Goal: Task Accomplishment & Management: Use online tool/utility

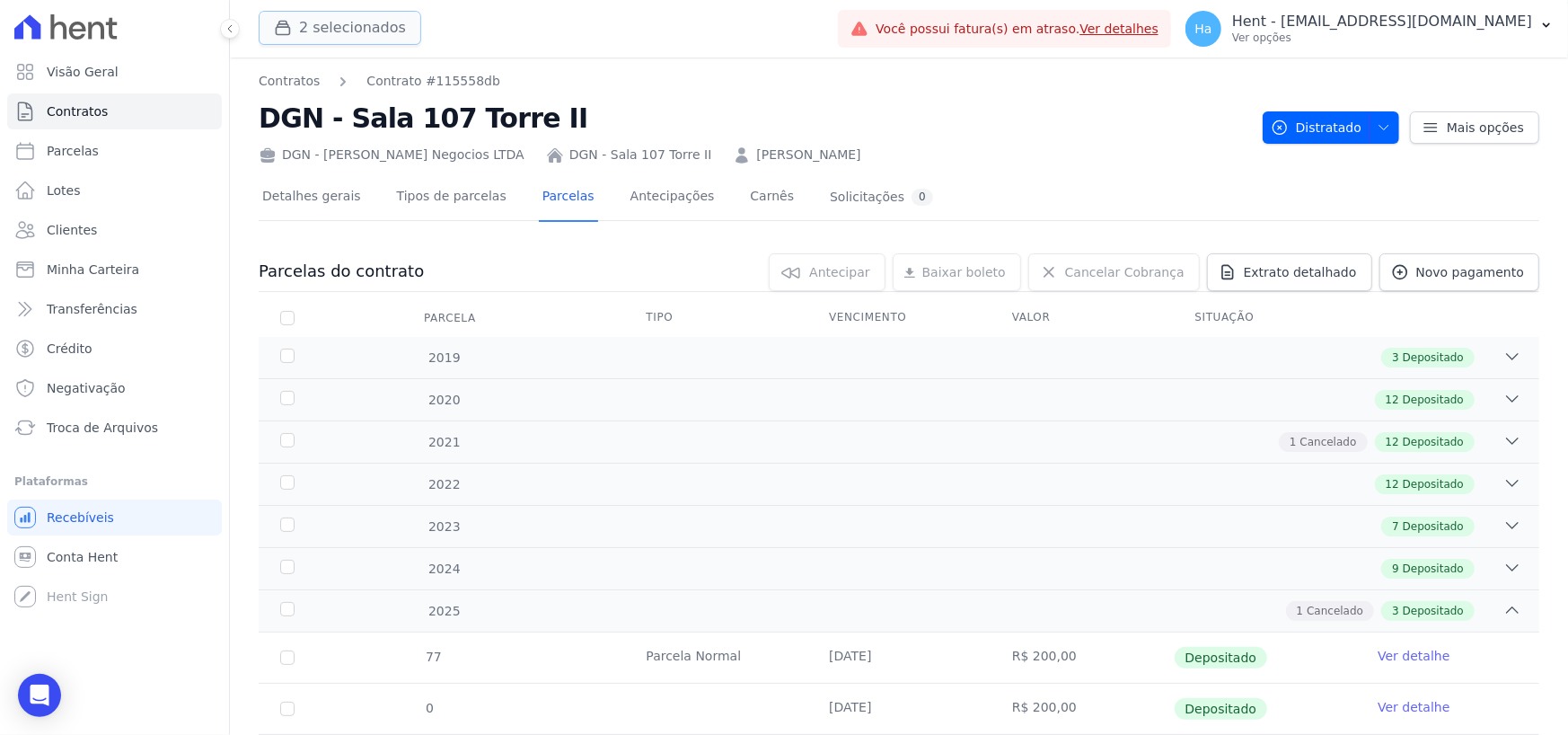
click at [368, 32] on button "2 selecionados" at bounding box center [340, 28] width 162 height 34
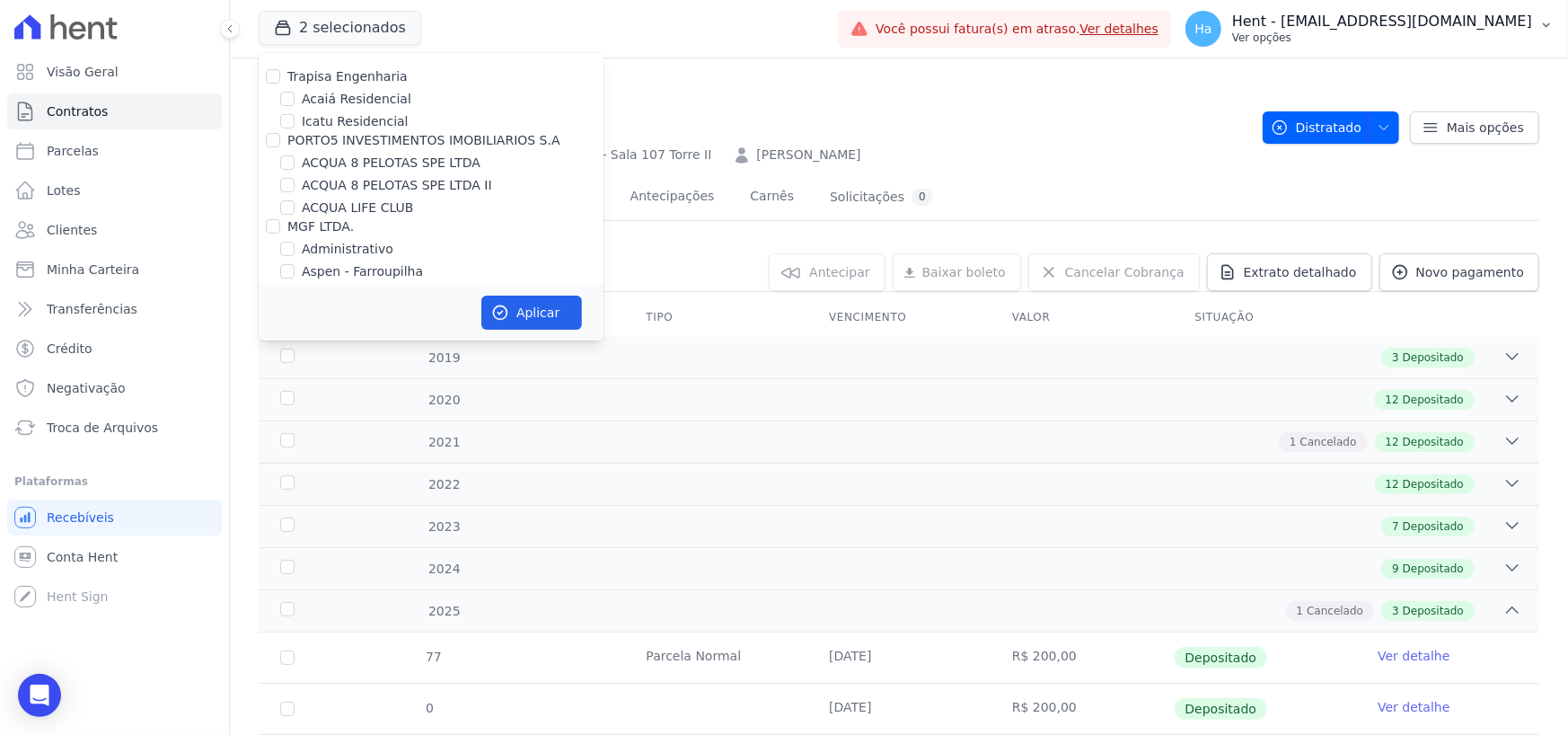
click at [1477, 36] on p "Ver opções" at bounding box center [1382, 38] width 300 height 14
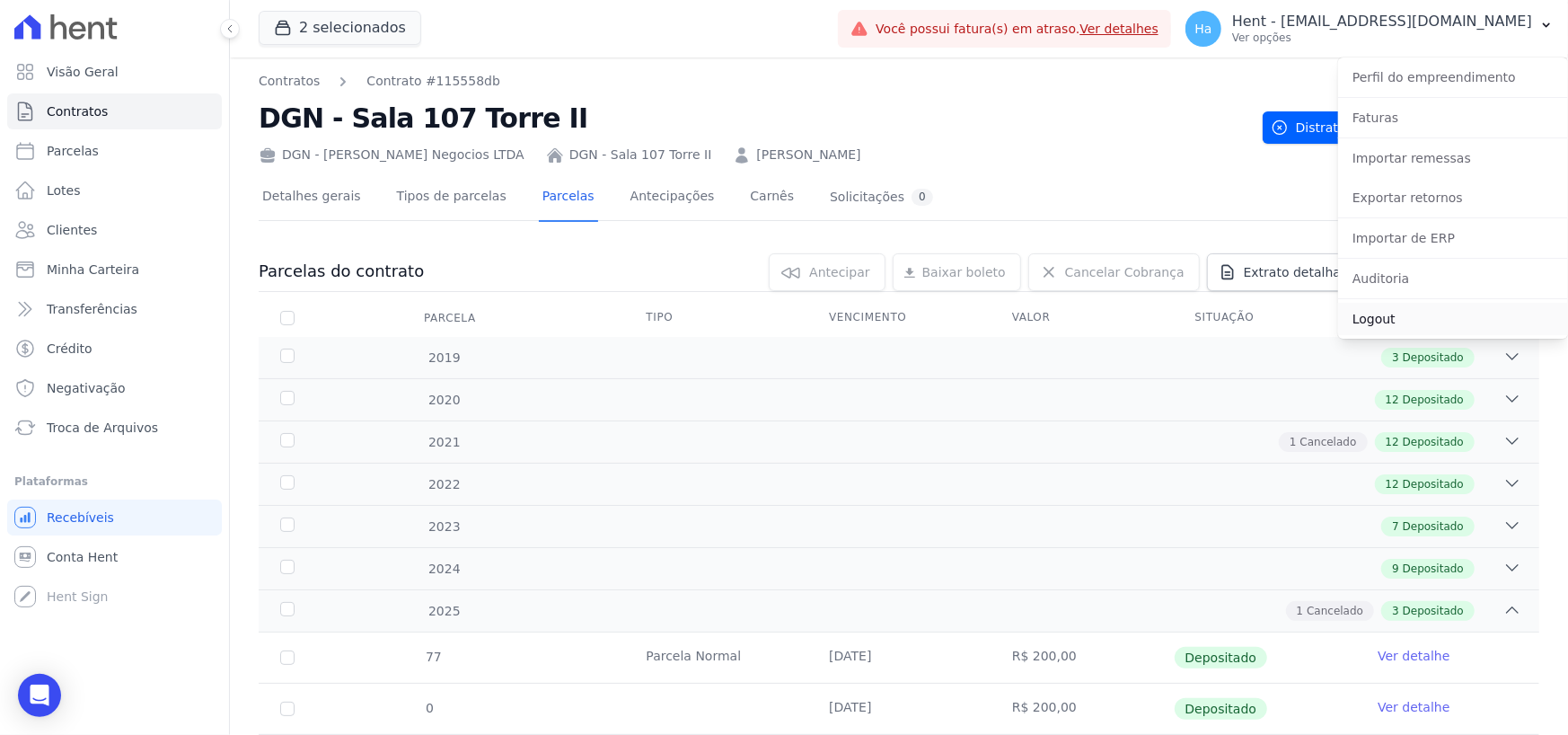
click at [1404, 316] on link "Logout" at bounding box center [1453, 319] width 230 height 32
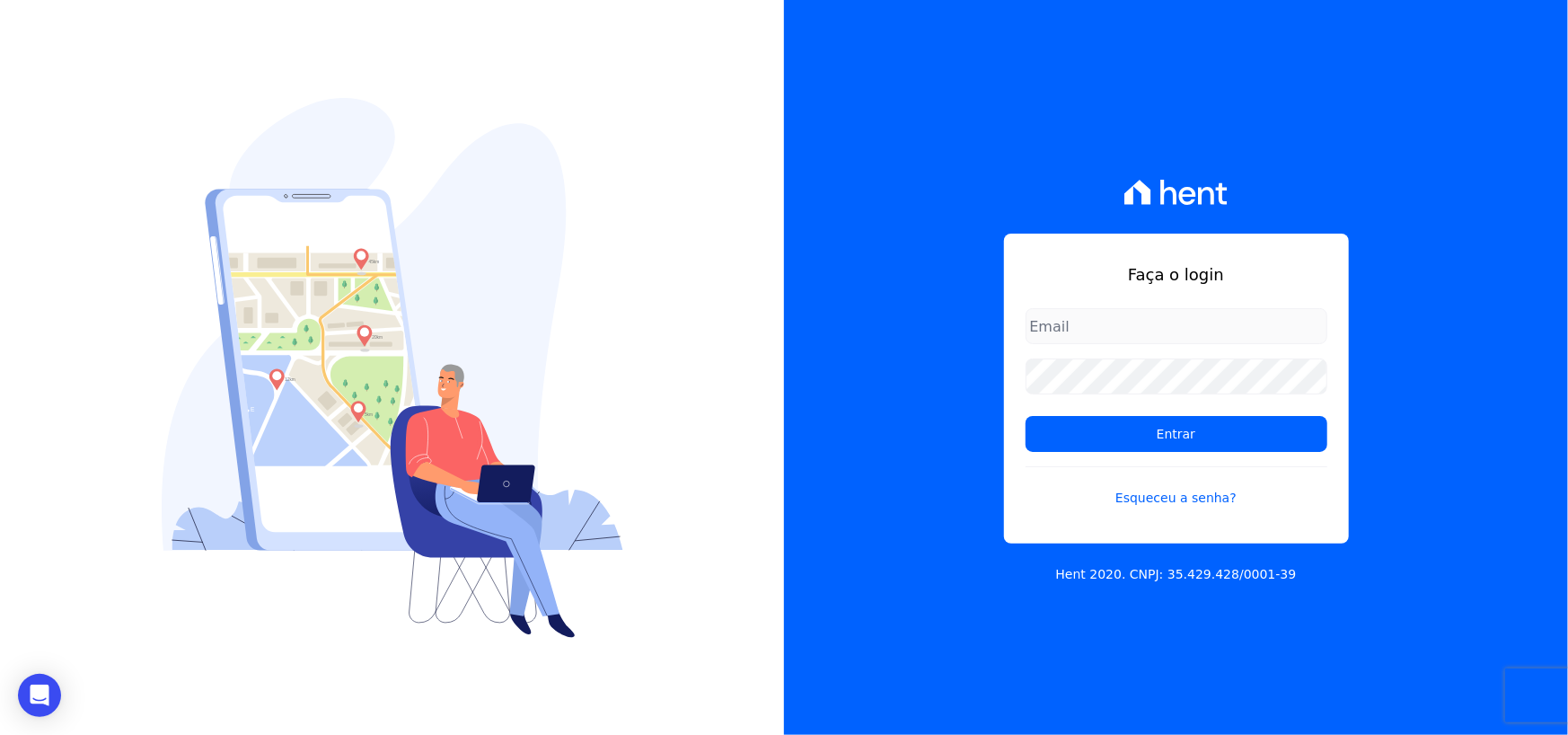
type input "adriane.brito@hent.com.br"
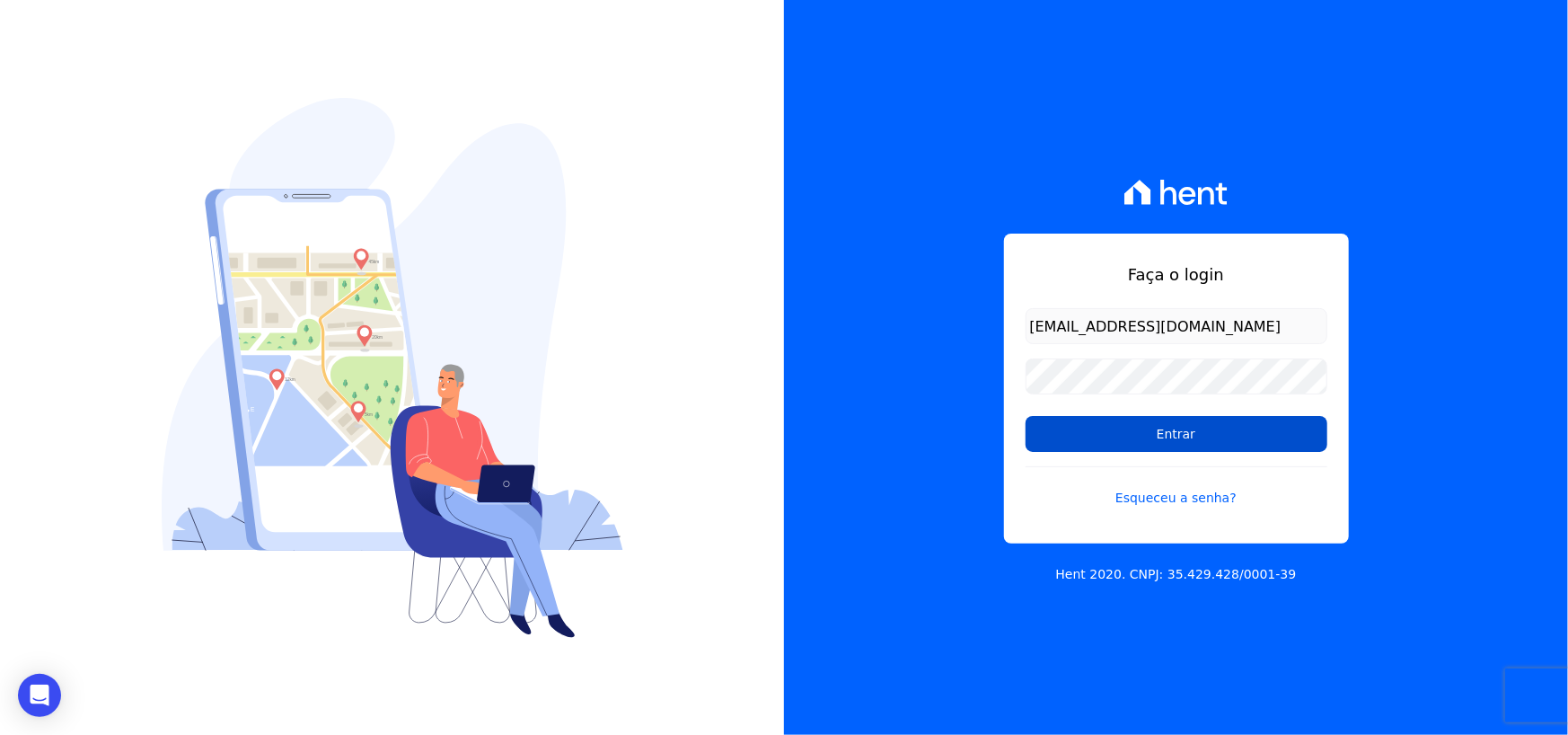
click at [1184, 444] on input "Entrar" at bounding box center [1177, 434] width 302 height 36
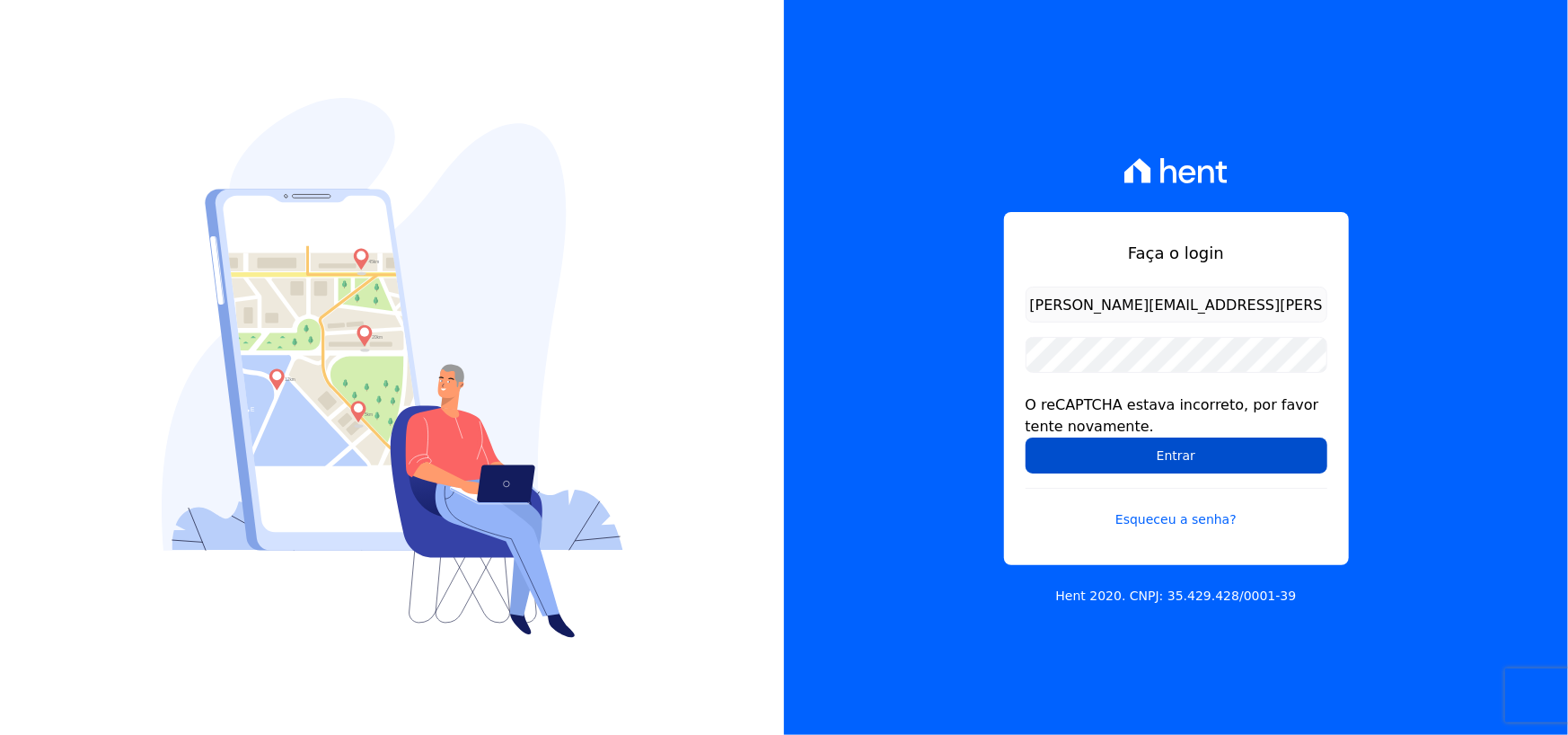
click at [1173, 466] on input "Entrar" at bounding box center [1177, 455] width 302 height 36
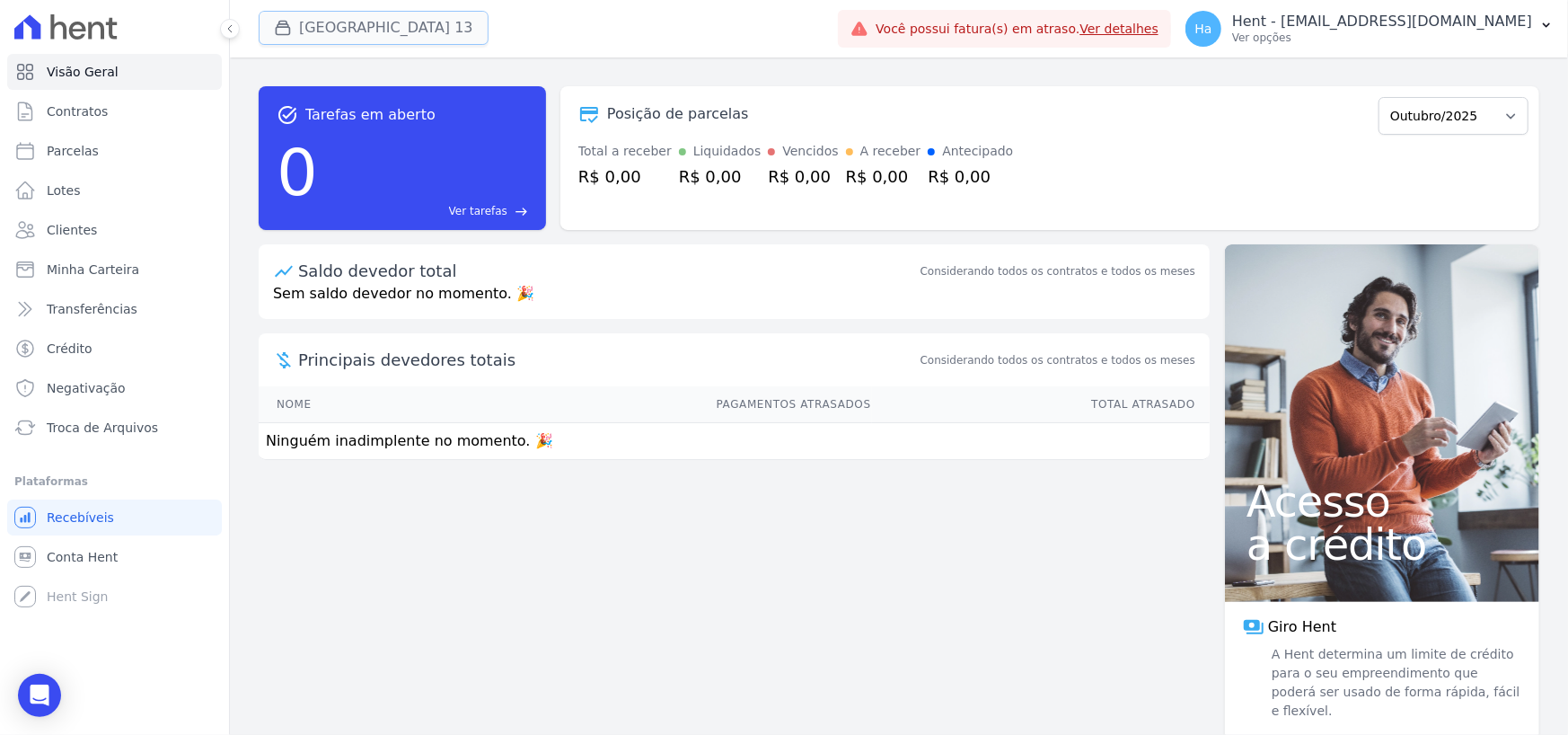
click at [344, 28] on button "[GEOGRAPHIC_DATA] 13" at bounding box center [373, 28] width 230 height 34
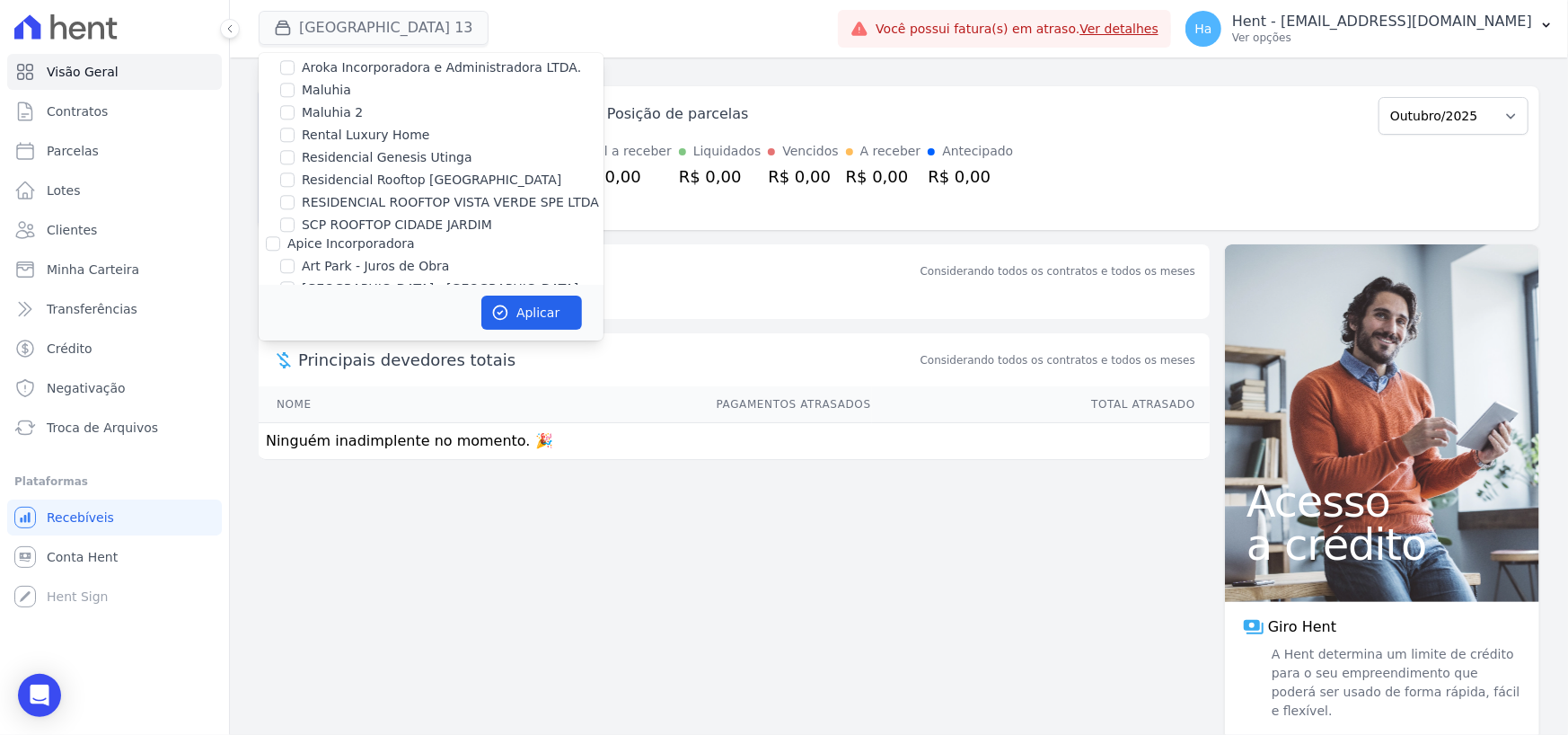
scroll to position [4865, 0]
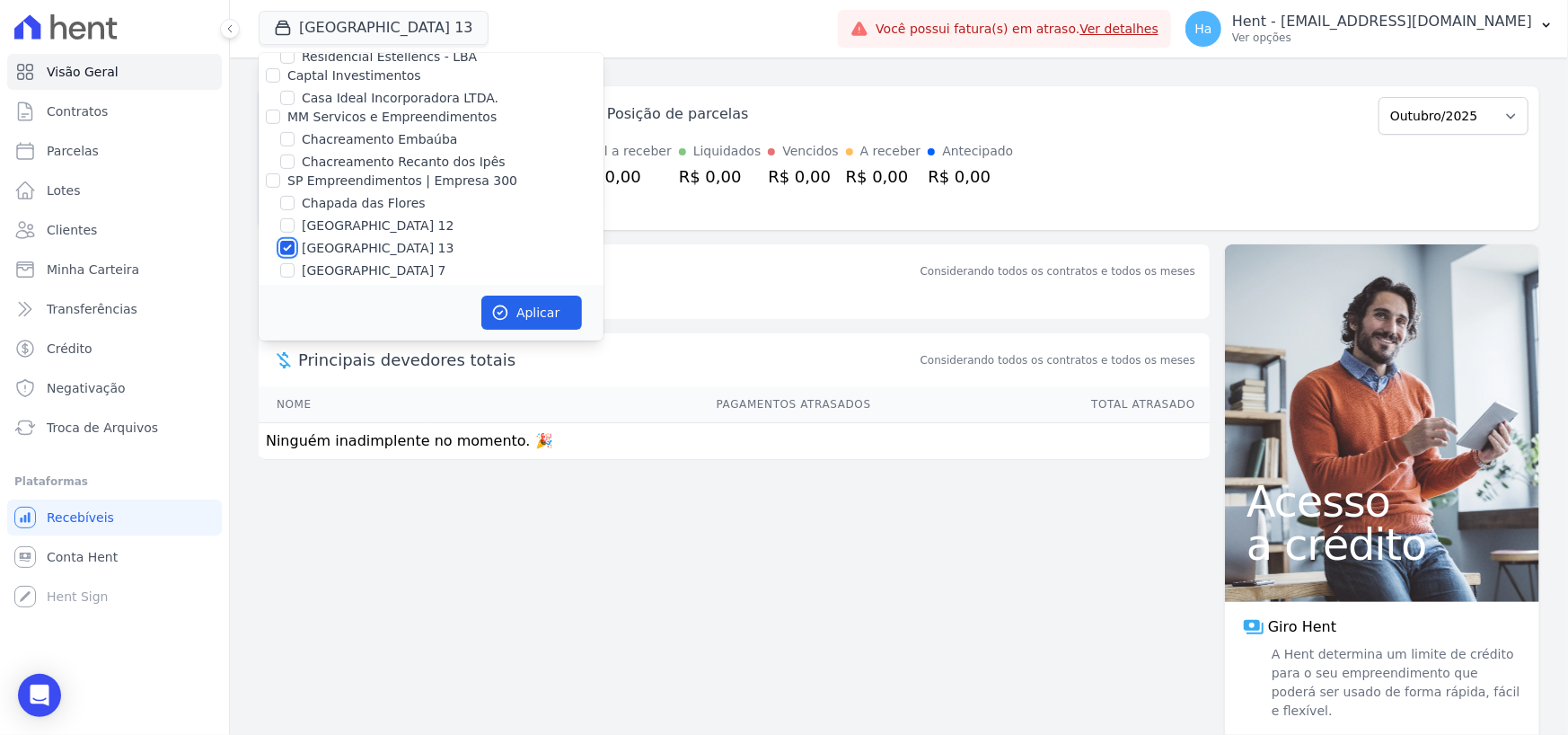
click at [289, 241] on input "[GEOGRAPHIC_DATA] 13" at bounding box center [288, 248] width 14 height 14
checkbox input "false"
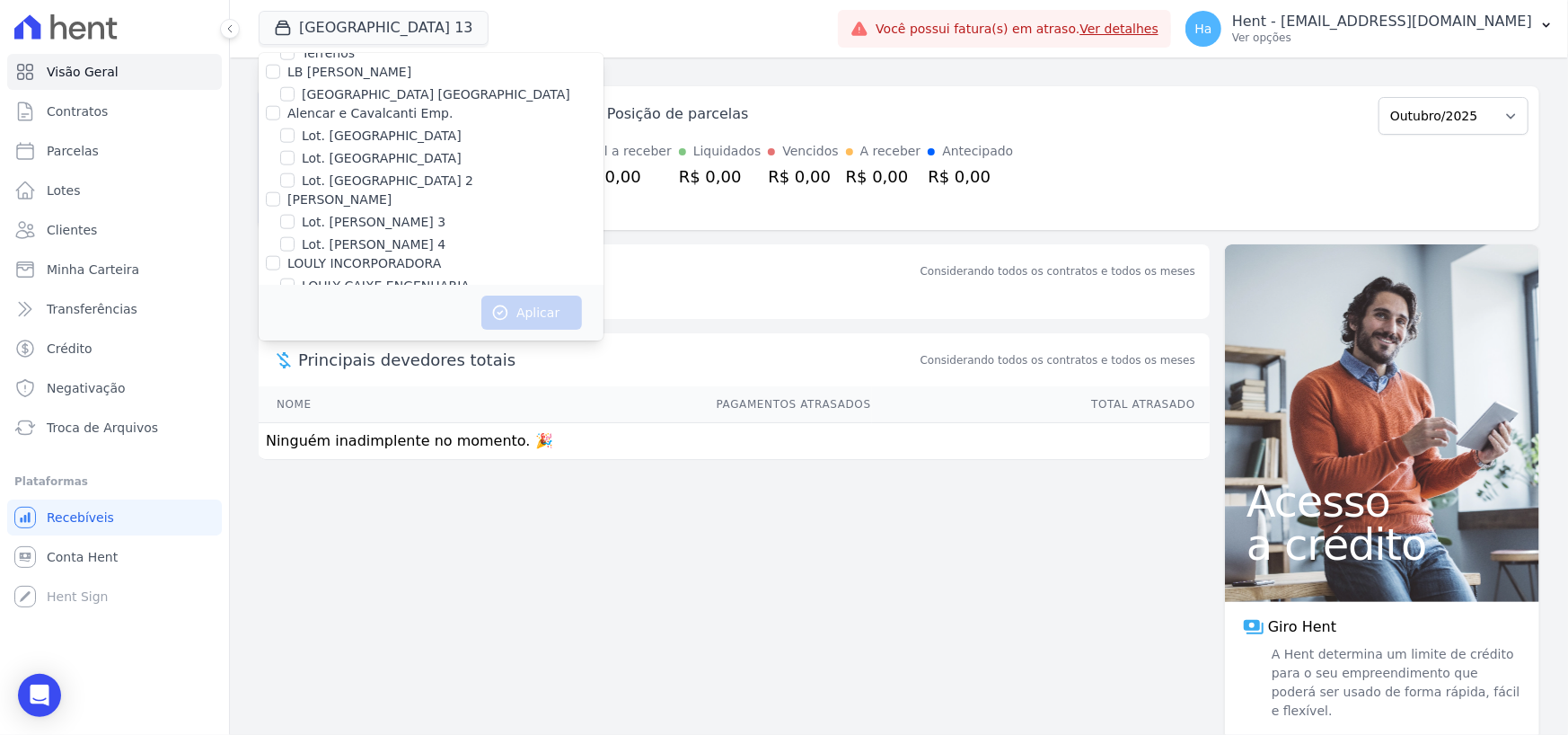
click at [276, 383] on input "ACL CONSTRUTORA E INCORPORADORA LTDA" at bounding box center [273, 390] width 14 height 14
checkbox input "true"
click at [513, 317] on button "Aplicar" at bounding box center [532, 313] width 101 height 34
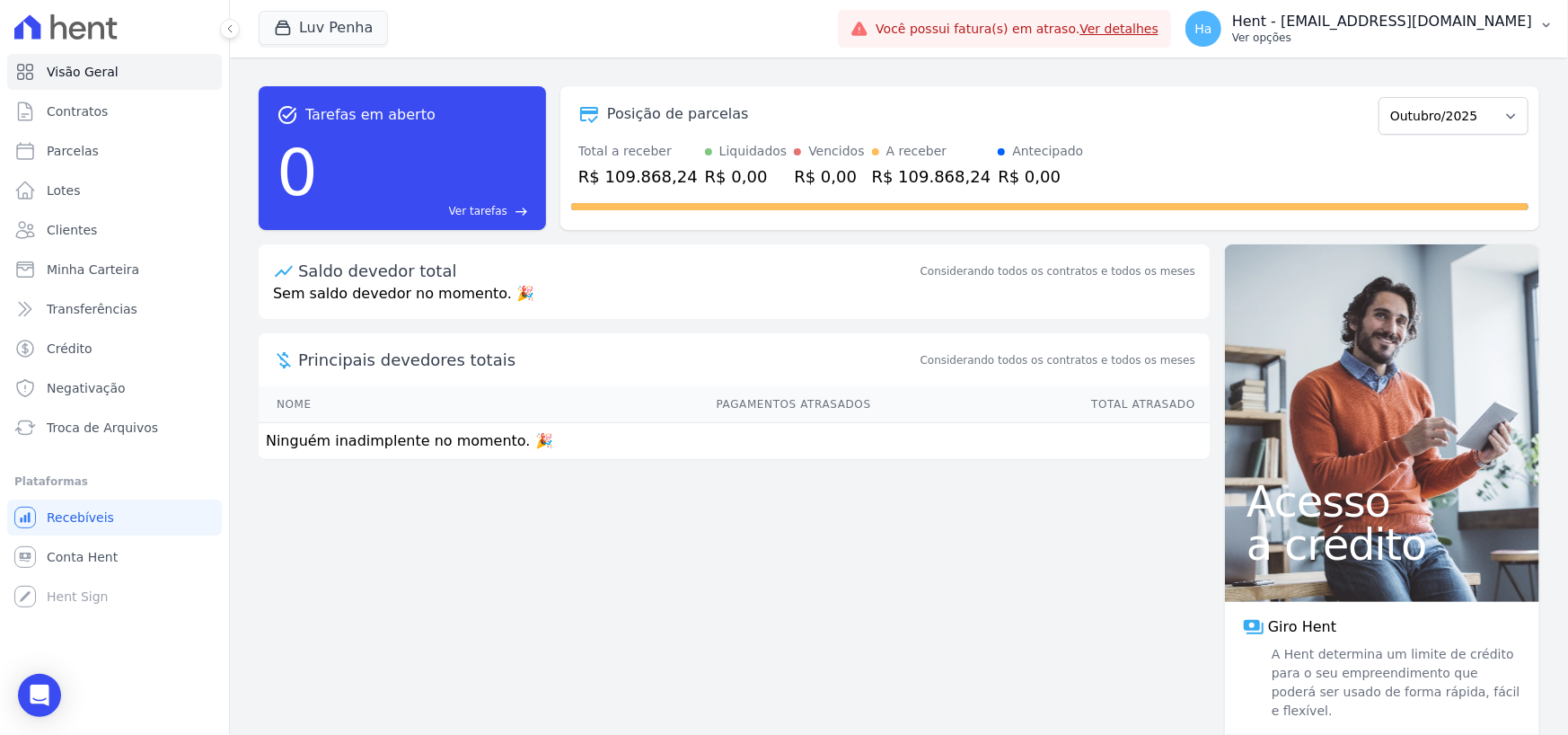
click at [1469, 48] on button "Ha Hent - adriane.brito@hent.com.br Ver opções" at bounding box center [1370, 29] width 397 height 51
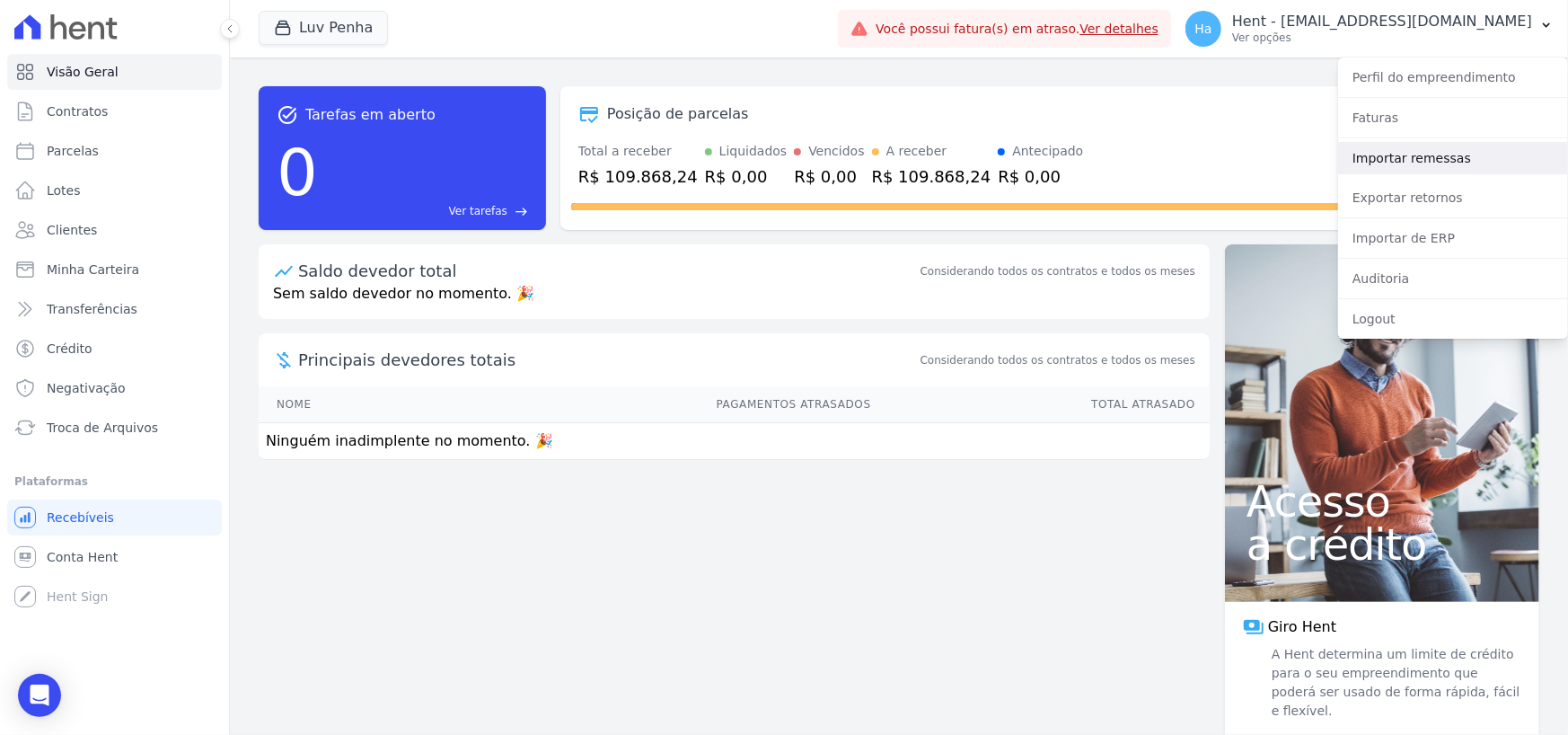
click at [1410, 159] on link "Importar remessas" at bounding box center [1453, 158] width 230 height 32
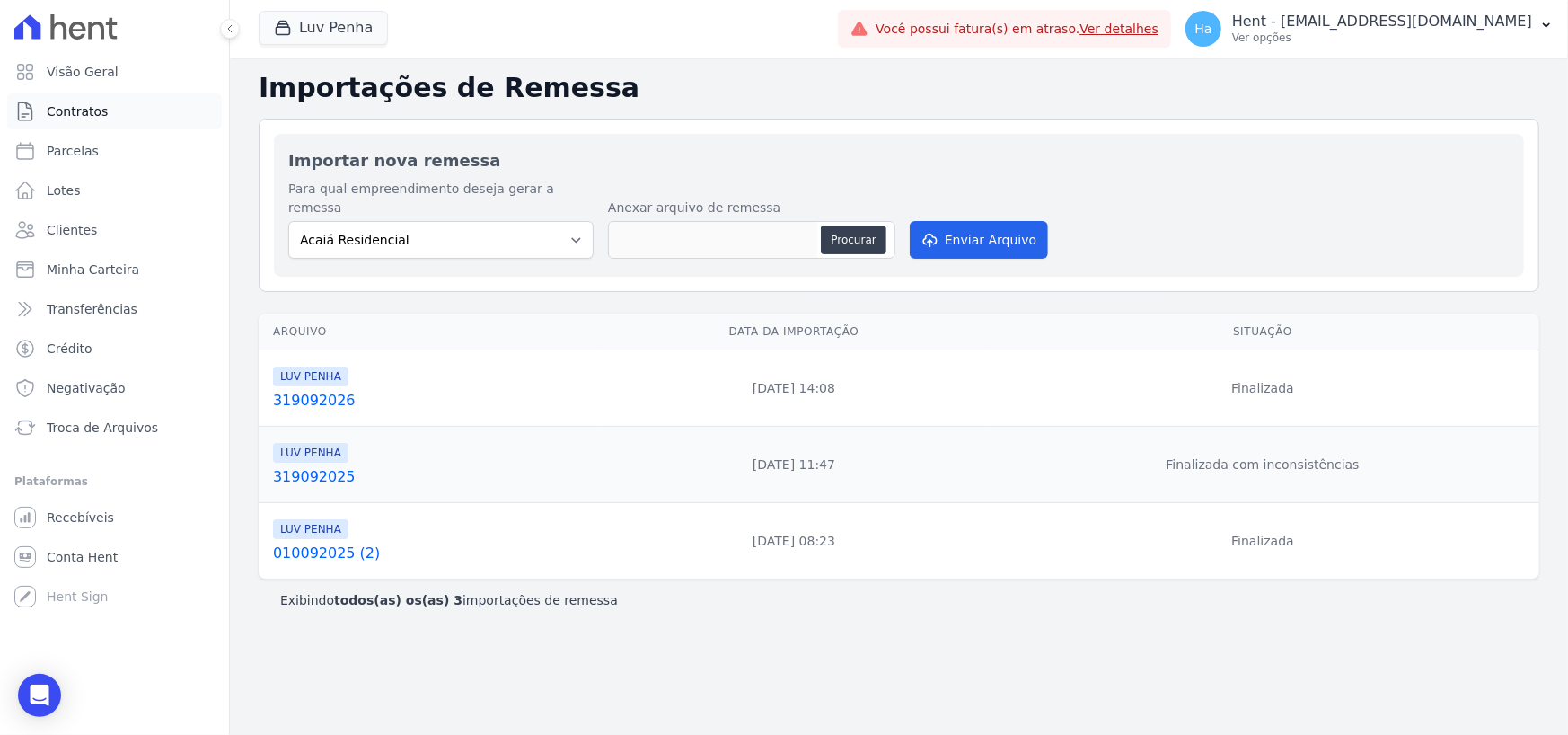
click at [94, 111] on span "Contratos" at bounding box center [78, 112] width 61 height 18
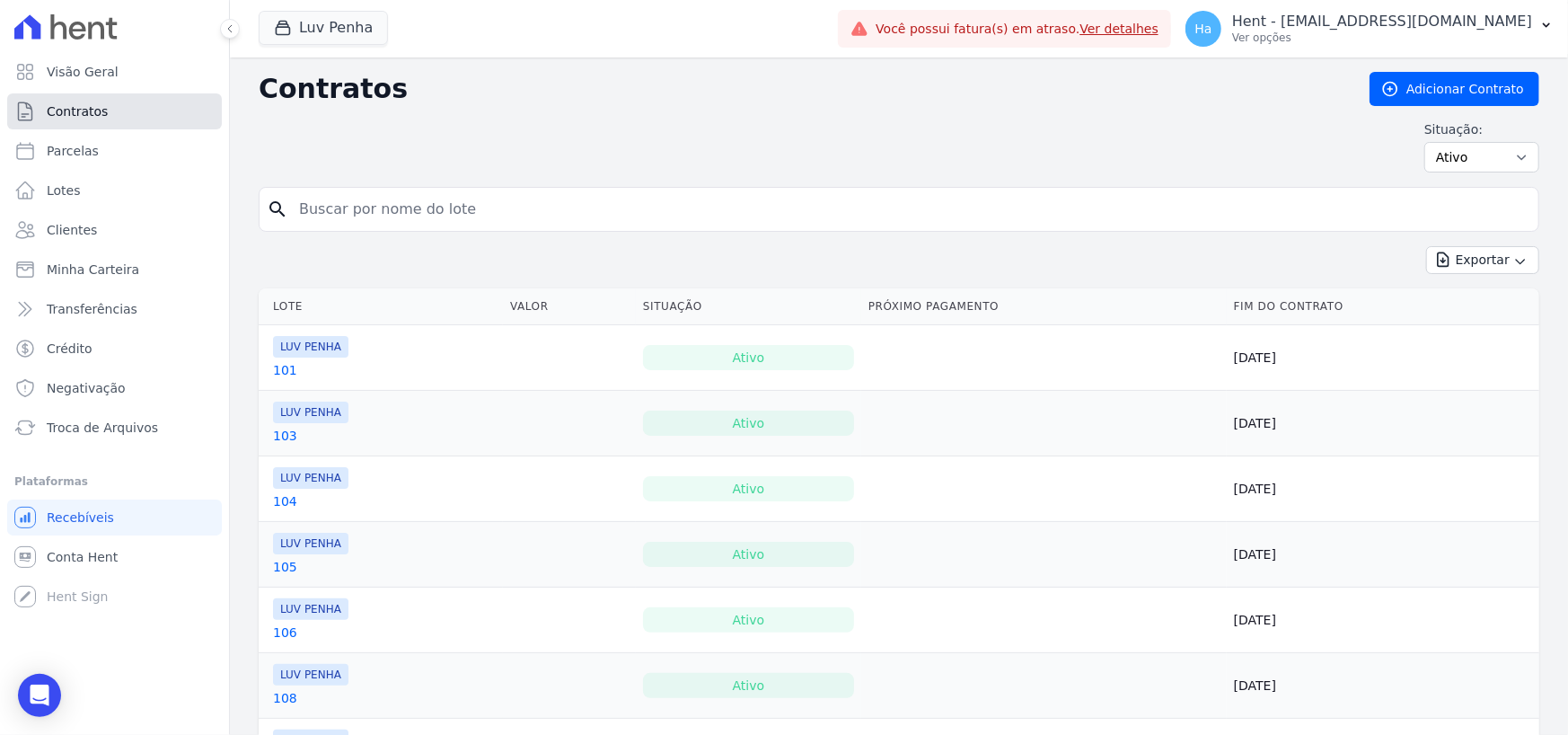
click at [70, 106] on span "Contratos" at bounding box center [78, 112] width 61 height 18
click at [279, 373] on link "101" at bounding box center [285, 370] width 24 height 18
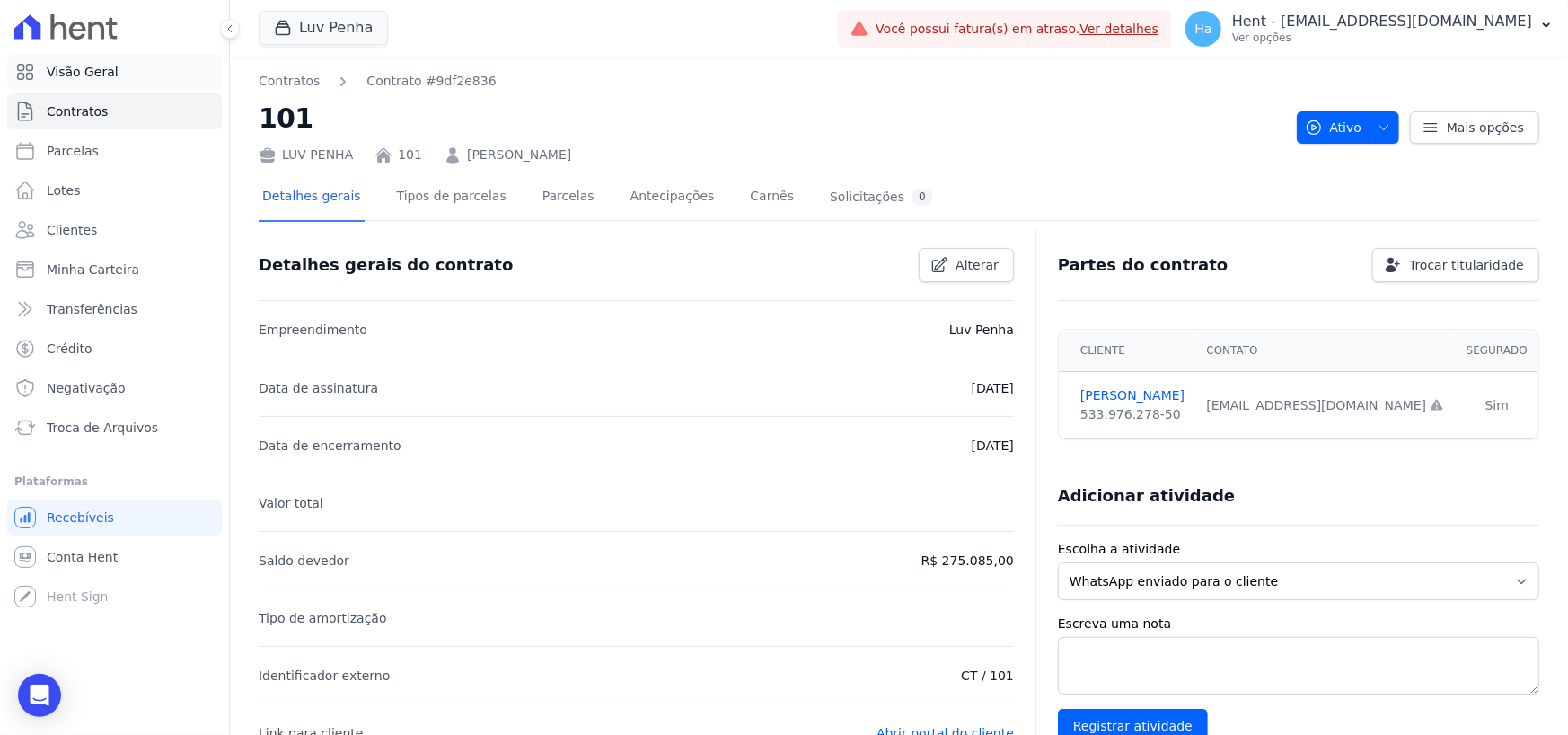
click at [96, 74] on span "Visão Geral" at bounding box center [83, 72] width 72 height 18
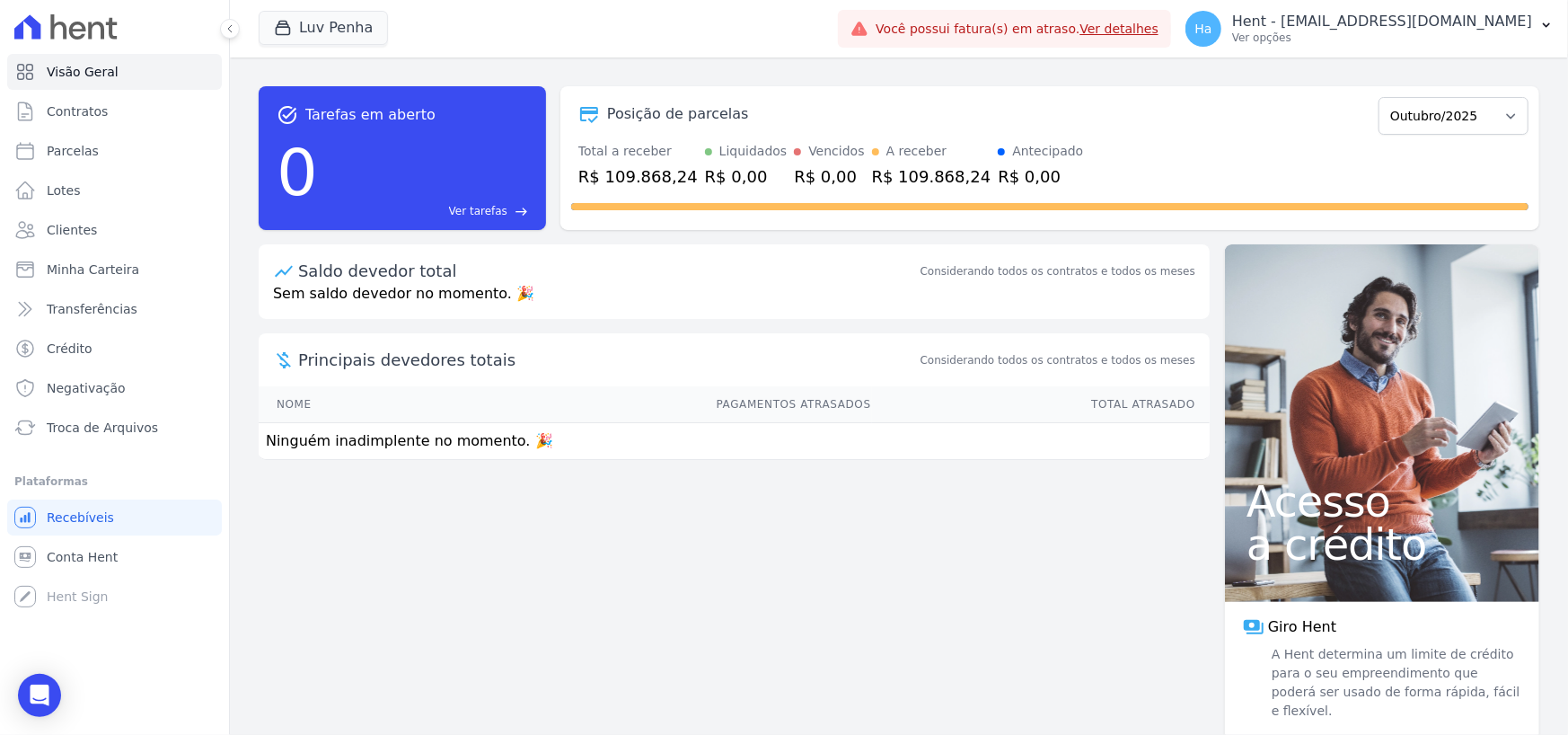
click at [589, 601] on div "task_alt Tarefas em aberto 0 Ver tarefas east Posição de parcelas Setembro/2025…" at bounding box center [899, 396] width 1338 height 677
click at [568, 507] on div "task_alt Tarefas em aberto 0 Ver tarefas east Posição de parcelas Setembro/2025…" at bounding box center [899, 396] width 1338 height 677
click at [50, 66] on span "Visão Geral" at bounding box center [83, 72] width 72 height 18
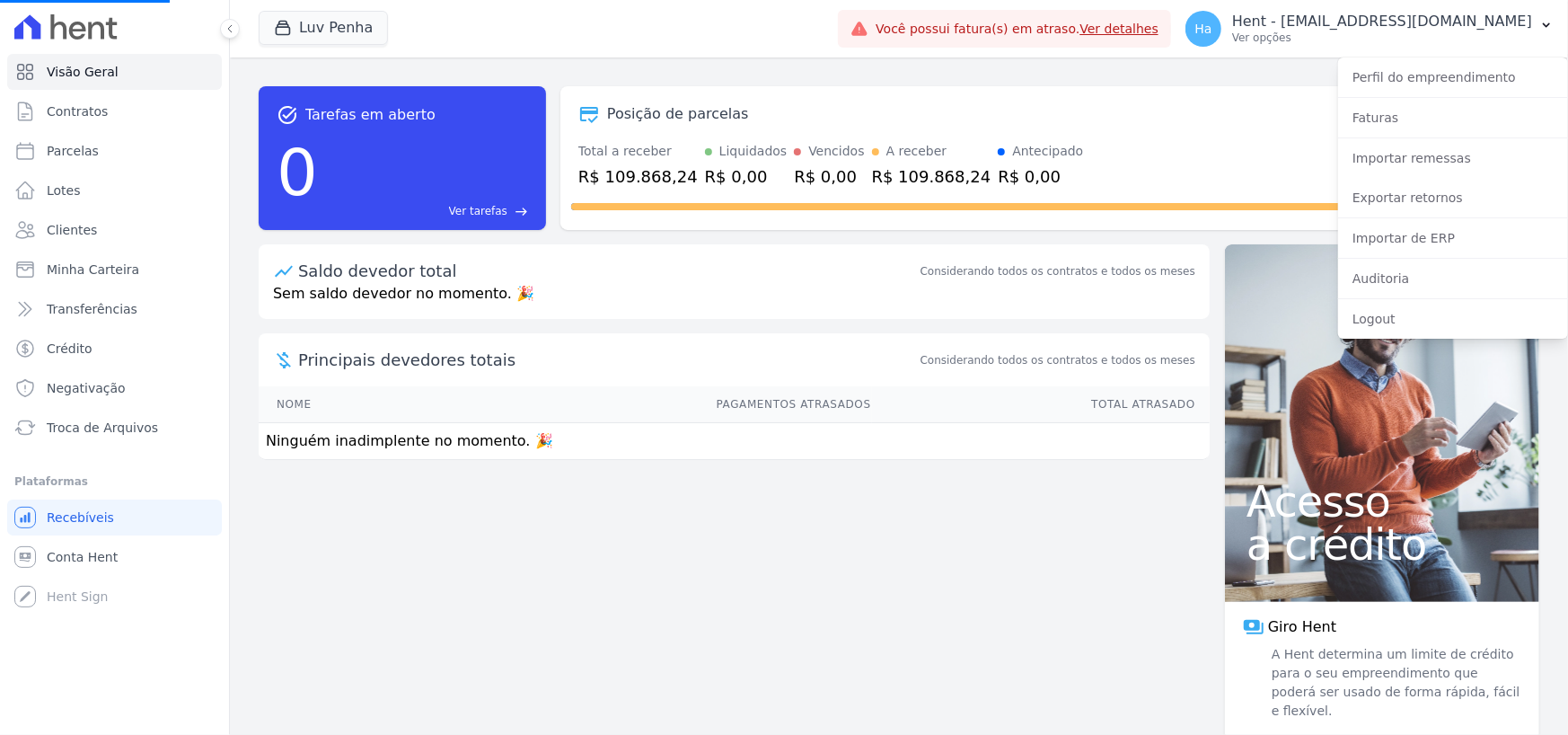
click at [894, 585] on div "task_alt Tarefas em aberto 0 Ver tarefas east Posição de parcelas Setembro/2025…" at bounding box center [899, 396] width 1338 height 677
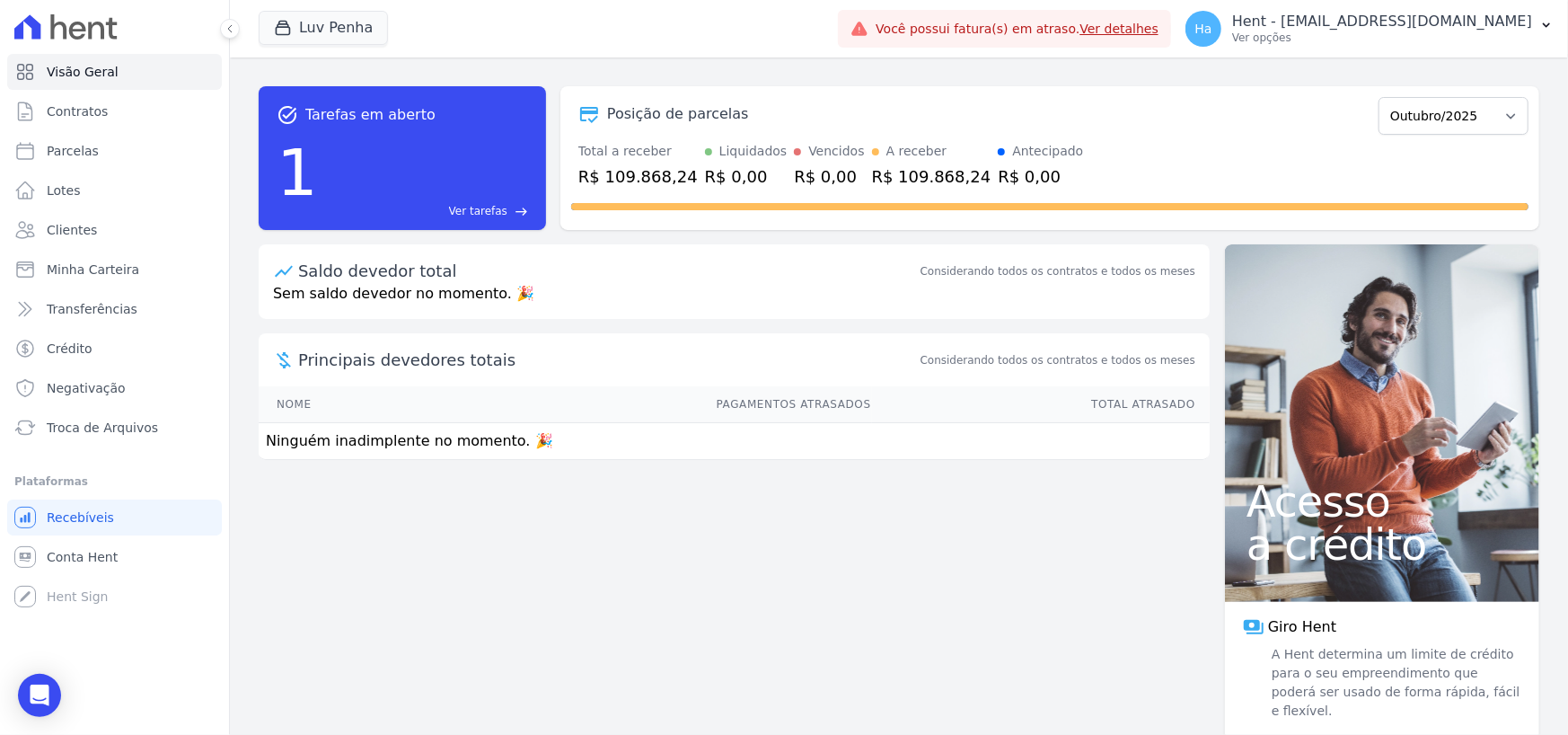
click at [644, 520] on div "task_alt Tarefas em aberto 1 Ver tarefas east Posição de parcelas Setembro/2025…" at bounding box center [899, 396] width 1338 height 677
drag, startPoint x: 701, startPoint y: 151, endPoint x: 735, endPoint y: 151, distance: 34.0
click at [735, 151] on div "Liquidados" at bounding box center [754, 151] width 69 height 19
drag, startPoint x: 793, startPoint y: 156, endPoint x: 823, endPoint y: 156, distance: 30.0
click at [823, 156] on div "Vencidos" at bounding box center [836, 151] width 56 height 19
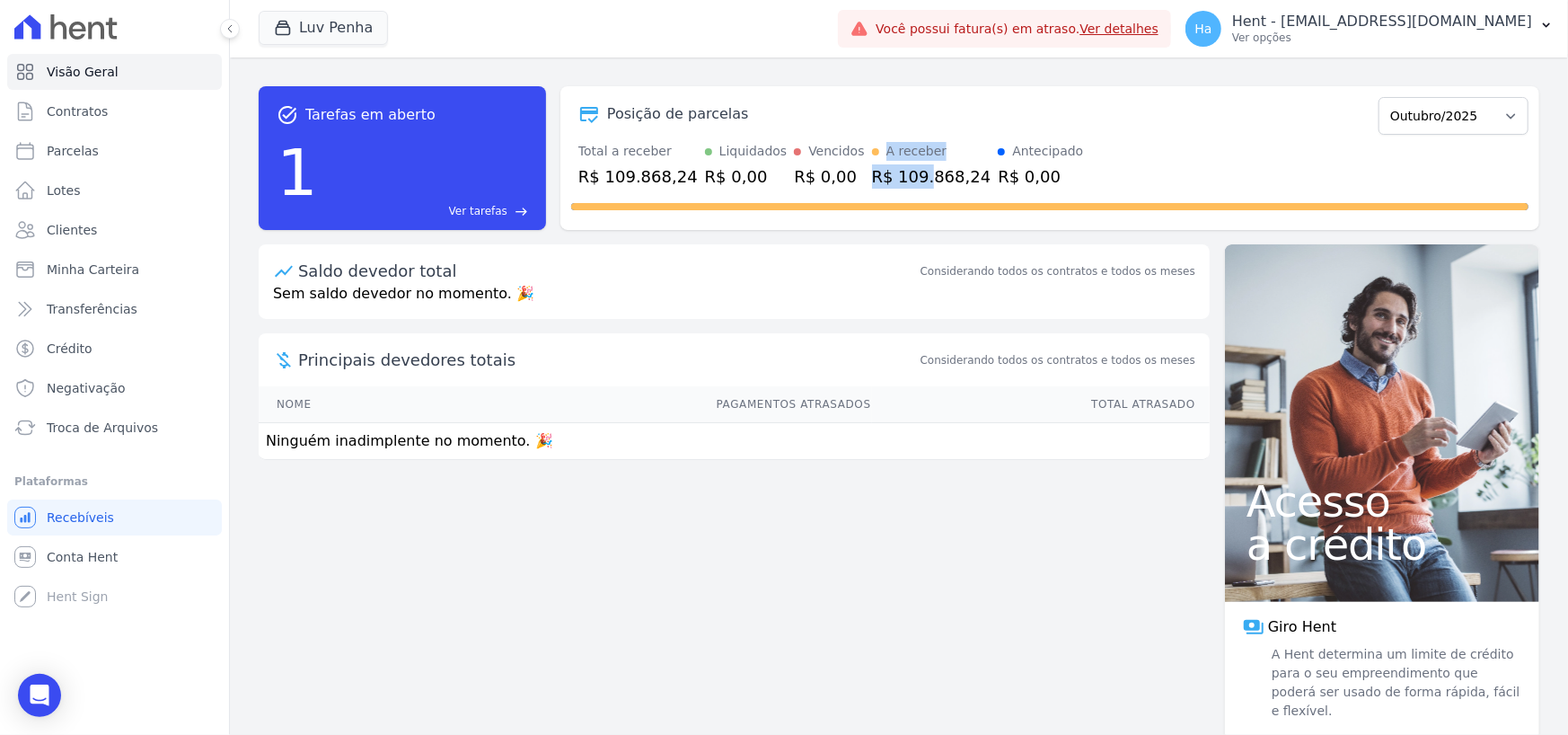
drag, startPoint x: 851, startPoint y: 150, endPoint x: 896, endPoint y: 177, distance: 52.5
click at [896, 176] on div "A receber R$ 109.868,24" at bounding box center [931, 165] width 119 height 47
click at [1052, 176] on div "Total a receber R$ 109.868,24 Liquidados R$ 0,00 Vencidos R$ 0,00 A receber R$ …" at bounding box center [1050, 165] width 958 height 47
click at [83, 113] on span "Contratos" at bounding box center [78, 112] width 61 height 18
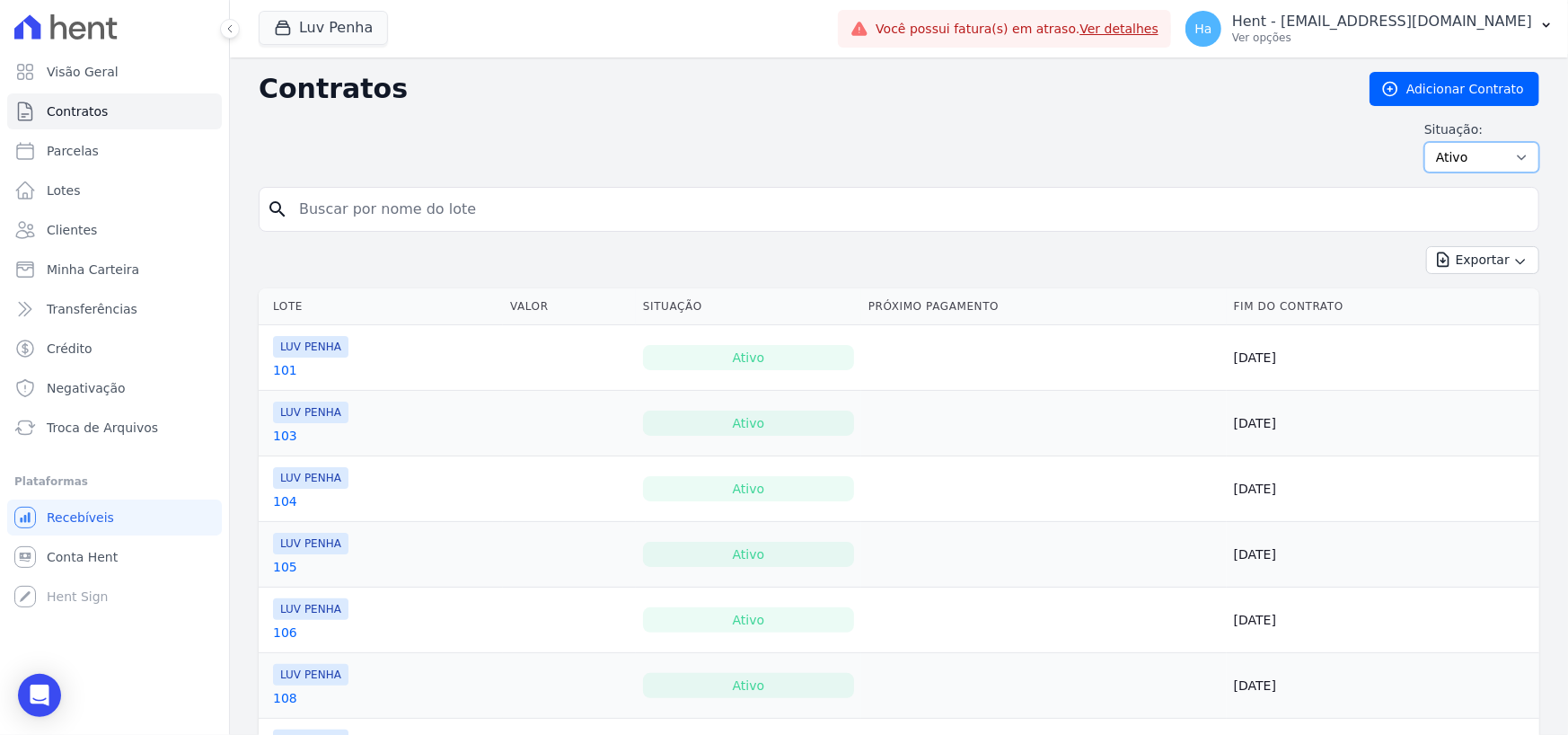
click at [1506, 156] on select "Ativo Todos Pausado Distratado Rascunho Expirado Encerrado" at bounding box center [1482, 157] width 115 height 31
click at [1182, 148] on div "Situação: Ativo Todos Pausado Distratado Rascunho Expirado Encerrado" at bounding box center [899, 146] width 1280 height 52
click at [1516, 257] on button "Exportar" at bounding box center [1483, 260] width 114 height 28
click at [686, 103] on h2 "Contratos" at bounding box center [800, 89] width 1082 height 32
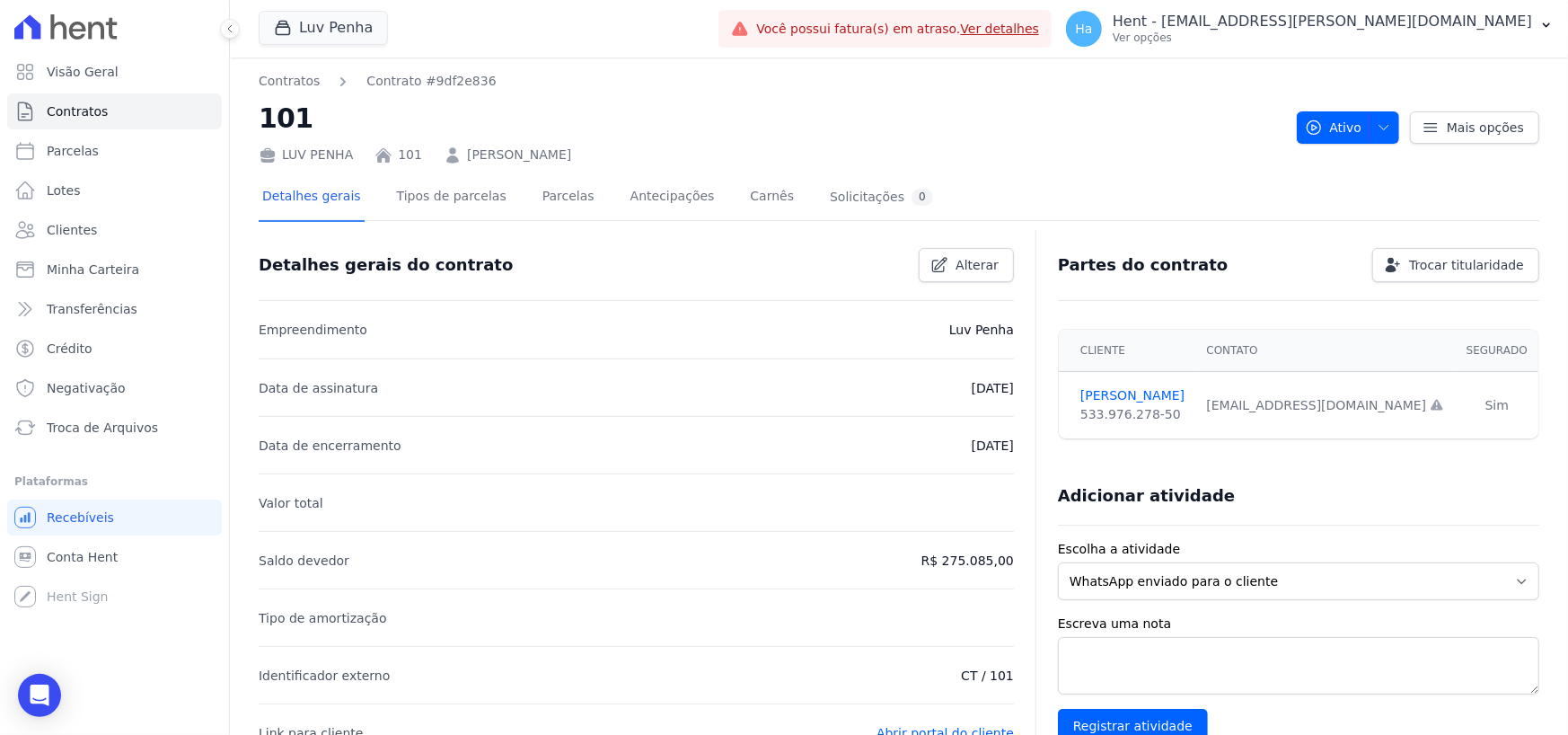
click at [826, 114] on h2 "101" at bounding box center [771, 118] width 1024 height 41
click at [428, 203] on link "Tipos de parcelas" at bounding box center [451, 198] width 116 height 48
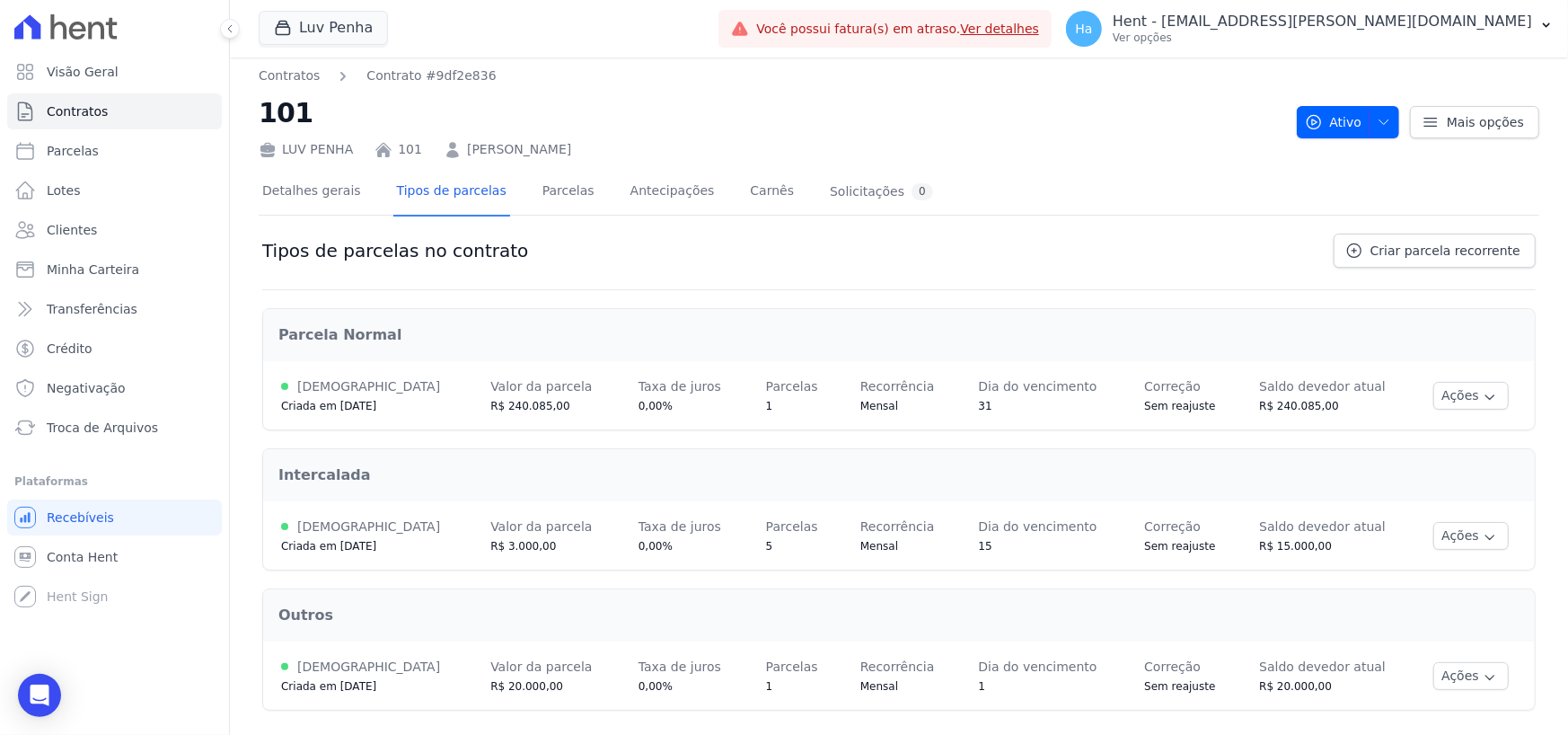
scroll to position [8, 0]
drag, startPoint x: 292, startPoint y: 380, endPoint x: 328, endPoint y: 380, distance: 36.0
click at [328, 380] on div "[DEMOGRAPHIC_DATA]" at bounding box center [368, 383] width 173 height 22
drag, startPoint x: 297, startPoint y: 524, endPoint x: 342, endPoint y: 525, distance: 45.0
click at [342, 525] on div "Ativa" at bounding box center [368, 524] width 173 height 22
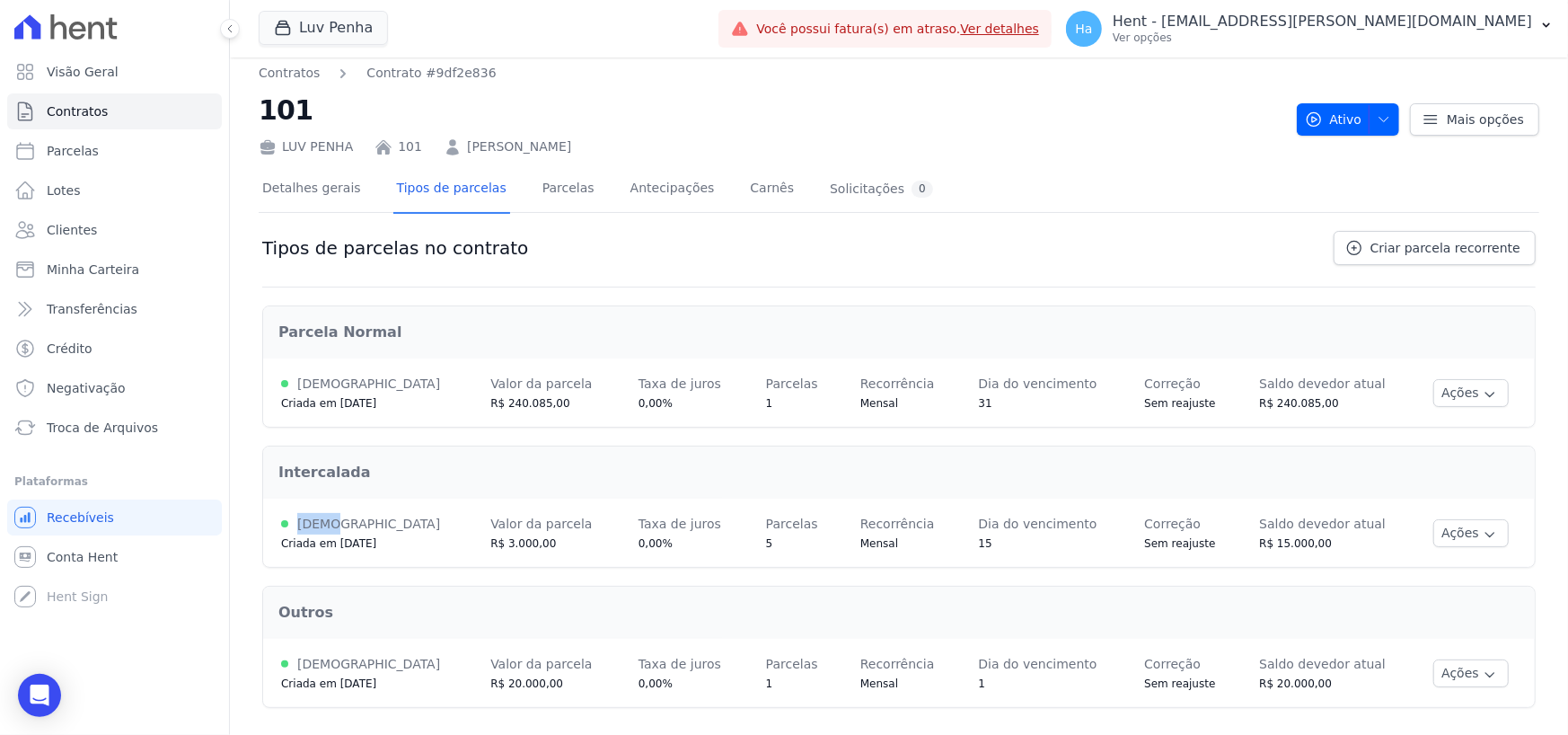
click at [353, 520] on div "Ativa" at bounding box center [368, 524] width 173 height 22
click at [1483, 389] on icon "button" at bounding box center [1490, 394] width 14 height 14
drag, startPoint x: 464, startPoint y: 397, endPoint x: 522, endPoint y: 397, distance: 58.0
click at [522, 397] on div "R$ 240.085,00" at bounding box center [546, 403] width 113 height 18
click at [546, 412] on td "Valor da parcela R$ 240.085,00" at bounding box center [546, 392] width 148 height 69
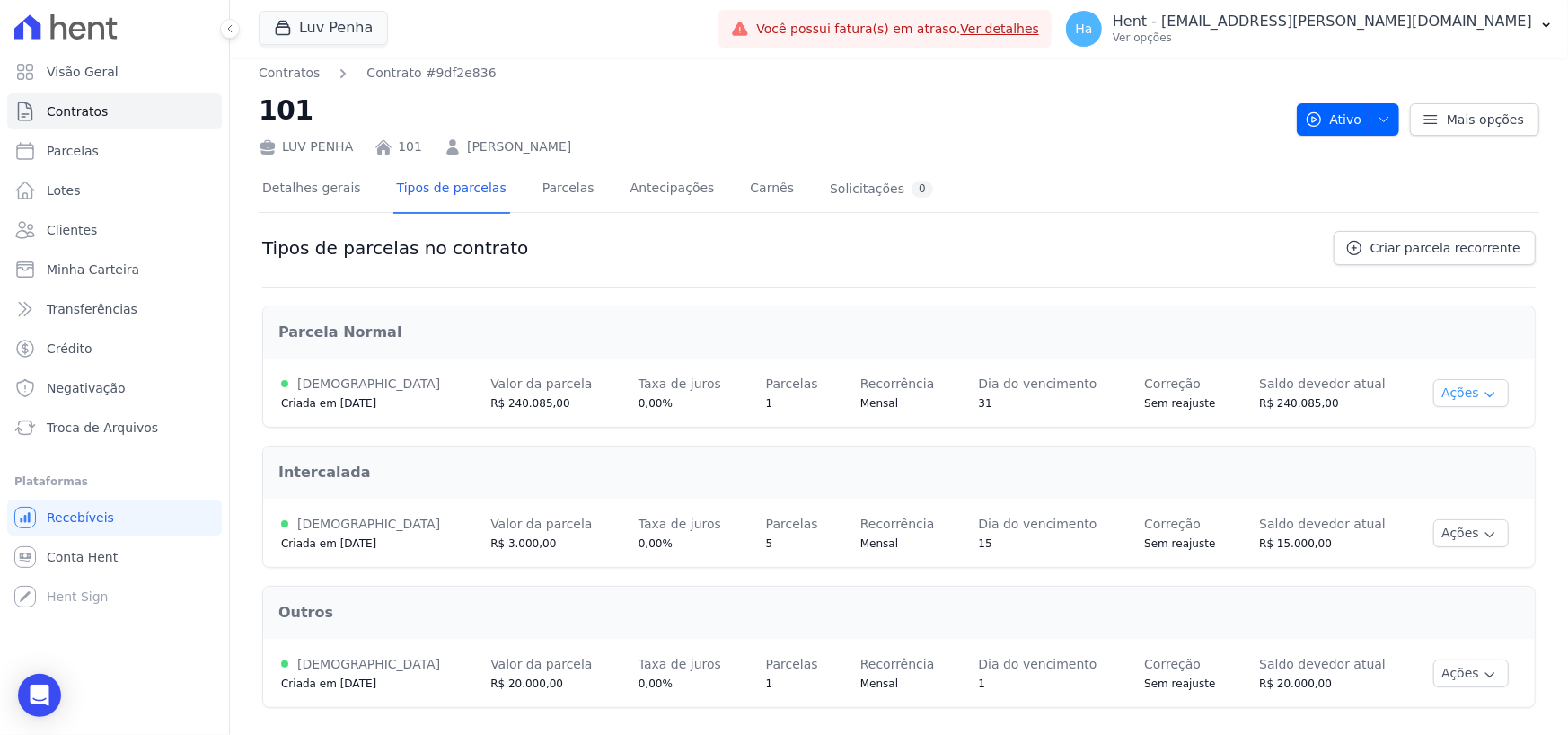
click at [1483, 389] on icon "button" at bounding box center [1490, 394] width 14 height 14
drag, startPoint x: 943, startPoint y: 404, endPoint x: 971, endPoint y: 405, distance: 28.0
click at [971, 405] on td "Dia do vencimento 31" at bounding box center [1043, 392] width 166 height 69
click at [1451, 389] on button "Ações" at bounding box center [1472, 392] width 76 height 28
click at [1411, 422] on span "Ver detalhes" at bounding box center [1439, 426] width 138 height 22
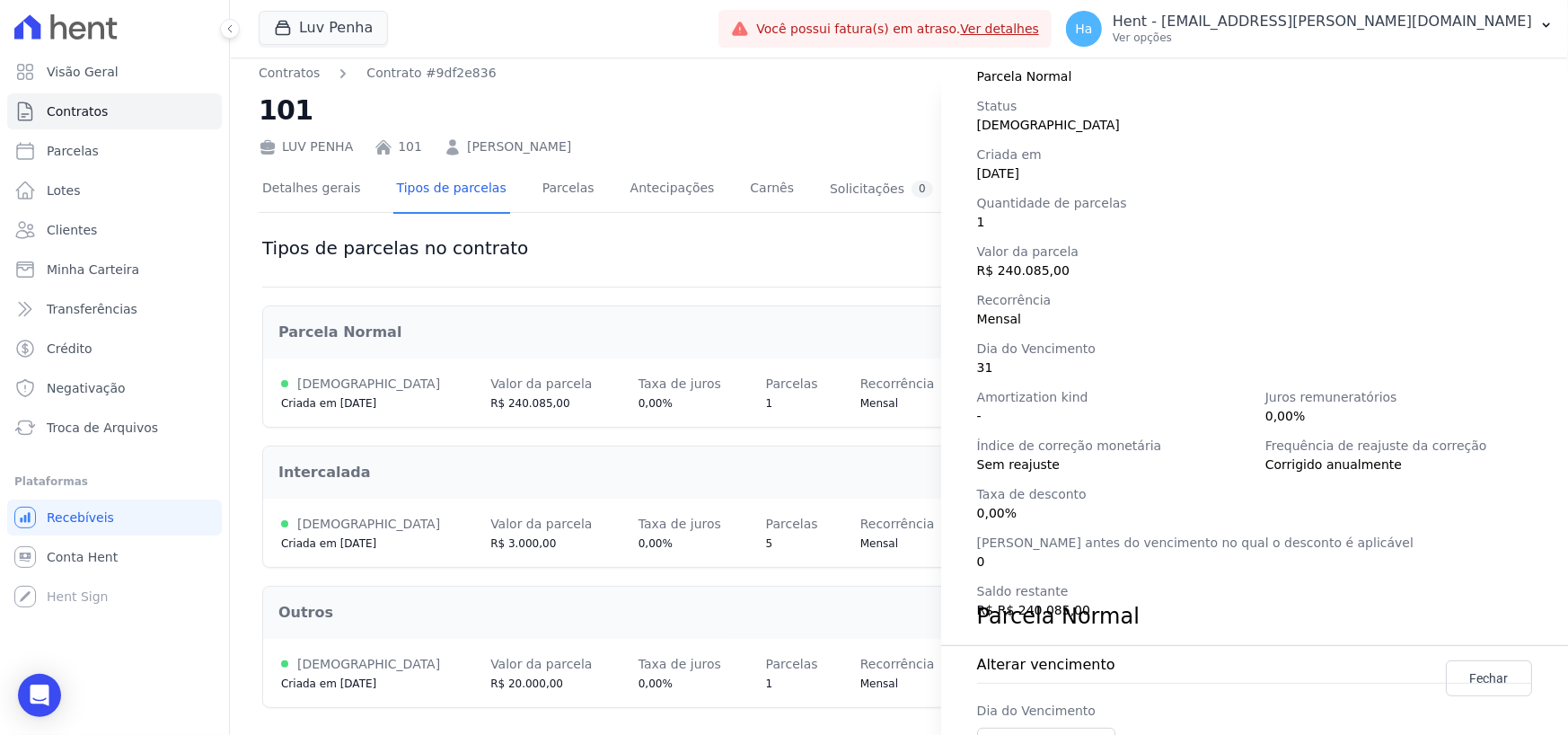
scroll to position [179, 0]
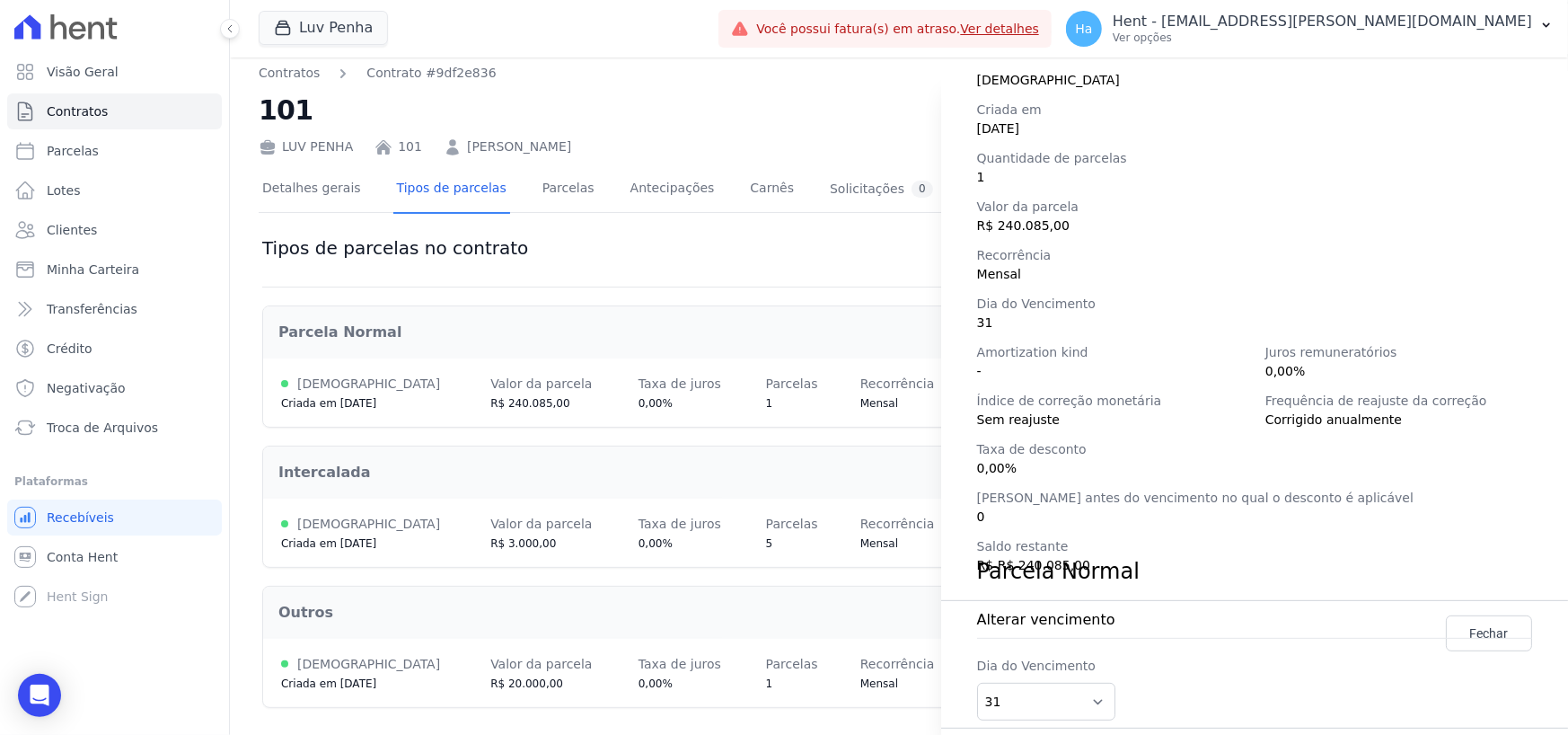
click at [803, 112] on div "Detalhes da regra de cobrança Tipo de cobrança Parcela Normal Status Ativa Cria…" at bounding box center [784, 367] width 1568 height 735
click at [1459, 634] on div "Alterar vencimento" at bounding box center [1255, 623] width 555 height 30
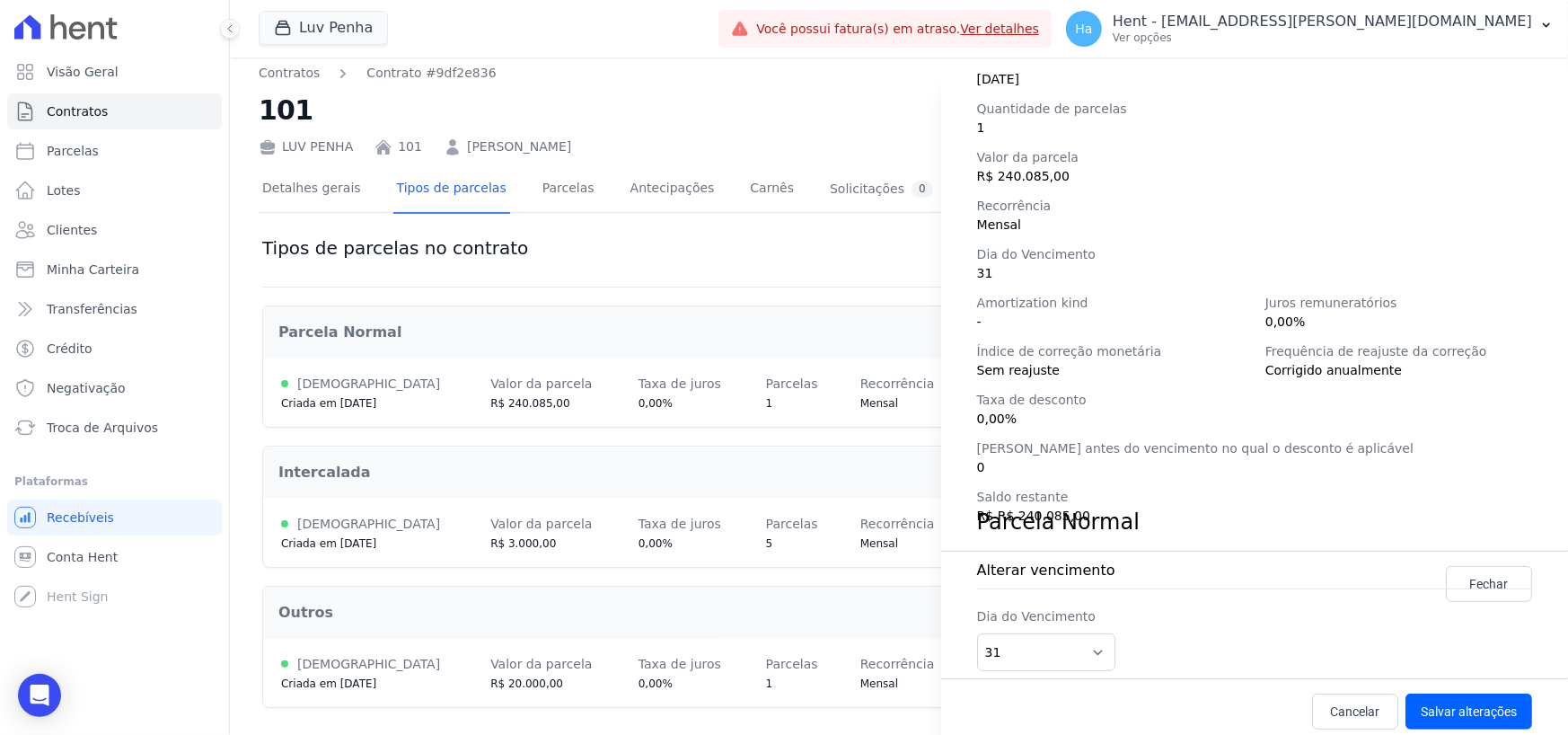
scroll to position [252, 0]
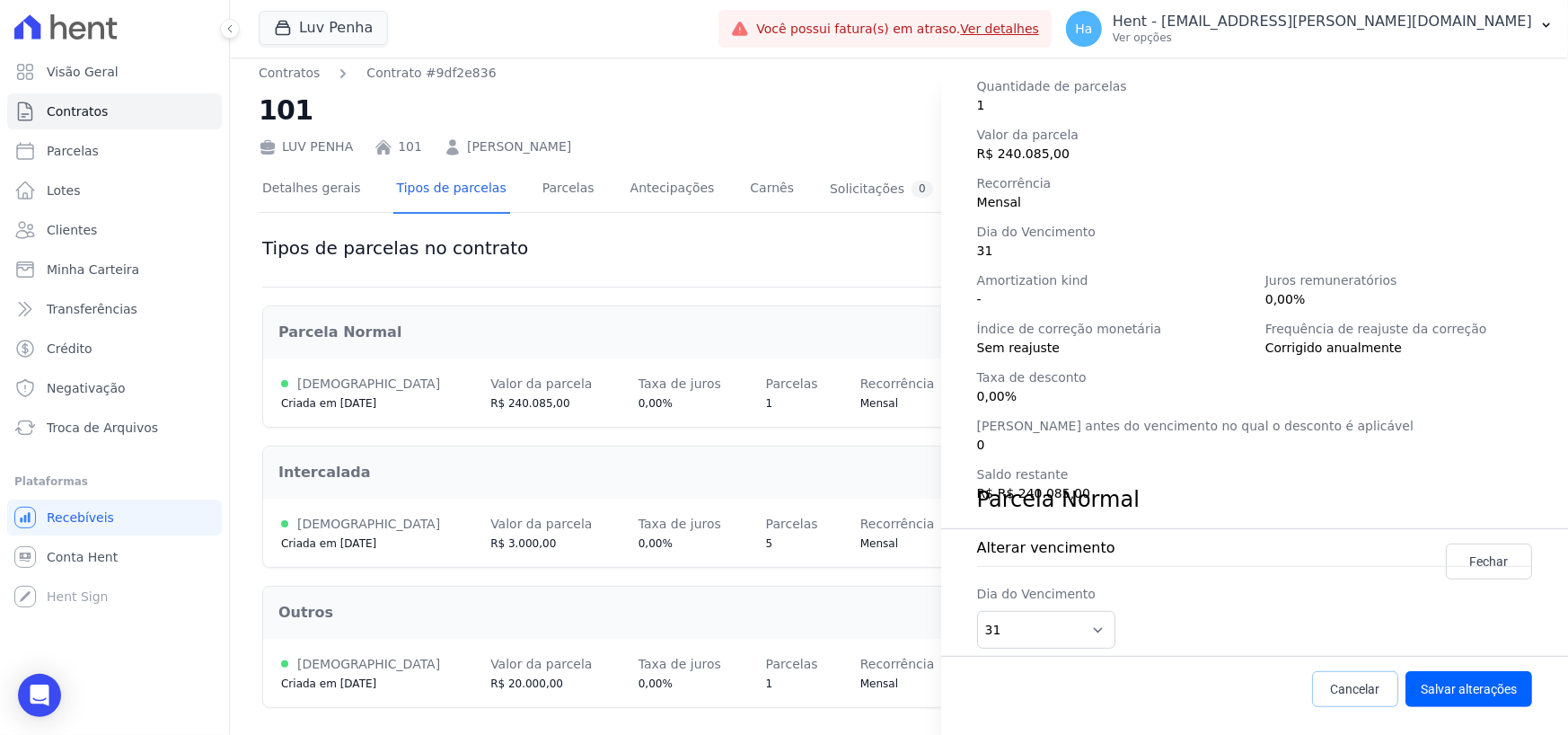
click at [1356, 682] on span "Cancelar" at bounding box center [1355, 689] width 50 height 18
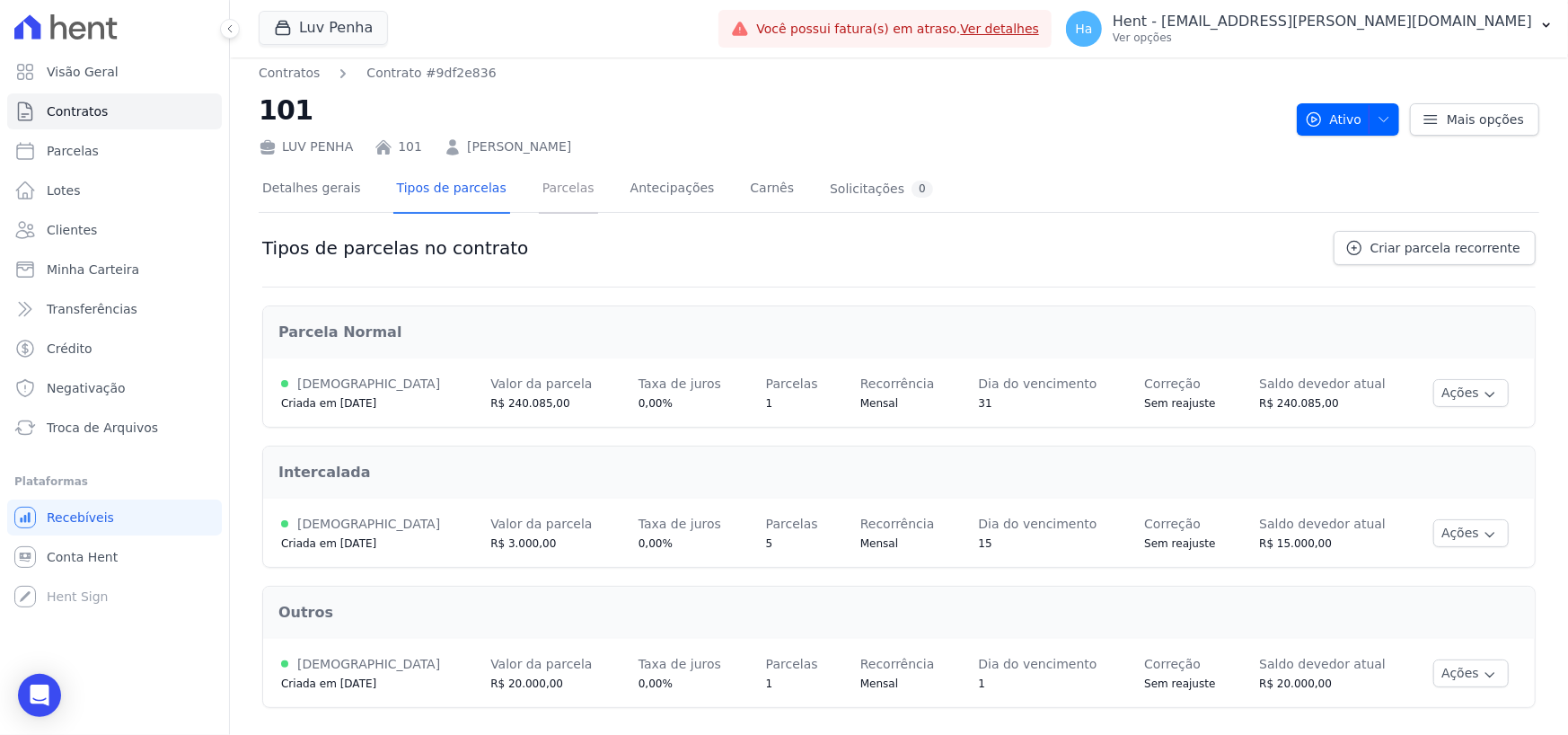
click at [546, 188] on link "Parcelas" at bounding box center [569, 189] width 60 height 48
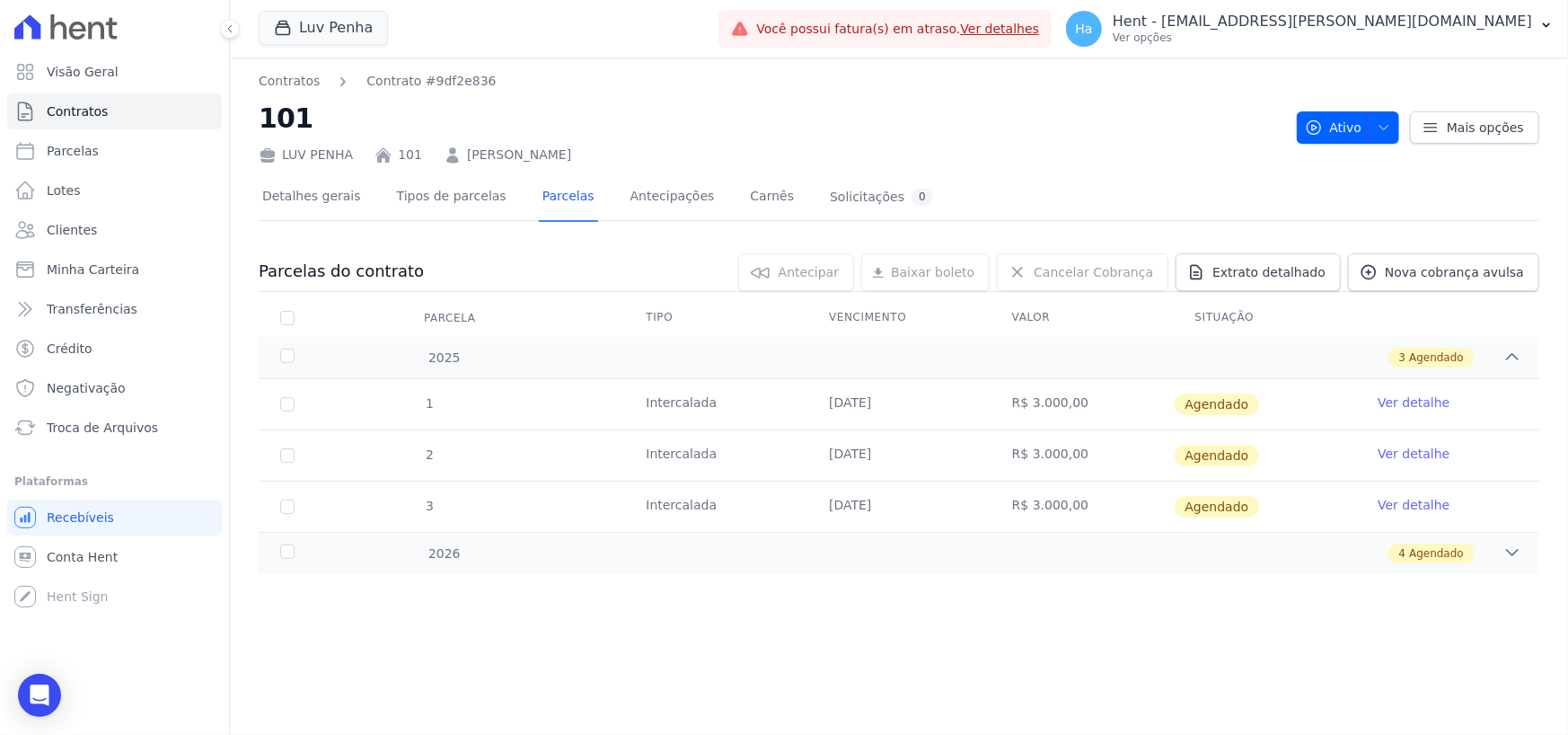
click at [1108, 147] on div "LUV PENHA 101 Amanda Araujo Gonçalves" at bounding box center [771, 151] width 1024 height 26
click at [1147, 142] on div "LUV PENHA 101 Amanda Araujo Gonçalves" at bounding box center [771, 151] width 1024 height 26
click at [1077, 107] on h2 "101" at bounding box center [771, 118] width 1024 height 41
click at [1490, 550] on div "4 Agendado" at bounding box center [961, 554] width 1119 height 20
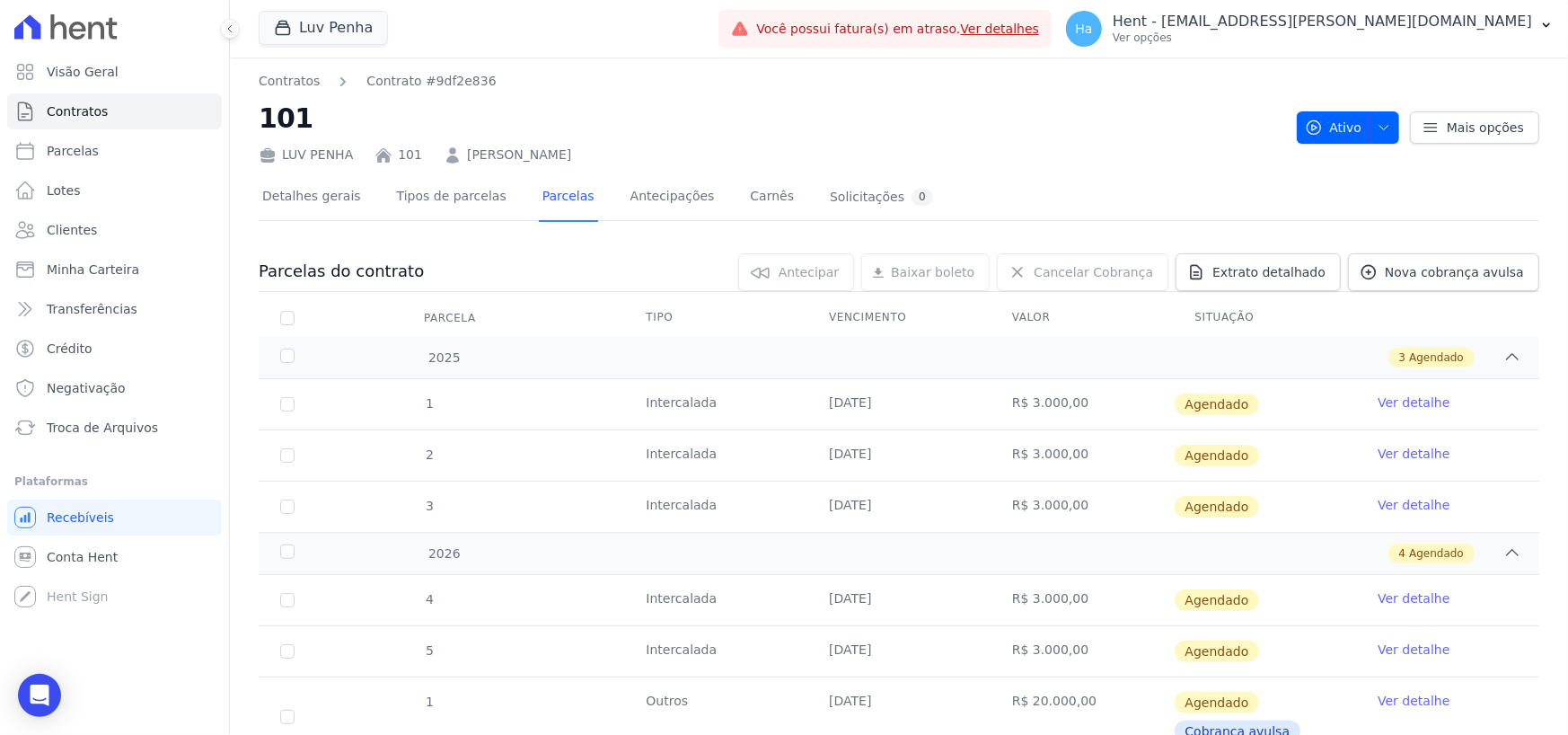
drag, startPoint x: 250, startPoint y: 124, endPoint x: 335, endPoint y: 119, distance: 85.1
click at [335, 119] on div "Contratos Contrato #9df2e836 101 LUV PENHA 101 Amanda Araujo Gonçalves Ativo At…" at bounding box center [899, 460] width 1338 height 804
click at [813, 113] on h2 "101" at bounding box center [771, 118] width 1024 height 41
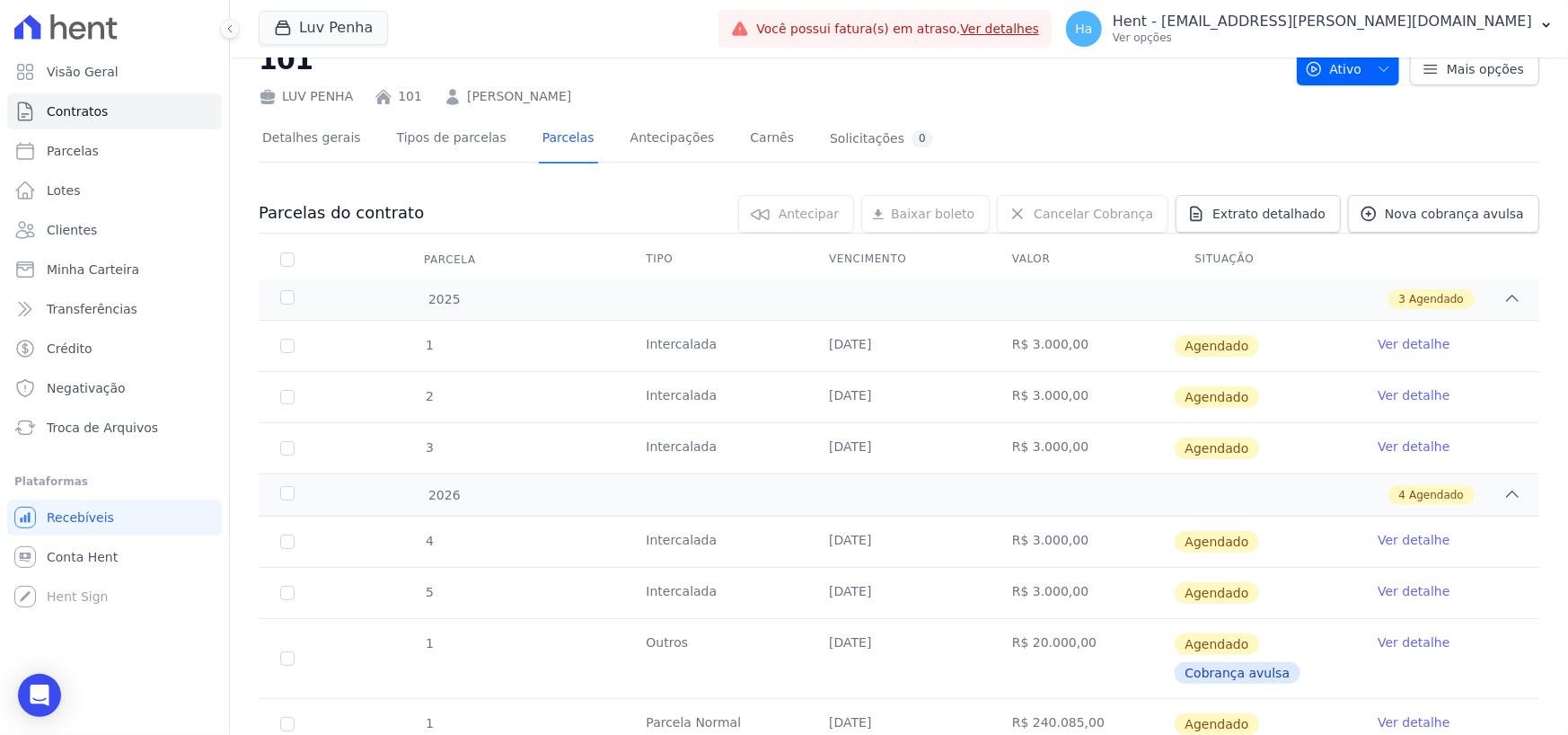
scroll to position [124, 0]
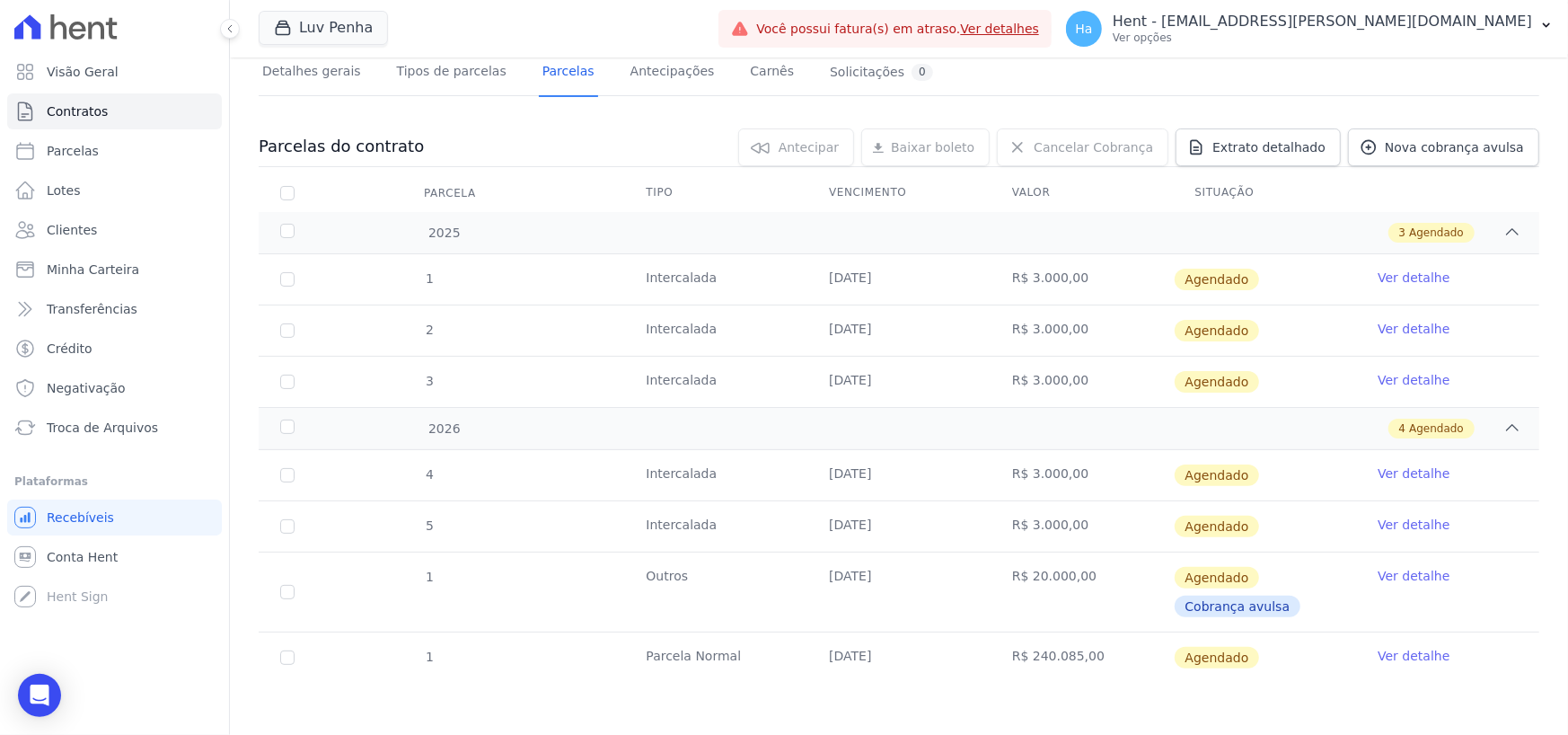
drag, startPoint x: 825, startPoint y: 282, endPoint x: 912, endPoint y: 286, distance: 87.1
click at [912, 286] on td "15/10/2025" at bounding box center [898, 280] width 183 height 51
click at [912, 286] on td "15/10/2025" at bounding box center [898, 280] width 183 height 51
drag, startPoint x: 1008, startPoint y: 283, endPoint x: 1035, endPoint y: 332, distance: 55.9
click at [1064, 285] on td "R$ 3.000,00" at bounding box center [1082, 280] width 183 height 51
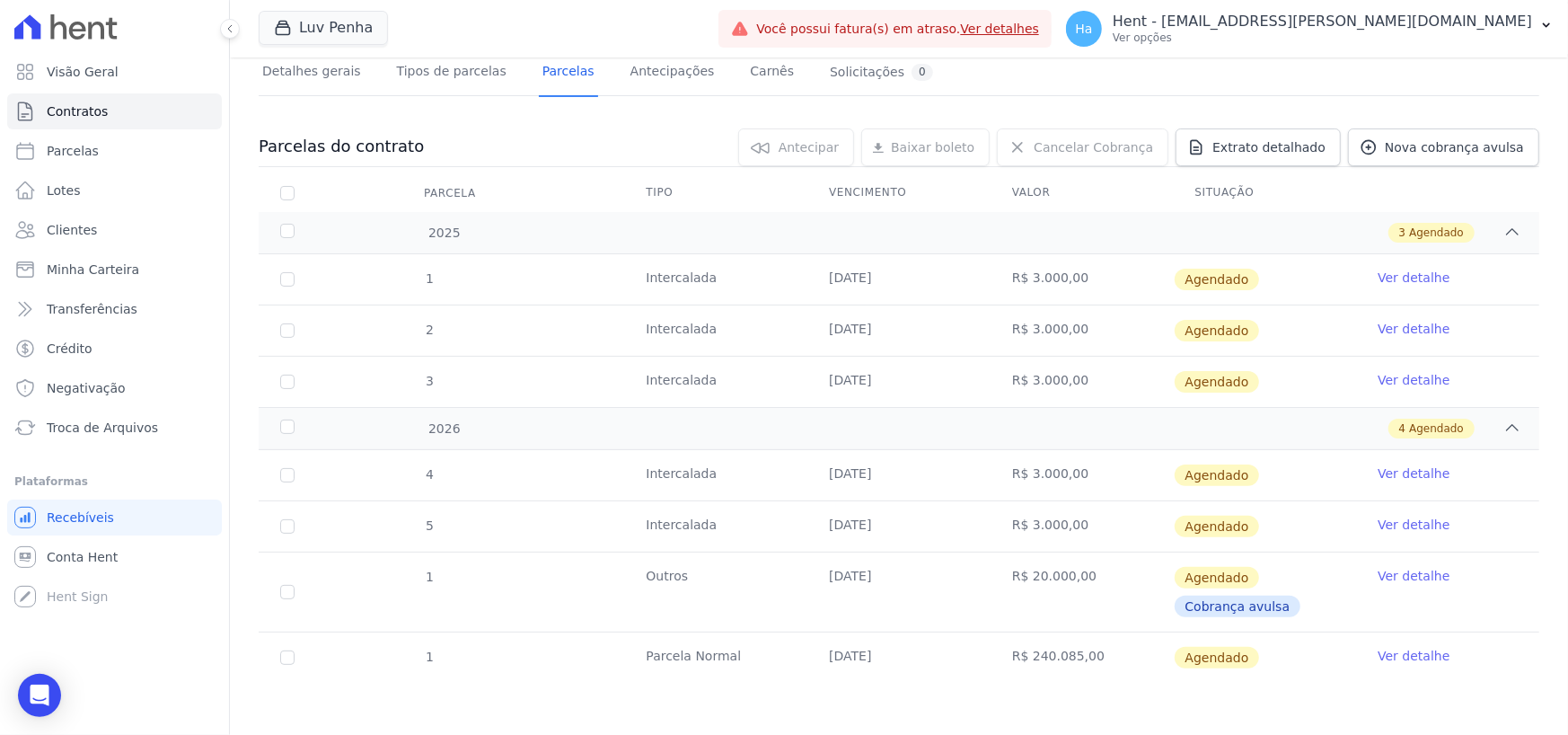
drag, startPoint x: 1003, startPoint y: 337, endPoint x: 1061, endPoint y: 345, distance: 58.5
click at [1063, 337] on td "R$ 3.000,00" at bounding box center [1082, 331] width 183 height 51
drag, startPoint x: 1022, startPoint y: 391, endPoint x: 1087, endPoint y: 384, distance: 65.4
click at [1087, 384] on td "R$ 3.000,00" at bounding box center [1082, 381] width 183 height 51
click at [1086, 384] on td "R$ 3.000,00" at bounding box center [1082, 381] width 183 height 51
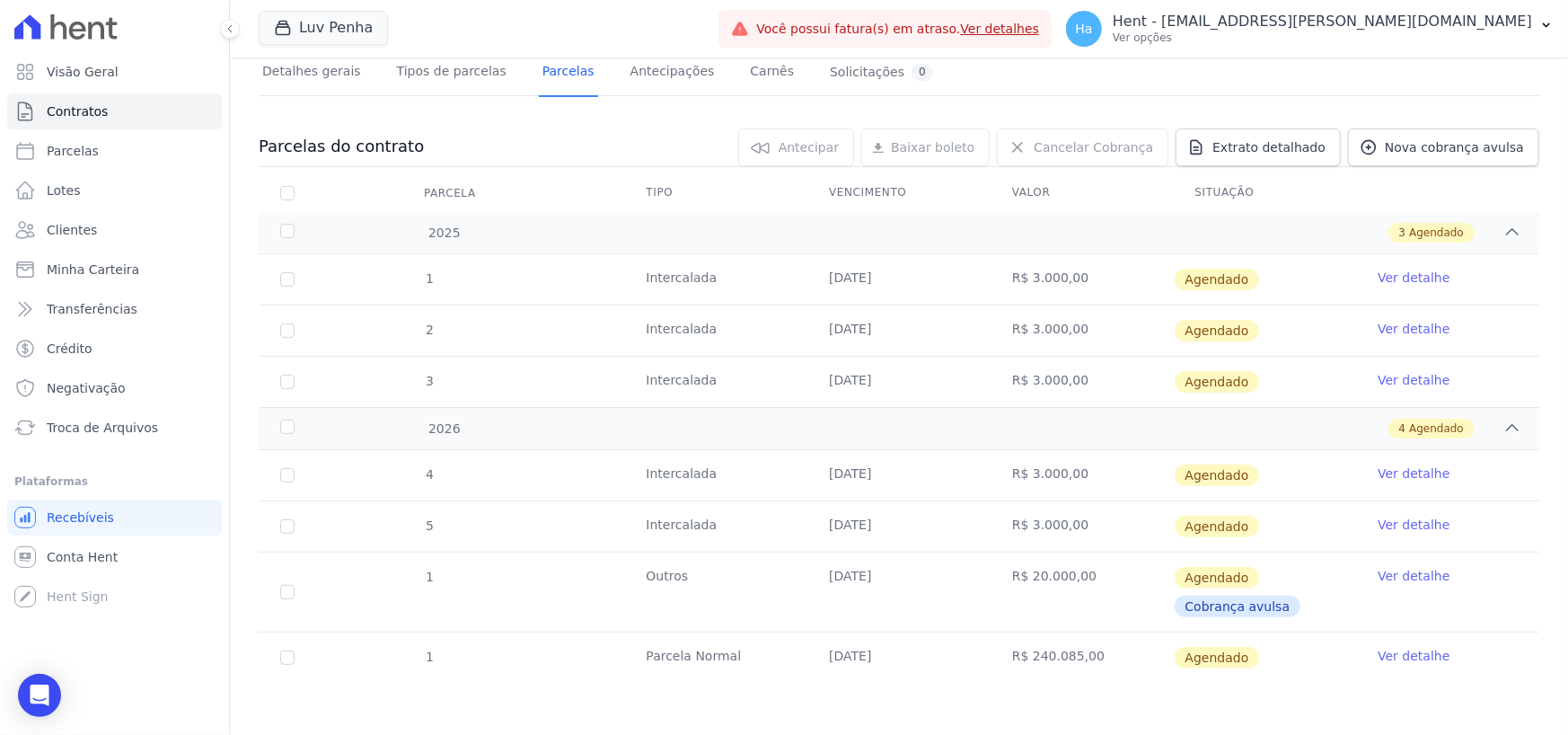
drag, startPoint x: 986, startPoint y: 286, endPoint x: 995, endPoint y: 289, distance: 9.5
click at [992, 287] on td "R$ 3.000,00" at bounding box center [1082, 280] width 183 height 51
click at [1105, 284] on td "R$ 3.000,00" at bounding box center [1082, 280] width 183 height 51
click at [952, 664] on td "[DATE]" at bounding box center [898, 657] width 183 height 51
drag, startPoint x: 936, startPoint y: 669, endPoint x: 817, endPoint y: 656, distance: 119.7
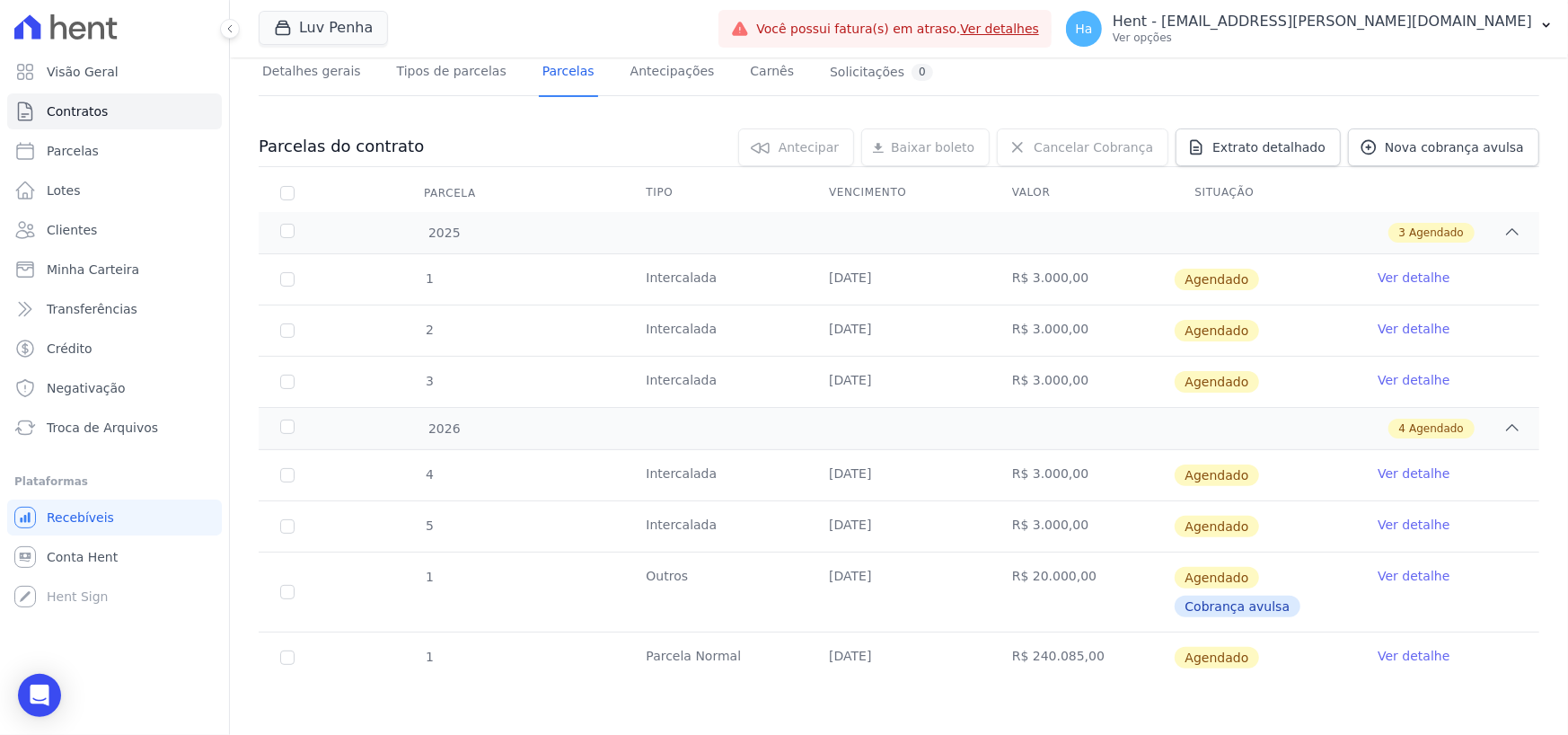
click at [817, 656] on td "[DATE]" at bounding box center [898, 657] width 183 height 51
click at [945, 670] on td "[DATE]" at bounding box center [898, 657] width 183 height 51
drag, startPoint x: 902, startPoint y: 654, endPoint x: 799, endPoint y: 655, distance: 103.0
click at [799, 655] on tr "1 Parcela Normal 31/12/2026 R$ 240.085,00 Agendado Ver detalhe" at bounding box center [899, 657] width 1280 height 51
drag, startPoint x: 904, startPoint y: 601, endPoint x: 797, endPoint y: 605, distance: 107.1
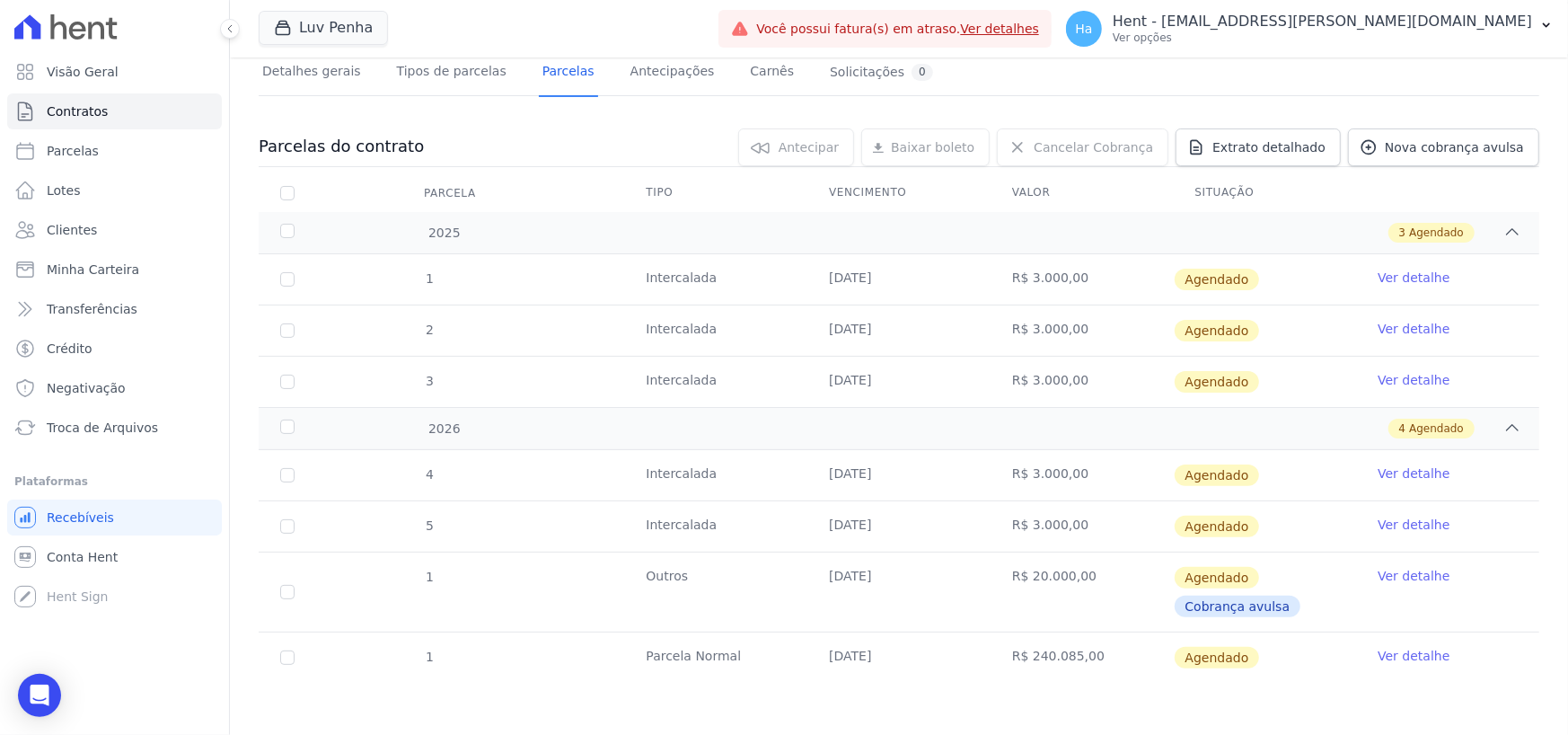
click at [797, 605] on tr "1 Outros 01/12/2026 R$ 20.000,00 Agendado Cobrança avulsa Ver detalhe" at bounding box center [899, 592] width 1280 height 80
click at [927, 629] on td "01/12/2026" at bounding box center [898, 593] width 183 height 79
drag, startPoint x: 819, startPoint y: 661, endPoint x: 906, endPoint y: 658, distance: 87.1
click at [906, 658] on td "[DATE]" at bounding box center [898, 657] width 183 height 51
click at [430, 78] on link "Tipos de parcelas" at bounding box center [451, 73] width 116 height 48
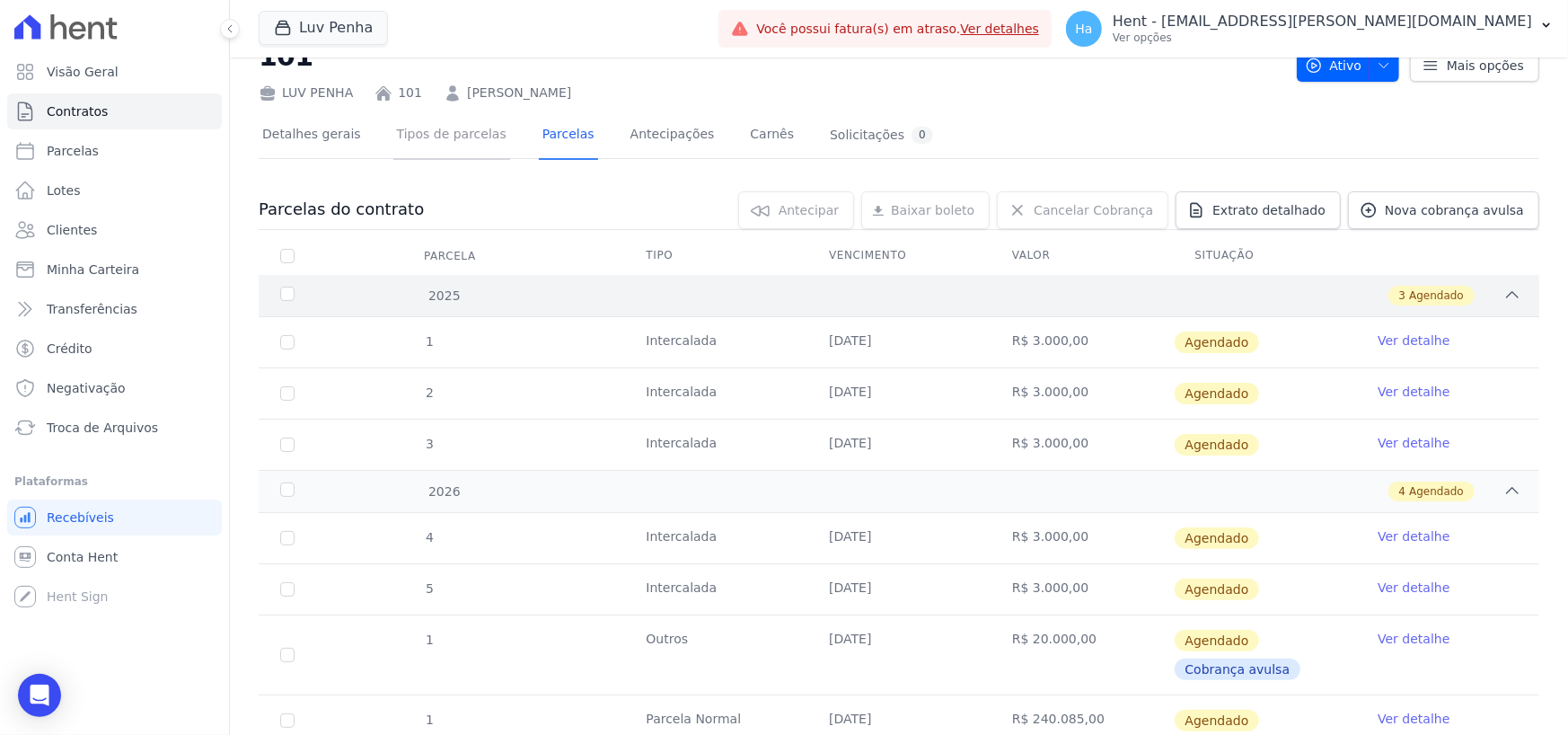
scroll to position [0, 0]
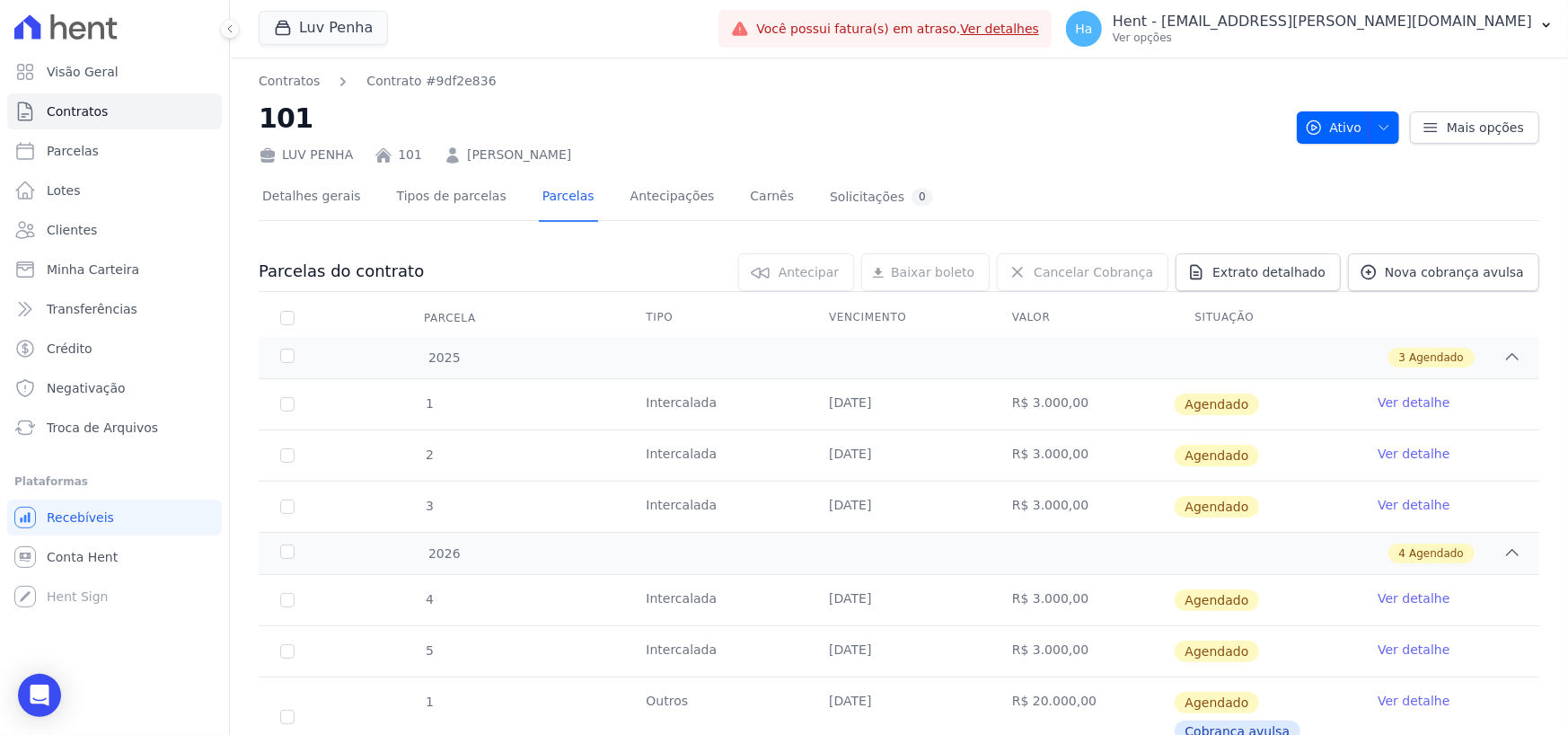
drag, startPoint x: 261, startPoint y: 115, endPoint x: 308, endPoint y: 113, distance: 47.0
click at [308, 113] on h2 "101" at bounding box center [771, 118] width 1024 height 41
copy h2 "101"
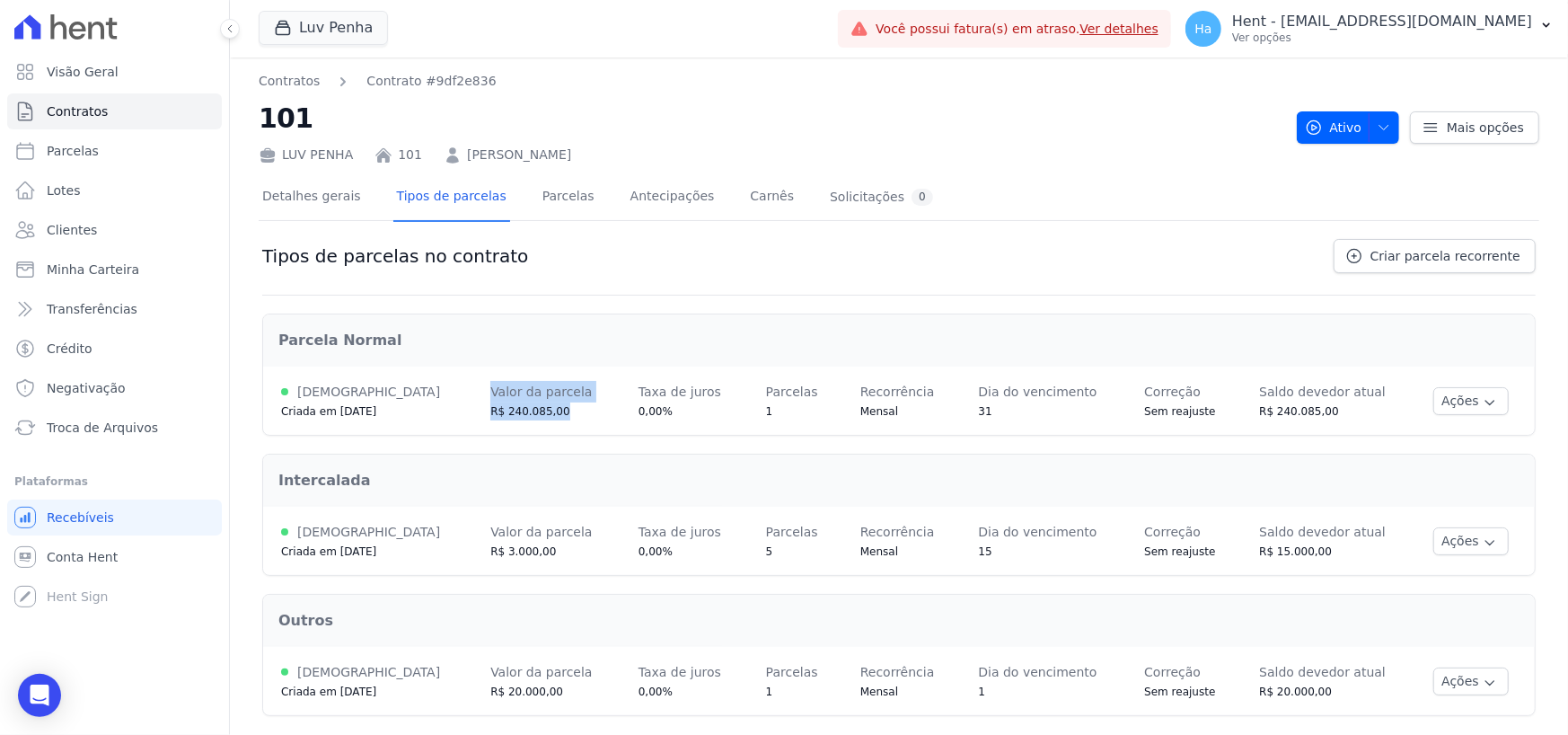
drag, startPoint x: 445, startPoint y: 400, endPoint x: 521, endPoint y: 418, distance: 78.1
click at [521, 418] on td "Valor da parcela R$ 240.085,00" at bounding box center [546, 400] width 148 height 69
click at [521, 418] on div "R$ 240.085,00" at bounding box center [546, 411] width 113 height 18
click at [748, 412] on td "Parcelas 1" at bounding box center [795, 400] width 95 height 69
drag, startPoint x: 928, startPoint y: 412, endPoint x: 978, endPoint y: 418, distance: 50.4
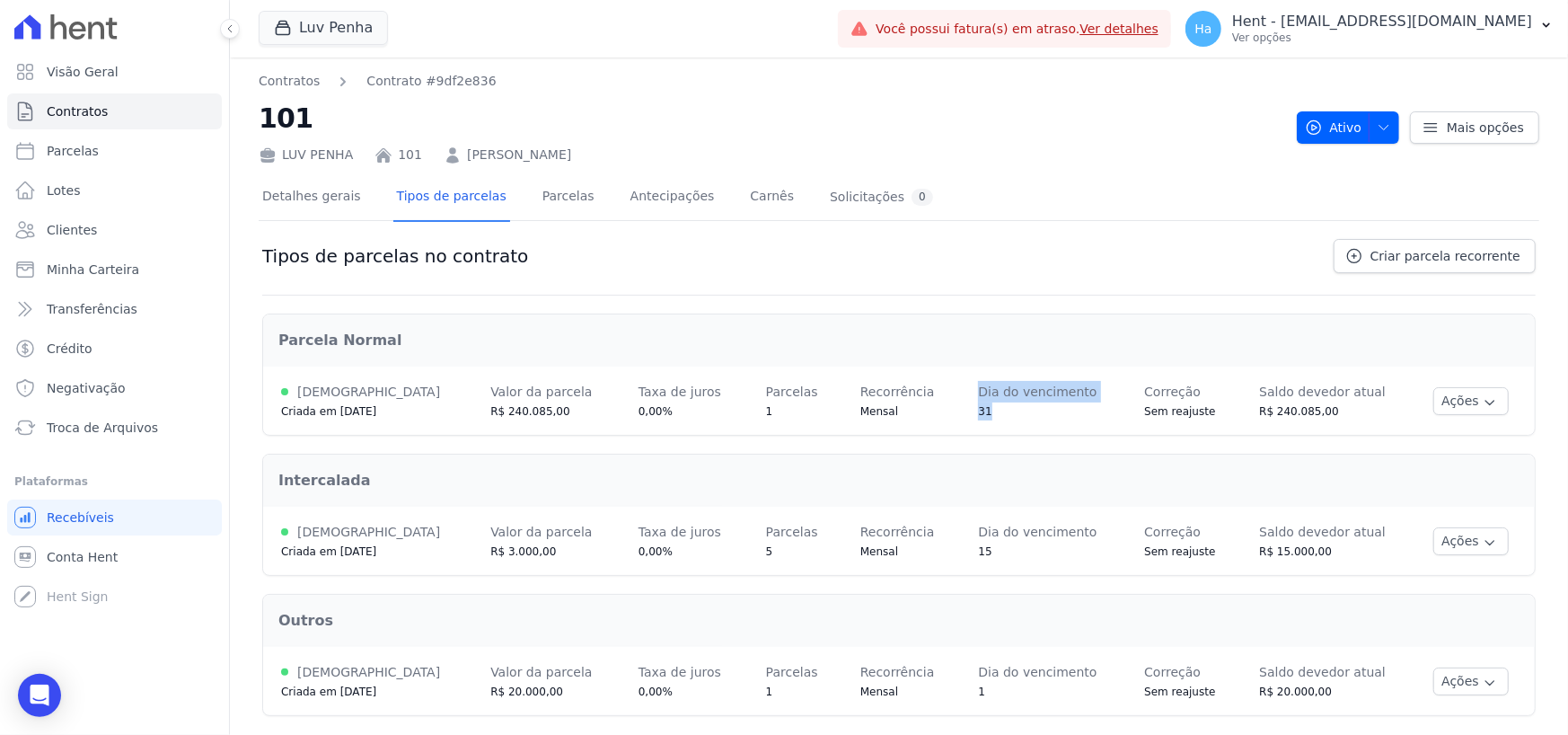
click at [978, 418] on tr "[DEMOGRAPHIC_DATA] Criada em [DATE] Valor da parcela R$ 240.085,00 Taxa de juro…" at bounding box center [899, 400] width 1271 height 69
click at [539, 198] on link "Parcelas" at bounding box center [569, 198] width 60 height 48
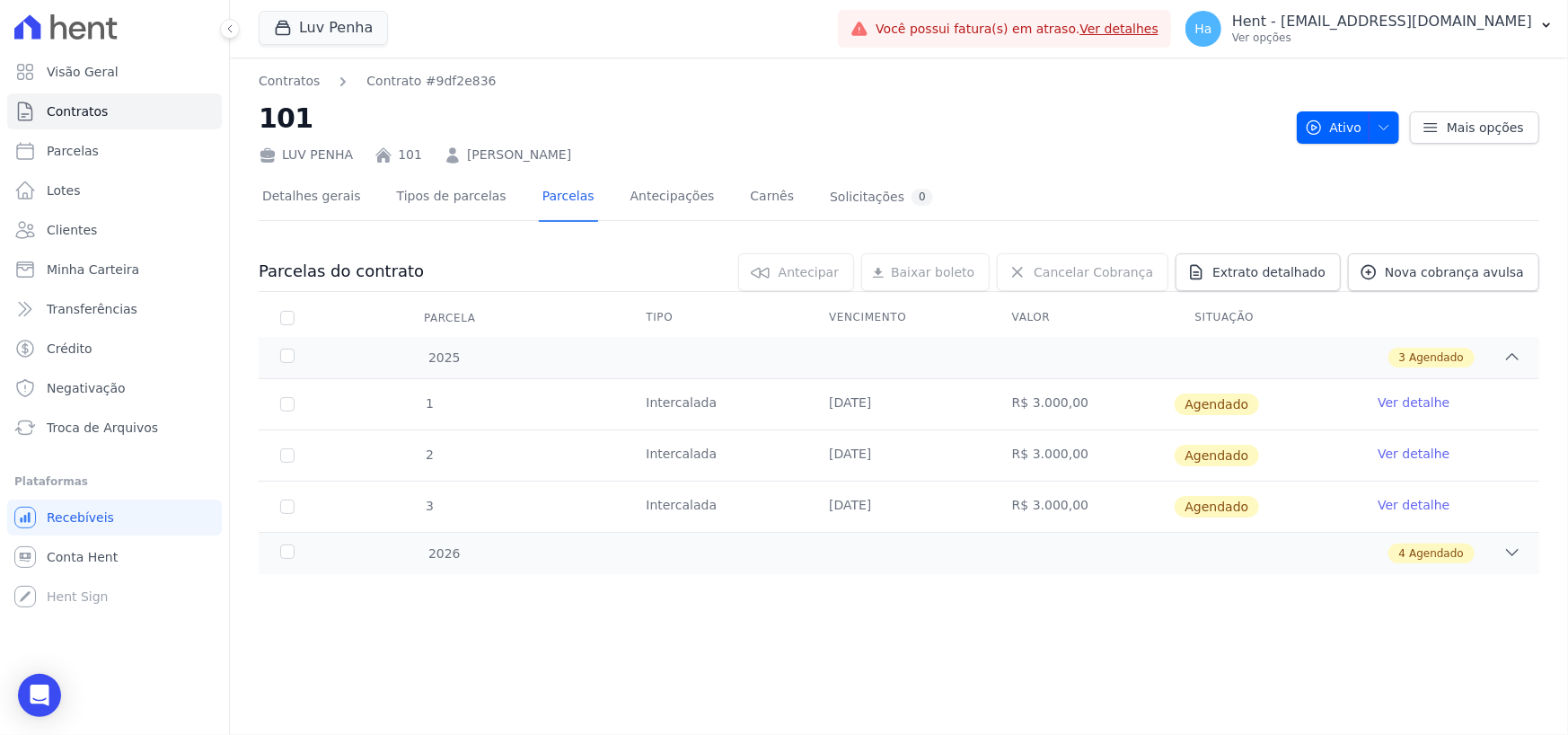
click at [594, 260] on div "0 selecionada(s) Antecipar Antecipar Renegociar Baixar boleto Baixar boleto def…" at bounding box center [981, 272] width 1115 height 38
click at [521, 249] on div "Parcelas do contrato 0 selecionada(s) Antecipar Antecipar Renegociar Baixar bol…" at bounding box center [899, 413] width 1280 height 356
click at [557, 238] on div "Parcelas do contrato 0 selecionada(s) Antecipar Antecipar Renegociar Baixar bol…" at bounding box center [899, 413] width 1280 height 356
click at [1065, 172] on div "Detalhes gerais Tipos de parcelas Parcelas Antecipações Carnês Solicitações 0 P…" at bounding box center [899, 389] width 1280 height 449
click at [826, 206] on link "Solicitações 0" at bounding box center [881, 198] width 111 height 48
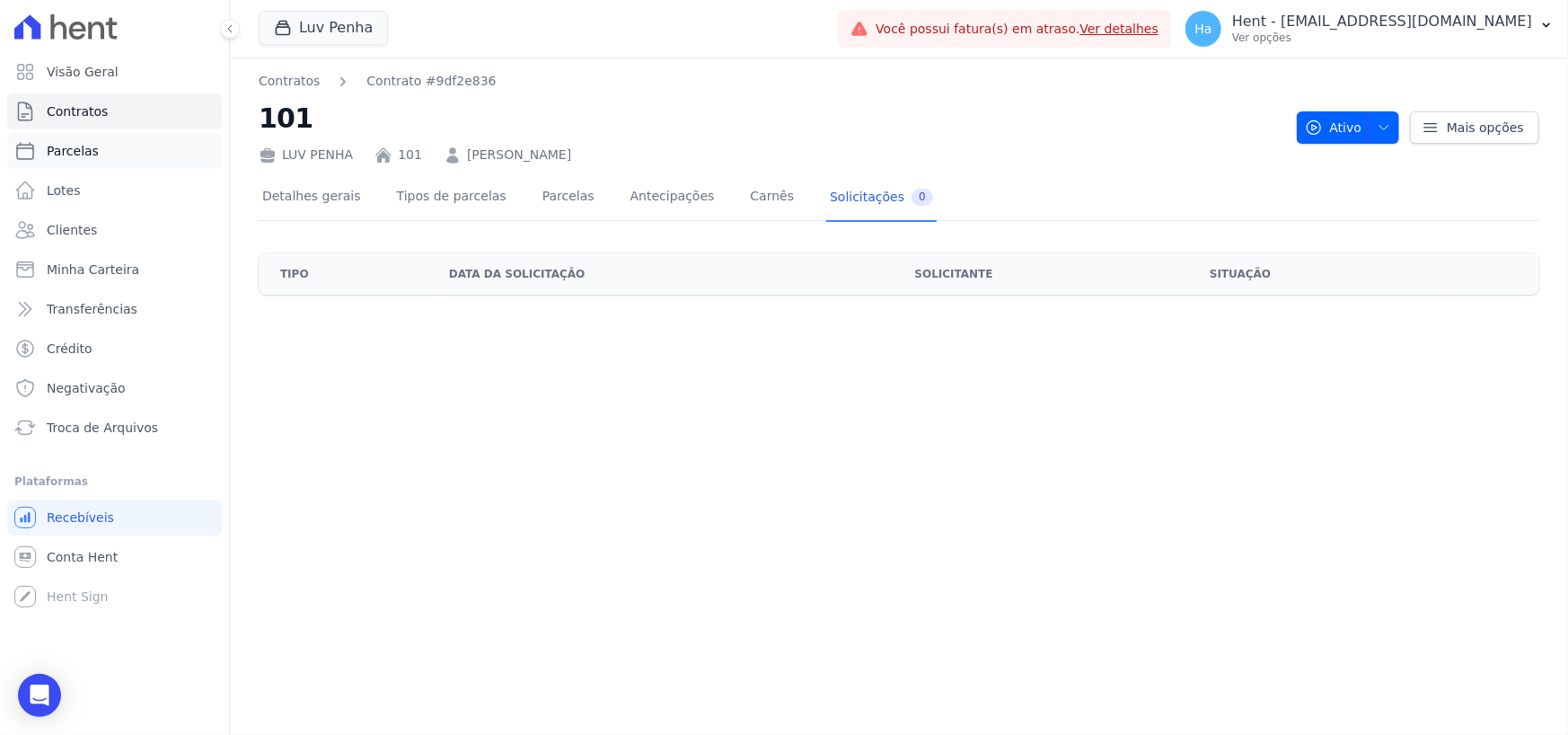
click at [73, 149] on span "Parcelas" at bounding box center [73, 151] width 52 height 18
select select
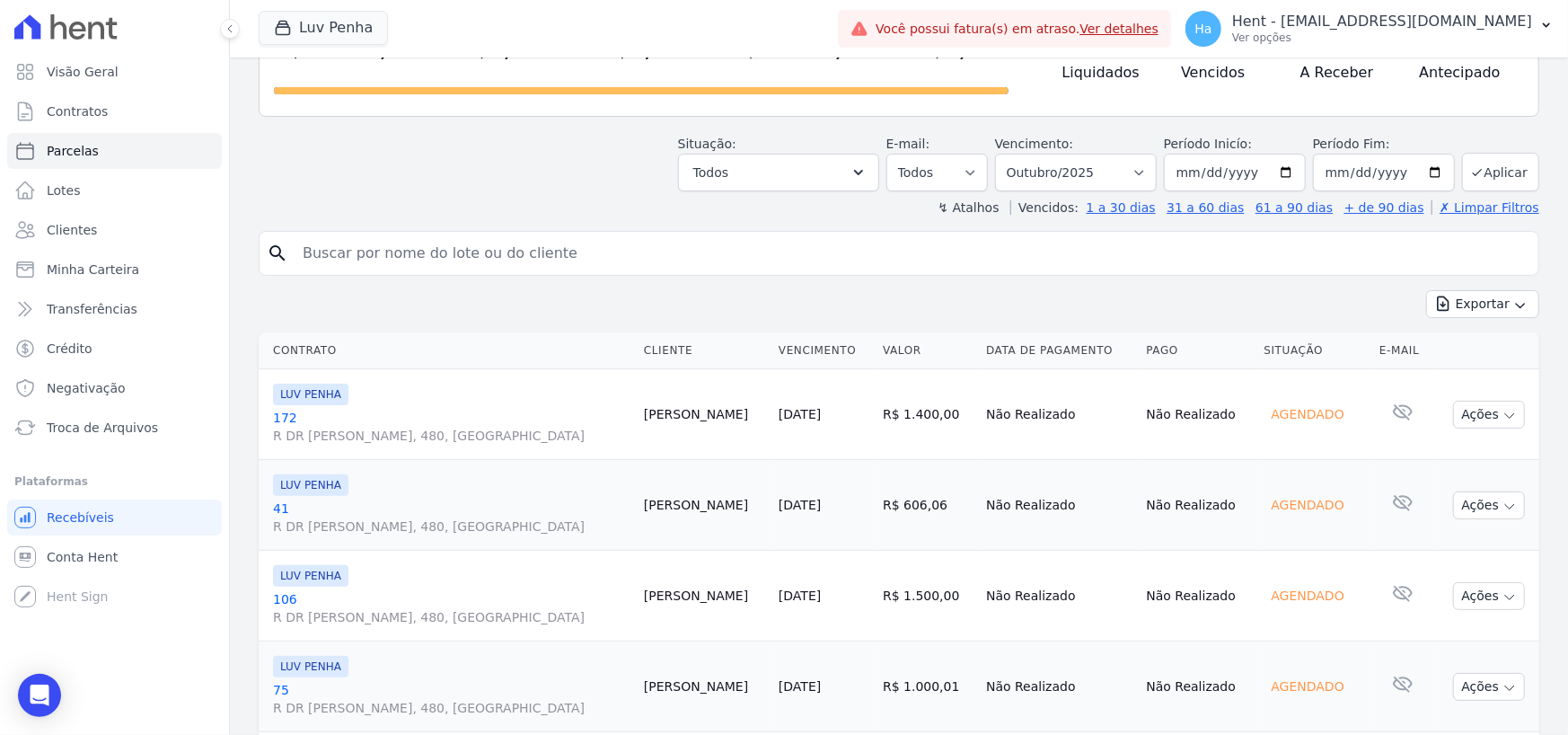
scroll to position [90, 0]
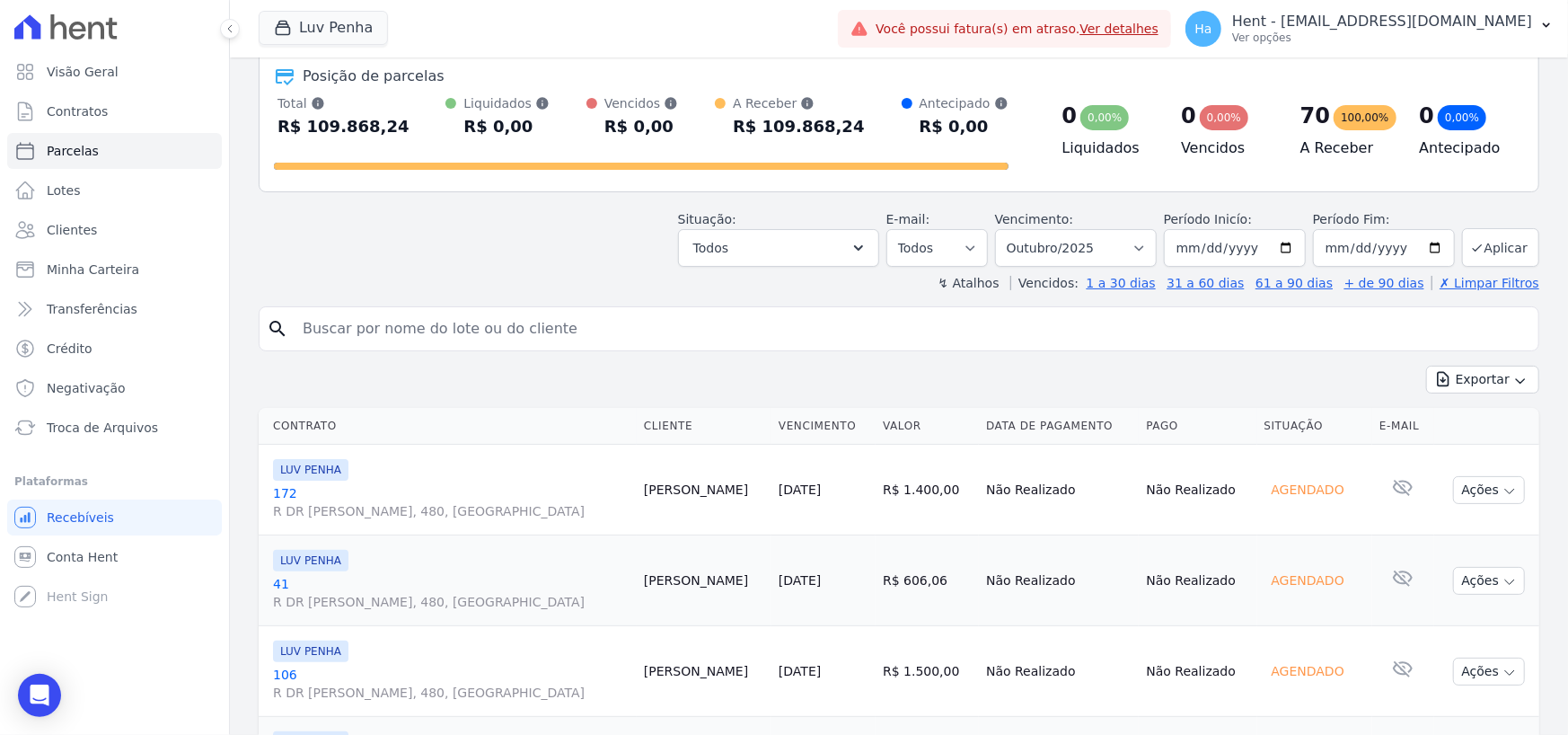
drag, startPoint x: 1249, startPoint y: 493, endPoint x: 1307, endPoint y: 528, distance: 67.7
click at [1321, 500] on div "Agendado" at bounding box center [1308, 490] width 87 height 25
click at [1307, 528] on td "Agendado" at bounding box center [1316, 490] width 115 height 91
drag, startPoint x: 776, startPoint y: 500, endPoint x: 865, endPoint y: 498, distance: 89.0
click at [865, 498] on td "[DATE]" at bounding box center [824, 490] width 105 height 91
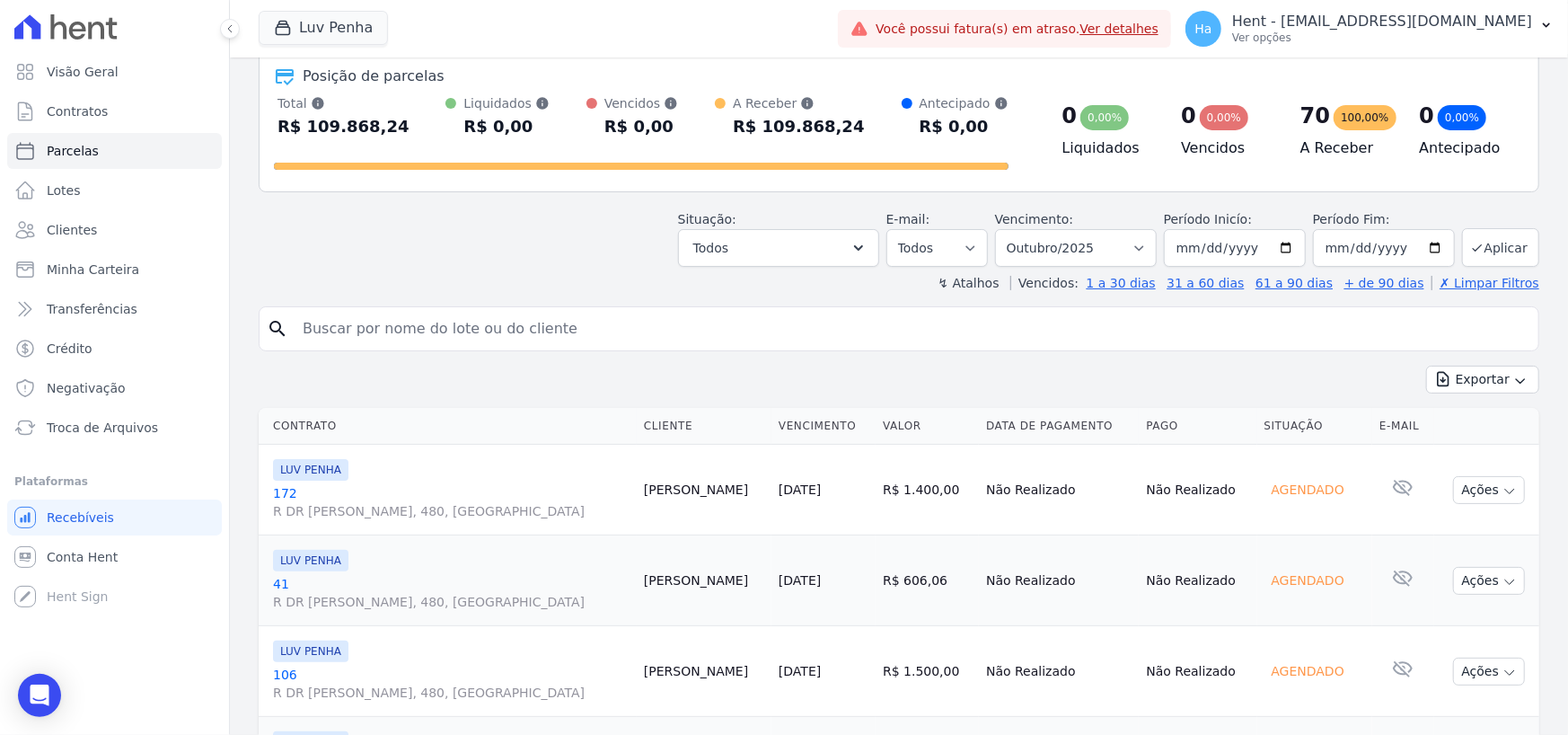
drag, startPoint x: 1252, startPoint y: 500, endPoint x: 1315, endPoint y: 505, distance: 63.2
click at [1315, 505] on td "Agendado" at bounding box center [1316, 490] width 115 height 91
click at [1290, 526] on td "Agendado" at bounding box center [1316, 490] width 115 height 91
drag, startPoint x: 1258, startPoint y: 493, endPoint x: 1338, endPoint y: 493, distance: 80.0
click at [1338, 493] on div "Agendado" at bounding box center [1316, 490] width 102 height 25
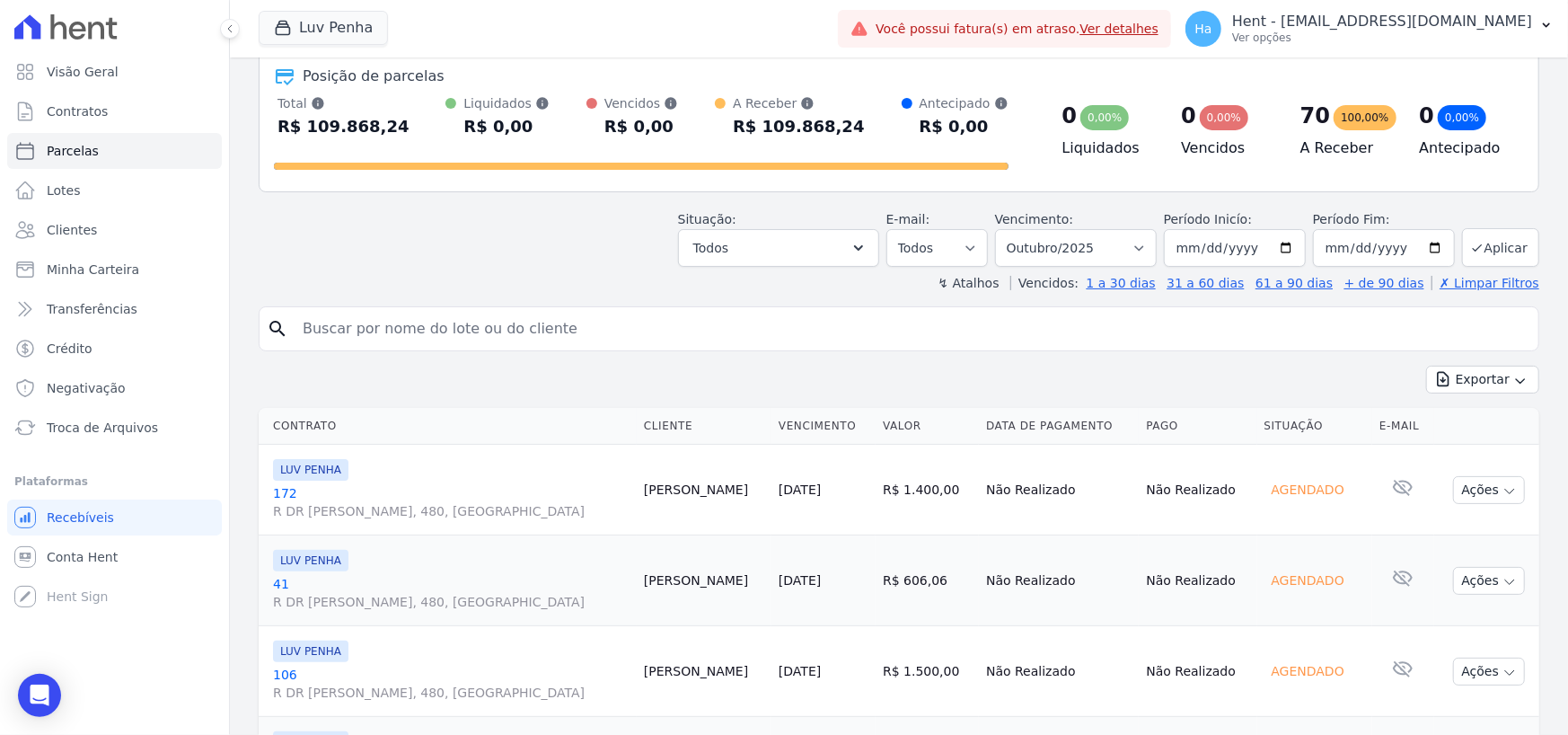
click at [1277, 483] on div "Agendado" at bounding box center [1308, 490] width 87 height 25
drag, startPoint x: 1245, startPoint y: 497, endPoint x: 1330, endPoint y: 498, distance: 85.0
click at [1330, 498] on td "Agendado" at bounding box center [1316, 490] width 115 height 91
click at [1237, 526] on td "Não Realizado" at bounding box center [1197, 490] width 117 height 91
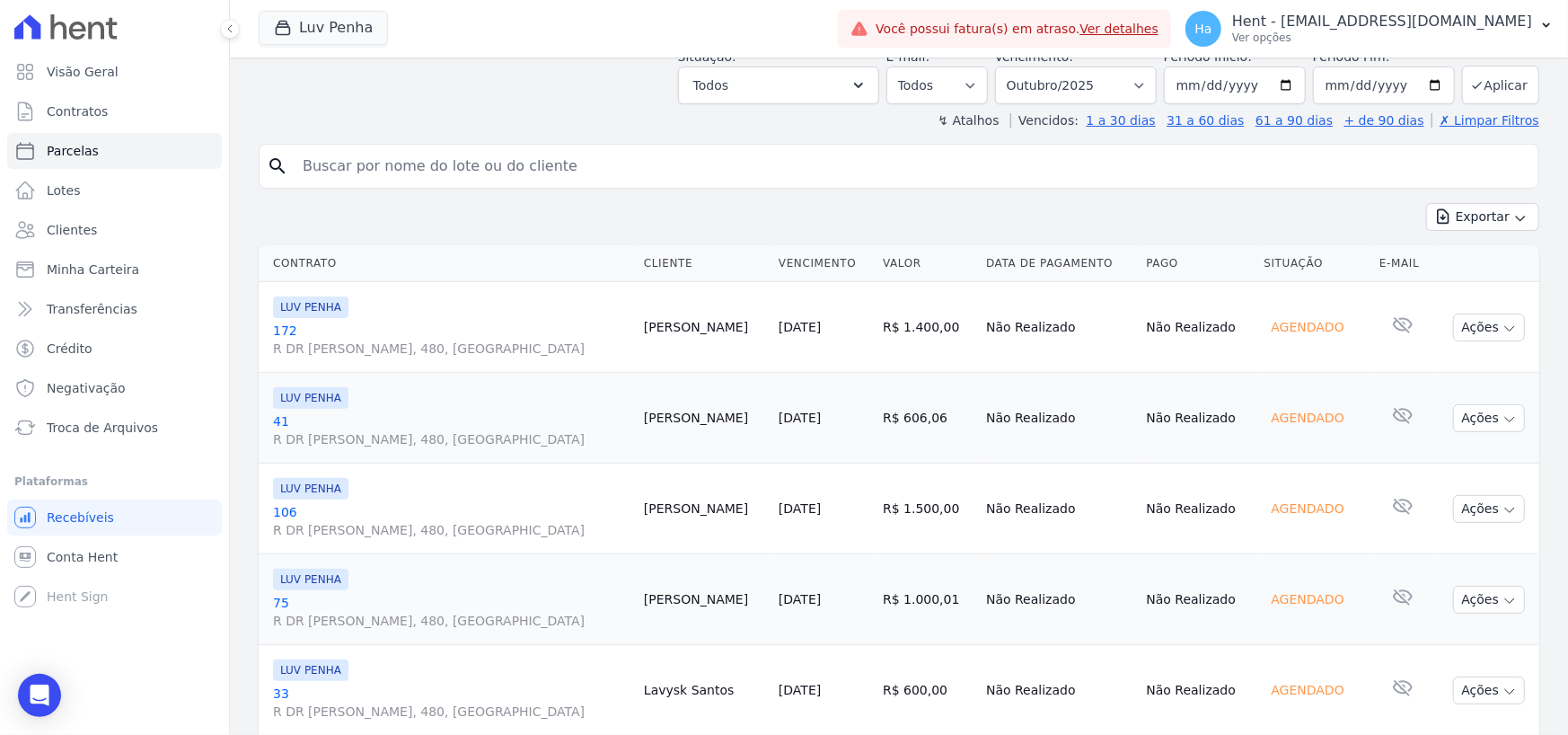
scroll to position [0, 0]
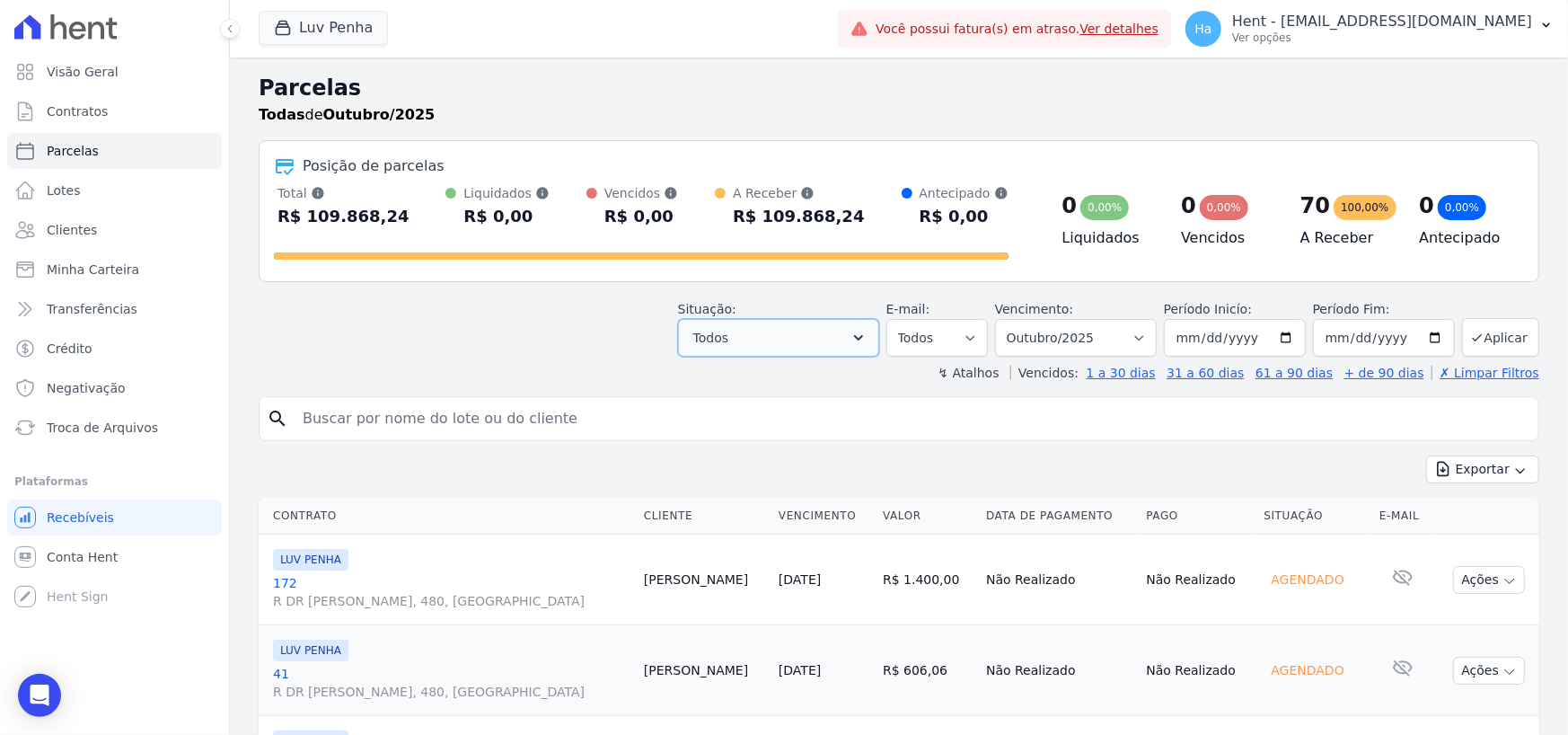
click at [867, 340] on icon "button" at bounding box center [858, 338] width 18 height 18
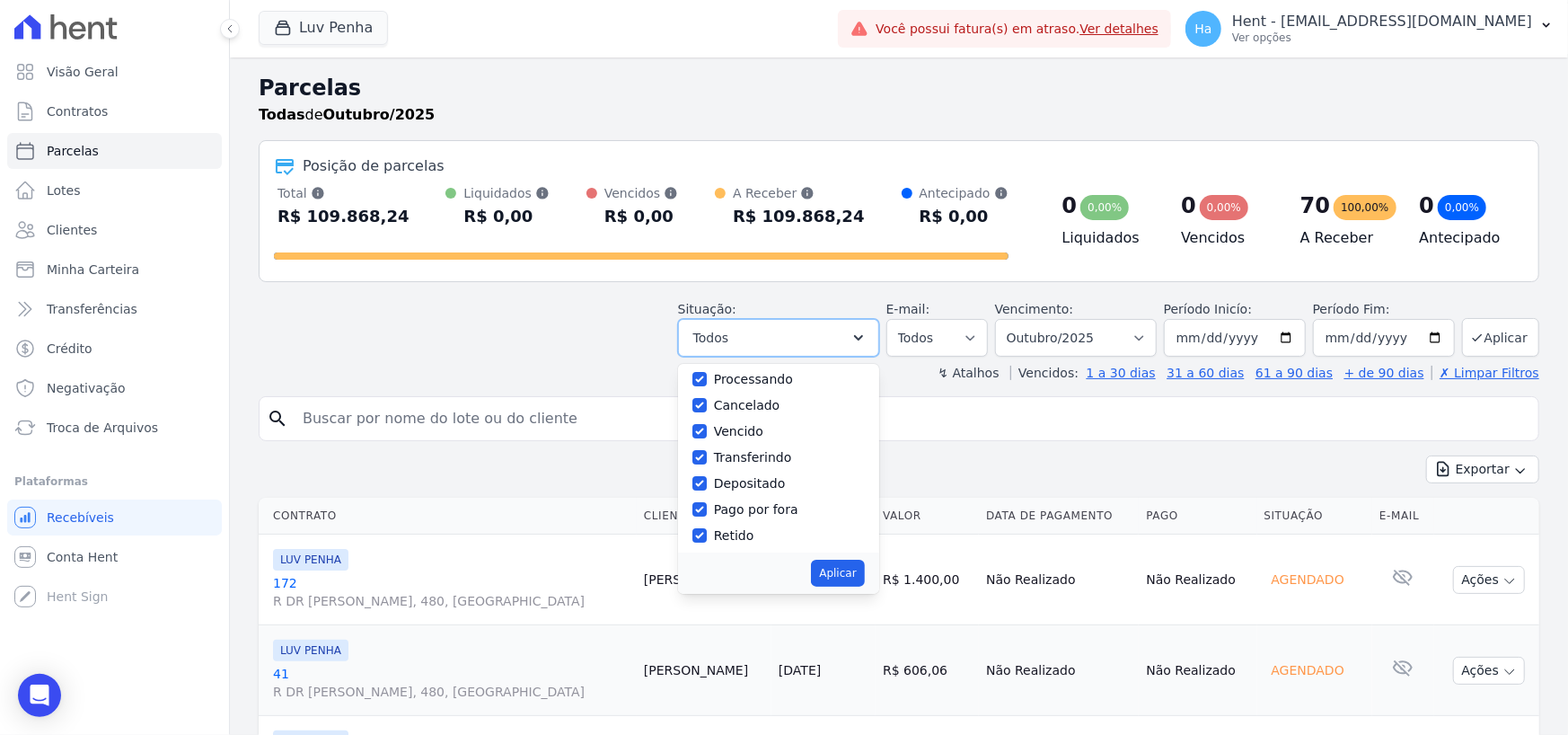
scroll to position [119, 0]
click at [1008, 459] on div "Exportar Exportar PDF Exportar CSV" at bounding box center [899, 476] width 1280 height 42
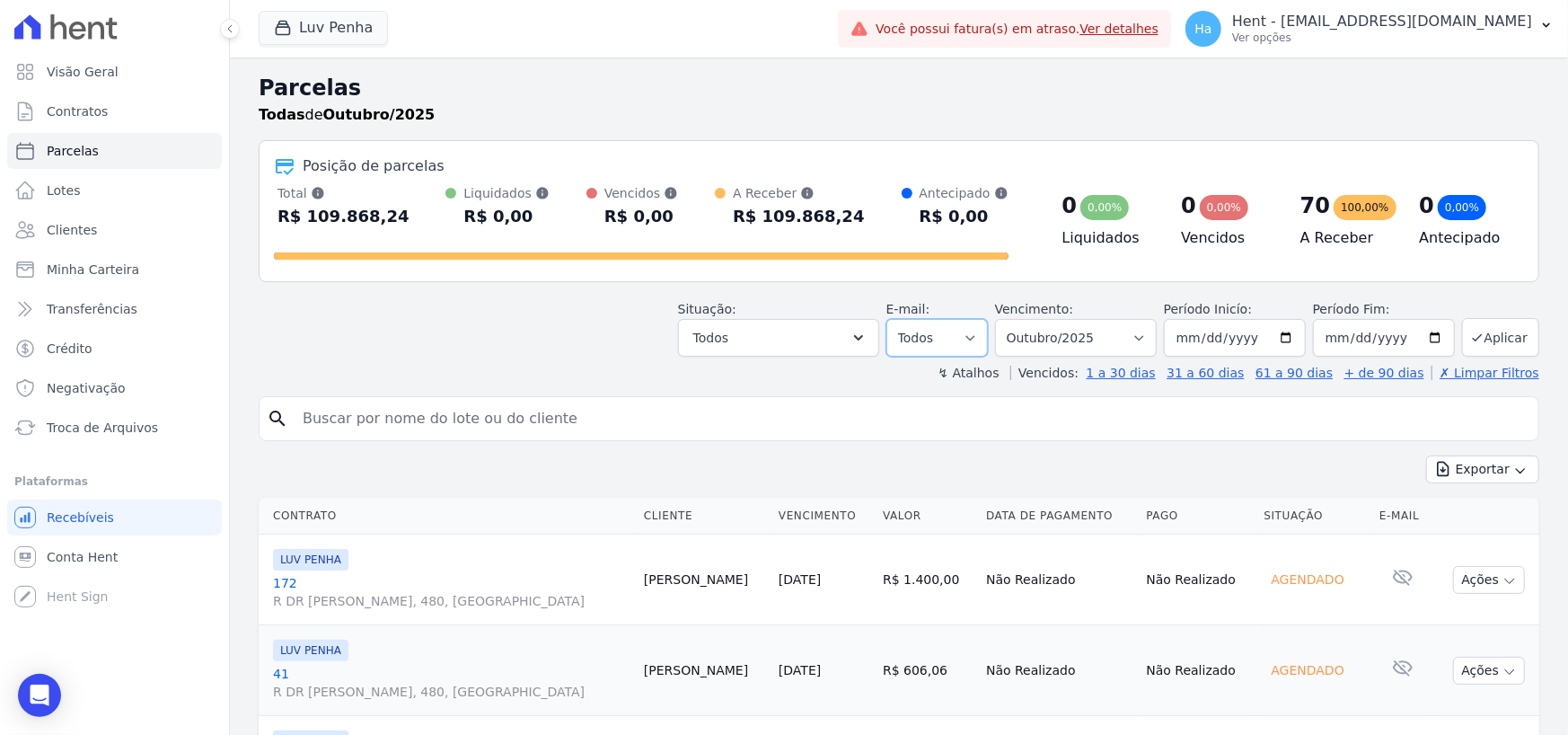
click at [985, 342] on select "Todos Lido Não-lido" at bounding box center [937, 338] width 102 height 38
click at [1112, 457] on div "Exportar Exportar PDF Exportar CSV" at bounding box center [899, 476] width 1280 height 42
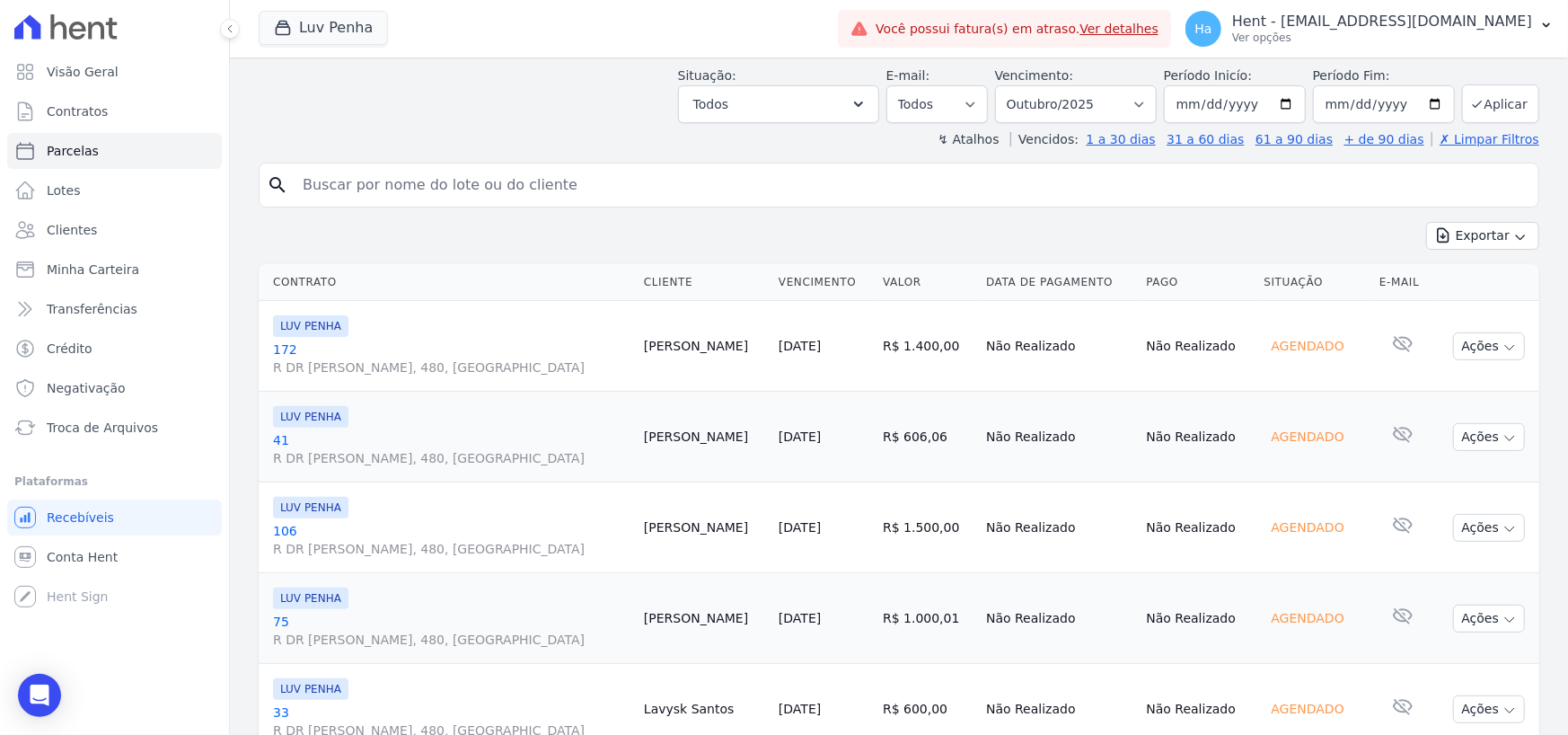
scroll to position [270, 0]
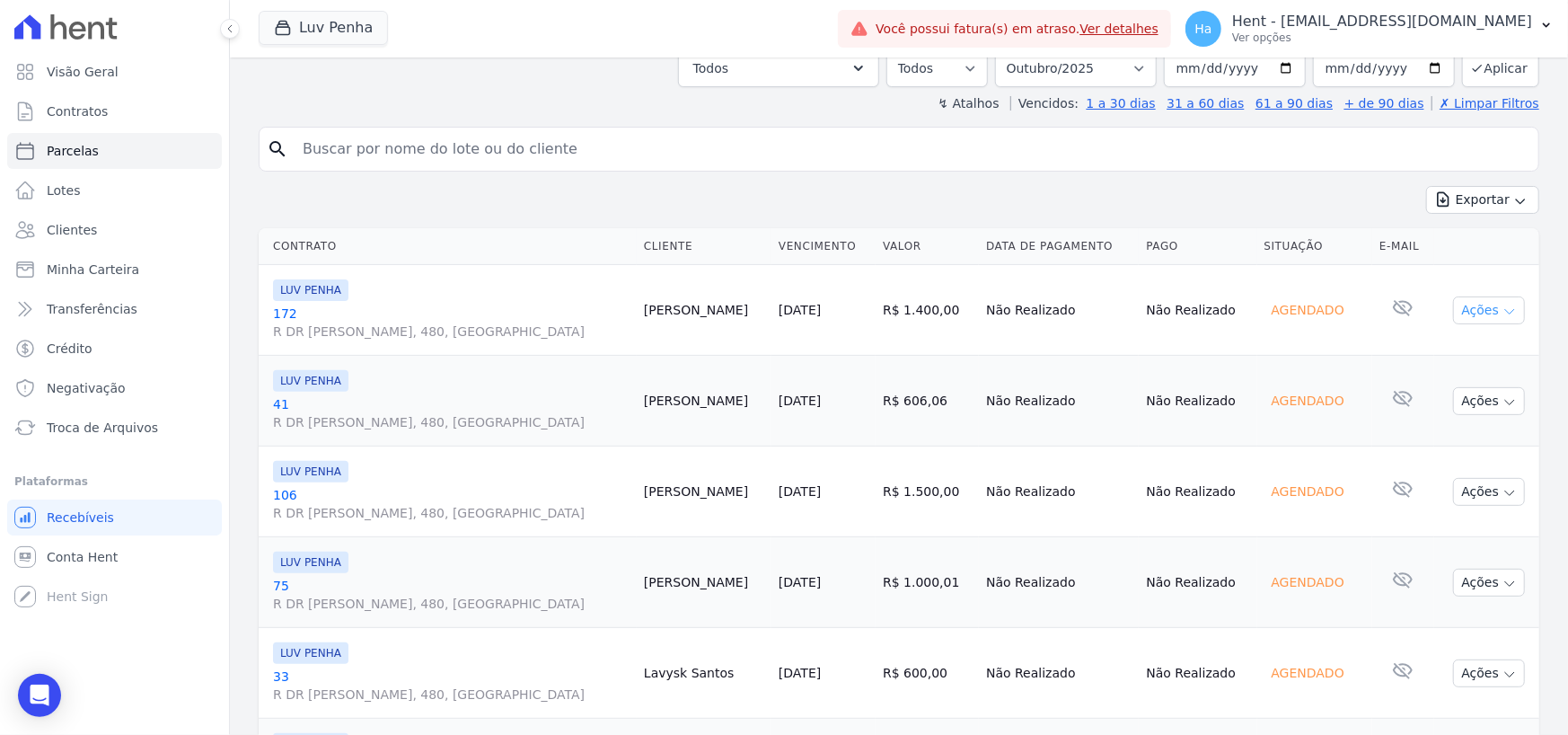
click at [1502, 310] on icon "button" at bounding box center [1509, 312] width 14 height 14
click at [995, 166] on input "search" at bounding box center [912, 149] width 1240 height 36
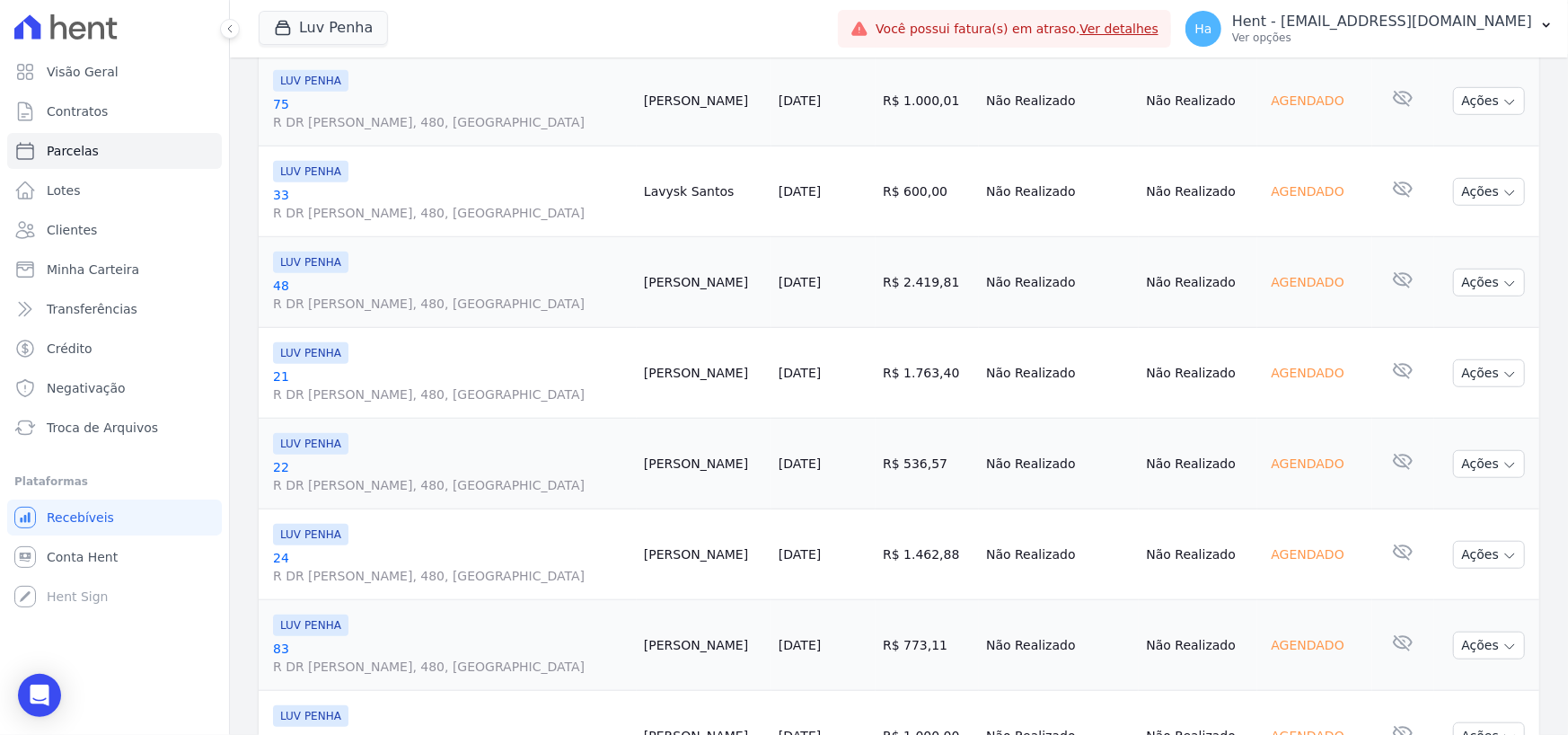
scroll to position [808, 0]
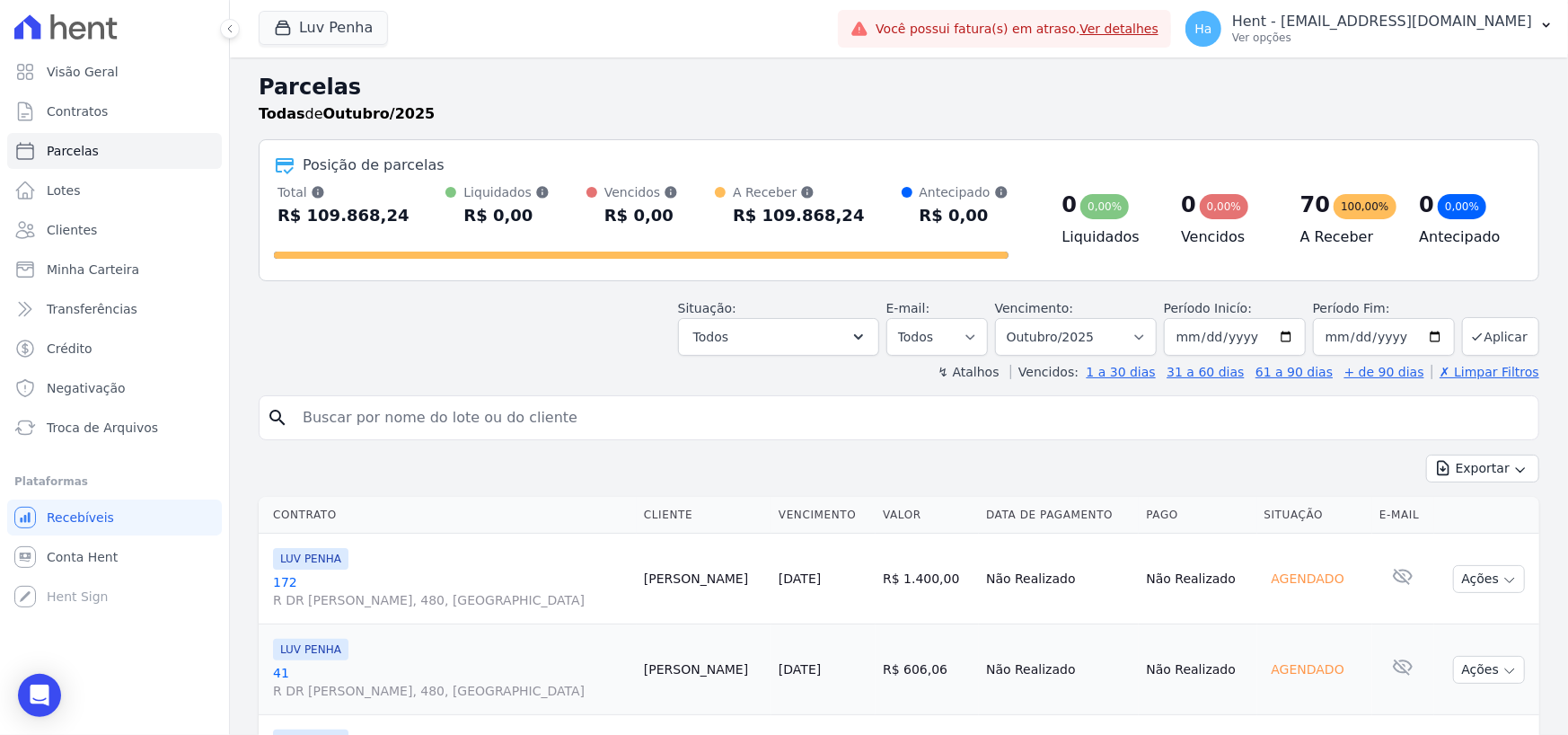
scroll to position [0, 0]
click at [1517, 471] on button "Exportar" at bounding box center [1483, 469] width 114 height 28
click at [642, 432] on input "search" at bounding box center [912, 418] width 1240 height 36
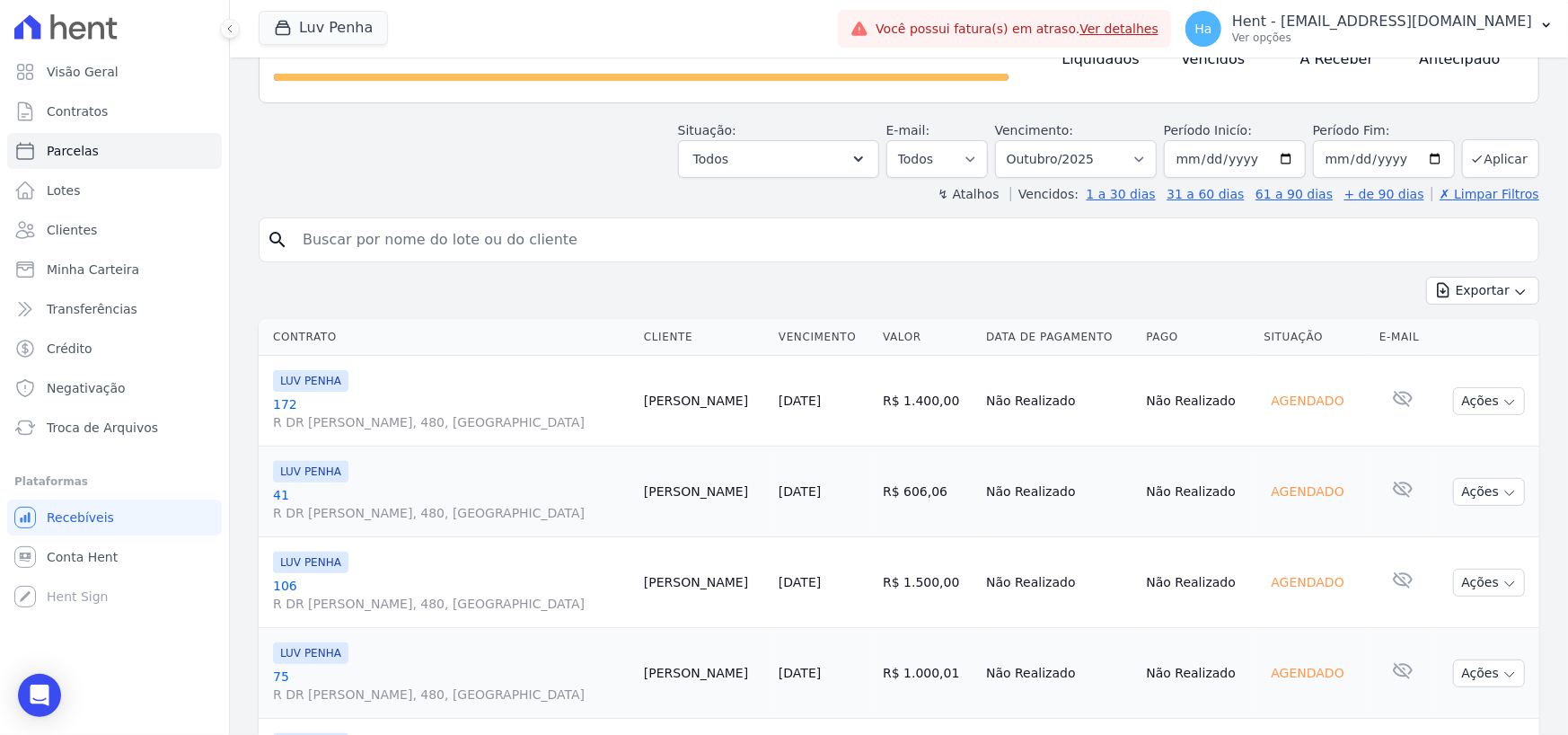
scroll to position [179, 0]
click at [769, 297] on div "Exportar Exportar PDF Exportar CSV" at bounding box center [899, 297] width 1280 height 42
drag, startPoint x: 878, startPoint y: 405, endPoint x: 948, endPoint y: 409, distance: 70.1
click at [948, 409] on td "R$ 1.400,00" at bounding box center [927, 400] width 104 height 91
click at [942, 430] on td "R$ 1.400,00" at bounding box center [927, 400] width 104 height 91
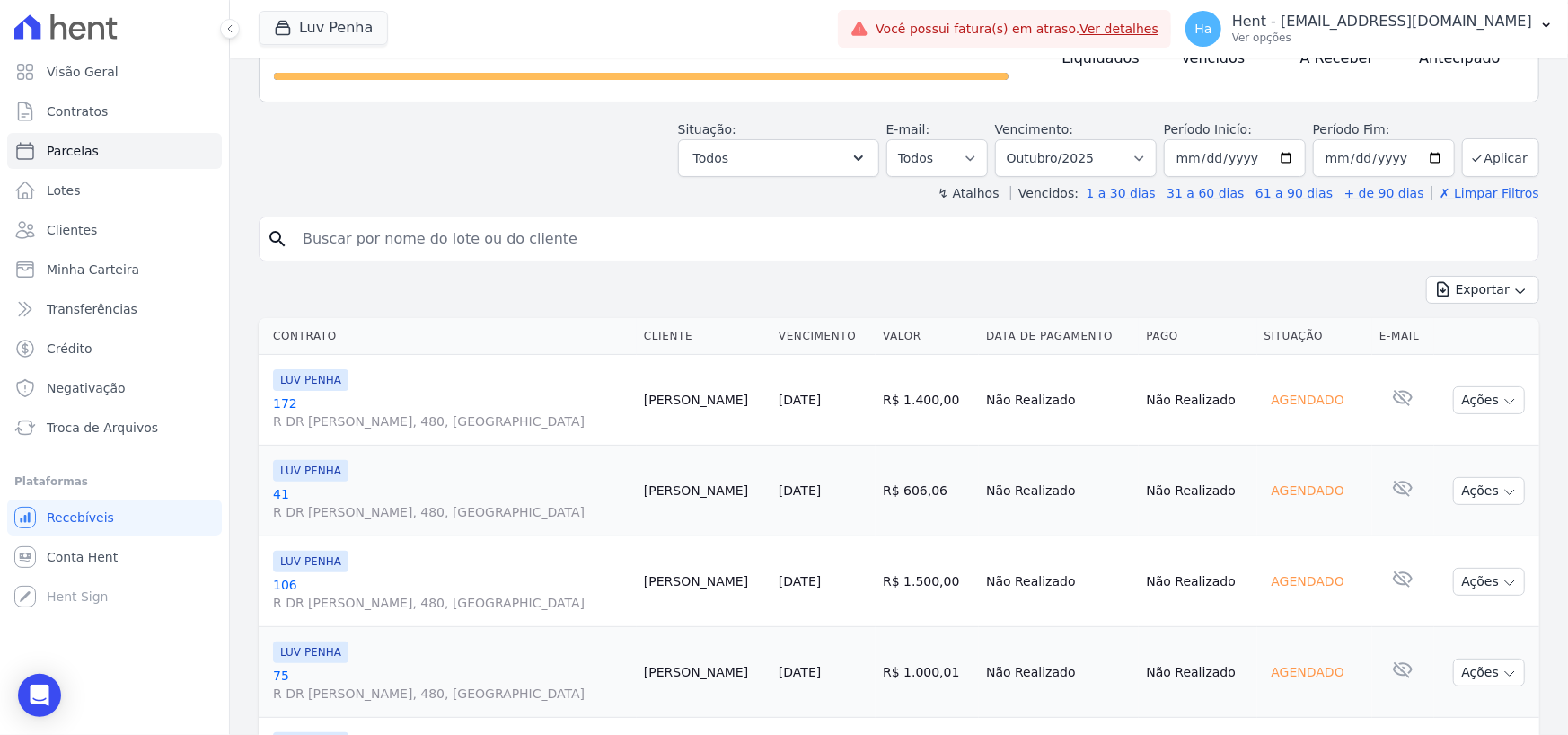
drag, startPoint x: 879, startPoint y: 580, endPoint x: 949, endPoint y: 577, distance: 70.1
click at [949, 577] on td "R$ 1.500,00" at bounding box center [927, 582] width 104 height 91
click at [935, 605] on td "R$ 1.500,00" at bounding box center [927, 582] width 104 height 91
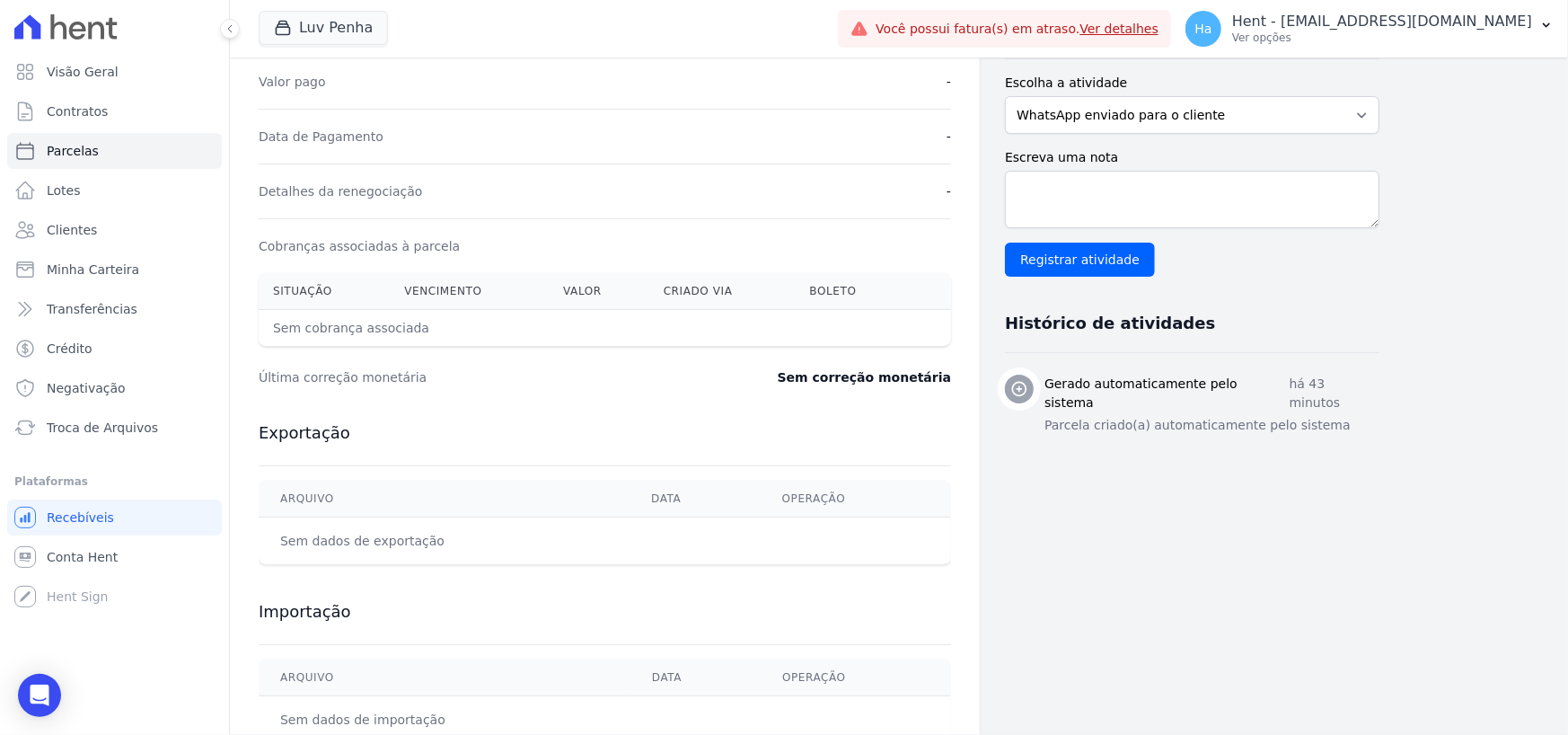
scroll to position [449, 0]
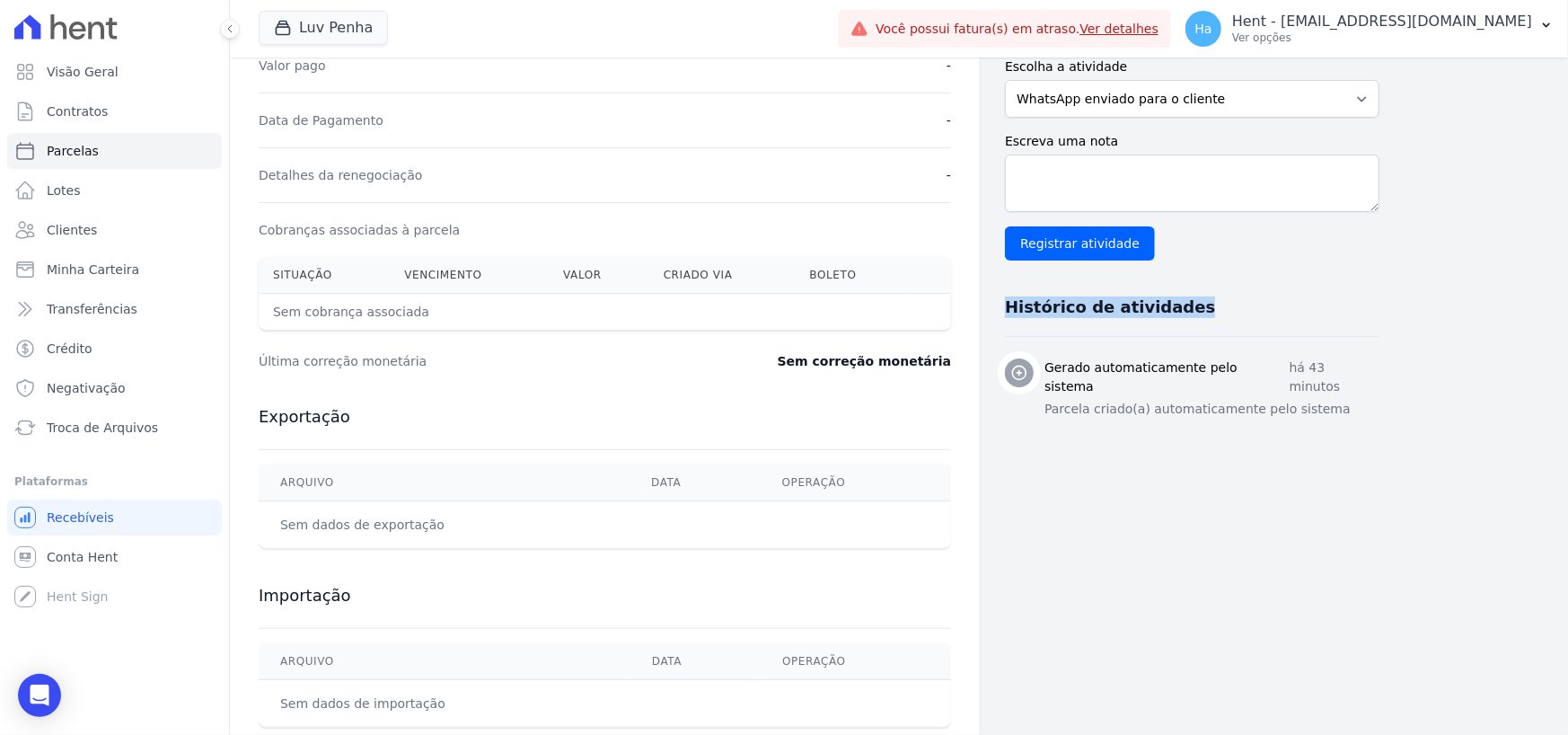
drag, startPoint x: 995, startPoint y: 304, endPoint x: 1178, endPoint y: 308, distance: 183.0
click at [1178, 308] on div "Histórico de atividades" at bounding box center [1185, 300] width 389 height 36
click at [1206, 510] on div "Dados do cliente Nome [PERSON_NAME] CPF 466.604.318-70 Nome da propriedade 172 …" at bounding box center [1192, 221] width 374 height 1054
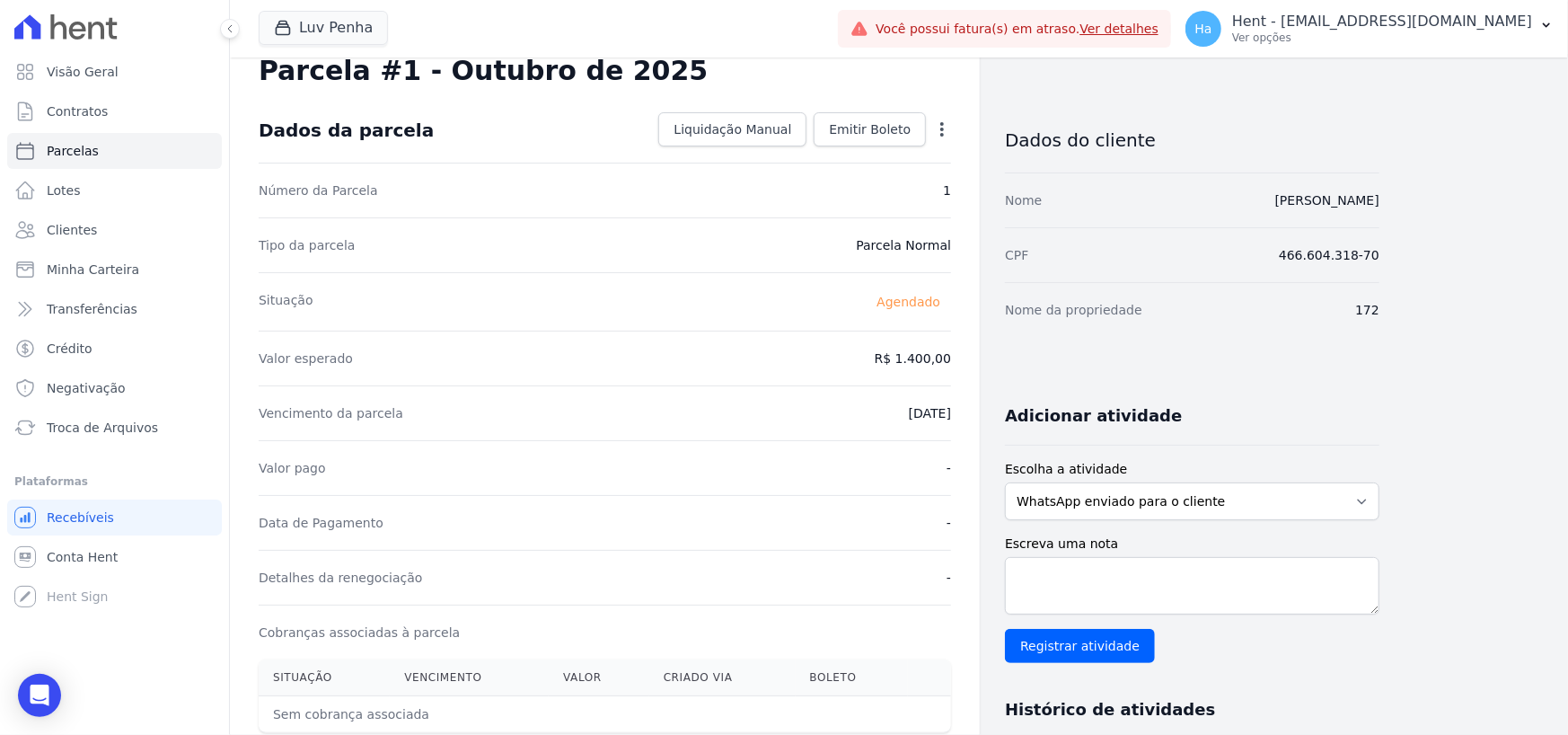
scroll to position [0, 0]
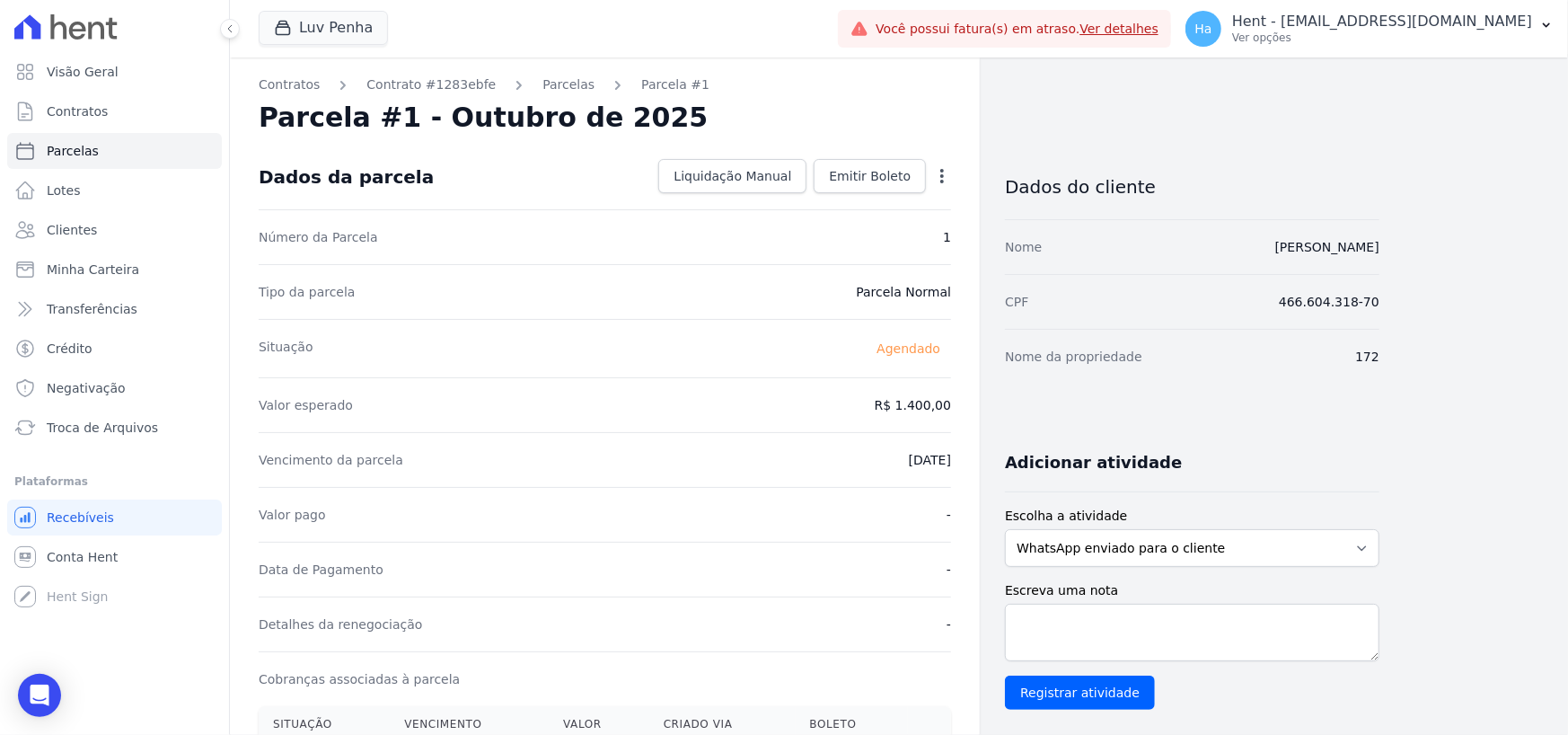
click at [1159, 28] on link "Ver detalhes" at bounding box center [1119, 29] width 79 height 14
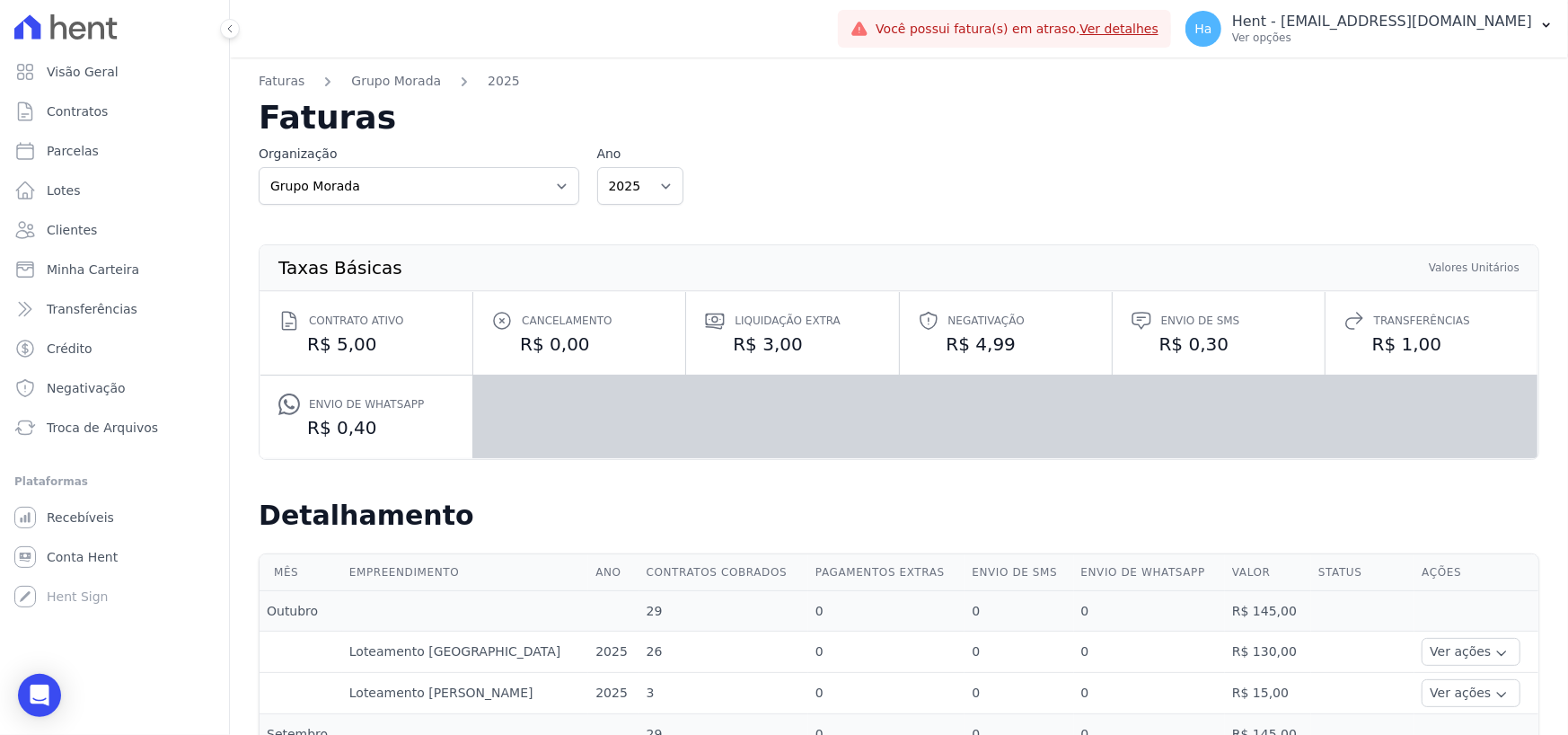
click at [585, 182] on div "Organização 3S Construções LTDA ACL CONSTRUTORA E INCORPORADORA LTDA AGC Urbani…" at bounding box center [899, 174] width 1280 height 60
click at [556, 187] on select "3S Construções LTDA ACL CONSTRUTORA E INCORPORADORA LTDA AGC Urbanismo Agile Ur…" at bounding box center [419, 186] width 321 height 38
click at [768, 93] on nav "Faturas Grupo Morada 2025" at bounding box center [899, 87] width 1280 height 30
click at [484, 189] on select "3S Construções LTDA ACL CONSTRUTORA E INCORPORADORA LTDA AGC Urbanismo Agile Ur…" at bounding box center [419, 186] width 321 height 38
select select "77257499-0921-4429-849f-1a5649b73de3"
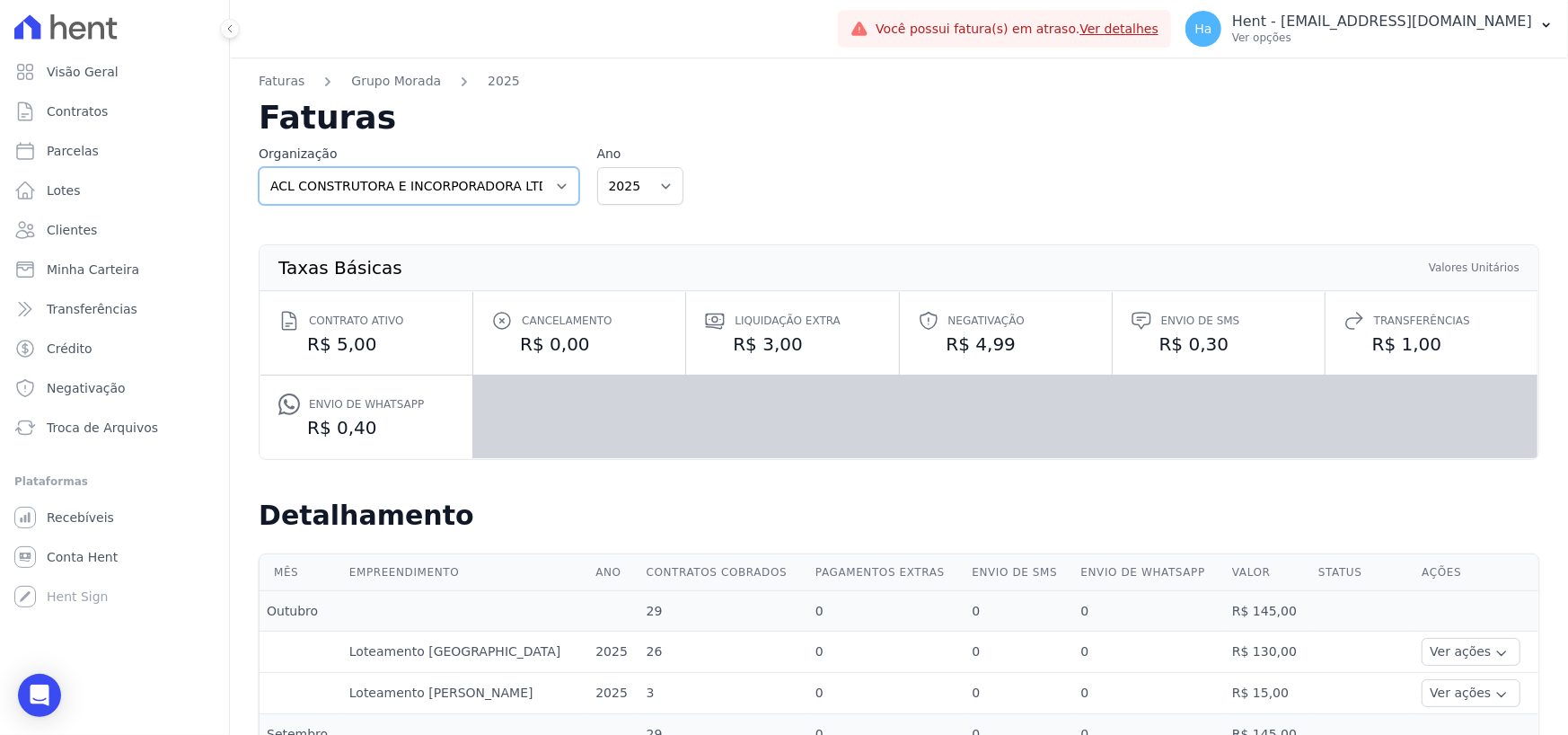
click at [259, 167] on select "3S Construções LTDA ACL CONSTRUTORA E INCORPORADORA LTDA AGC Urbanismo Agile Ur…" at bounding box center [419, 186] width 321 height 38
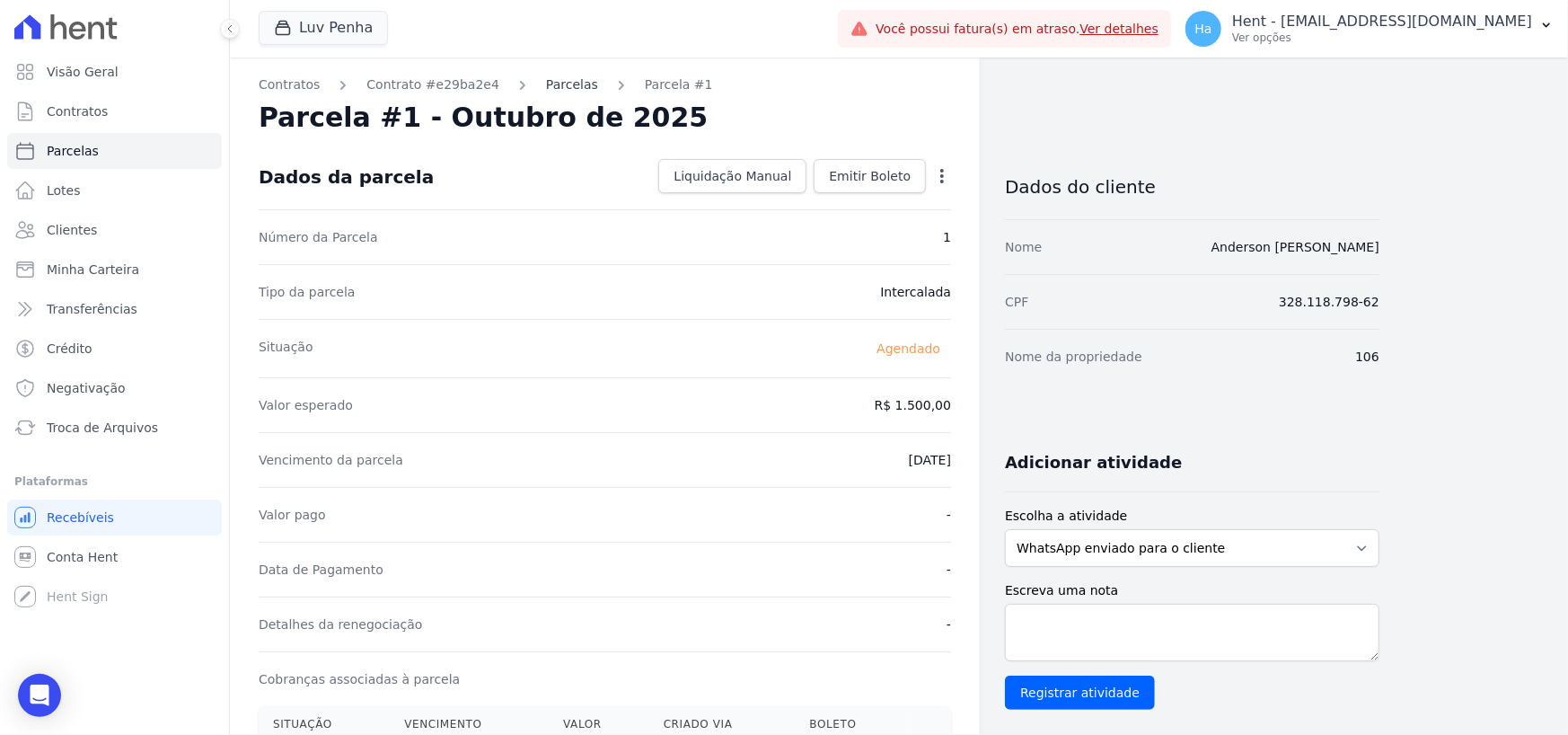
click at [546, 83] on link "Parcelas" at bounding box center [573, 85] width 52 height 19
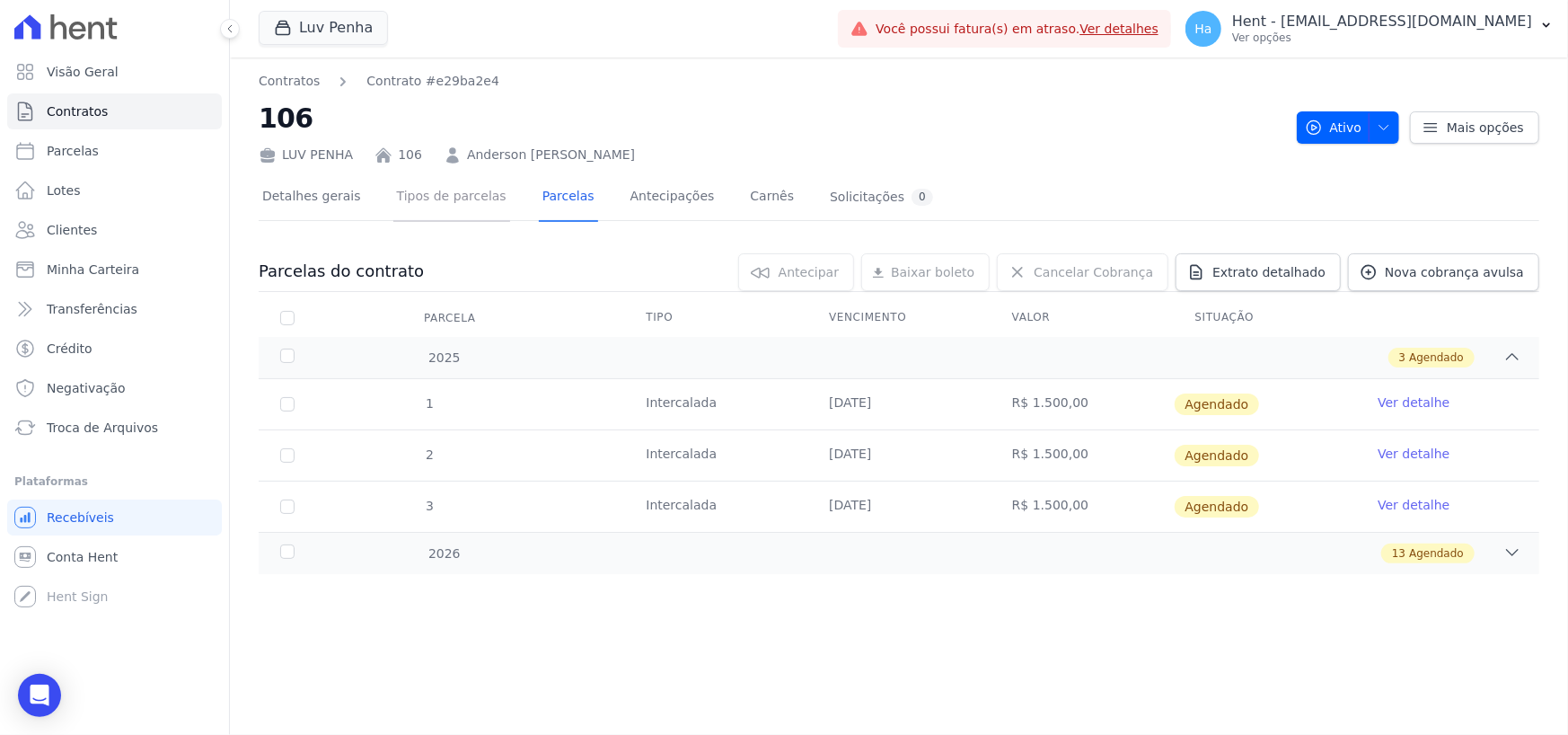
click at [446, 207] on link "Tipos de parcelas" at bounding box center [451, 198] width 116 height 48
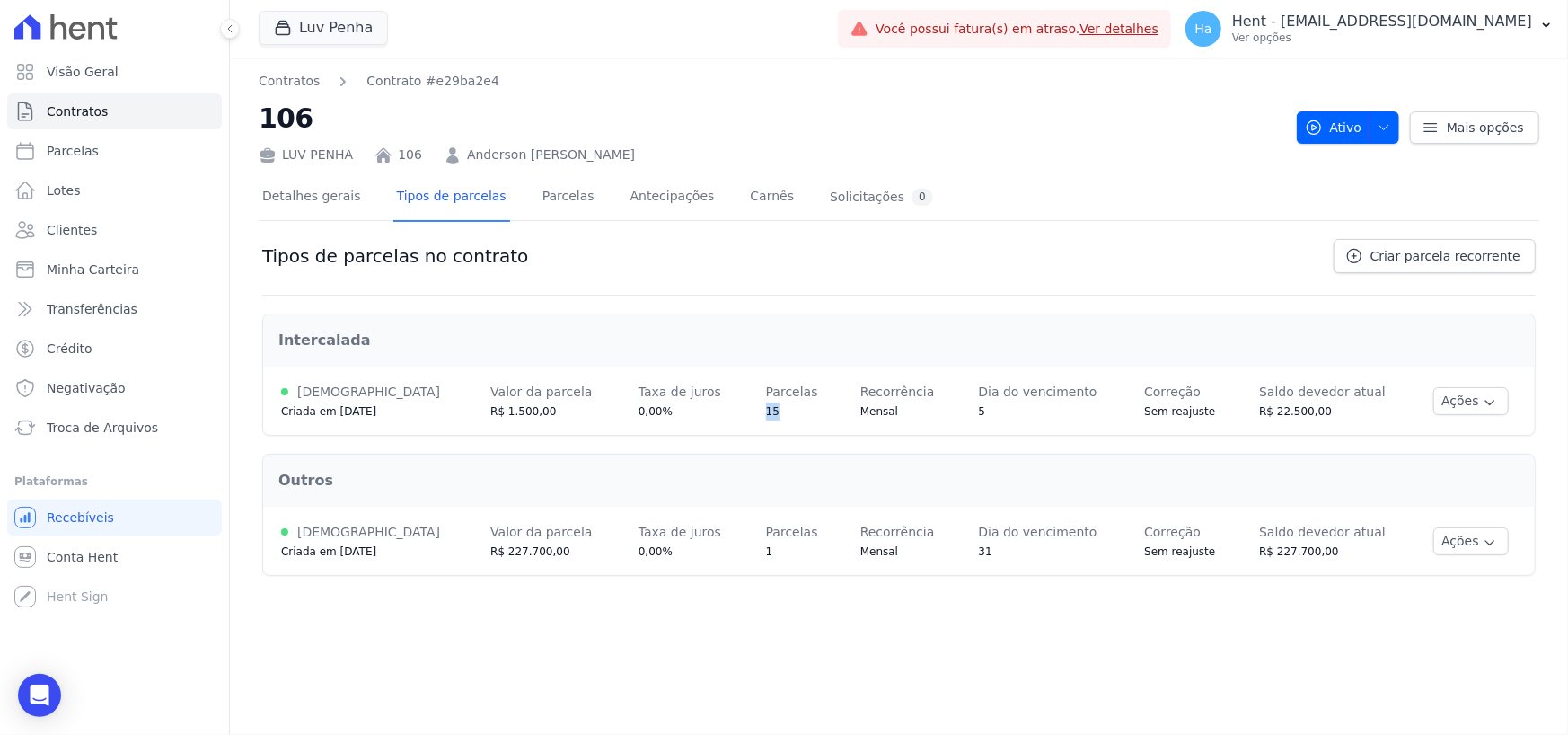
drag, startPoint x: 753, startPoint y: 412, endPoint x: 730, endPoint y: 412, distance: 23.0
click at [748, 412] on td "Parcelas 15" at bounding box center [795, 400] width 95 height 69
click at [755, 421] on td "Parcelas 15" at bounding box center [795, 400] width 95 height 69
click at [729, 457] on div "Outros" at bounding box center [899, 481] width 1270 height 51
click at [720, 455] on div "Outros" at bounding box center [899, 481] width 1270 height 51
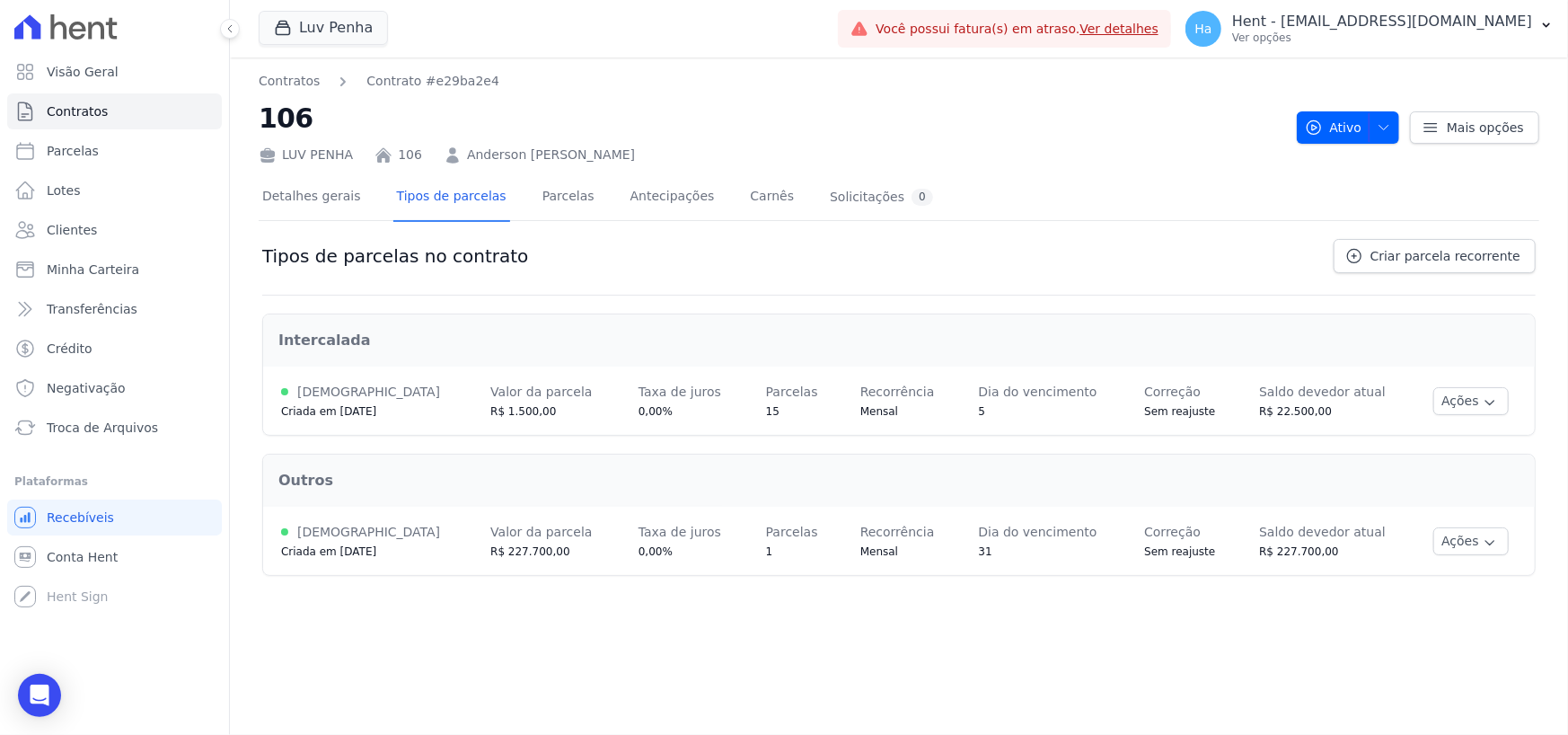
click at [799, 268] on div "Tipos de parcelas no contrato Criar parcela recorrente" at bounding box center [899, 267] width 1273 height 57
click at [682, 263] on div "Tipos de parcelas no contrato Criar parcela recorrente" at bounding box center [899, 267] width 1273 height 57
drag, startPoint x: 724, startPoint y: 415, endPoint x: 770, endPoint y: 417, distance: 46.0
click at [770, 417] on td "Parcelas 15" at bounding box center [795, 400] width 95 height 69
drag, startPoint x: 467, startPoint y: 415, endPoint x: 530, endPoint y: 414, distance: 63.0
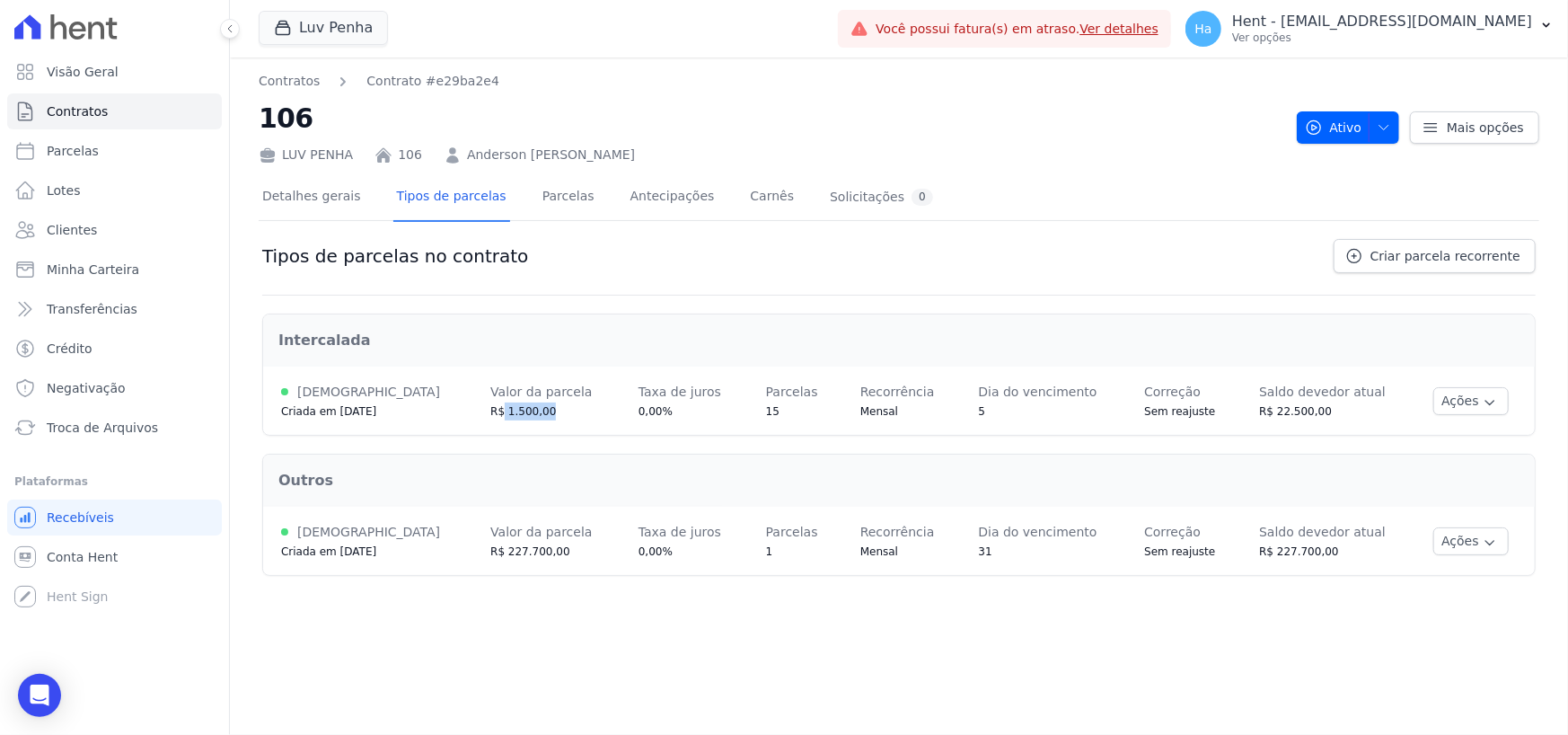
click at [530, 414] on div "R$ 1.500,00" at bounding box center [546, 411] width 113 height 18
drag, startPoint x: 733, startPoint y: 554, endPoint x: 751, endPoint y: 554, distance: 18.0
click at [751, 554] on td "Parcelas 1" at bounding box center [795, 541] width 95 height 69
drag, startPoint x: 470, startPoint y: 554, endPoint x: 528, endPoint y: 556, distance: 58.0
click at [528, 556] on div "R$ 227.700,00" at bounding box center [546, 552] width 113 height 18
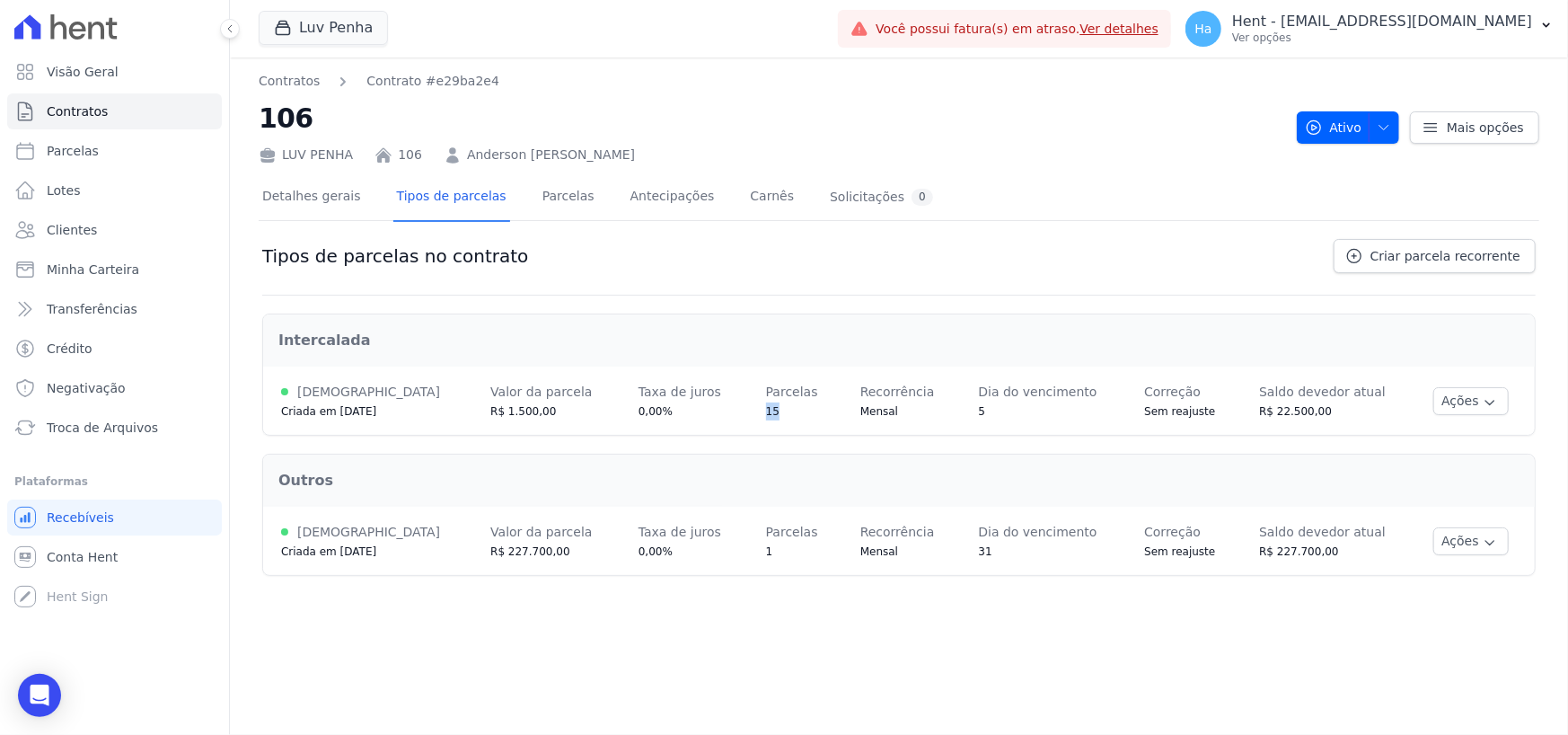
drag, startPoint x: 723, startPoint y: 411, endPoint x: 755, endPoint y: 408, distance: 32.1
click at [755, 408] on td "Parcelas 15" at bounding box center [795, 400] width 95 height 69
drag, startPoint x: 465, startPoint y: 410, endPoint x: 524, endPoint y: 402, distance: 59.5
click at [524, 402] on div "R$ 1.500,00" at bounding box center [546, 411] width 113 height 18
click at [662, 641] on div "Contratos Contrato #e29ba2e4 106 LUV PENHA 106 Anderson Tiossi Baptista Ativo A…" at bounding box center [899, 396] width 1338 height 677
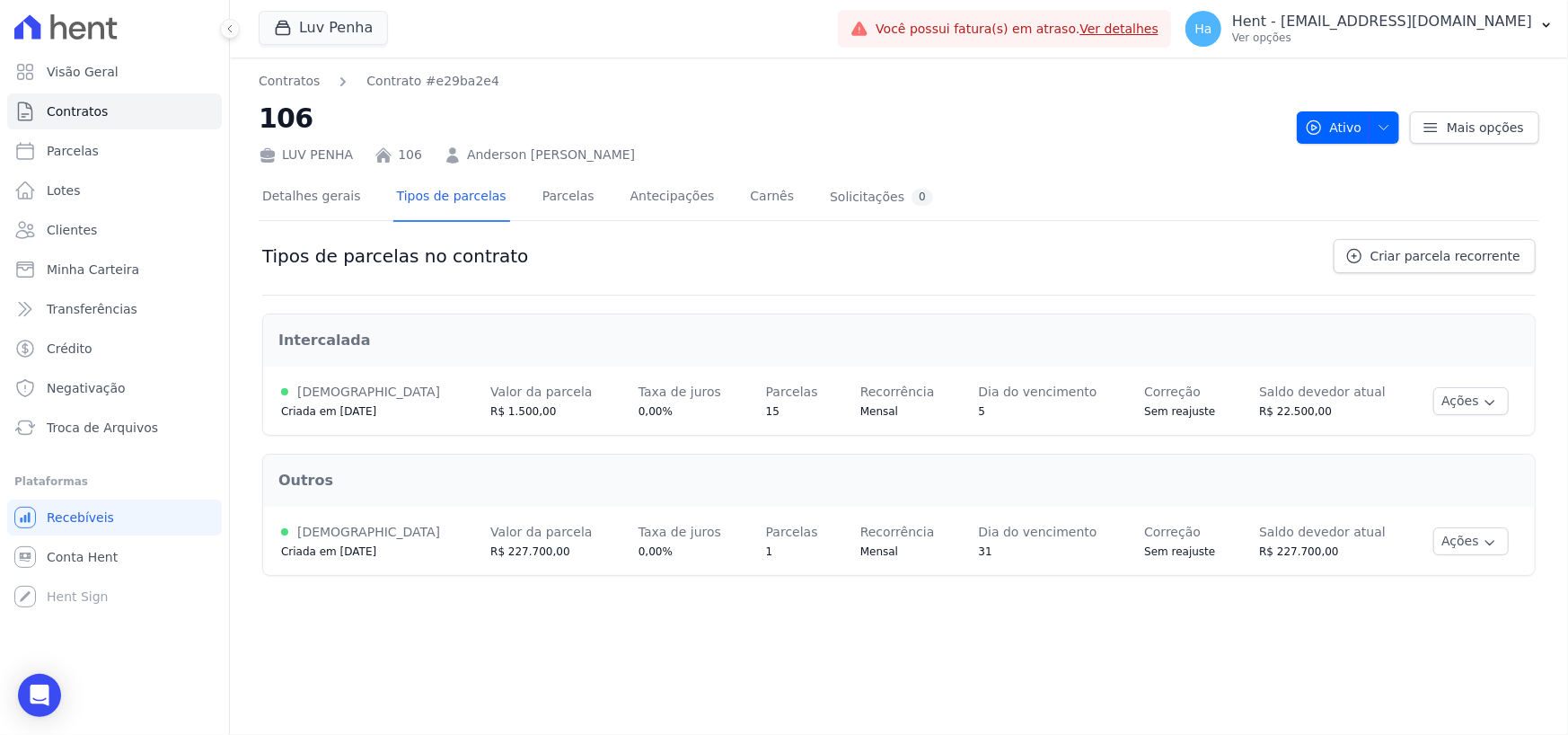
click at [557, 418] on div "R$ 1.500,00" at bounding box center [546, 411] width 113 height 18
click at [556, 197] on link "Parcelas" at bounding box center [569, 198] width 60 height 48
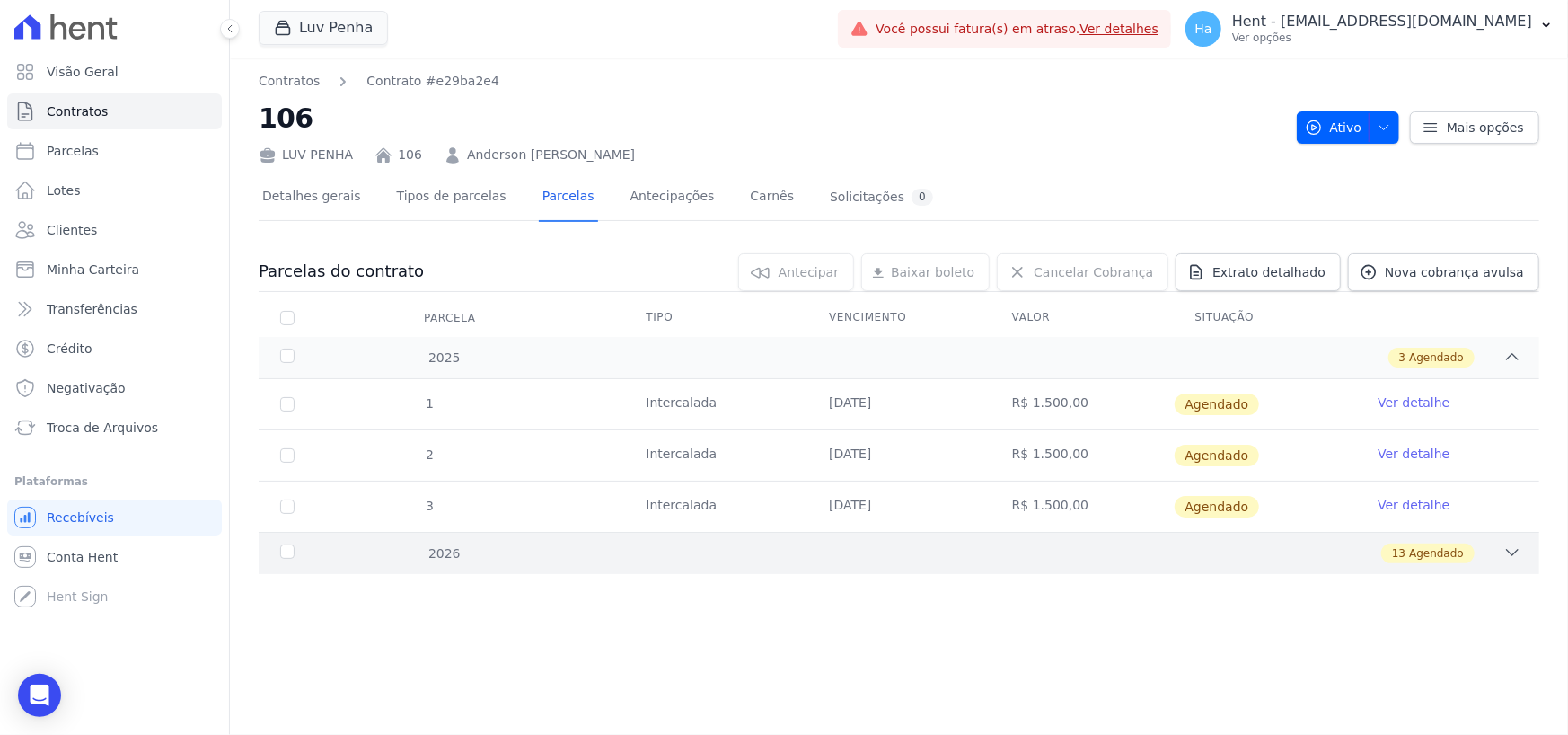
click at [1057, 556] on div "13 Agendado" at bounding box center [961, 554] width 1119 height 20
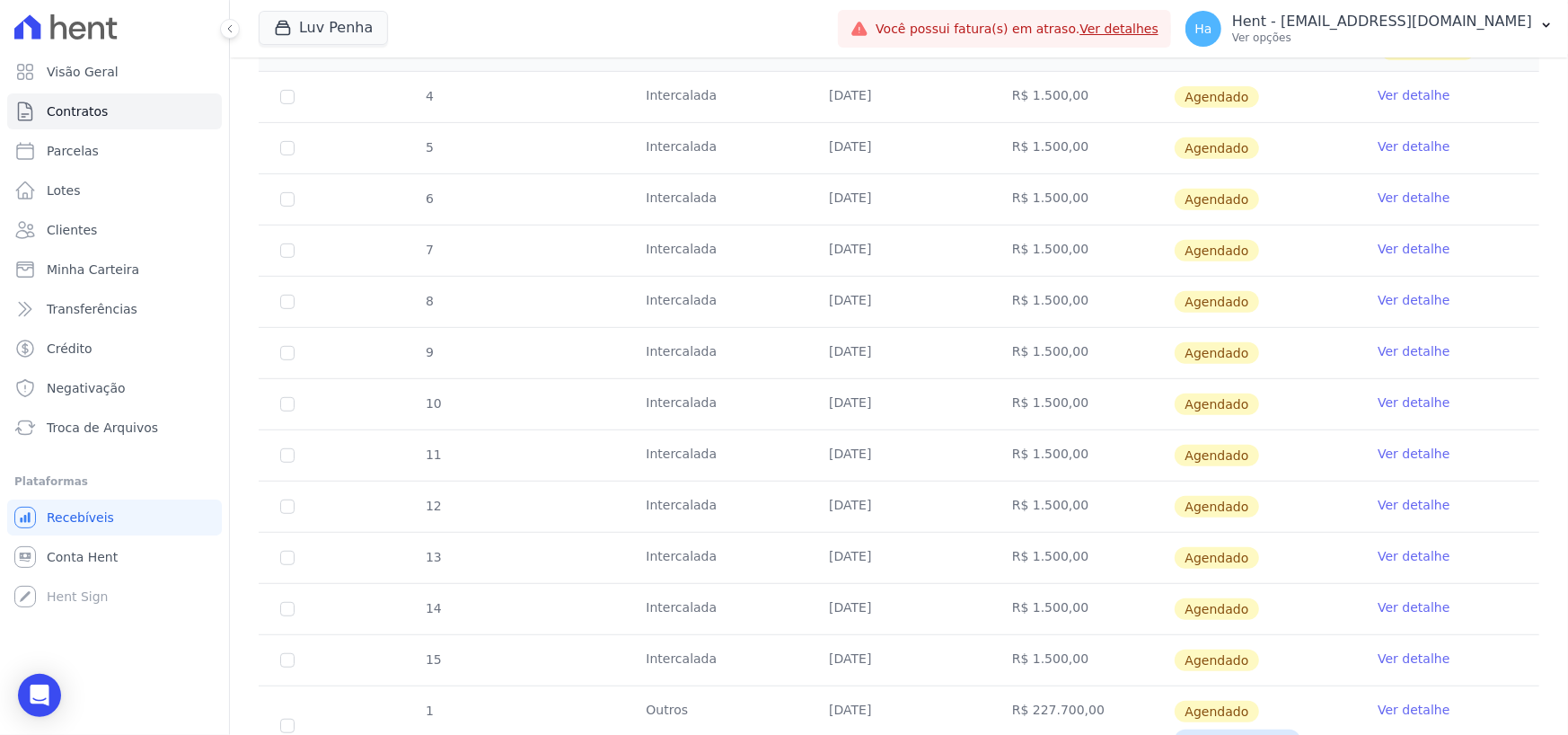
scroll to position [583, 0]
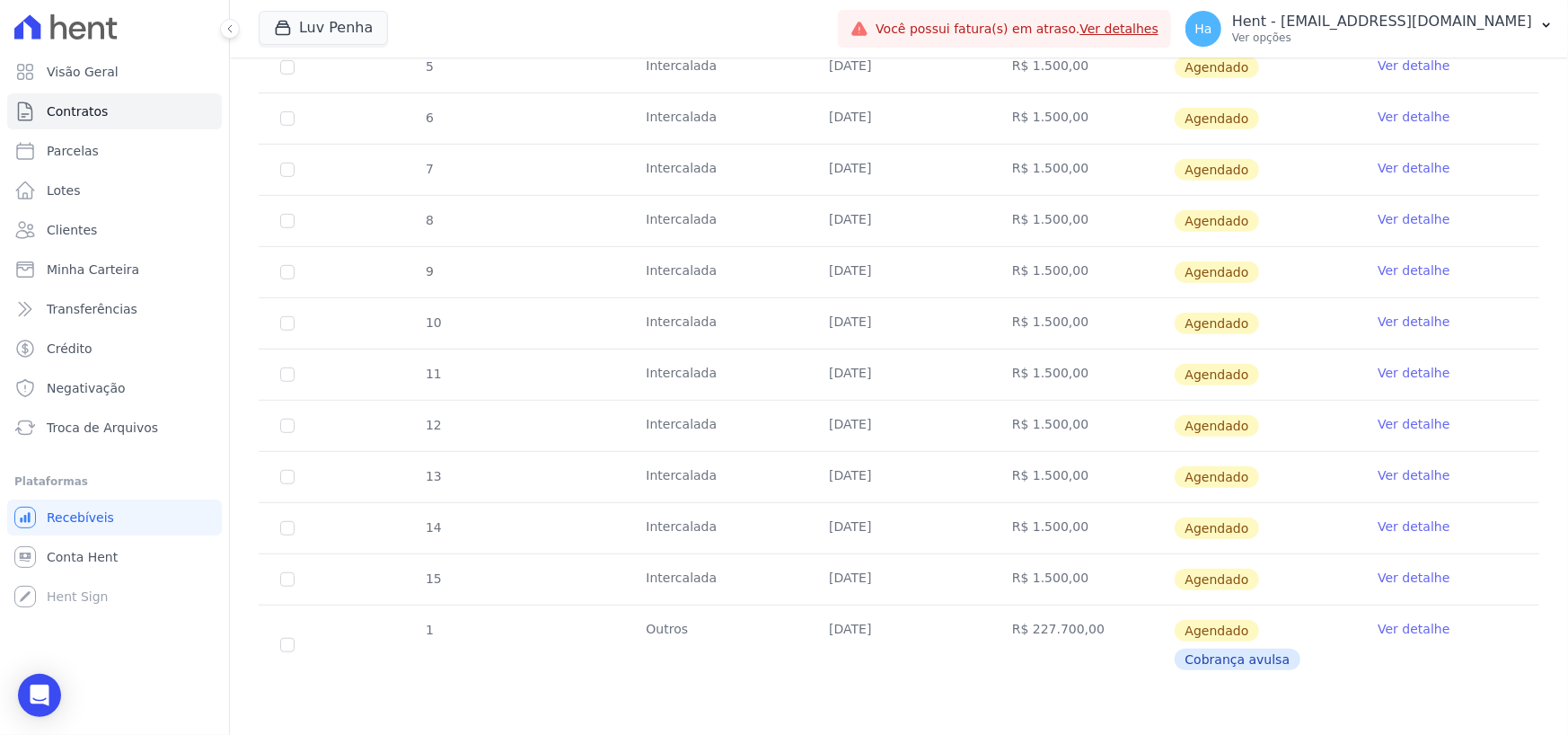
drag, startPoint x: 985, startPoint y: 585, endPoint x: 1077, endPoint y: 587, distance: 92.0
click at [1077, 587] on td "R$ 1.500,00" at bounding box center [1082, 580] width 183 height 51
drag, startPoint x: 987, startPoint y: 632, endPoint x: 1077, endPoint y: 644, distance: 90.8
click at [1077, 644] on td "R$ 227.700,00" at bounding box center [1082, 645] width 183 height 79
click at [1356, 665] on td "Ver detalhe" at bounding box center [1447, 645] width 183 height 79
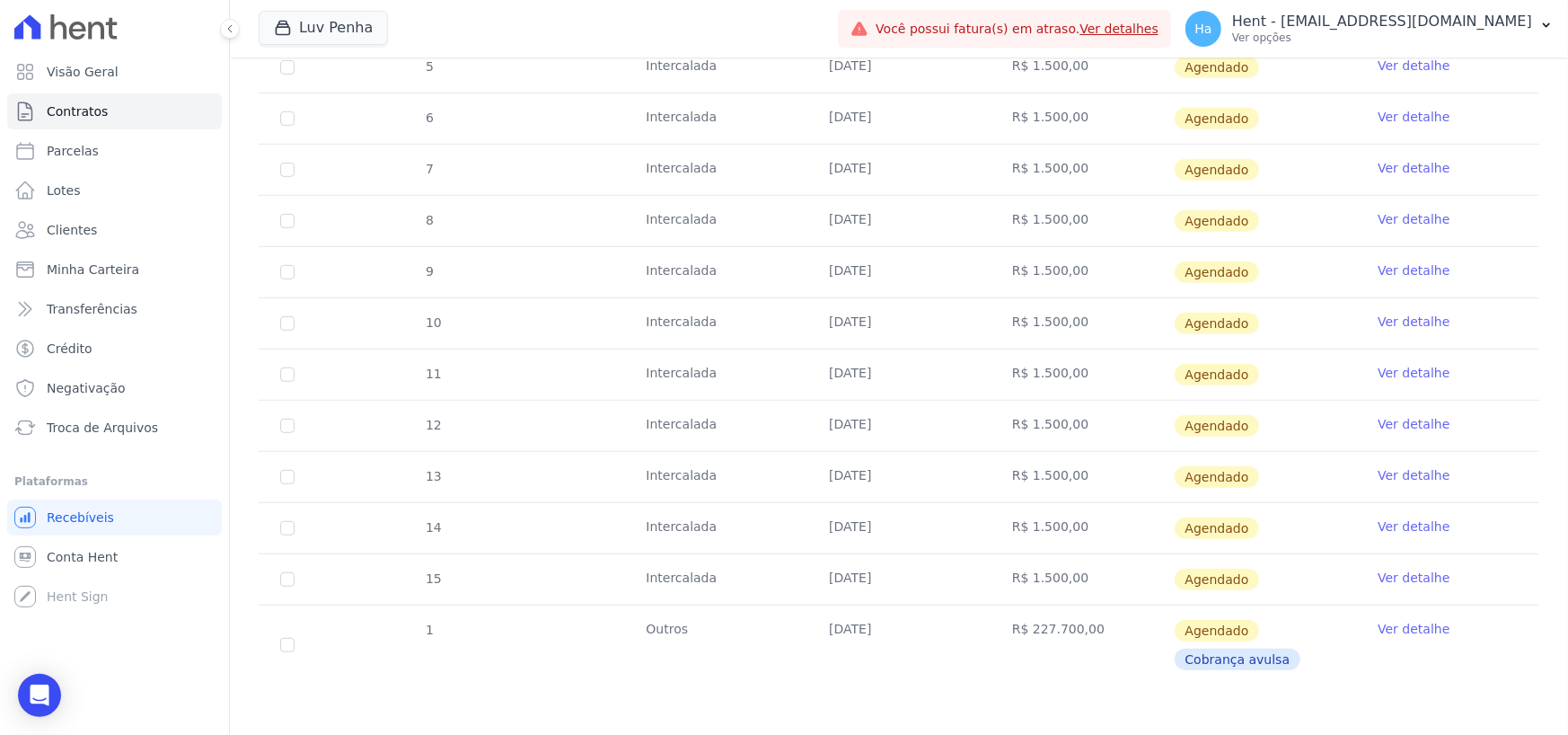
drag, startPoint x: 1021, startPoint y: 621, endPoint x: 1101, endPoint y: 632, distance: 80.8
click at [1101, 631] on td "R$ 227.700,00" at bounding box center [1082, 645] width 183 height 79
drag, startPoint x: 636, startPoint y: 628, endPoint x: 686, endPoint y: 628, distance: 50.0
click at [686, 628] on td "Outros" at bounding box center [715, 645] width 183 height 79
click at [646, 629] on td "Outros" at bounding box center [715, 645] width 183 height 79
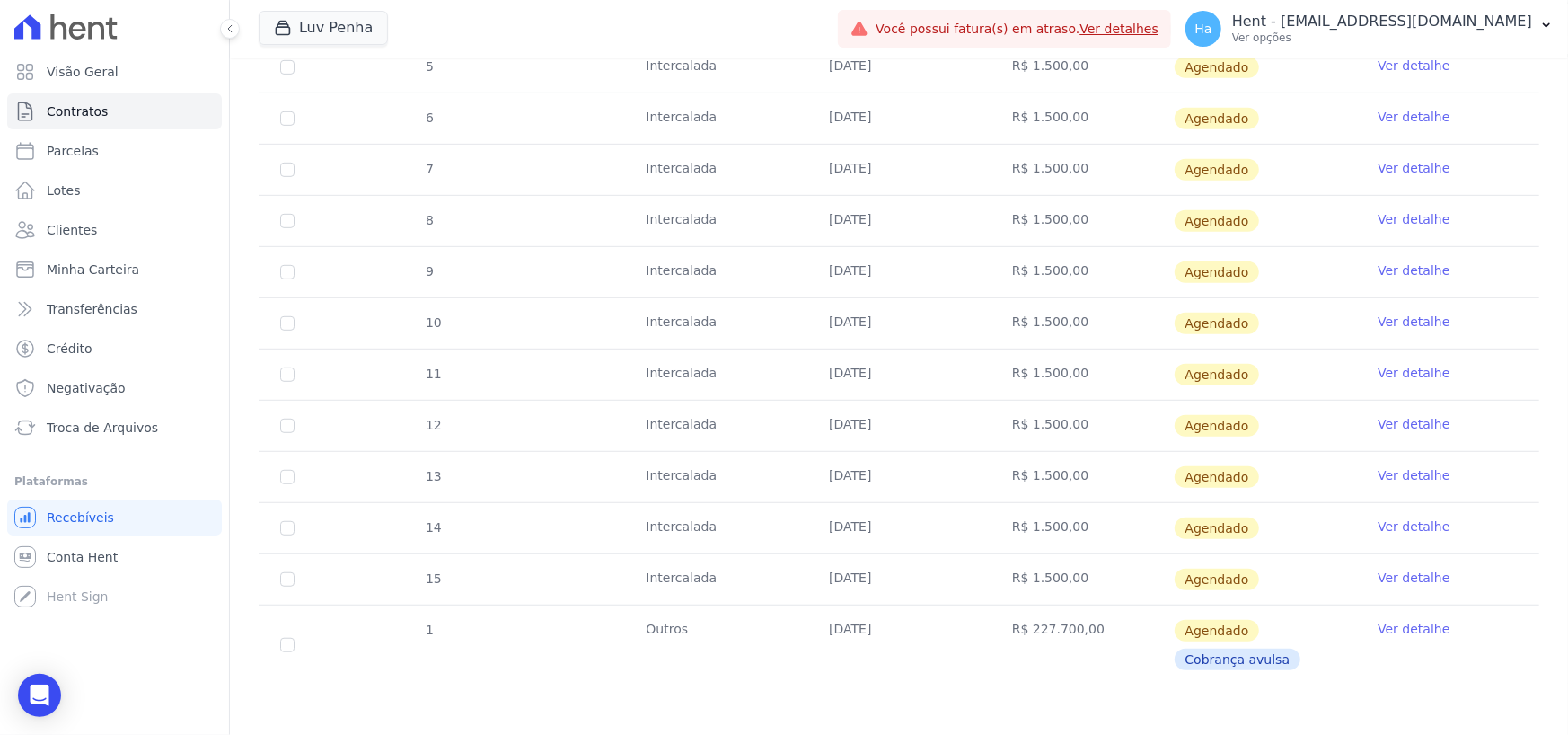
click at [683, 625] on td "Outros" at bounding box center [715, 645] width 183 height 79
drag, startPoint x: 1023, startPoint y: 632, endPoint x: 1096, endPoint y: 640, distance: 73.4
click at [1096, 640] on td "R$ 227.700,00" at bounding box center [1082, 645] width 183 height 79
click at [1392, 680] on td "Ver detalhe" at bounding box center [1447, 645] width 183 height 79
drag, startPoint x: 1091, startPoint y: 629, endPoint x: 1018, endPoint y: 629, distance: 73.0
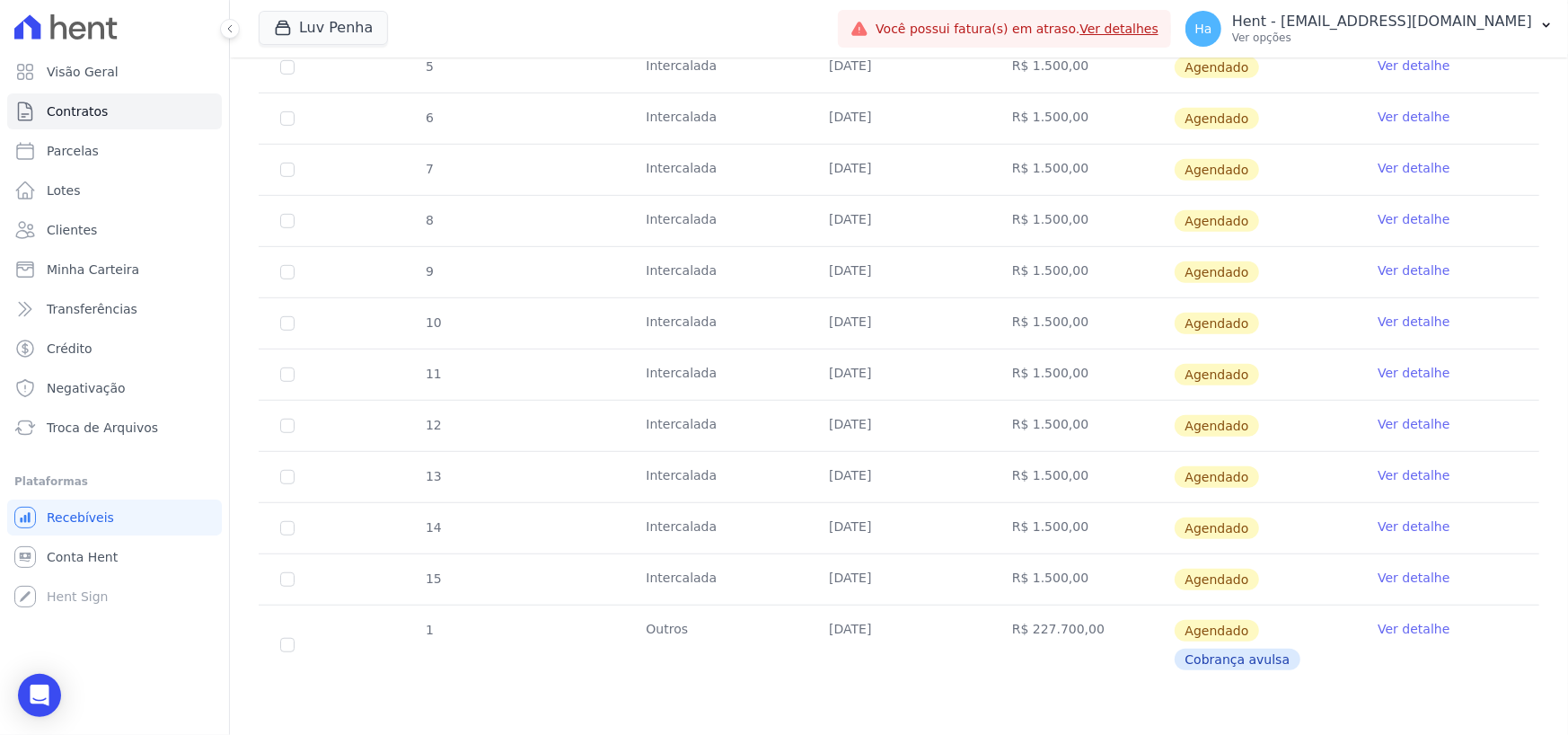
click at [1018, 629] on td "R$ 227.700,00" at bounding box center [1082, 645] width 183 height 79
click at [1086, 615] on td "R$ 227.700,00" at bounding box center [1082, 645] width 183 height 79
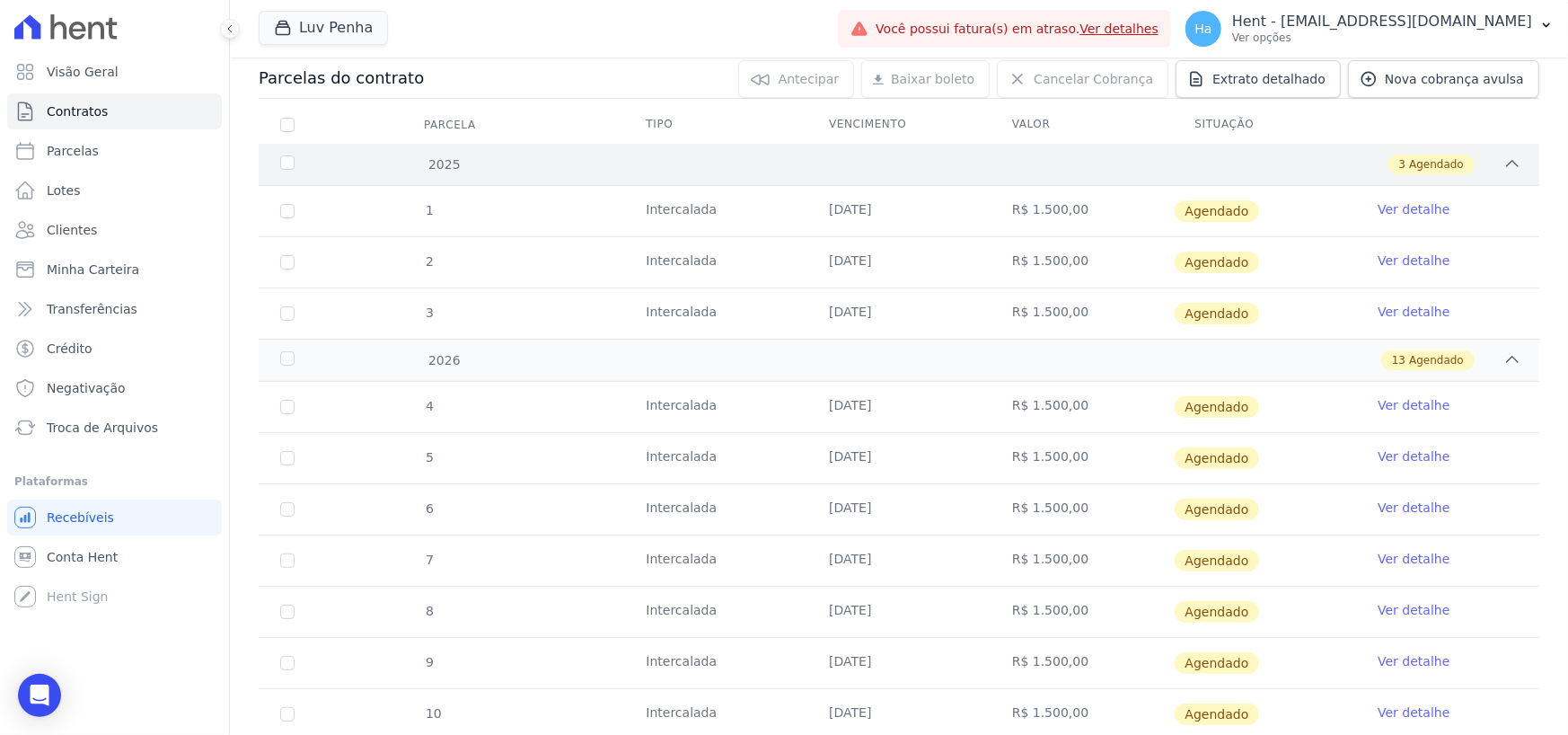
scroll to position [0, 0]
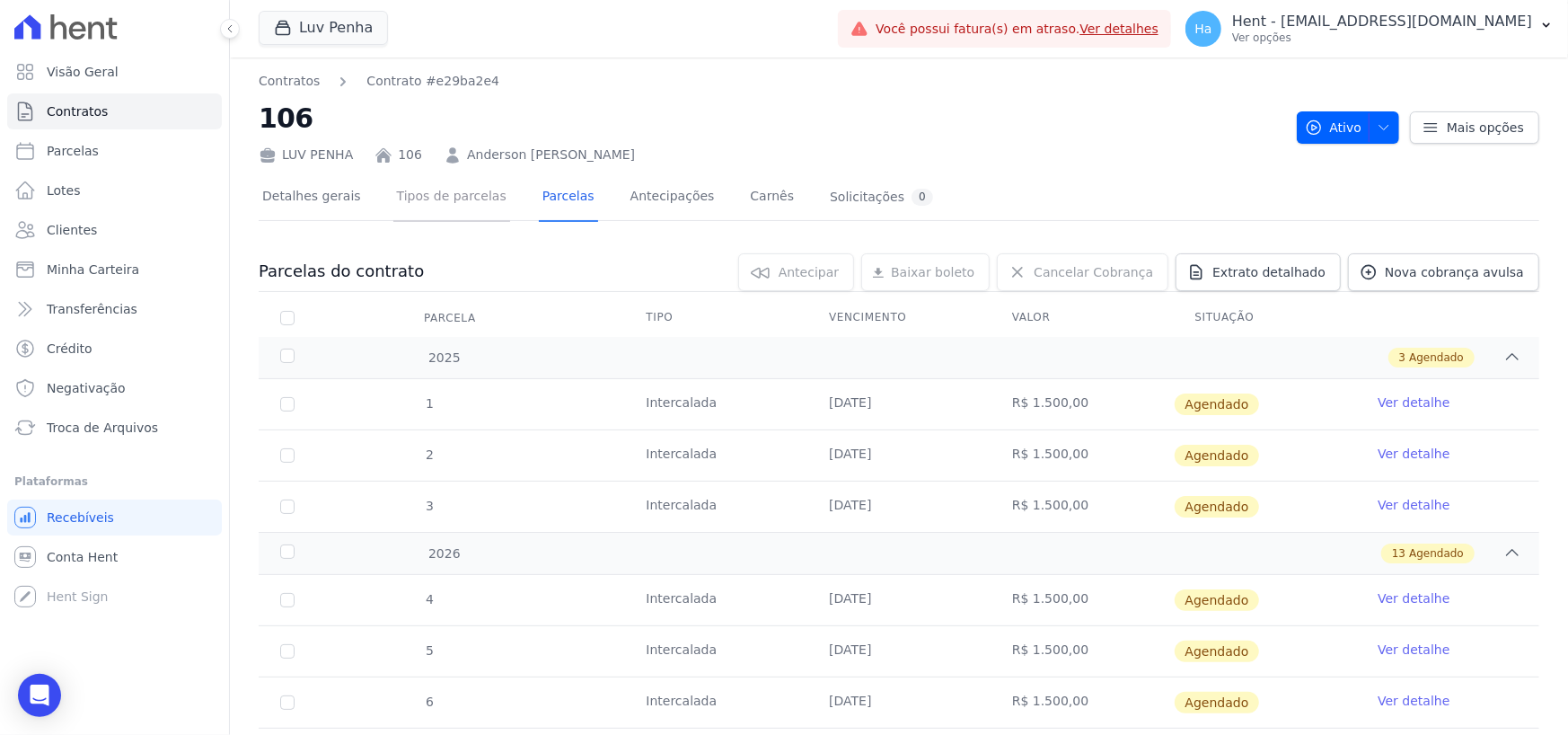
click at [458, 207] on link "Tipos de parcelas" at bounding box center [451, 198] width 116 height 48
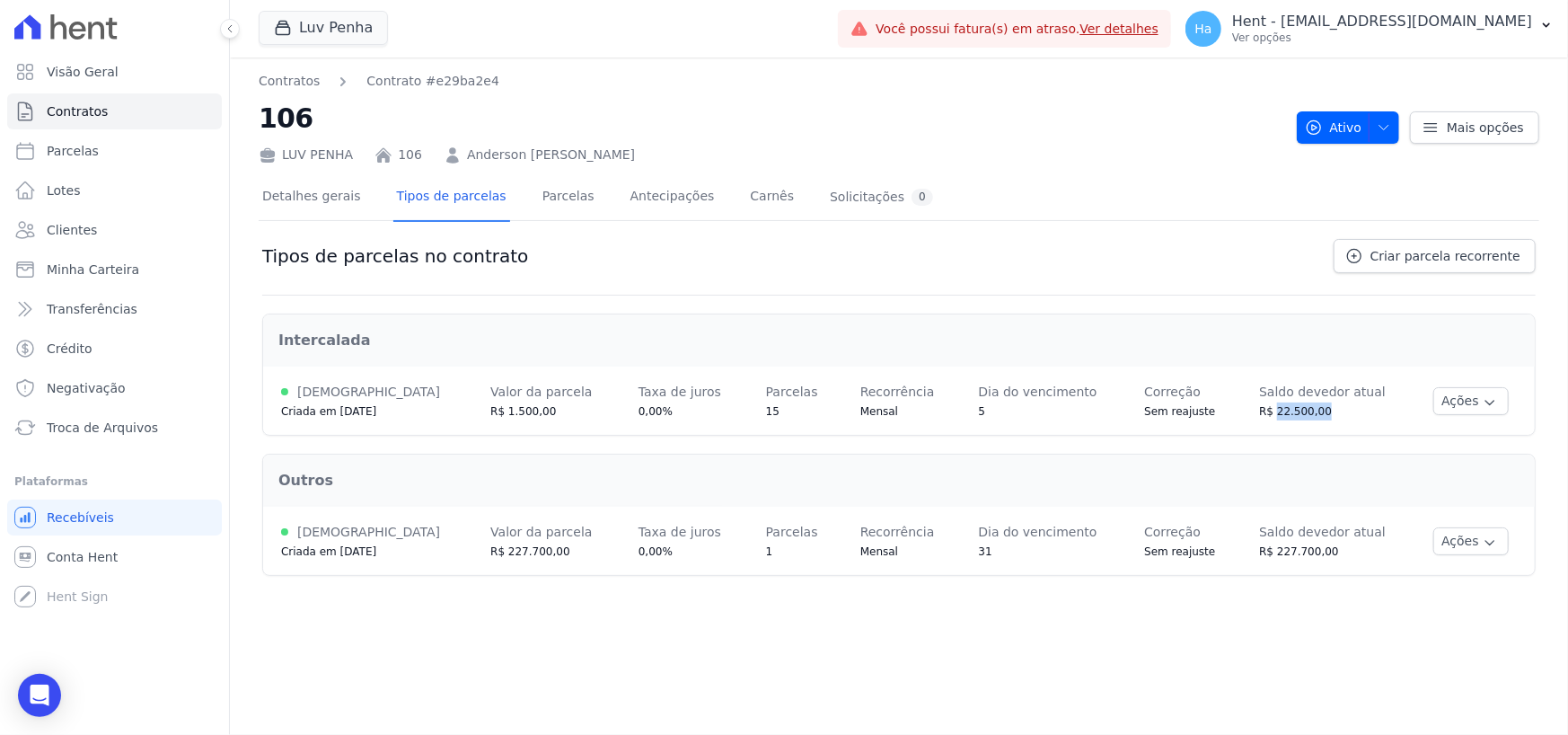
drag, startPoint x: 1314, startPoint y: 416, endPoint x: 1261, endPoint y: 414, distance: 53.0
click at [1261, 414] on div "R$ 22.500,00" at bounding box center [1328, 411] width 138 height 18
click at [1326, 408] on div "R$ 22.500,00" at bounding box center [1328, 411] width 138 height 18
drag, startPoint x: 1320, startPoint y: 416, endPoint x: 1260, endPoint y: 417, distance: 60.0
click at [1260, 417] on div "R$ 22.500,00" at bounding box center [1328, 411] width 138 height 18
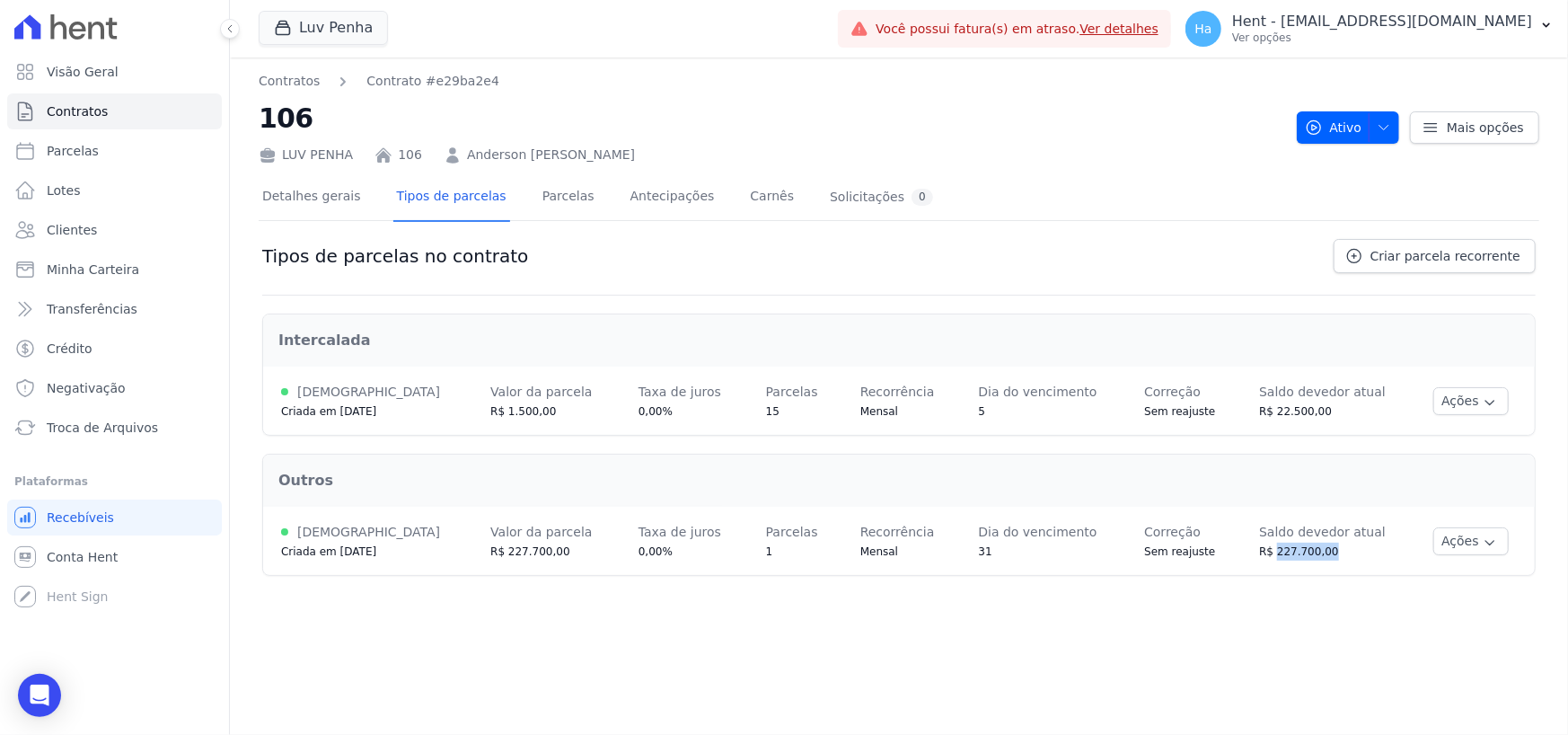
drag, startPoint x: 1314, startPoint y: 554, endPoint x: 1260, endPoint y: 556, distance: 54.0
click at [1260, 556] on div "R$ 227.700,00" at bounding box center [1328, 552] width 138 height 18
drag, startPoint x: 269, startPoint y: 477, endPoint x: 359, endPoint y: 494, distance: 91.6
click at [333, 485] on div "Outros" at bounding box center [899, 481] width 1270 height 51
drag, startPoint x: 468, startPoint y: 553, endPoint x: 525, endPoint y: 561, distance: 57.6
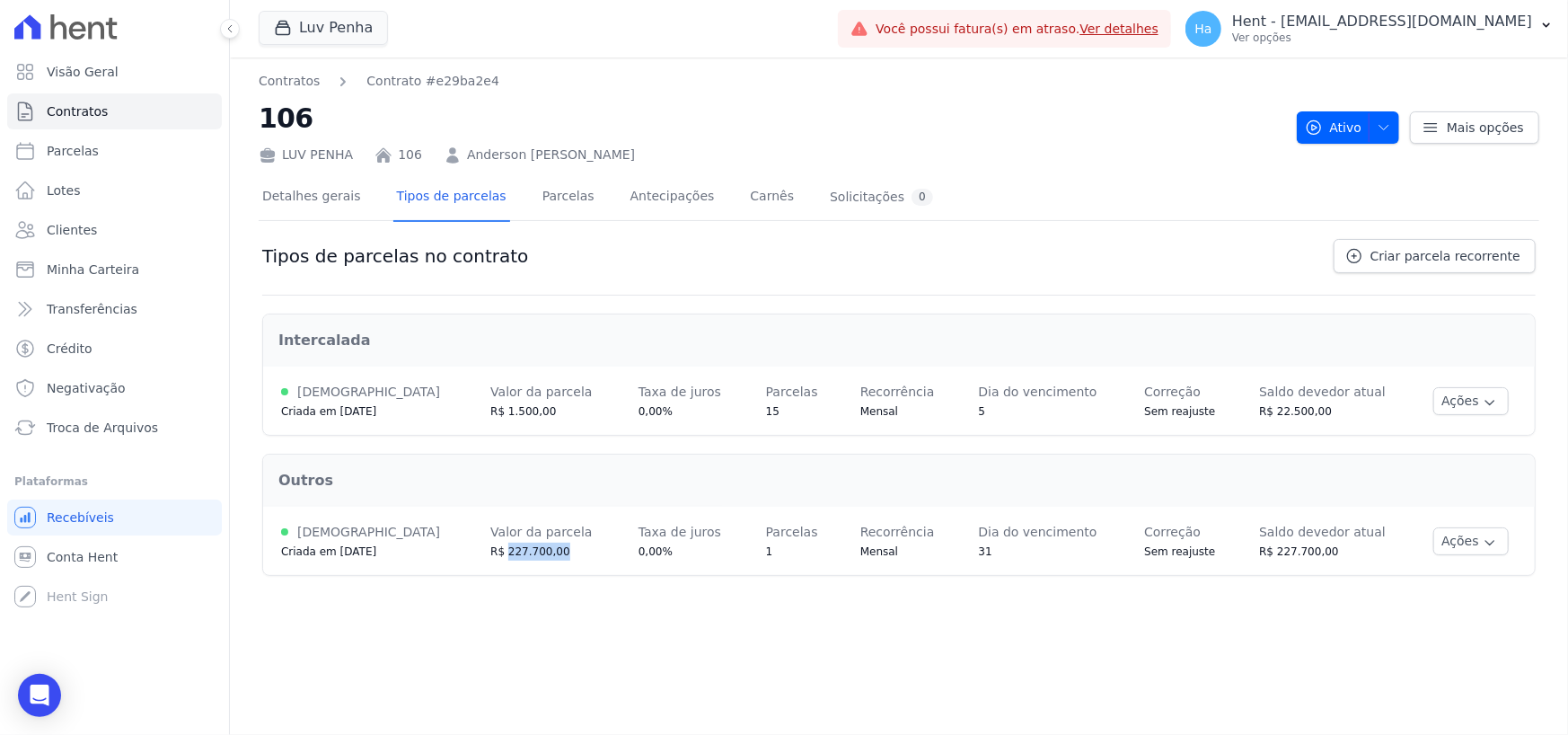
click at [524, 556] on div "R$ 227.700,00" at bounding box center [546, 552] width 113 height 18
click at [527, 565] on td "Valor da parcela R$ 227.700,00" at bounding box center [546, 541] width 148 height 69
click at [66, 227] on span "Clientes" at bounding box center [72, 230] width 50 height 18
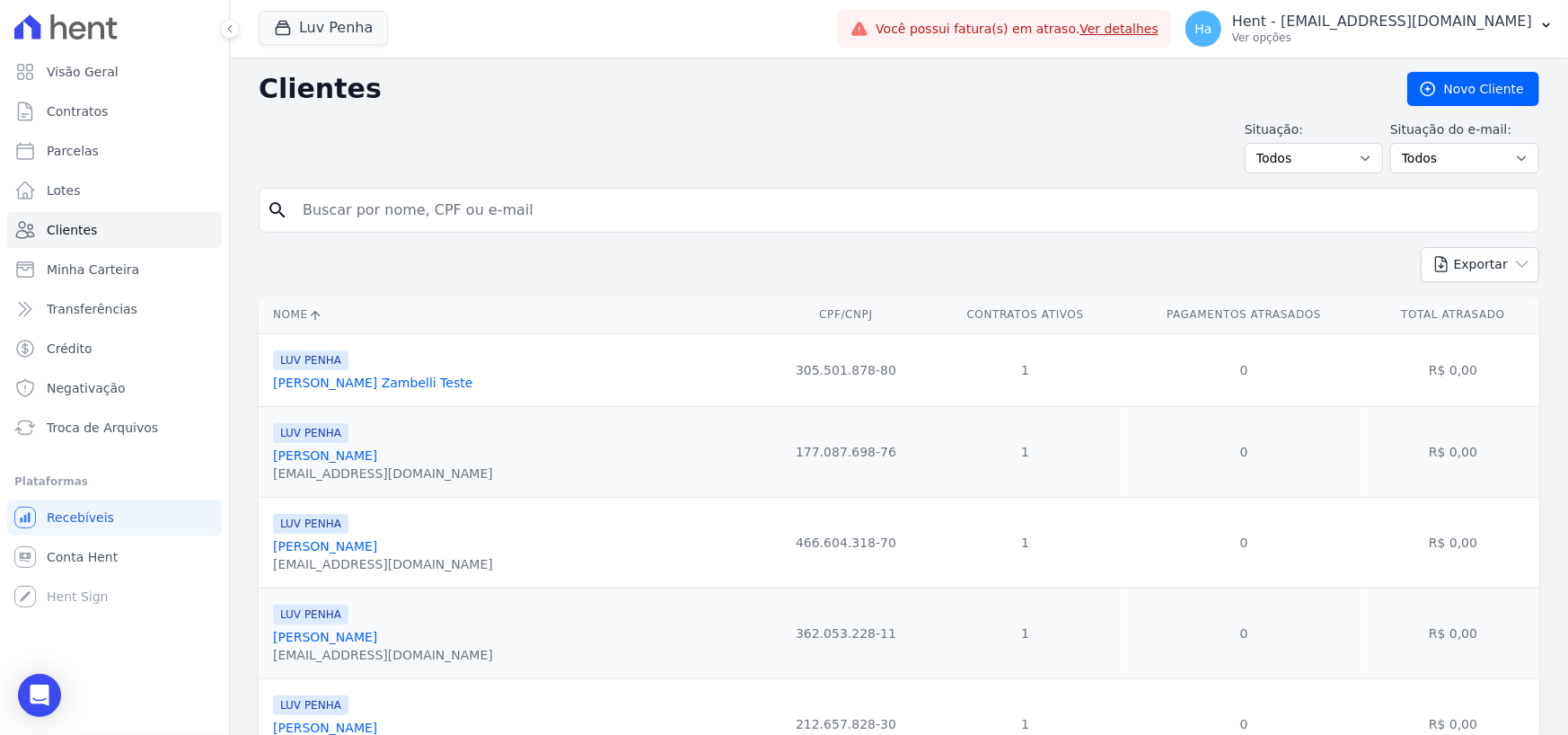
click at [471, 207] on input "search" at bounding box center [912, 210] width 1240 height 36
type input "Simone"
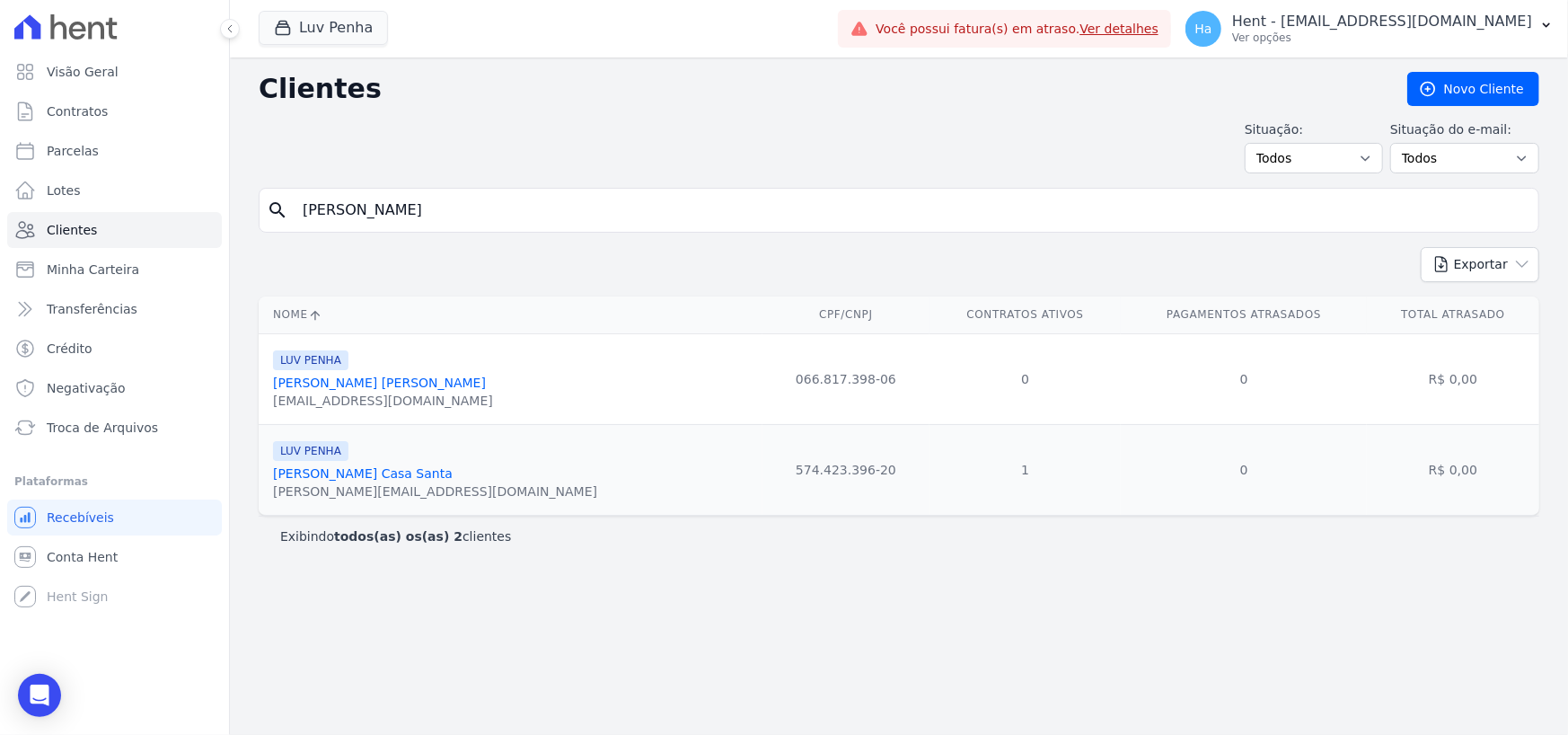
click at [369, 475] on link "Simone Fornaziero Casa Santa" at bounding box center [362, 473] width 179 height 14
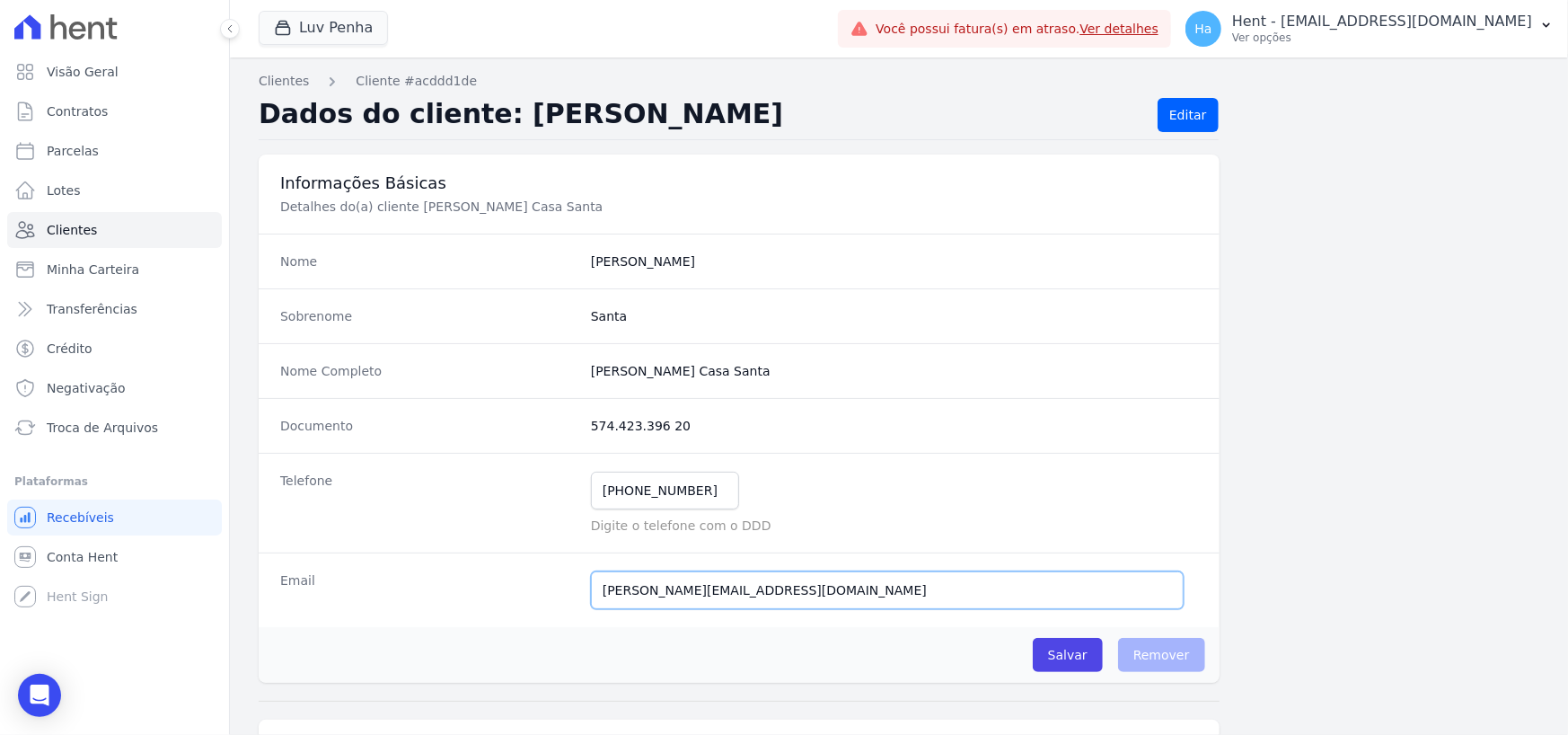
click at [862, 592] on input "simone@usefrioarcondicionado.com.br" at bounding box center [886, 591] width 592 height 38
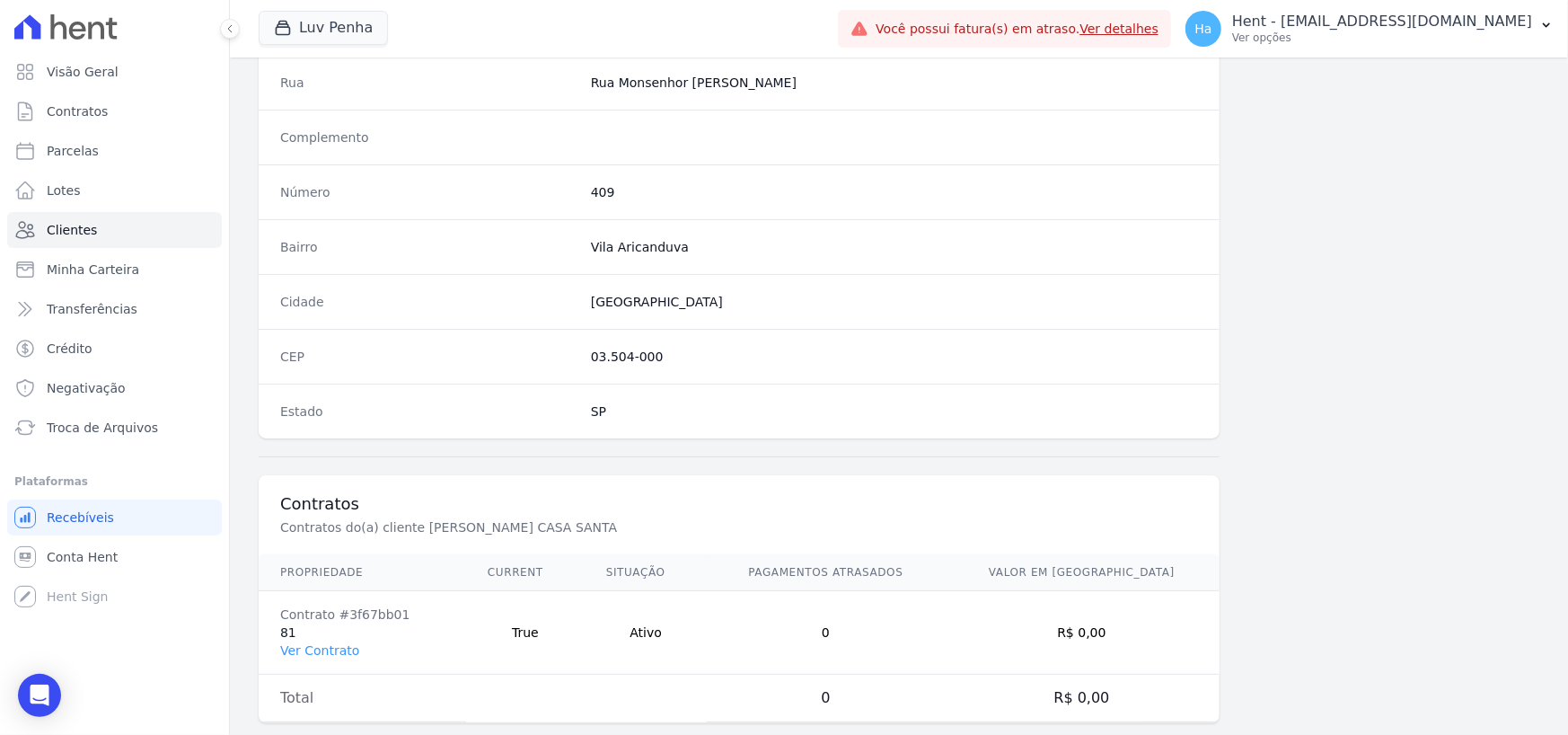
scroll to position [943, 0]
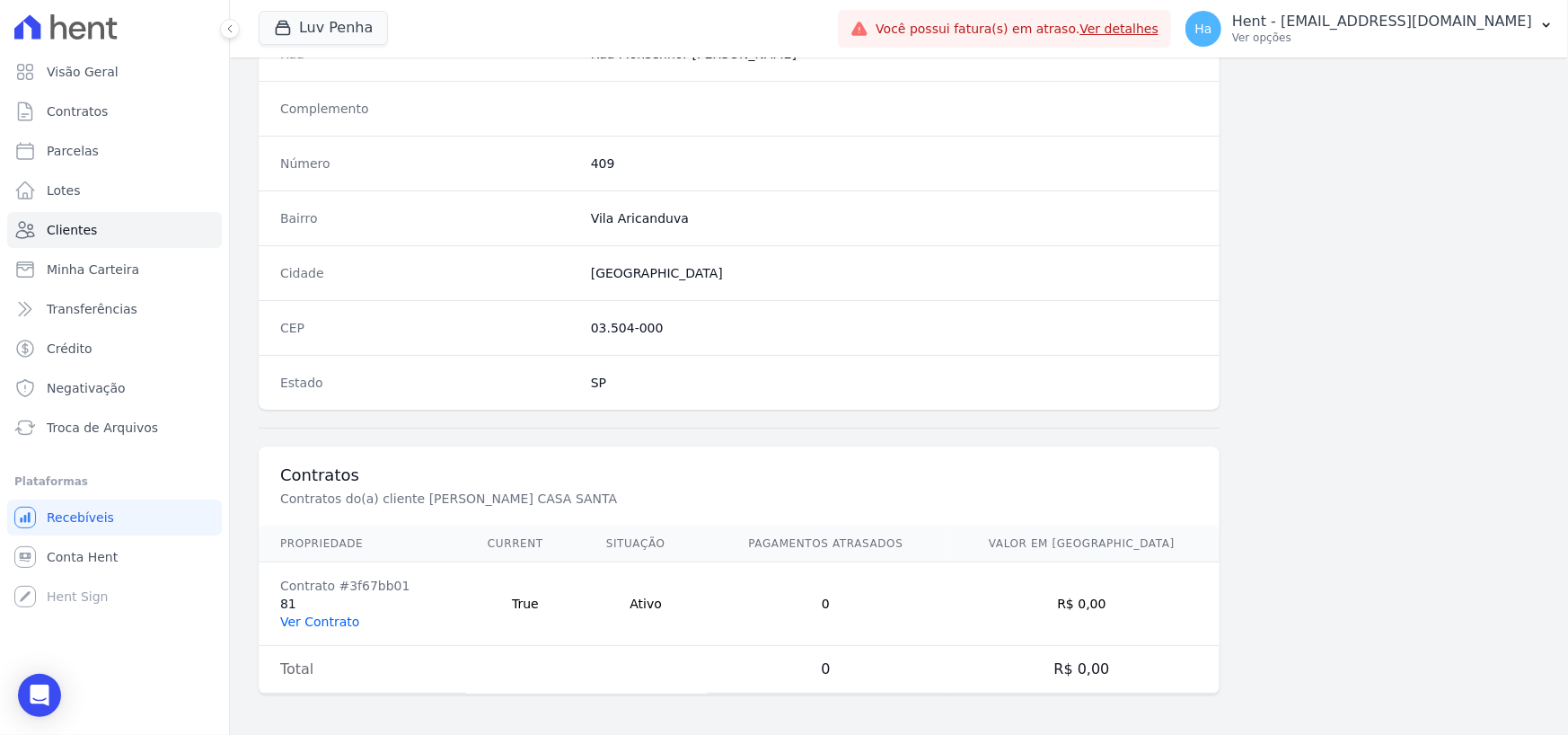
click at [331, 620] on link "Ver Contrato" at bounding box center [320, 621] width 79 height 14
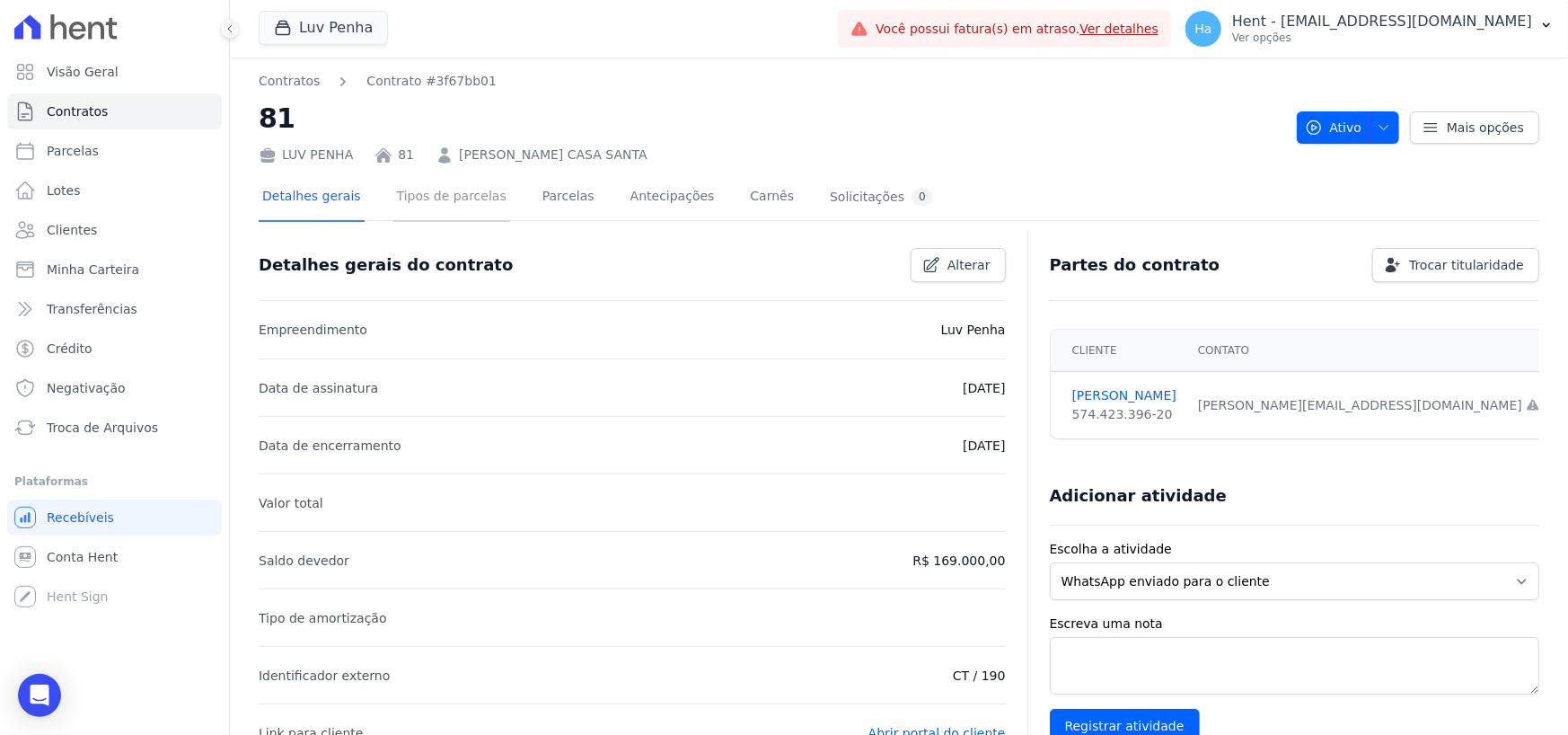
click at [435, 199] on link "Tipos de parcelas" at bounding box center [451, 198] width 116 height 48
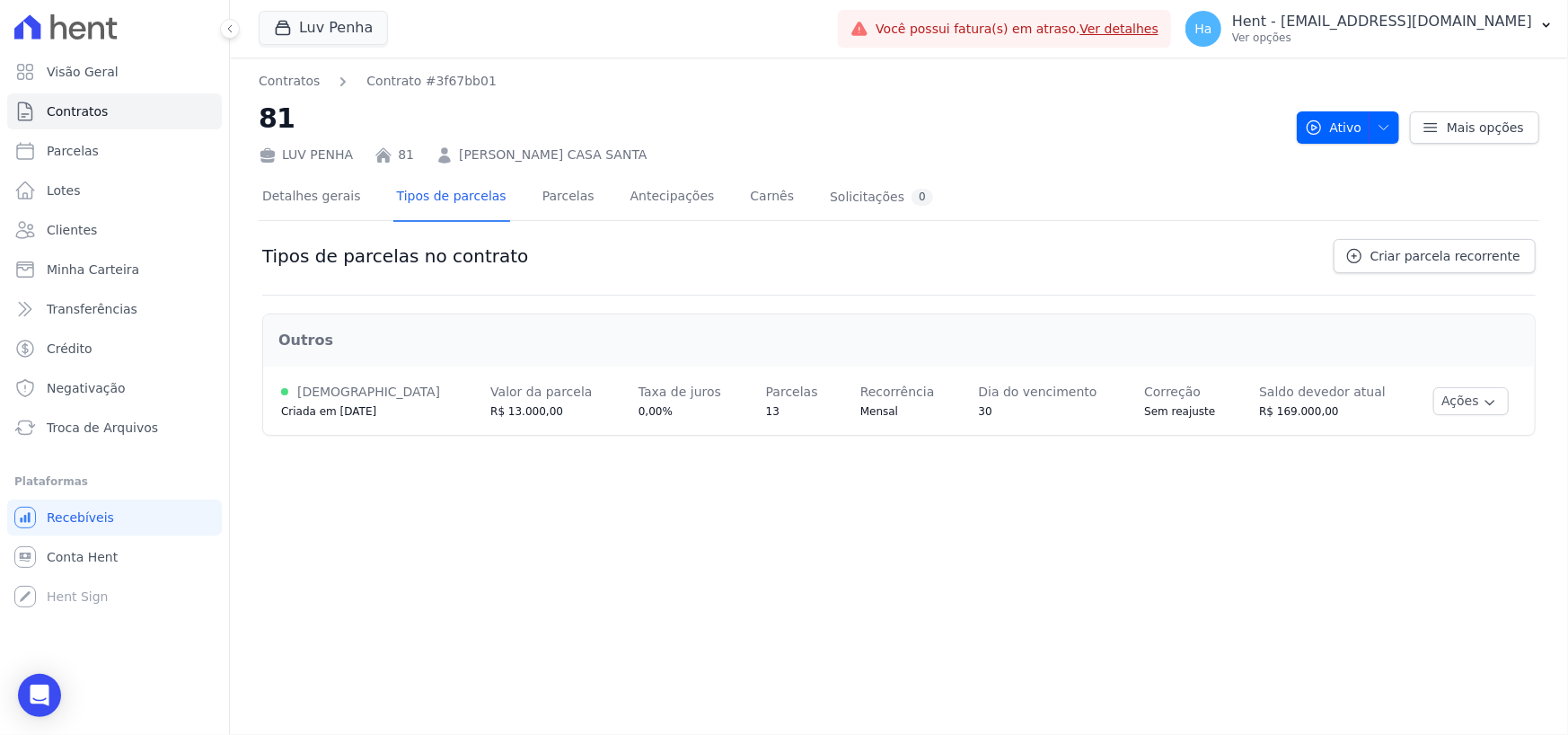
click at [1167, 572] on div "Contratos Contrato #3f67bb01 81 LUV PENHA 81 SIMONE FORNAZIERO CASA SANTA Ativo…" at bounding box center [899, 396] width 1338 height 677
drag, startPoint x: 1329, startPoint y: 414, endPoint x: 1257, endPoint y: 417, distance: 72.1
click at [1260, 417] on div "R$ 169.000,00" at bounding box center [1328, 411] width 138 height 18
click at [766, 410] on div "13" at bounding box center [795, 411] width 59 height 18
drag, startPoint x: 1332, startPoint y: 419, endPoint x: 1259, endPoint y: 418, distance: 73.0
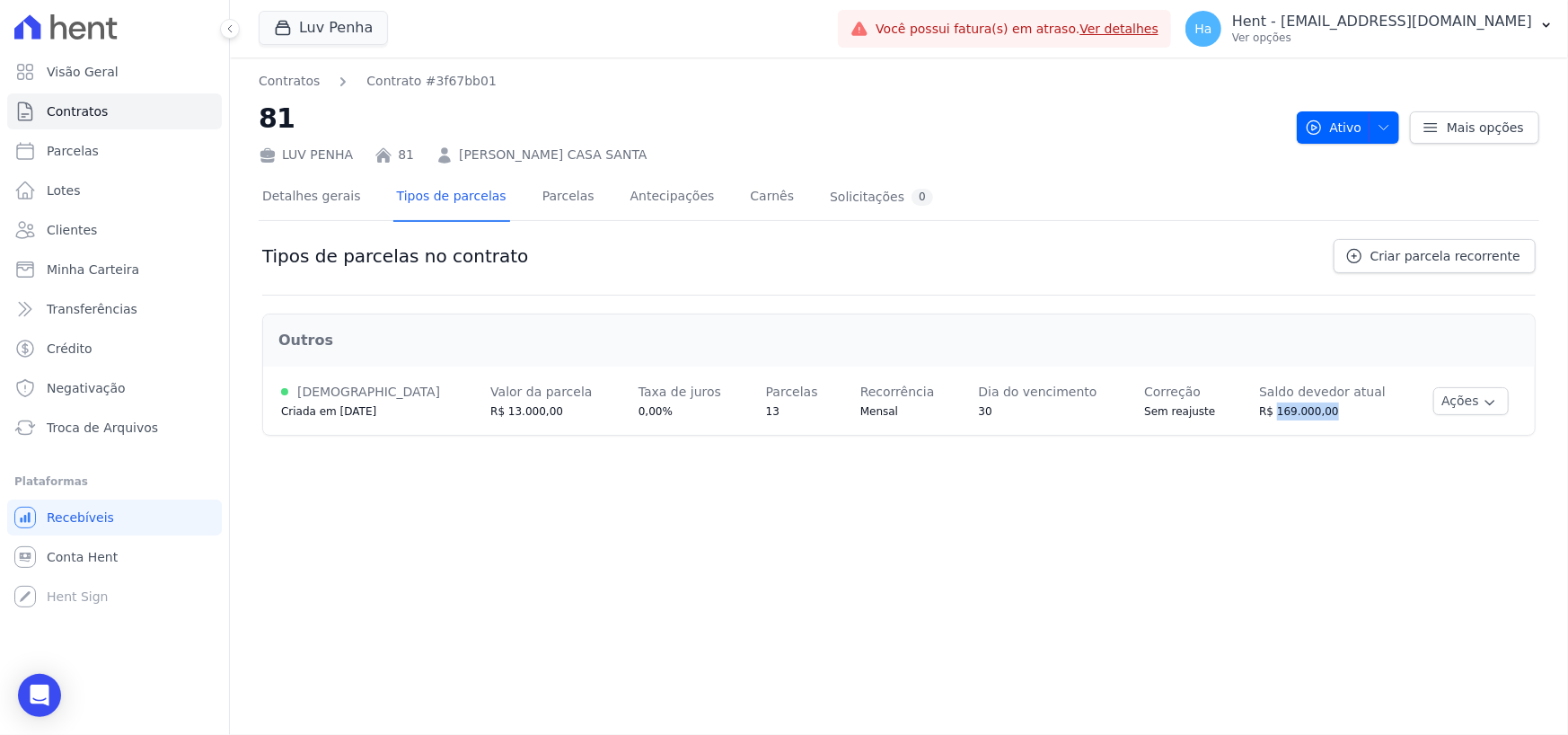
click at [1260, 418] on div "R$ 169.000,00" at bounding box center [1328, 411] width 138 height 18
click at [546, 202] on link "Parcelas" at bounding box center [569, 198] width 60 height 48
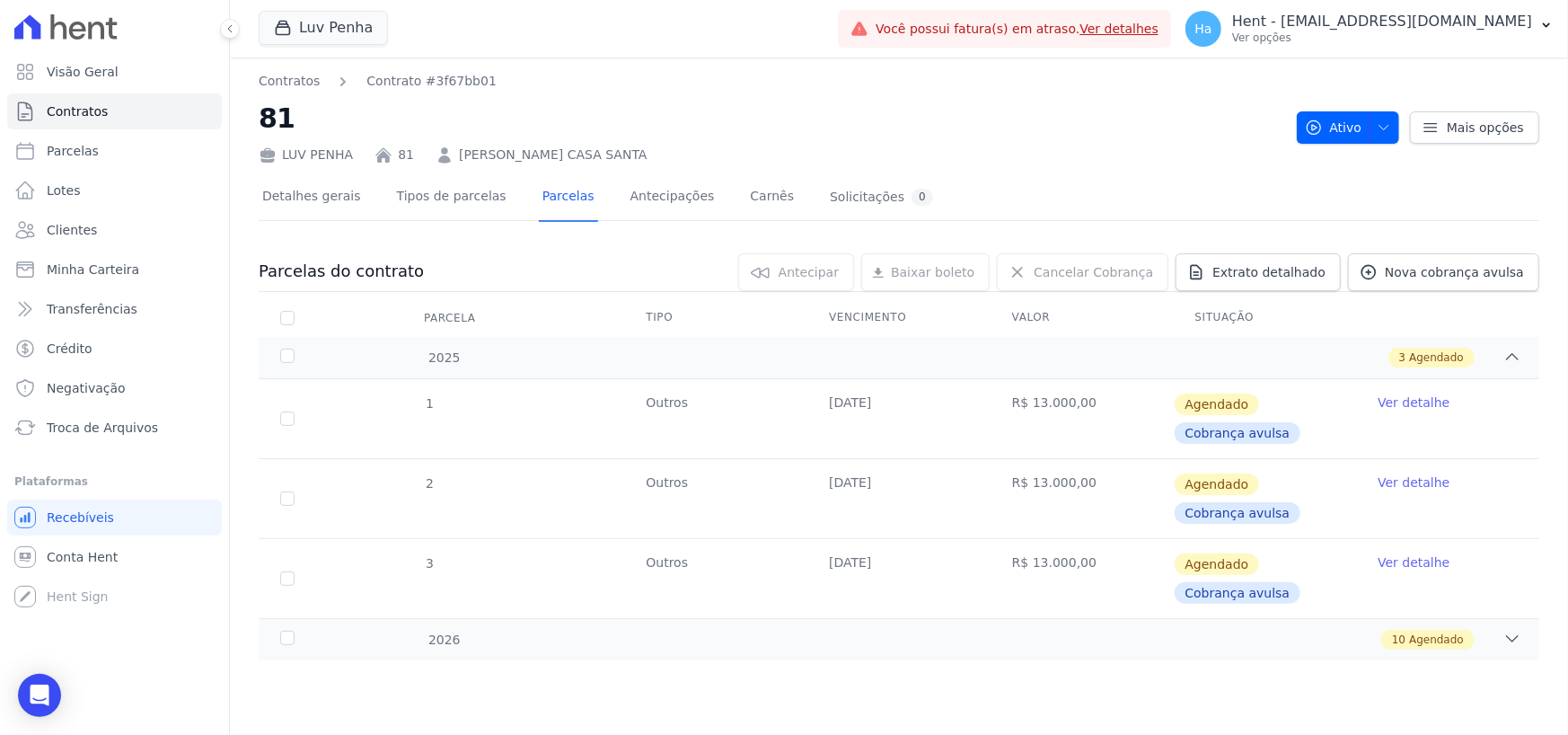
drag, startPoint x: 945, startPoint y: 412, endPoint x: 827, endPoint y: 418, distance: 118.2
click at [827, 418] on td "30/10/2025" at bounding box center [898, 418] width 183 height 79
click at [1513, 639] on icon at bounding box center [1512, 639] width 12 height 5
drag, startPoint x: 413, startPoint y: 156, endPoint x: 390, endPoint y: 157, distance: 23.0
click at [390, 157] on div "LUV PENHA 81 SIMONE FORNAZIERO CASA SANTA" at bounding box center [771, 151] width 1024 height 26
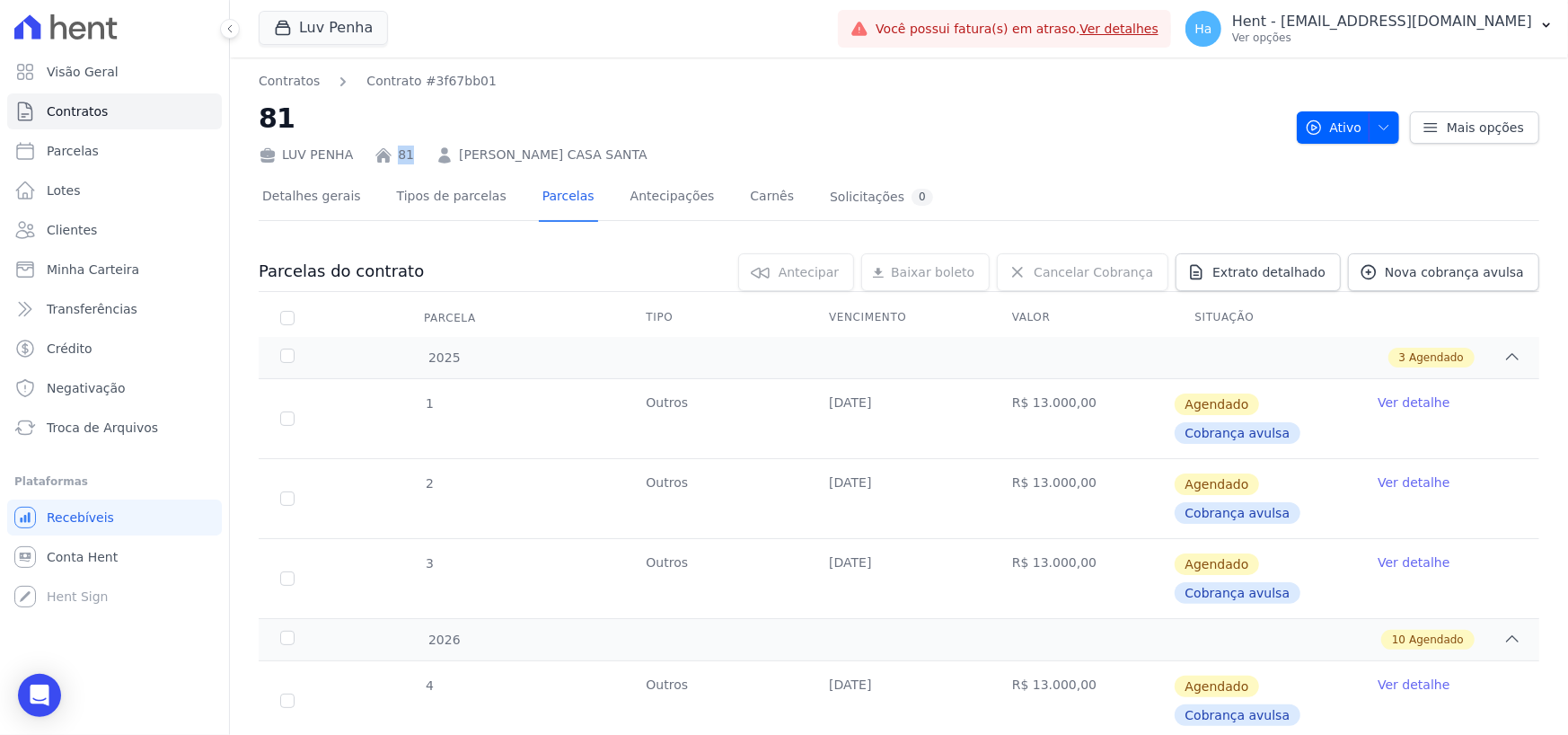
copy link "81"
click at [427, 213] on link "Tipos de parcelas" at bounding box center [451, 198] width 116 height 48
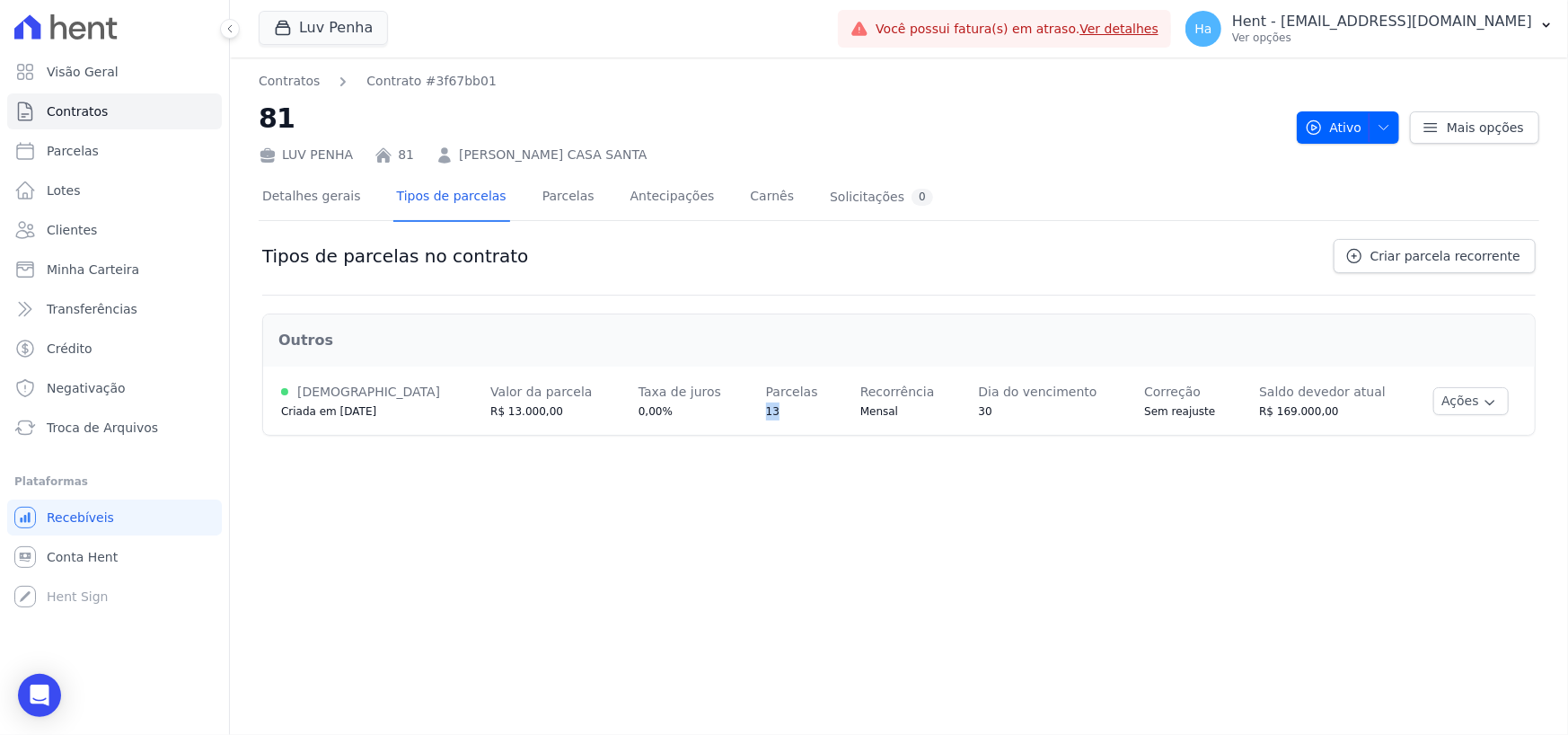
drag, startPoint x: 748, startPoint y: 418, endPoint x: 729, endPoint y: 419, distance: 19.0
click at [748, 419] on td "Parcelas 13" at bounding box center [795, 400] width 95 height 69
click at [625, 520] on div "Contratos Contrato #3f67bb01 81 LUV PENHA 81 SIMONE FORNAZIERO CASA SANTA Ativo…" at bounding box center [899, 396] width 1338 height 677
drag, startPoint x: 1324, startPoint y: 412, endPoint x: 1259, endPoint y: 418, distance: 65.3
click at [1260, 418] on div "R$ 169.000,00" at bounding box center [1328, 411] width 138 height 18
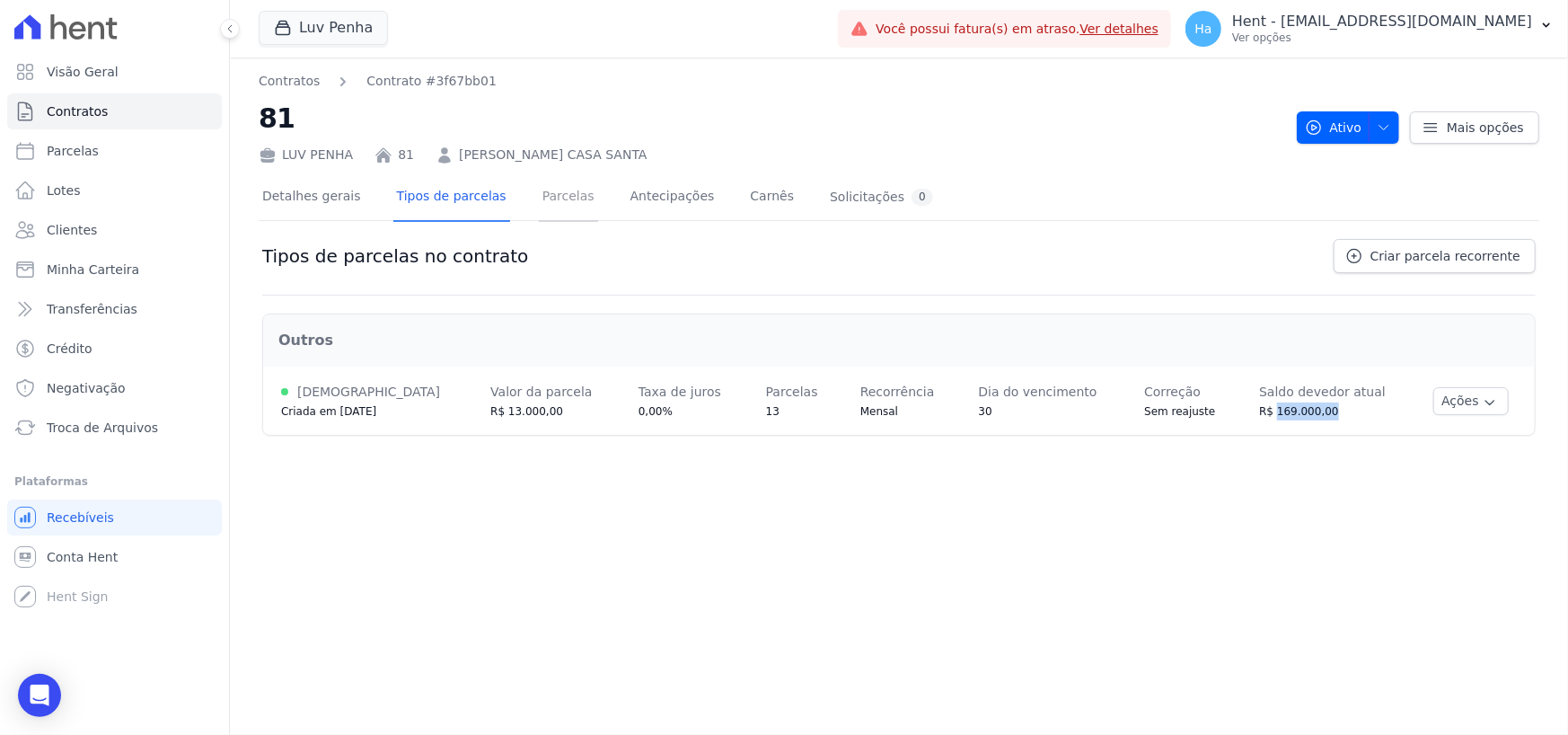
click at [539, 207] on link "Parcelas" at bounding box center [569, 198] width 60 height 48
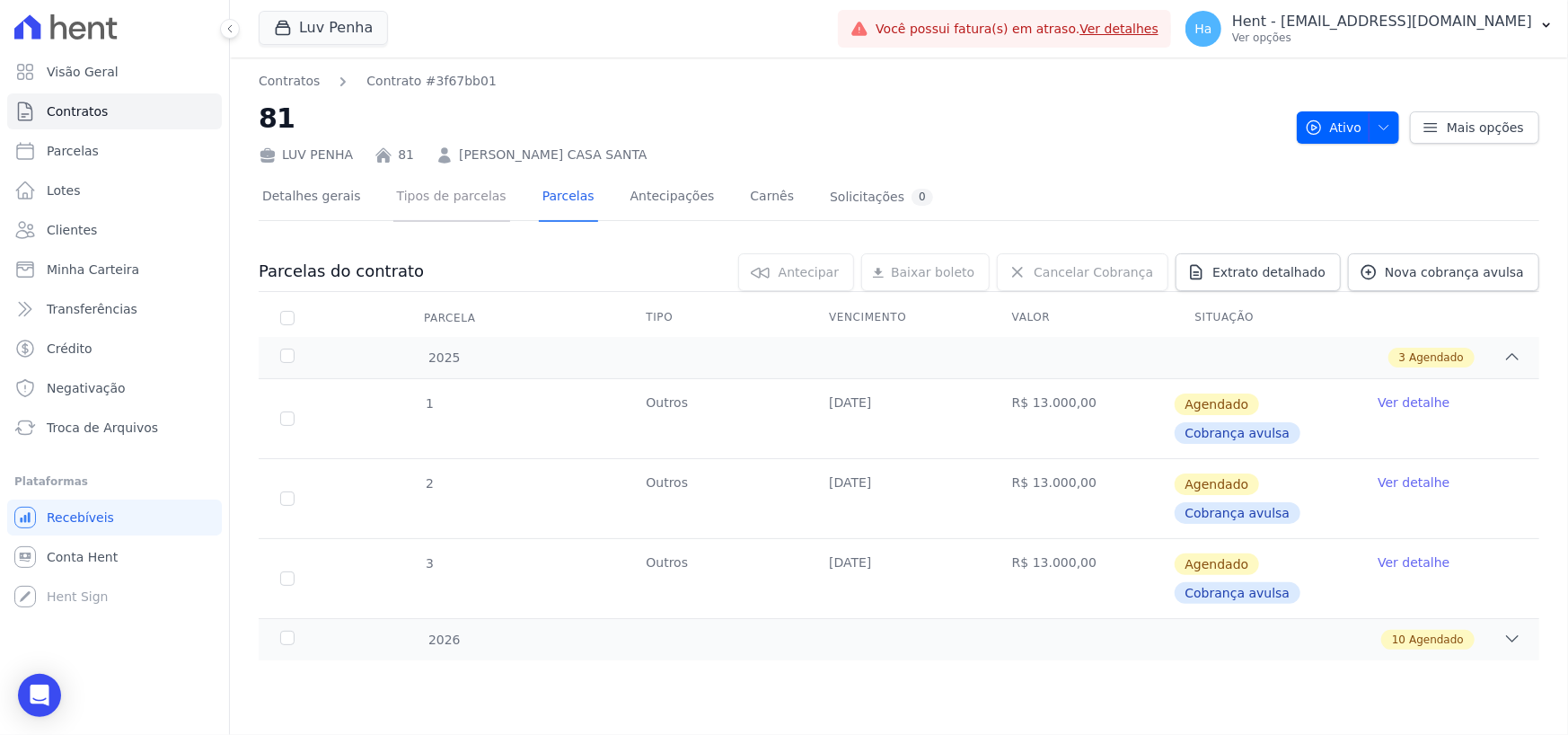
click at [435, 200] on link "Tipos de parcelas" at bounding box center [451, 198] width 116 height 48
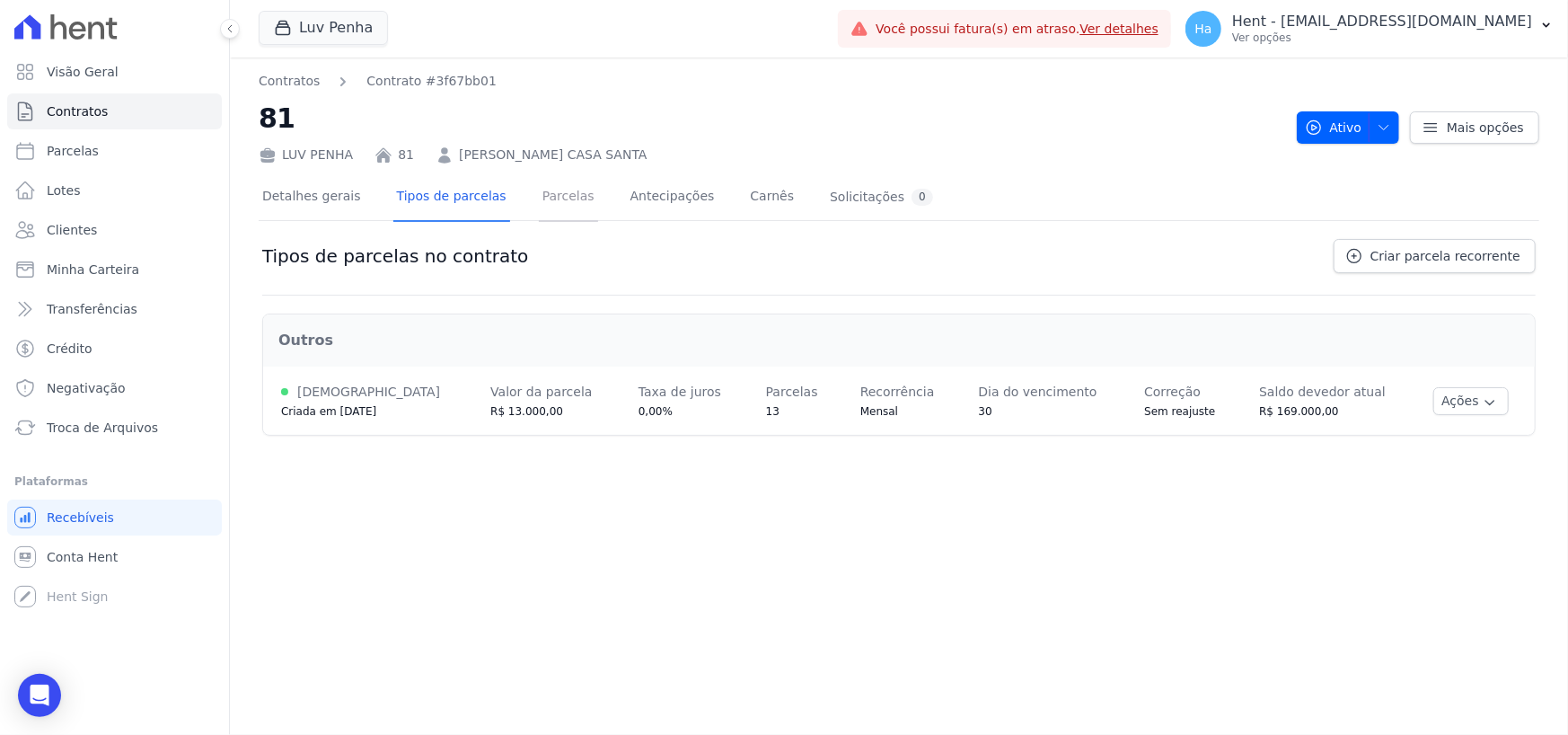
click at [546, 195] on link "Parcelas" at bounding box center [569, 198] width 60 height 48
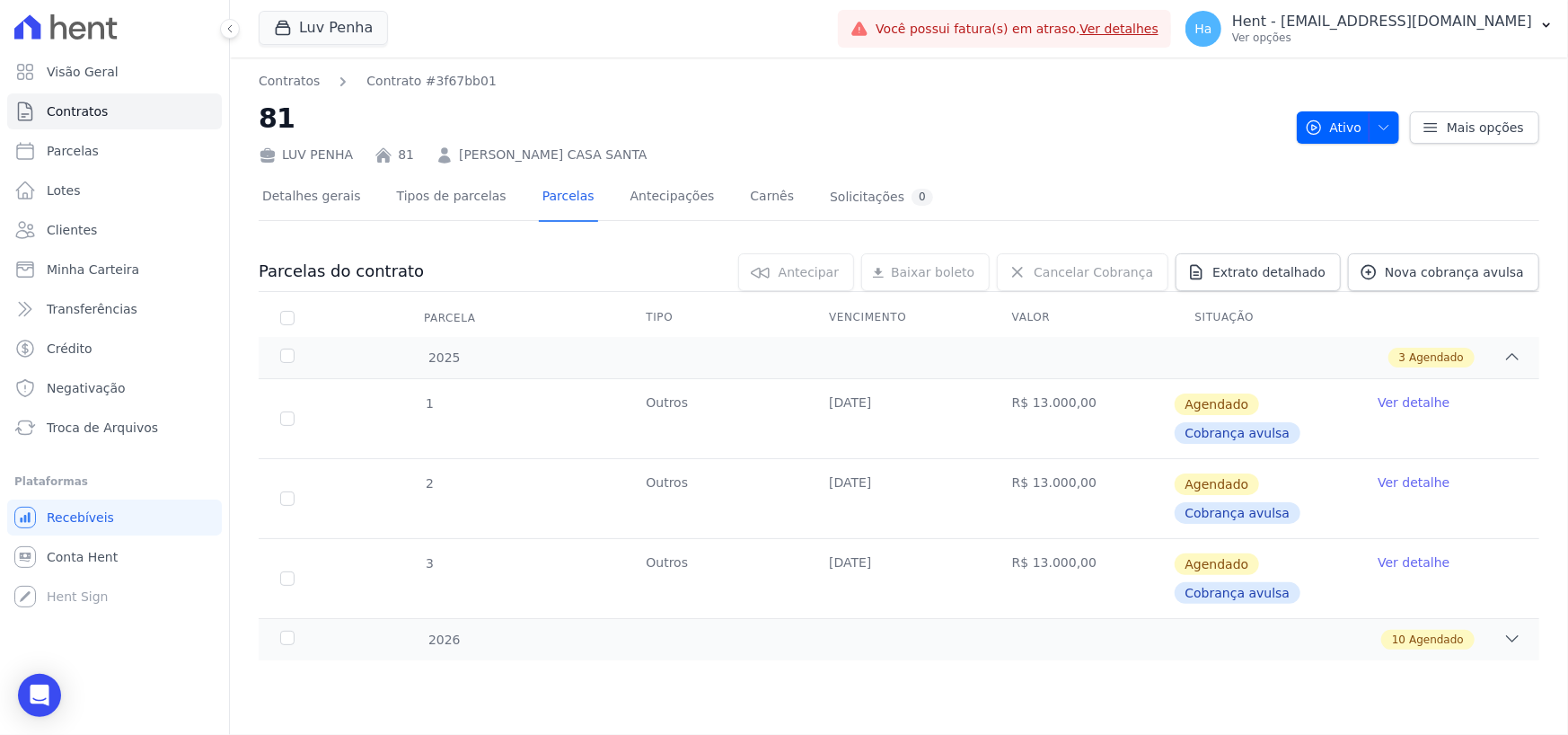
drag, startPoint x: 825, startPoint y: 407, endPoint x: 919, endPoint y: 411, distance: 94.1
click at [919, 411] on td "30/10/2025" at bounding box center [898, 418] width 183 height 79
click at [1365, 639] on div "10 Agendado" at bounding box center [961, 639] width 1119 height 20
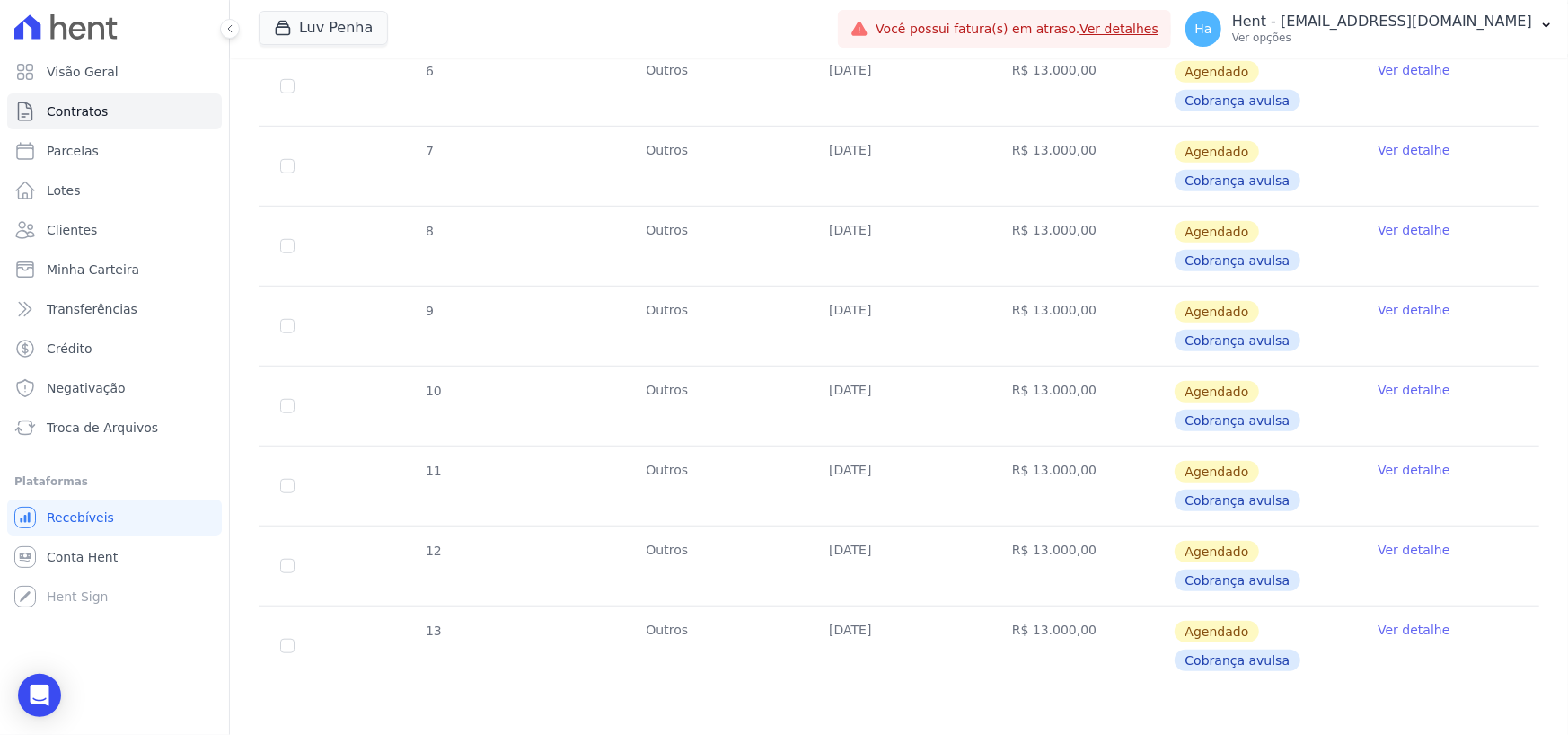
scroll to position [776, 0]
drag, startPoint x: 1009, startPoint y: 628, endPoint x: 1079, endPoint y: 630, distance: 70.0
click at [1079, 630] on td "R$ 13.000,00" at bounding box center [1082, 645] width 183 height 79
drag, startPoint x: 1087, startPoint y: 635, endPoint x: 1078, endPoint y: 637, distance: 9.2
click at [1088, 636] on td "R$ 13.000,00" at bounding box center [1082, 645] width 183 height 79
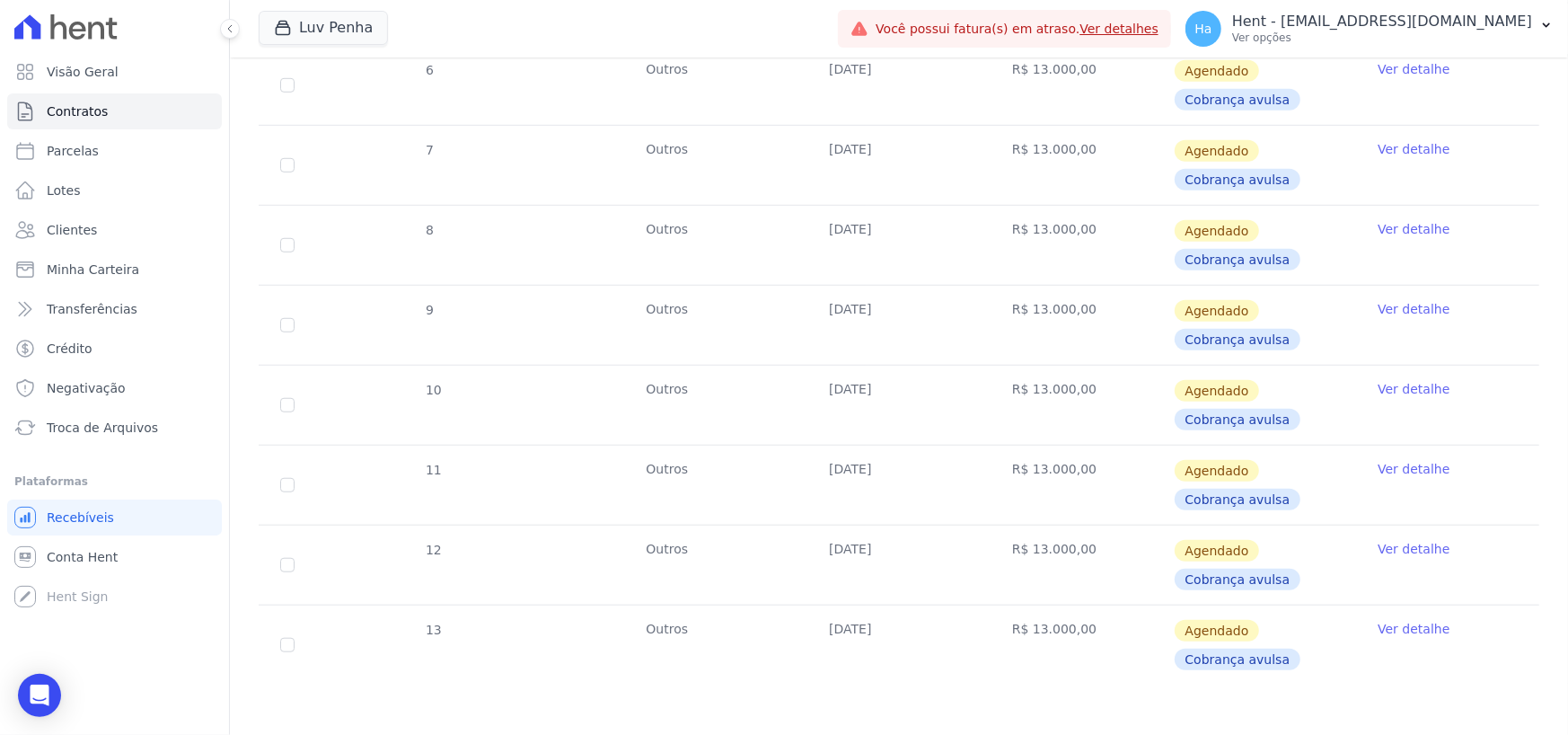
click at [995, 634] on td "R$ 13.000,00" at bounding box center [1082, 645] width 183 height 79
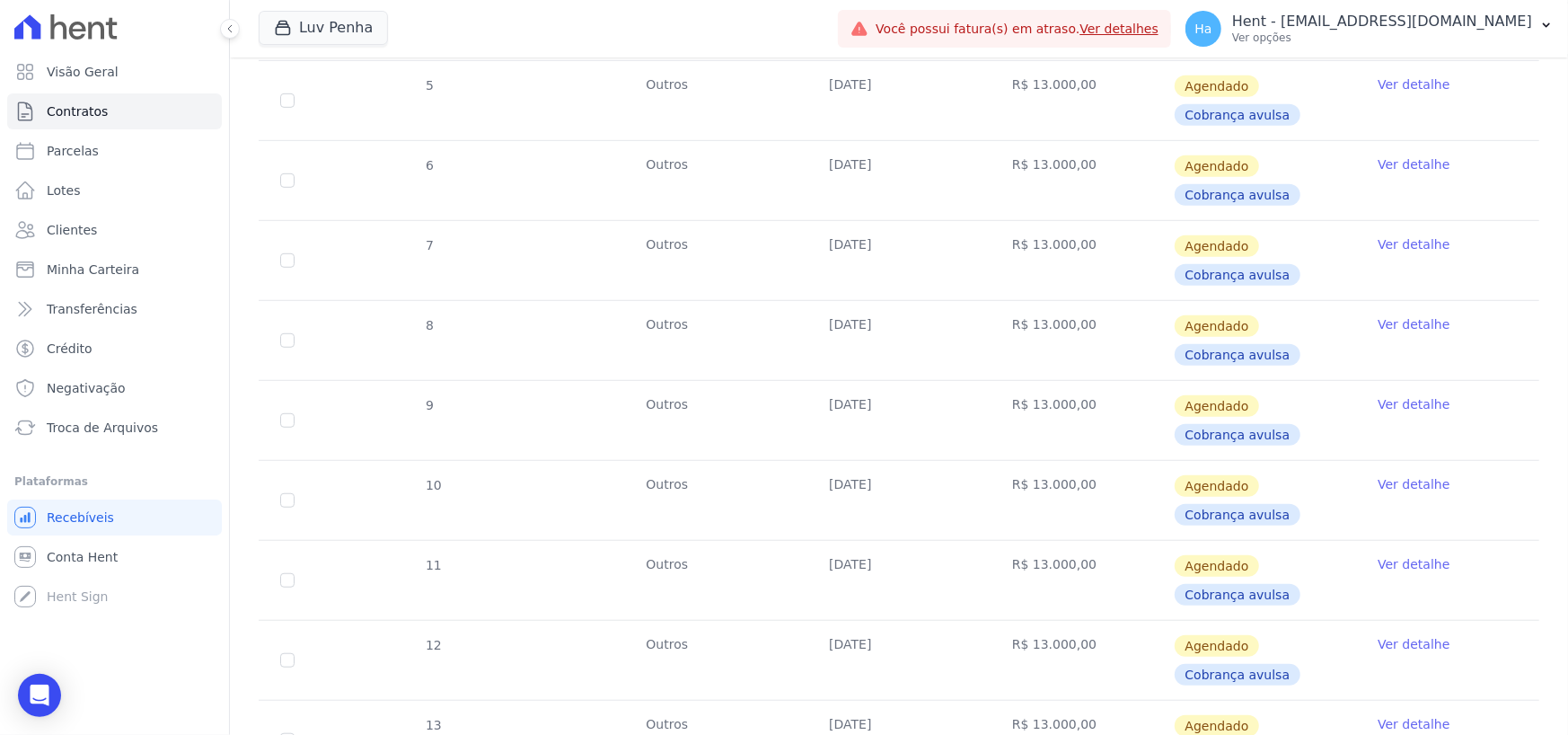
scroll to position [506, 0]
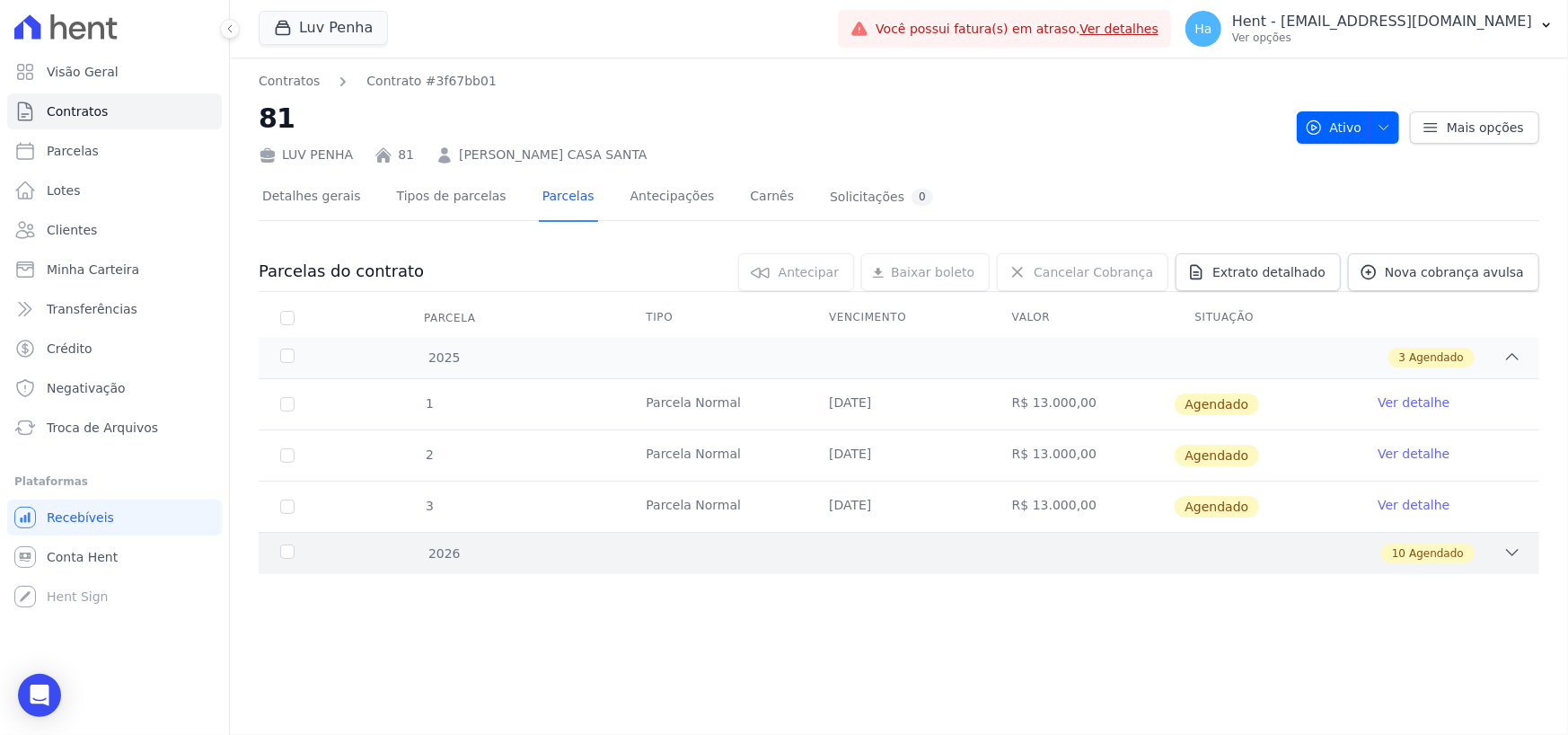
click at [1500, 551] on div "10 Agendado" at bounding box center [961, 554] width 1119 height 20
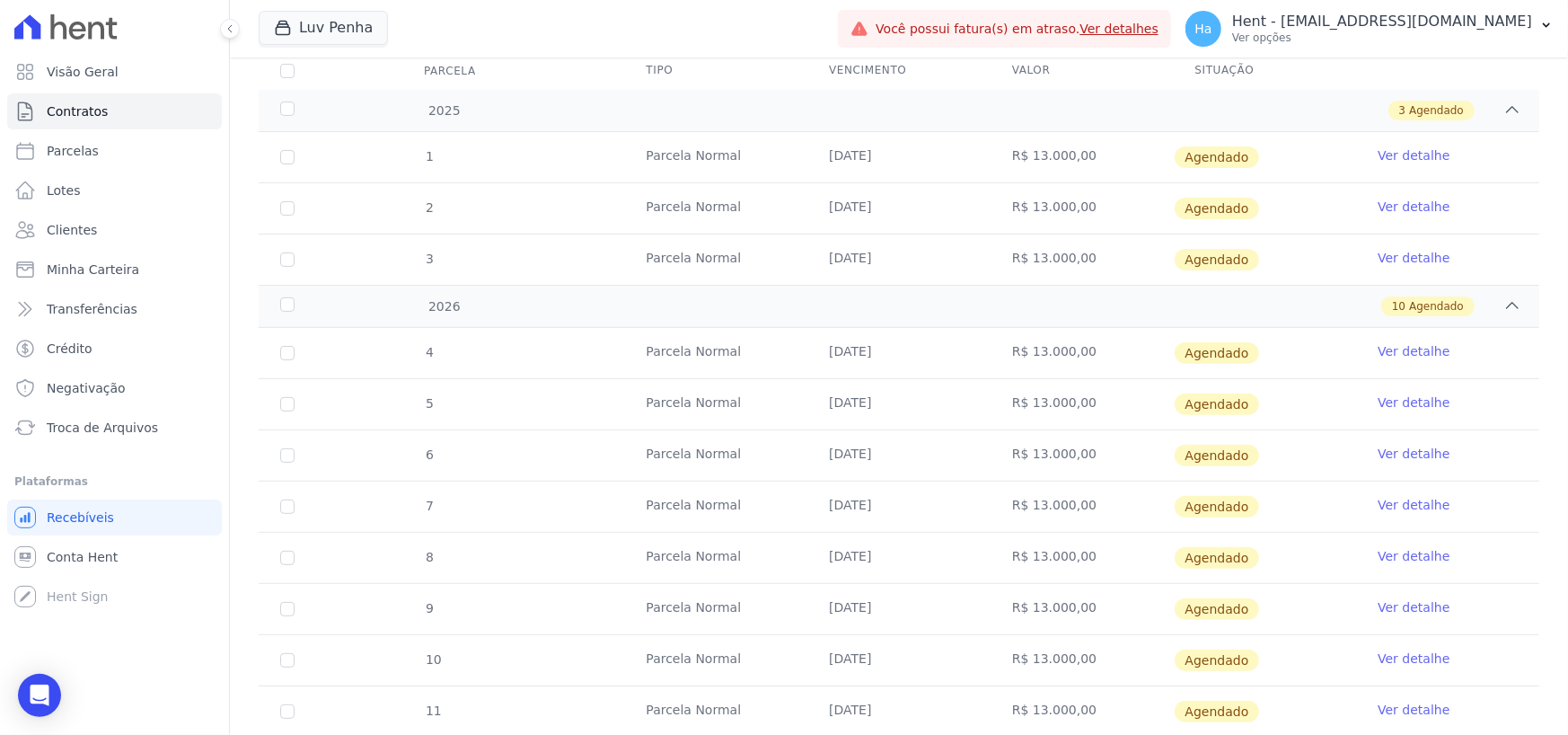
scroll to position [402, 0]
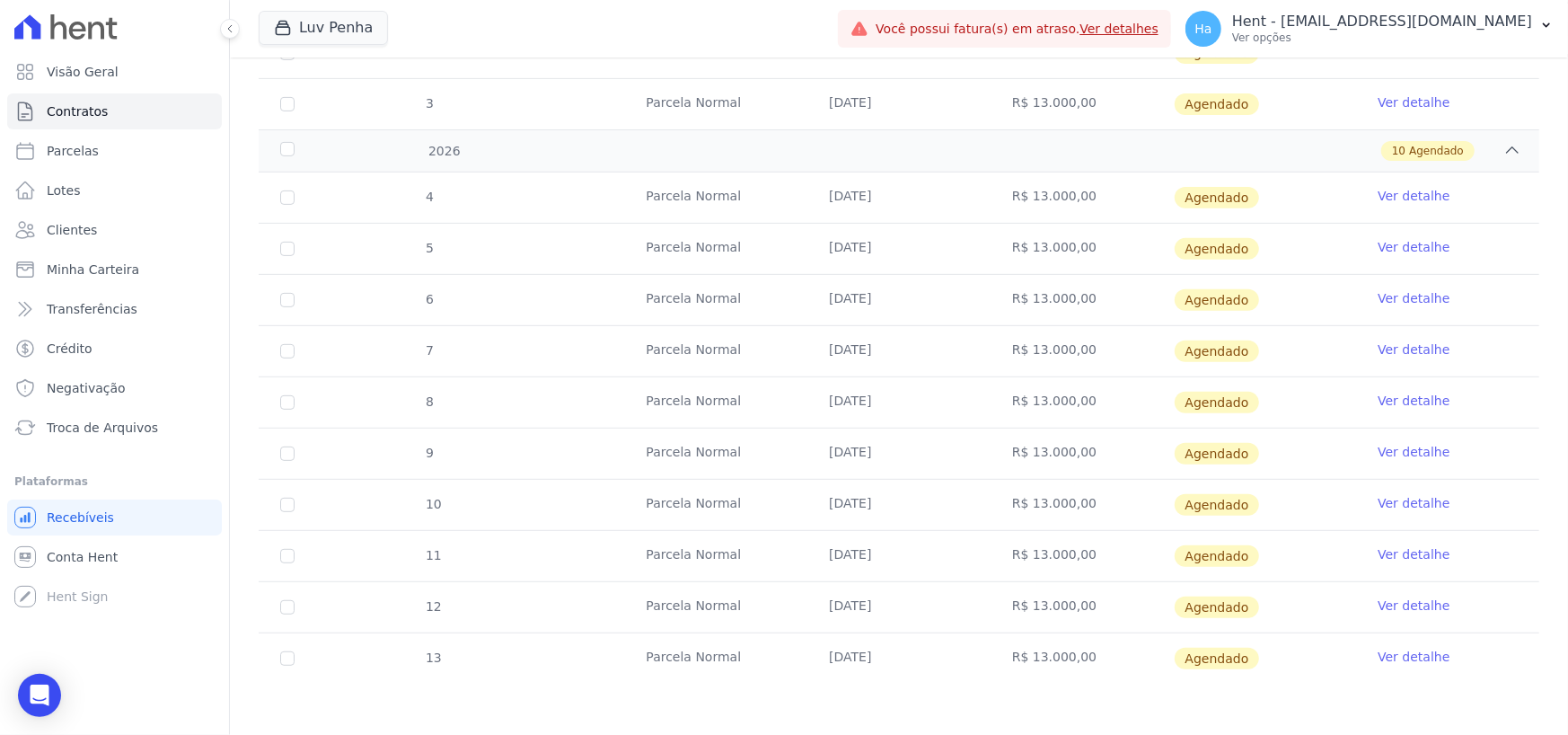
drag, startPoint x: 917, startPoint y: 660, endPoint x: 814, endPoint y: 660, distance: 103.0
click at [814, 660] on td "[DATE]" at bounding box center [898, 658] width 183 height 51
click at [955, 664] on td "30/10/2026" at bounding box center [898, 658] width 183 height 51
click at [820, 663] on td "30/10/2026" at bounding box center [898, 658] width 183 height 51
click at [945, 621] on td "30/09/2026" at bounding box center [898, 607] width 183 height 51
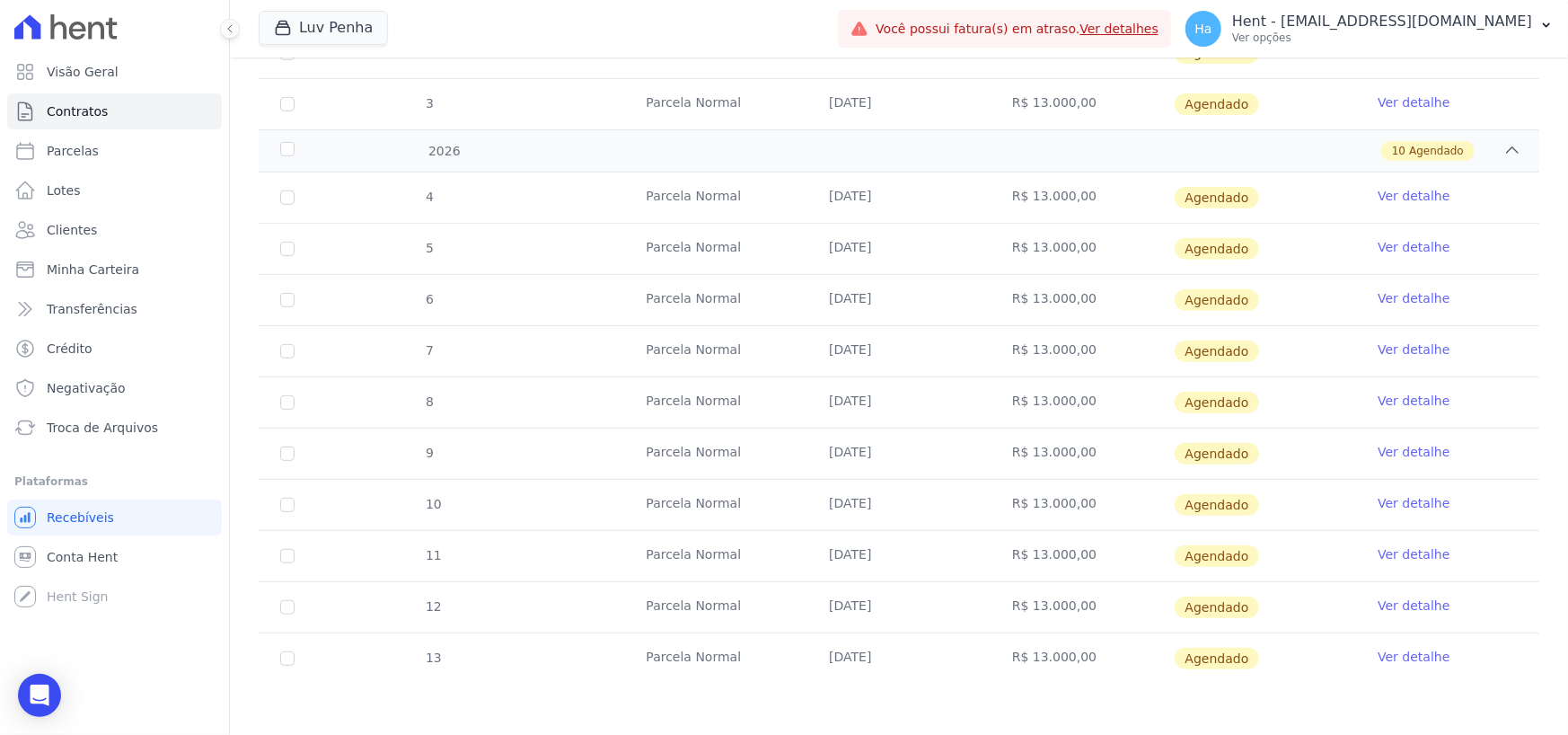
drag, startPoint x: 1087, startPoint y: 611, endPoint x: 1004, endPoint y: 621, distance: 83.6
click at [1004, 621] on td "R$ 13.000,00" at bounding box center [1082, 607] width 183 height 51
click at [934, 656] on td "30/10/2026" at bounding box center [898, 658] width 183 height 51
drag, startPoint x: 922, startPoint y: 667, endPoint x: 836, endPoint y: 669, distance: 86.0
click at [833, 671] on td "30/10/2026" at bounding box center [898, 658] width 183 height 51
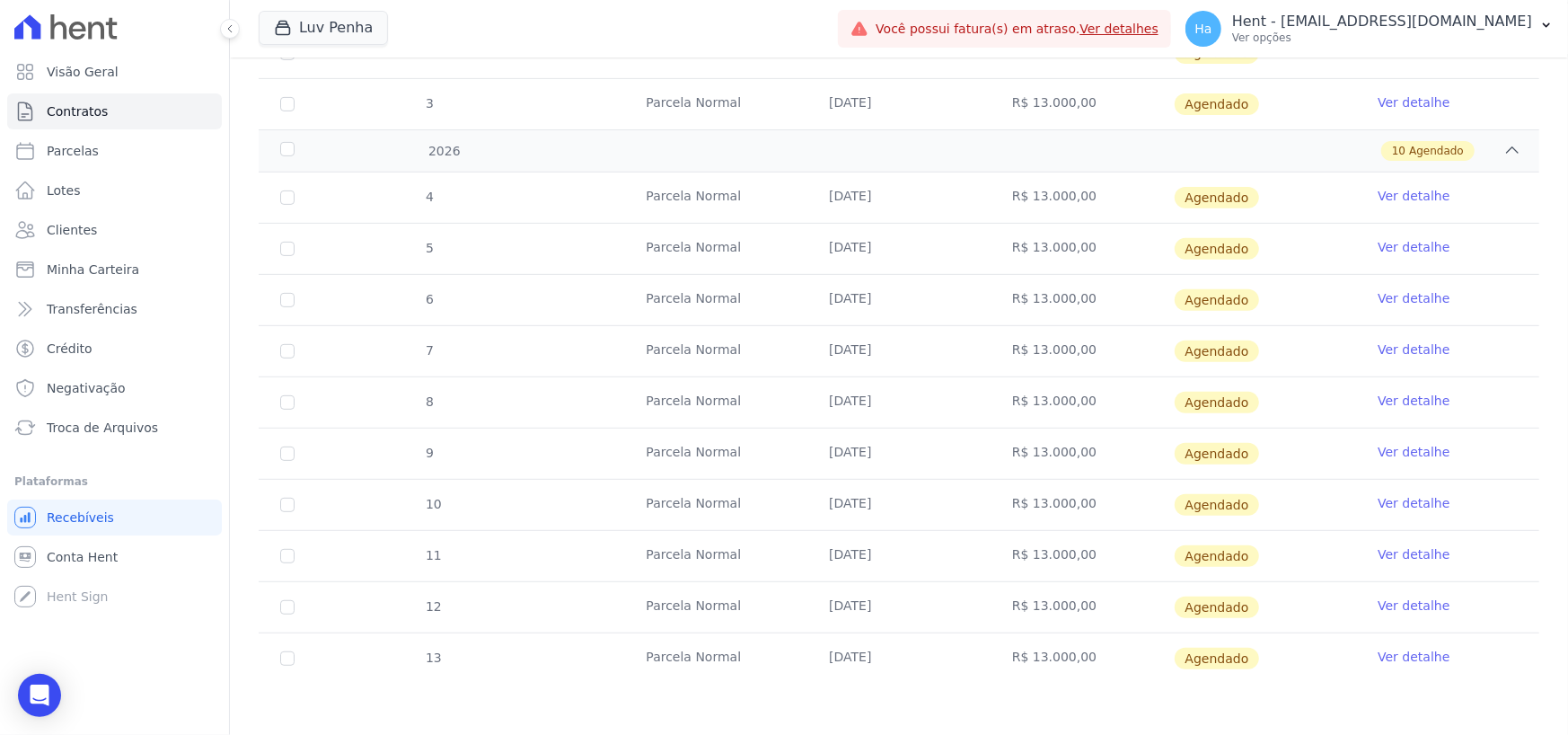
click at [935, 676] on td "30/10/2026" at bounding box center [898, 658] width 183 height 51
click at [893, 659] on td "30/10/2026" at bounding box center [898, 658] width 183 height 51
click at [908, 605] on td "30/09/2026" at bounding box center [898, 607] width 183 height 51
click at [915, 655] on td "30/10/2026" at bounding box center [898, 658] width 183 height 51
drag, startPoint x: 819, startPoint y: 649, endPoint x: 925, endPoint y: 655, distance: 106.2
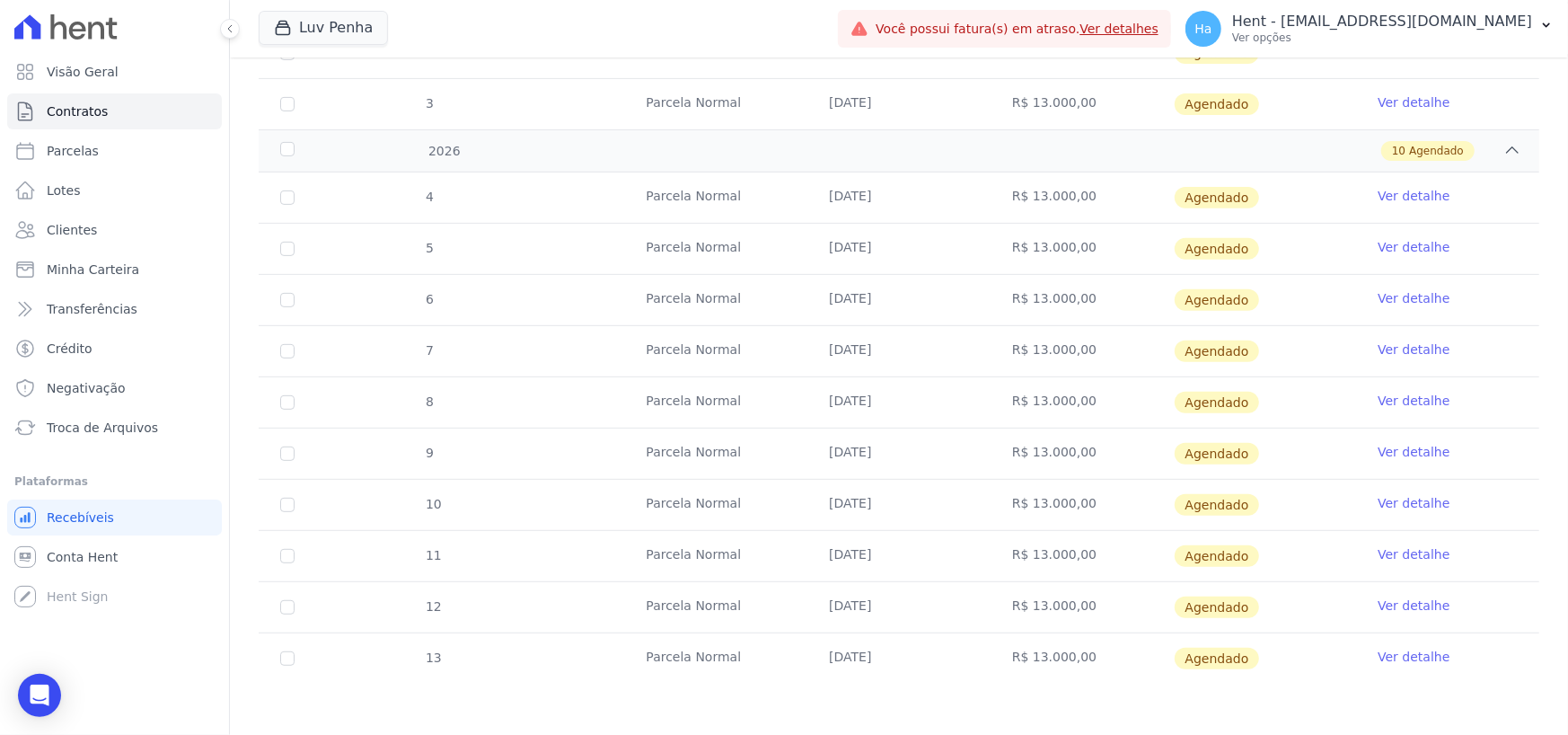
click at [925, 655] on td "30/10/2026" at bounding box center [898, 658] width 183 height 51
click at [922, 671] on td "30/10/2026" at bounding box center [898, 658] width 183 height 51
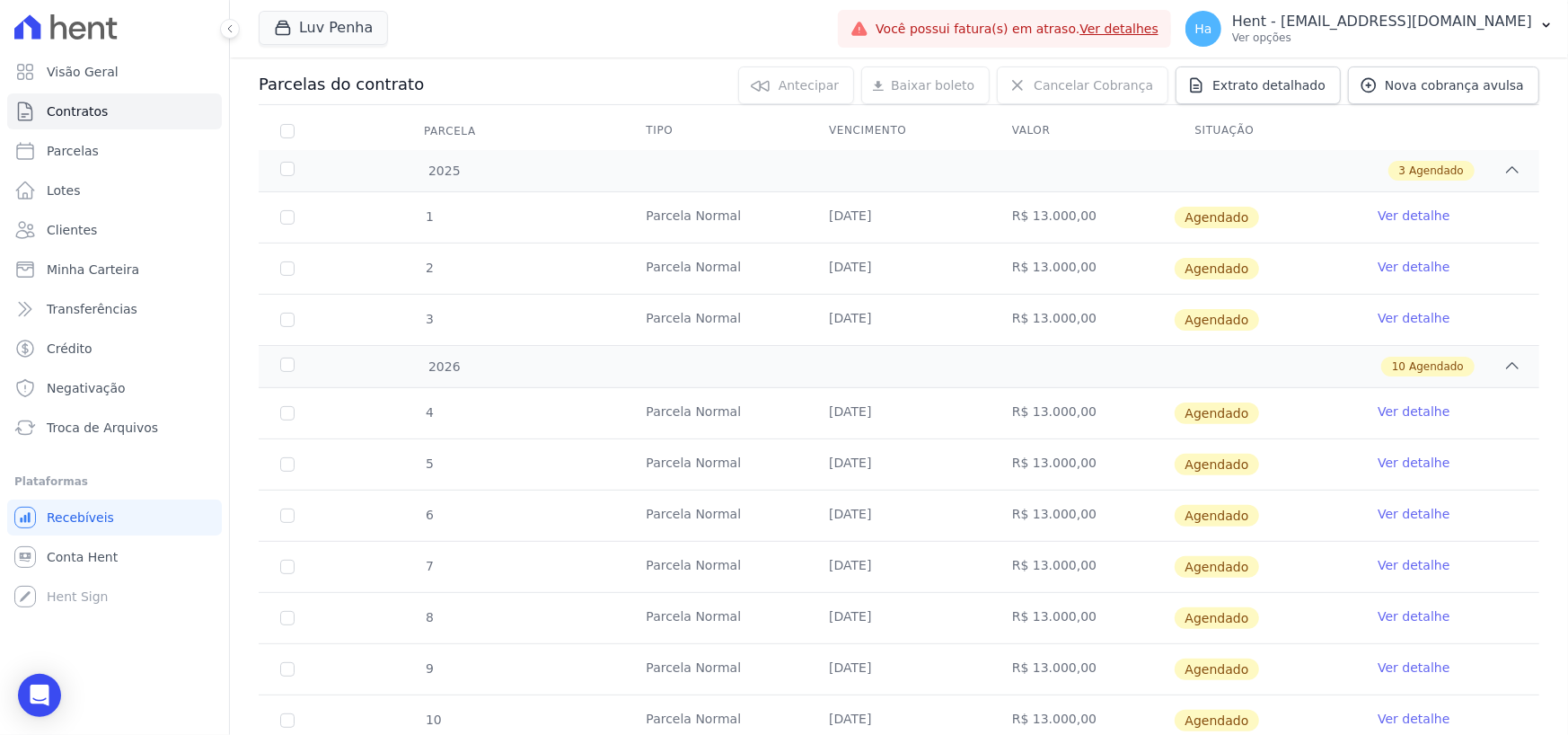
scroll to position [0, 0]
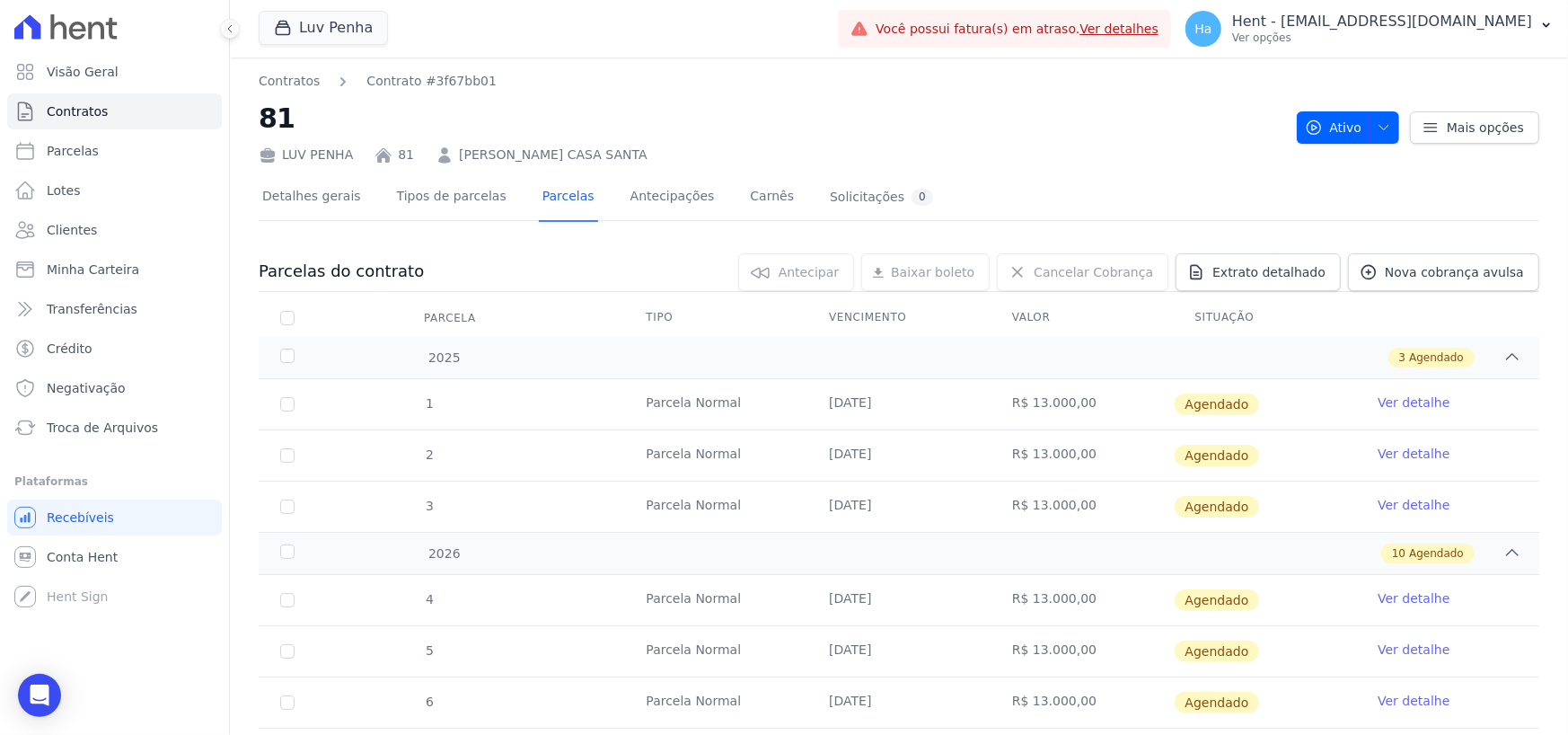
drag, startPoint x: 604, startPoint y: 254, endPoint x: 581, endPoint y: 255, distance: 23.0
click at [604, 254] on div "0 selecionada(s) Antecipar Antecipar Renegociar Baixar boleto Baixar boleto def…" at bounding box center [981, 272] width 1115 height 38
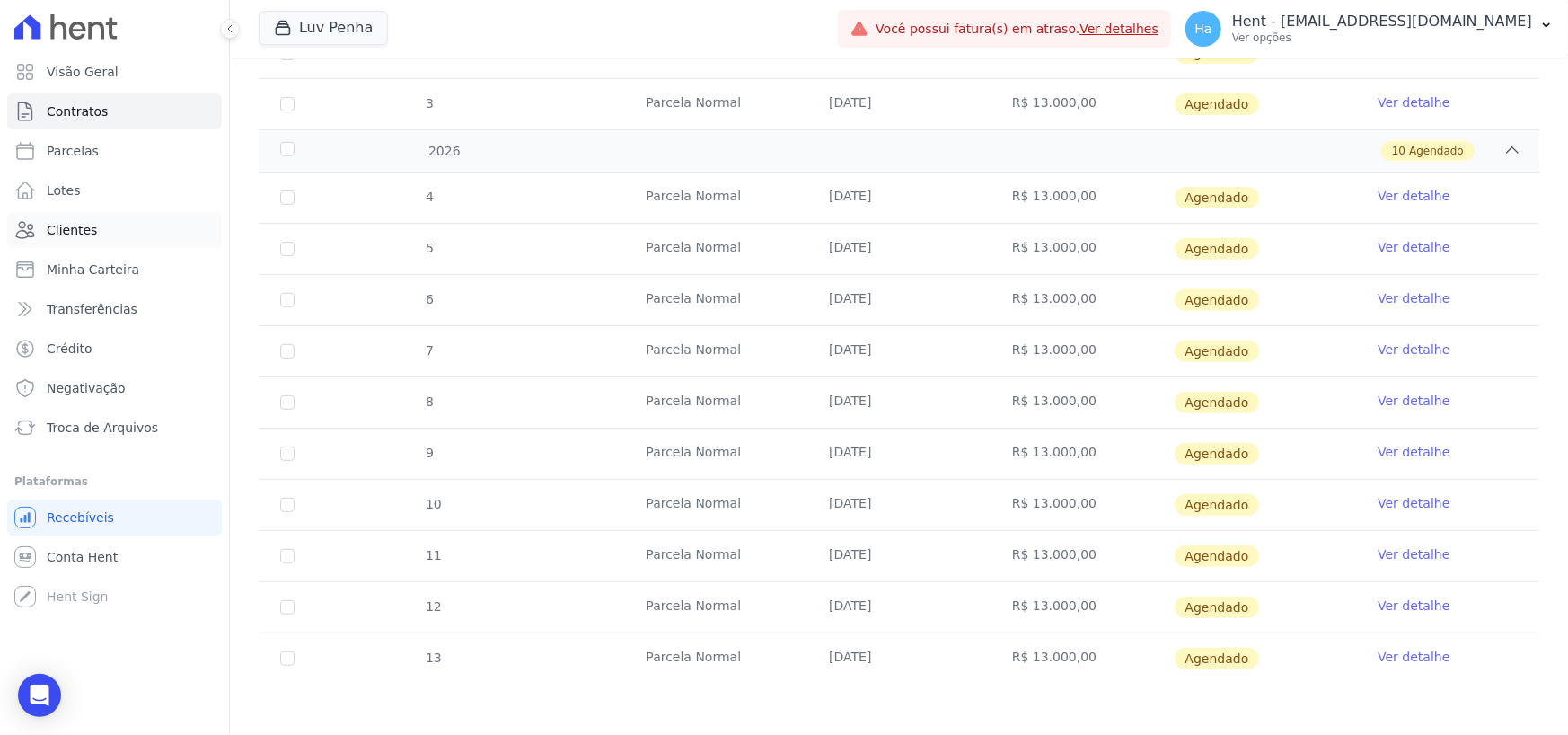
click at [78, 232] on span "Clientes" at bounding box center [72, 230] width 50 height 18
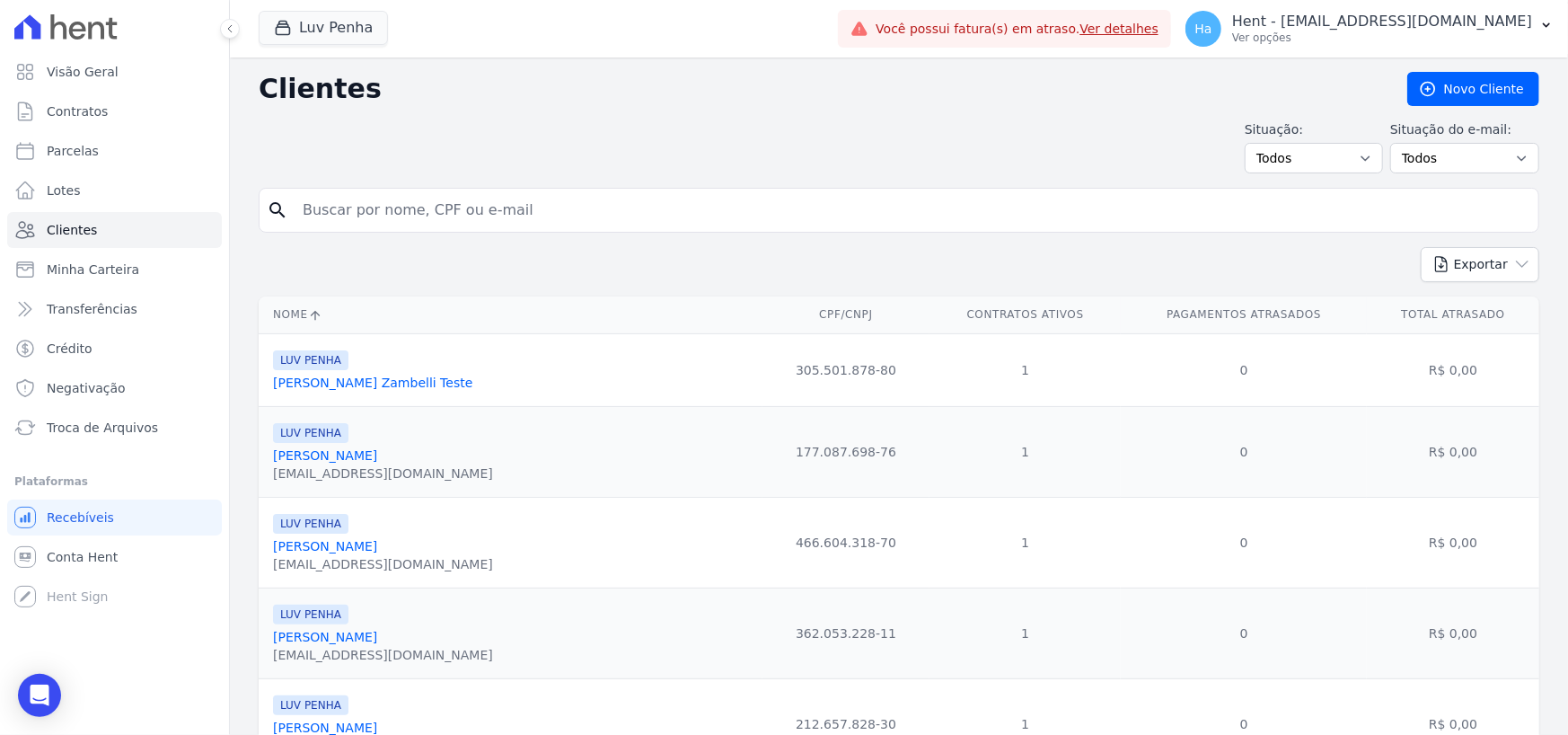
click at [363, 208] on input "search" at bounding box center [912, 210] width 1240 height 36
click at [414, 218] on input "search" at bounding box center [912, 210] width 1240 height 36
click at [77, 113] on span "Contratos" at bounding box center [78, 112] width 61 height 18
click at [436, 212] on input "search" at bounding box center [912, 210] width 1240 height 36
type input "Igor"
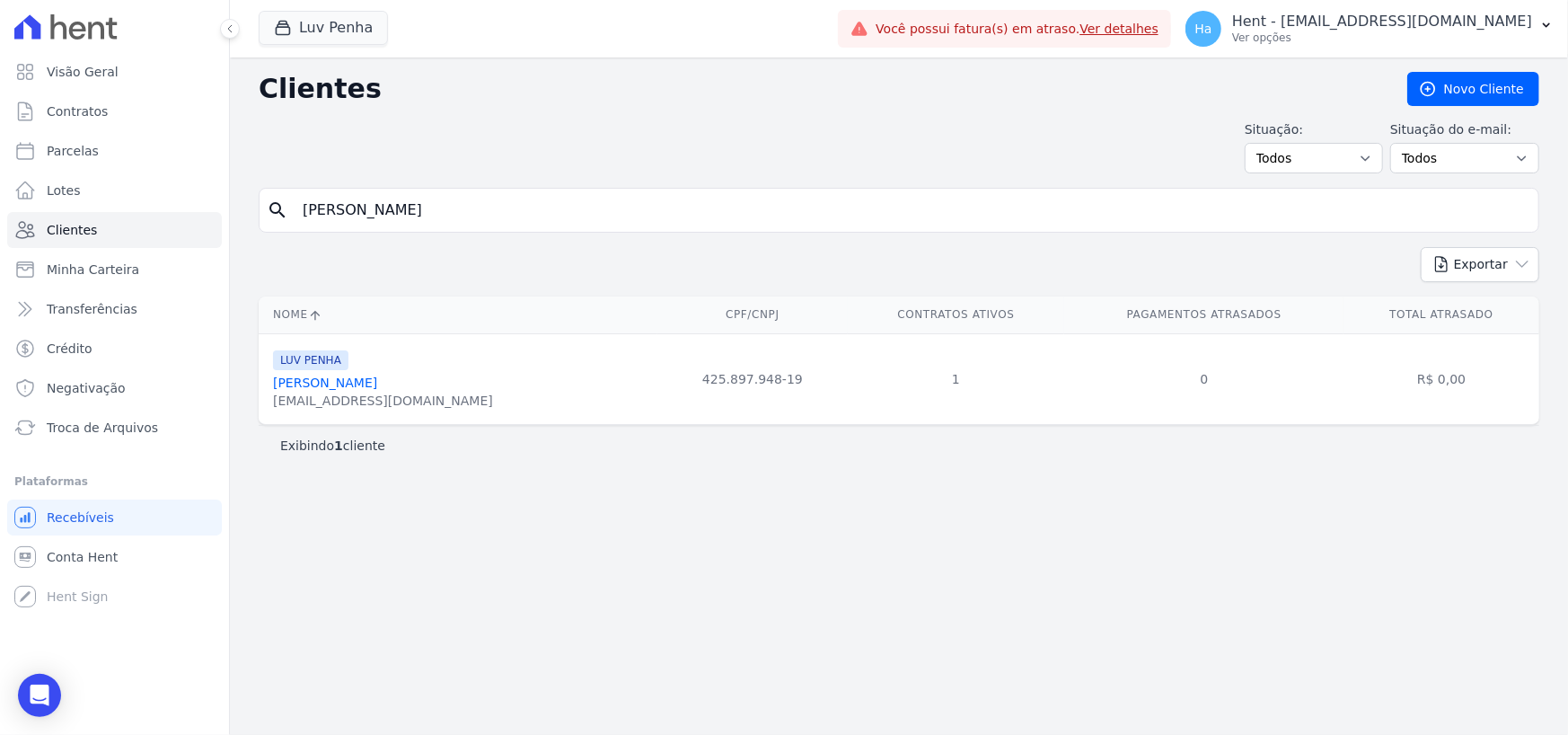
click at [328, 391] on div "igors.viieira@gmail.com" at bounding box center [383, 400] width 220 height 18
click at [334, 382] on link "Igor Siebra Vieira" at bounding box center [326, 382] width 105 height 14
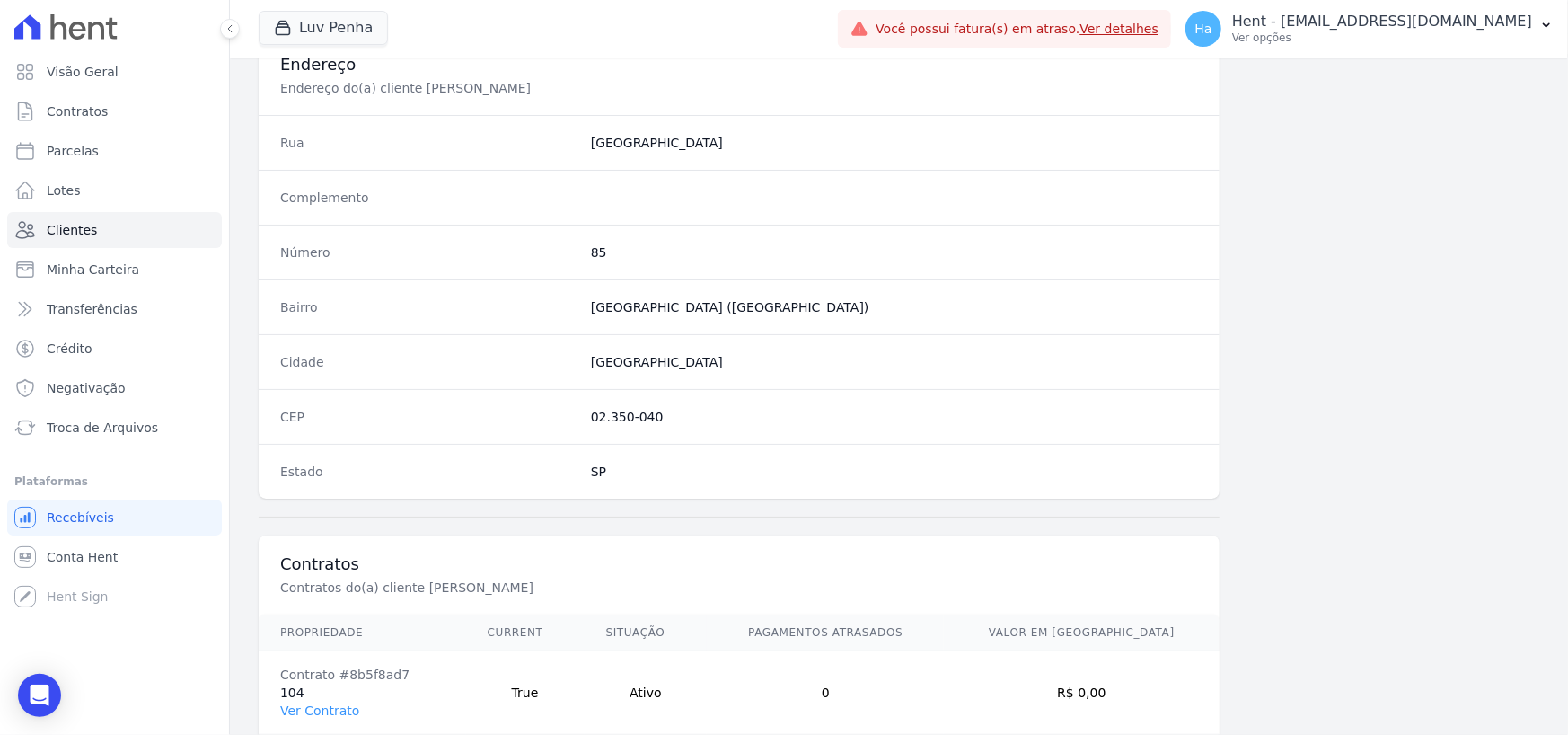
scroll to position [943, 0]
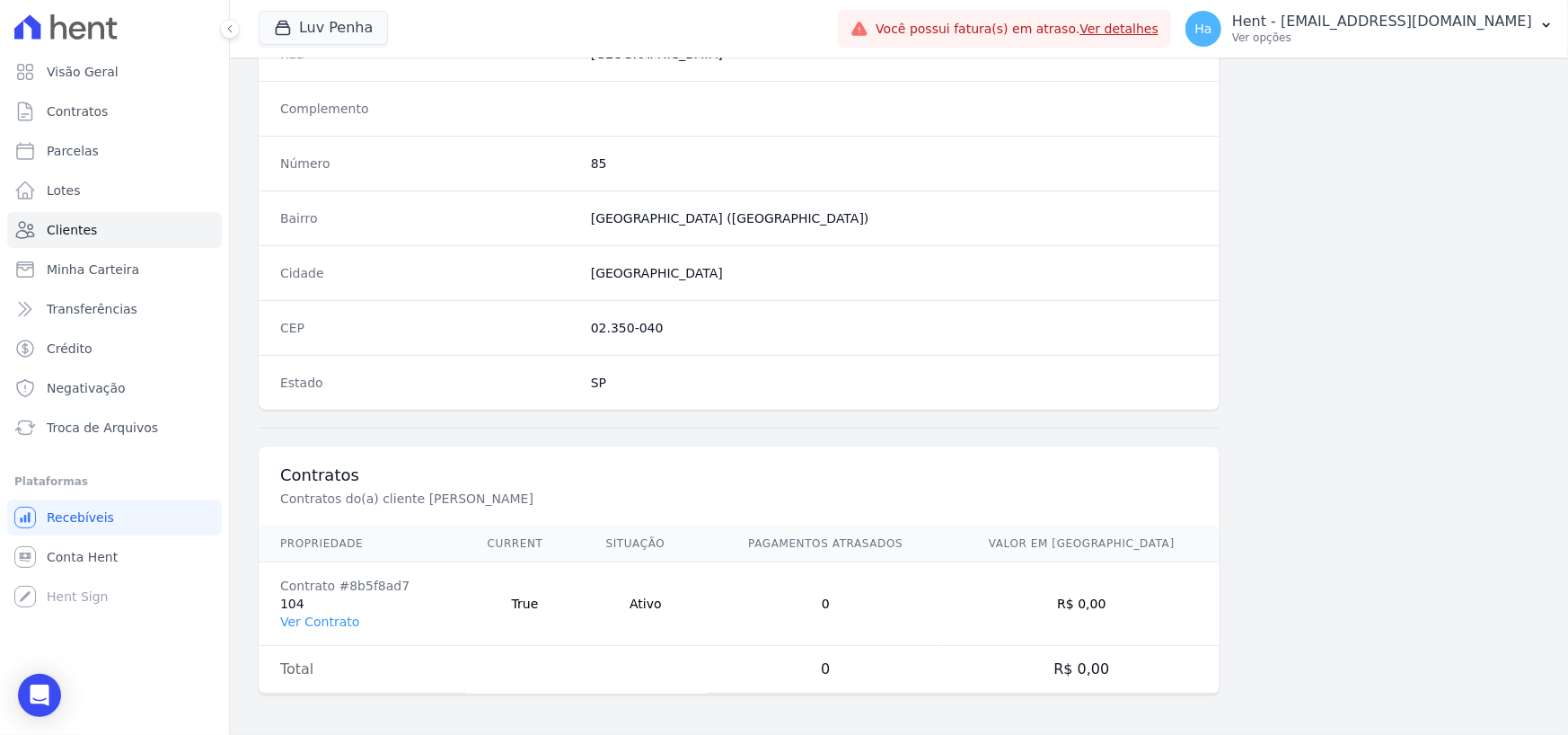
click at [353, 618] on td "Contrato #8b5f8ad7 104 Ver Contrato" at bounding box center [362, 604] width 207 height 84
click at [303, 625] on link "Ver Contrato" at bounding box center [320, 621] width 79 height 14
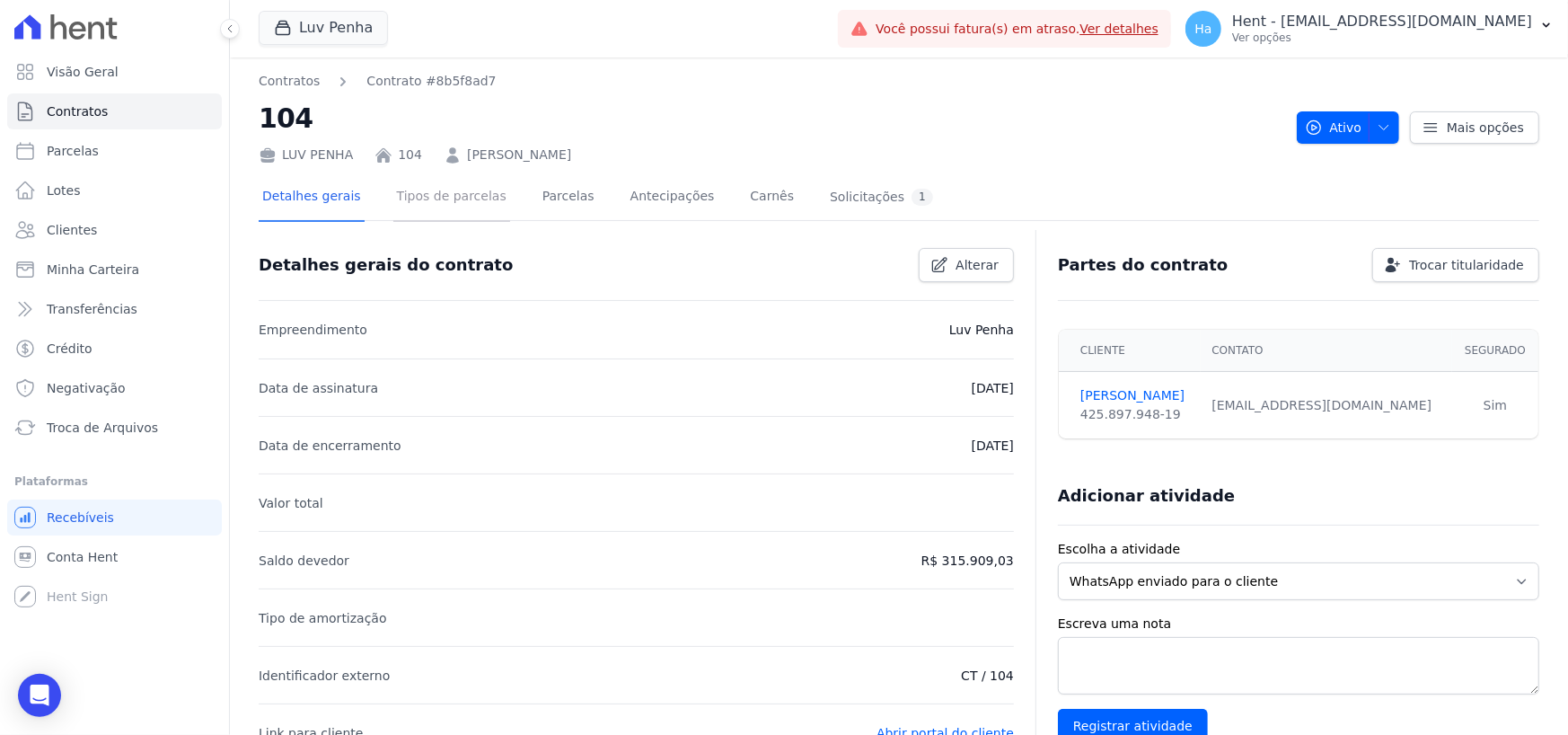
click at [457, 212] on link "Tipos de parcelas" at bounding box center [451, 198] width 116 height 48
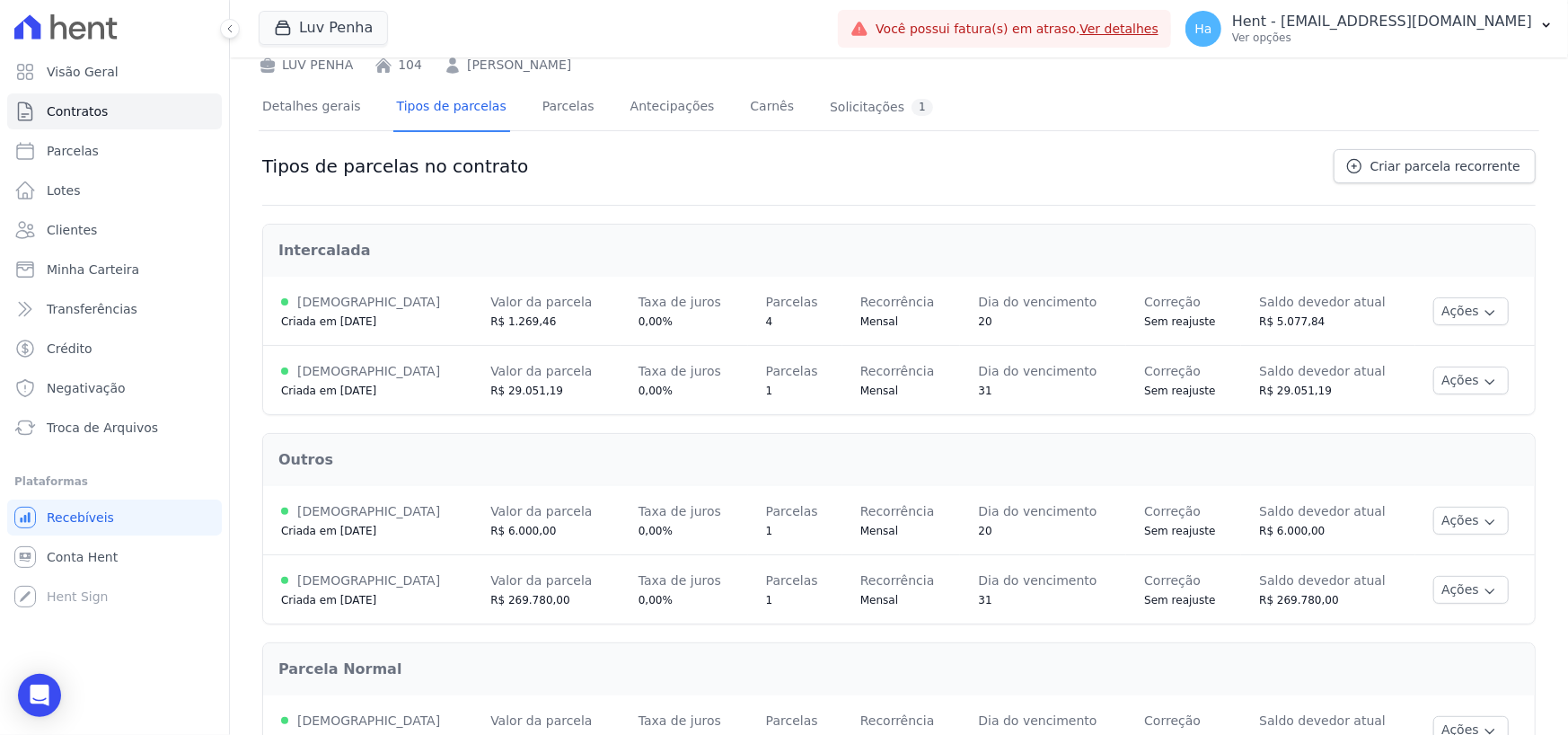
scroll to position [145, 0]
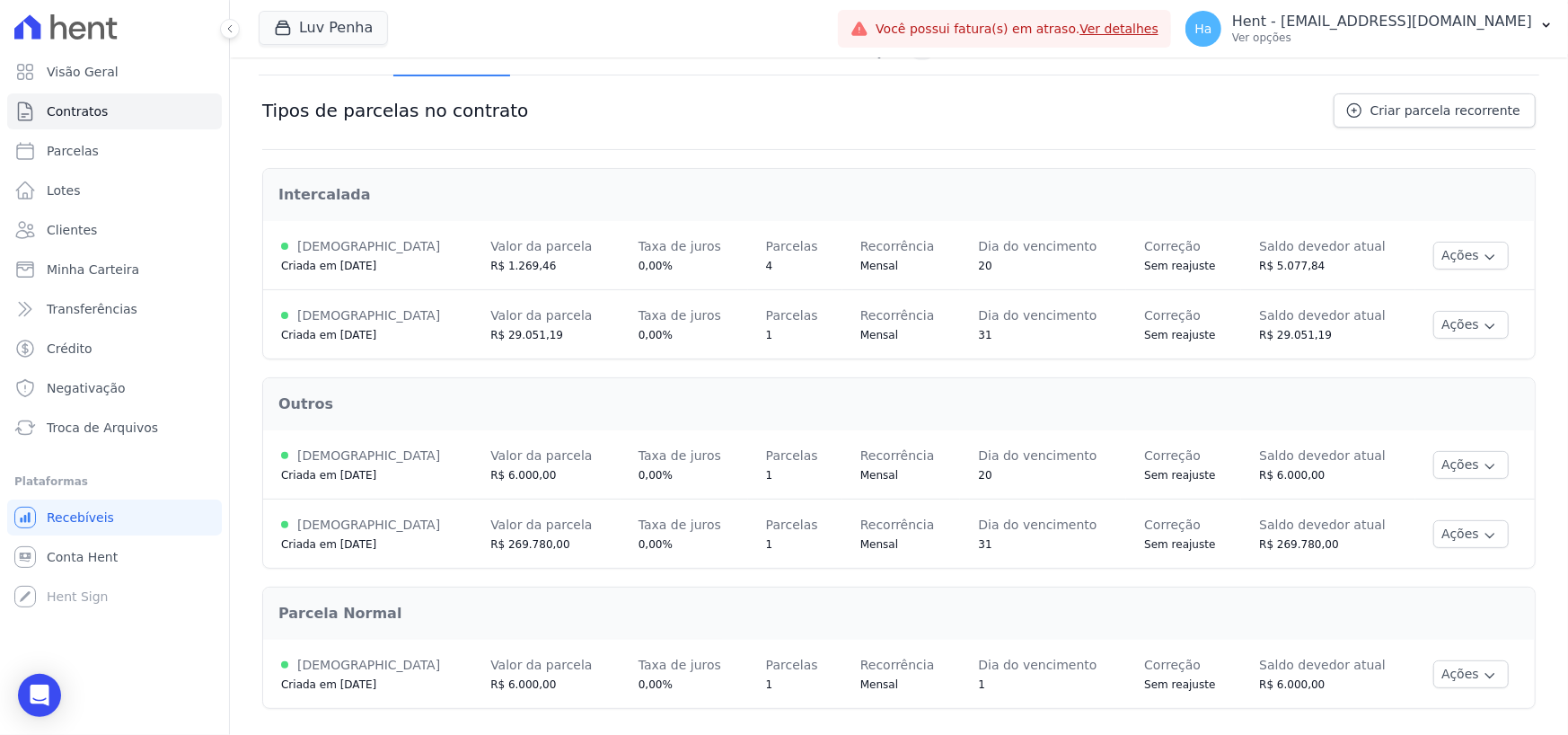
click at [994, 696] on td "Dia do vencimento 1" at bounding box center [1043, 674] width 166 height 69
drag, startPoint x: 723, startPoint y: 268, endPoint x: 751, endPoint y: 270, distance: 28.1
click at [751, 270] on td "Parcelas 4" at bounding box center [795, 255] width 95 height 69
click at [748, 277] on td "Parcelas 4" at bounding box center [795, 255] width 95 height 69
drag, startPoint x: 730, startPoint y: 274, endPoint x: 747, endPoint y: 274, distance: 17.0
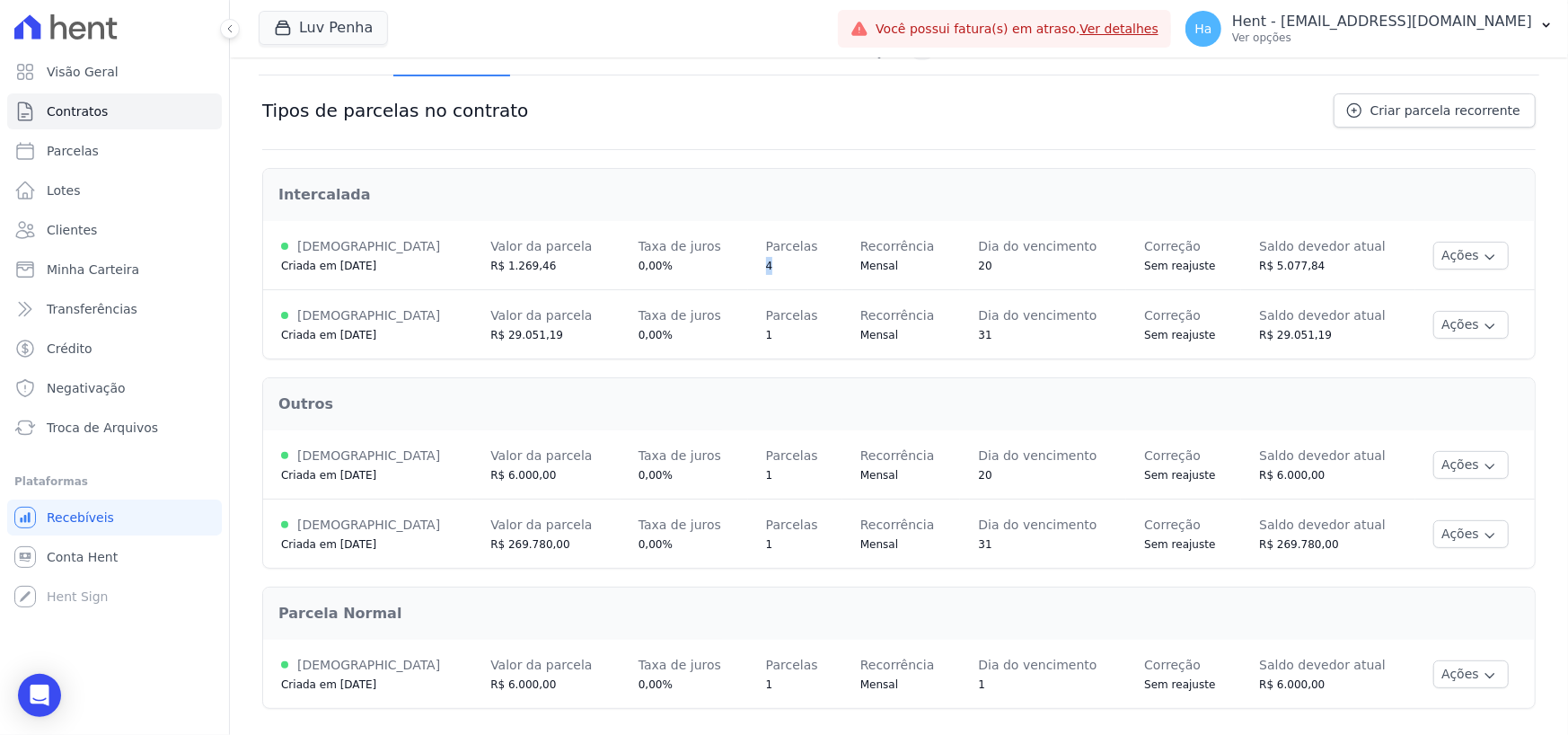
click at [748, 274] on td "Parcelas 4" at bounding box center [795, 255] width 95 height 69
click at [748, 270] on td "Parcelas 4" at bounding box center [795, 255] width 95 height 69
drag, startPoint x: 725, startPoint y: 270, endPoint x: 742, endPoint y: 270, distance: 17.0
click at [748, 270] on td "Parcelas 4" at bounding box center [795, 255] width 95 height 69
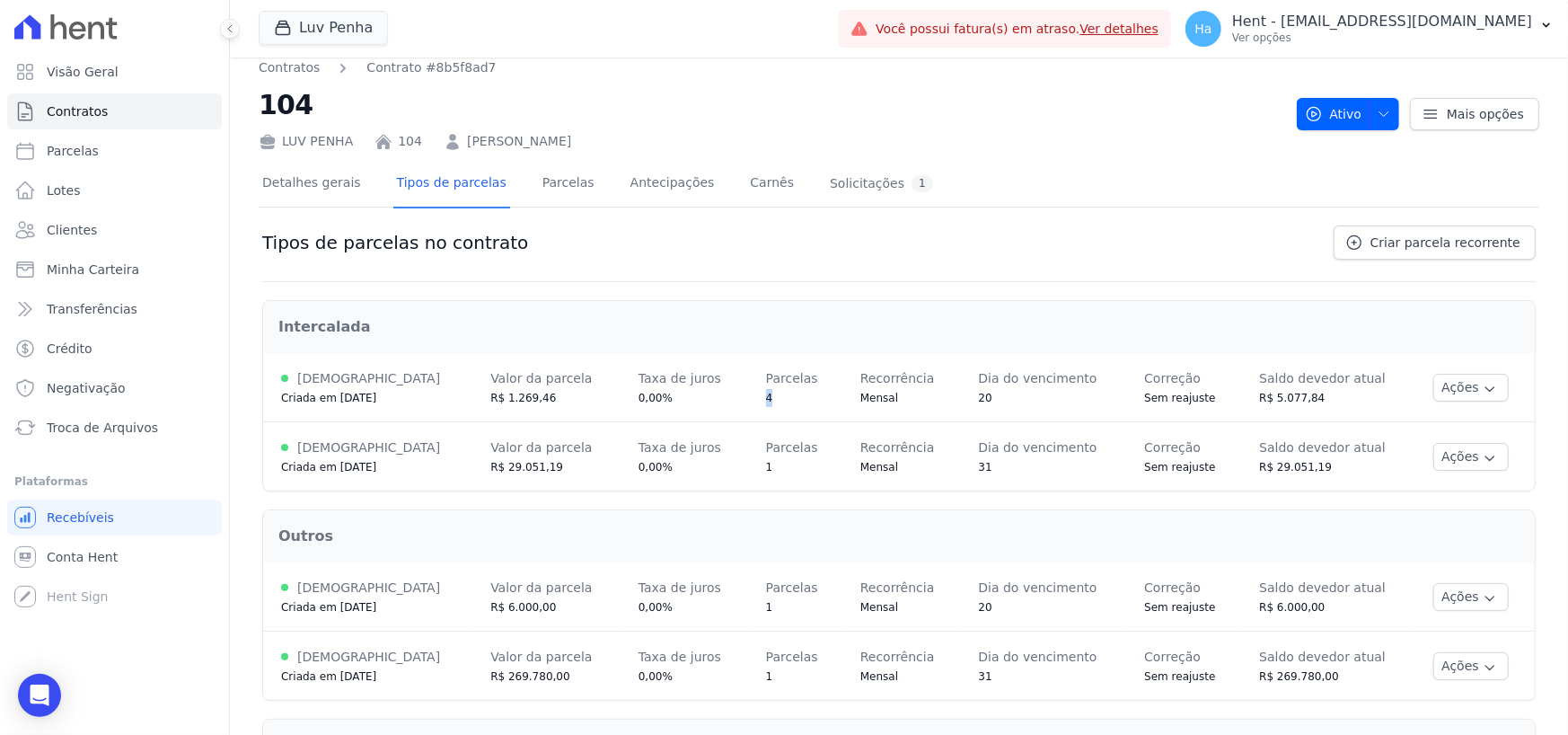
scroll to position [0, 0]
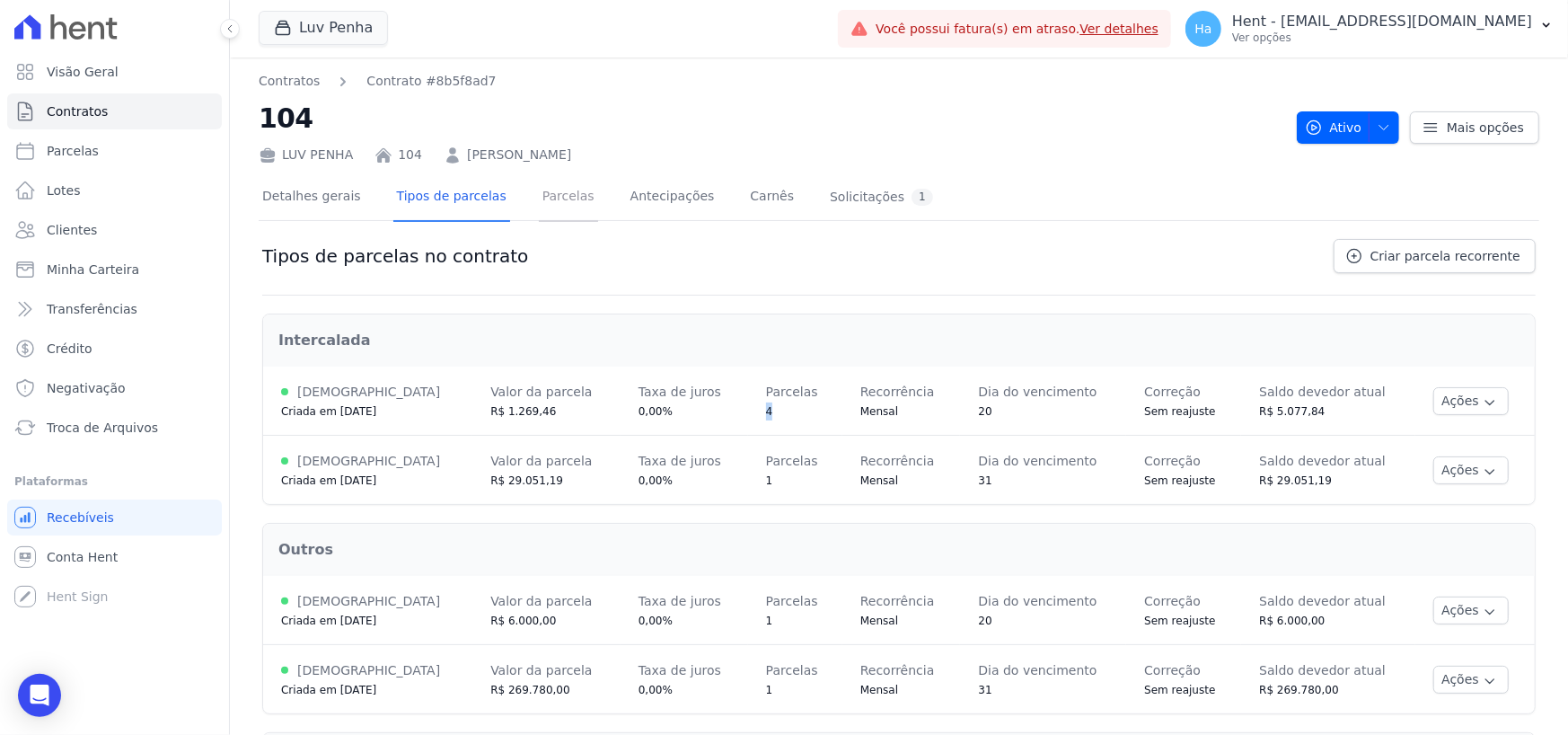
click at [549, 205] on link "Parcelas" at bounding box center [569, 198] width 60 height 48
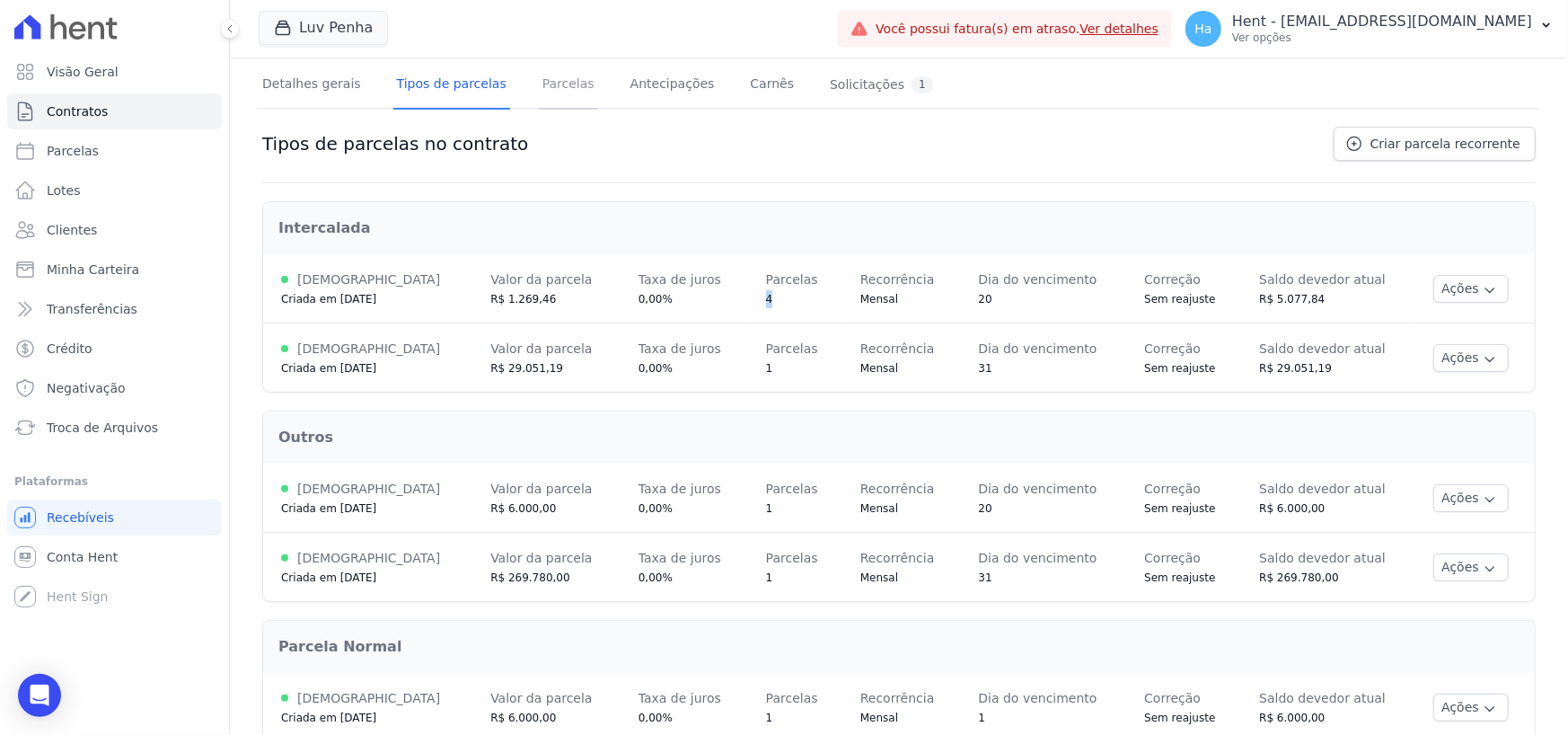
scroll to position [145, 0]
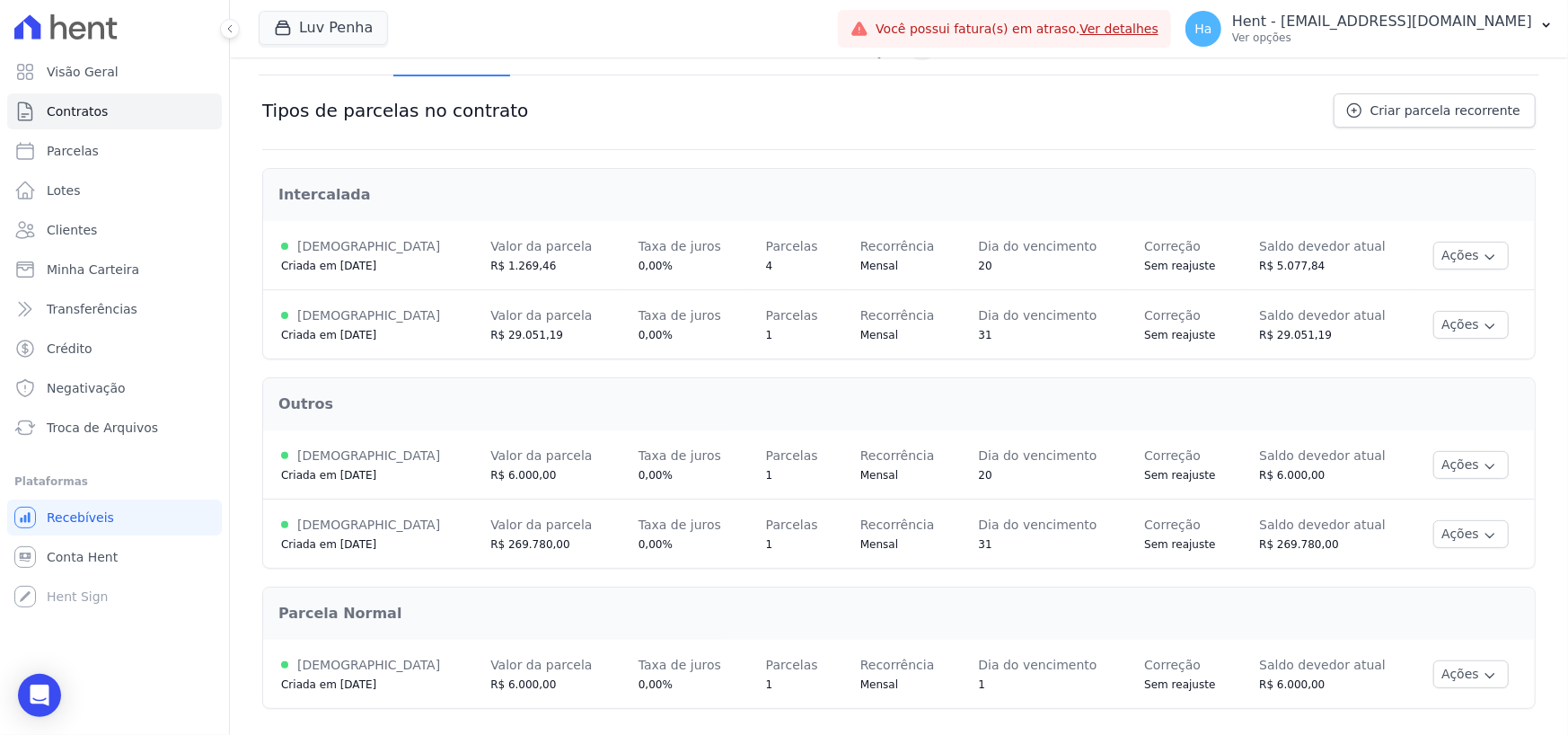
click at [720, 379] on div "Outros" at bounding box center [899, 404] width 1270 height 51
drag, startPoint x: 730, startPoint y: 684, endPoint x: 746, endPoint y: 685, distance: 16.0
click at [766, 685] on div "1" at bounding box center [795, 684] width 59 height 18
drag, startPoint x: 730, startPoint y: 474, endPoint x: 745, endPoint y: 478, distance: 15.5
click at [766, 478] on div "1" at bounding box center [795, 475] width 59 height 18
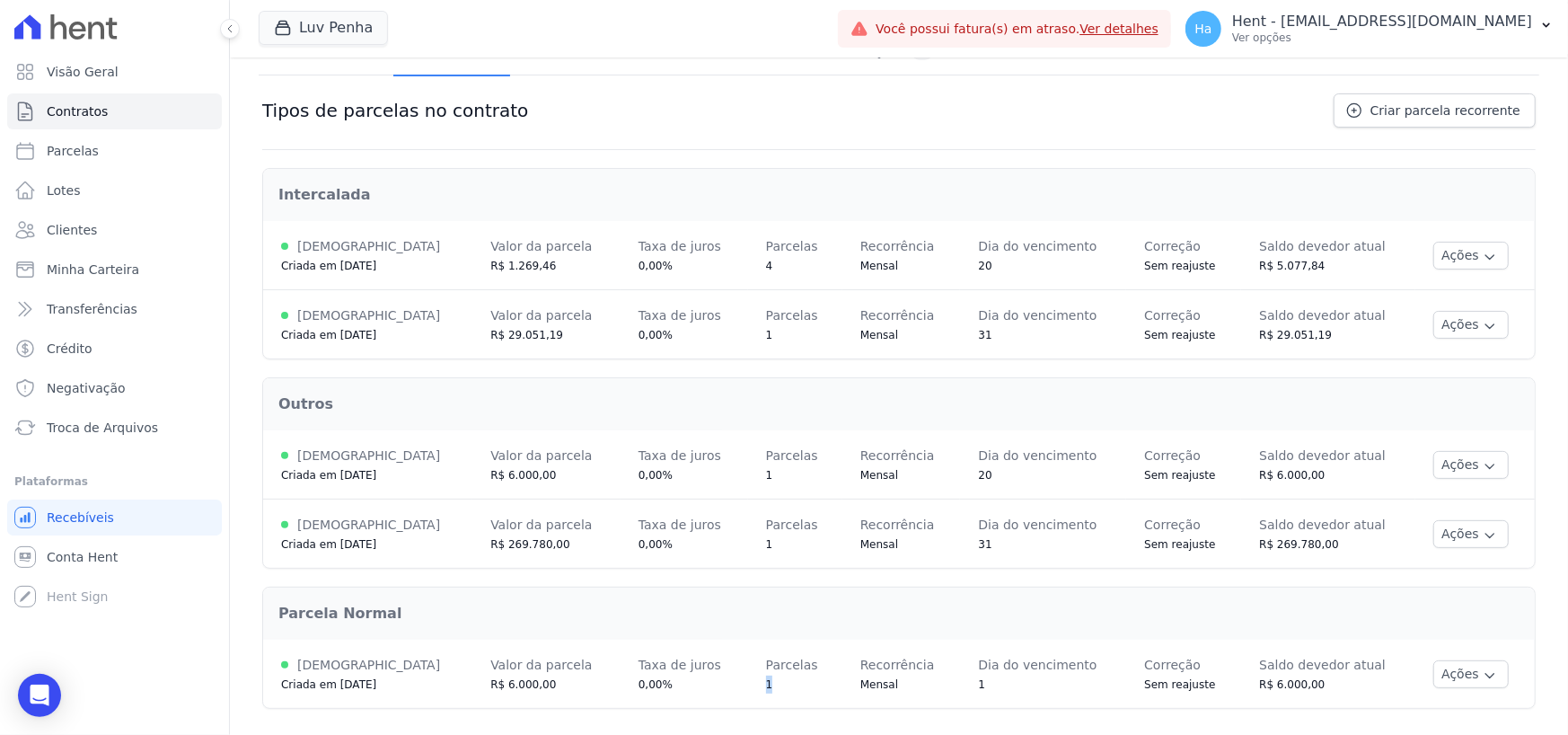
drag, startPoint x: 729, startPoint y: 685, endPoint x: 741, endPoint y: 690, distance: 13.0
click at [748, 690] on td "Parcelas 1" at bounding box center [795, 674] width 95 height 69
drag, startPoint x: 722, startPoint y: 541, endPoint x: 738, endPoint y: 544, distance: 16.3
click at [748, 544] on td "Parcelas 1" at bounding box center [795, 534] width 95 height 69
drag, startPoint x: 737, startPoint y: 343, endPoint x: 720, endPoint y: 345, distance: 17.1
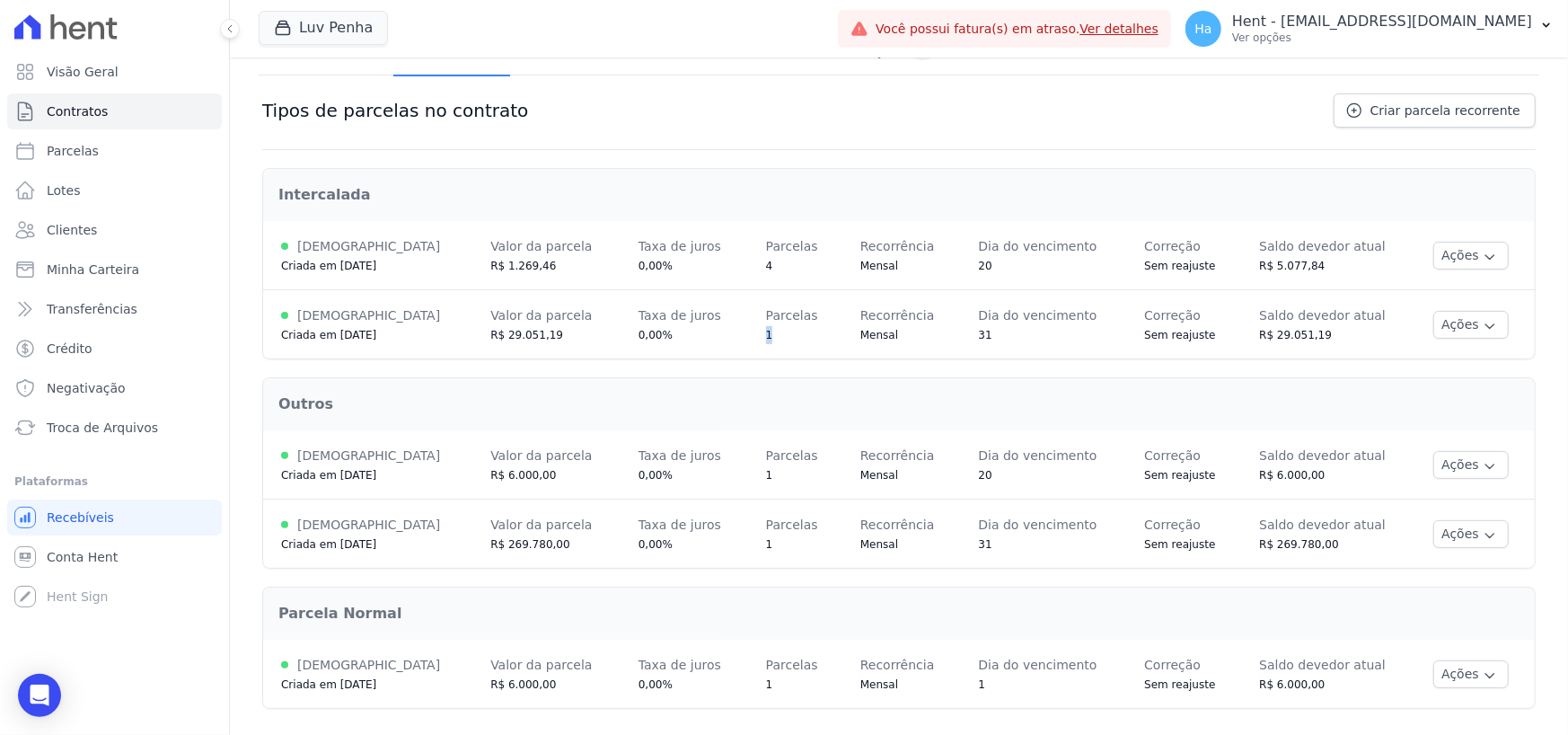
click at [748, 345] on td "Parcelas 1" at bounding box center [795, 325] width 95 height 69
click at [850, 388] on div "Outros" at bounding box center [899, 404] width 1270 height 51
drag, startPoint x: 727, startPoint y: 267, endPoint x: 745, endPoint y: 271, distance: 18.4
click at [748, 271] on td "Parcelas 4" at bounding box center [795, 255] width 95 height 69
drag, startPoint x: 723, startPoint y: 338, endPoint x: 744, endPoint y: 341, distance: 21.2
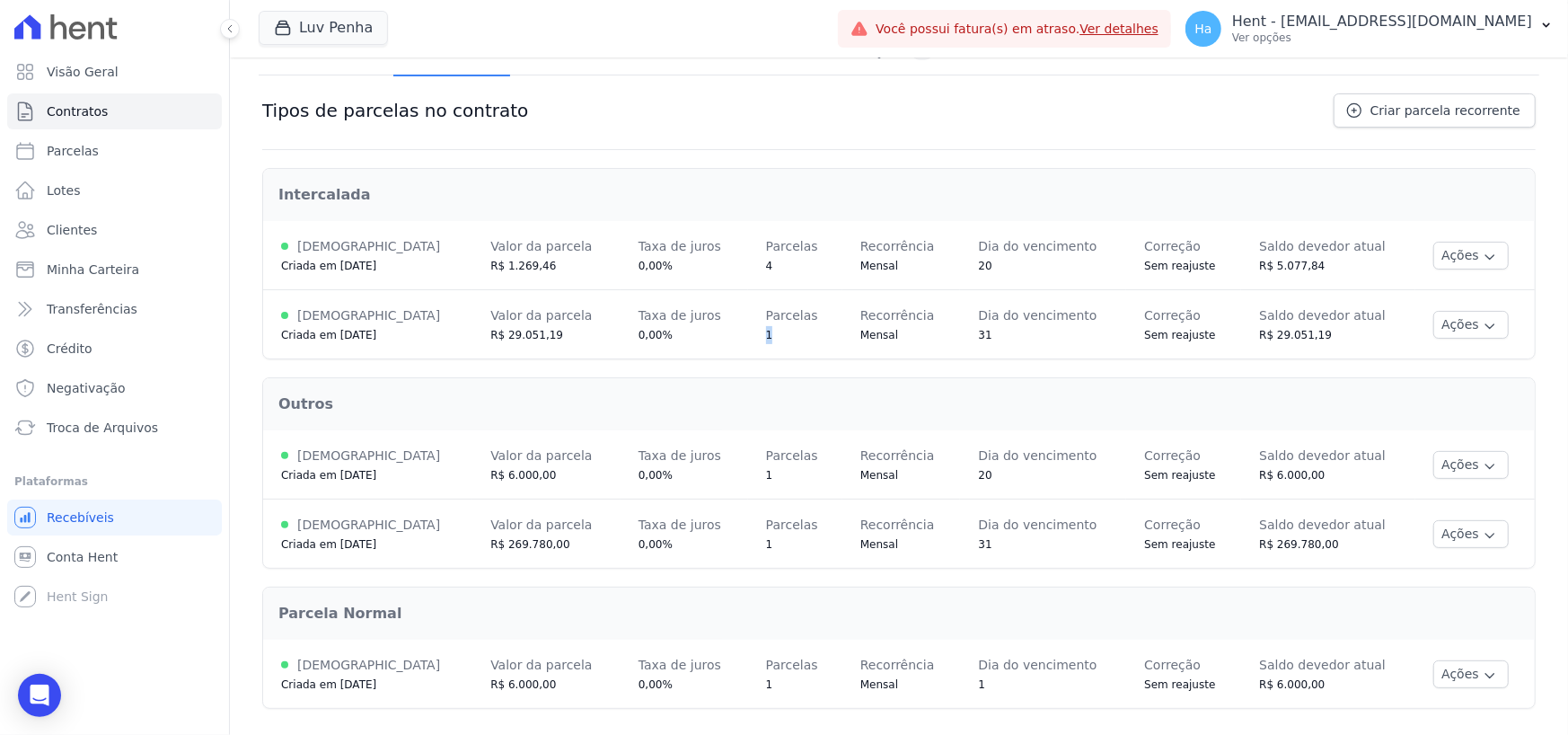
click at [748, 341] on td "Parcelas 1" at bounding box center [795, 325] width 95 height 69
drag, startPoint x: 726, startPoint y: 553, endPoint x: 741, endPoint y: 556, distance: 15.3
click at [748, 556] on td "Parcelas 1" at bounding box center [795, 534] width 95 height 69
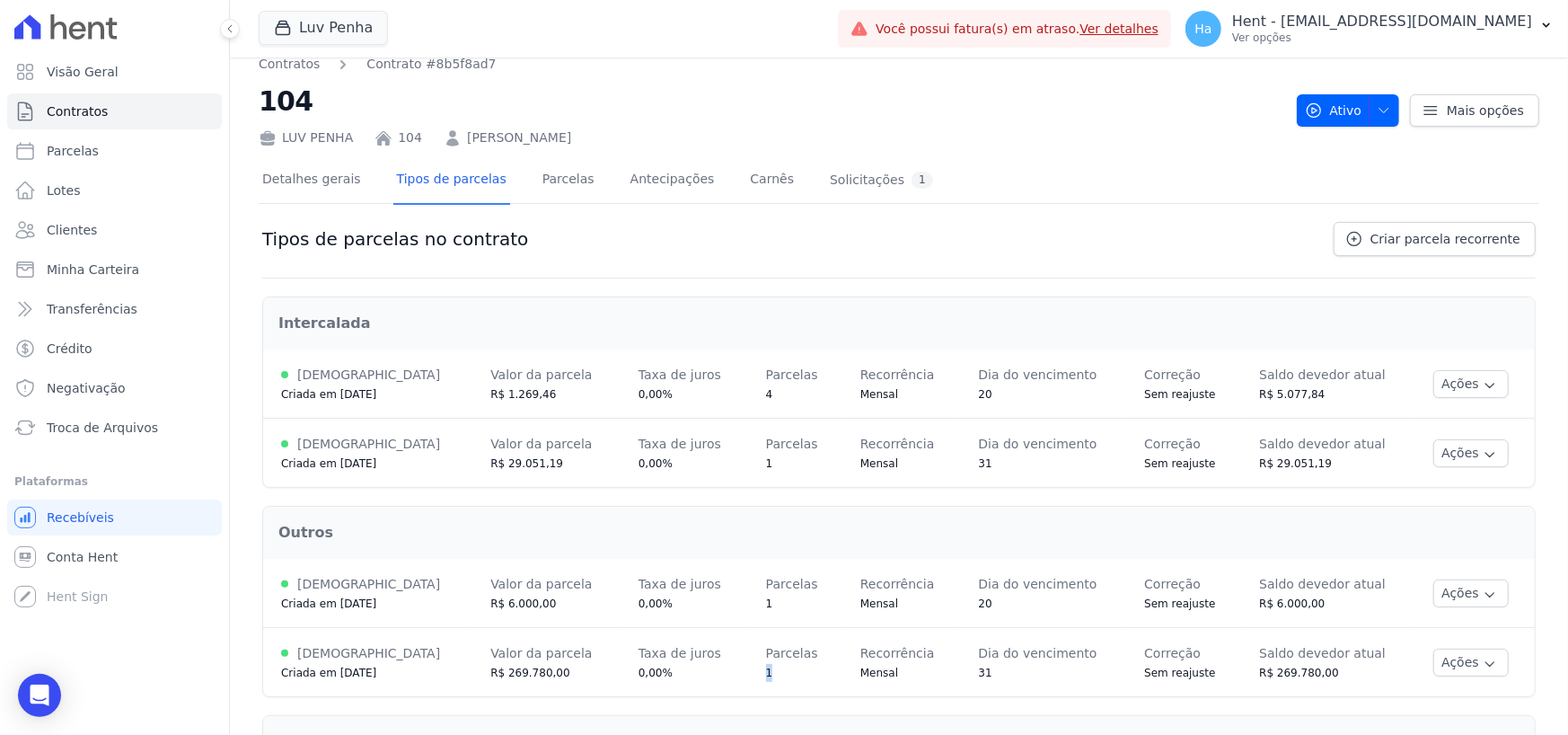
scroll to position [0, 0]
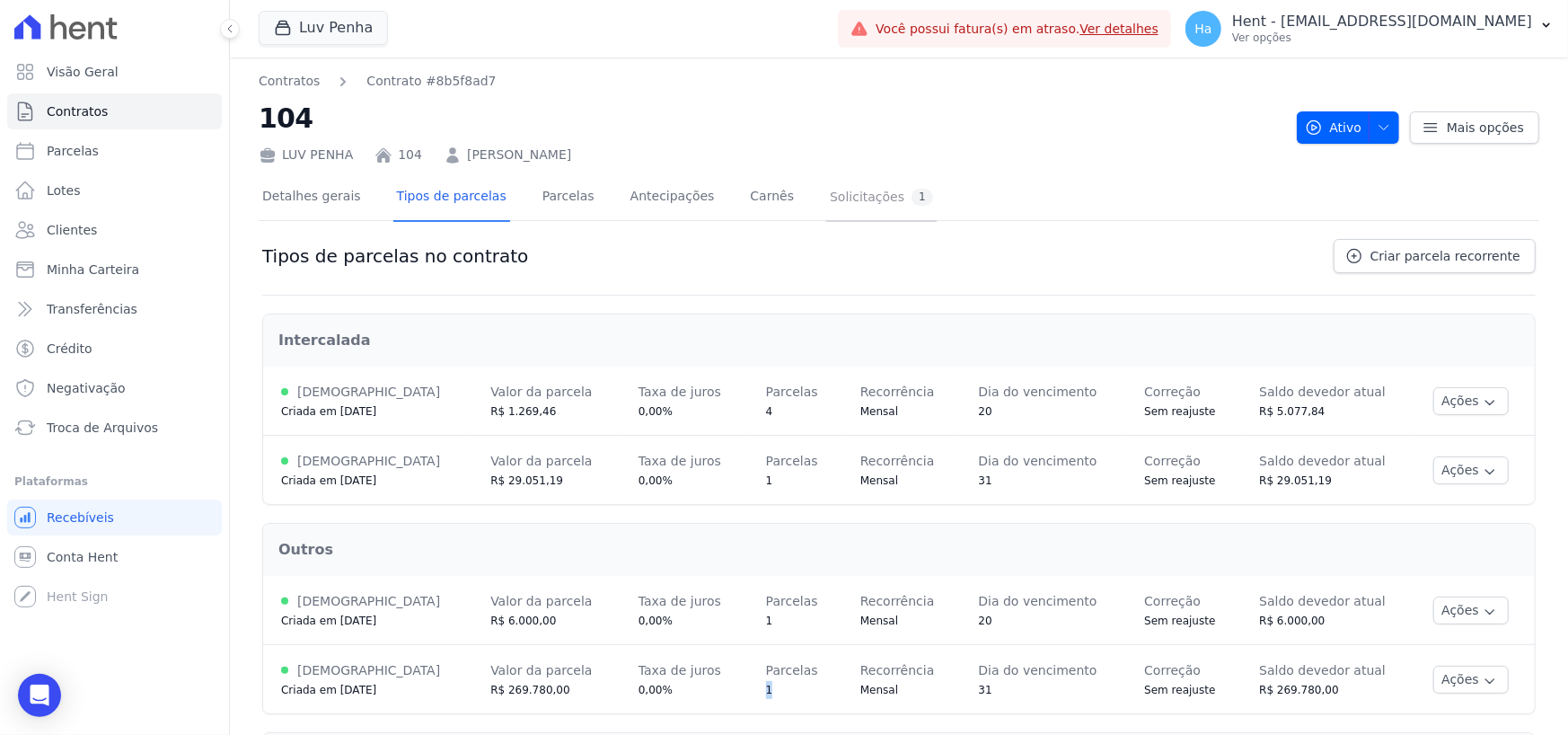
click at [830, 191] on div "Solicitações 1" at bounding box center [881, 197] width 104 height 17
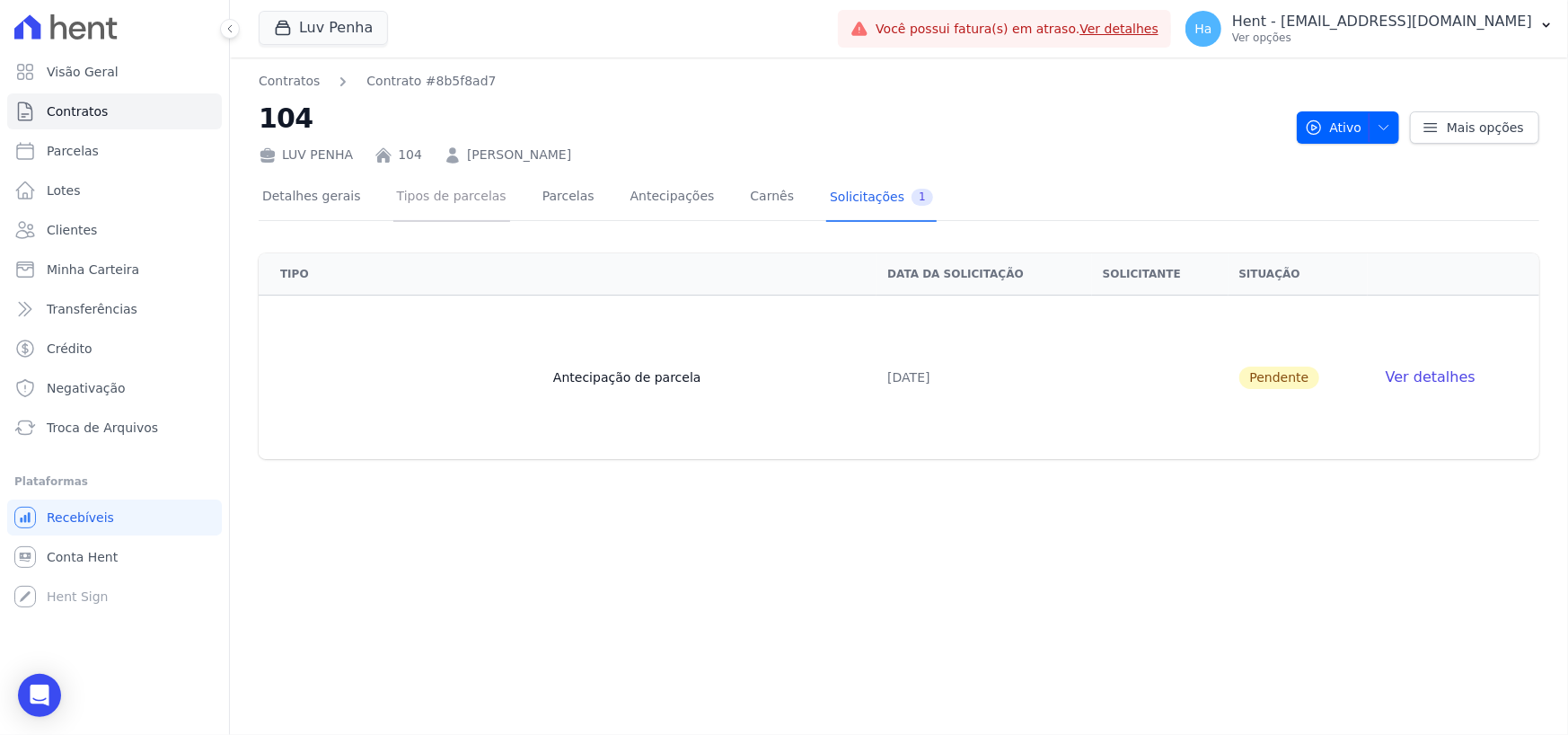
click at [442, 201] on link "Tipos de parcelas" at bounding box center [451, 198] width 116 height 48
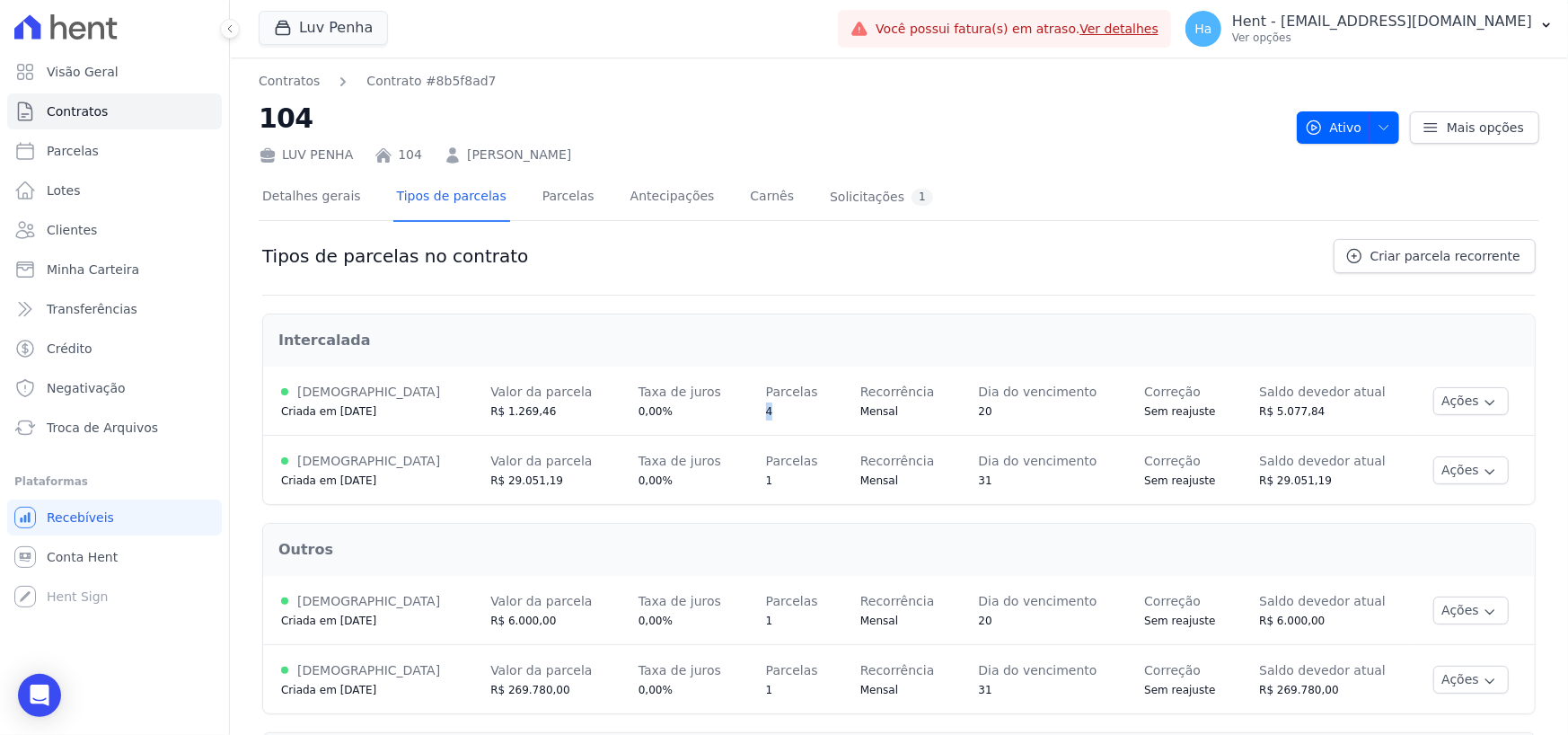
drag, startPoint x: 720, startPoint y: 409, endPoint x: 738, endPoint y: 411, distance: 18.1
click at [748, 411] on td "Parcelas 4" at bounding box center [795, 400] width 95 height 69
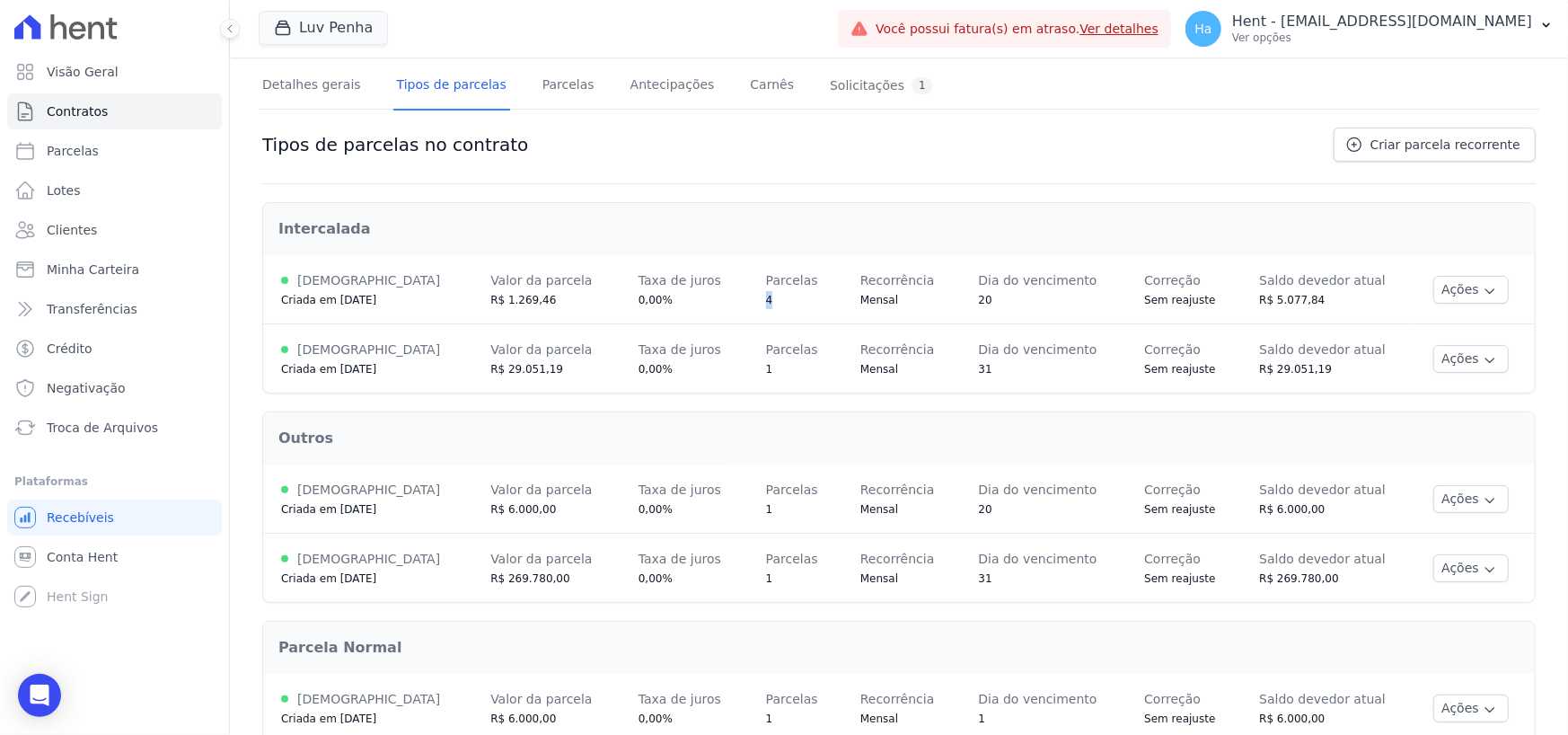
scroll to position [145, 0]
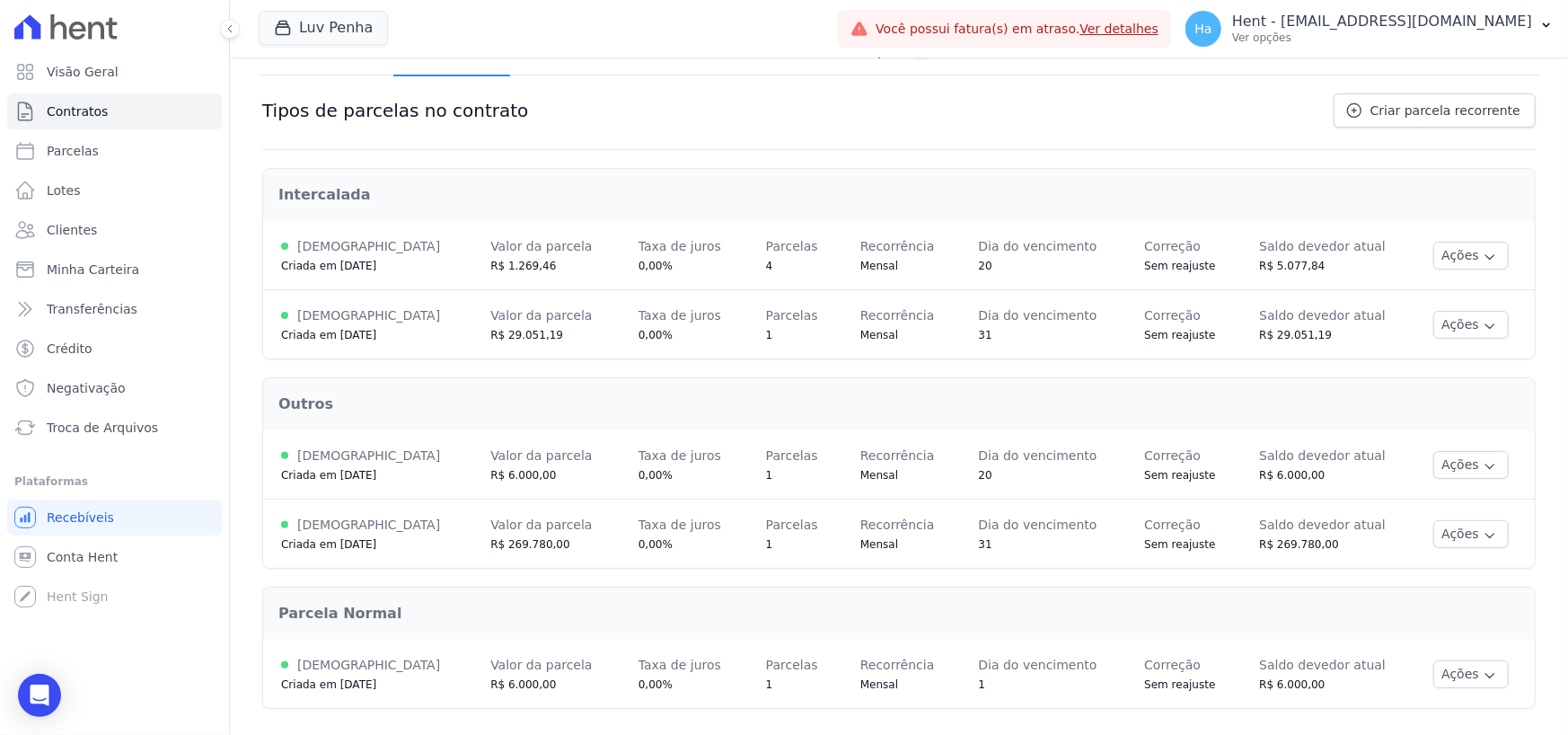
click at [710, 313] on td "Taxa de juros 0,00%" at bounding box center [683, 325] width 127 height 69
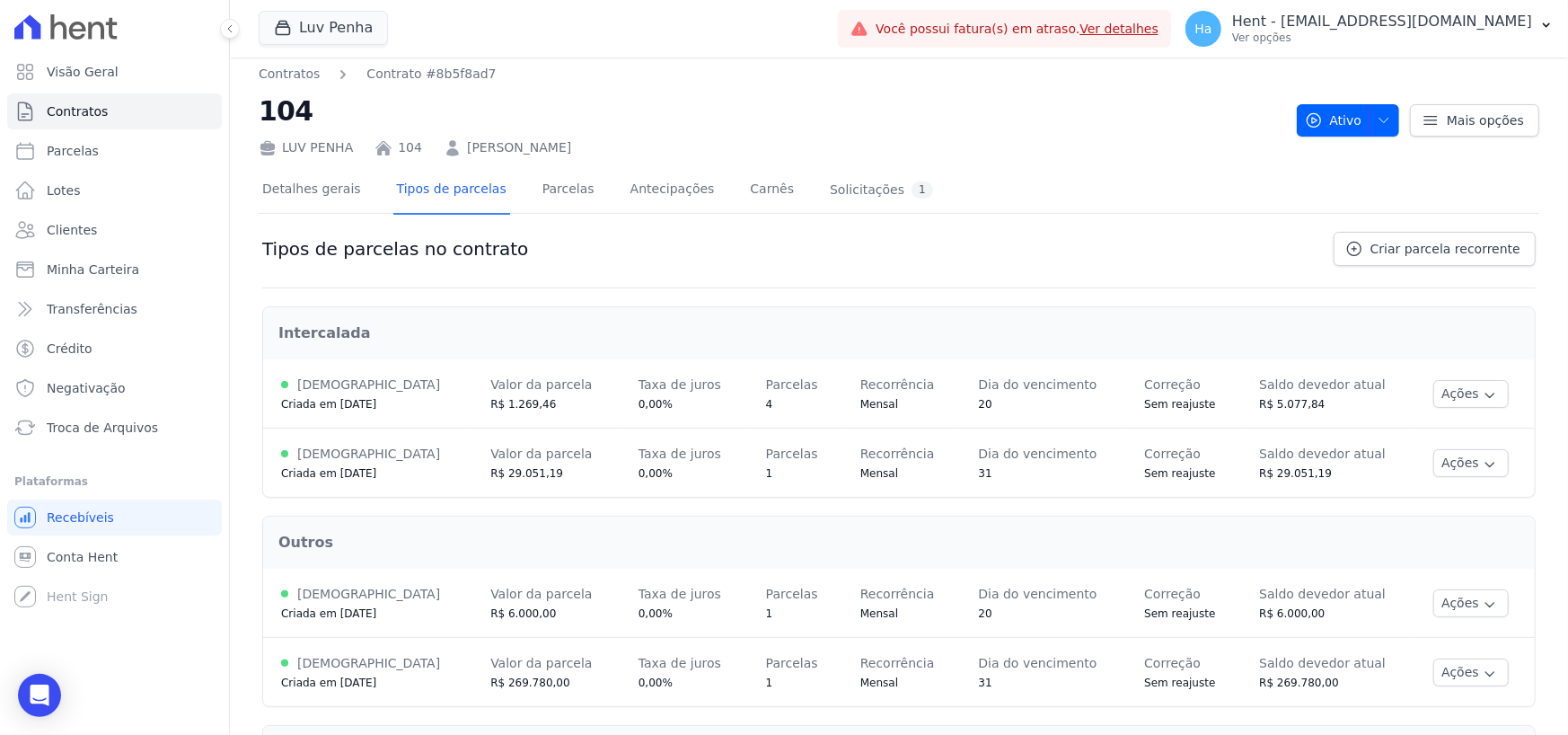
scroll to position [0, 0]
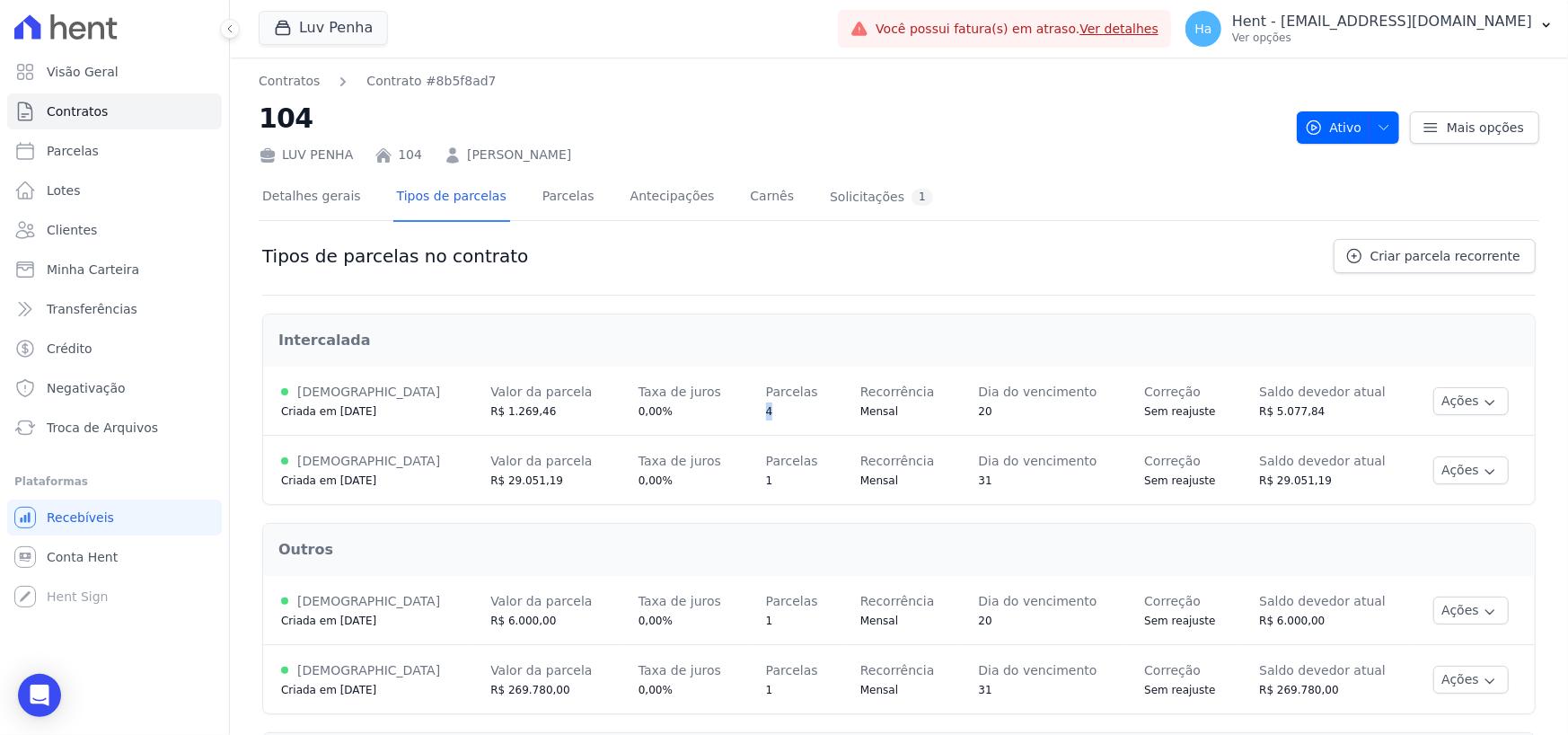
drag, startPoint x: 729, startPoint y: 412, endPoint x: 747, endPoint y: 416, distance: 18.4
click at [748, 416] on td "Parcelas 4" at bounding box center [795, 400] width 95 height 69
click at [748, 425] on td "Parcelas 4" at bounding box center [795, 400] width 95 height 69
click at [563, 203] on link "Parcelas" at bounding box center [569, 198] width 60 height 48
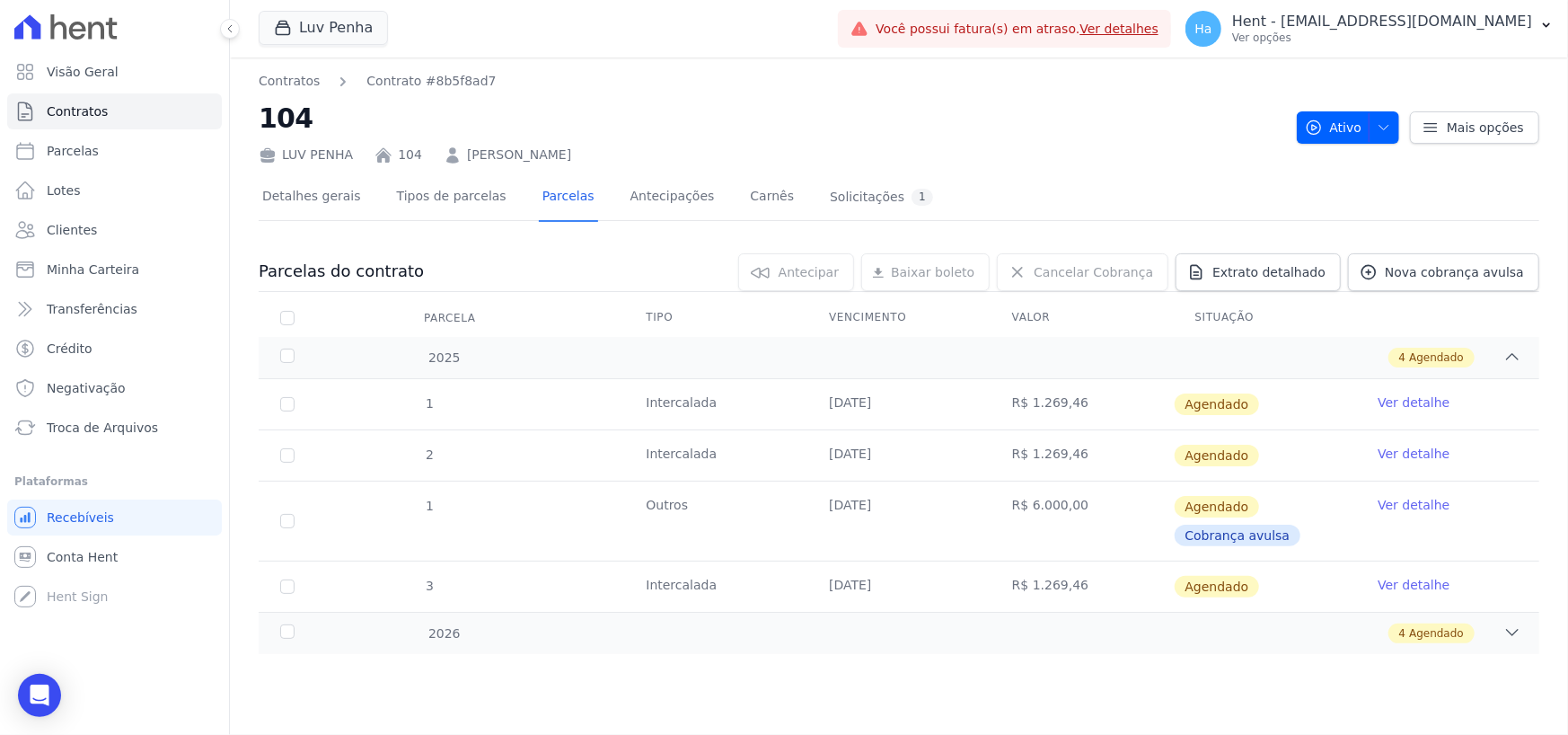
click at [1071, 161] on div "LUV PENHA 104 Igor Siebra Vieira" at bounding box center [771, 151] width 1024 height 26
click at [1448, 634] on span "Agendado" at bounding box center [1436, 633] width 55 height 16
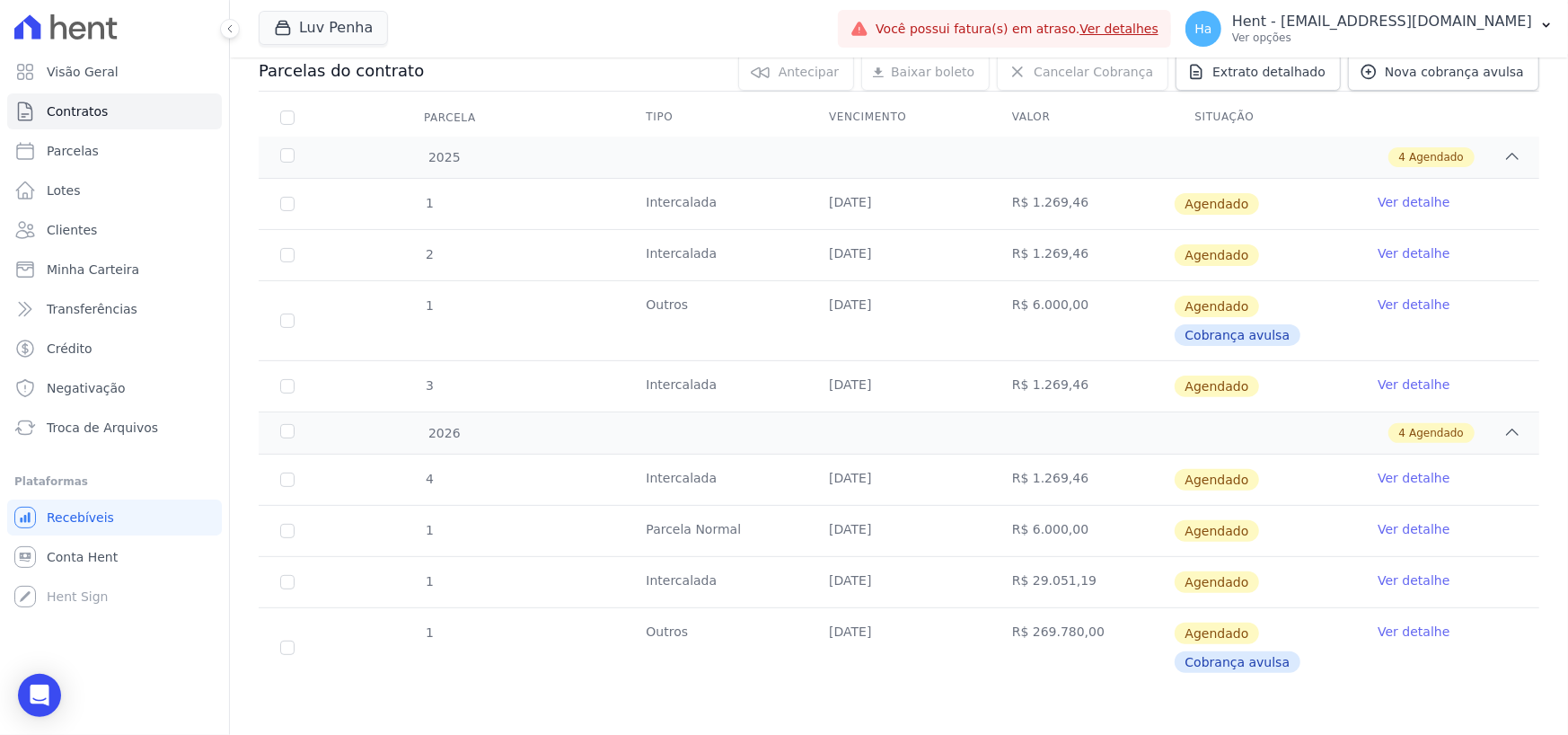
scroll to position [204, 0]
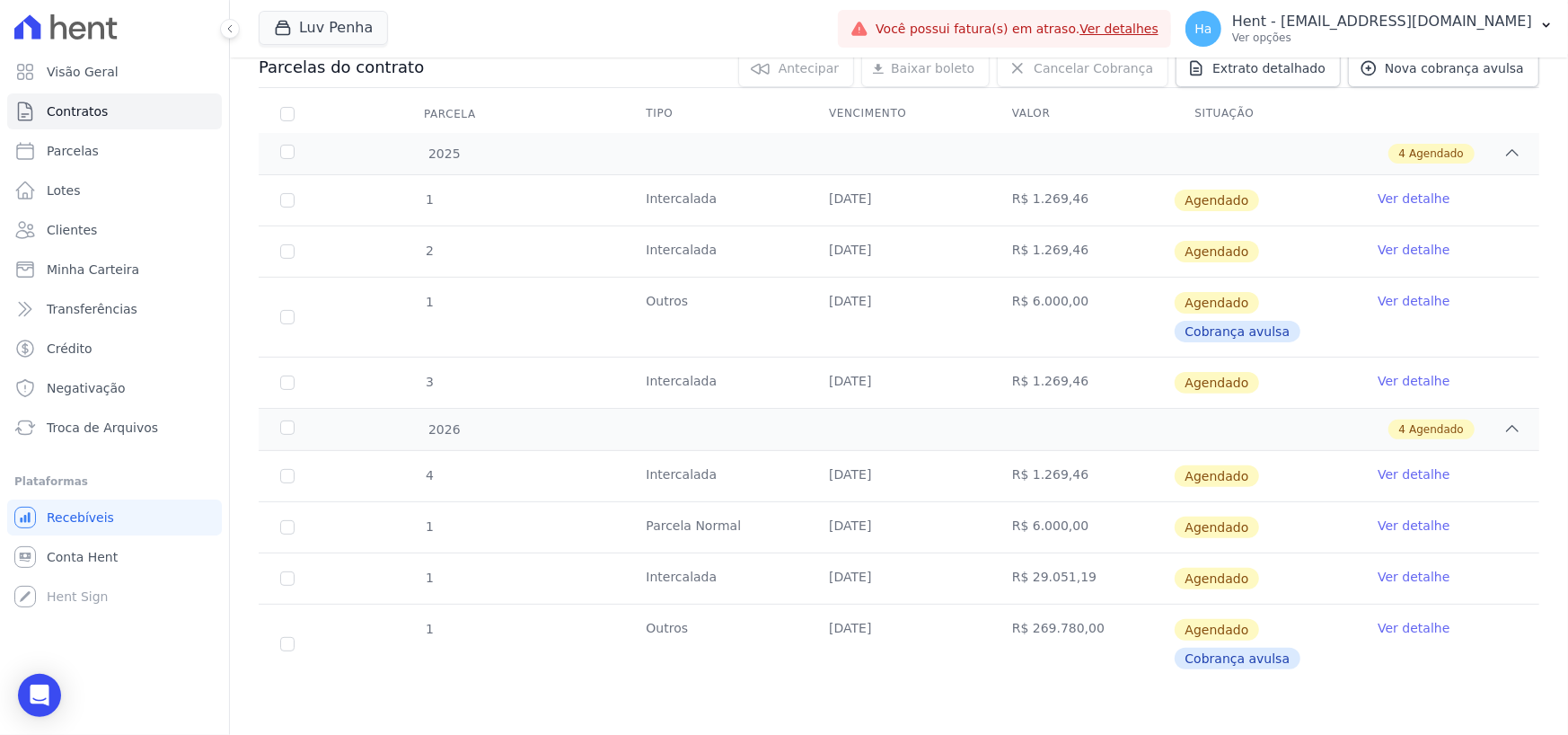
drag, startPoint x: 821, startPoint y: 475, endPoint x: 1102, endPoint y: 480, distance: 281.0
click at [1102, 480] on tr "4 Intercalada 20/01/2026 R$ 1.269,46 Agendado Ver detalhe" at bounding box center [899, 476] width 1280 height 51
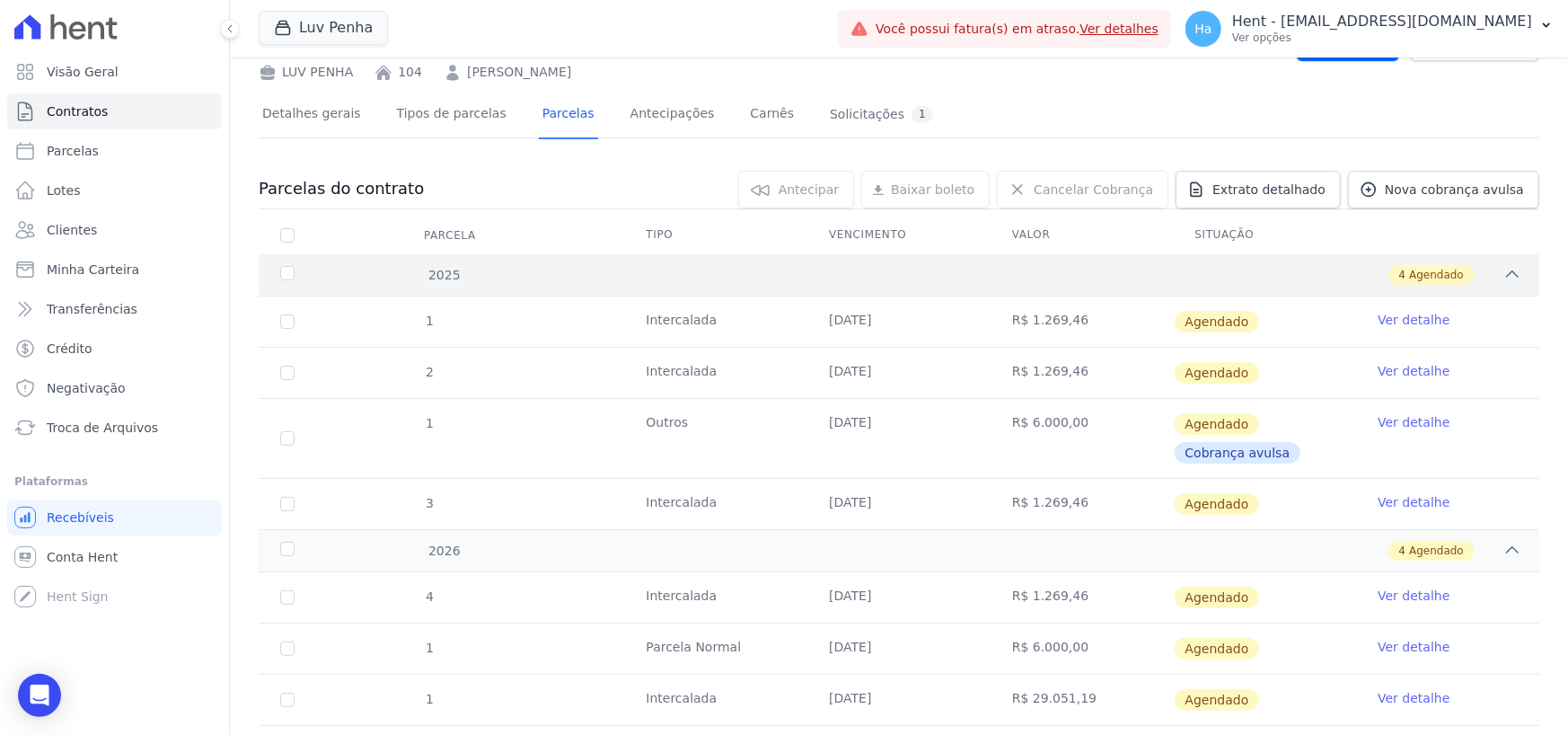
scroll to position [0, 0]
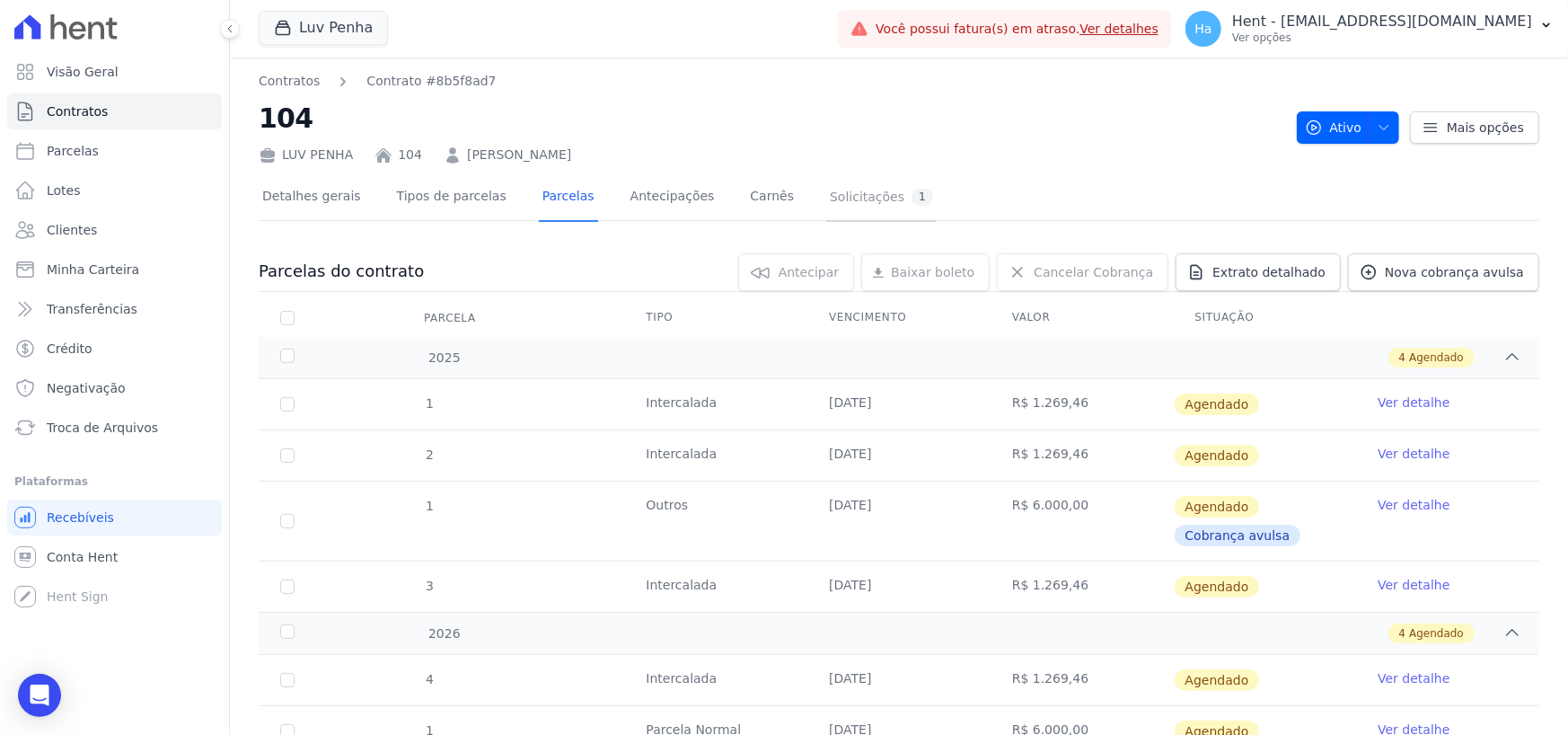
click at [826, 206] on link "Solicitações 1" at bounding box center [881, 198] width 111 height 48
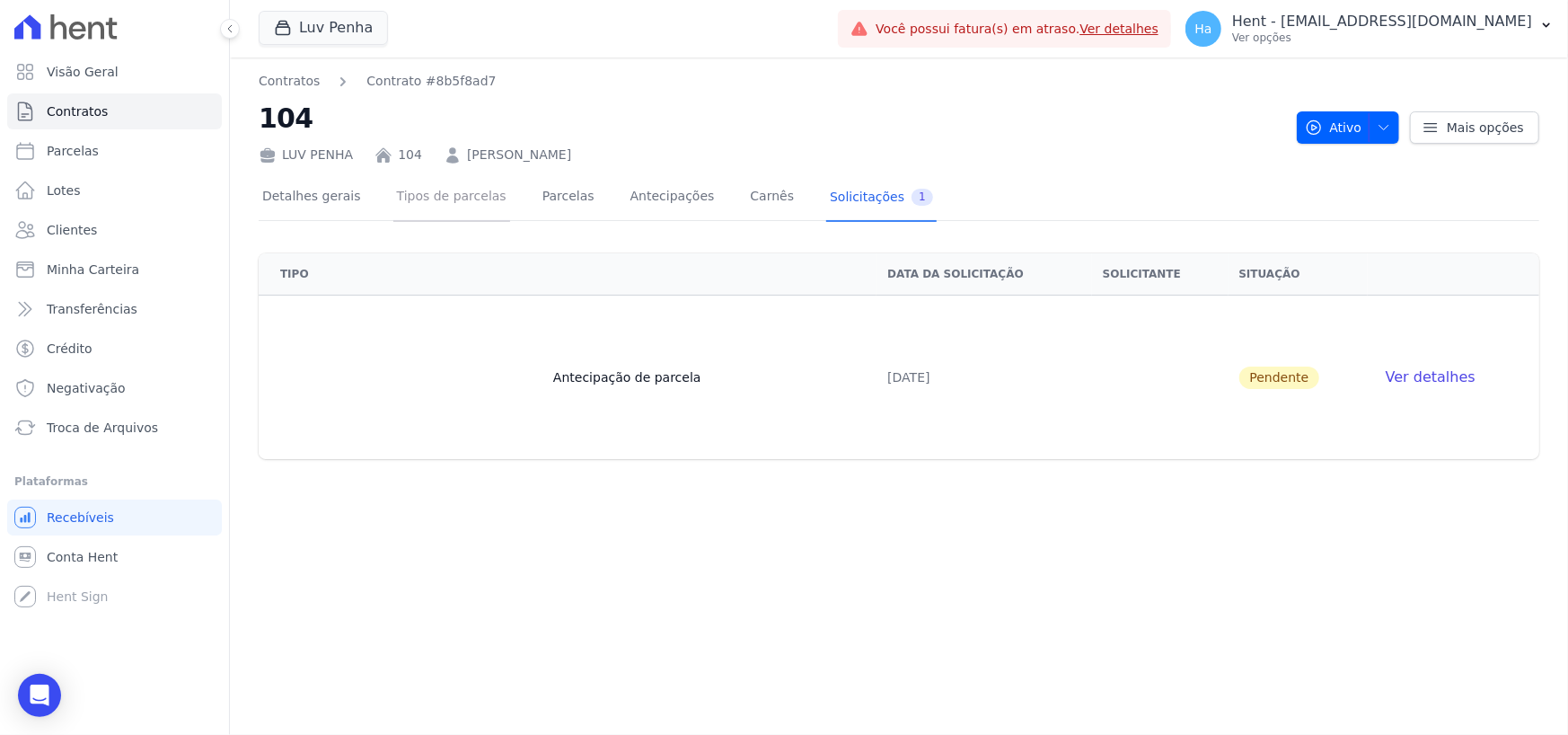
click at [420, 201] on link "Tipos de parcelas" at bounding box center [451, 198] width 116 height 48
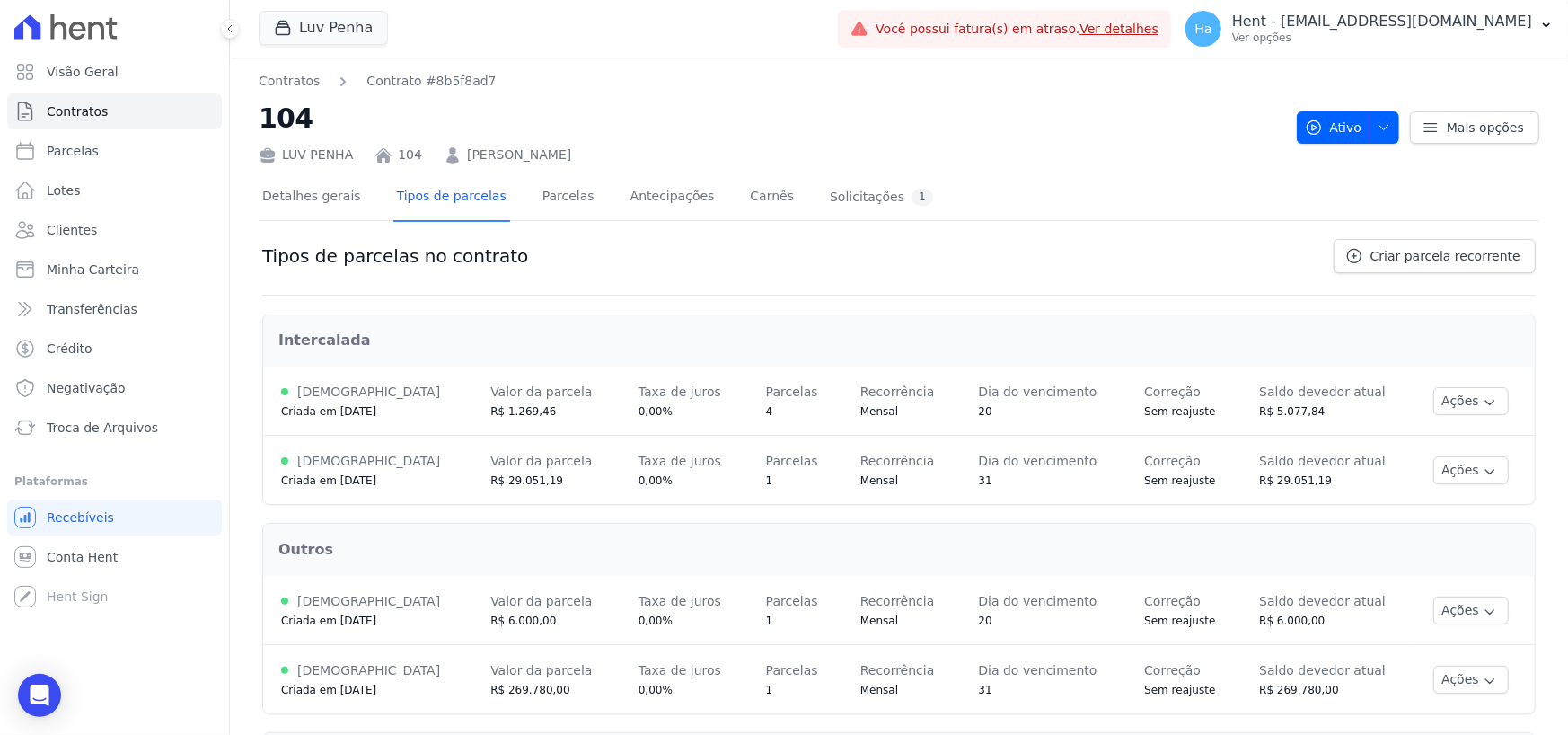
click at [1031, 268] on div "Tipos de parcelas no contrato Criar parcela recorrente" at bounding box center [899, 267] width 1273 height 57
click at [94, 149] on link "Parcelas" at bounding box center [115, 151] width 215 height 36
select select
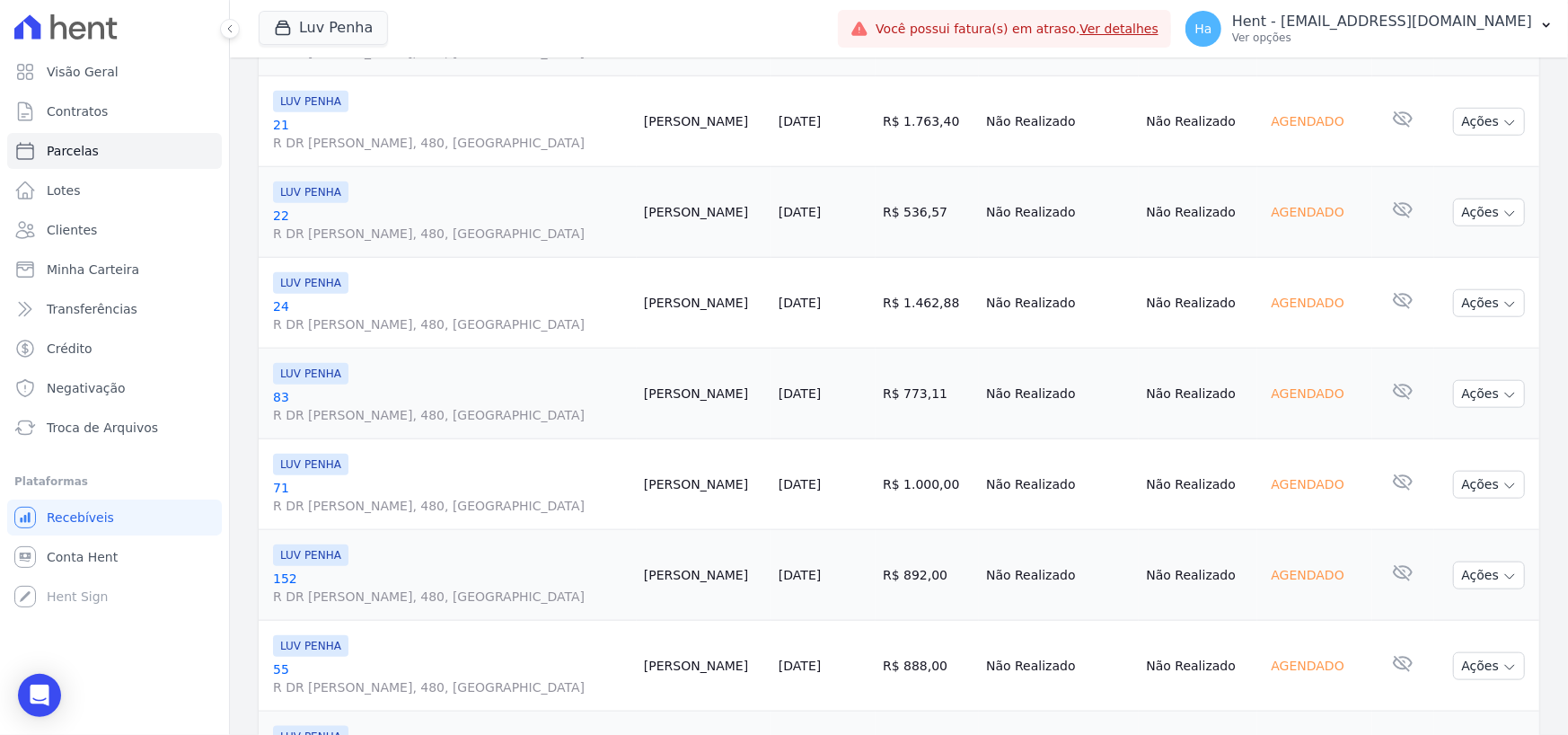
scroll to position [988, 0]
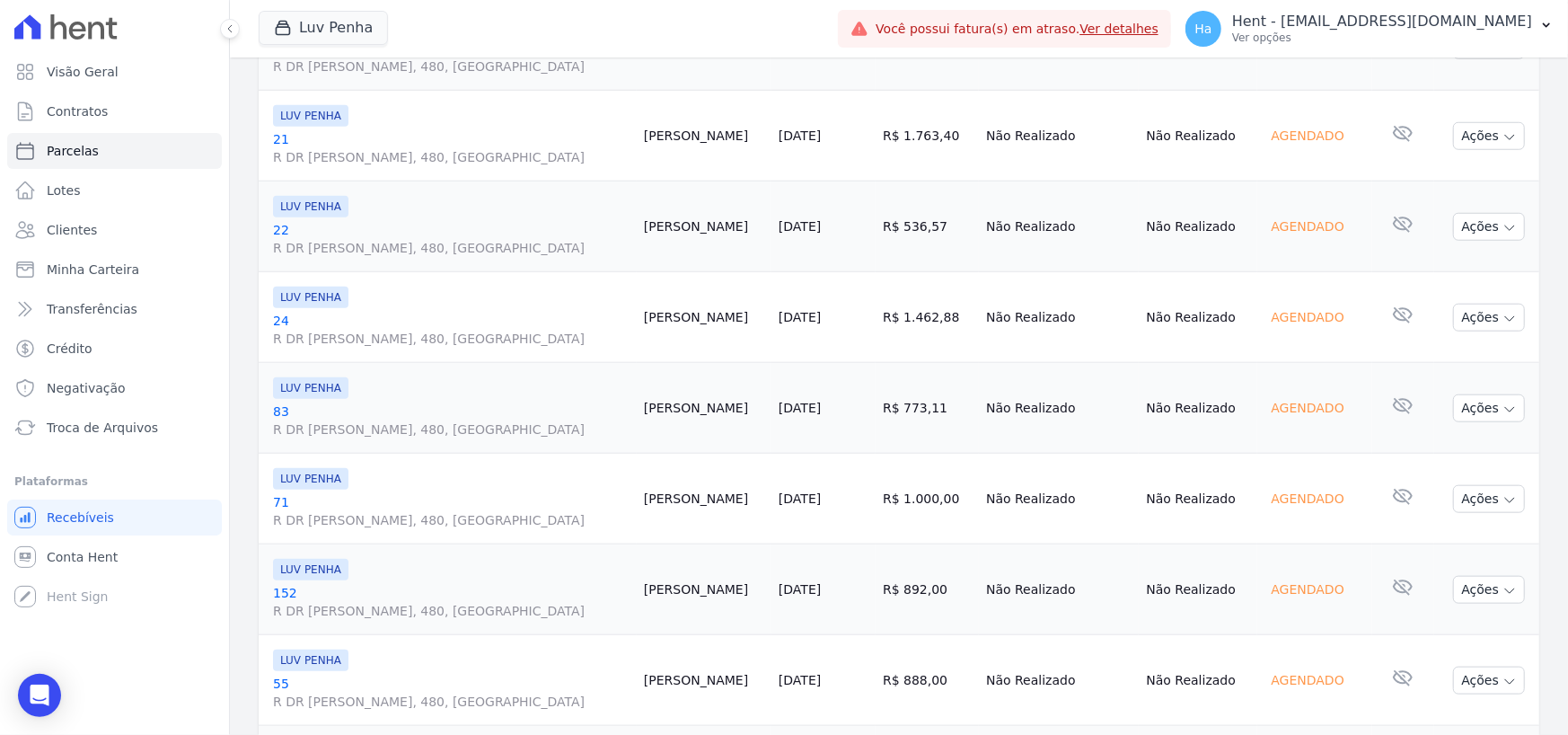
drag, startPoint x: 777, startPoint y: 221, endPoint x: 815, endPoint y: 230, distance: 39.1
click at [816, 226] on td "08/10/2025" at bounding box center [824, 226] width 105 height 91
click at [775, 281] on td "09/10/2025" at bounding box center [824, 317] width 105 height 91
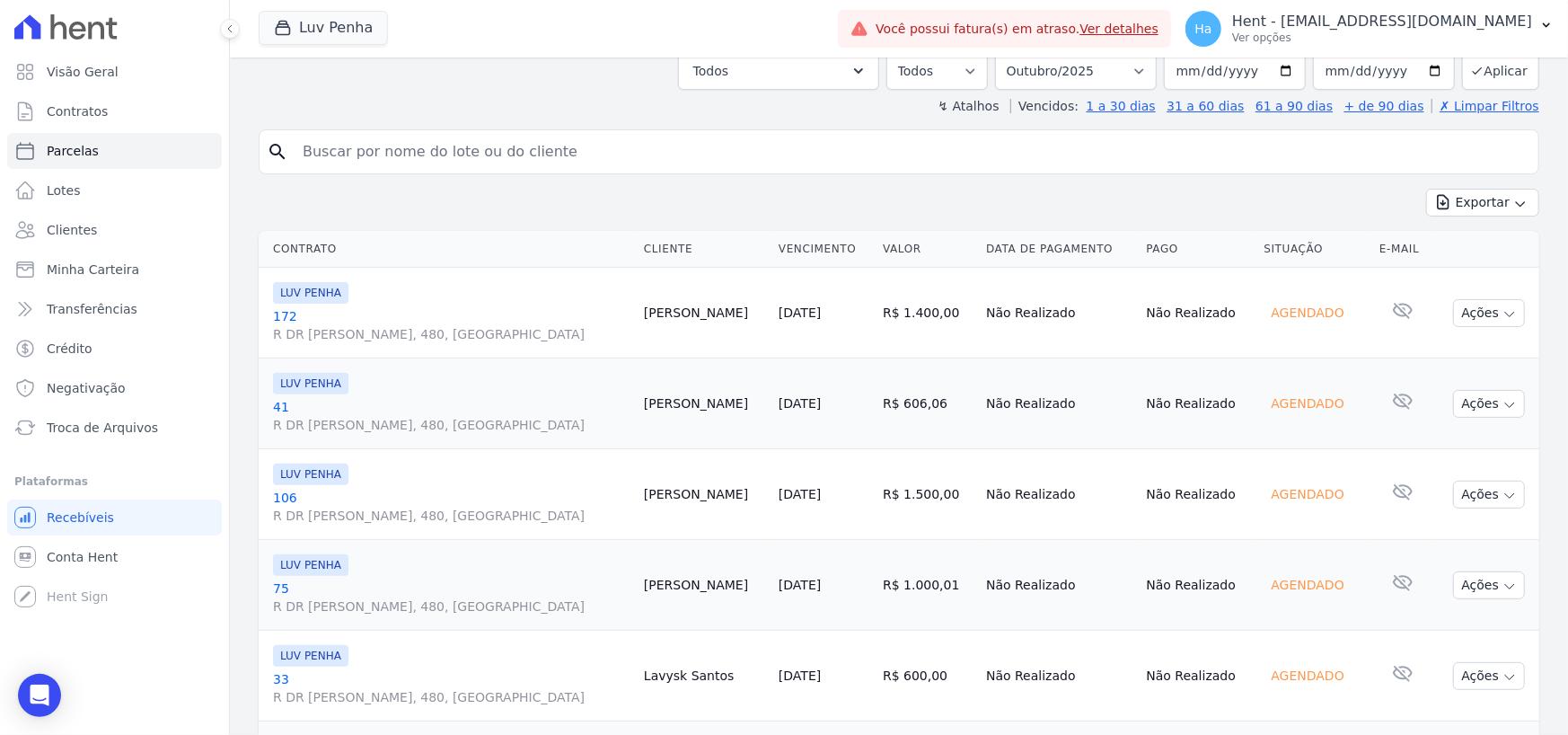
scroll to position [0, 0]
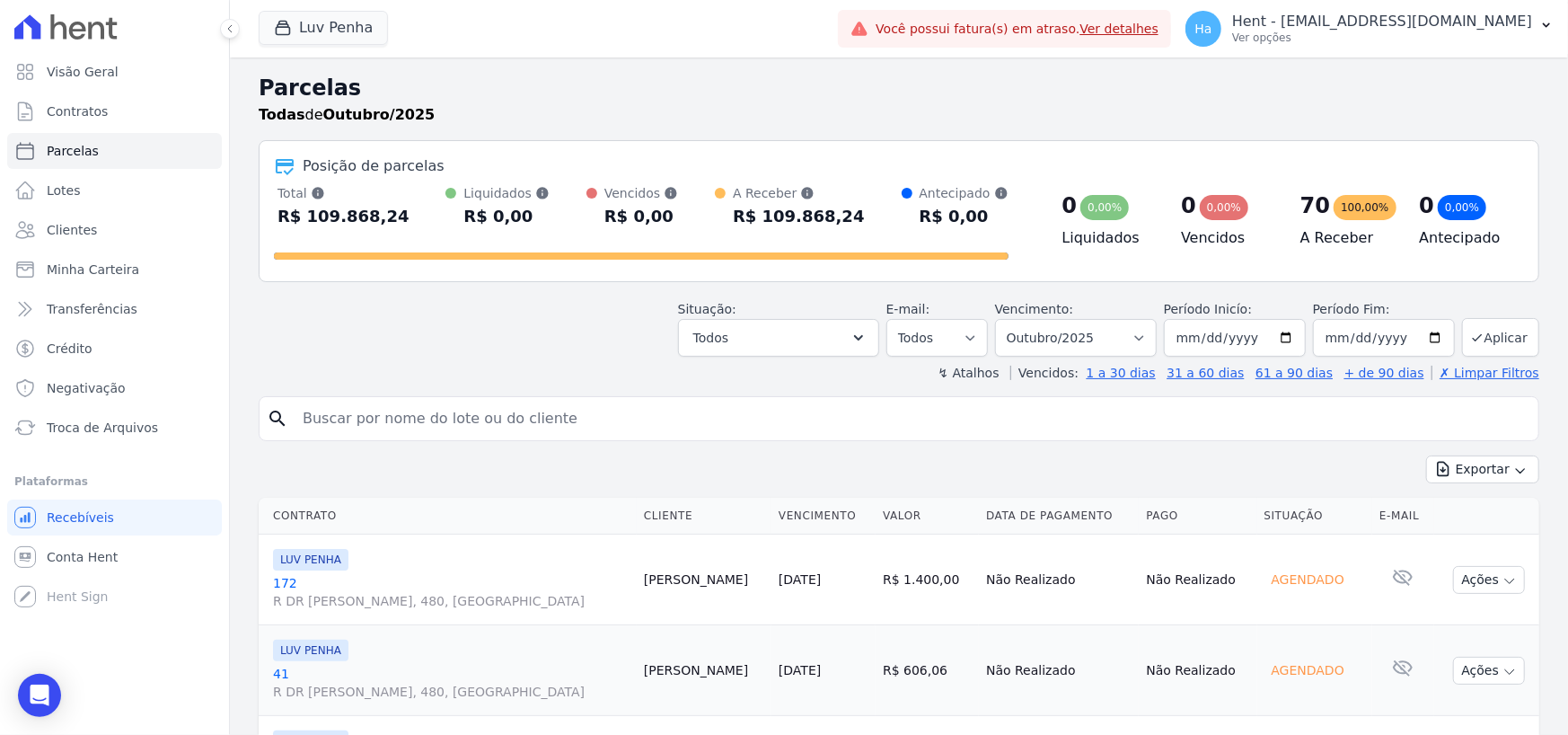
drag, startPoint x: 778, startPoint y: 576, endPoint x: 848, endPoint y: 583, distance: 70.3
click at [853, 576] on td "02/10/2025" at bounding box center [824, 580] width 105 height 91
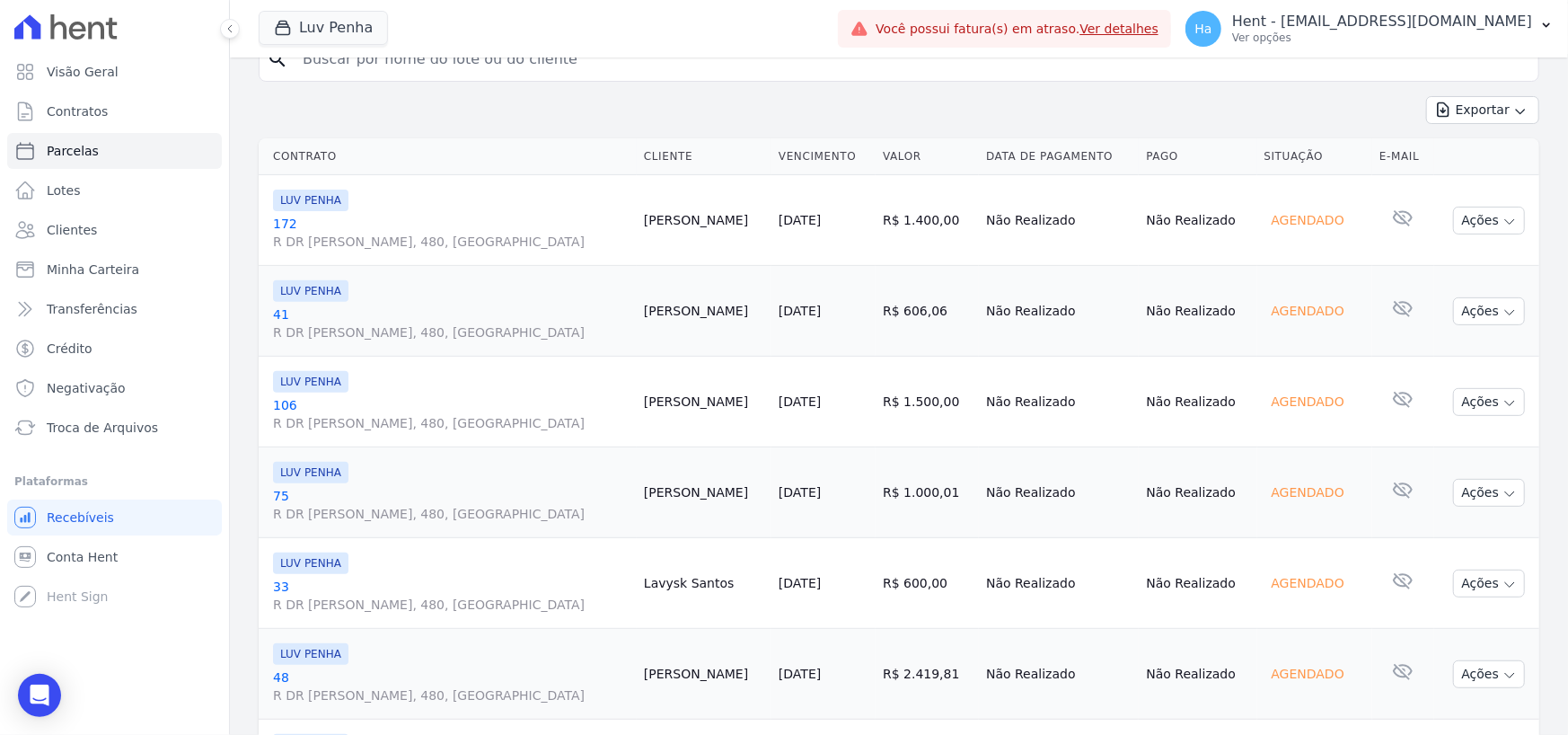
scroll to position [449, 0]
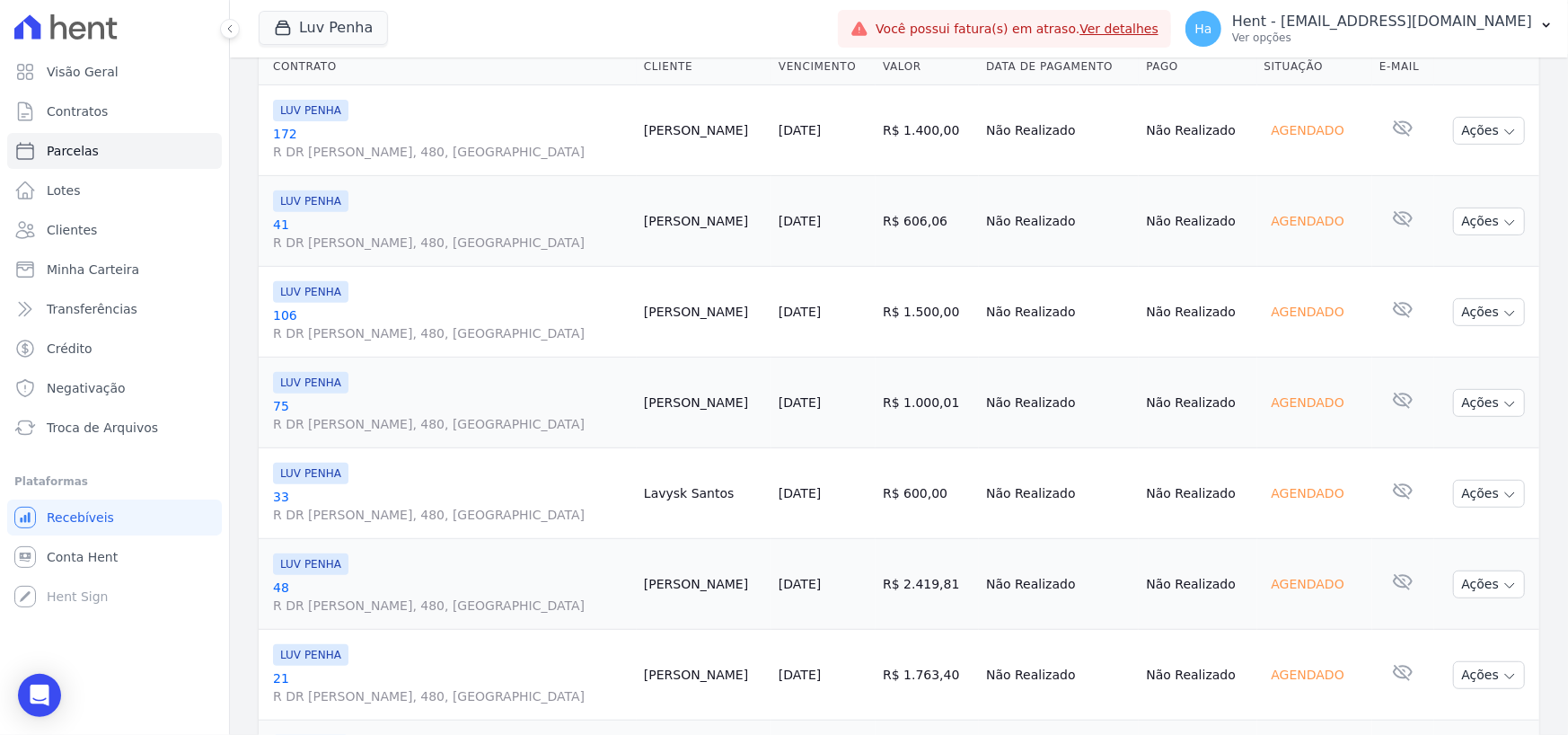
drag, startPoint x: 772, startPoint y: 684, endPoint x: 842, endPoint y: 682, distance: 70.0
click at [842, 682] on td "06/10/2025" at bounding box center [824, 675] width 105 height 91
click at [757, 629] on td "Dionadabe Oliveira" at bounding box center [703, 675] width 134 height 91
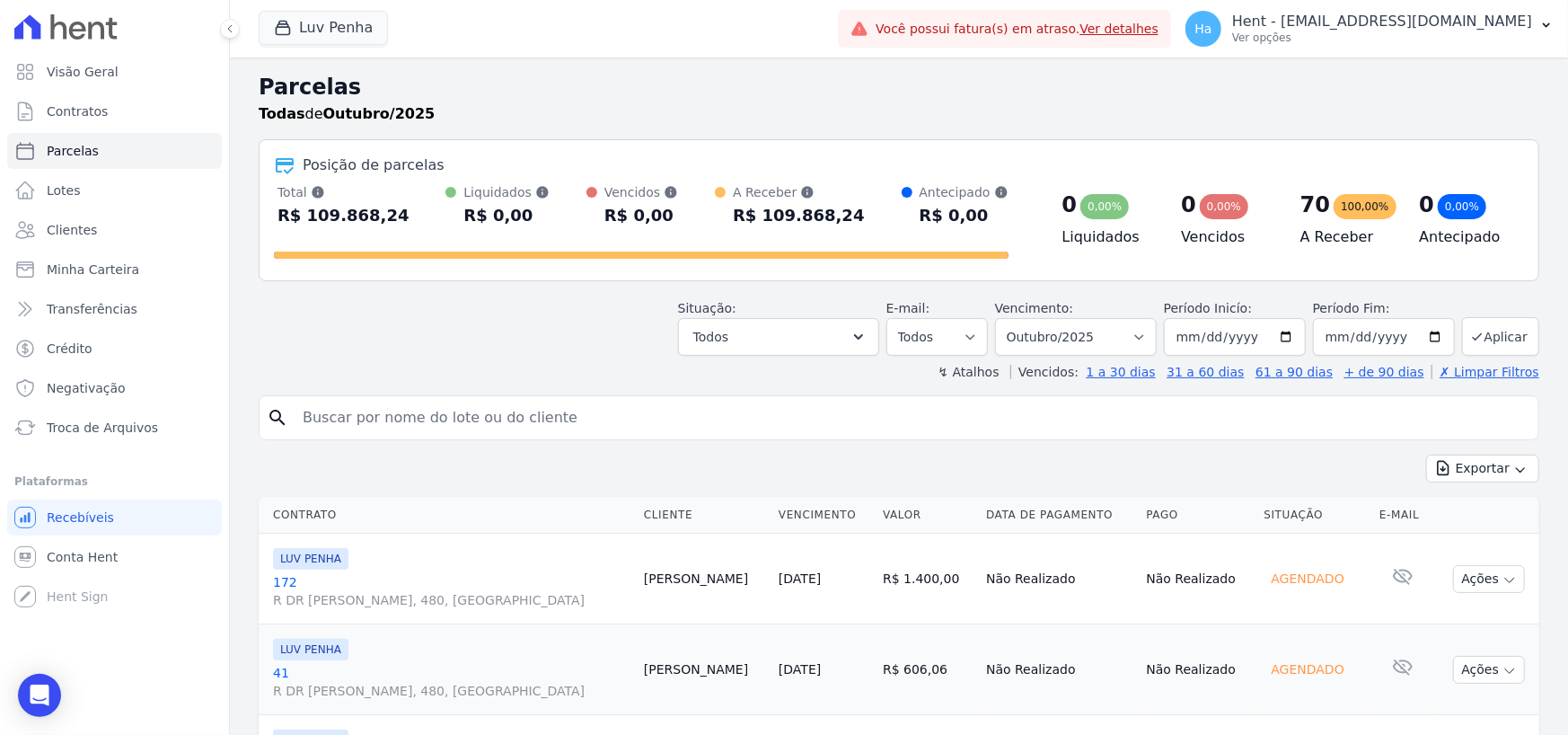
scroll to position [0, 0]
click at [618, 472] on div "Exportar Exportar PDF Exportar CSV" at bounding box center [899, 476] width 1280 height 42
click at [571, 457] on div "Exportar Exportar PDF Exportar CSV" at bounding box center [899, 476] width 1280 height 42
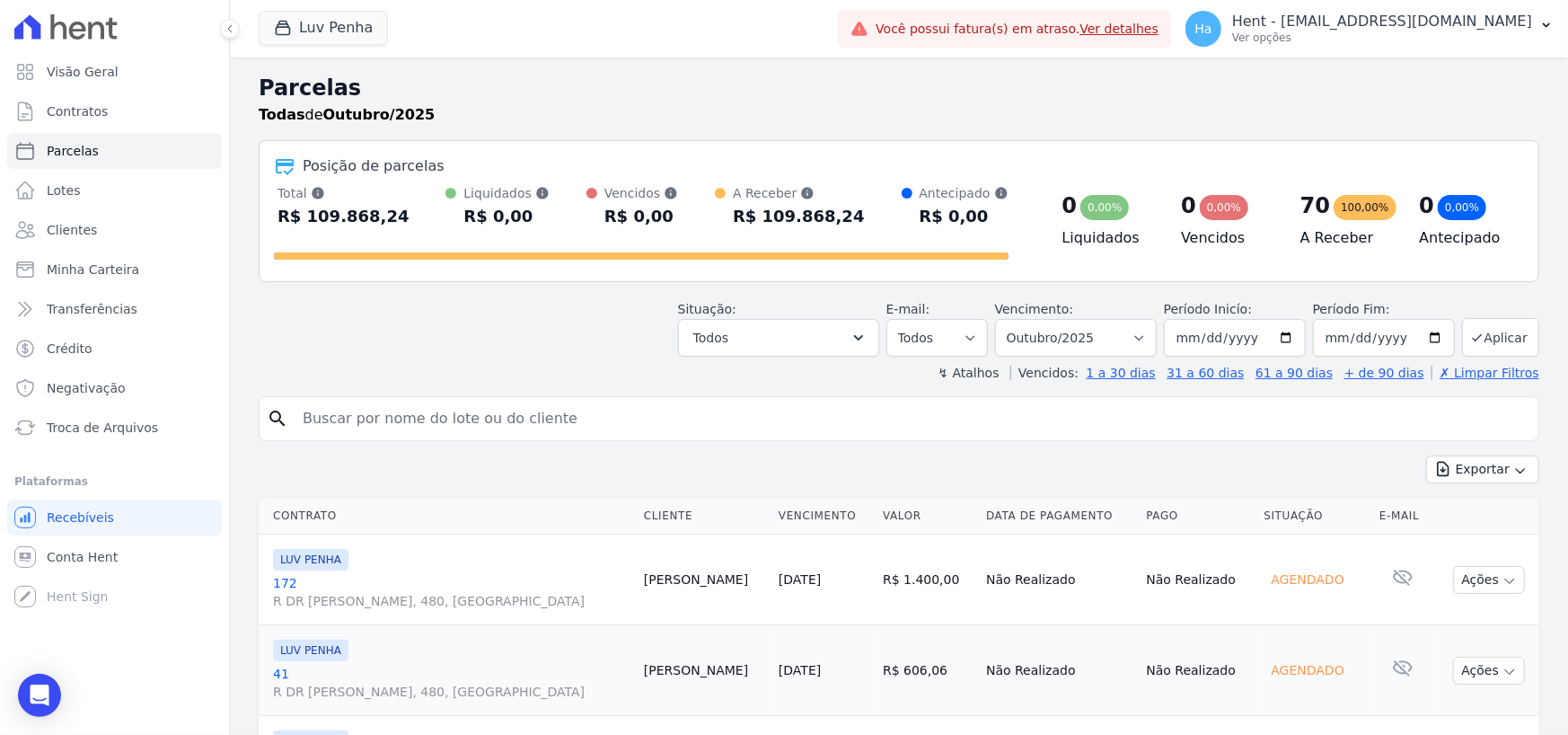
click at [498, 344] on div "Situação: Agendado Em Aberto Pago Processando Cancelado Vencido Transferindo De…" at bounding box center [899, 325] width 1280 height 64
click at [677, 472] on div "Exportar Exportar PDF Exportar CSV" at bounding box center [899, 476] width 1280 height 42
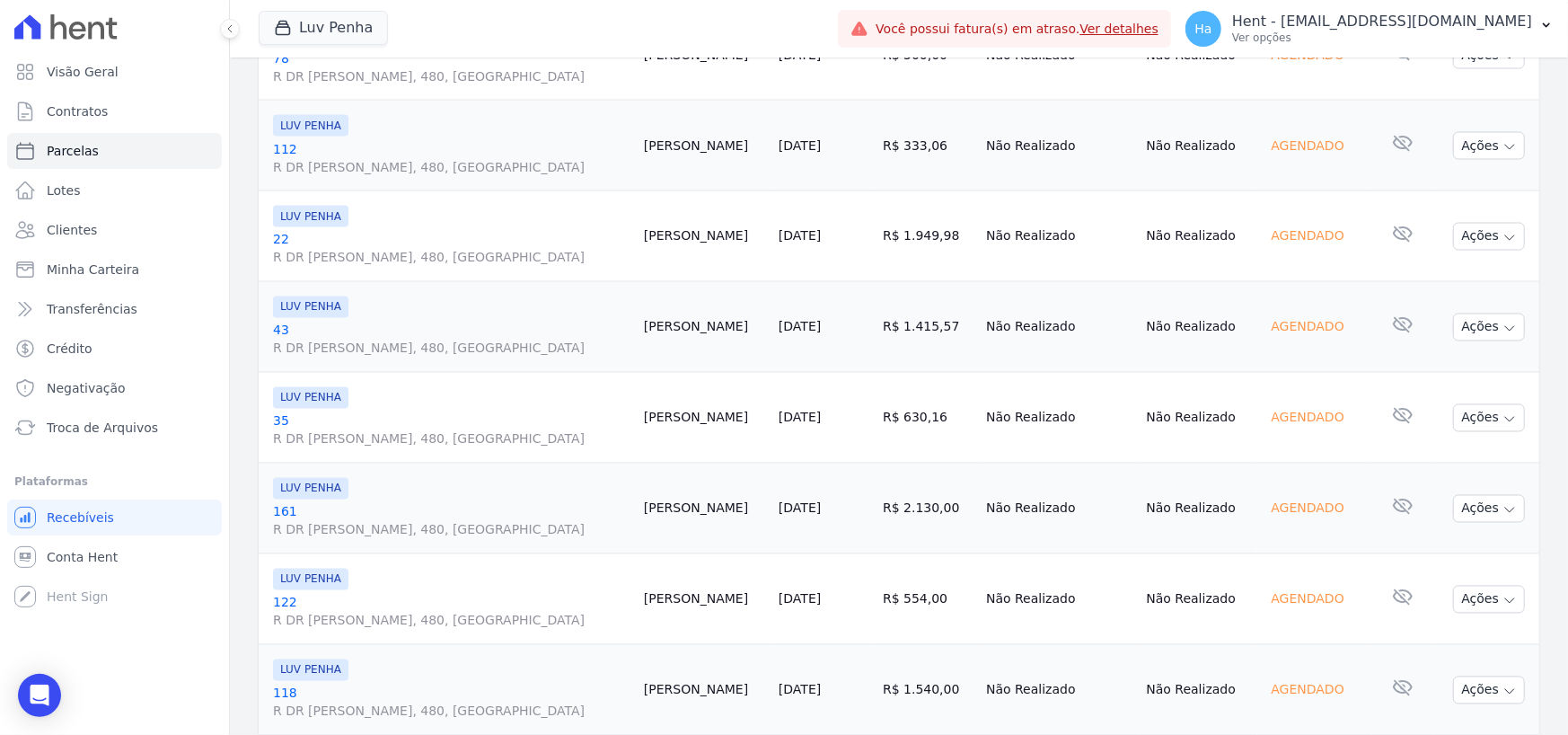
scroll to position [2141, 0]
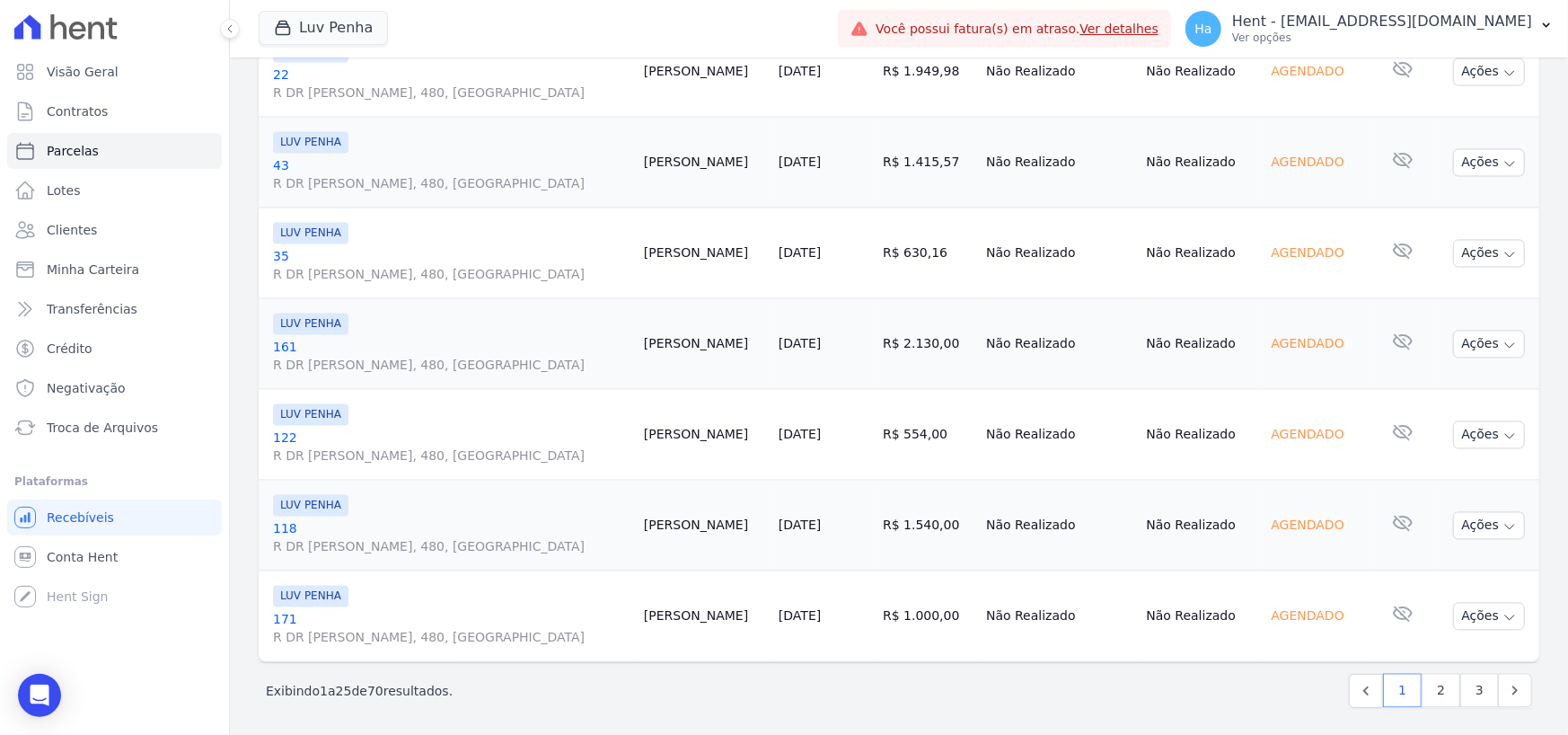
click at [756, 674] on div "Exibindo 1 a 25 de 70 resultados. 1 2 3" at bounding box center [899, 691] width 1267 height 34
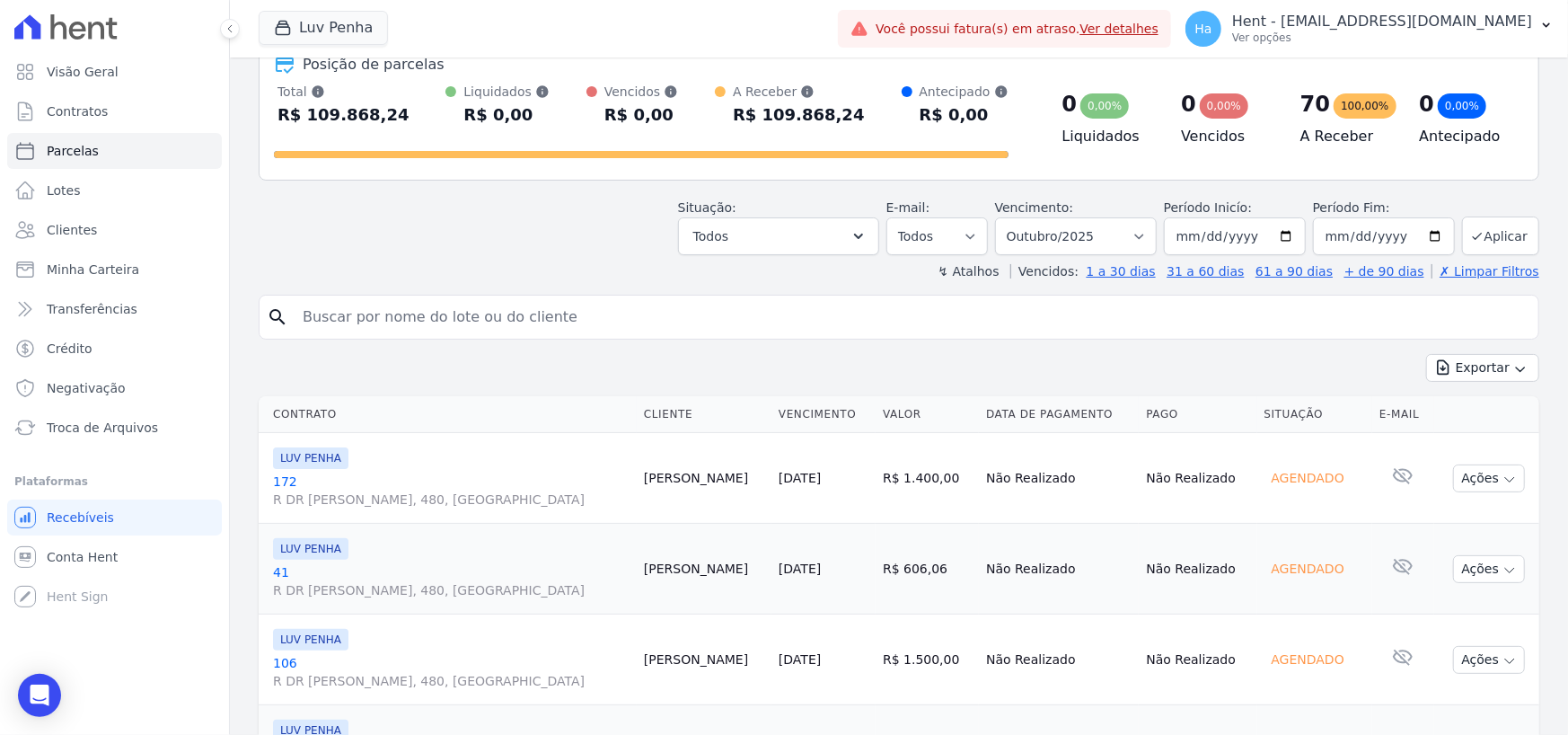
scroll to position [0, 0]
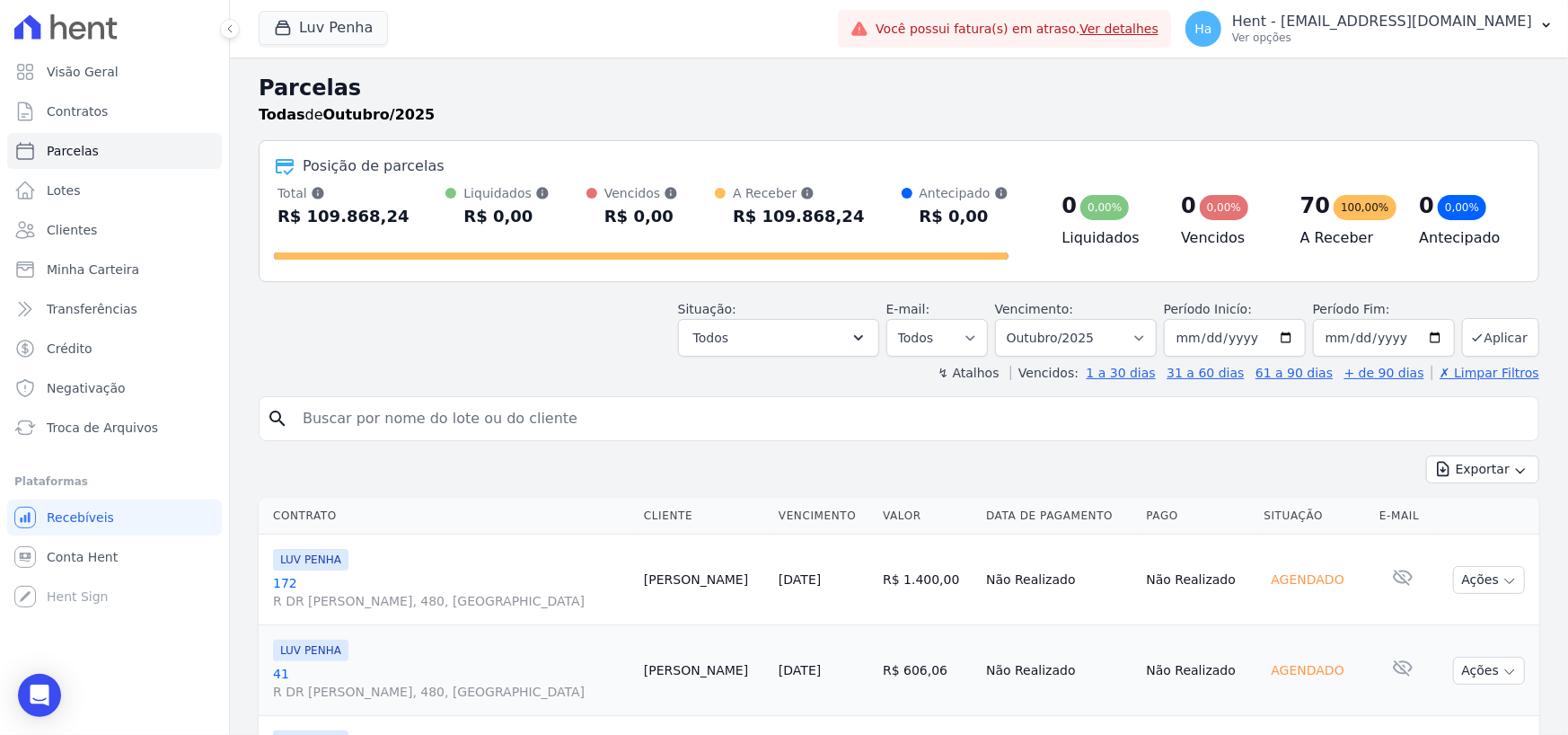
click at [745, 460] on div "Exportar Exportar PDF Exportar CSV" at bounding box center [899, 476] width 1280 height 42
click at [1533, 41] on button "Ha Hent - adriane.brito@hent.com.br Ver opções" at bounding box center [1370, 29] width 397 height 51
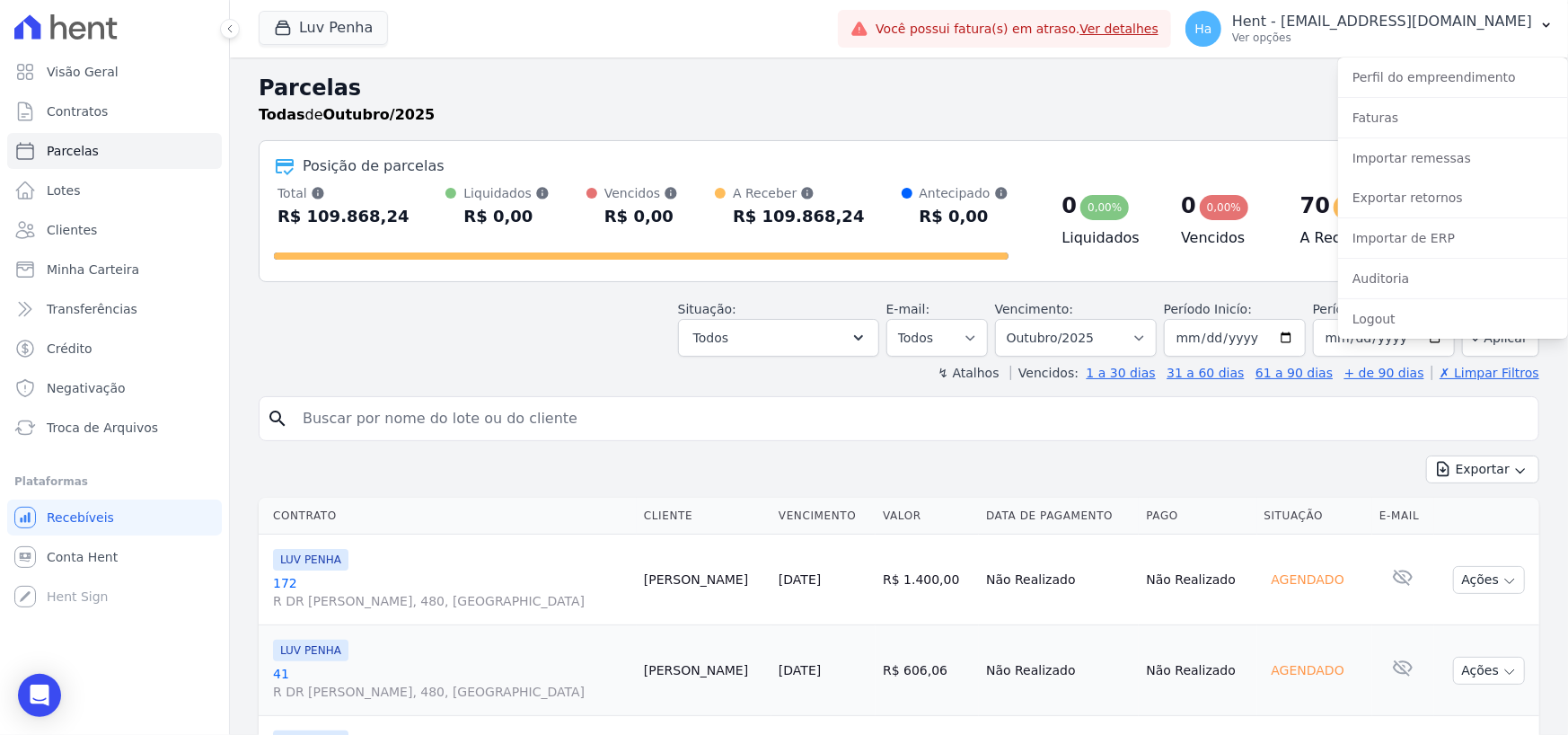
click at [1220, 99] on h2 "Parcelas" at bounding box center [899, 88] width 1280 height 32
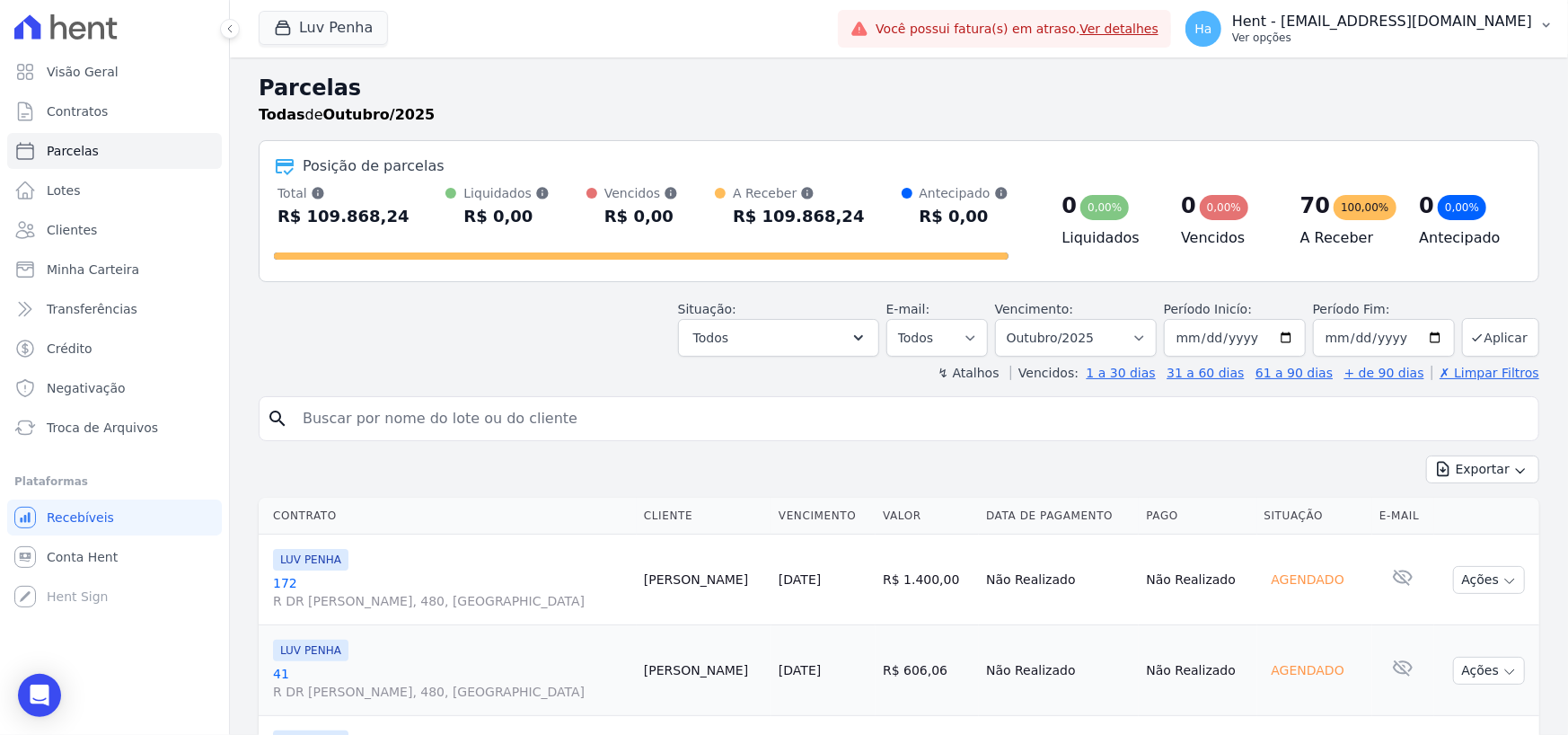
click at [1484, 43] on p "Ver opções" at bounding box center [1382, 38] width 300 height 14
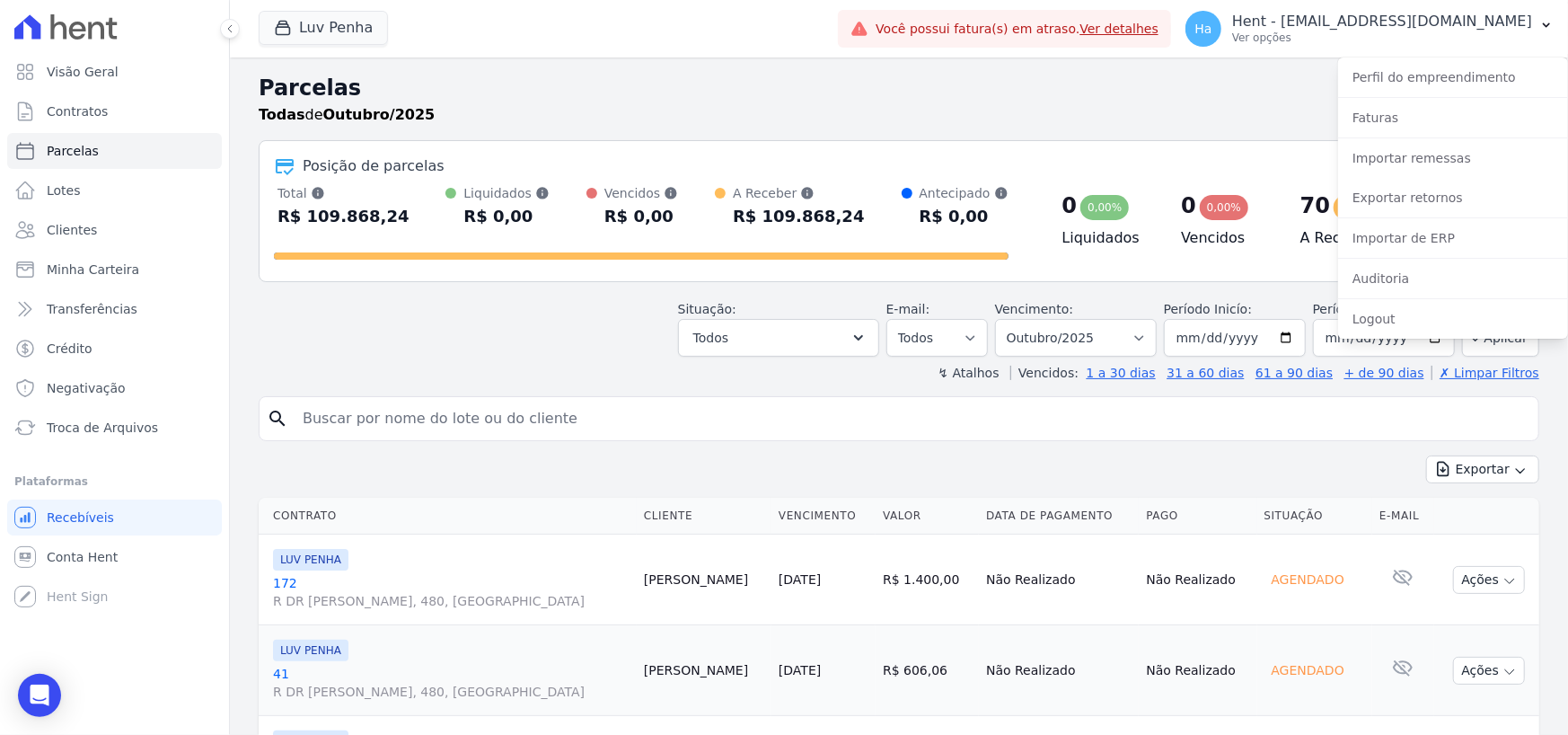
click at [1241, 84] on h2 "Parcelas" at bounding box center [899, 88] width 1280 height 32
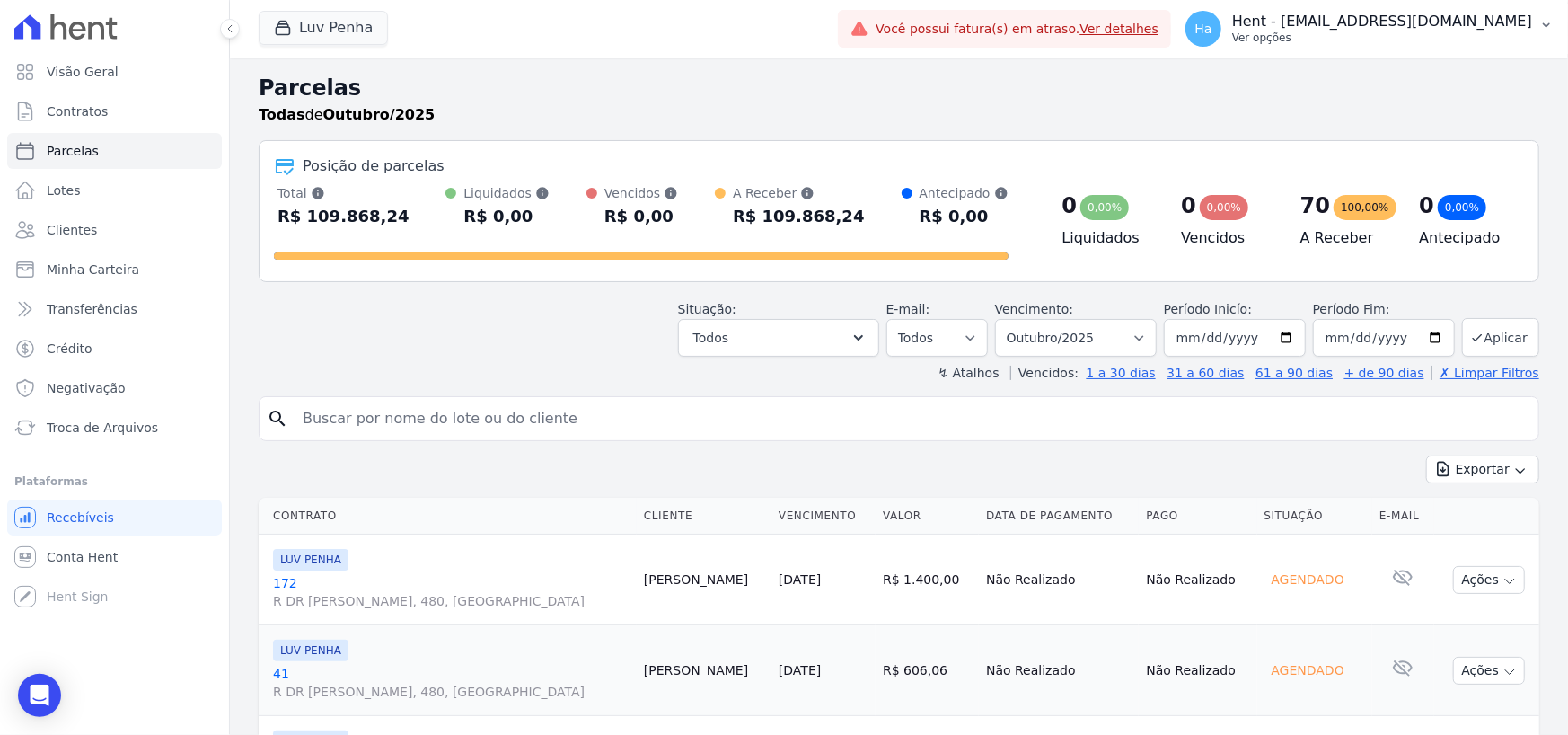
click at [1523, 21] on p "Hent - [EMAIL_ADDRESS][DOMAIN_NAME]" at bounding box center [1382, 22] width 300 height 18
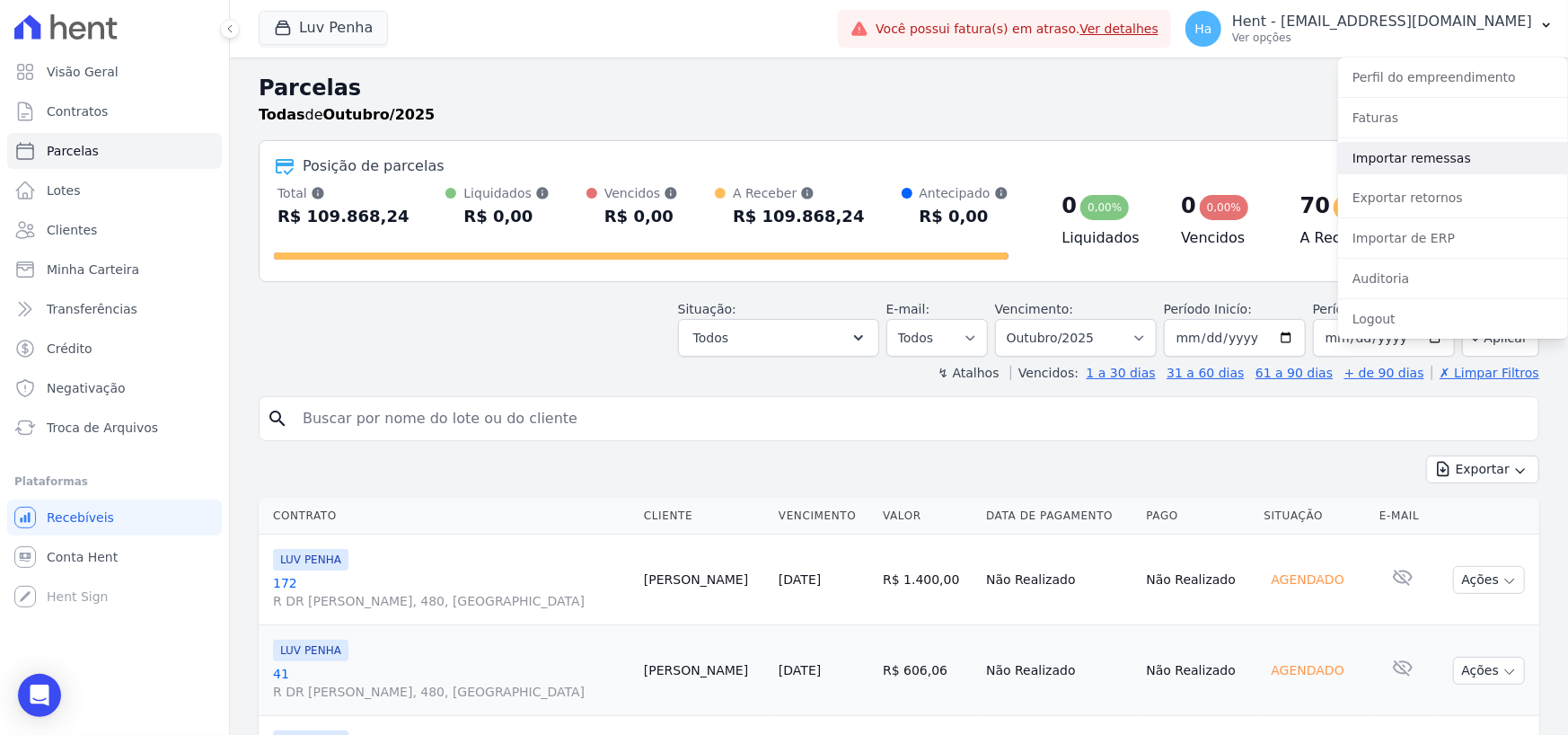
click at [1428, 147] on link "Importar remessas" at bounding box center [1453, 158] width 230 height 32
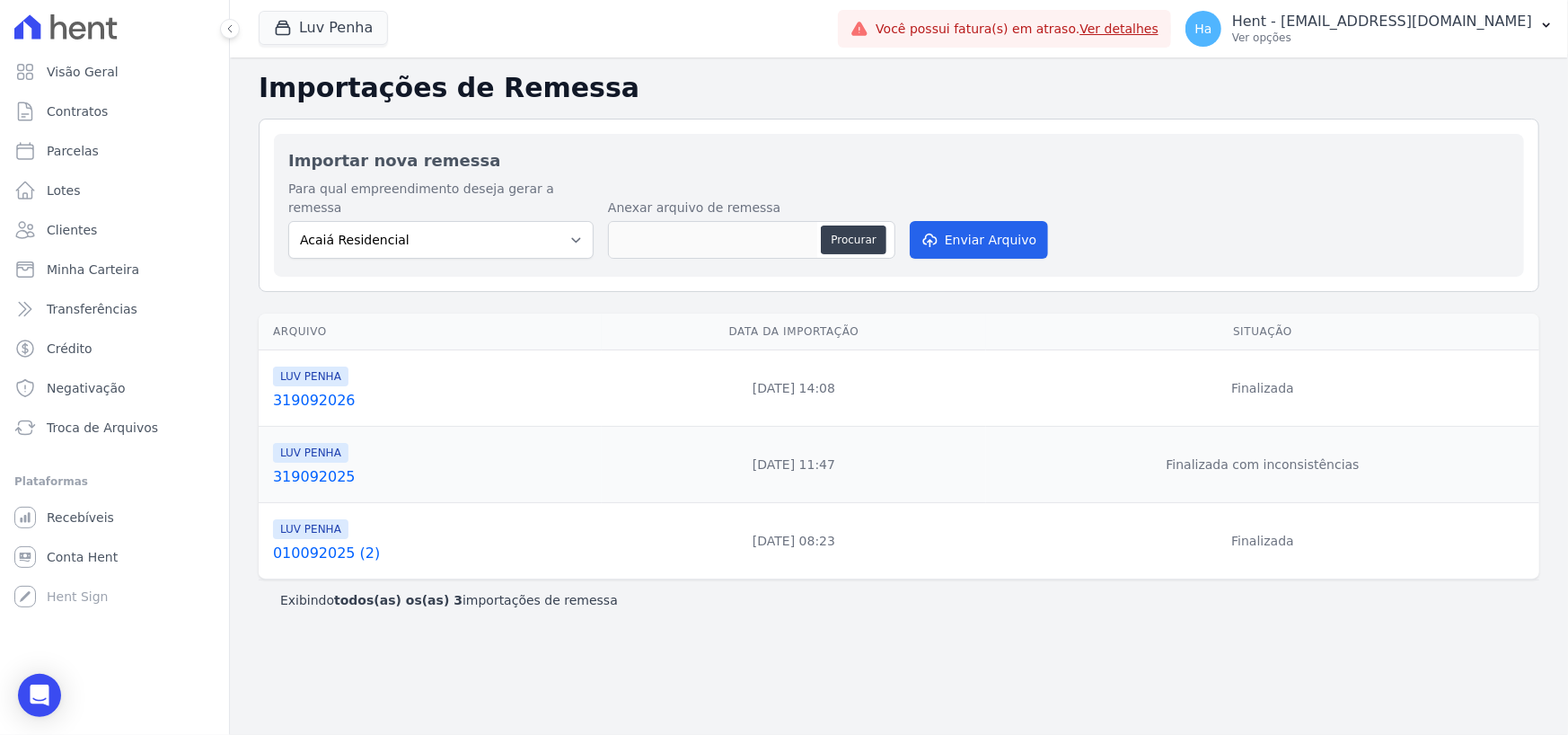
click at [667, 613] on div "Importações de Remessa Importar nova remessa Para qual empreendimento deseja ge…" at bounding box center [899, 396] width 1338 height 677
click at [708, 626] on div "Importações de Remessa Importar nova remessa Para qual empreendimento deseja ge…" at bounding box center [899, 396] width 1338 height 677
click at [752, 624] on div "Importações de Remessa Importar nova remessa Para qual empreendimento deseja ge…" at bounding box center [899, 396] width 1338 height 677
click at [657, 624] on div "Importações de Remessa Importar nova remessa Para qual empreendimento deseja ge…" at bounding box center [899, 396] width 1338 height 677
click at [683, 623] on div "Importações de Remessa Importar nova remessa Para qual empreendimento deseja ge…" at bounding box center [899, 396] width 1338 height 677
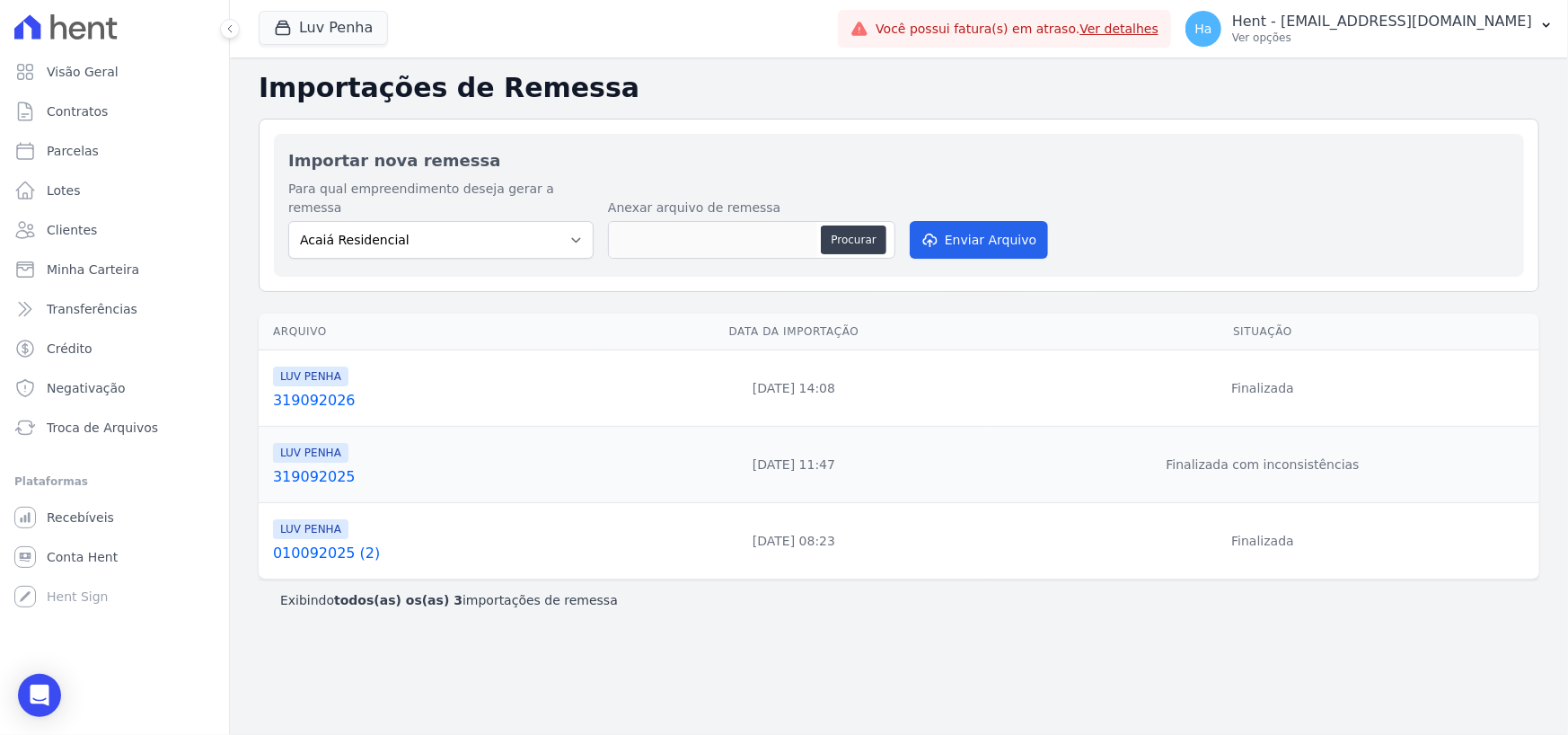
click at [610, 591] on div "Exibindo todos(as) os(as) 3 importações de remessa" at bounding box center [899, 600] width 1238 height 18
click at [738, 635] on div "Importações de Remessa Importar nova remessa Para qual empreendimento deseja ge…" at bounding box center [899, 396] width 1338 height 677
click at [624, 626] on div "Importações de Remessa Importar nova remessa Para qual empreendimento deseja ge…" at bounding box center [899, 396] width 1338 height 677
click at [566, 233] on select "Acaiá Residencial ACQUA 8 PELOTAS SPE LTDA II Administrativo AGILE ELOI MENDES …" at bounding box center [441, 240] width 306 height 38
select select "a68ccb25-01c7-4765-a105-c93e35a98414"
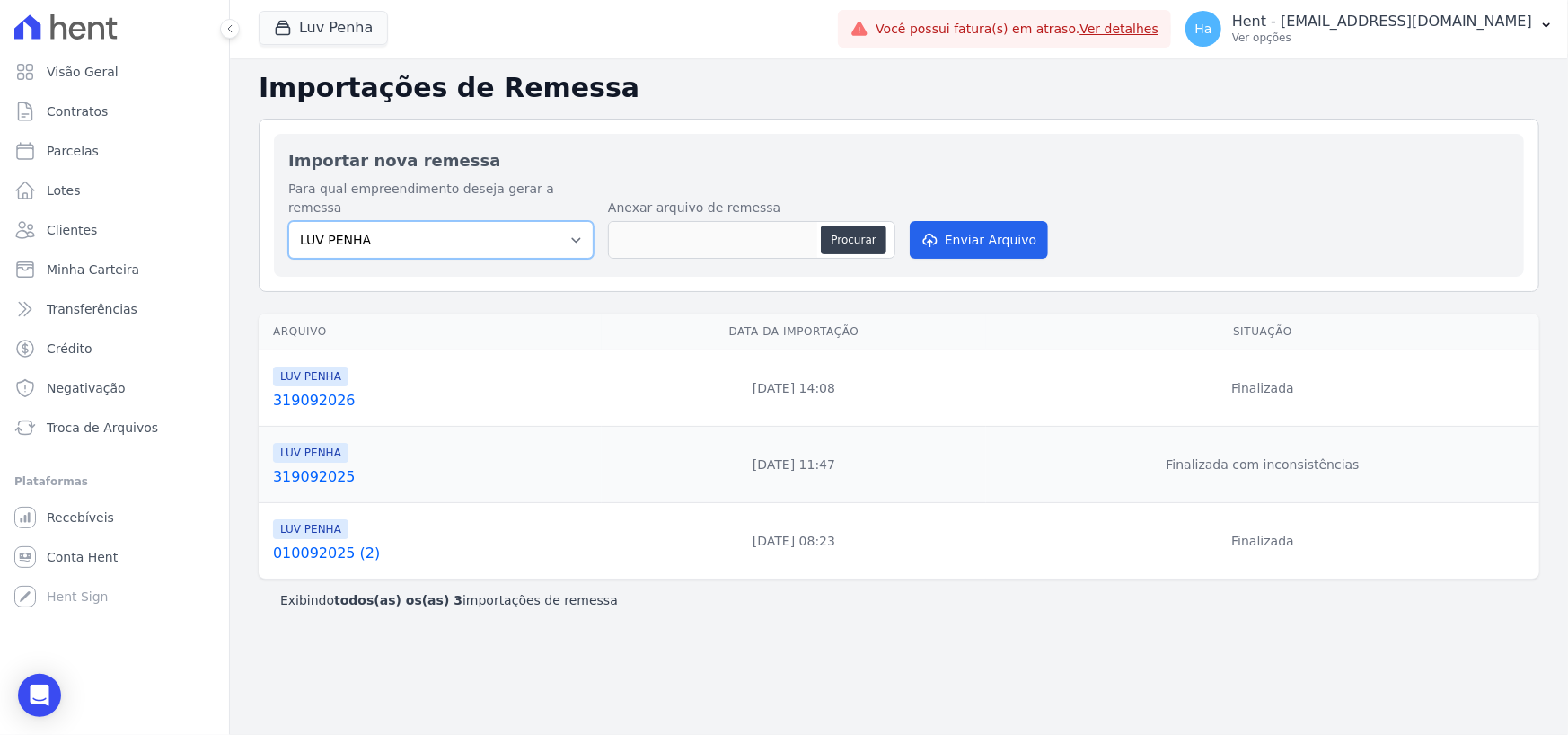
click at [289, 221] on select "Acaiá Residencial ACQUA 8 PELOTAS SPE LTDA II Administrativo AGILE ELOI MENDES …" at bounding box center [441, 240] width 306 height 38
click at [851, 225] on button "Procurar" at bounding box center [853, 240] width 65 height 29
type input "PC.011020250Pedro.txt"
click at [747, 104] on h2 "Importações de Remessa" at bounding box center [899, 88] width 1280 height 32
click at [333, 31] on button "Luv Penha" at bounding box center [323, 28] width 129 height 34
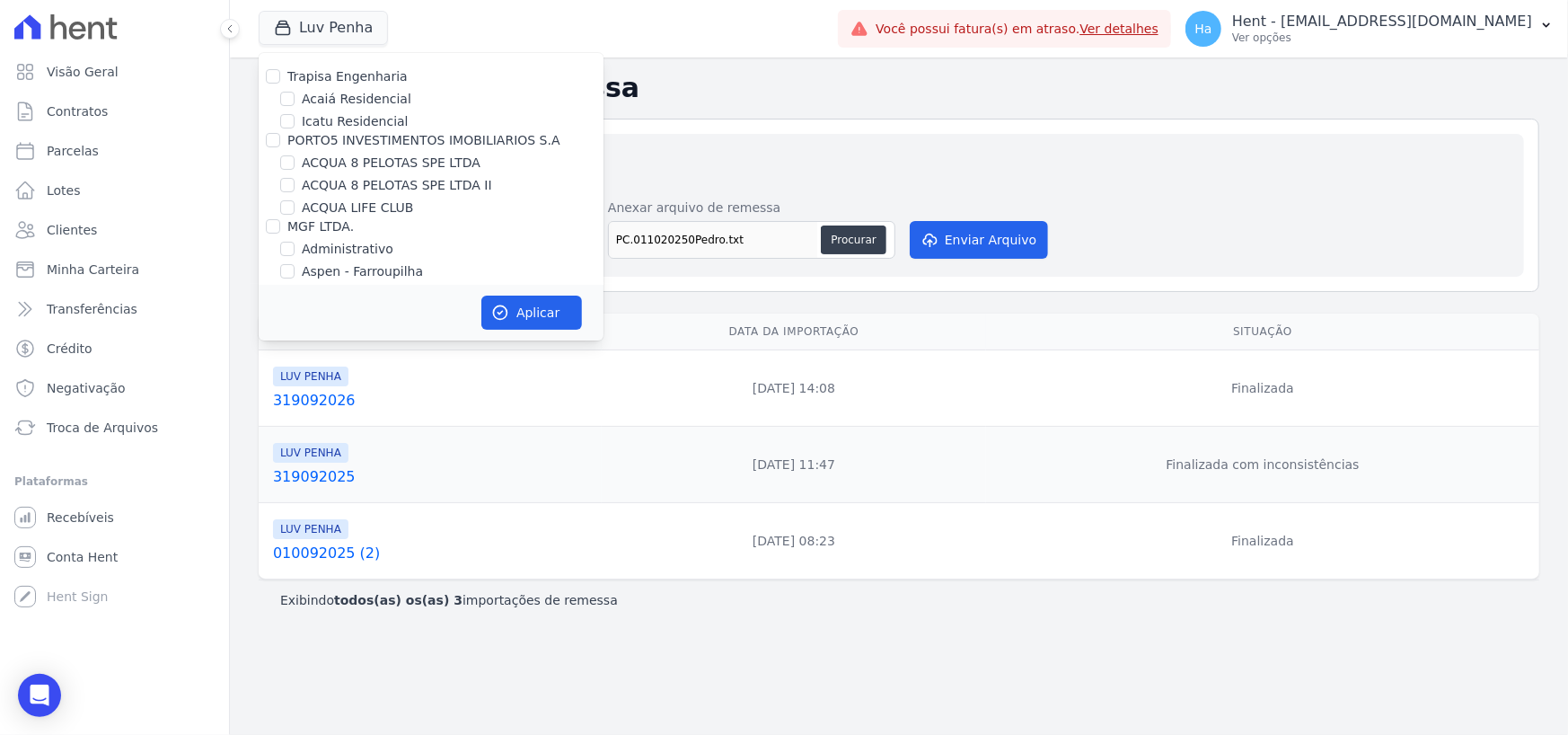
scroll to position [12312, 0]
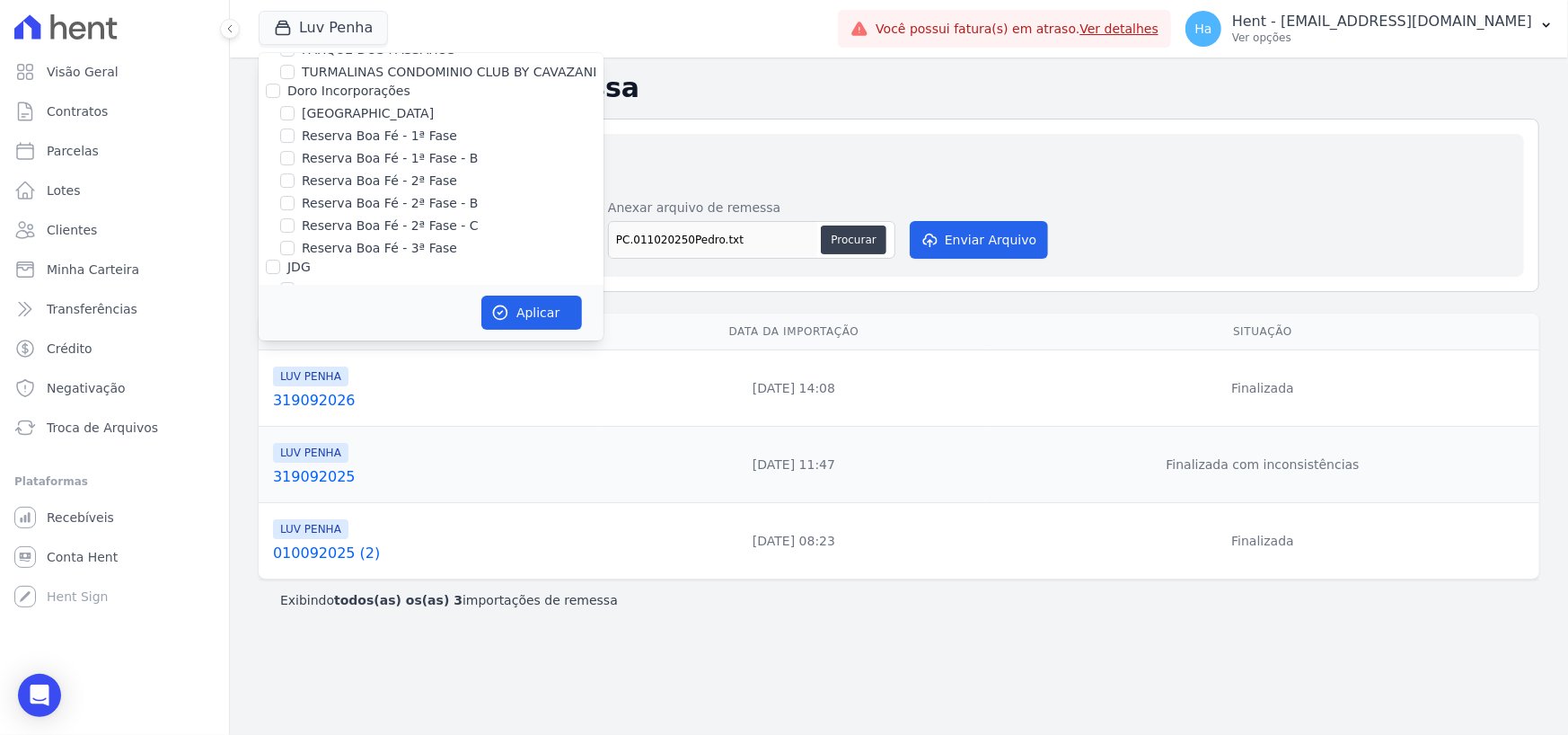
click at [271, 423] on div at bounding box center [273, 432] width 14 height 18
click at [270, 425] on input "Laje Engenharia" at bounding box center [273, 432] width 14 height 14
checkbox input "true"
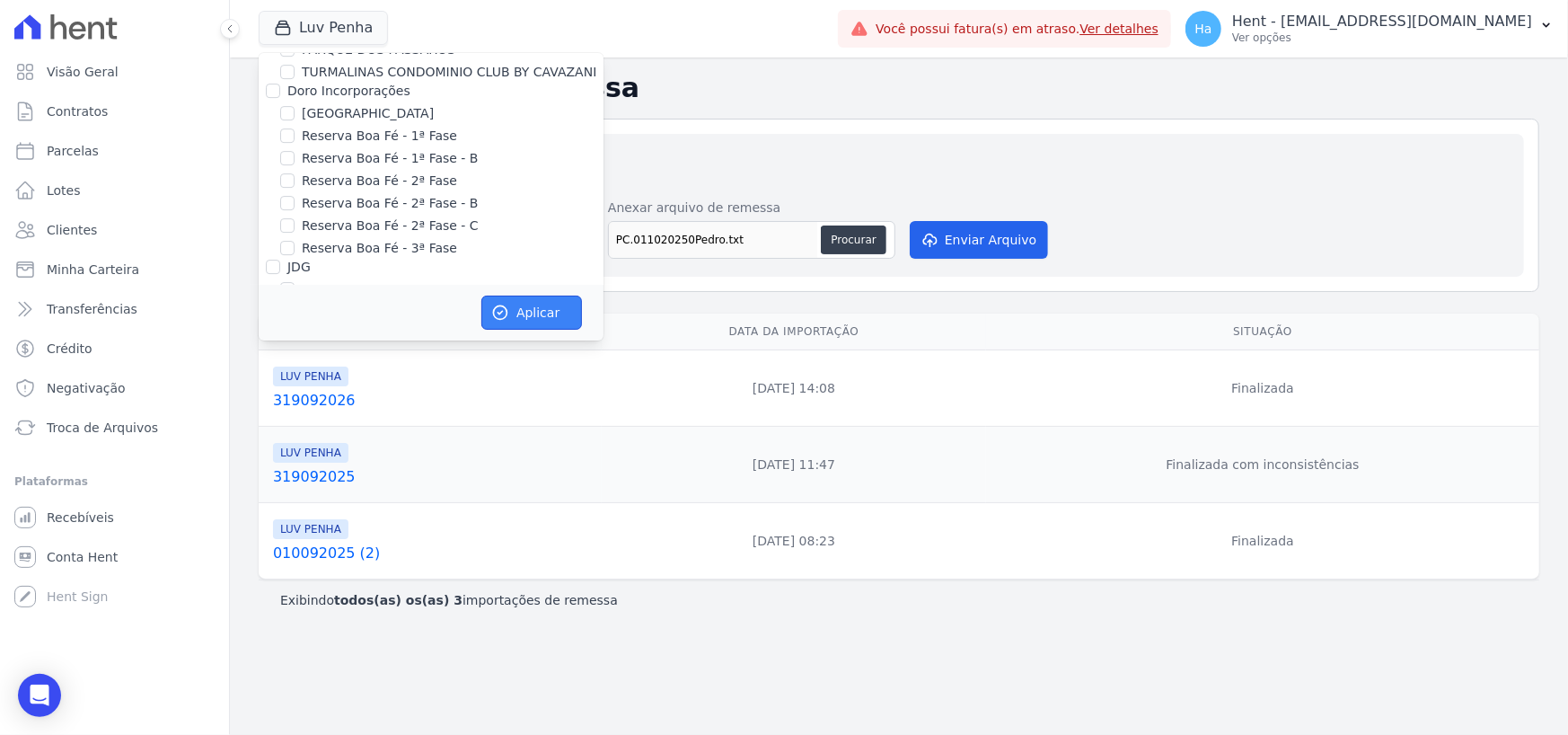
click at [505, 313] on icon "button" at bounding box center [500, 313] width 18 height 18
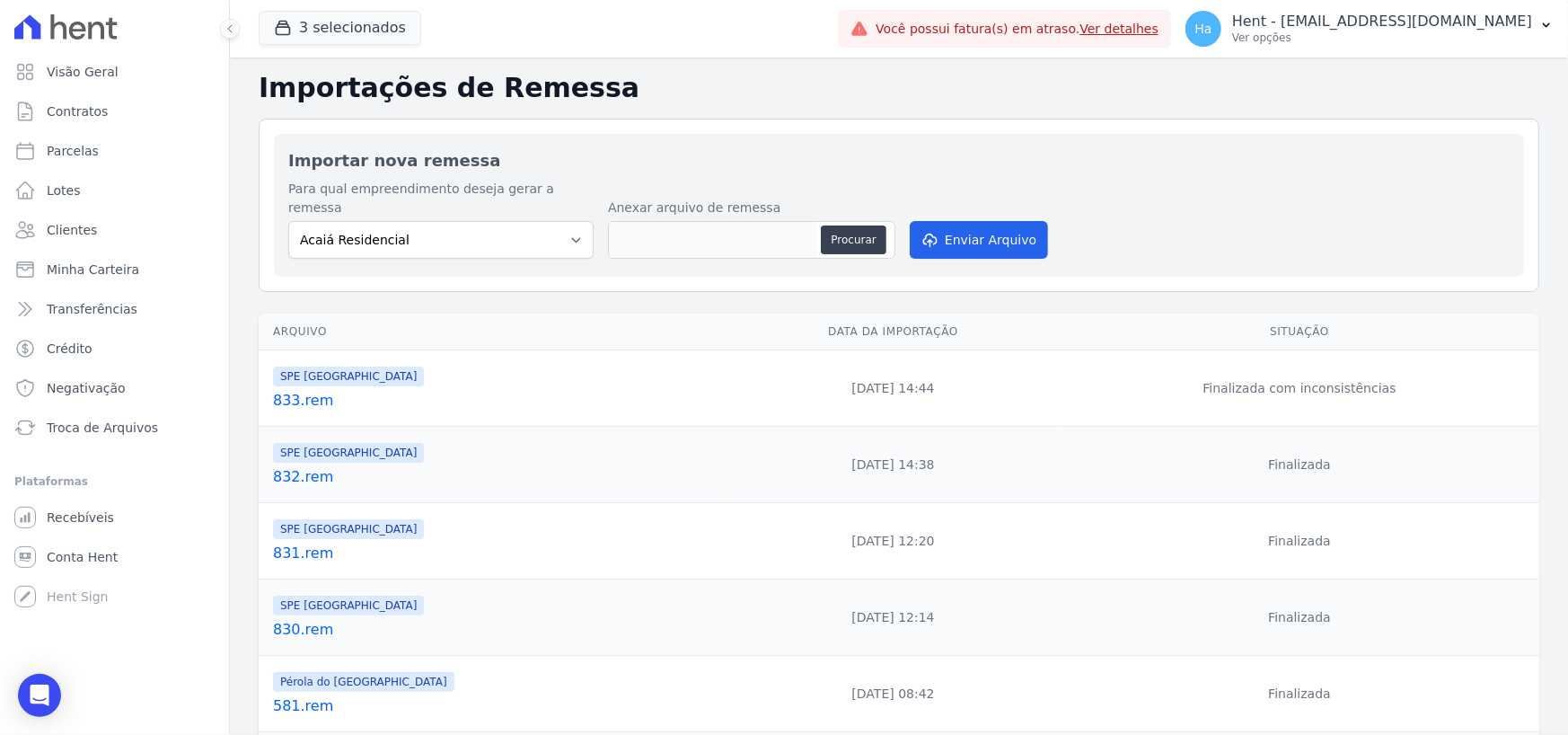
click at [1258, 204] on div "Para qual empreendimento deseja gerar a remessa Acaiá Residencial ACQUA 8 PELOT…" at bounding box center [899, 221] width 1222 height 83
click at [301, 390] on link "833.rem" at bounding box center [496, 400] width 446 height 22
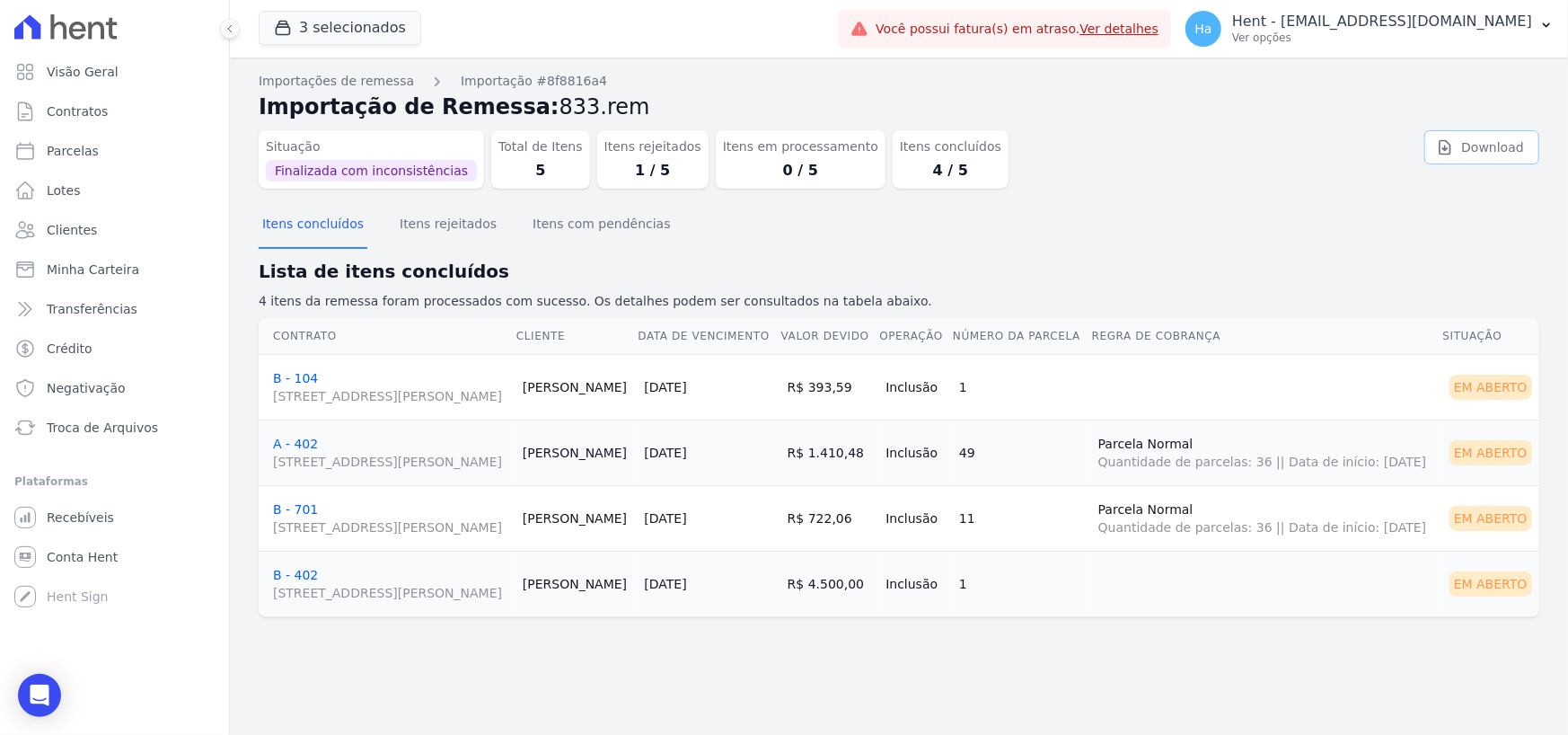
click at [1472, 147] on link "Download" at bounding box center [1482, 147] width 115 height 34
click at [1414, 31] on p "Ver opções" at bounding box center [1382, 38] width 300 height 14
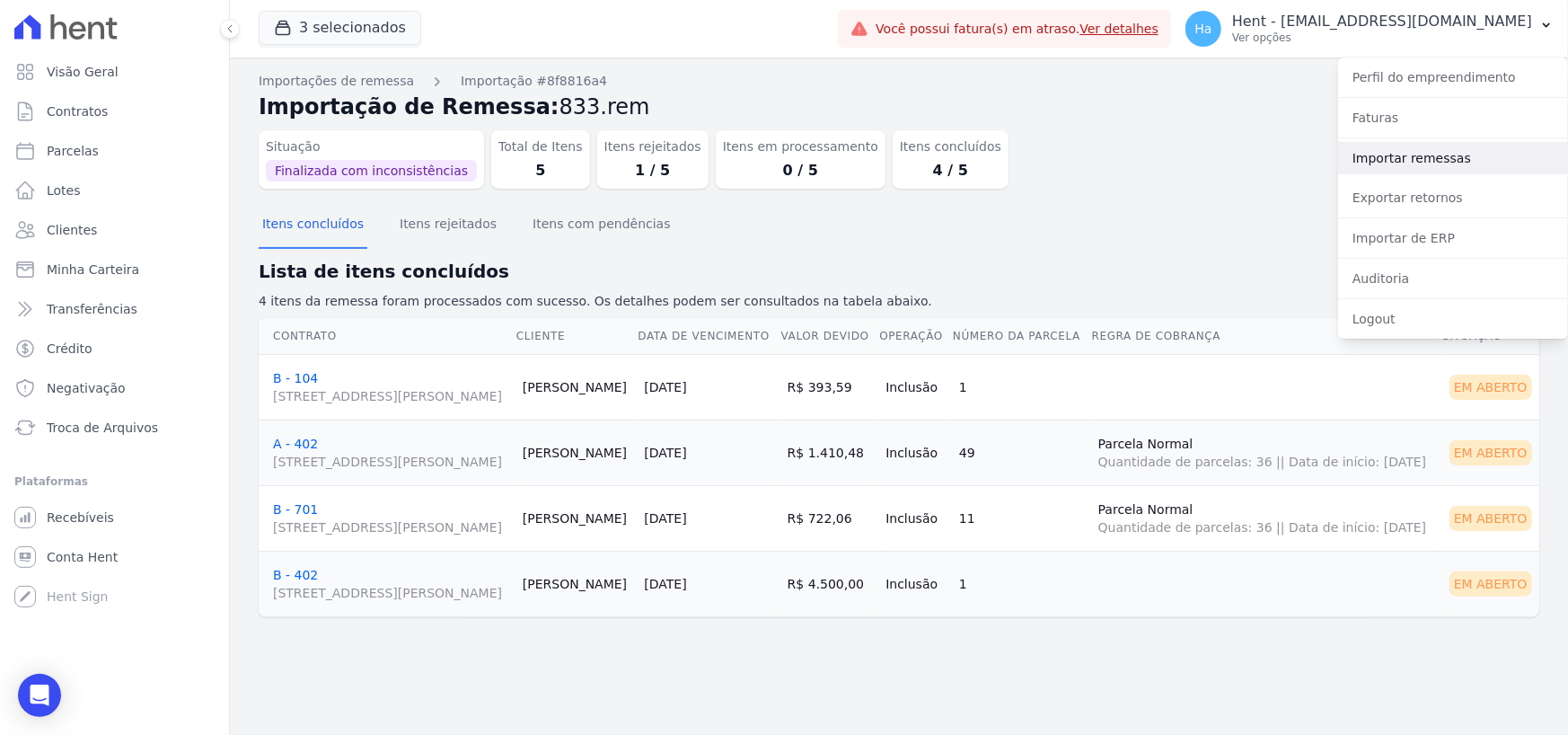
click at [1455, 146] on link "Importar remessas" at bounding box center [1453, 158] width 230 height 32
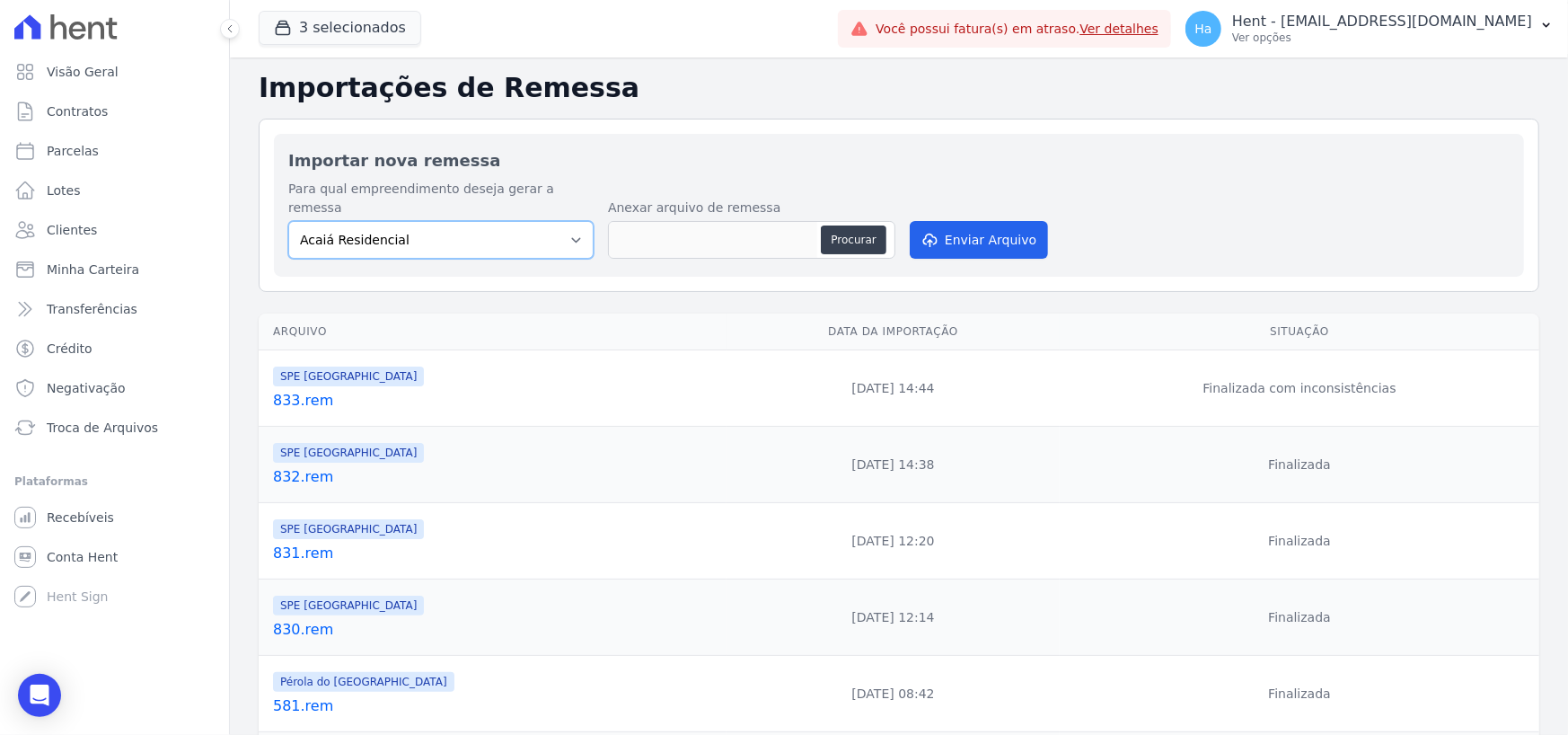
click at [564, 221] on select "Acaiá Residencial ACQUA 8 PELOTAS SPE LTDA II Administrativo AGILE ELOI MENDES …" at bounding box center [441, 240] width 306 height 38
select select "168bdd06-a3dd-4988-b5a9-b0a7c7bf8968"
click at [289, 221] on select "Acaiá Residencial ACQUA 8 PELOTAS SPE LTDA II Administrativo AGILE ELOI MENDES …" at bounding box center [441, 240] width 306 height 38
click at [848, 225] on button "Procurar" at bounding box center [853, 240] width 65 height 29
type input "833.rem"
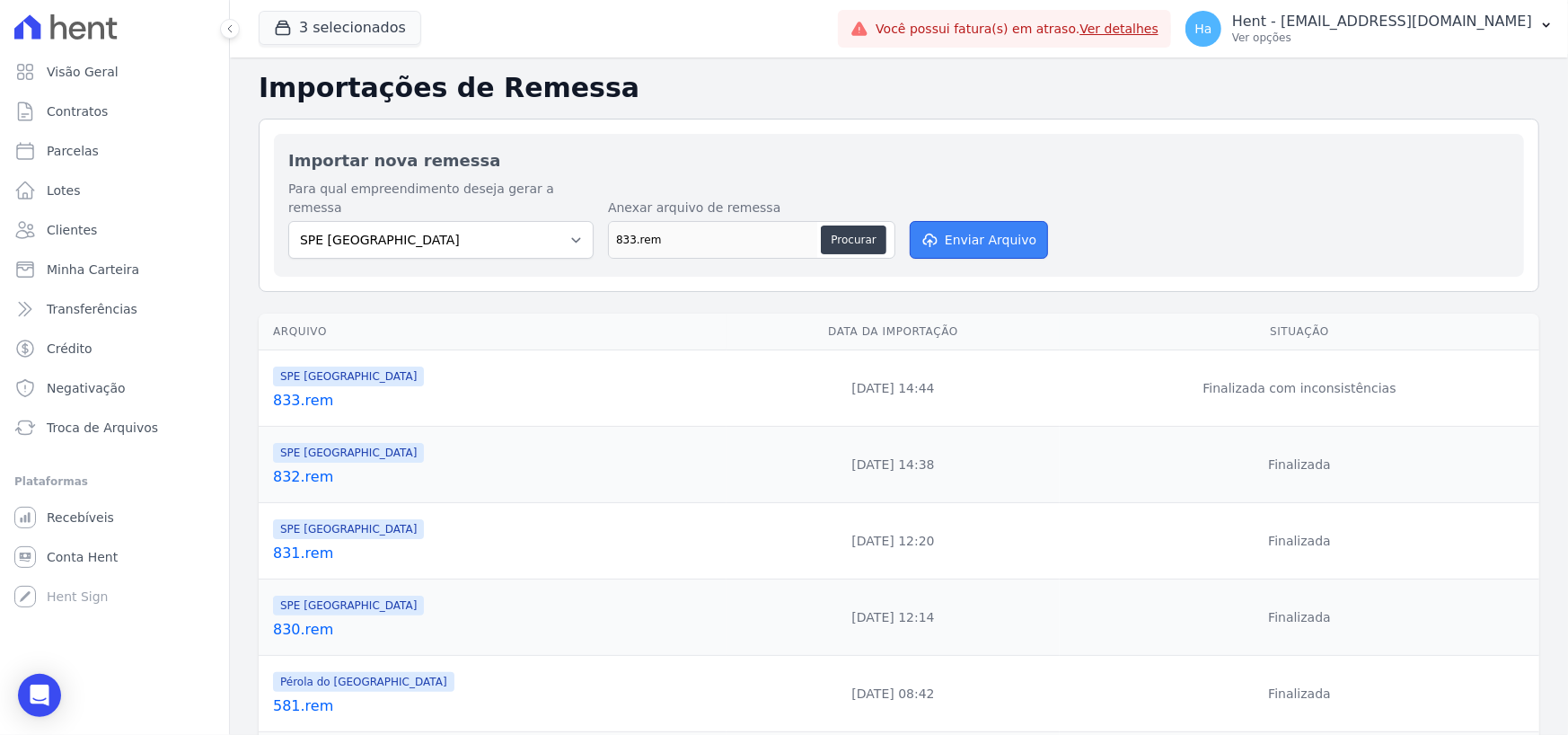
click at [951, 223] on button "Enviar Arquivo" at bounding box center [978, 240] width 138 height 38
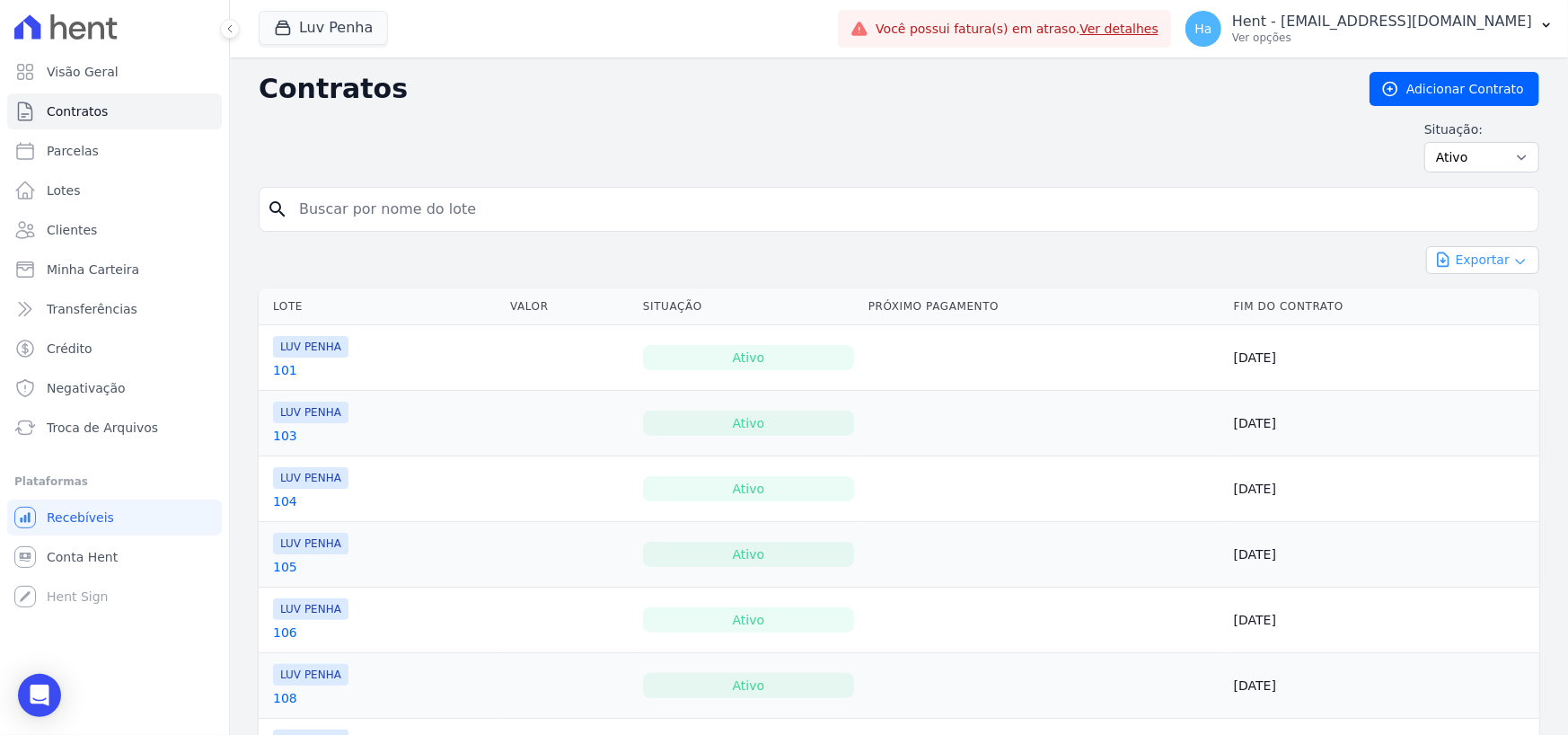
click at [1521, 254] on button "Exportar" at bounding box center [1483, 260] width 114 height 28
drag, startPoint x: 1158, startPoint y: 372, endPoint x: 1167, endPoint y: 370, distance: 9.2
click at [1158, 372] on td at bounding box center [1043, 358] width 365 height 66
drag, startPoint x: 1228, startPoint y: 366, endPoint x: 1315, endPoint y: 364, distance: 87.0
click at [1311, 363] on td "[DATE]" at bounding box center [1383, 358] width 313 height 66
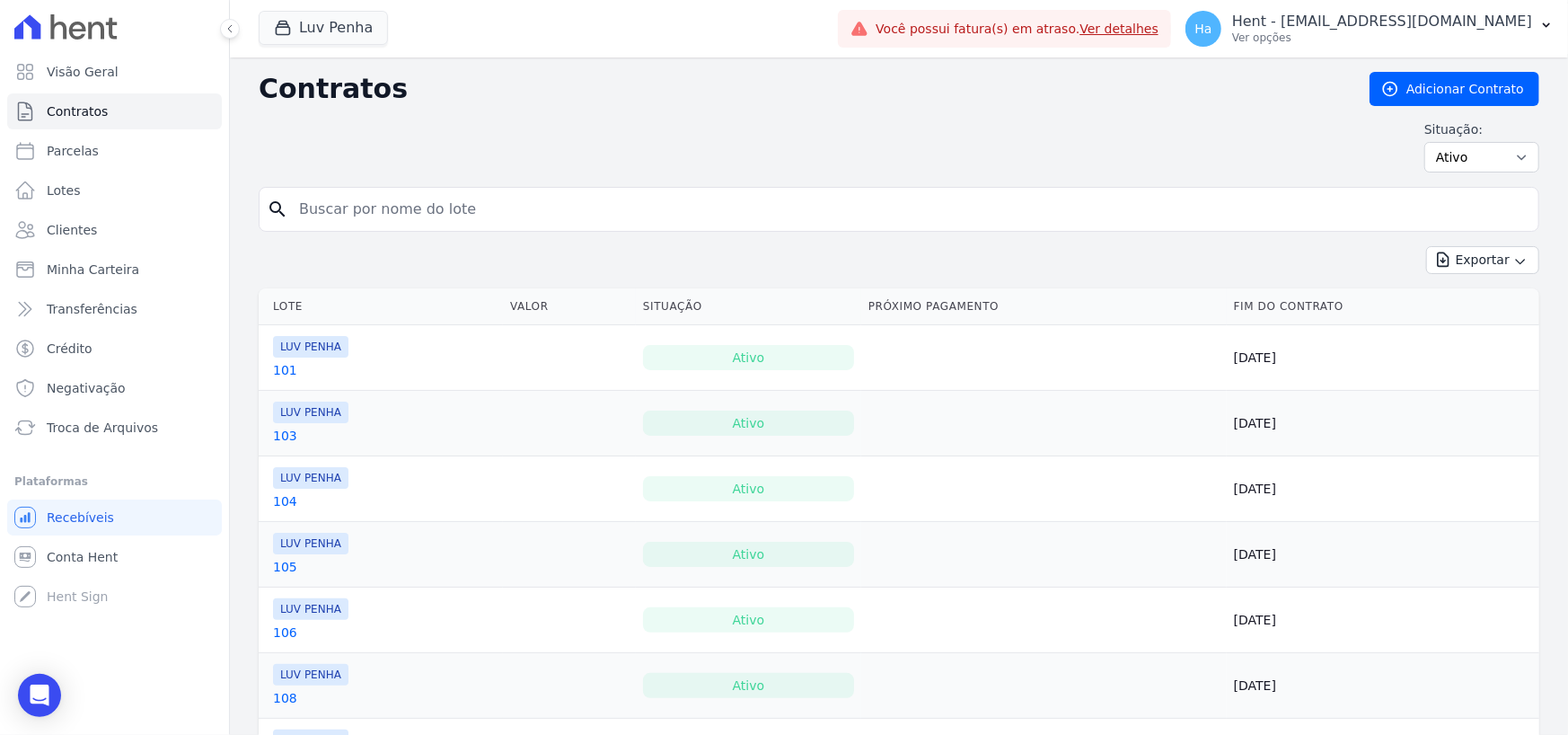
drag, startPoint x: 1306, startPoint y: 433, endPoint x: 1307, endPoint y: 448, distance: 15.0
click at [1309, 433] on td "[DATE]" at bounding box center [1383, 423] width 313 height 66
drag, startPoint x: 1252, startPoint y: 490, endPoint x: 1267, endPoint y: 493, distance: 15.3
click at [1267, 492] on td "[DATE]" at bounding box center [1383, 489] width 313 height 66
click at [1513, 259] on icon "button" at bounding box center [1520, 262] width 14 height 14
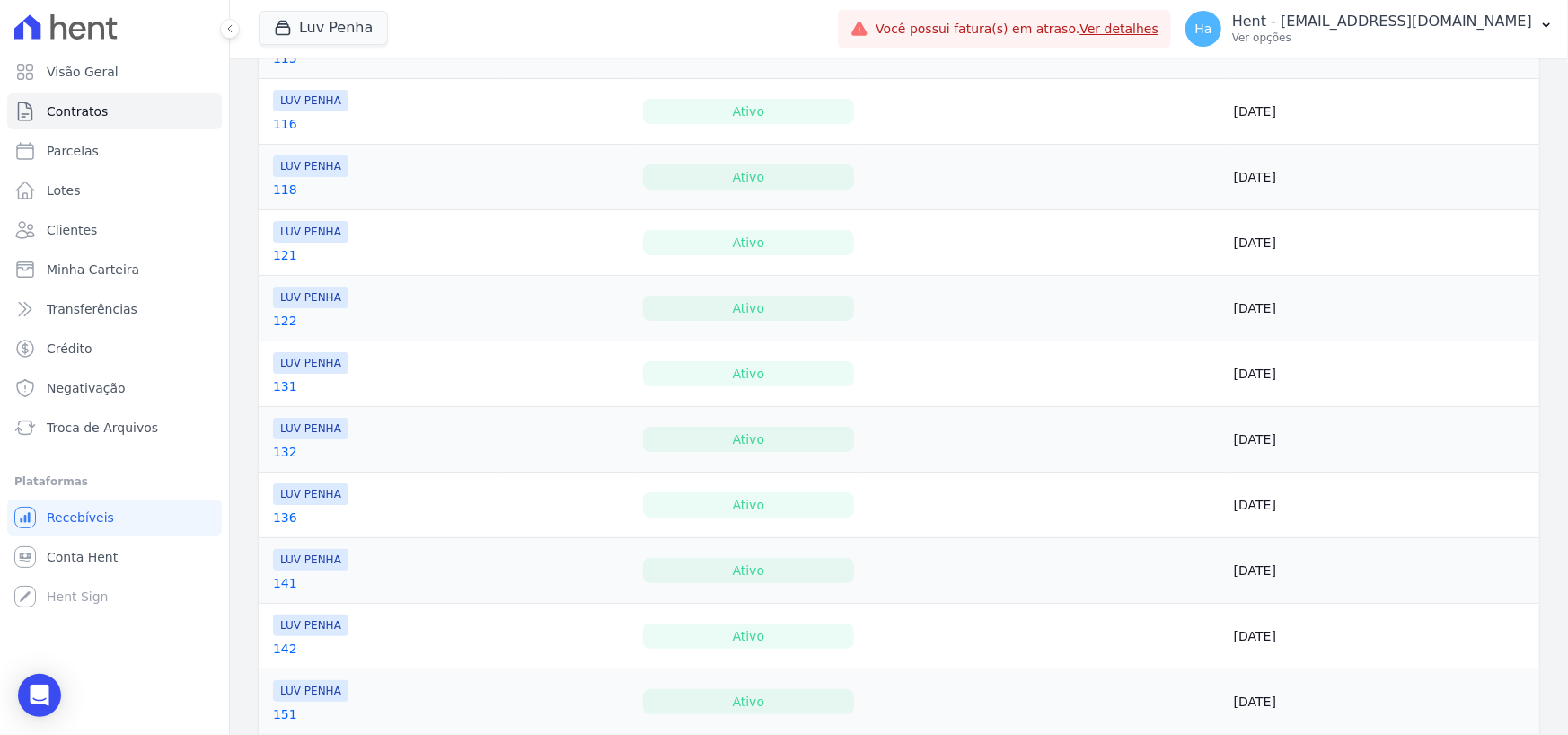
scroll to position [1302, 0]
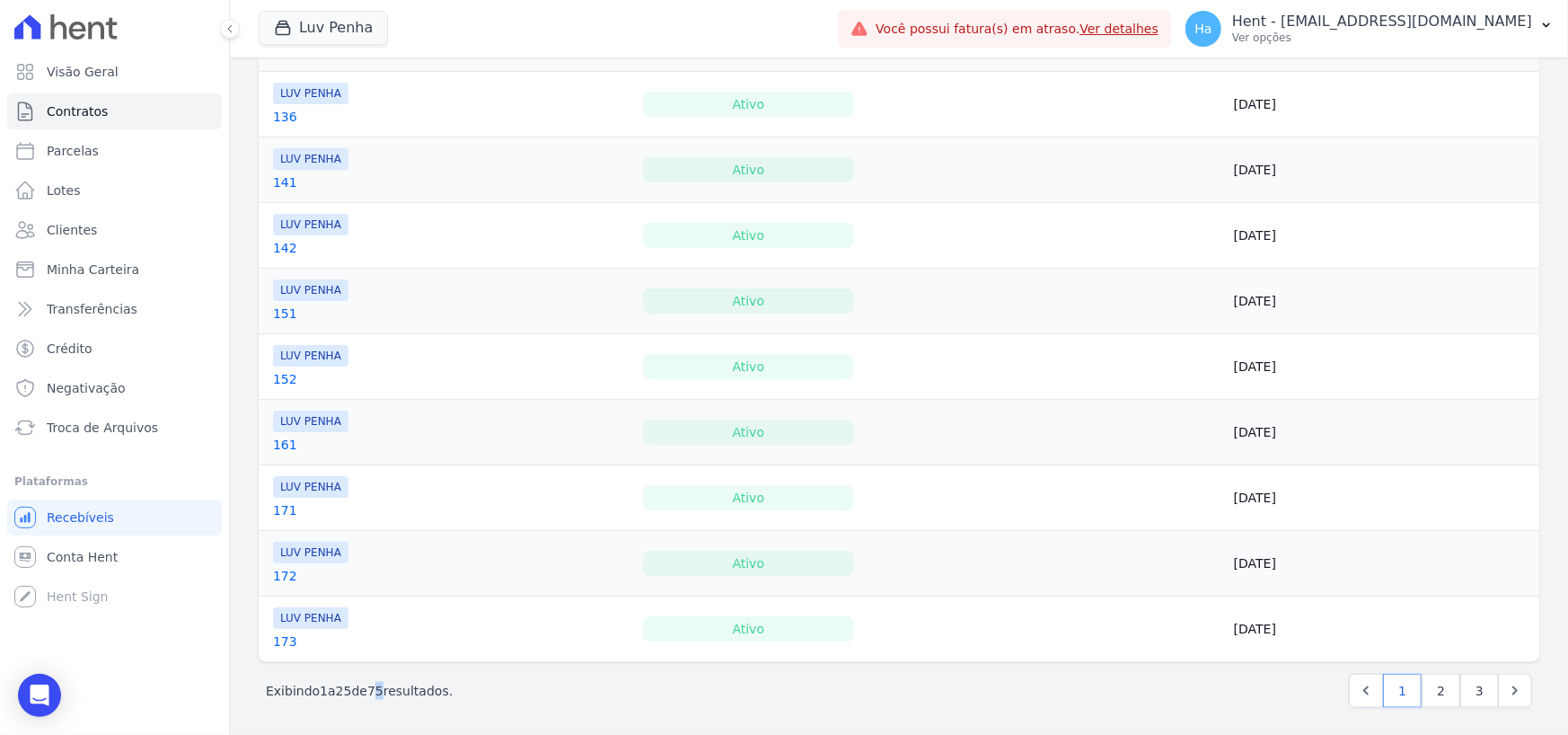
drag, startPoint x: 374, startPoint y: 694, endPoint x: 385, endPoint y: 694, distance: 11.0
click at [385, 694] on p "Exibindo 1 a 25 de 75 resultados." at bounding box center [359, 691] width 187 height 18
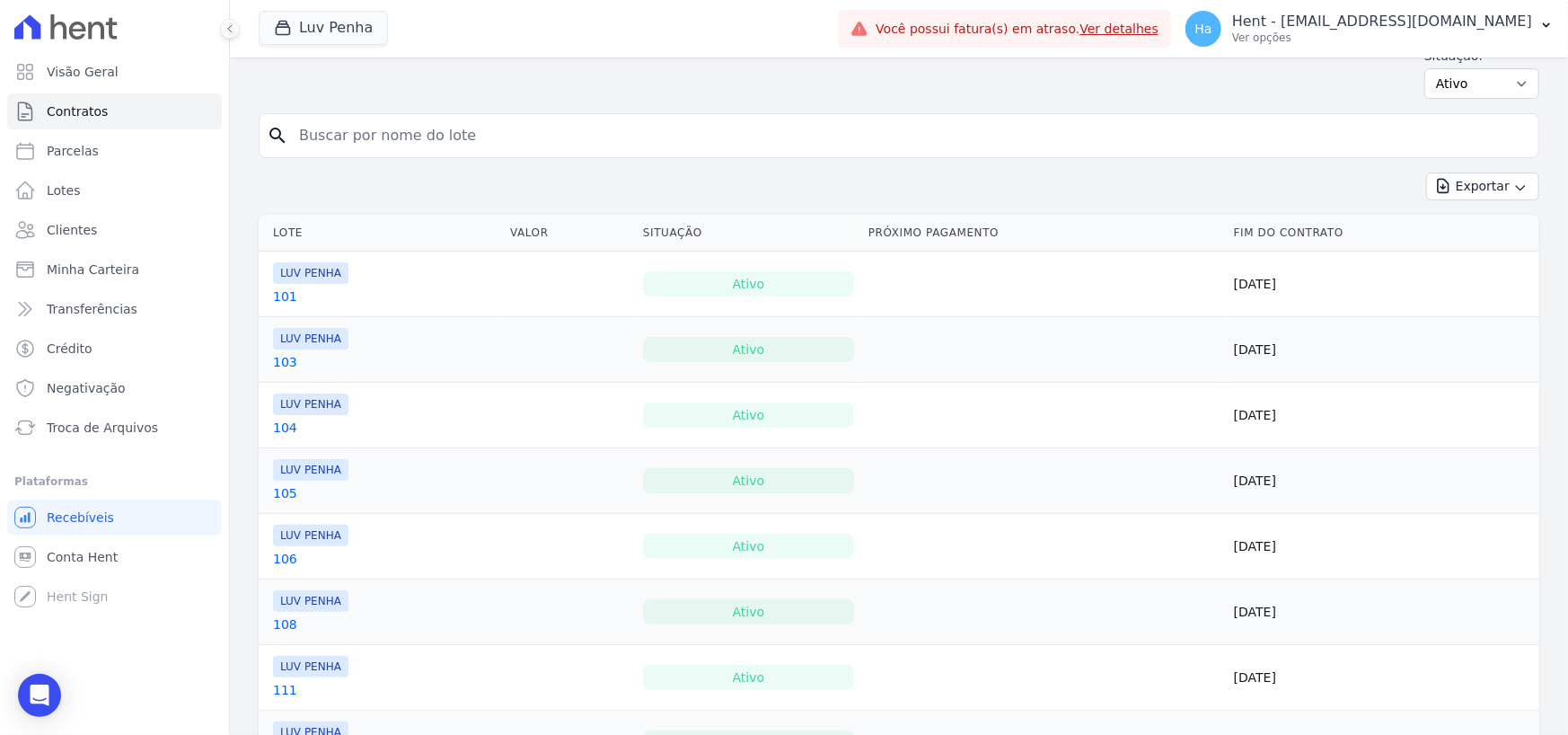
scroll to position [0, 0]
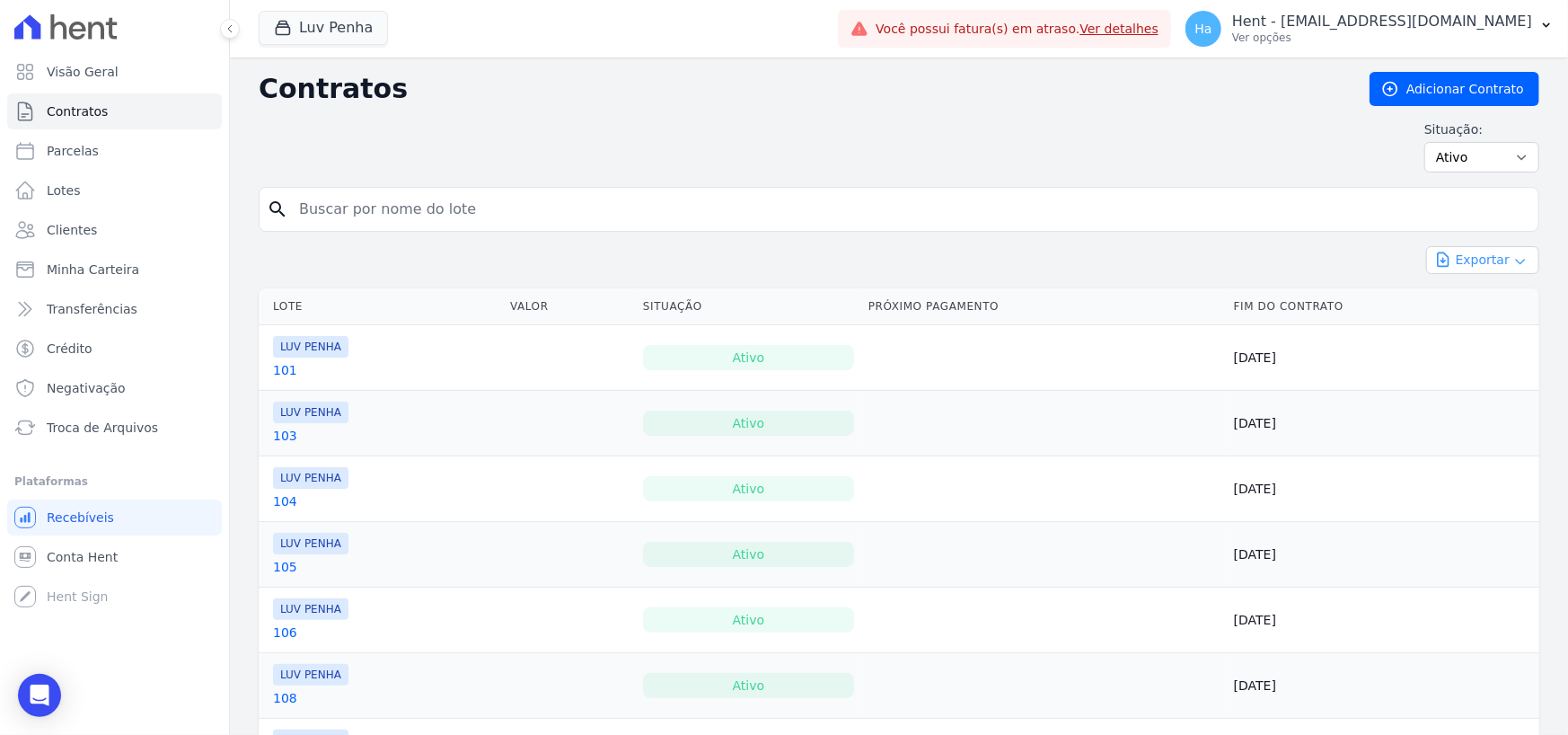
click at [1513, 261] on icon "button" at bounding box center [1520, 262] width 14 height 14
click at [1188, 233] on form "search" at bounding box center [899, 216] width 1280 height 60
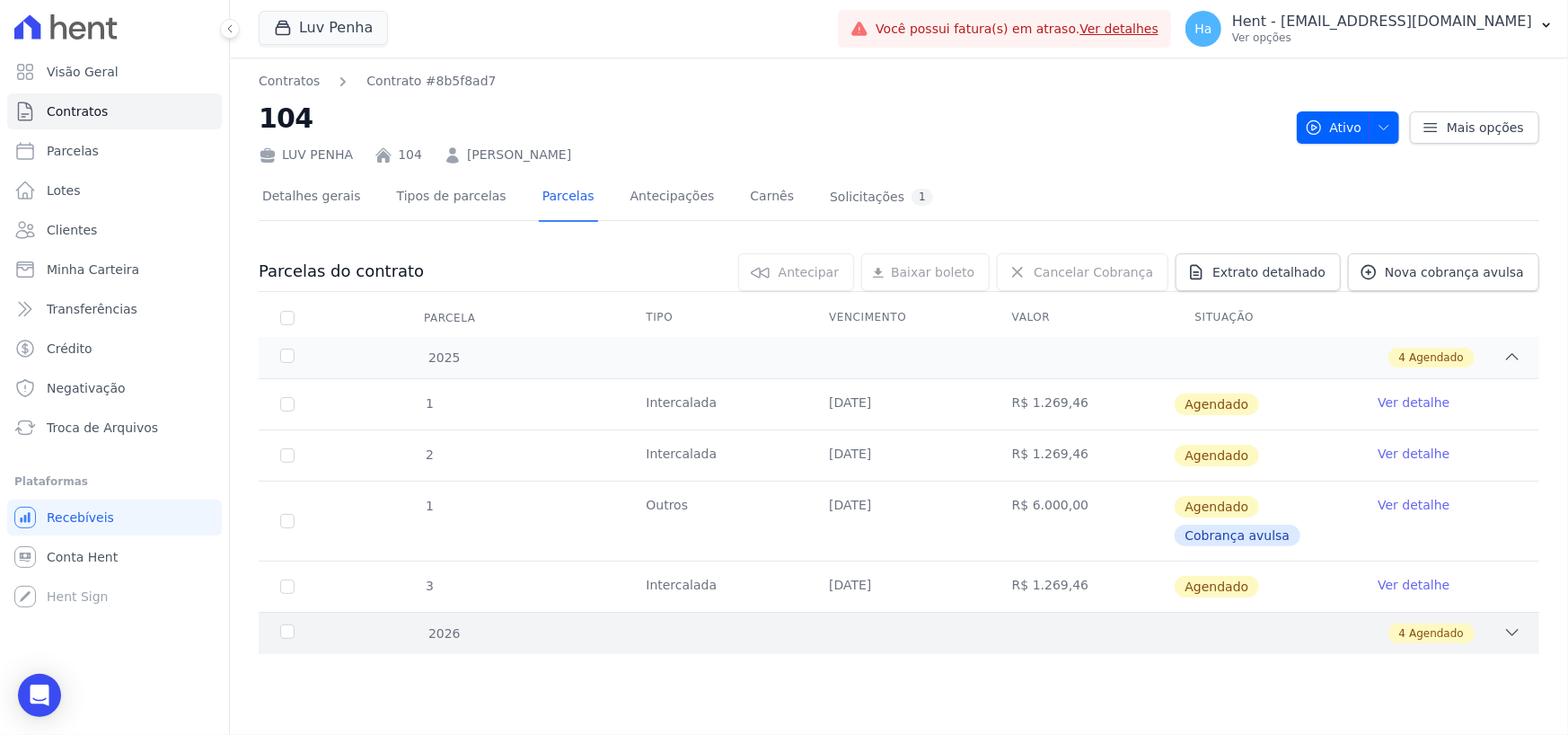
click at [1520, 623] on icon at bounding box center [1512, 632] width 18 height 18
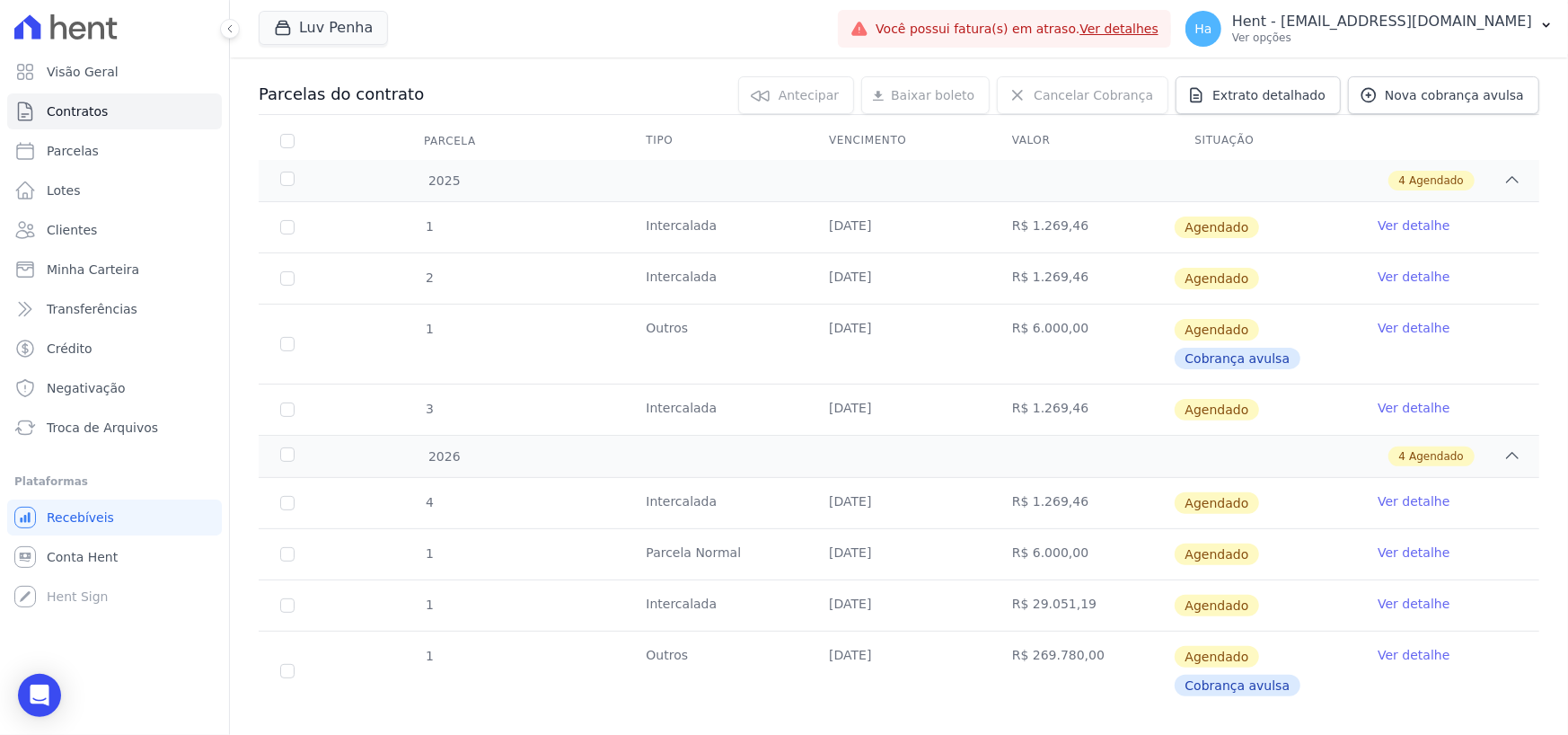
scroll to position [204, 0]
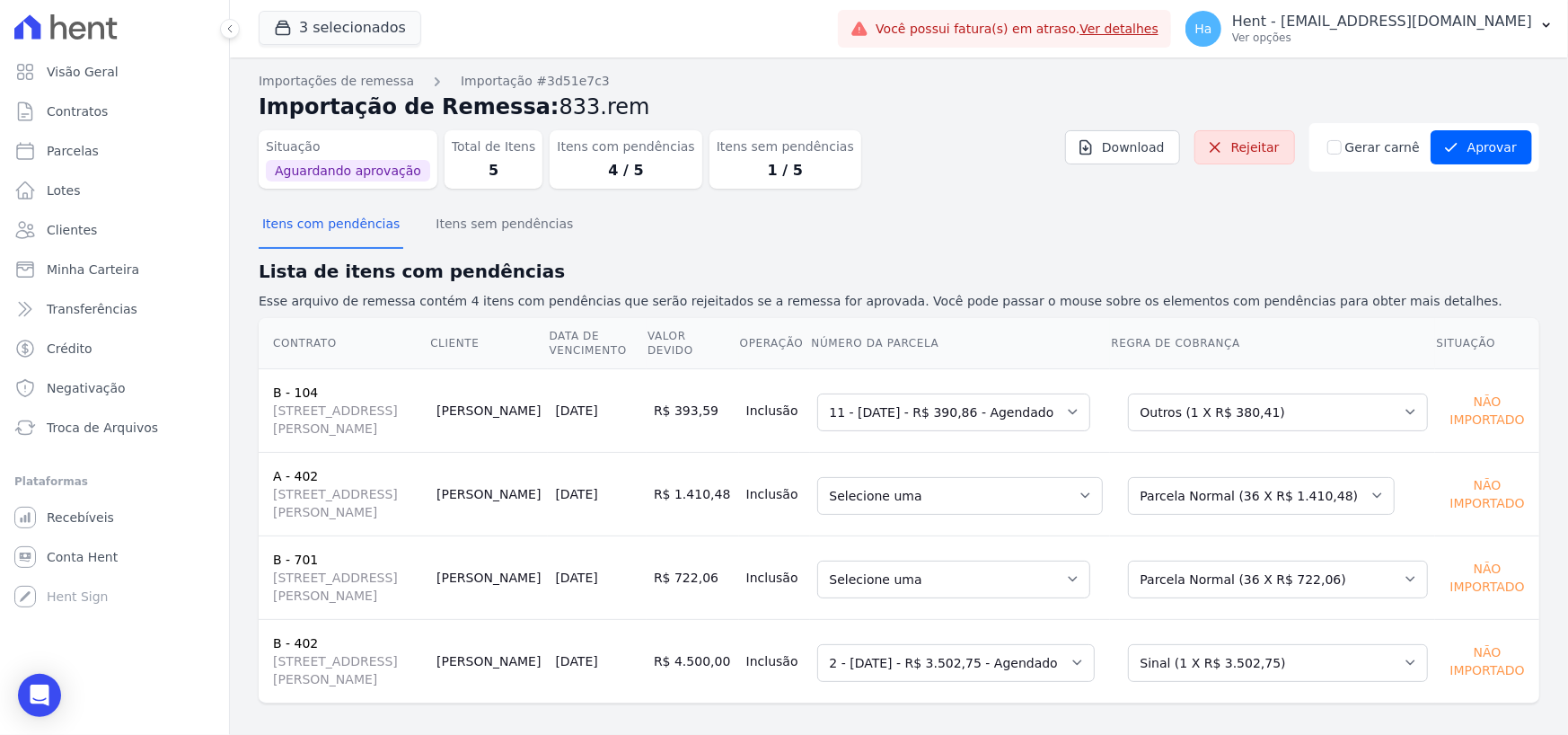
click at [954, 240] on div "Itens com pendências Itens sem pendências" at bounding box center [899, 225] width 1280 height 44
click at [1294, 422] on select "Selecione uma Nova Parcela Avulsa Parcela Avulsa Existente Financiamento CEF (1…" at bounding box center [1278, 412] width 300 height 38
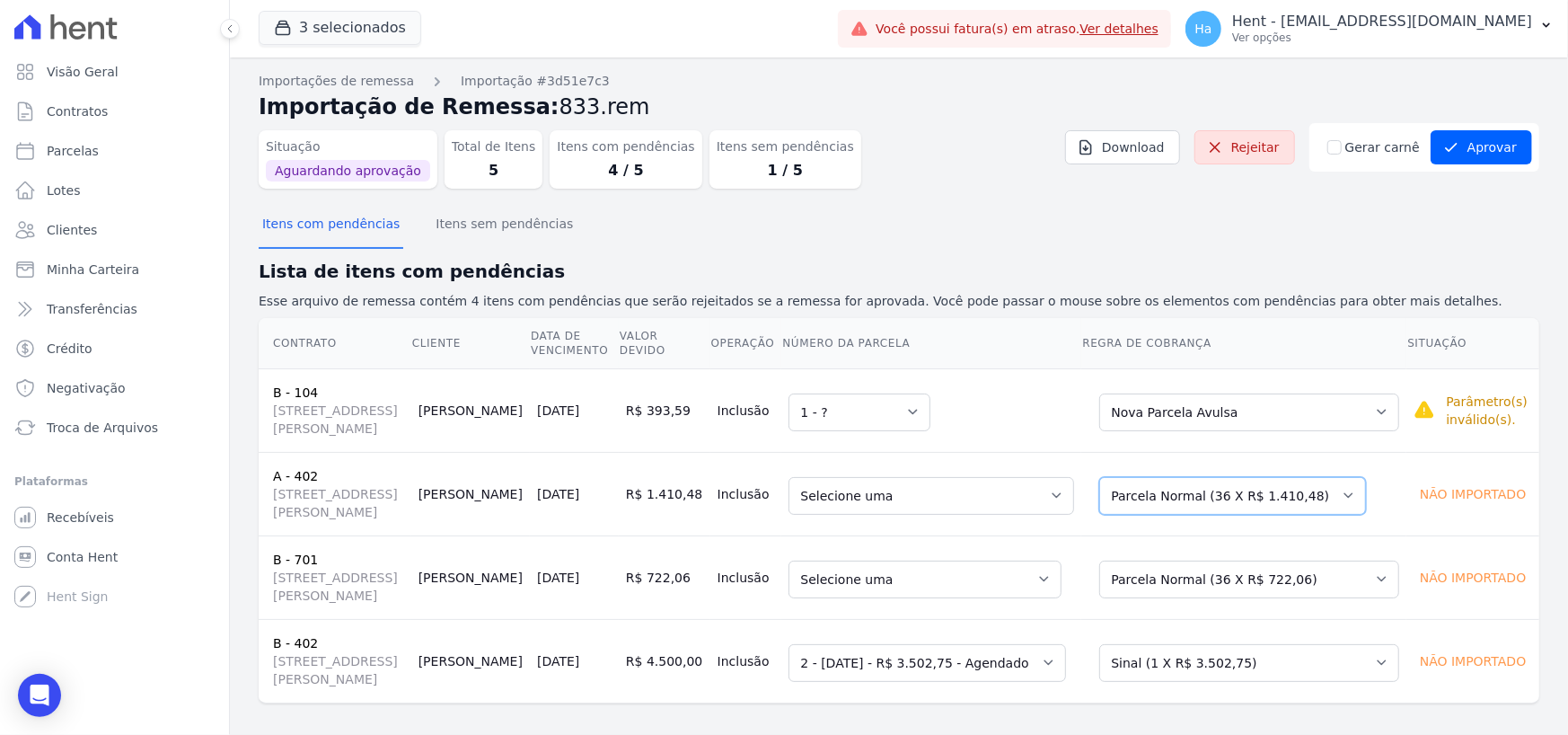
click at [1277, 515] on select "Selecione uma Nova Parcela Avulsa Parcela Avulsa Existente Parcela Normal (36 X…" at bounding box center [1233, 496] width 267 height 38
click at [1238, 598] on select "Selecione uma Nova Parcela Avulsa Parcela Avulsa Existente Sinal (1 X R$ 10.700…" at bounding box center [1247, 580] width 300 height 38
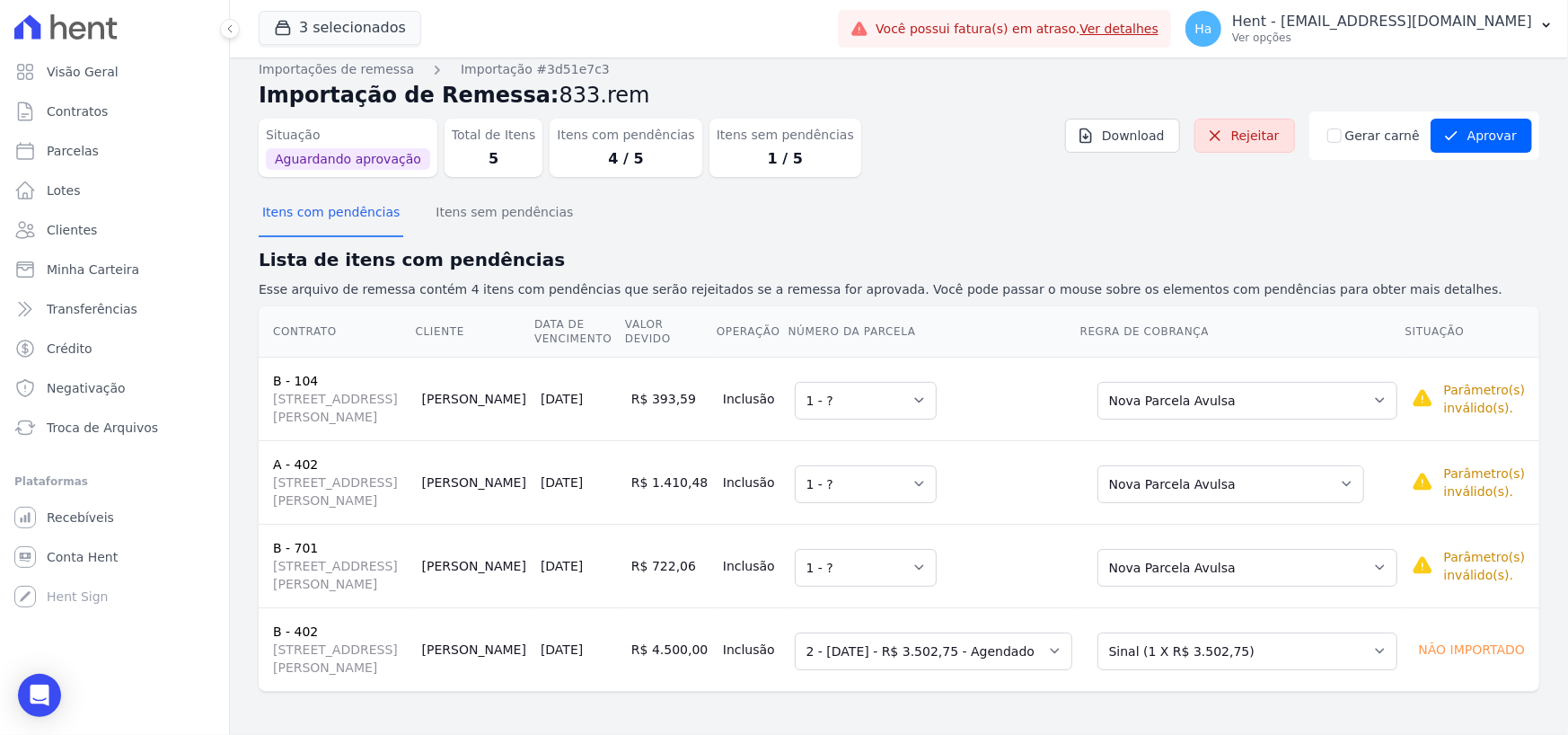
scroll to position [82, 0]
click at [1207, 647] on select "Selecione uma Nova Parcela Avulsa Parcela Avulsa Existente Sinal (1 X R$ 3.502,…" at bounding box center [1247, 651] width 300 height 38
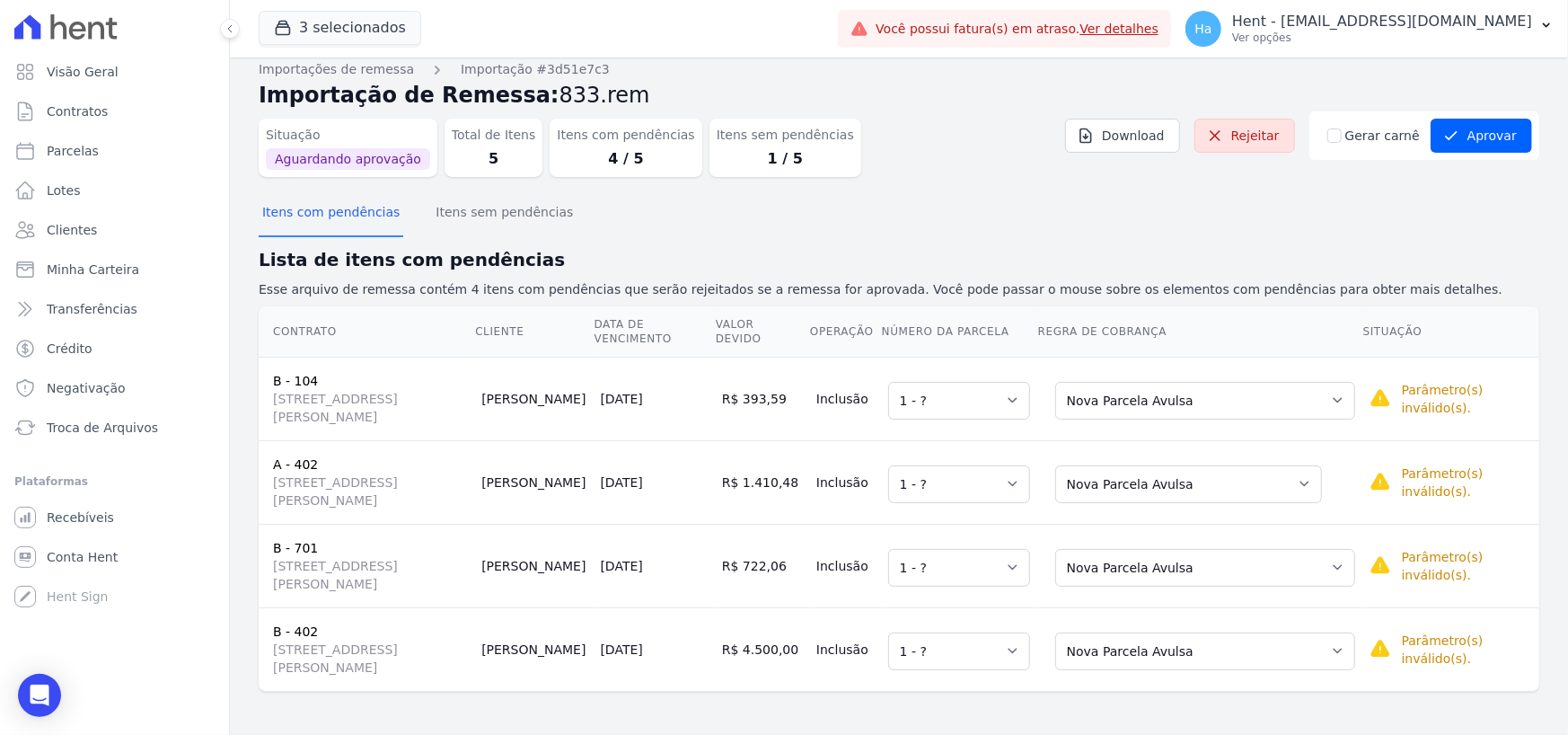
scroll to position [10, 0]
click at [908, 243] on section "Itens com pendências Itens sem pendências Lista de itens com pendências Esse ar…" at bounding box center [899, 443] width 1280 height 501
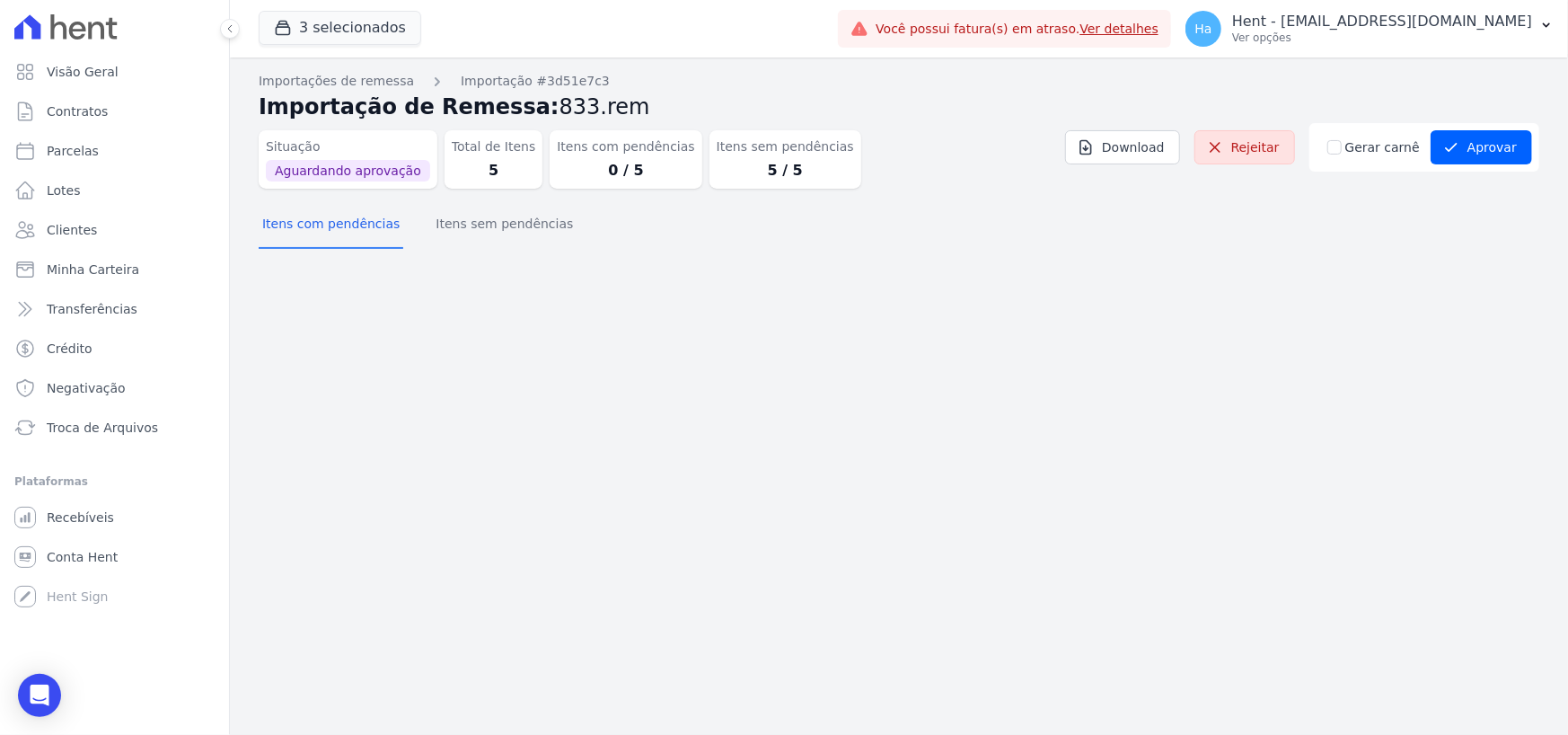
click at [510, 253] on div "Importações de remessa Importação #3d51e7c3 Importação de Remessa: 833.rem Situ…" at bounding box center [899, 165] width 1280 height 186
click at [509, 239] on button "Itens sem pendências" at bounding box center [504, 225] width 144 height 47
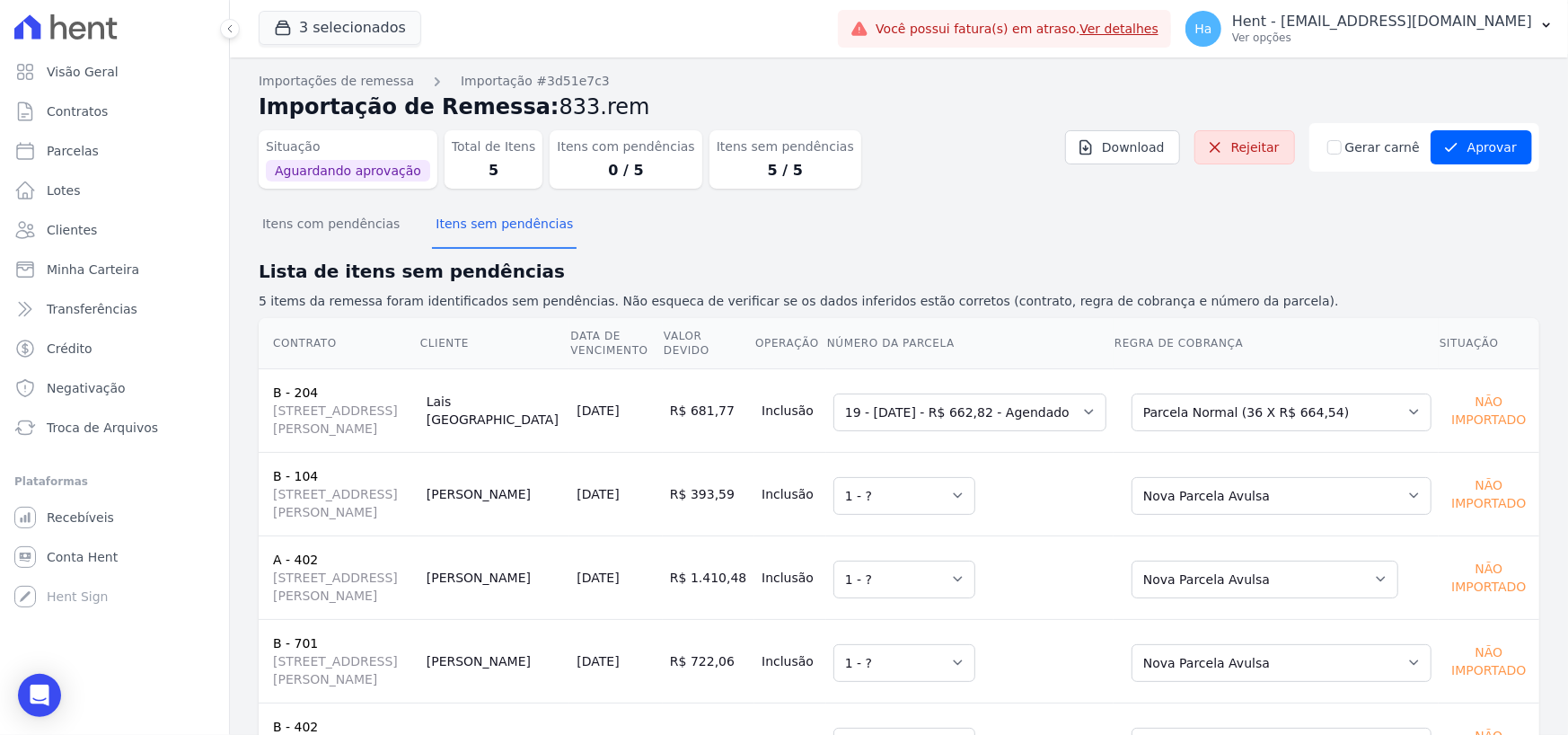
click at [970, 202] on div "Situação Aguardando aprovação Total de Itens 5 Itens com pendências 0 / 5 Itens…" at bounding box center [899, 162] width 1280 height 80
click at [1261, 147] on link "Rejeitar" at bounding box center [1245, 147] width 101 height 34
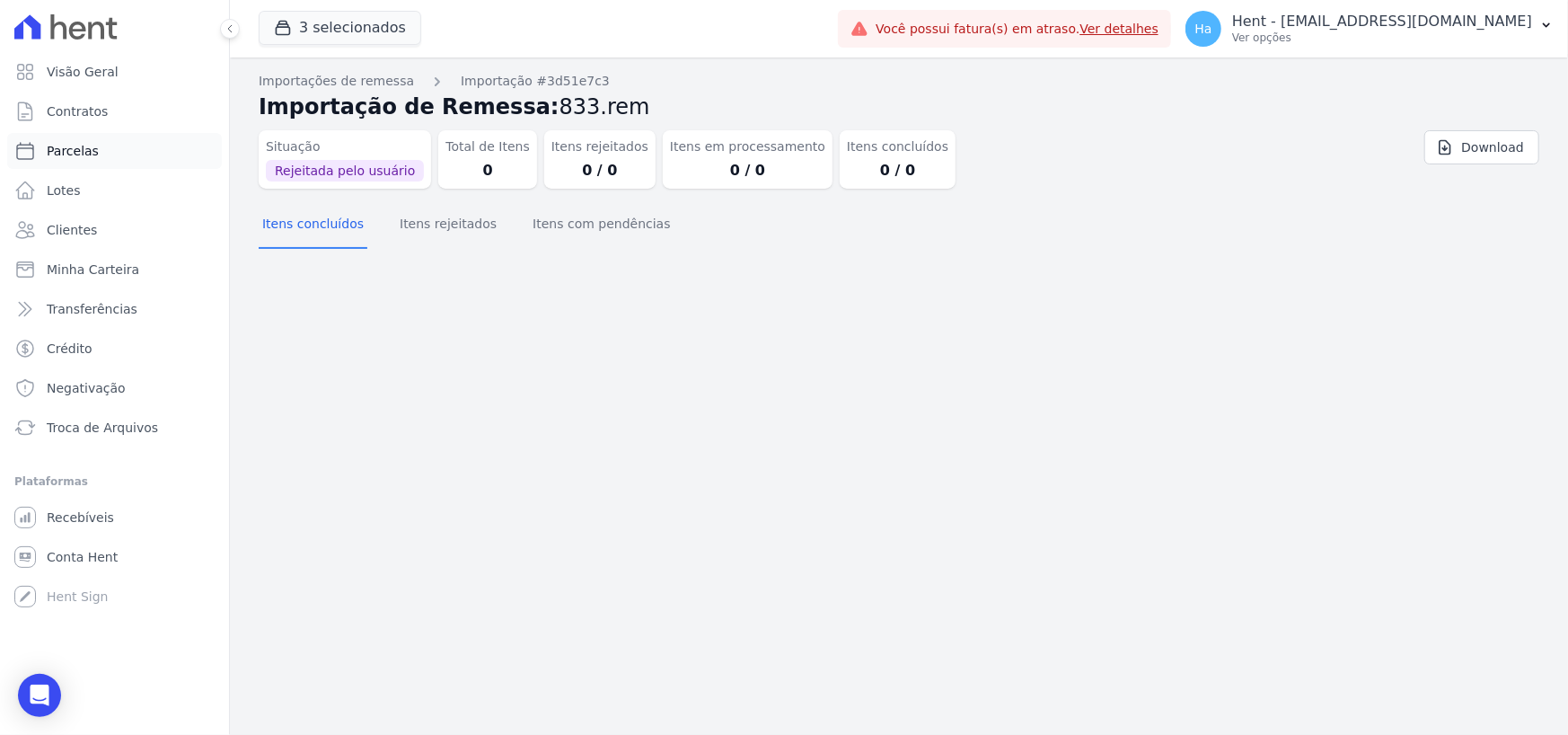
click at [91, 151] on span "Parcelas" at bounding box center [73, 151] width 52 height 18
select select
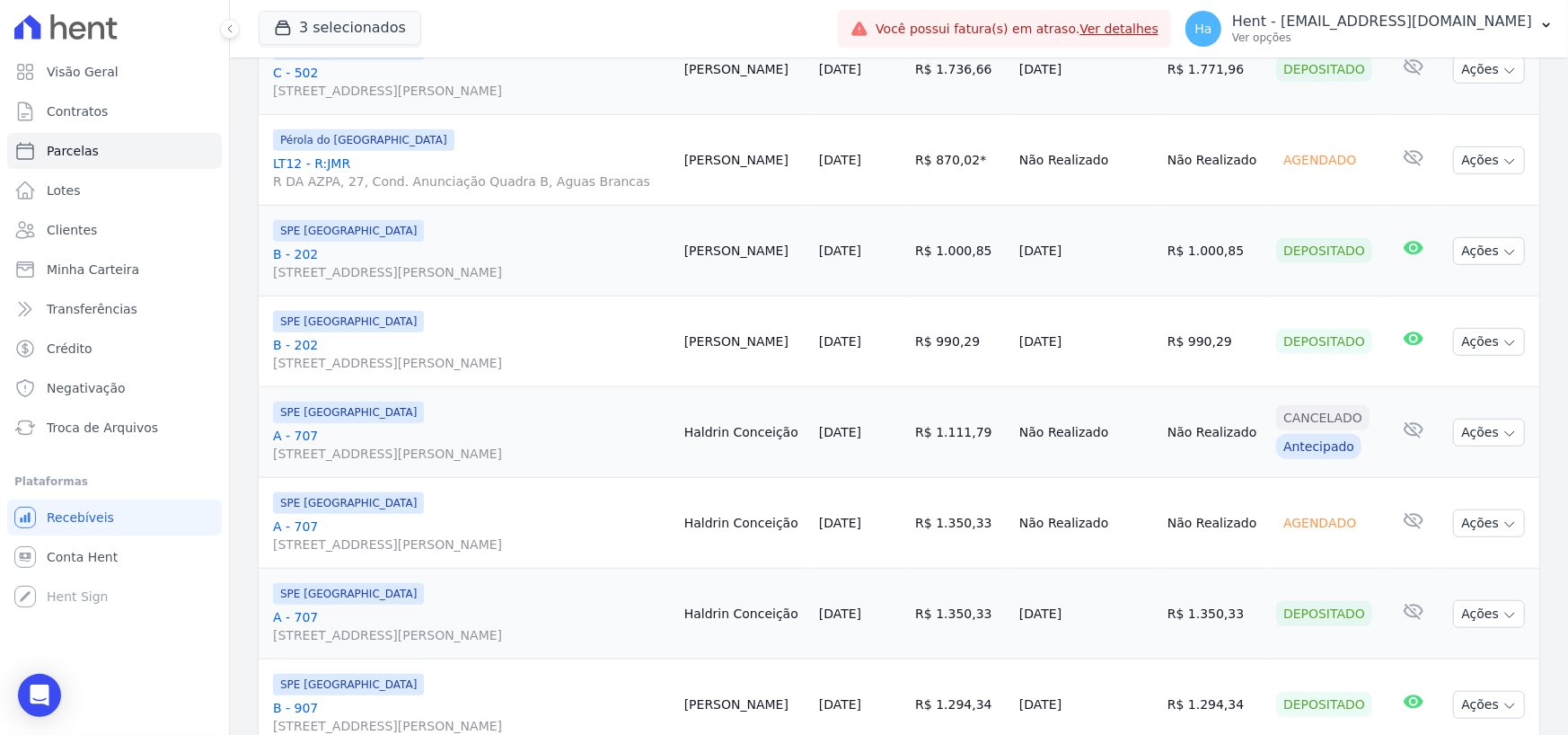
scroll to position [719, 0]
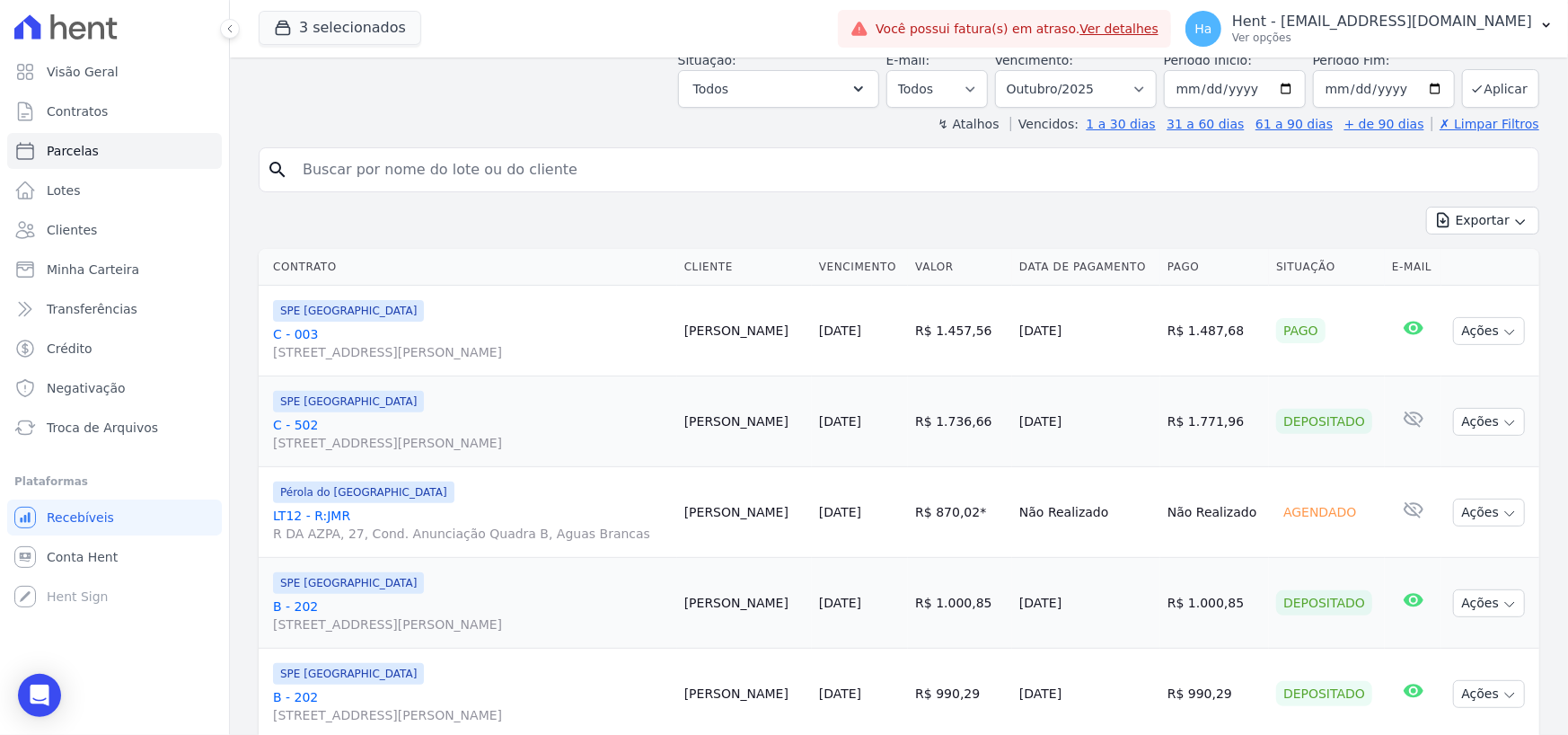
scroll to position [0, 0]
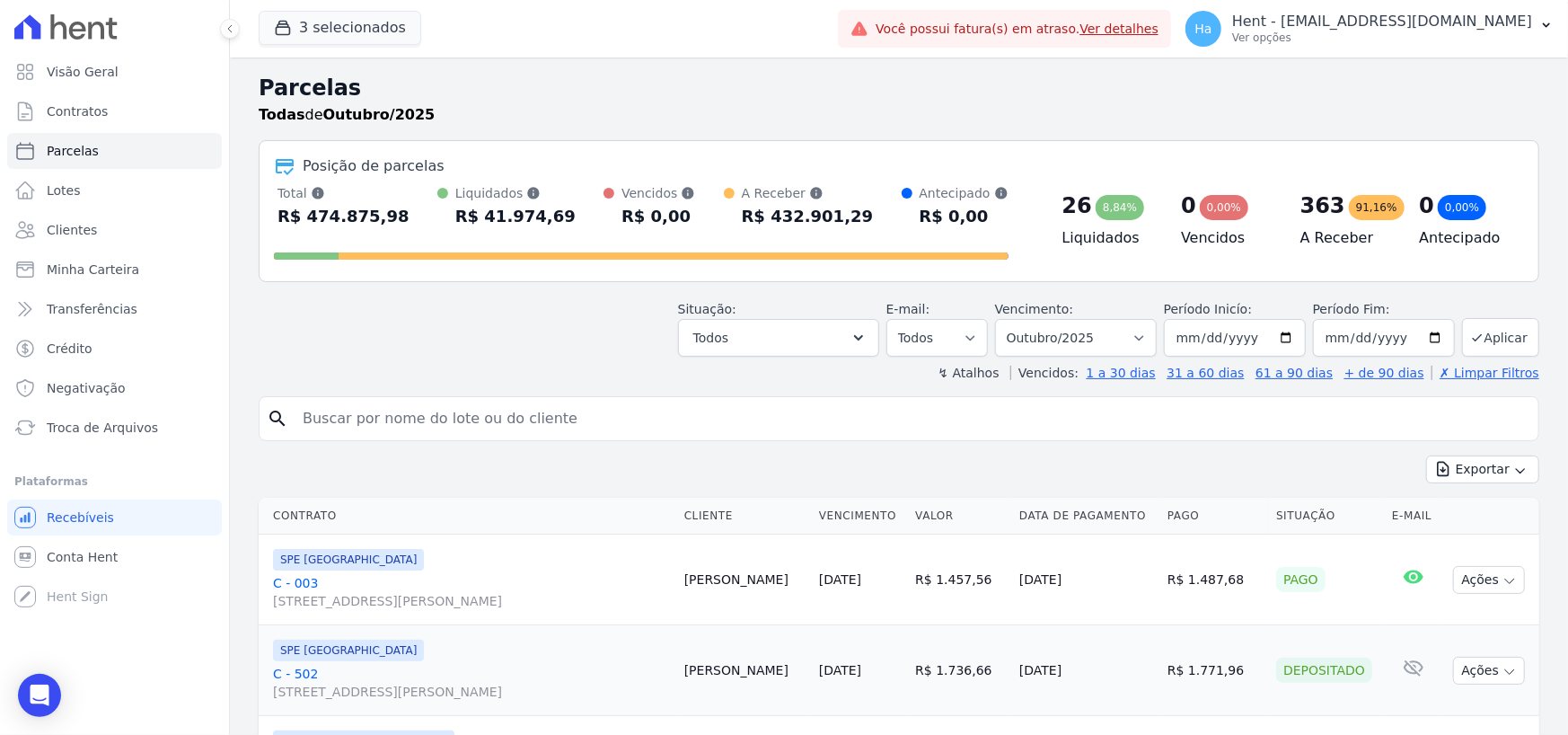
click at [656, 457] on div "Exportar Exportar PDF Exportar CSV" at bounding box center [899, 476] width 1280 height 42
click at [586, 473] on div "Exportar Exportar PDF Exportar CSV" at bounding box center [899, 476] width 1280 height 42
click at [69, 275] on span "Minha Carteira" at bounding box center [93, 270] width 93 height 18
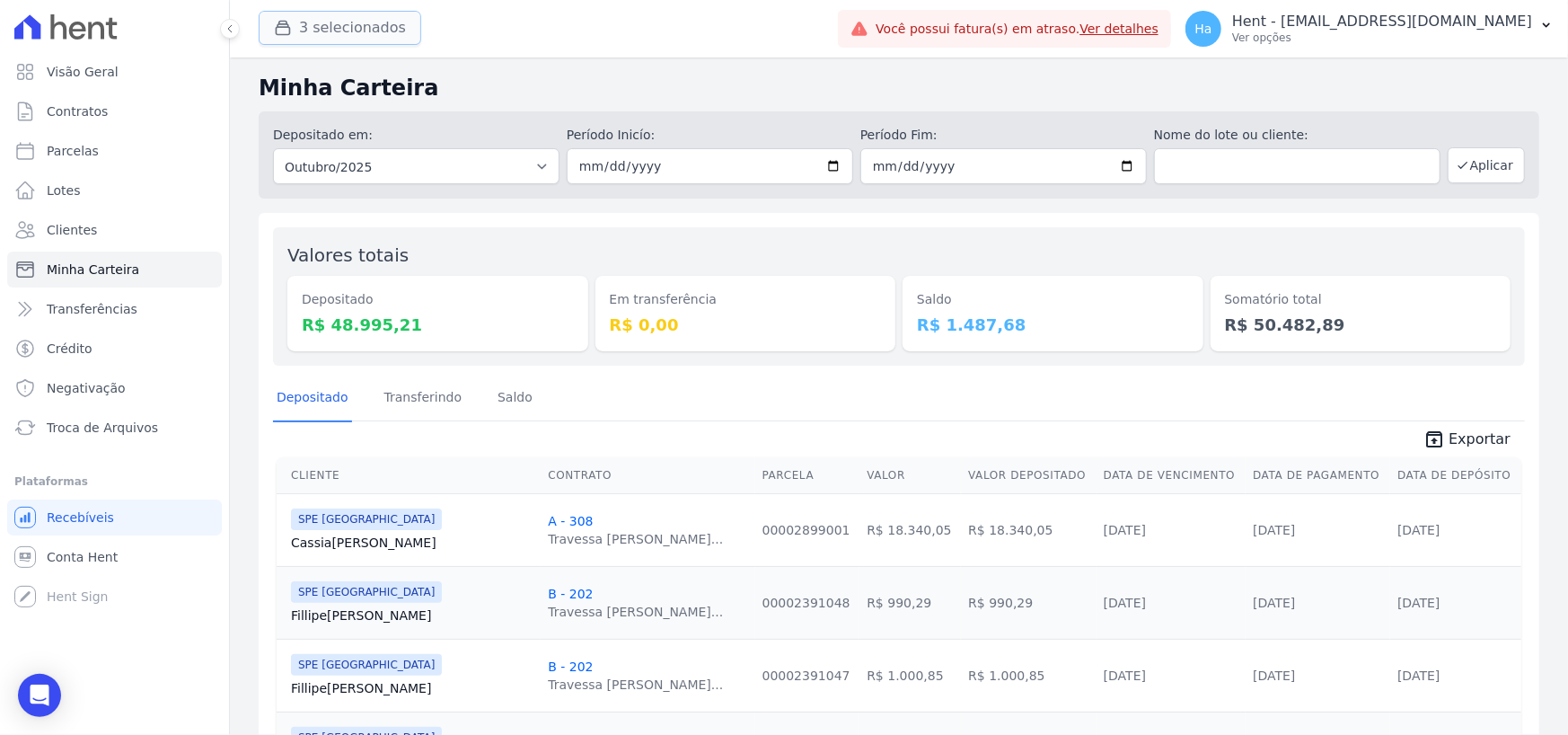
click at [360, 29] on button "3 selecionados" at bounding box center [340, 28] width 162 height 34
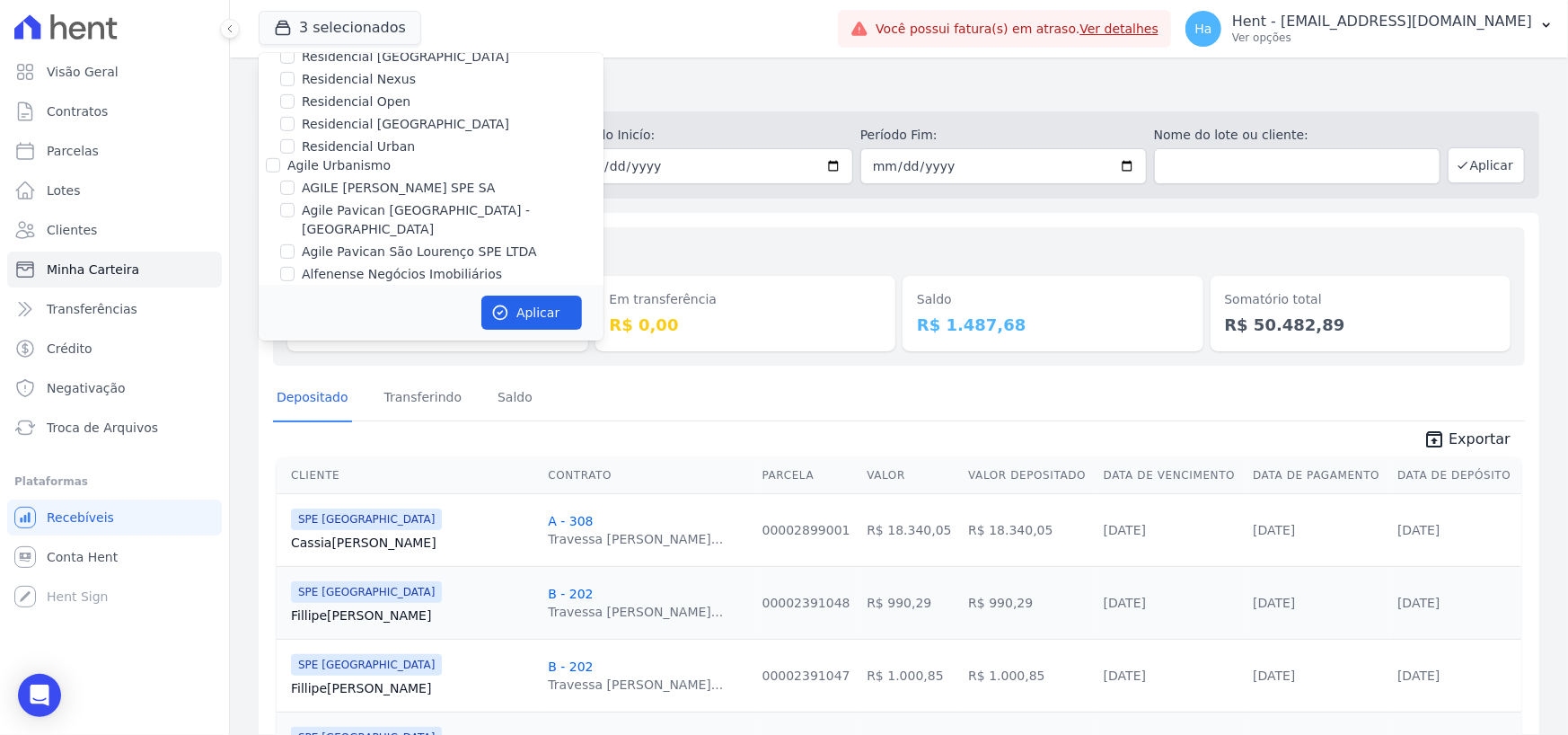
scroll to position [12356, 0]
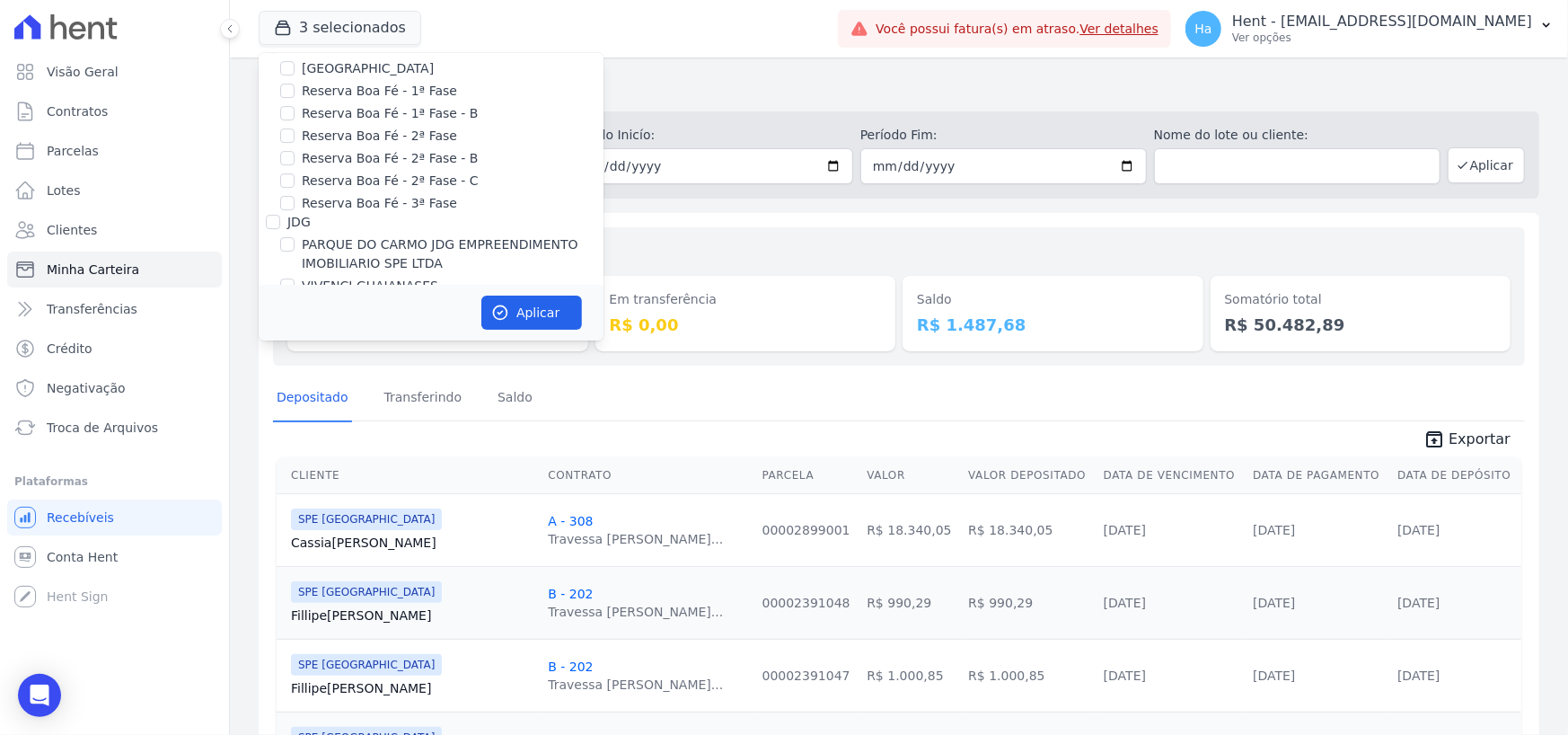
click at [277, 380] on input "Laje Engenharia" at bounding box center [273, 387] width 14 height 14
checkbox input "false"
click at [530, 318] on button "Aplicar" at bounding box center [532, 313] width 101 height 34
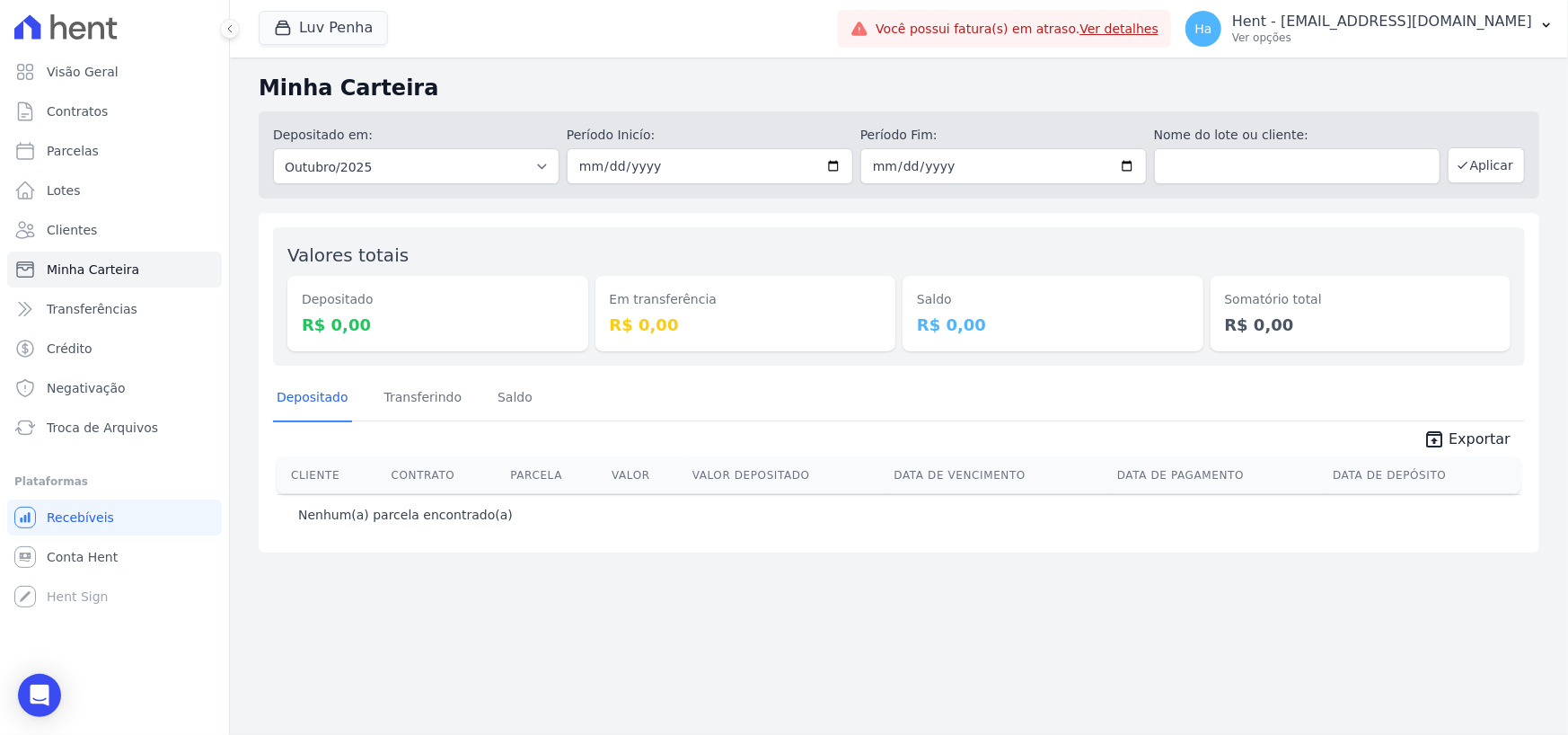
click at [742, 412] on div "Depositado Transferindo Saldo" at bounding box center [899, 398] width 1252 height 44
click at [339, 21] on button "Luv Penha" at bounding box center [323, 28] width 129 height 34
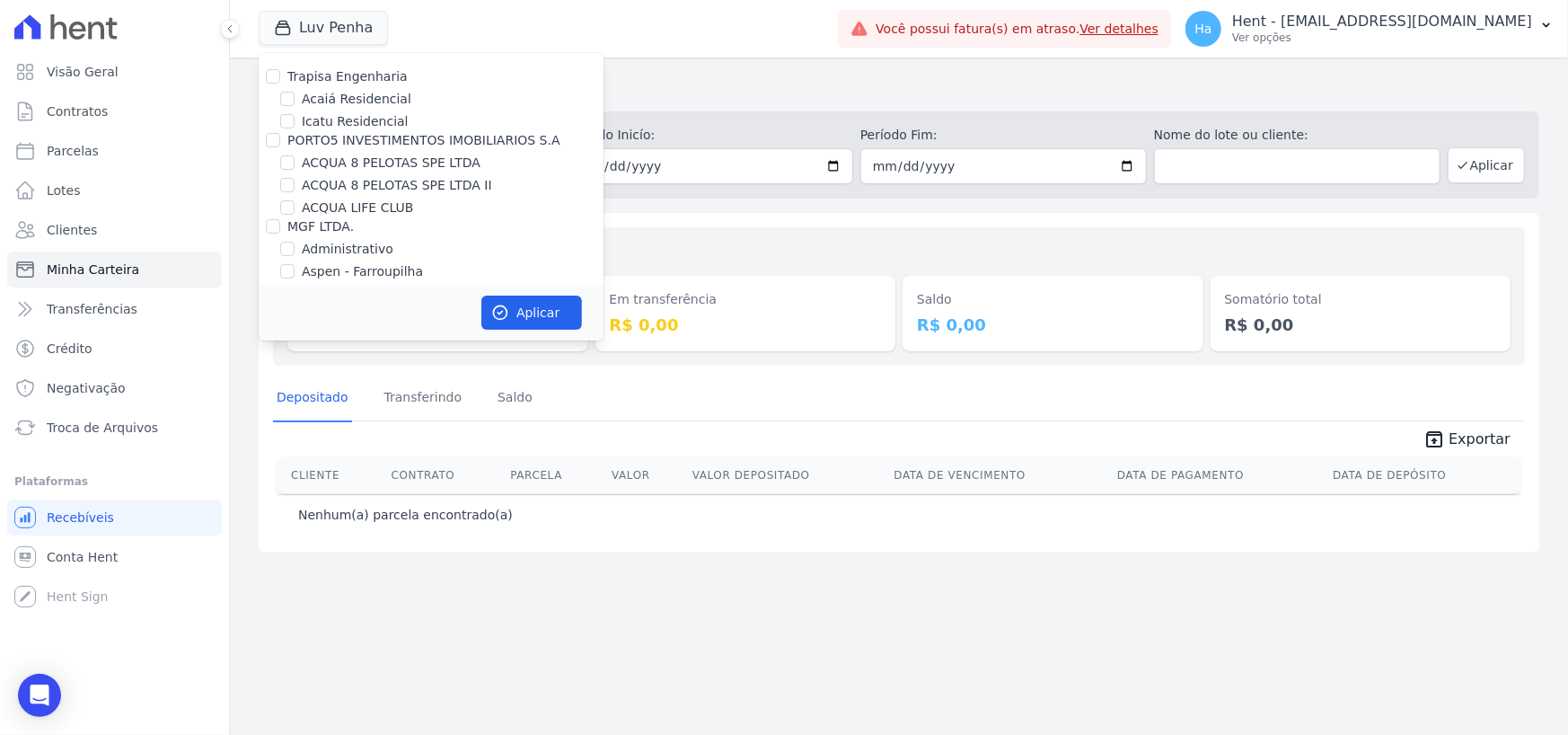
scroll to position [9929, 0]
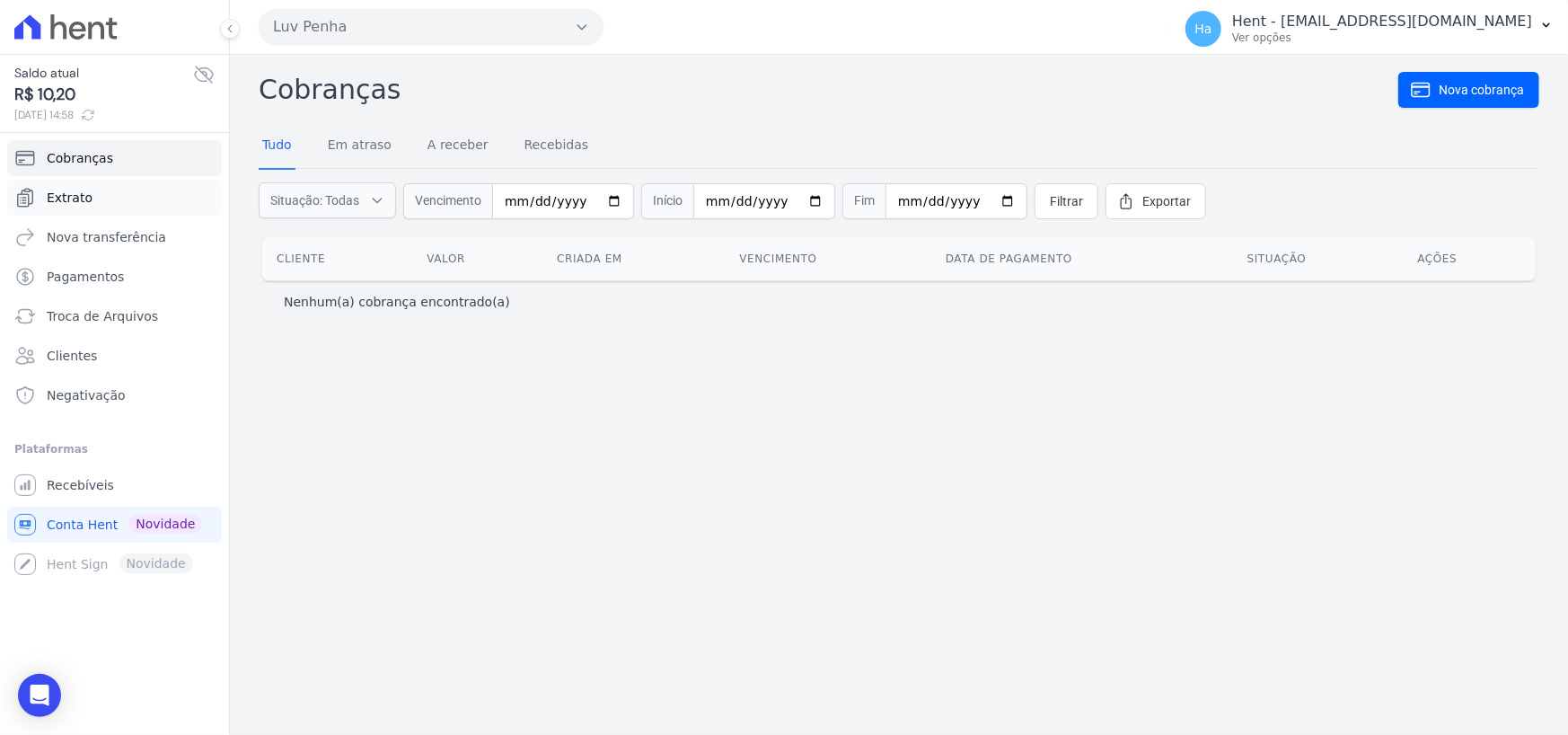
click at [113, 202] on link "Extrato" at bounding box center [115, 198] width 215 height 36
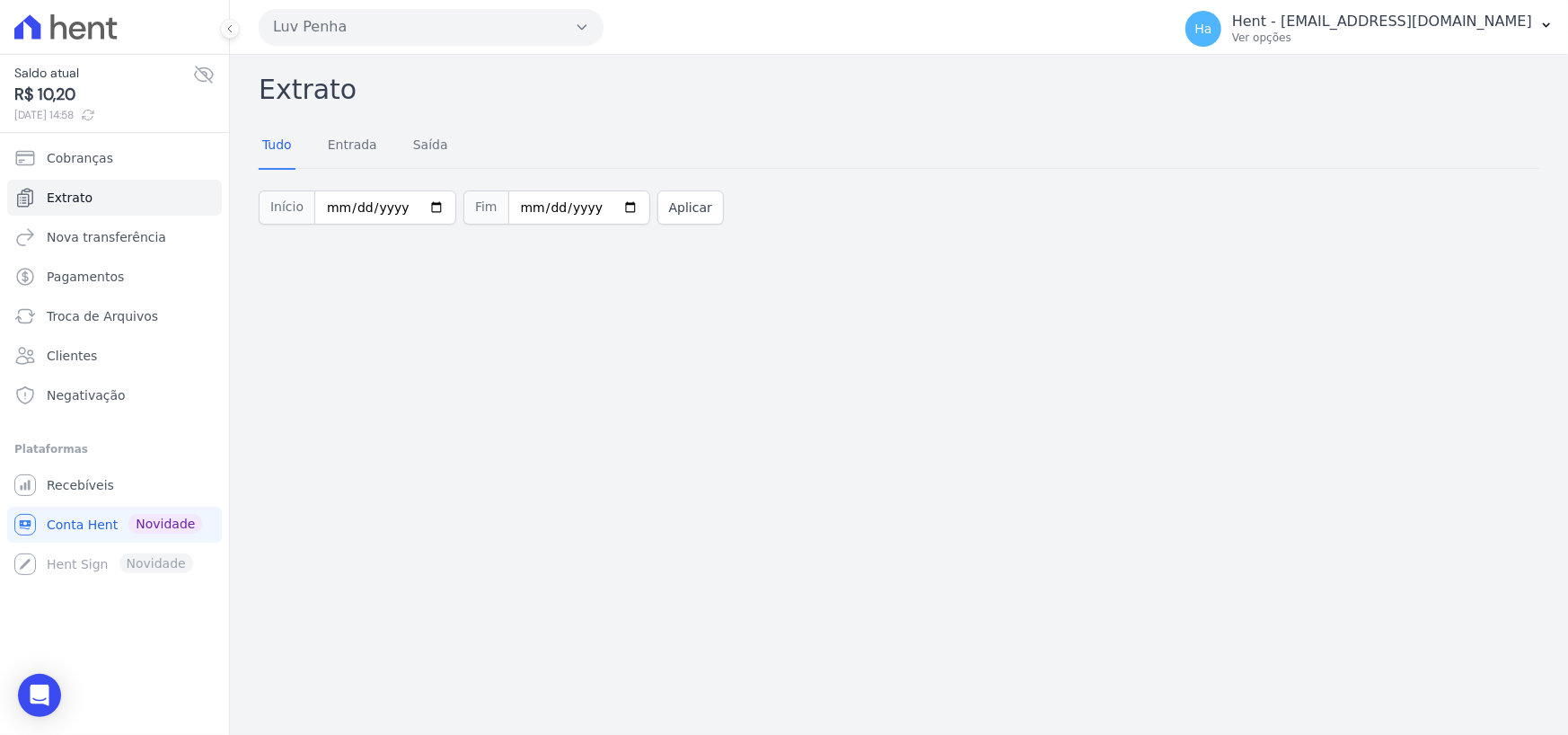
click at [532, 40] on button "Luv Penha" at bounding box center [431, 27] width 345 height 36
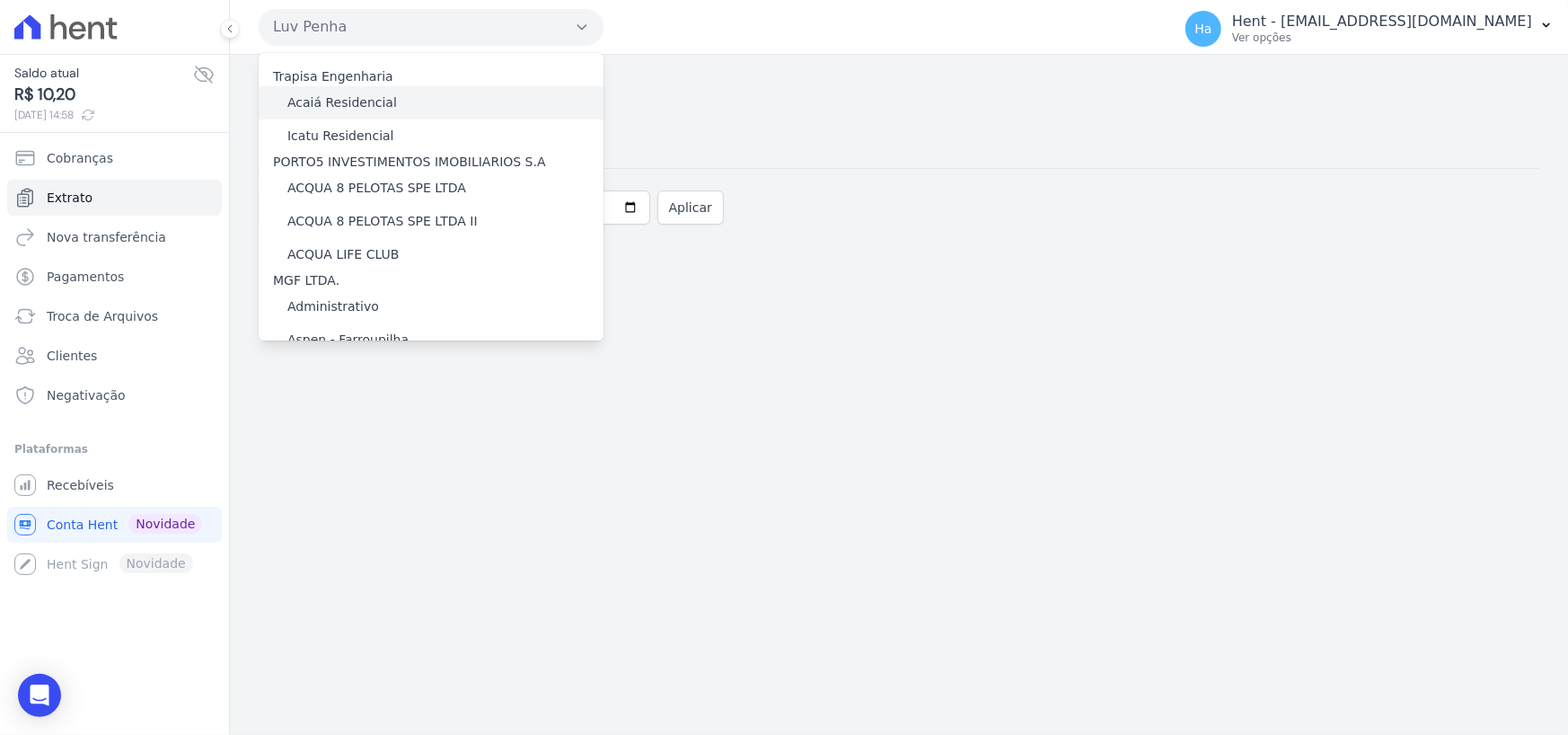
click at [353, 106] on label "Acaiá Residencial" at bounding box center [343, 103] width 110 height 19
click at [0, 0] on input "Acaiá Residencial" at bounding box center [0, 0] width 0 height 0
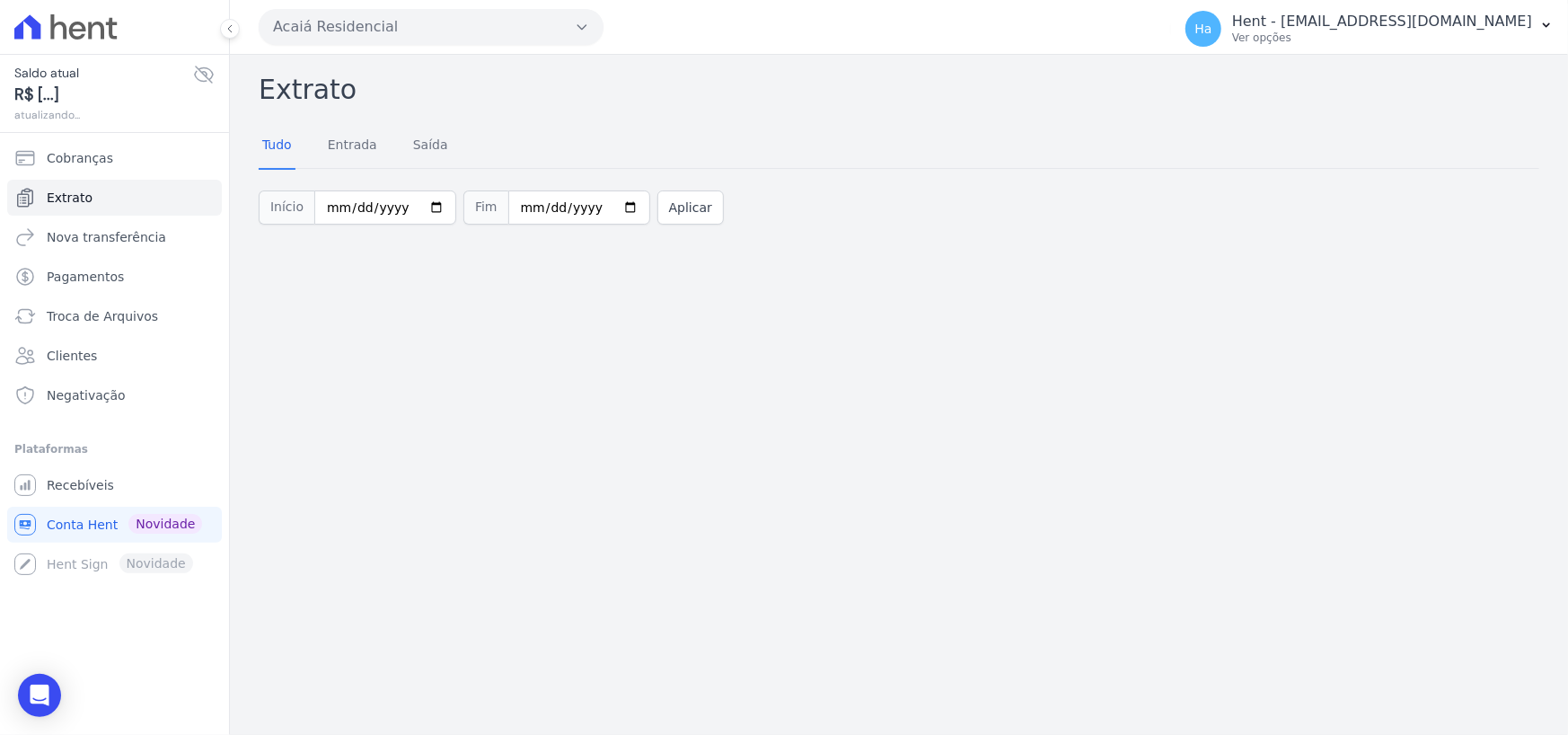
click at [567, 41] on button "Acaiá Residencial" at bounding box center [431, 27] width 345 height 36
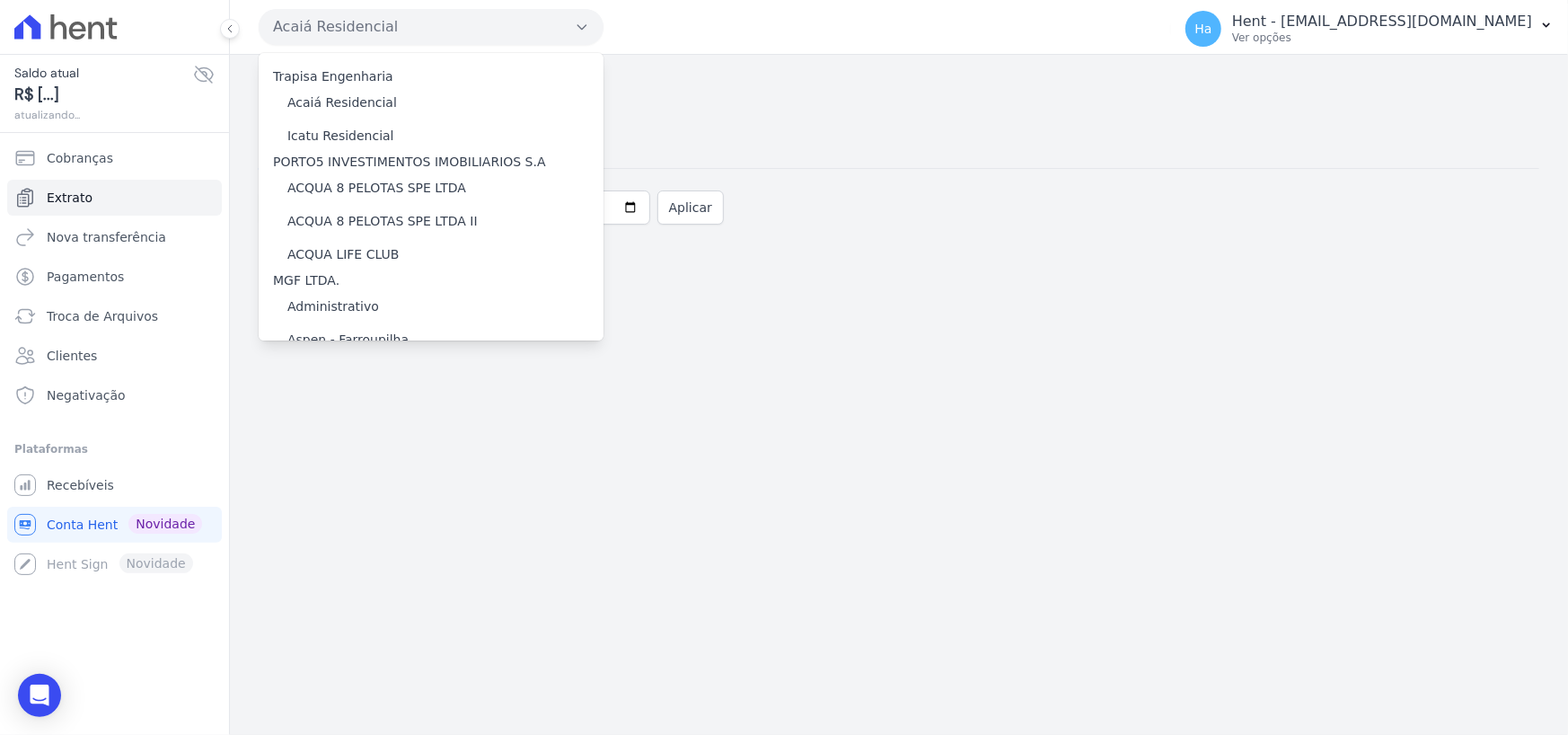
click at [568, 29] on button "Acaiá Residencial" at bounding box center [431, 27] width 345 height 36
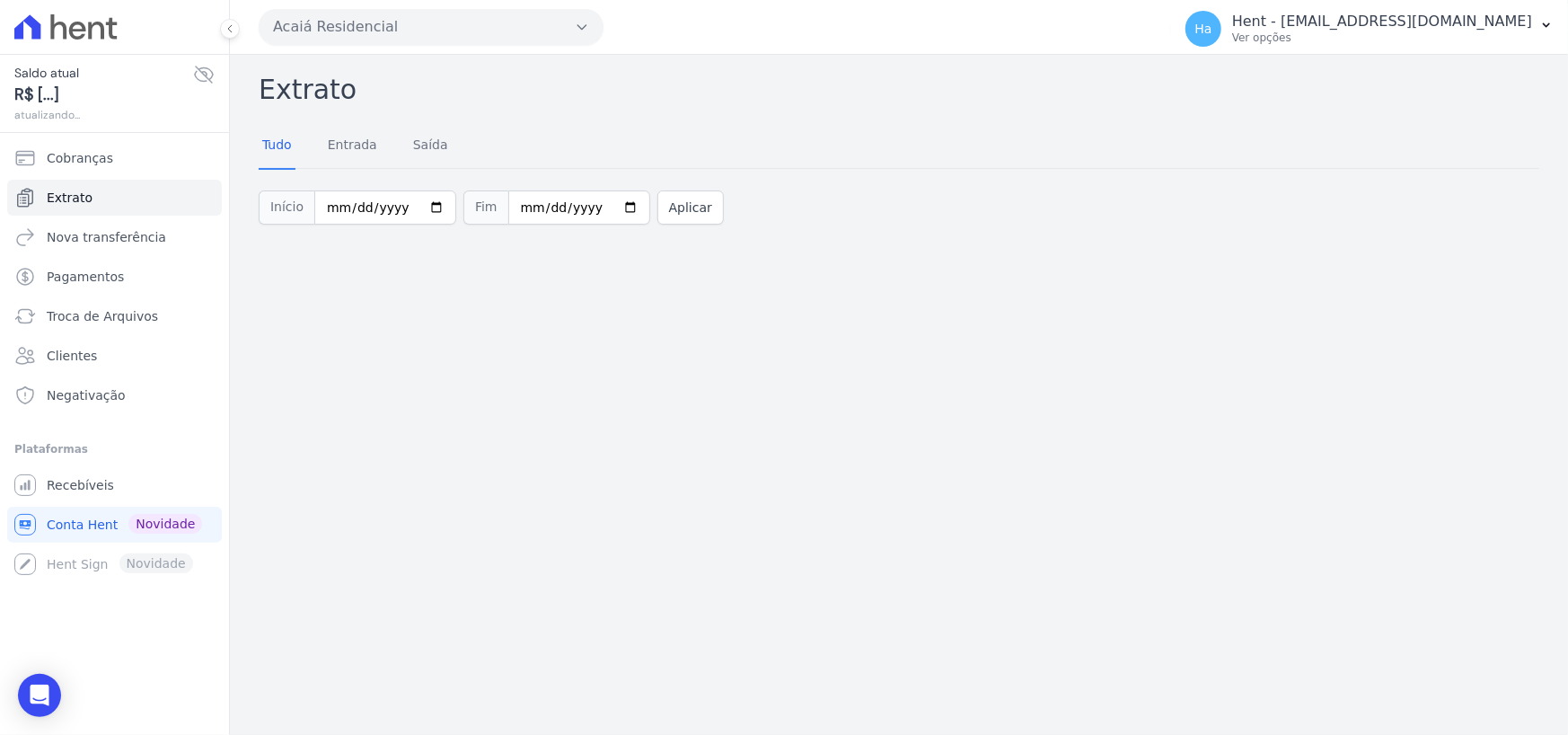
click at [568, 30] on button "Acaiá Residencial" at bounding box center [431, 27] width 345 height 36
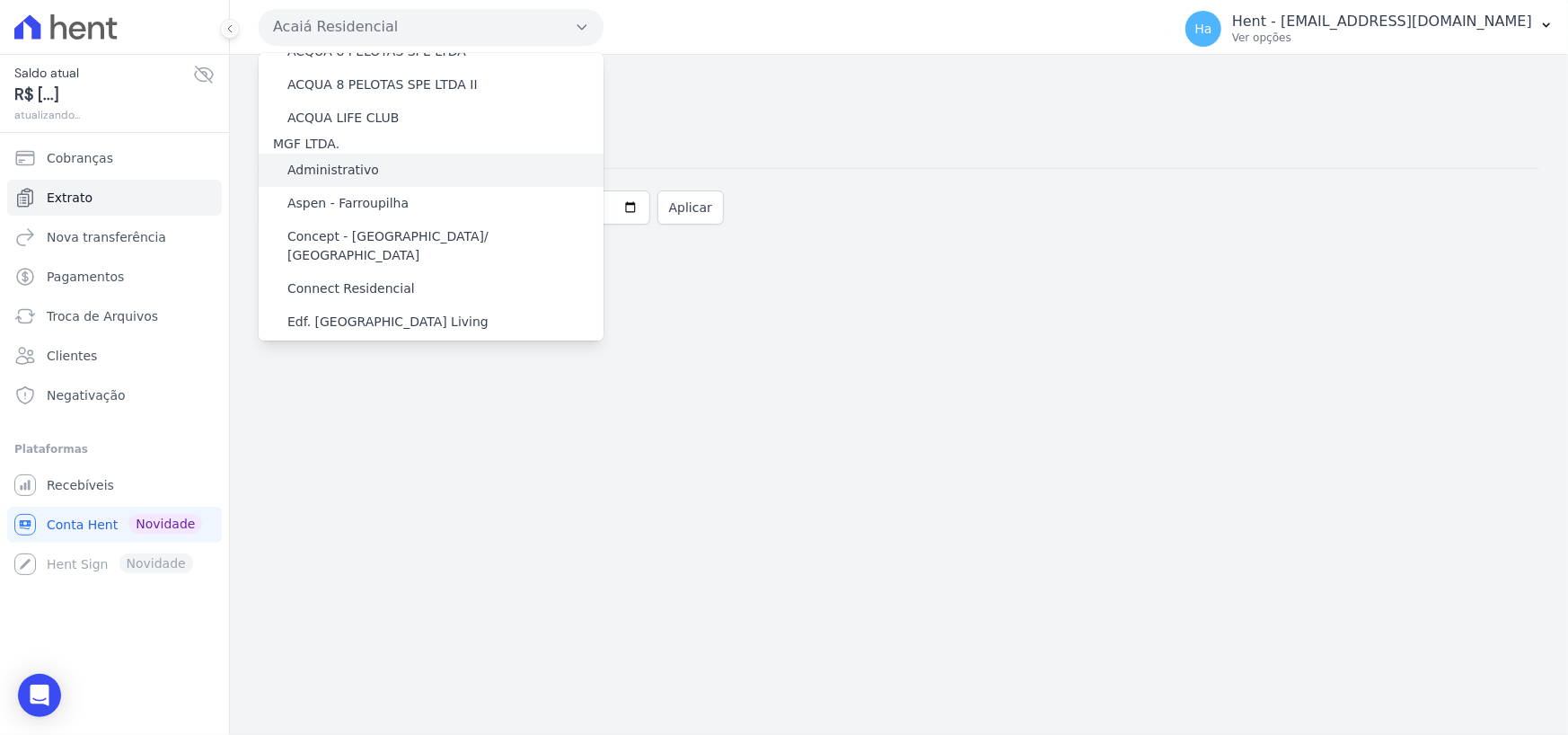
scroll to position [359, 0]
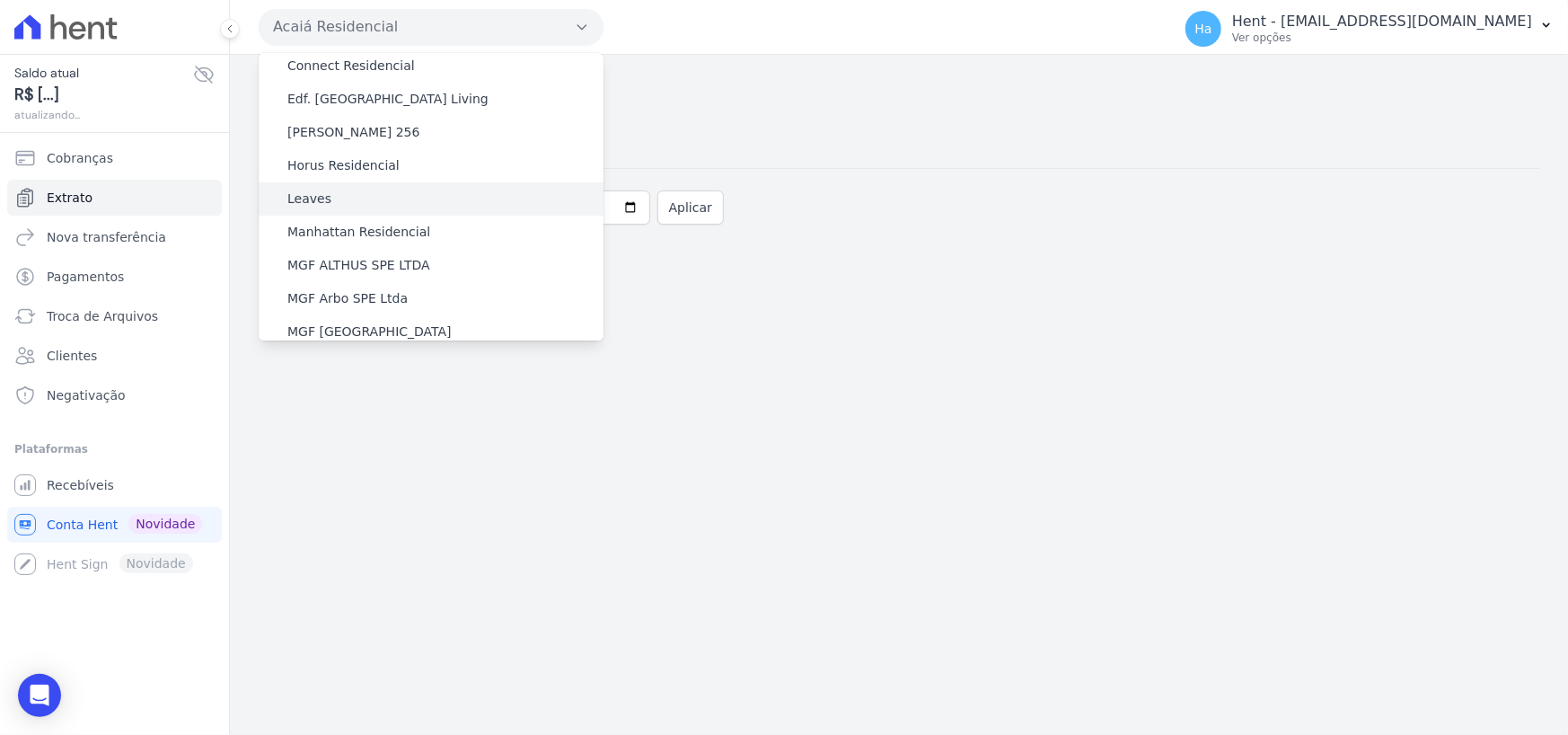
click at [333, 182] on div "Leaves" at bounding box center [431, 198] width 345 height 33
click at [300, 189] on label "Leaves" at bounding box center [309, 198] width 44 height 19
click at [0, 0] on input "Leaves" at bounding box center [0, 0] width 0 height 0
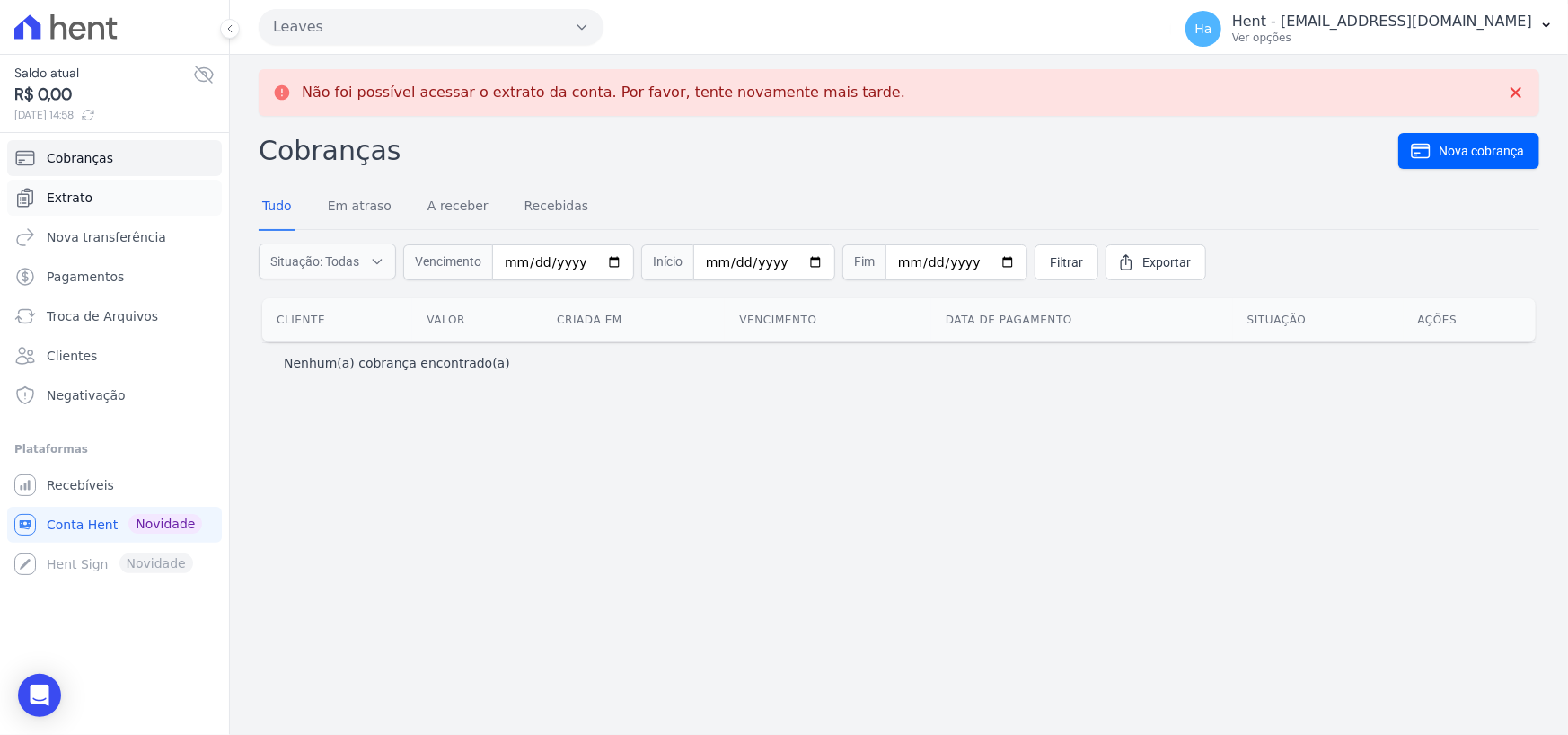
click at [112, 206] on link "Extrato" at bounding box center [115, 198] width 215 height 36
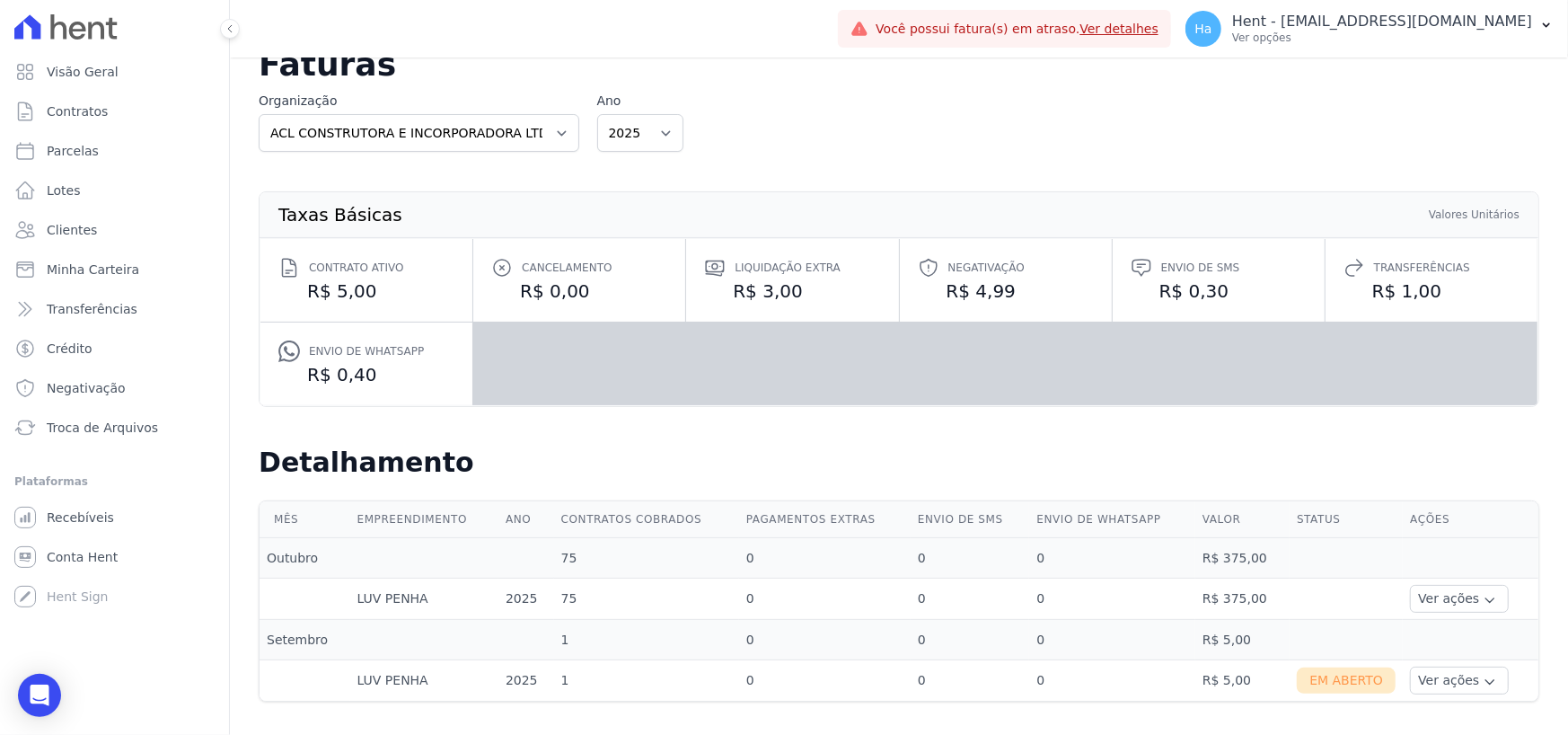
scroll to position [54, 0]
drag, startPoint x: 349, startPoint y: 682, endPoint x: 433, endPoint y: 683, distance: 84.0
click at [433, 683] on td "LUV PENHA" at bounding box center [424, 680] width 148 height 41
click at [438, 682] on td "LUV PENHA" at bounding box center [424, 680] width 148 height 41
drag, startPoint x: 341, startPoint y: 684, endPoint x: 416, endPoint y: 684, distance: 75.0
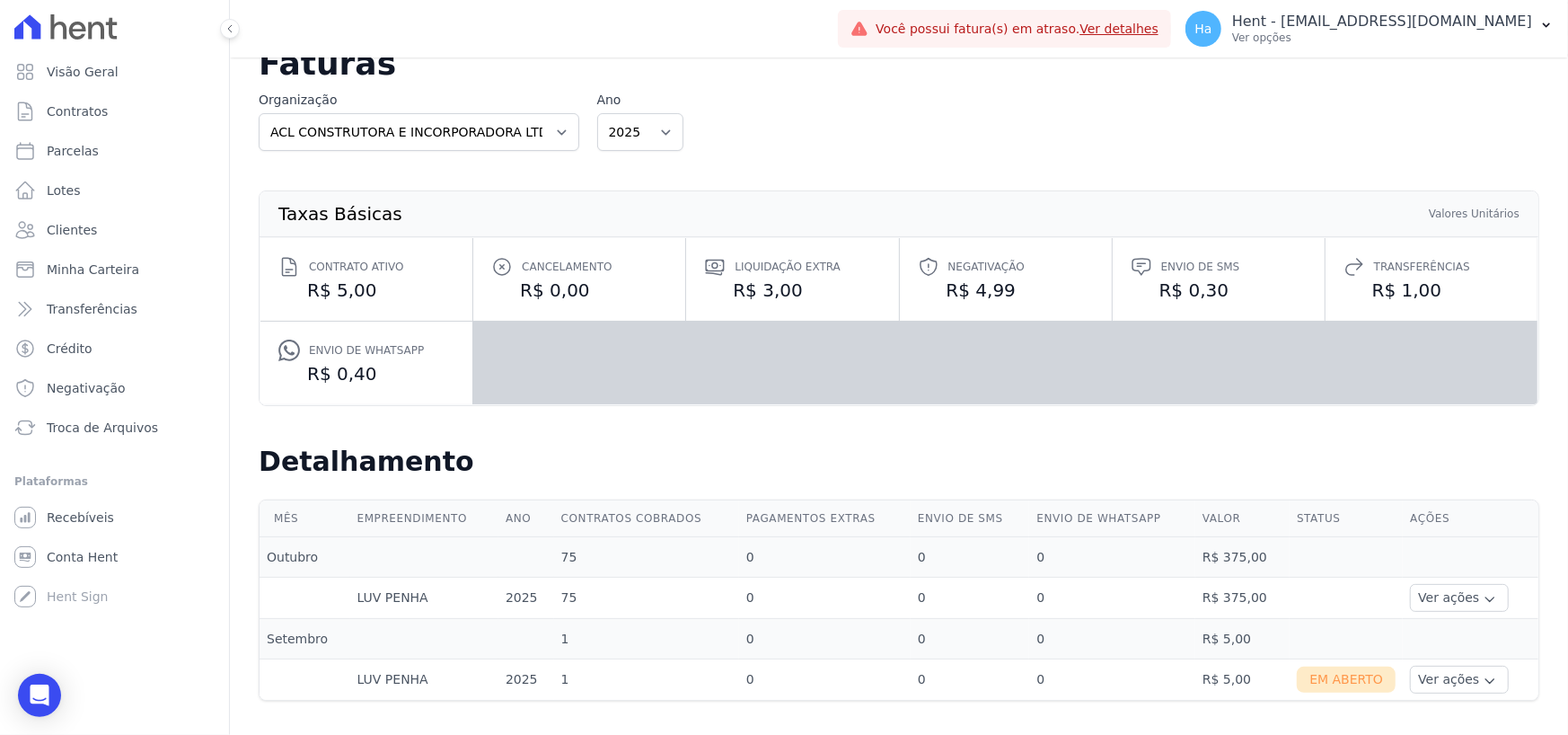
click at [416, 684] on tr "LUV PENHA 2025 1 0 0 0 R$ 5,00 Em Aberto Ver ações Ver detalhes Ver boleto Nota…" at bounding box center [899, 680] width 1279 height 41
click at [1483, 680] on icon "button" at bounding box center [1490, 681] width 14 height 14
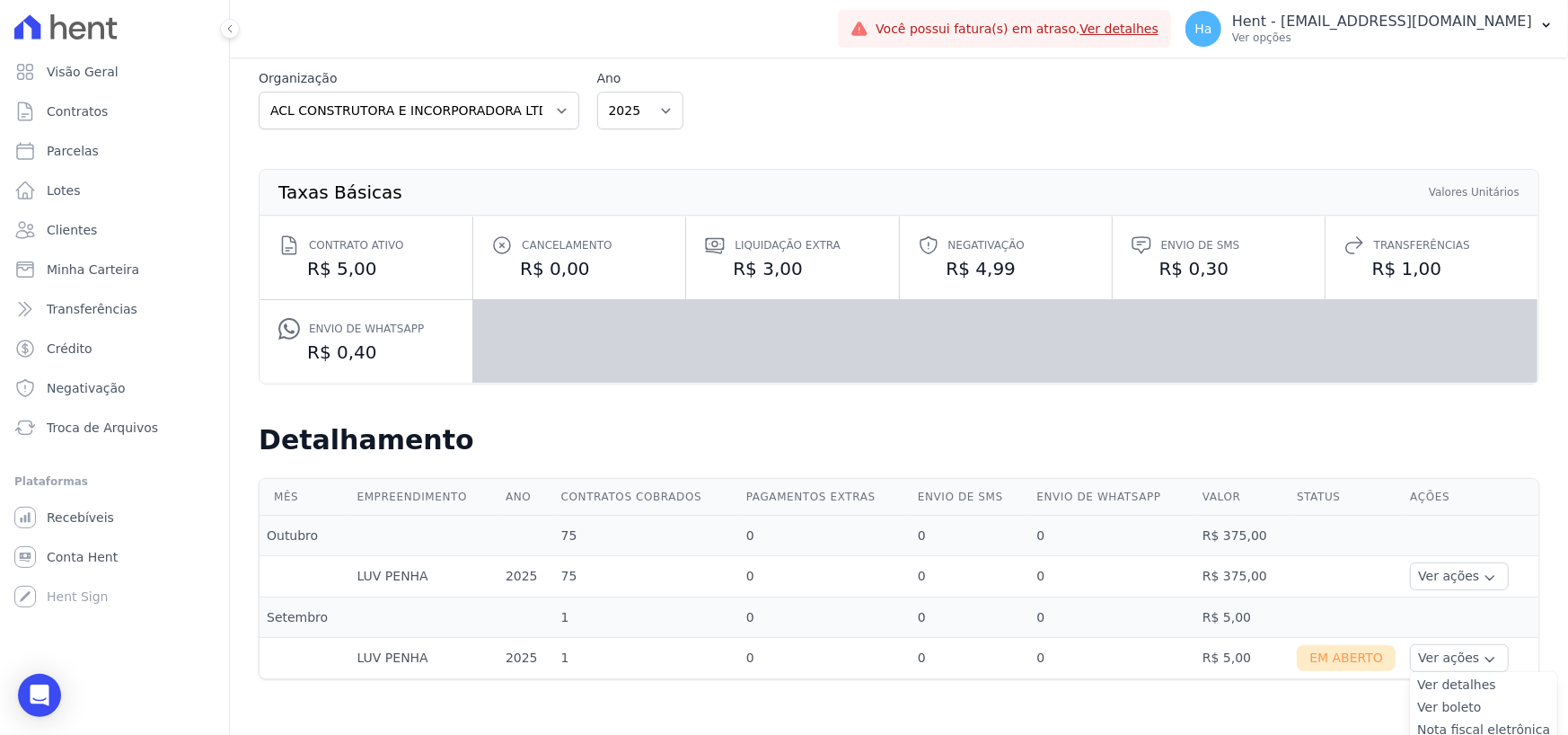
scroll to position [81, 0]
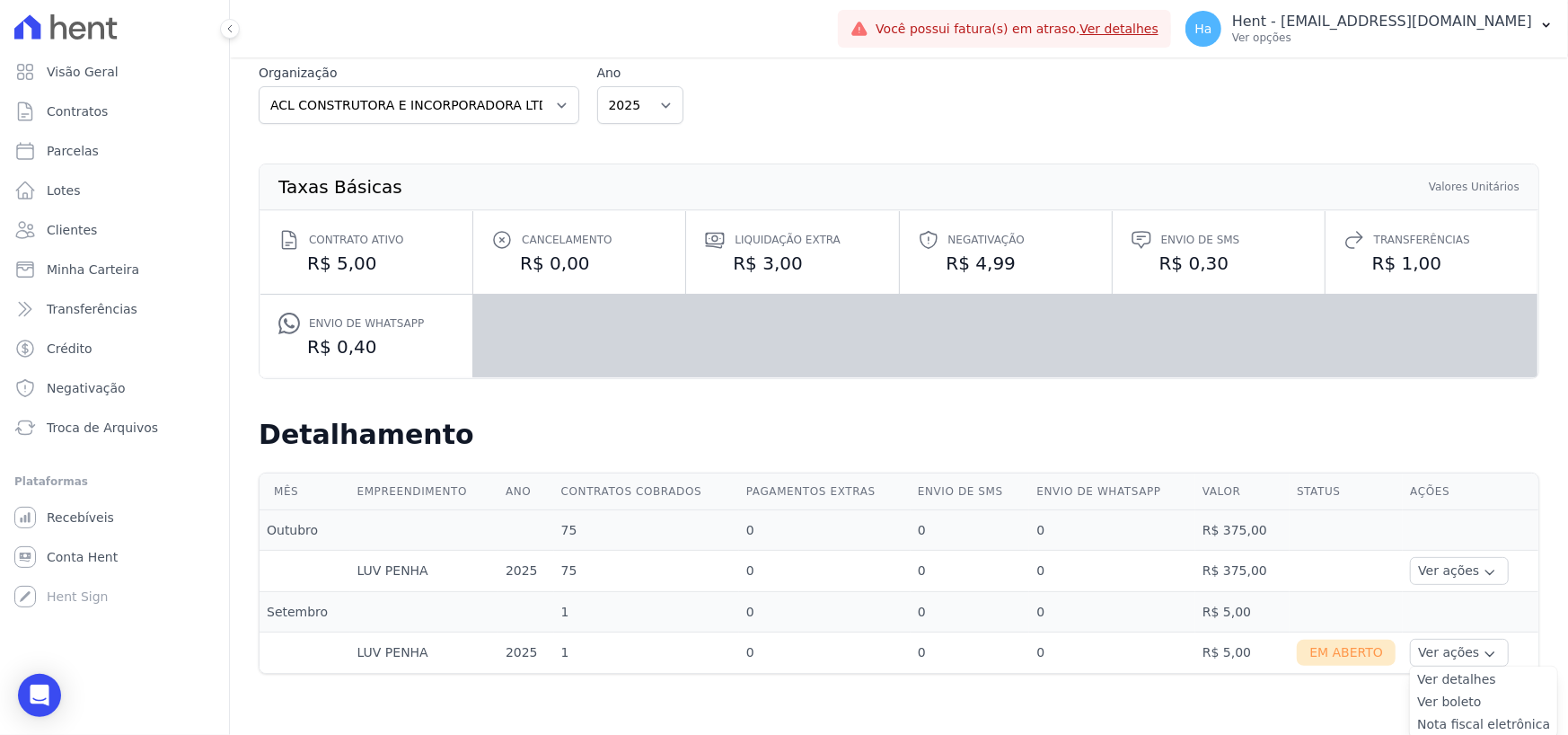
click at [1444, 677] on link "Ver detalhes" at bounding box center [1483, 679] width 133 height 19
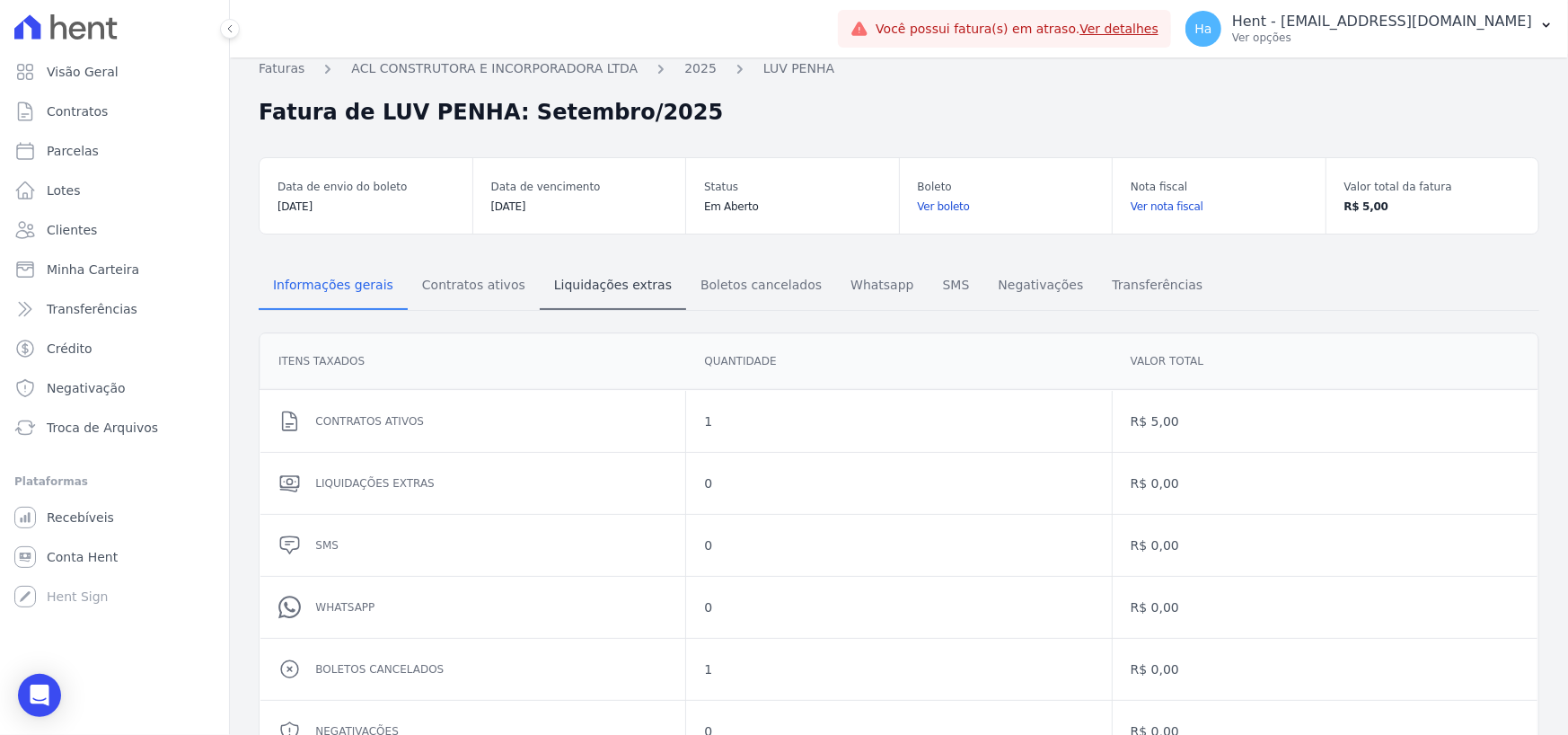
scroll to position [12, 0]
click at [454, 289] on span "Contratos ativos" at bounding box center [473, 286] width 124 height 36
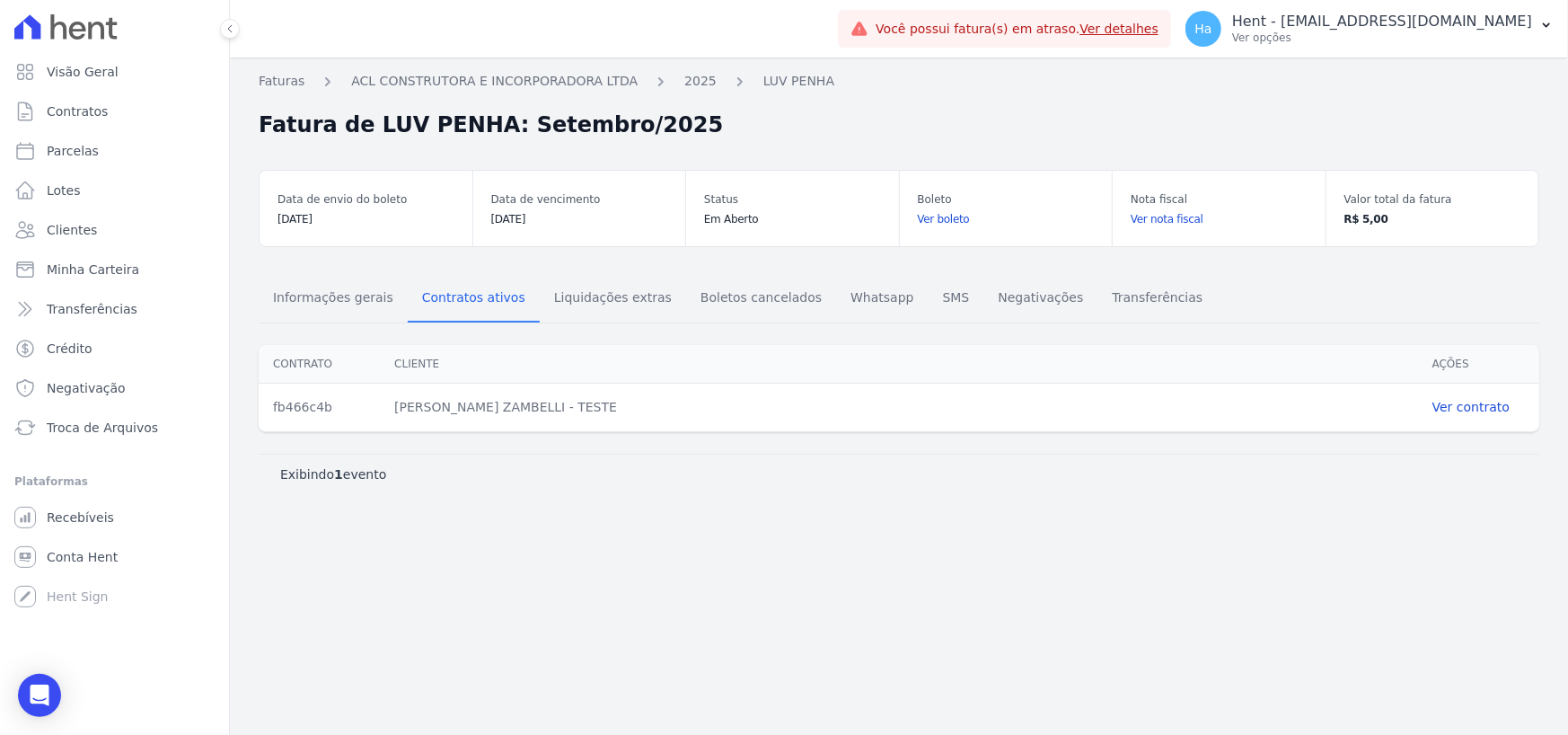
drag, startPoint x: 385, startPoint y: 410, endPoint x: 690, endPoint y: 413, distance: 305.0
click at [690, 413] on div "ADRIANO POLICARPO ZAMBELLI - Teste" at bounding box center [898, 407] width 1038 height 48
click at [691, 413] on dd "ADRIANO POLICARPO ZAMBELLI - Teste" at bounding box center [899, 407] width 1010 height 19
click at [1290, 538] on div "Faturas ACL CONSTRUTORA E INCORPORADORA LTDA 2025 LUV PENHA Fatura de LUV PENHA…" at bounding box center [899, 396] width 1338 height 677
click at [326, 306] on span "Informações gerais" at bounding box center [333, 298] width 142 height 36
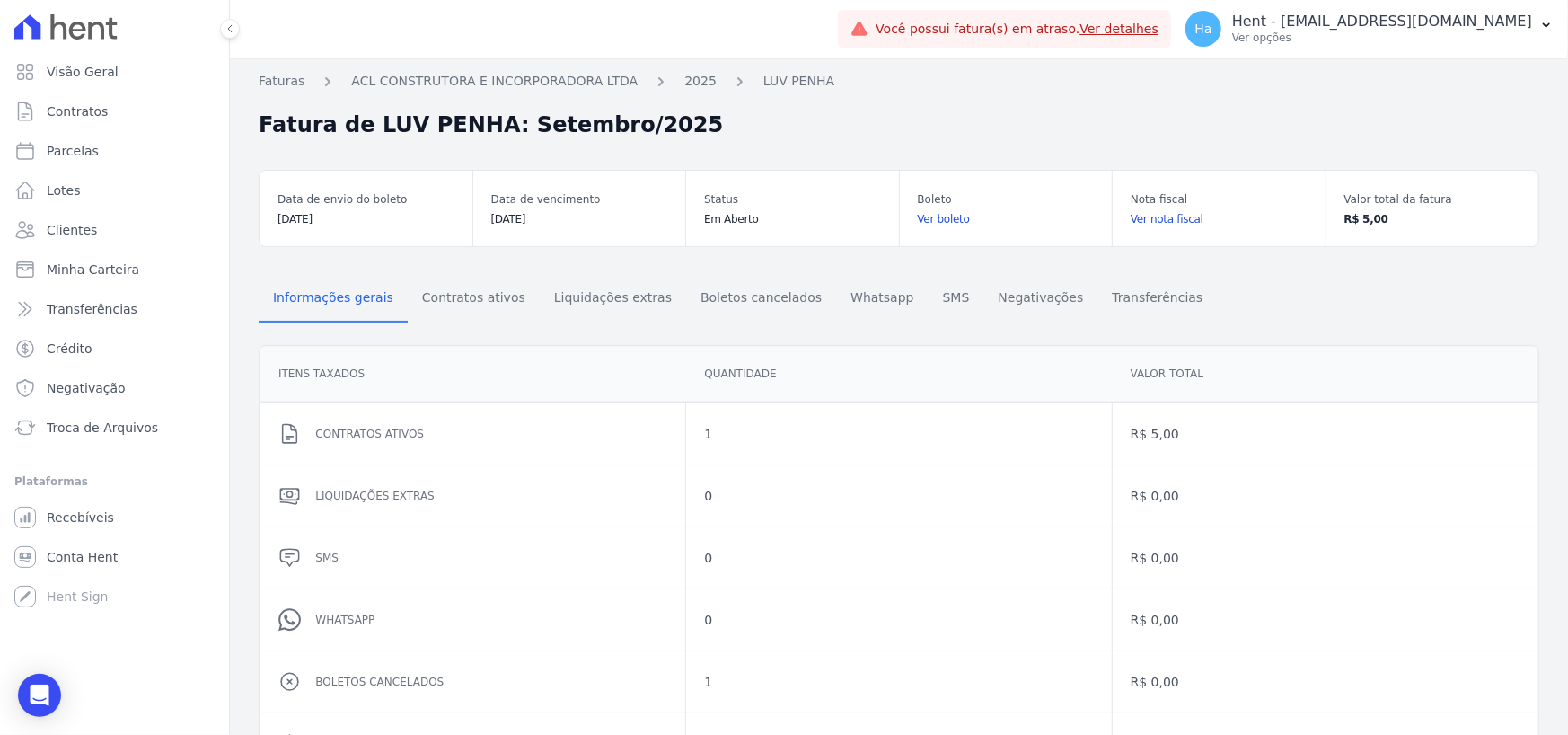
click at [1264, 277] on div "Informações gerais Contratos ativos Liquidações extras Boletos cancelados Whats…" at bounding box center [899, 299] width 1280 height 48
drag, startPoint x: 980, startPoint y: 31, endPoint x: 1236, endPoint y: 34, distance: 256.0
click at [1159, 34] on div "Você possui fatura(s) em atraso. Ver detalhes" at bounding box center [1004, 29] width 308 height 20
click at [1197, 79] on nav "Faturas ACL CONSTRUTORA E INCORPORADORA LTDA 2025 LUV PENHA" at bounding box center [899, 87] width 1280 height 30
click at [684, 78] on link "2025" at bounding box center [701, 81] width 32 height 19
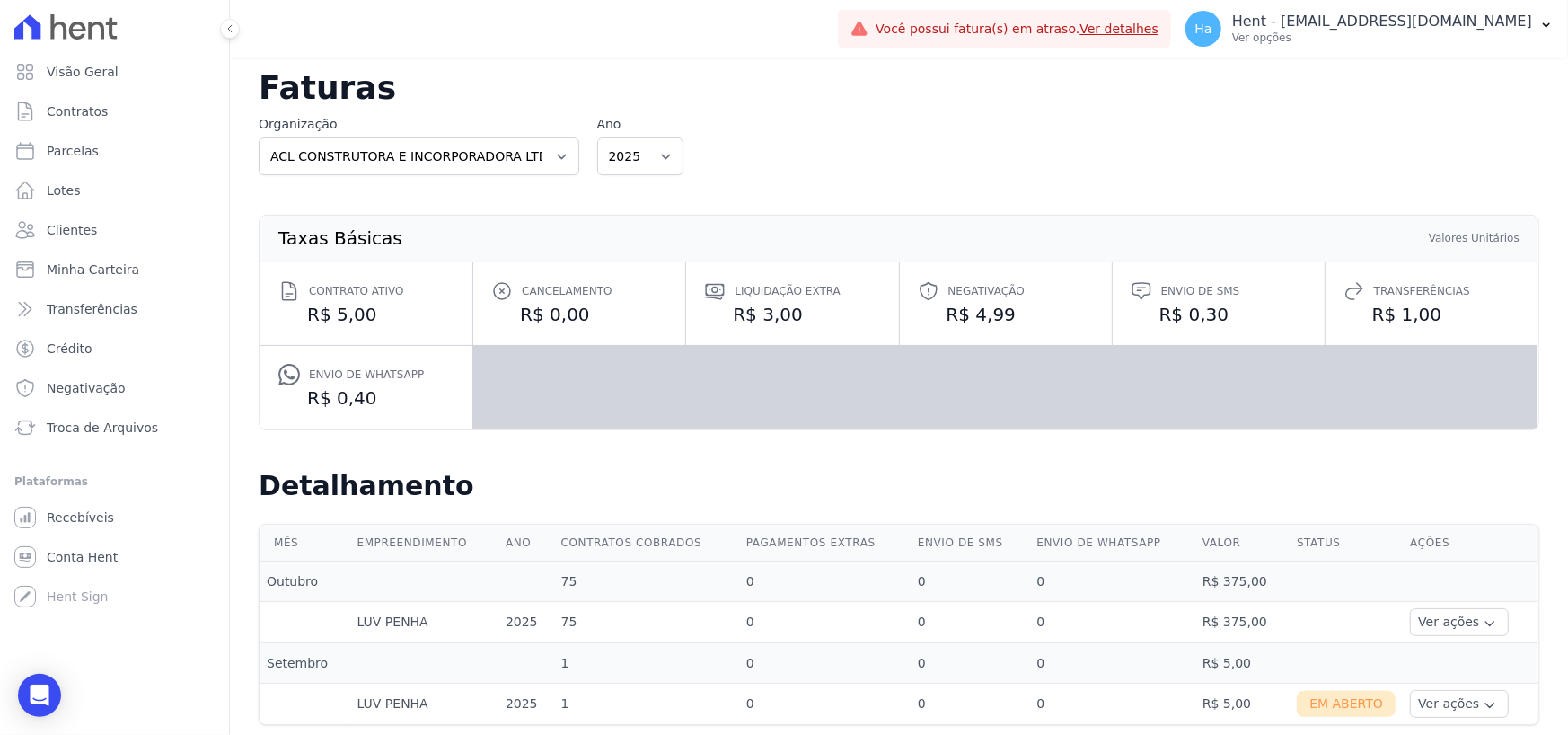
scroll to position [54, 0]
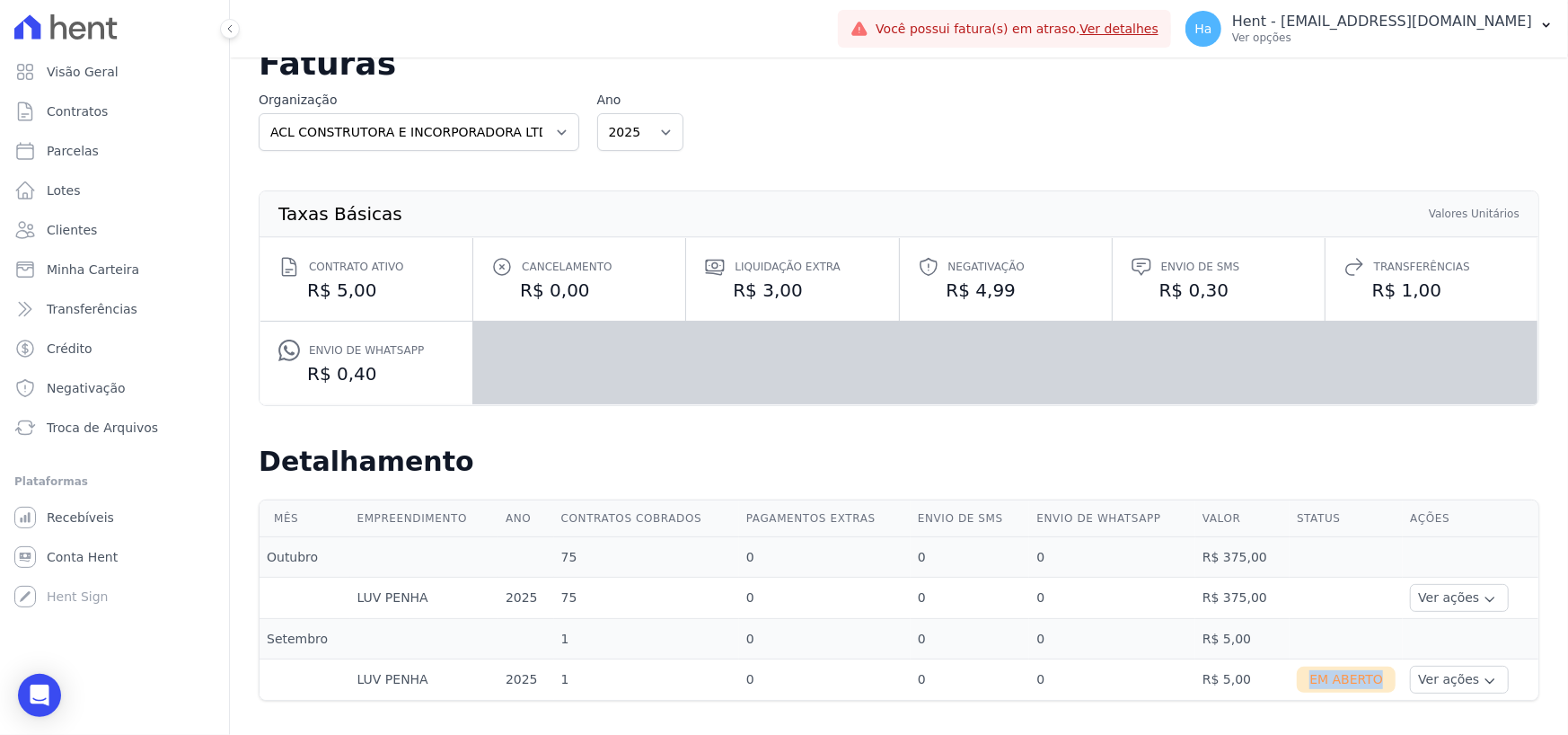
drag, startPoint x: 1281, startPoint y: 677, endPoint x: 1370, endPoint y: 687, distance: 89.6
click at [1370, 687] on td "Em Aberto" at bounding box center [1346, 680] width 114 height 41
click at [798, 673] on td "0" at bounding box center [825, 680] width 171 height 41
click at [1328, 427] on div "Taxas Básicas Valores Unitários Contrato ativo R$ 5,00 Cancelamento R$ 0,00 Liq…" at bounding box center [899, 298] width 1338 height 266
click at [1445, 599] on button "Ver ações" at bounding box center [1460, 597] width 99 height 28
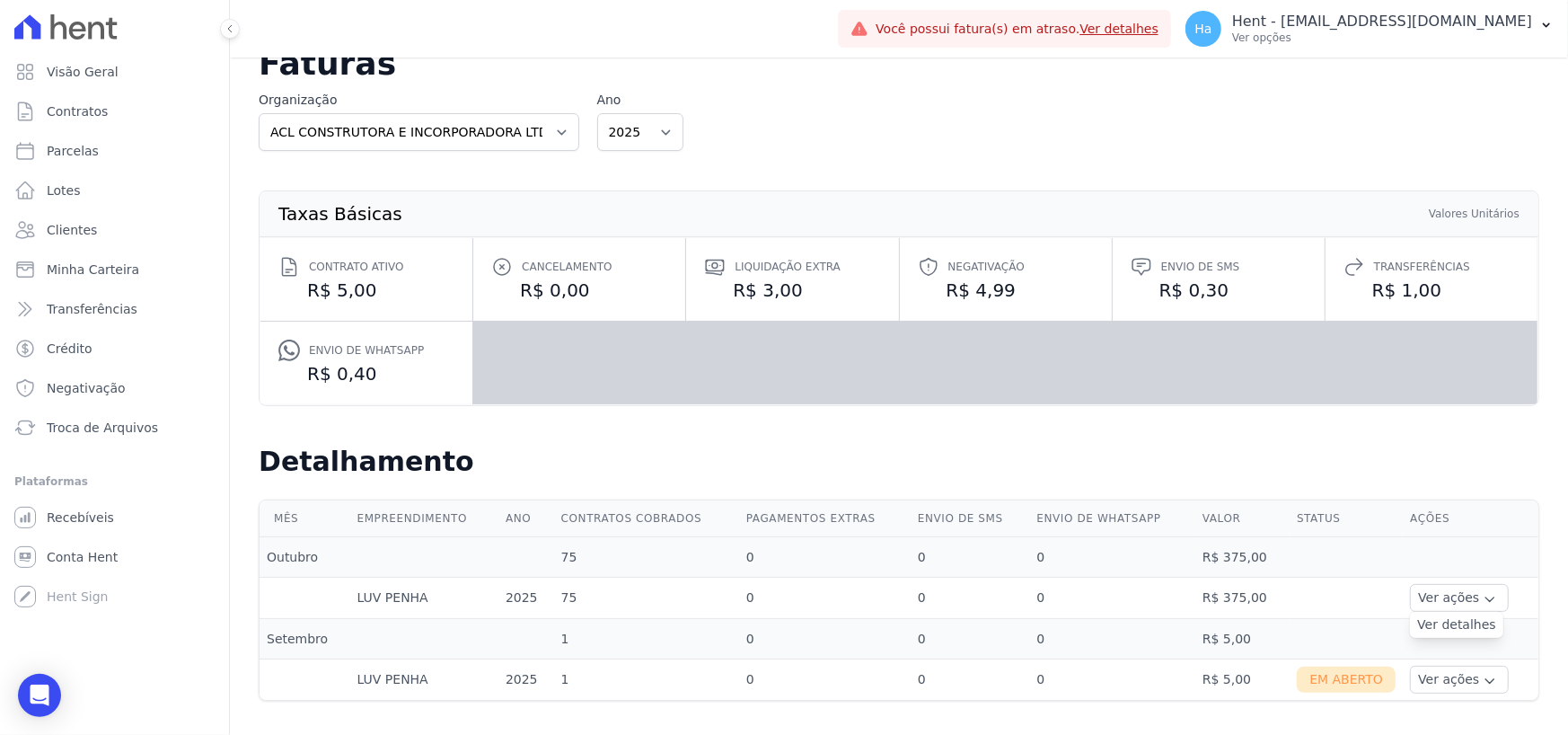
click at [1451, 623] on link "Ver detalhes" at bounding box center [1457, 624] width 79 height 19
click at [1444, 683] on button "Ver ações" at bounding box center [1460, 679] width 99 height 28
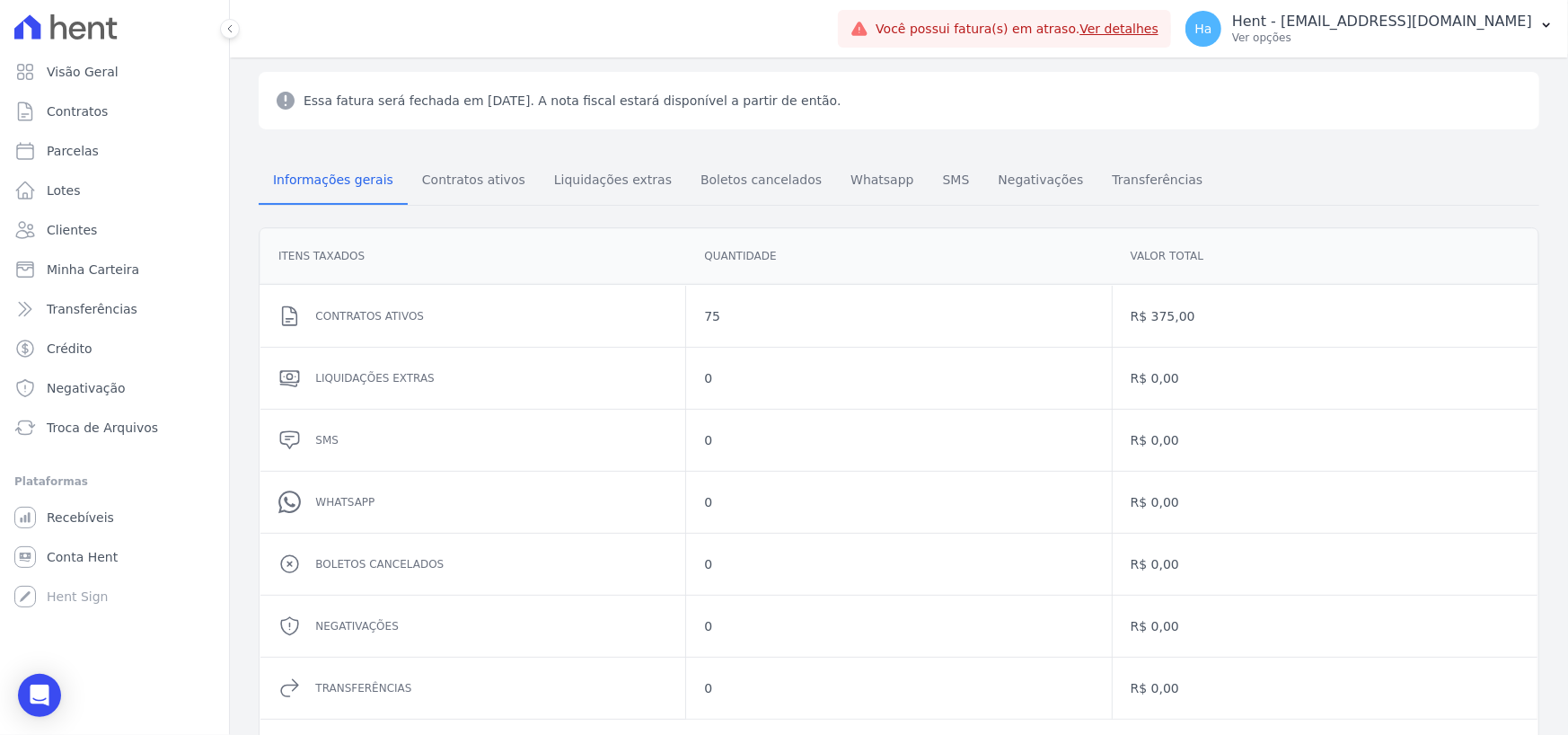
scroll to position [171, 0]
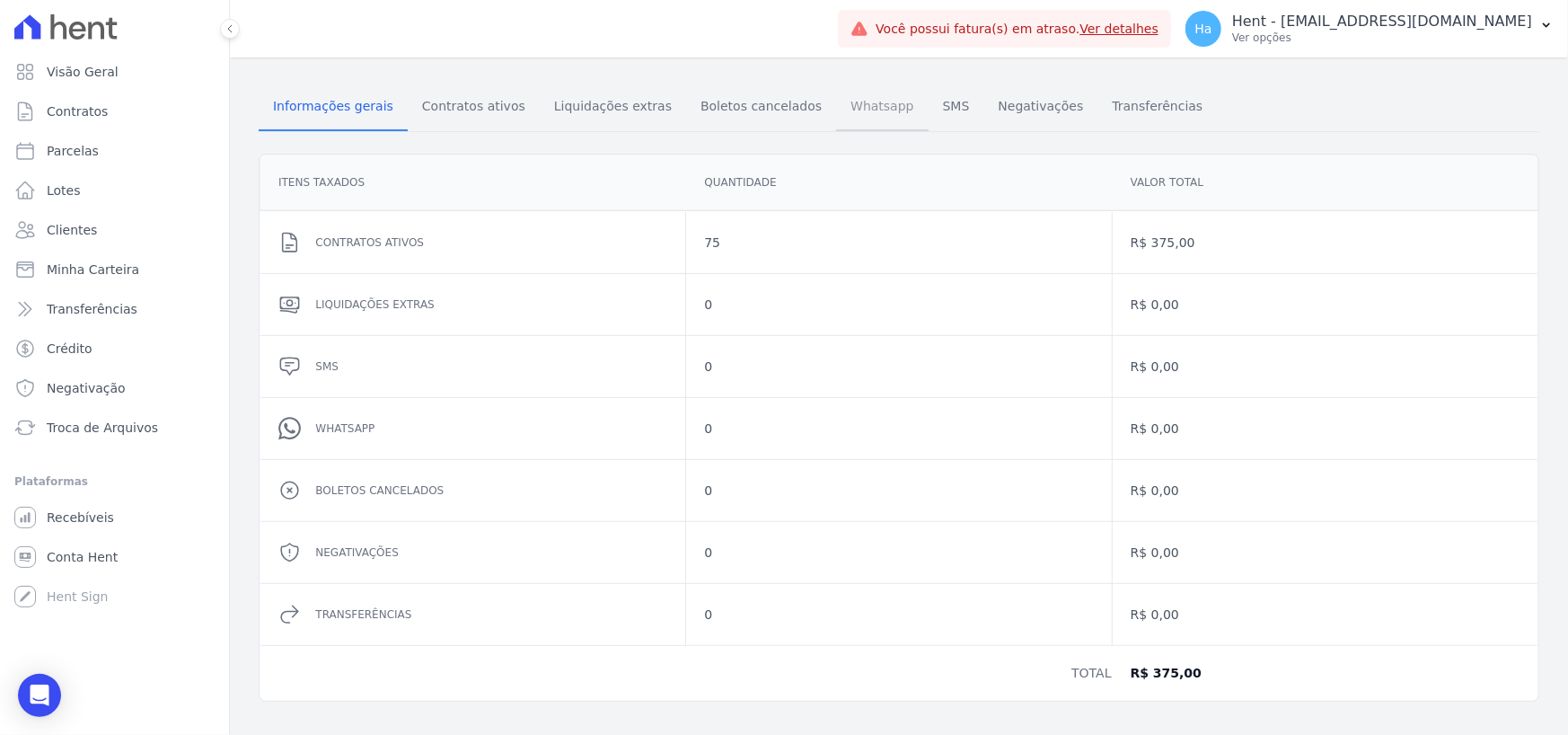
click at [839, 113] on span "Whatsapp" at bounding box center [882, 106] width 85 height 36
click at [932, 115] on span "SMS" at bounding box center [957, 106] width 49 height 36
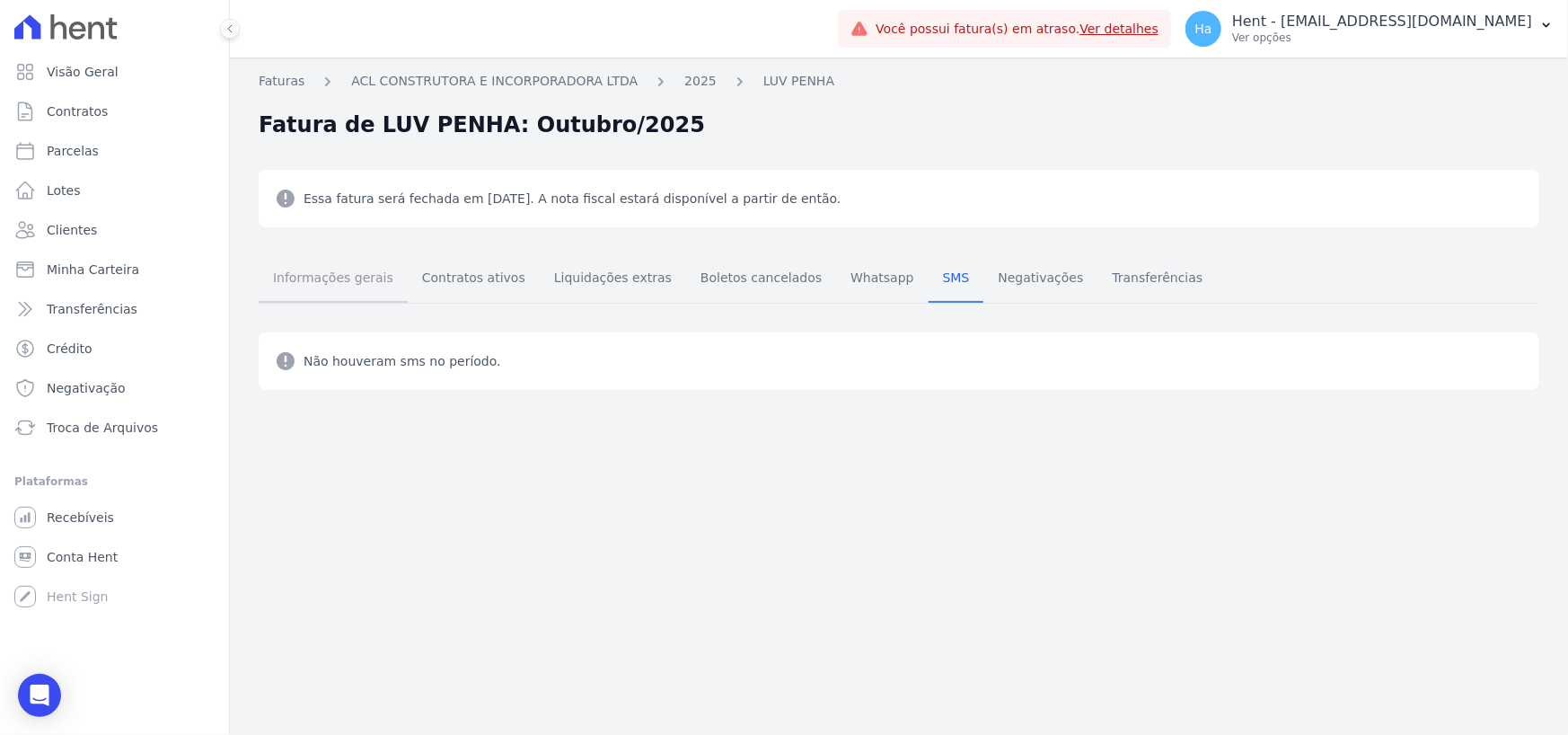
click at [368, 276] on span "Informações gerais" at bounding box center [333, 278] width 142 height 36
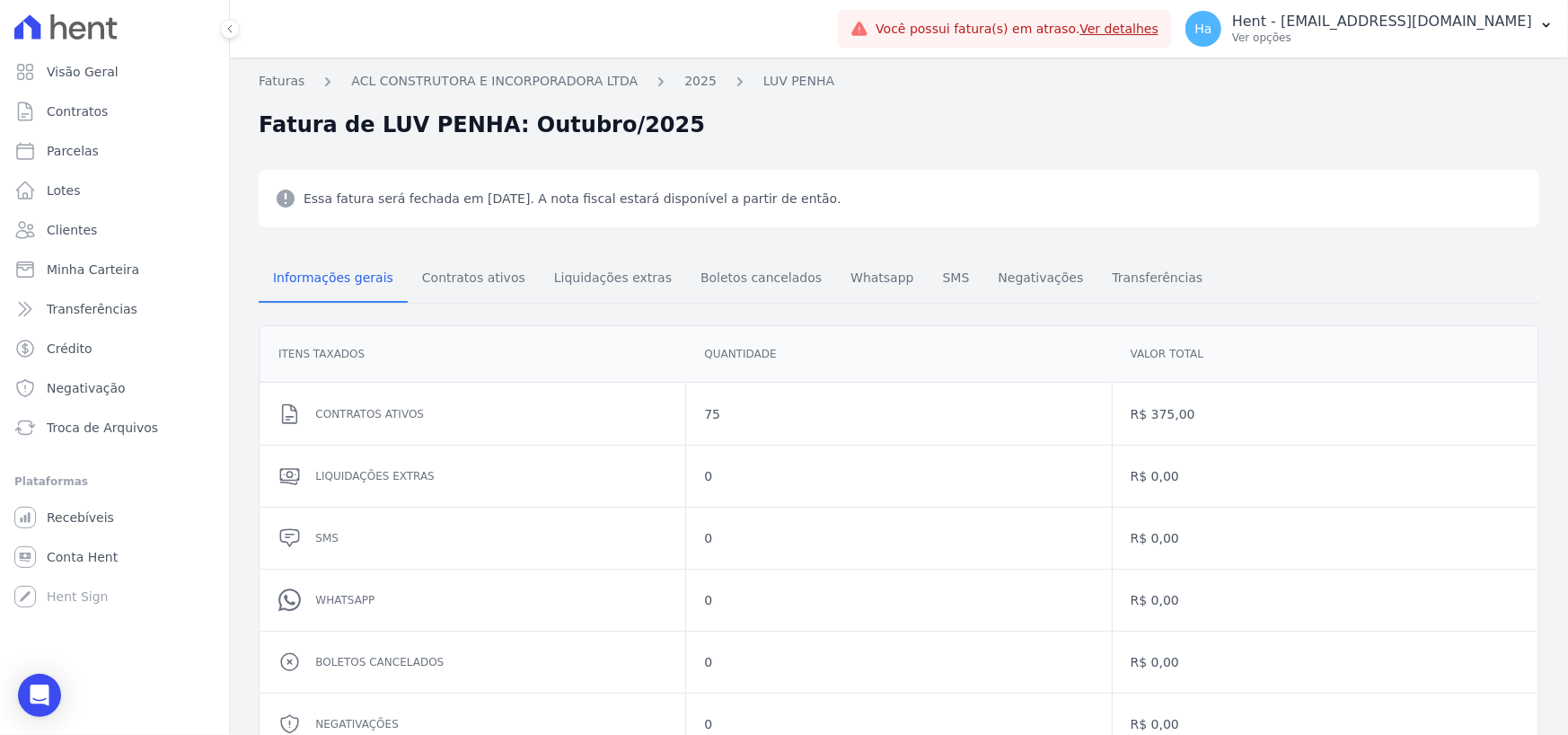
click at [1177, 186] on div "Essa fatura será fechada em 01/11/2025. A nota fiscal estará disponível a parti…" at bounding box center [899, 198] width 1280 height 58
click at [90, 106] on span "Contratos" at bounding box center [78, 112] width 61 height 18
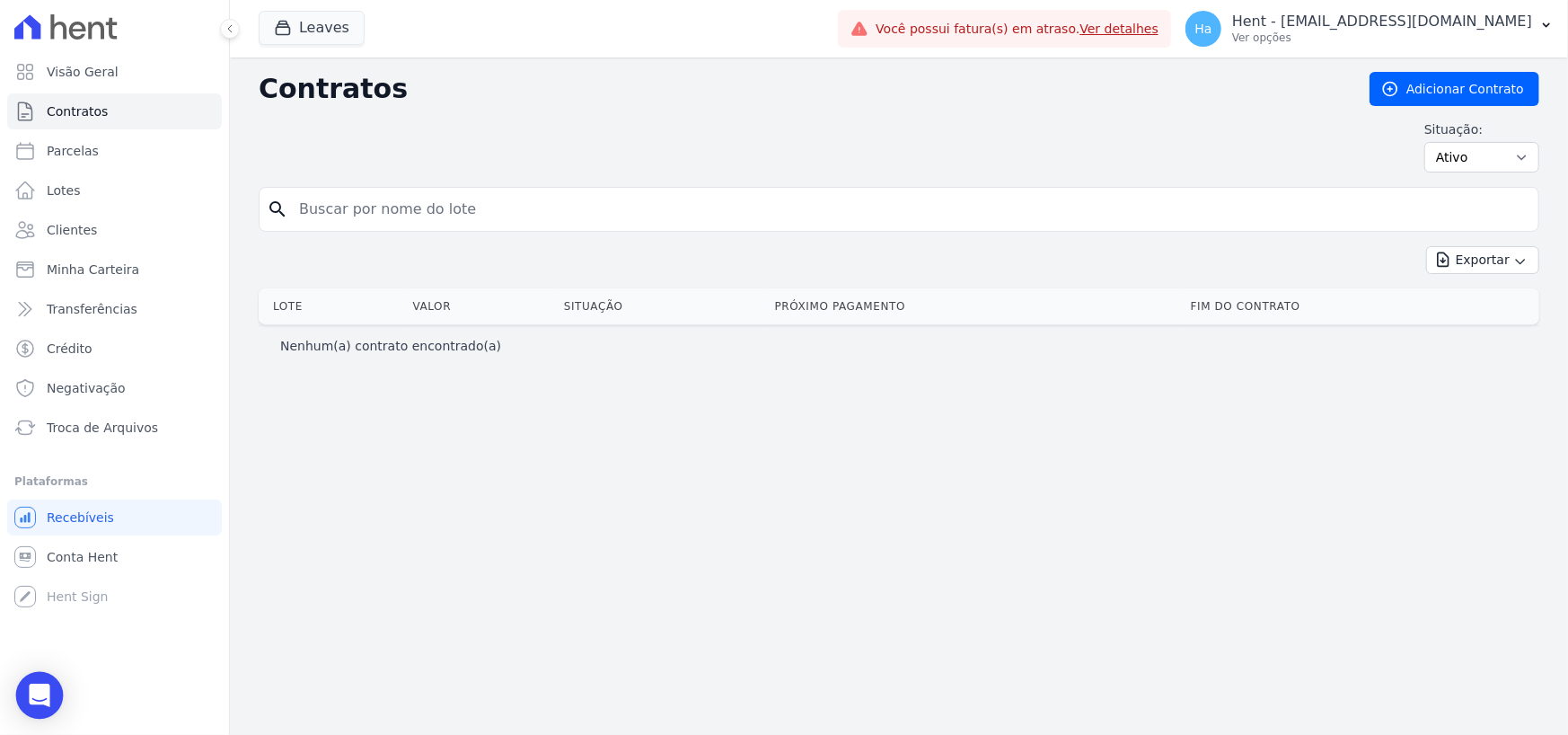
click at [46, 685] on icon "Open Intercom Messenger" at bounding box center [40, 695] width 23 height 23
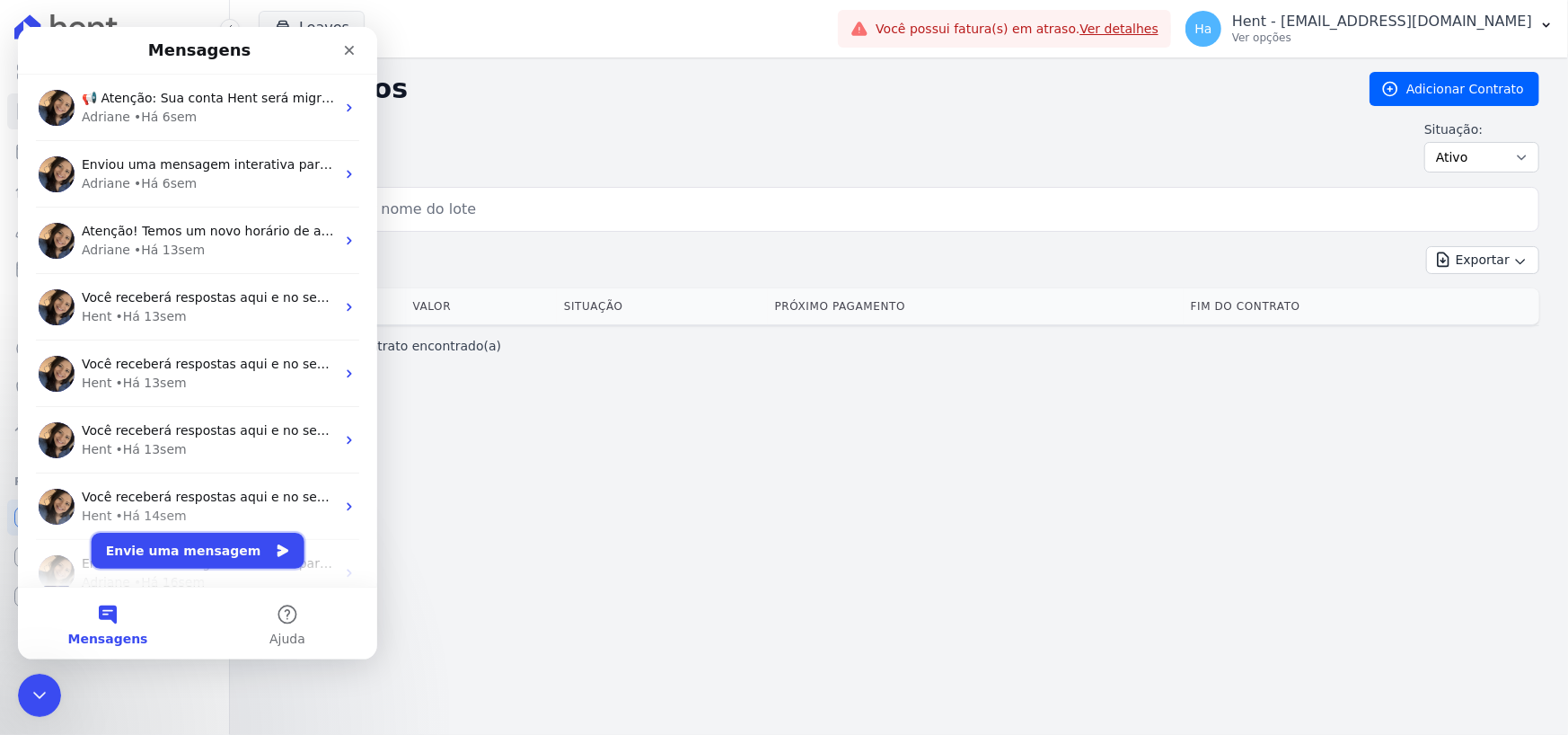
click at [222, 553] on button "Envie uma mensagem" at bounding box center [198, 551] width 213 height 36
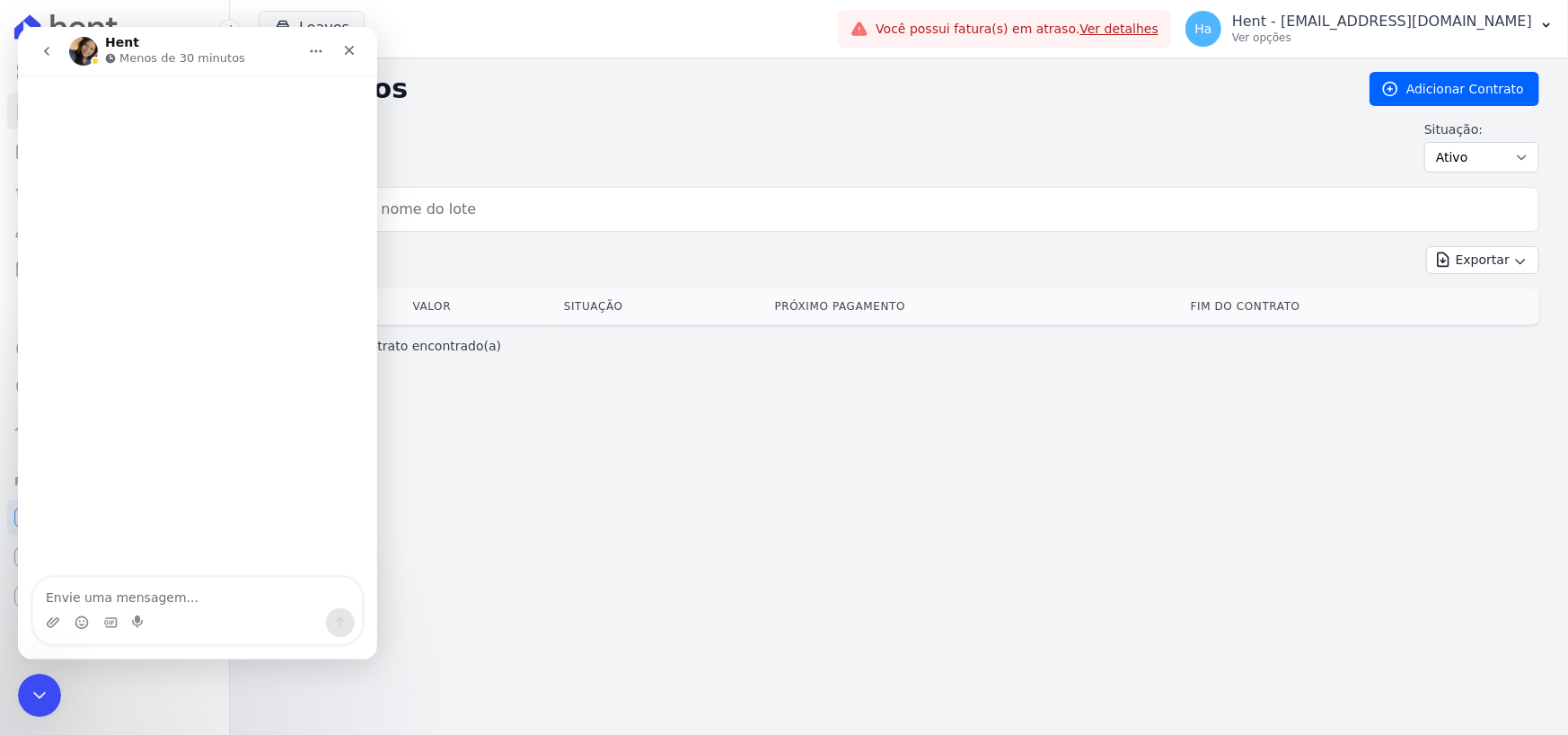
click at [115, 583] on textarea "Envie uma mensagem..." at bounding box center [197, 593] width 329 height 31
click at [109, 590] on textarea "Envie uma mensagem..." at bounding box center [197, 593] width 329 height 31
click at [353, 52] on icon "Fechar" at bounding box center [350, 51] width 14 height 14
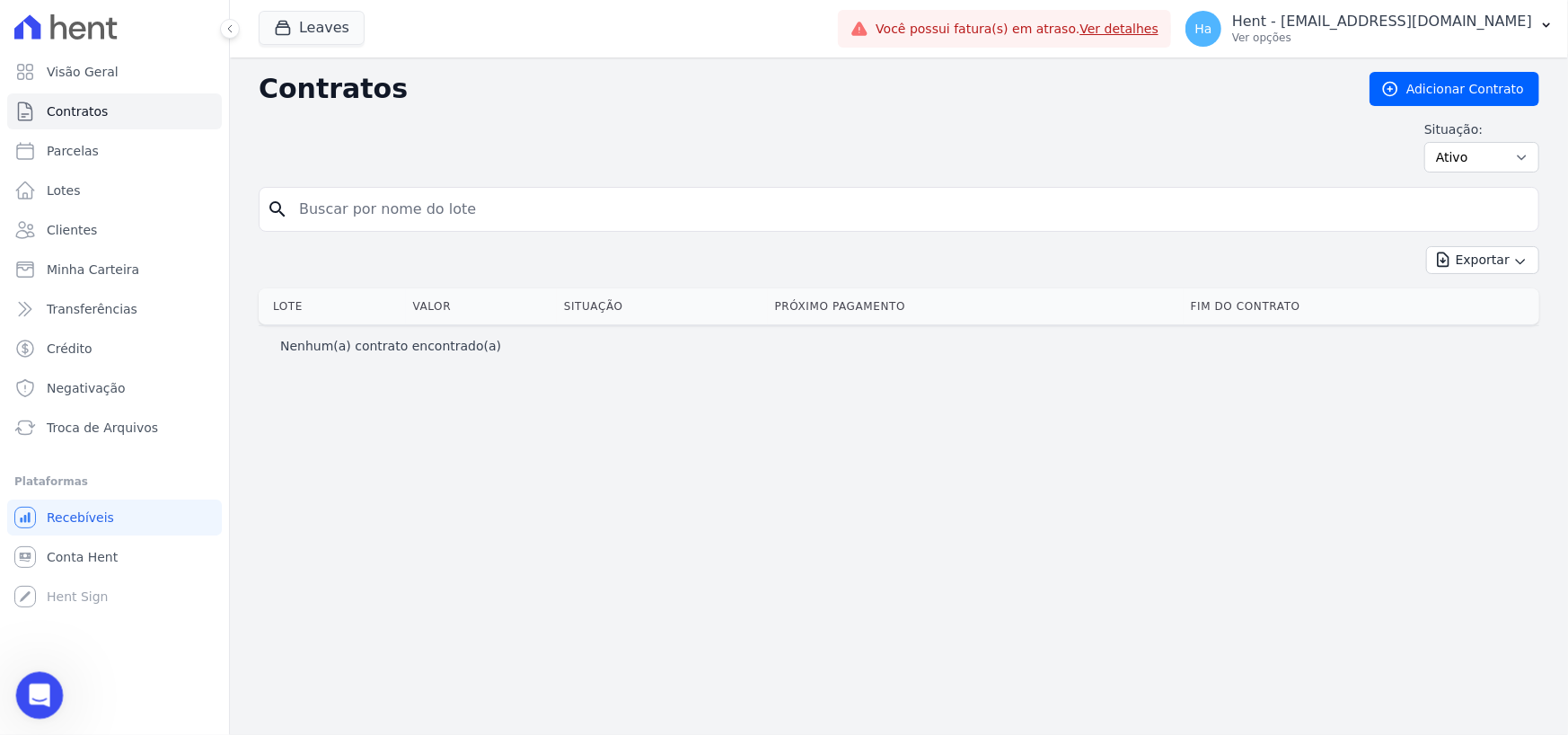
click at [49, 682] on div "Abertura do Messenger da Intercom" at bounding box center [37, 693] width 60 height 60
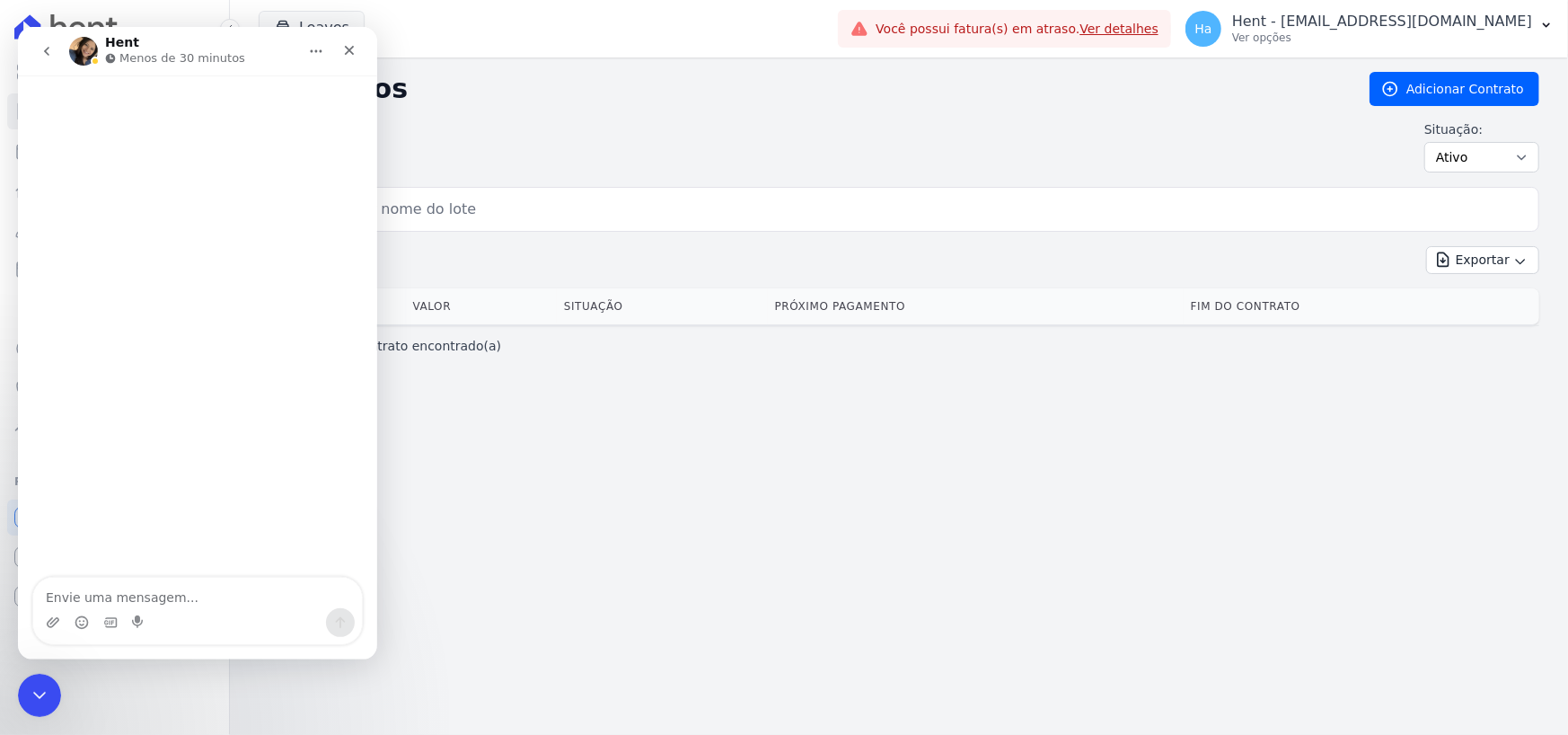
click at [40, 48] on icon "go back" at bounding box center [47, 51] width 14 height 14
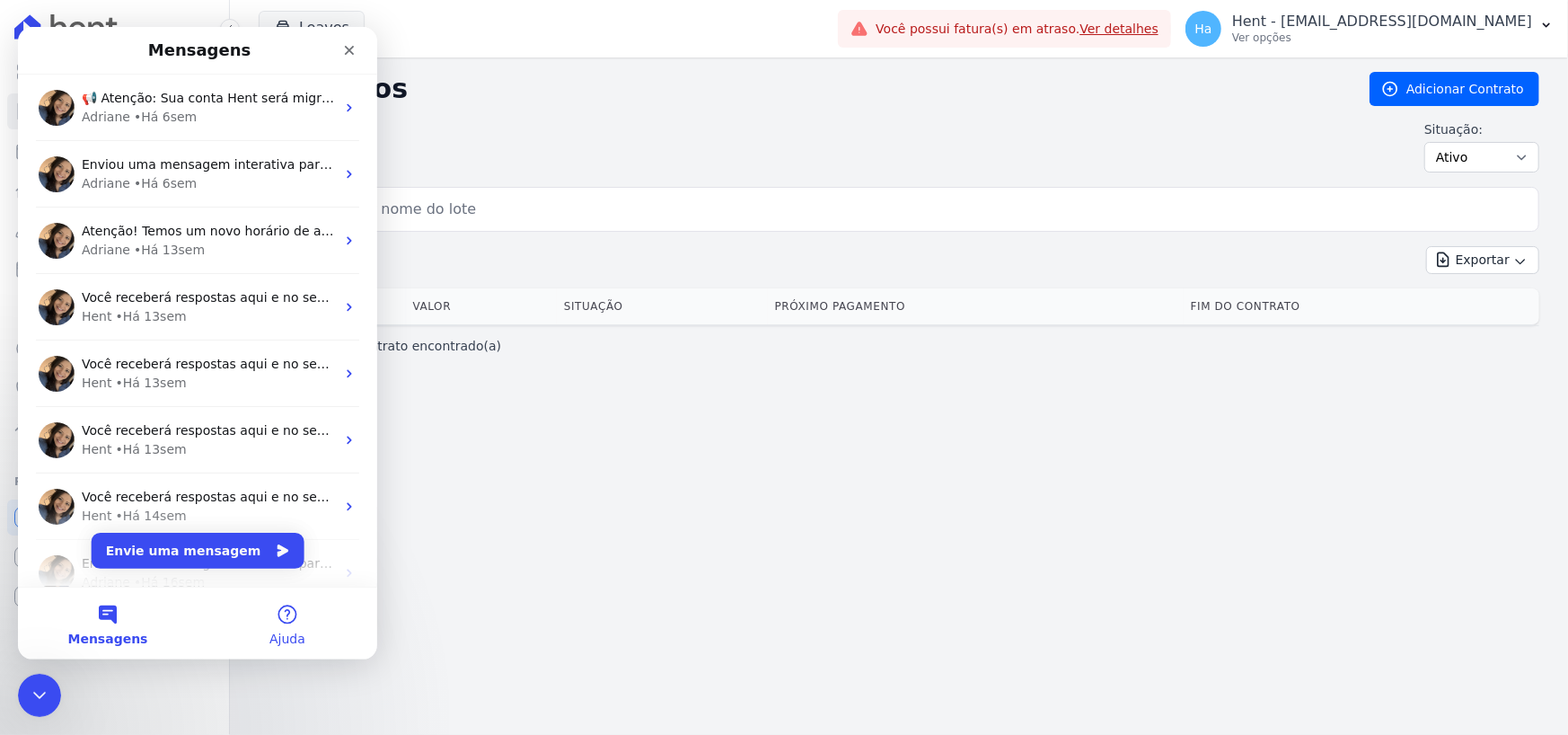
click at [291, 615] on button "Ajuda" at bounding box center [287, 623] width 179 height 72
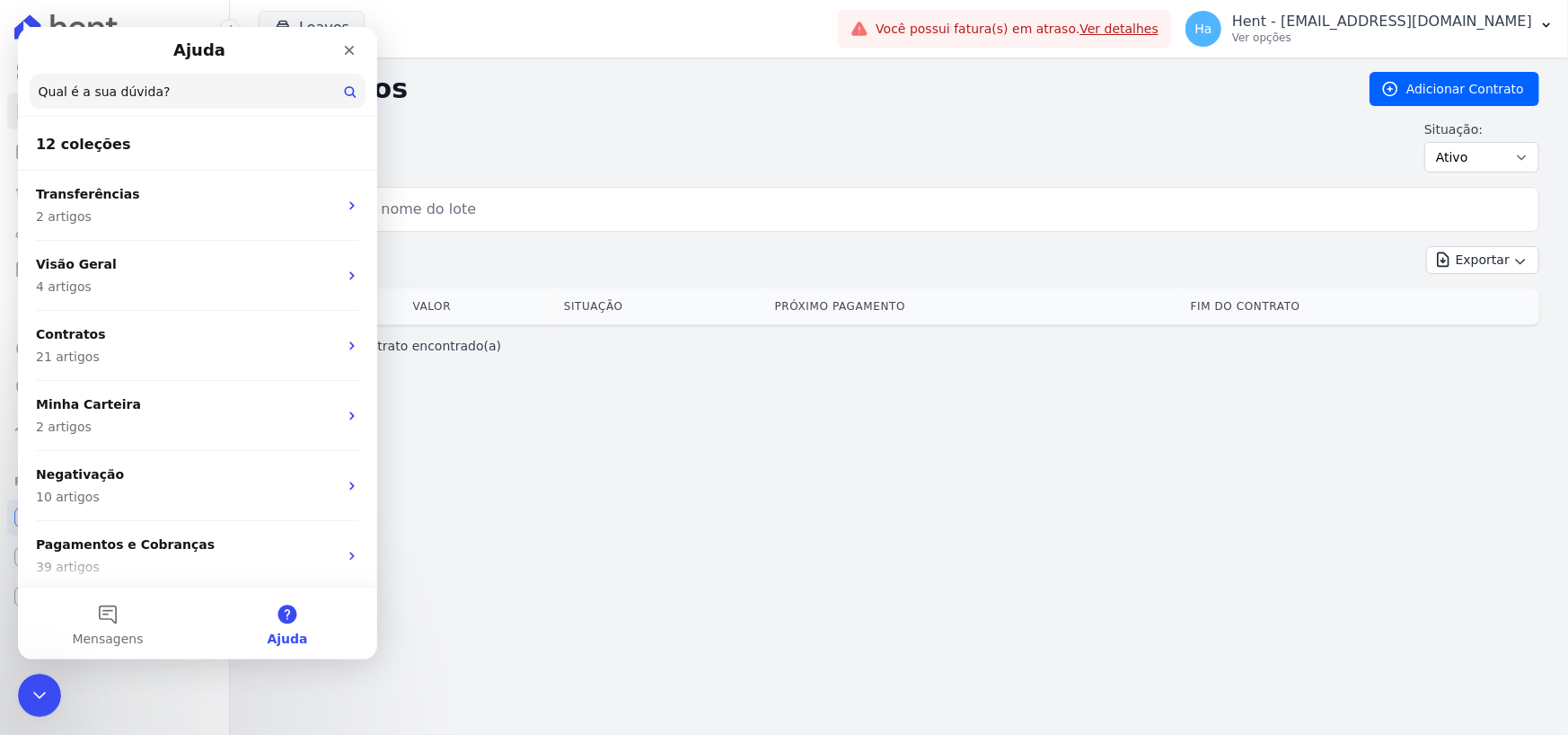
click at [113, 99] on input "Qual é a sua dúvida?" at bounding box center [197, 91] width 336 height 35
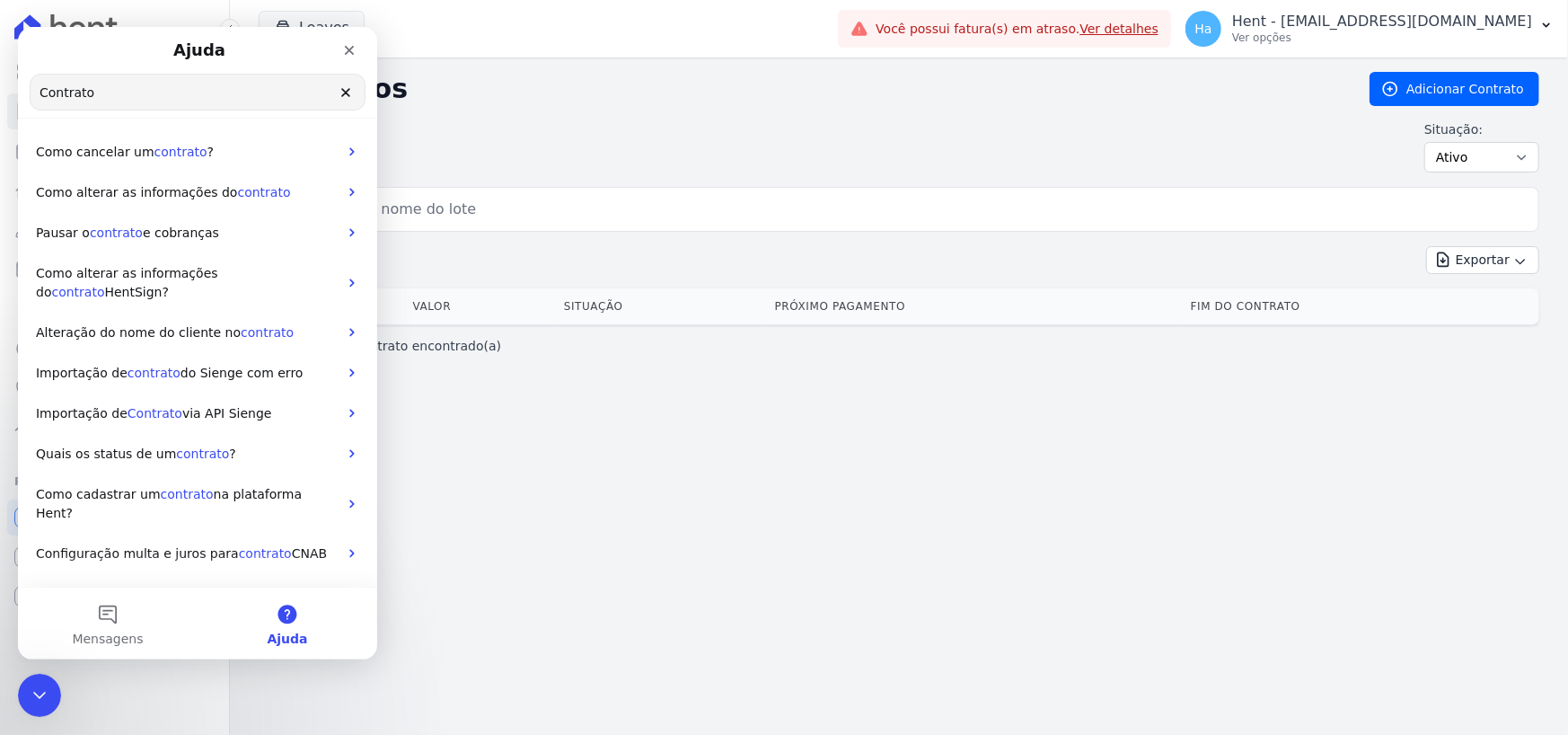
click at [105, 104] on input "Contrato" at bounding box center [197, 92] width 335 height 35
type input "Contrato"
click at [107, 622] on button "Mensagens" at bounding box center [107, 623] width 179 height 72
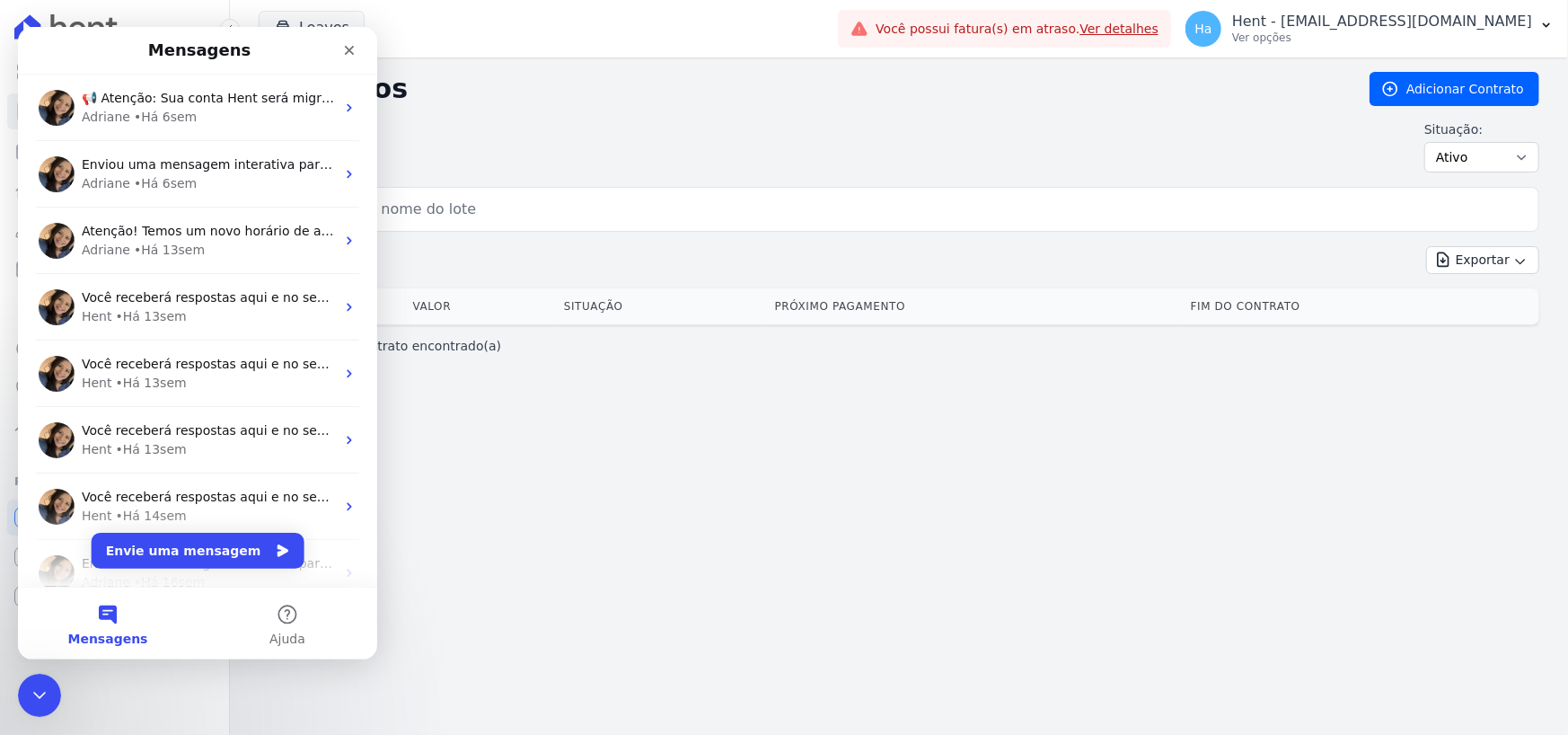
click at [793, 526] on div "Contratos Adicionar Contrato Situação: Ativo Todos Pausado Distratado Rascunho …" at bounding box center [899, 396] width 1338 height 677
click at [343, 45] on icon "Fechar" at bounding box center [350, 51] width 14 height 14
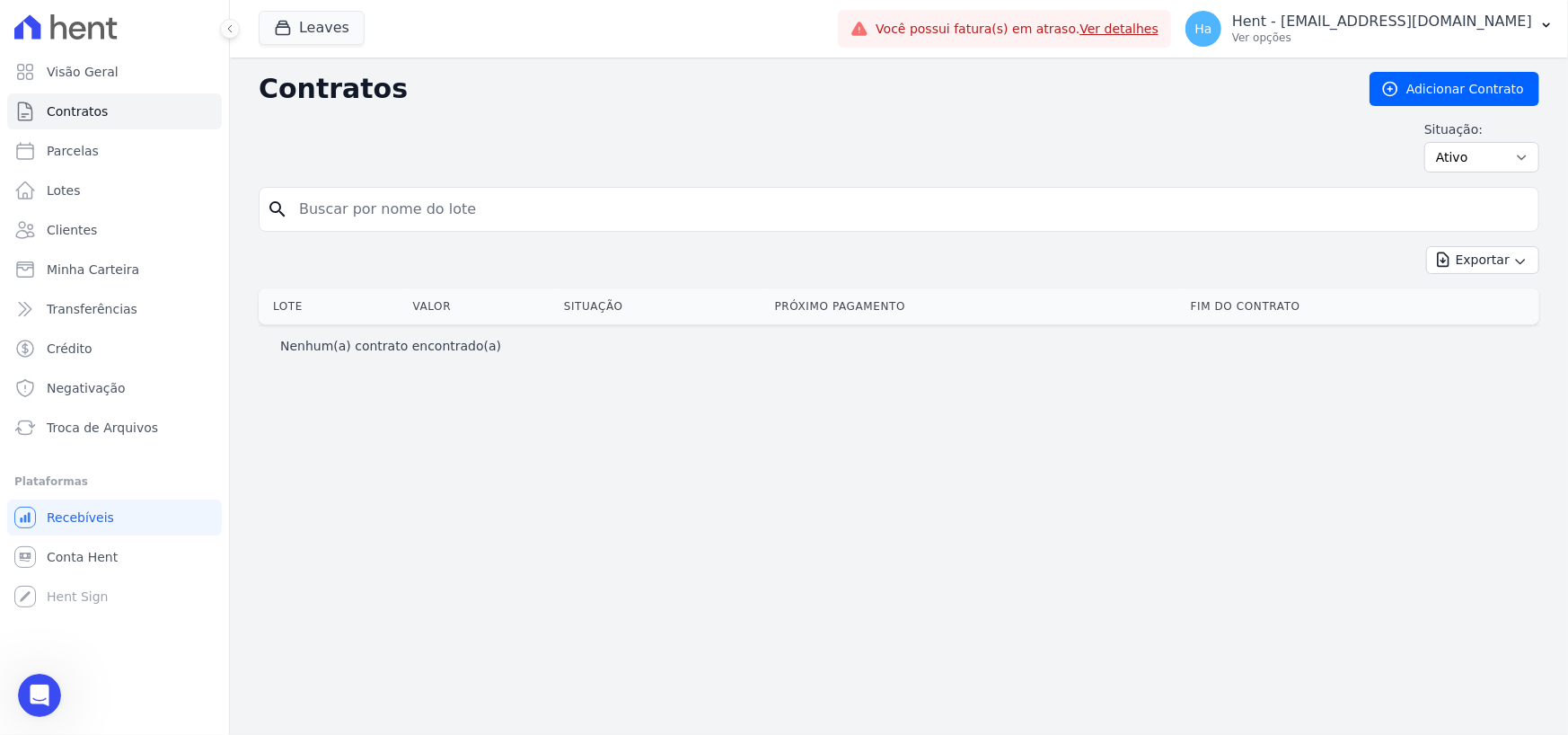
click at [467, 505] on div "Contratos Adicionar Contrato Situação: Ativo Todos Pausado Distratado Rascunho …" at bounding box center [899, 396] width 1338 height 677
click at [771, 528] on div "Contratos Adicionar Contrato Situação: Ativo Todos Pausado Distratado Rascunho …" at bounding box center [899, 396] width 1338 height 677
click at [774, 578] on div "Contratos Adicionar Contrato Situação: Ativo Todos Pausado Distratado Rascunho …" at bounding box center [899, 396] width 1338 height 677
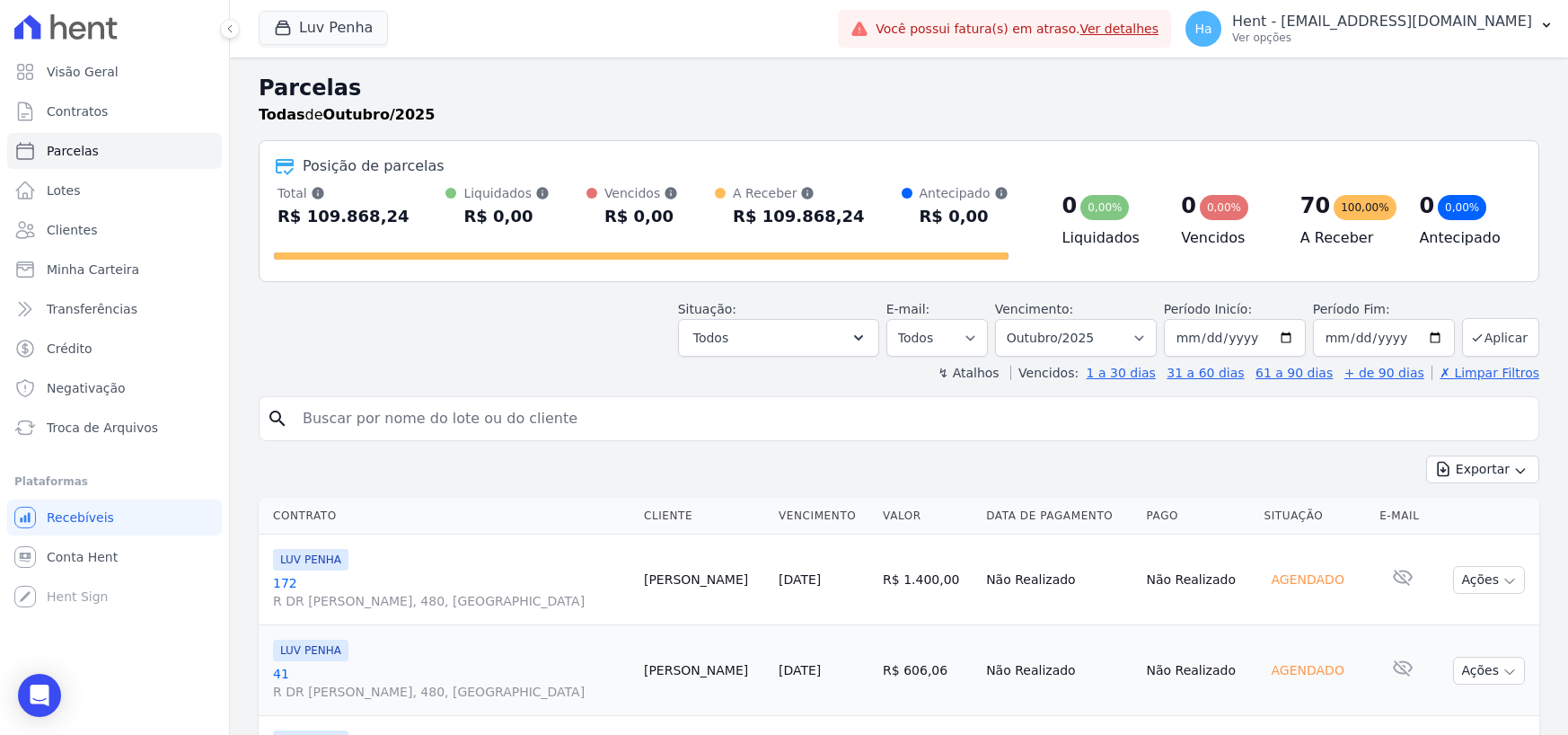
select select
click at [1370, 32] on p "Ver opções" at bounding box center [1382, 38] width 300 height 14
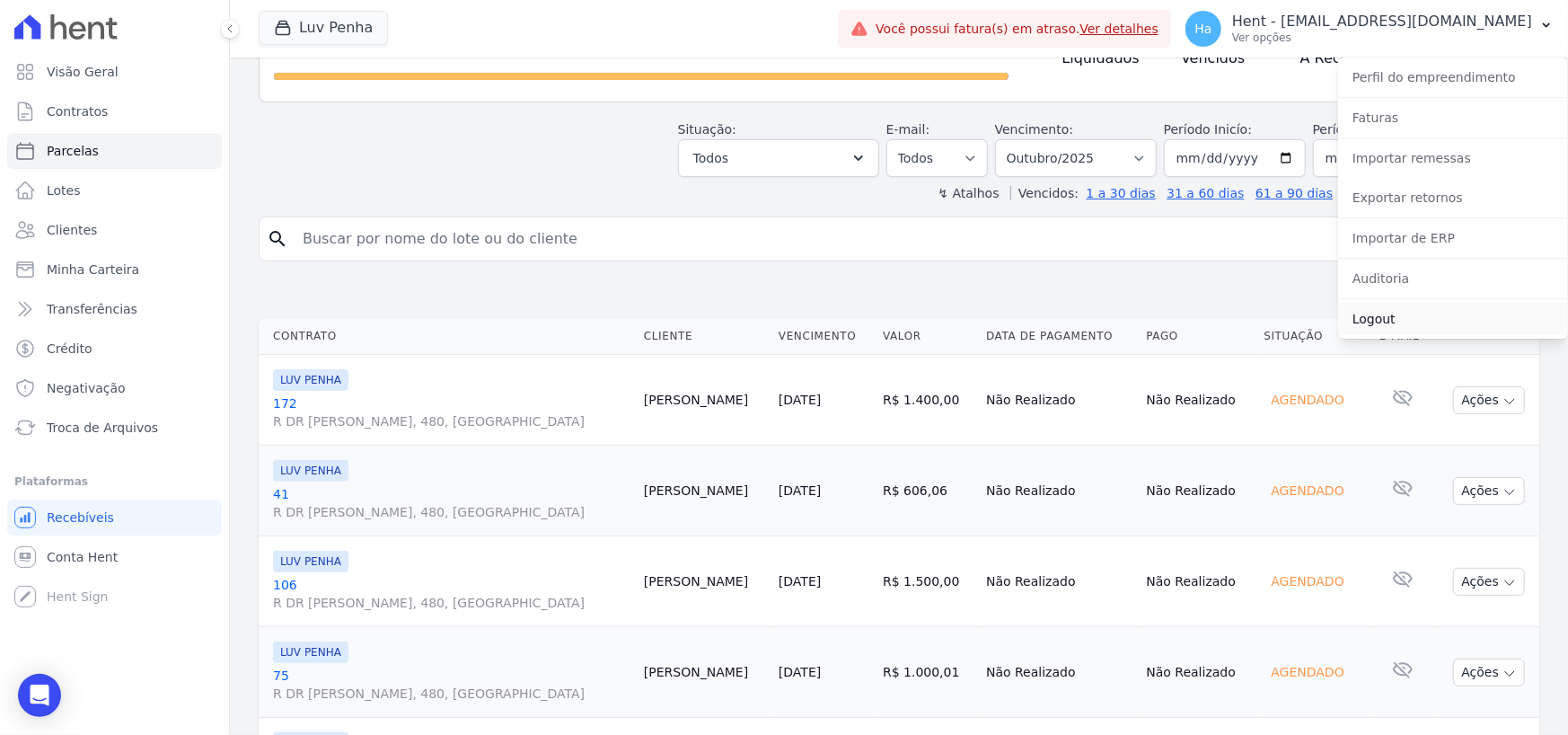
click at [1372, 317] on link "Logout" at bounding box center [1453, 319] width 230 height 32
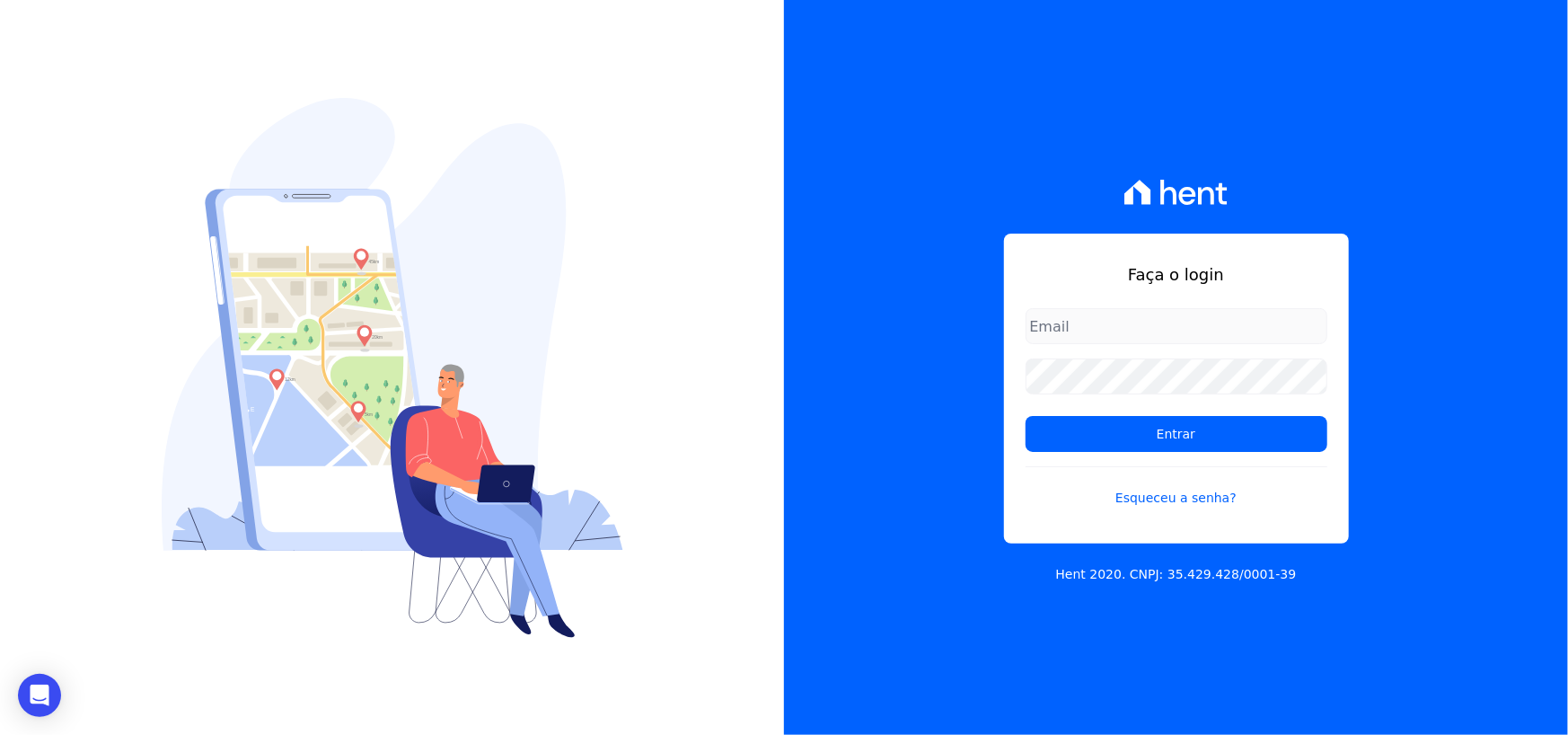
type input "[PERSON_NAME][EMAIL_ADDRESS][PERSON_NAME][DOMAIN_NAME]"
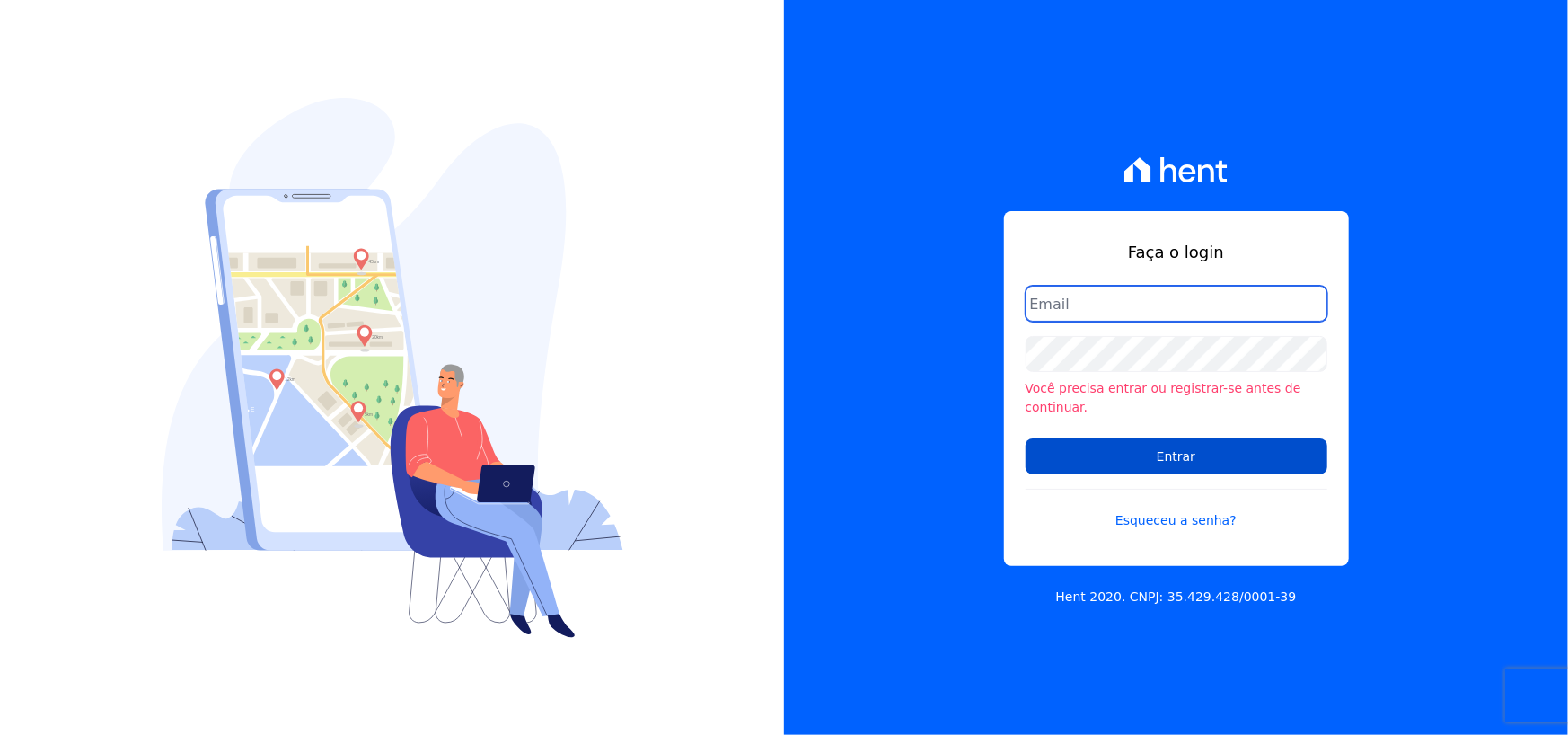
type input "[PERSON_NAME][EMAIL_ADDRESS][PERSON_NAME][DOMAIN_NAME]"
click at [1221, 441] on input "Entrar" at bounding box center [1177, 456] width 302 height 36
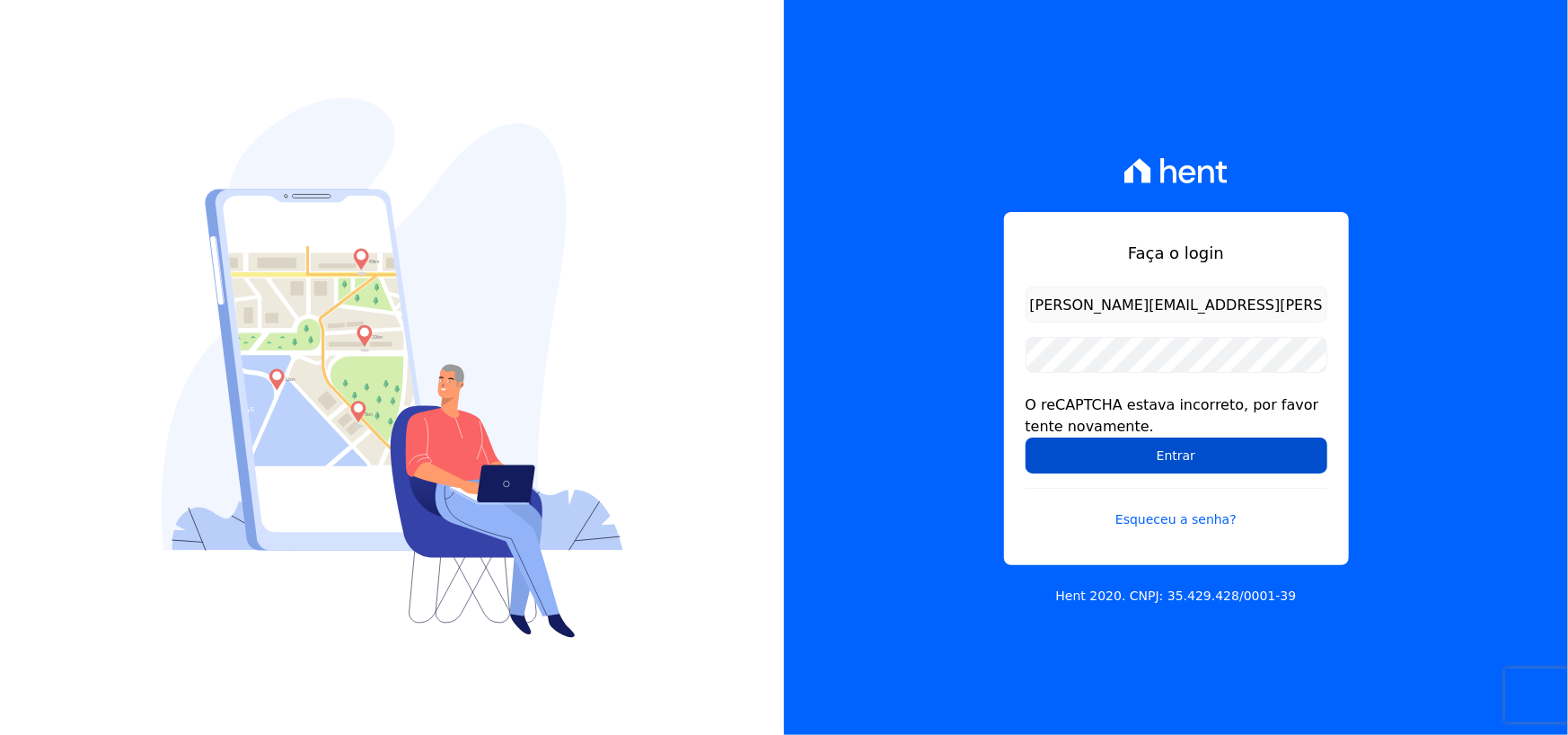
click at [1112, 451] on input "Entrar" at bounding box center [1177, 455] width 302 height 36
click at [1151, 468] on input "Entrar" at bounding box center [1177, 455] width 302 height 36
click at [1144, 466] on input "Entrar" at bounding box center [1177, 455] width 302 height 36
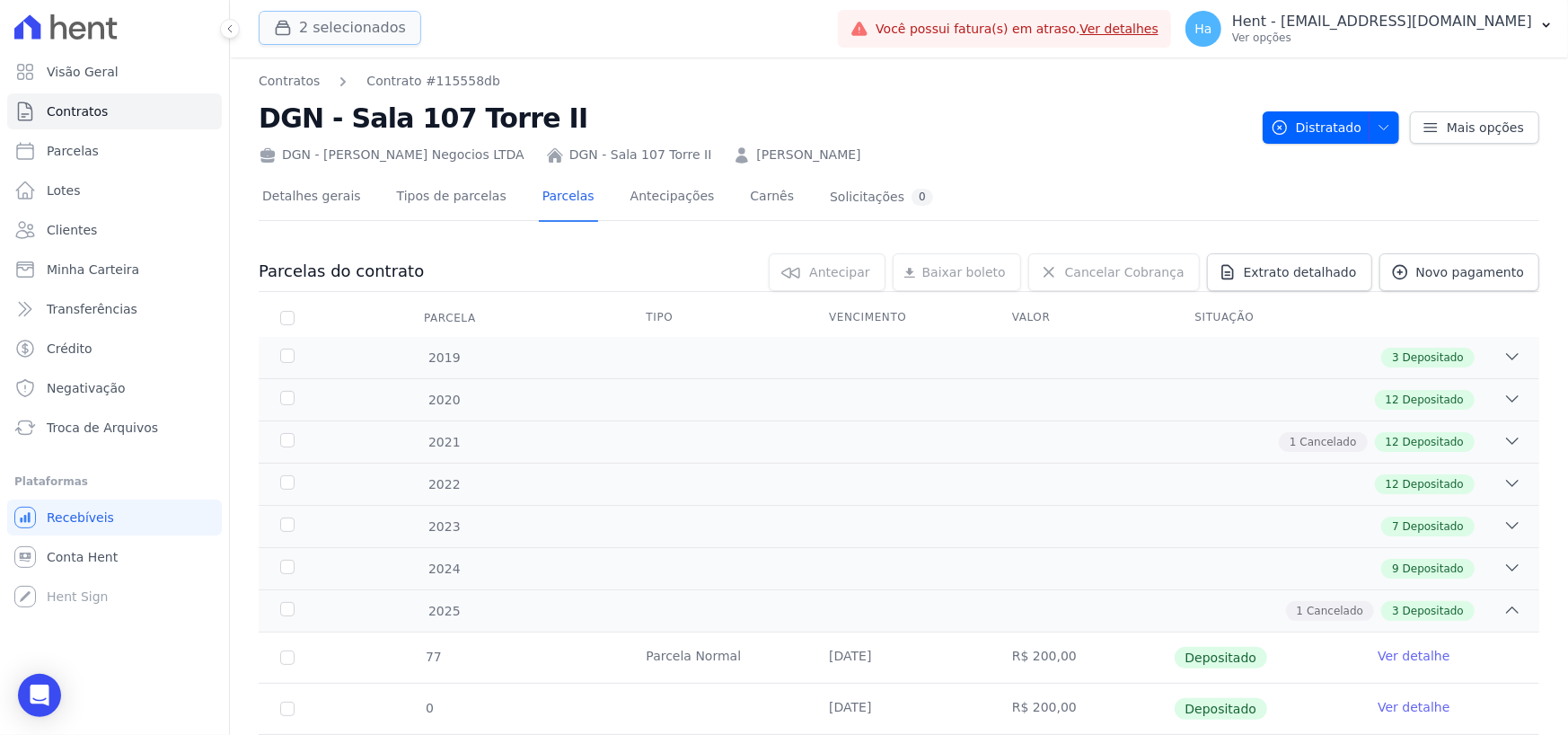
click at [371, 29] on button "2 selecionados" at bounding box center [340, 28] width 162 height 34
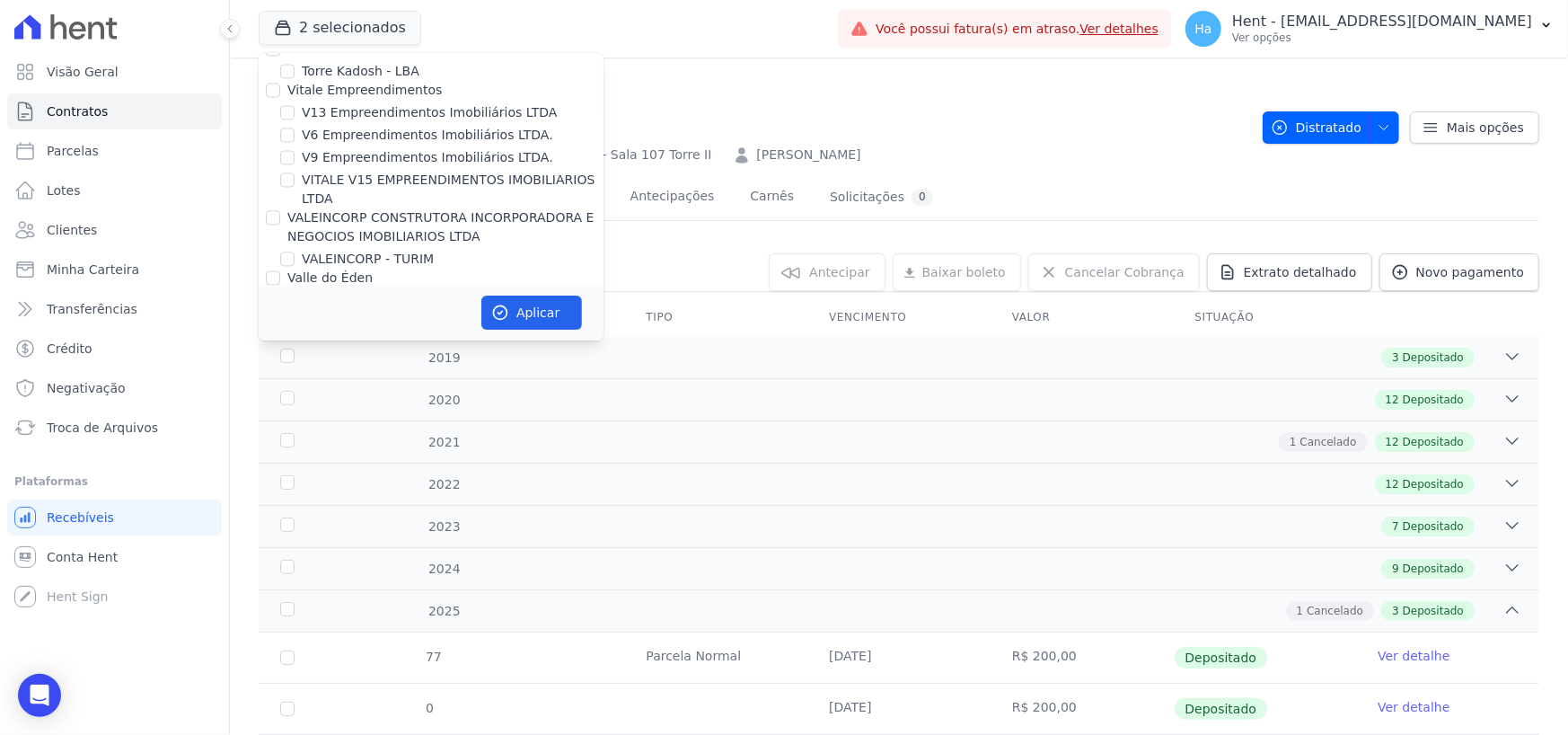
scroll to position [12312, 0]
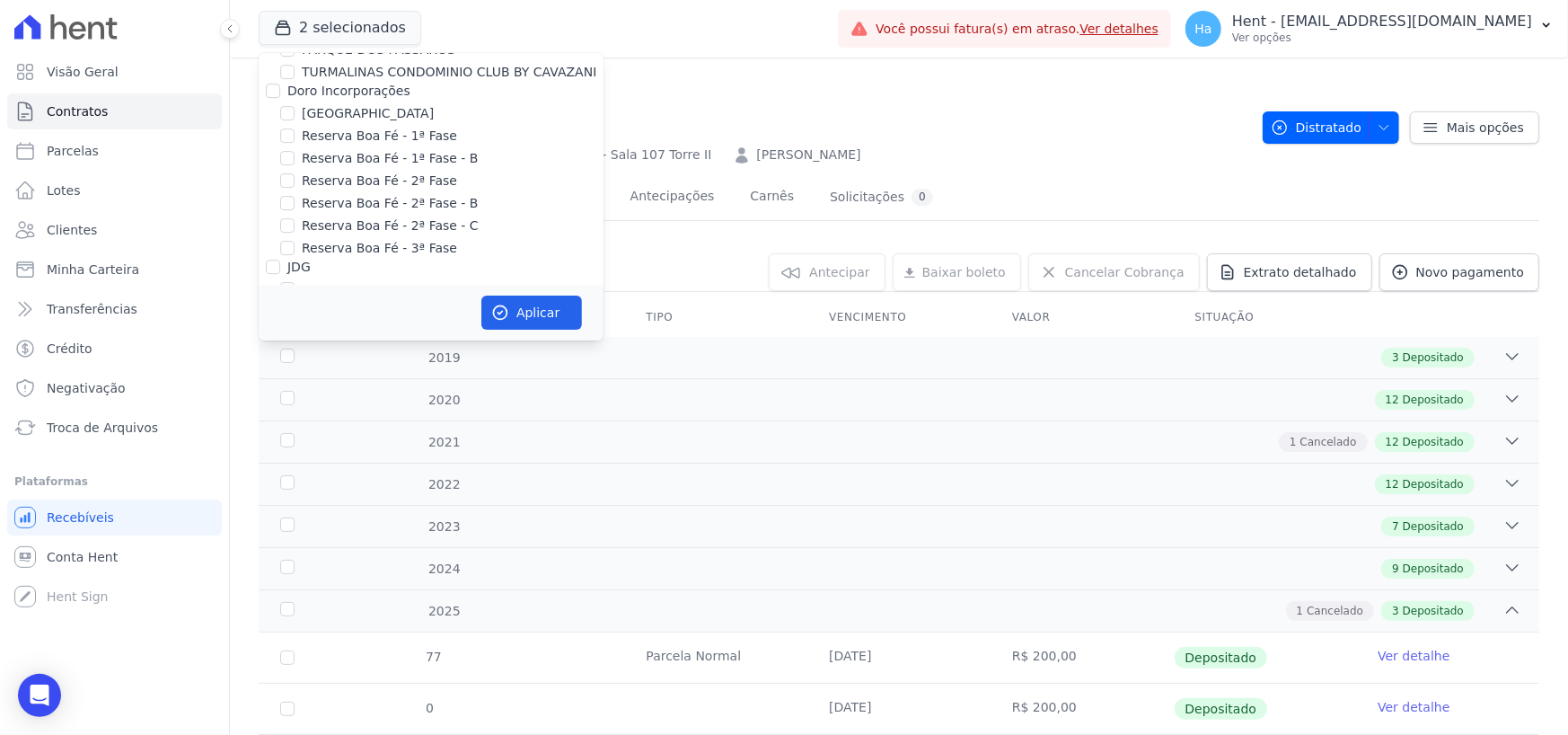
click at [271, 425] on input "Laje Engenharia" at bounding box center [273, 432] width 14 height 14
checkbox input "true"
click at [544, 305] on button "Aplicar" at bounding box center [532, 313] width 101 height 34
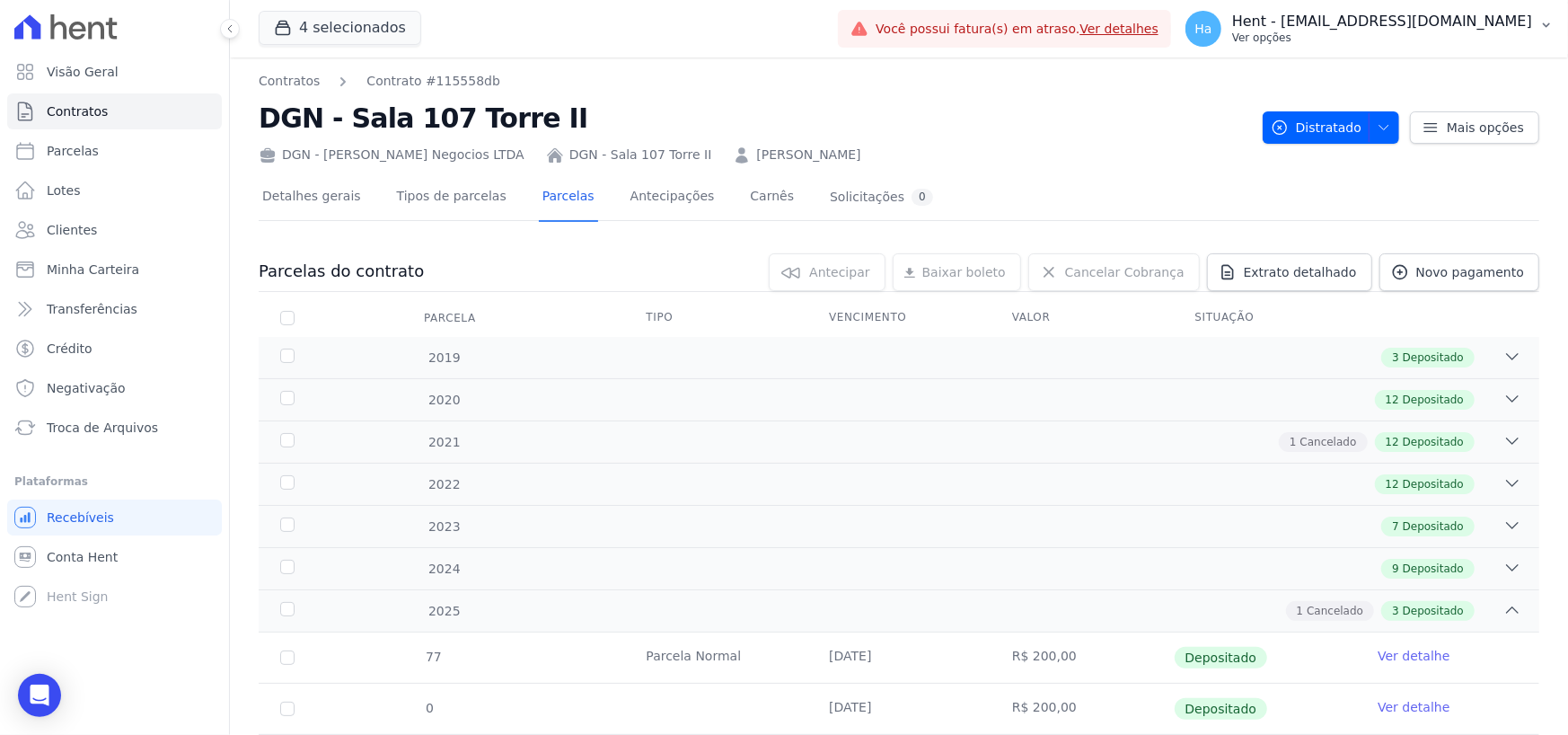
click at [1455, 40] on p "Ver opções" at bounding box center [1382, 38] width 300 height 14
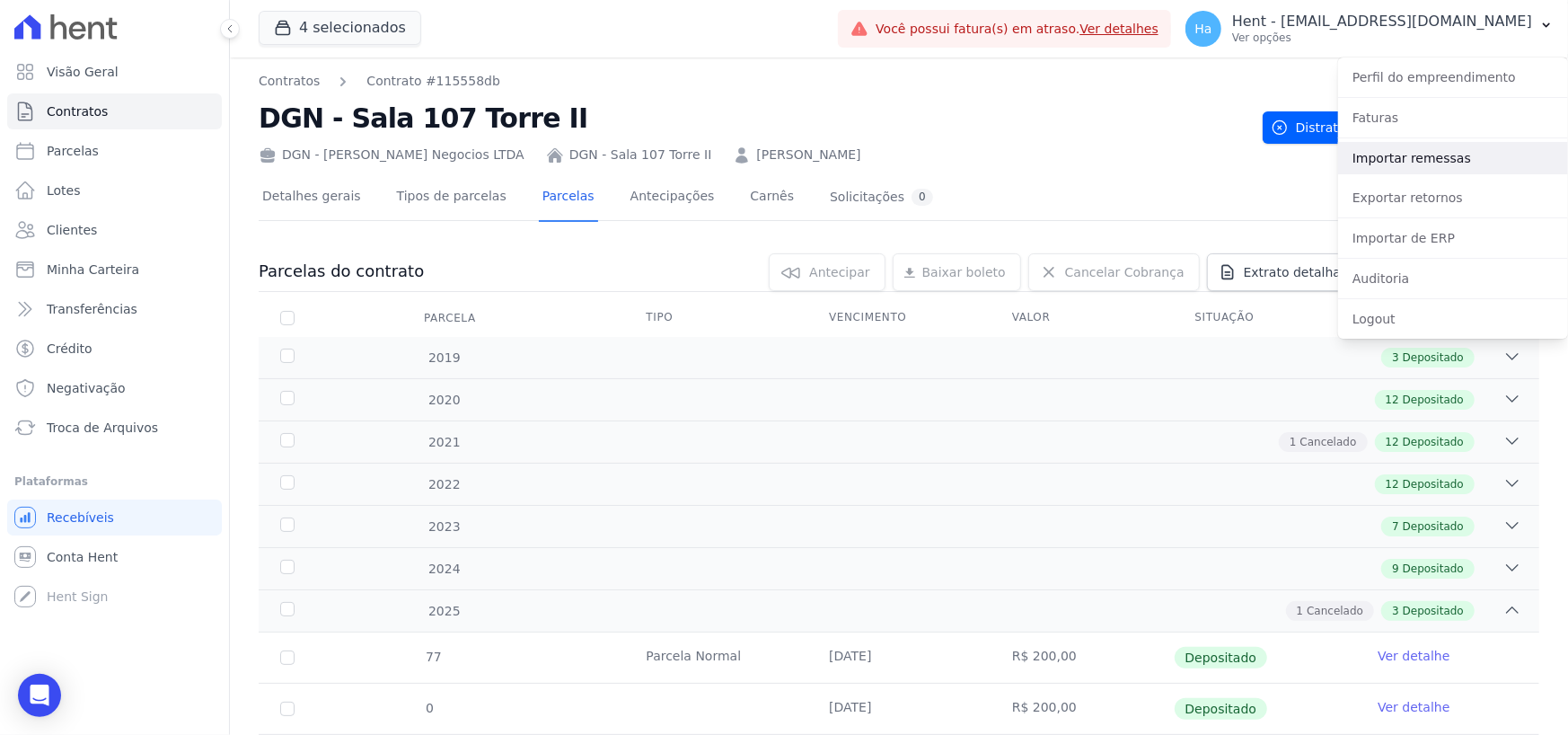
click at [1424, 152] on link "Importar remessas" at bounding box center [1453, 158] width 230 height 32
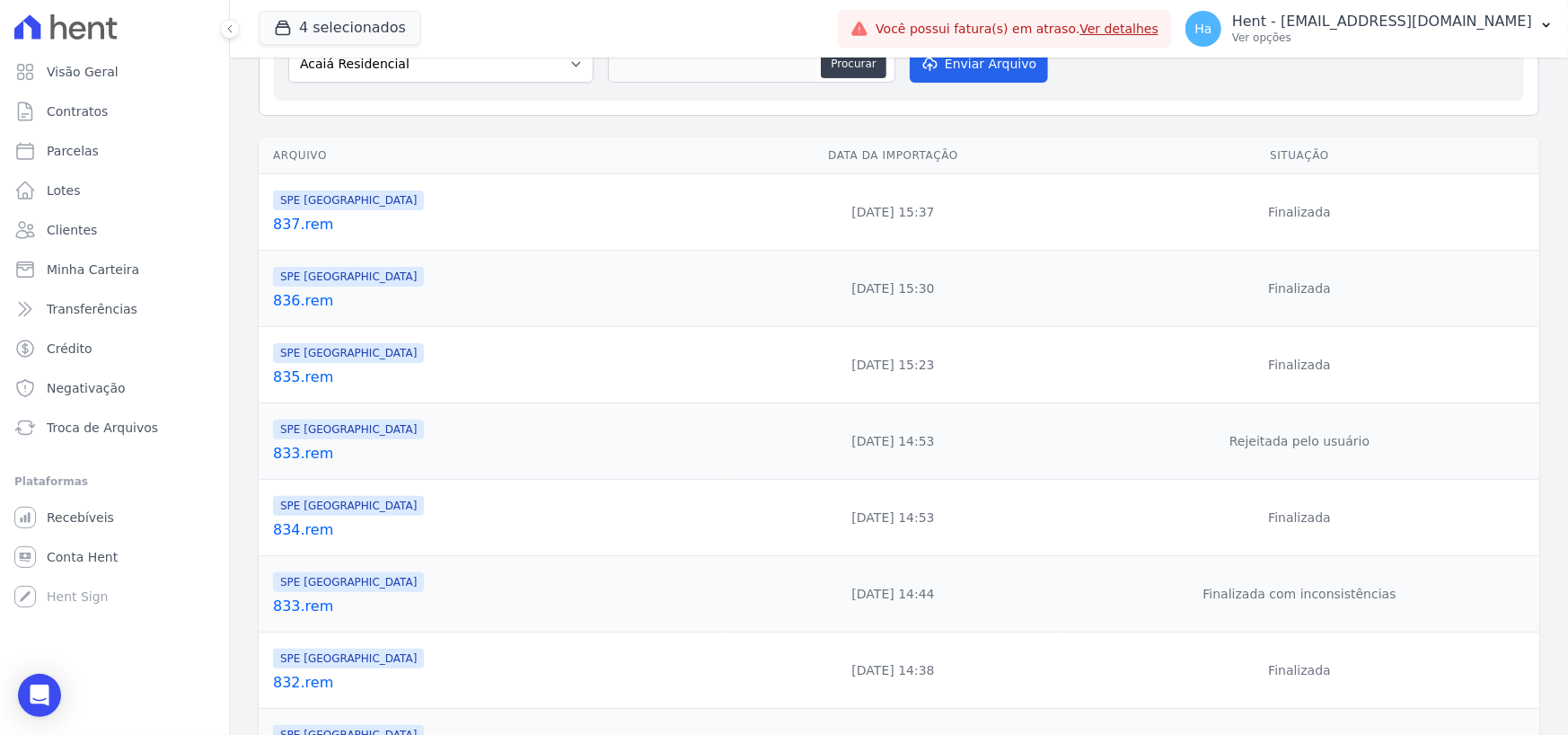
scroll to position [179, 0]
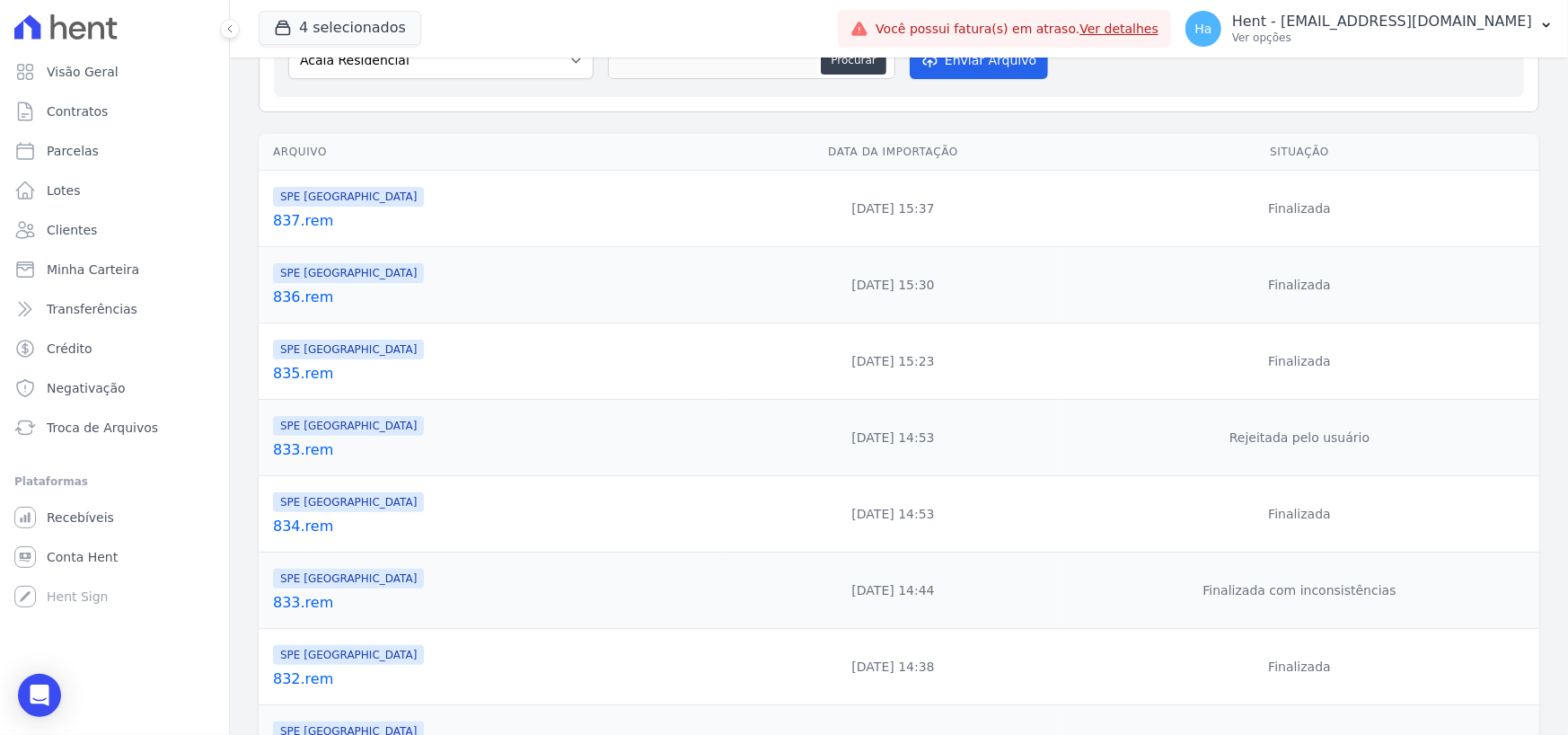
click at [303, 439] on link "833.rem" at bounding box center [496, 450] width 446 height 22
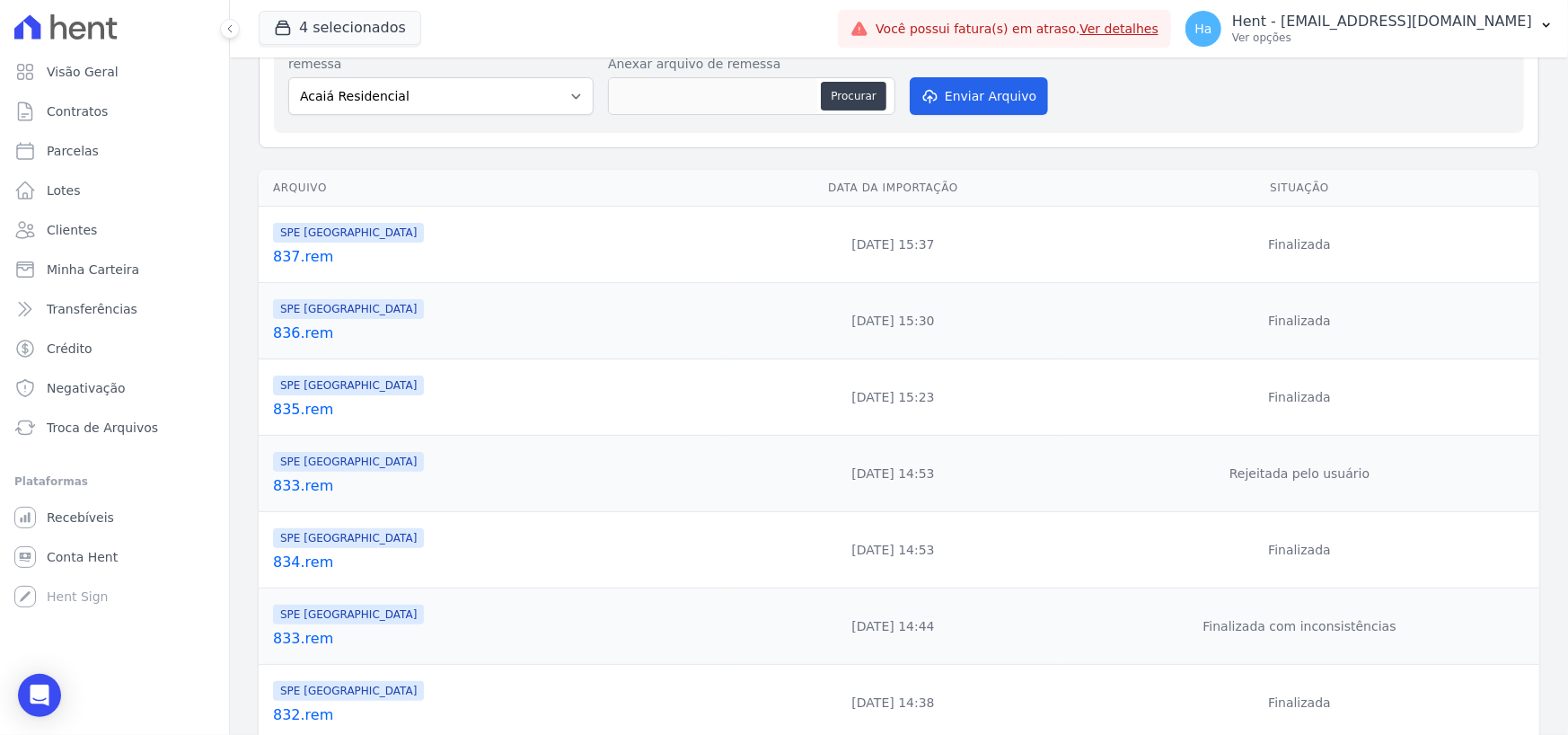
scroll to position [179, 0]
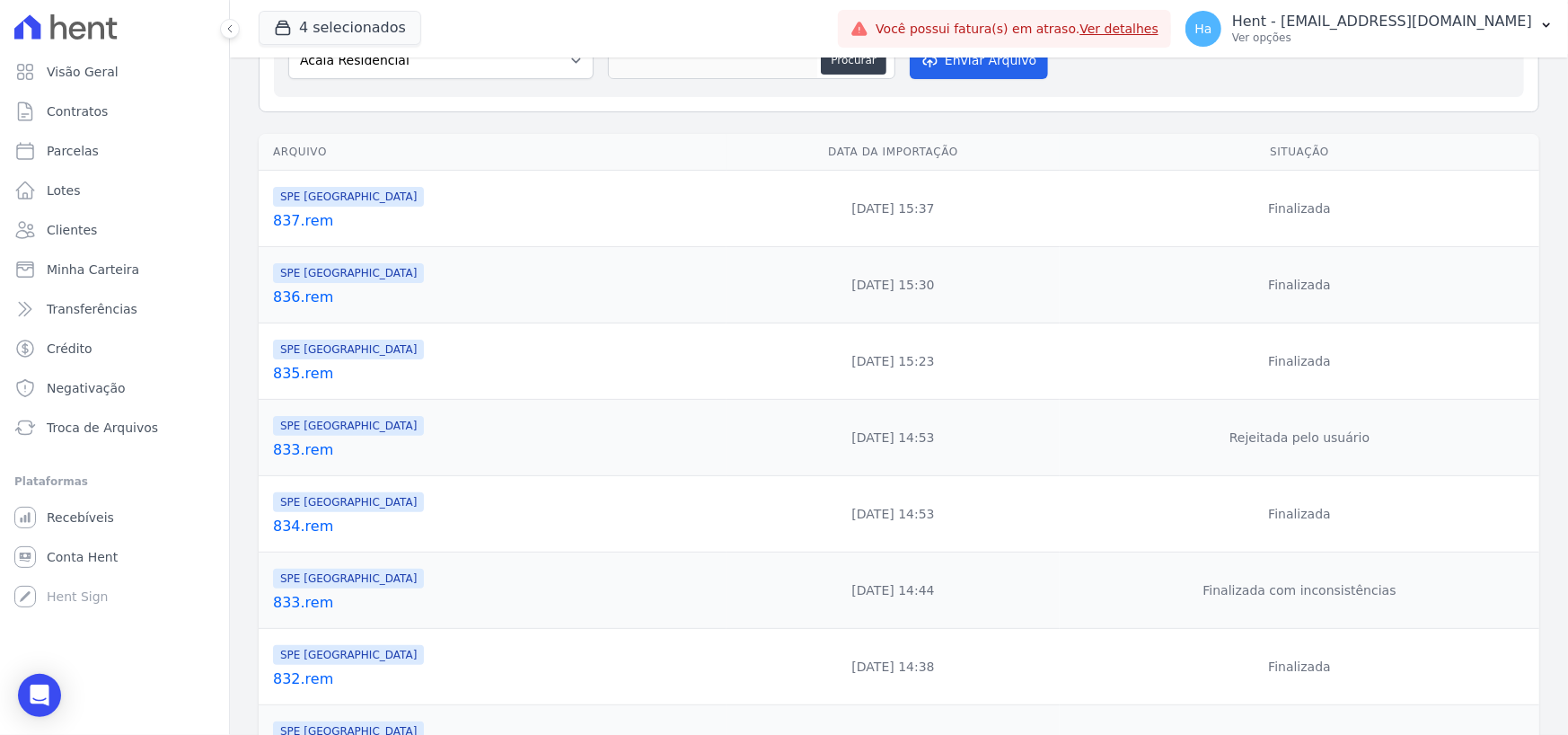
click at [295, 592] on link "833.rem" at bounding box center [496, 602] width 446 height 22
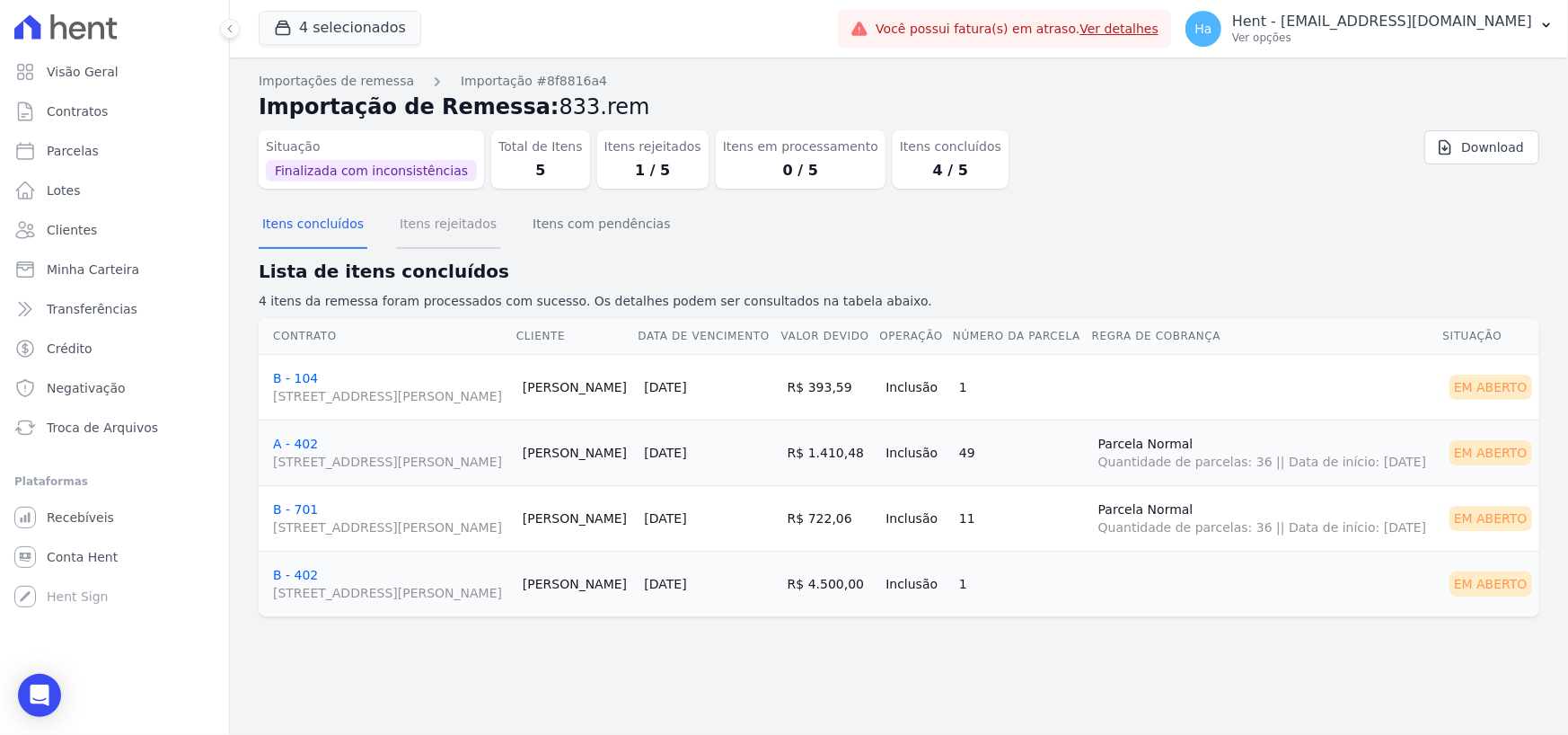
click at [423, 225] on button "Itens rejeitados" at bounding box center [448, 225] width 105 height 47
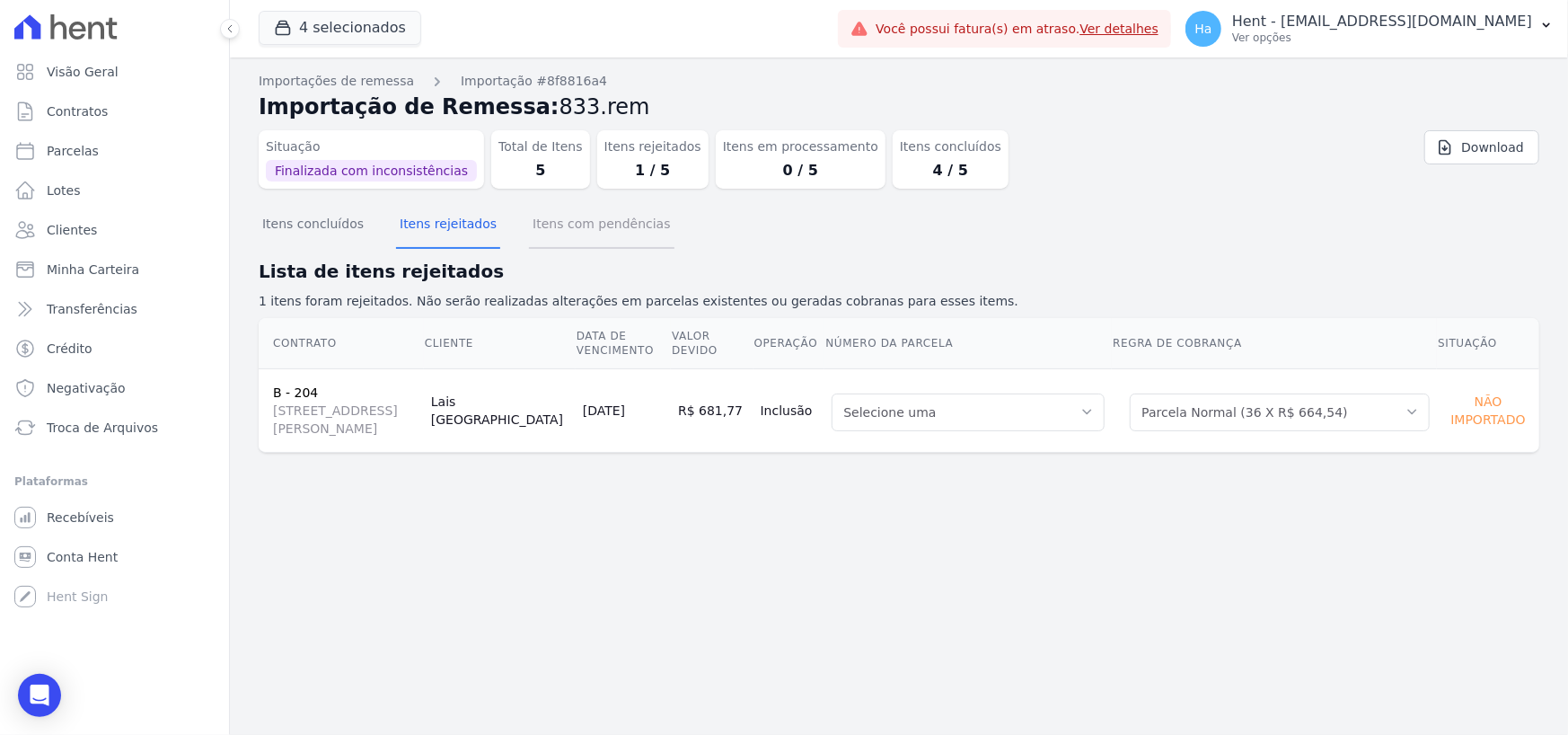
click at [574, 236] on button "Itens com pendências" at bounding box center [601, 225] width 144 height 47
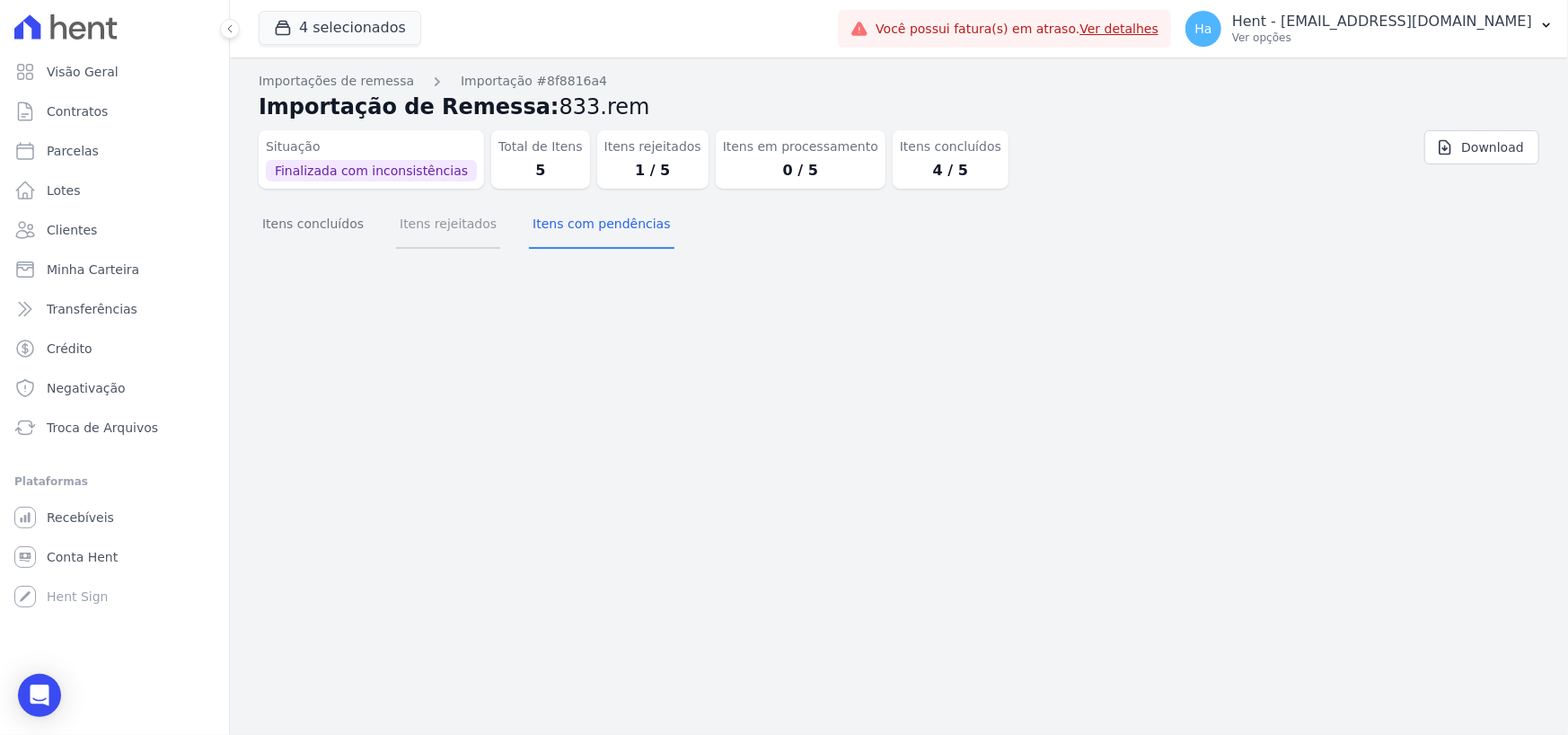
click at [438, 237] on button "Itens rejeitados" at bounding box center [448, 225] width 105 height 47
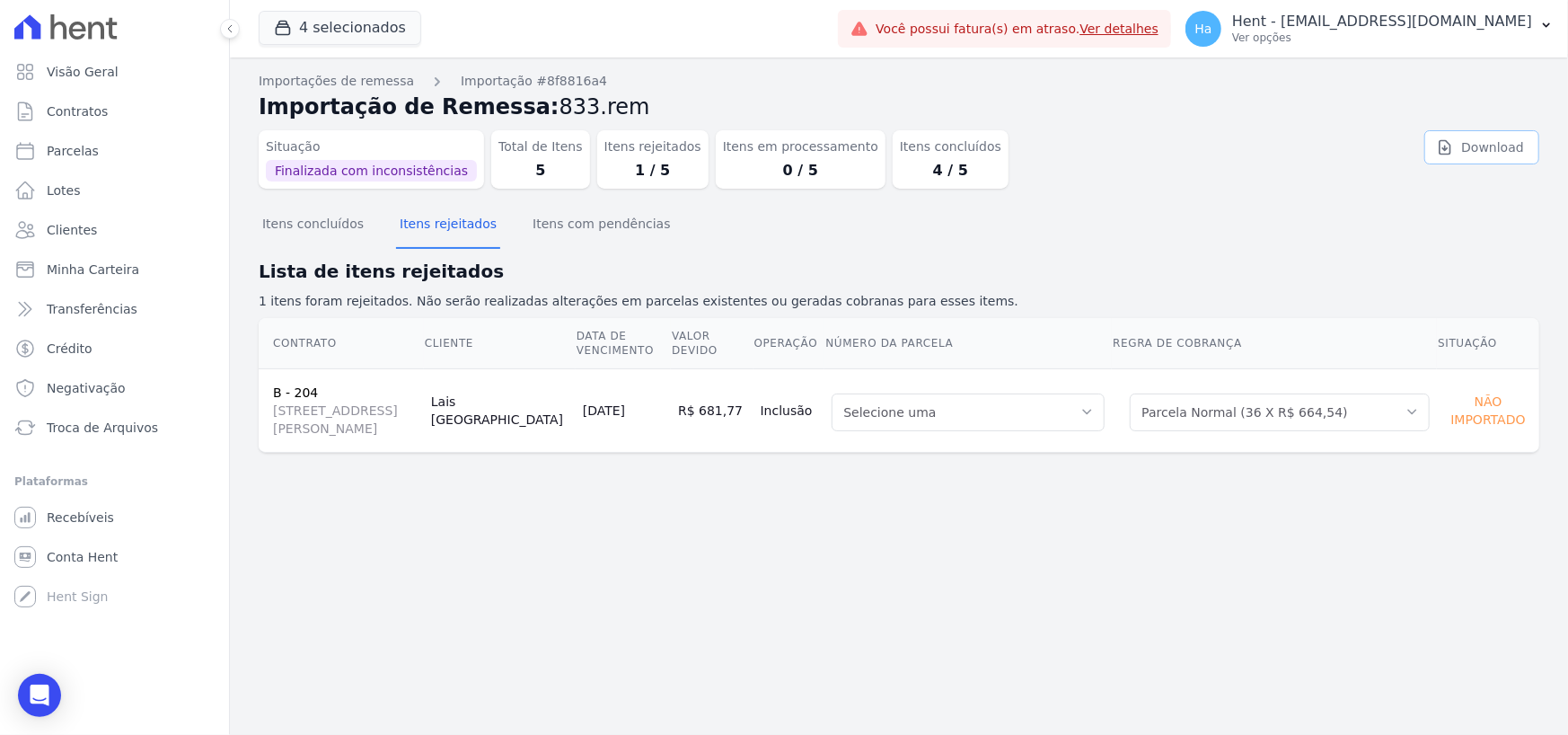
click at [1453, 149] on icon at bounding box center [1445, 147] width 18 height 18
drag, startPoint x: 1383, startPoint y: 32, endPoint x: 1394, endPoint y: 60, distance: 30.1
click at [1383, 32] on p "Ver opções" at bounding box center [1382, 38] width 300 height 14
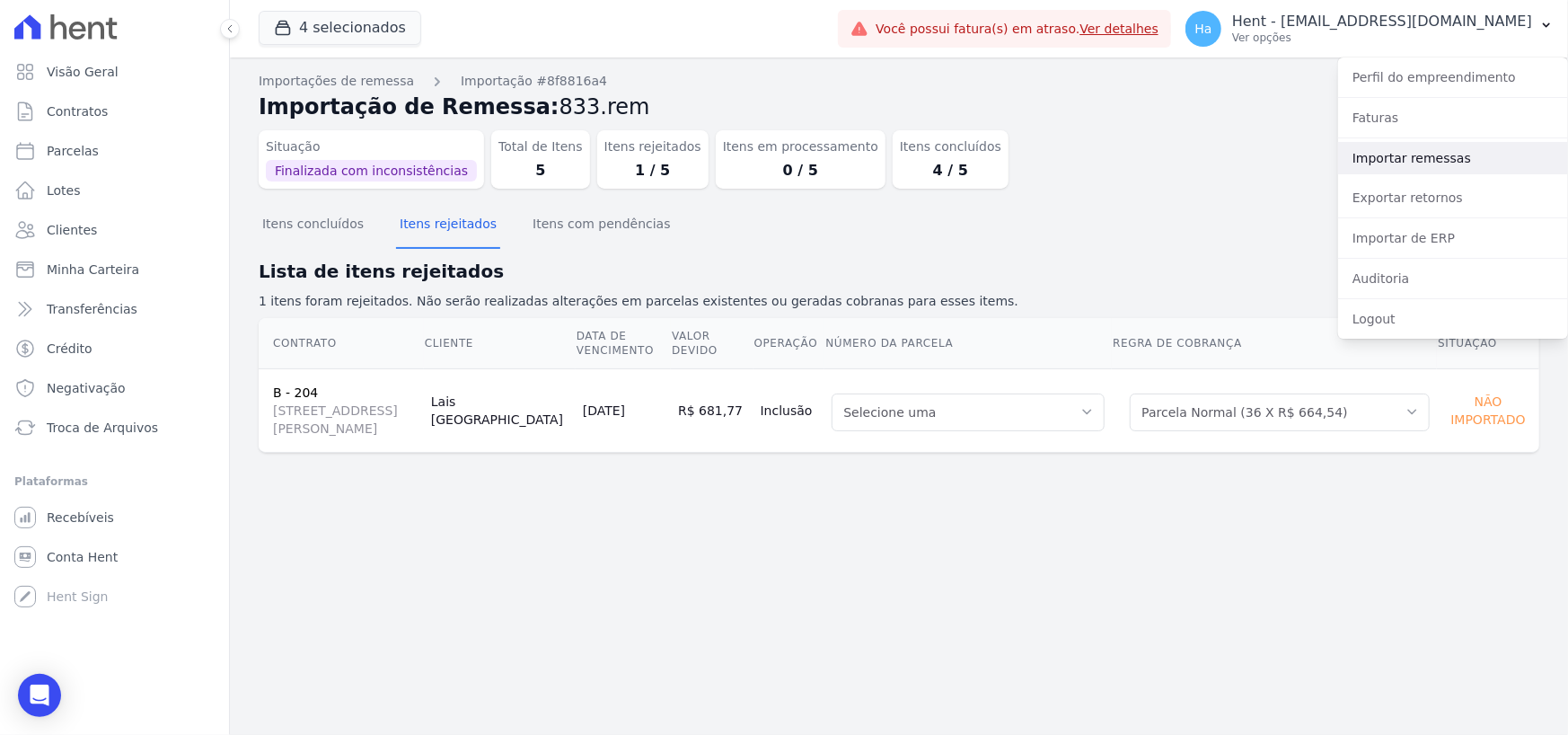
click at [1420, 166] on link "Importar remessas" at bounding box center [1453, 158] width 230 height 32
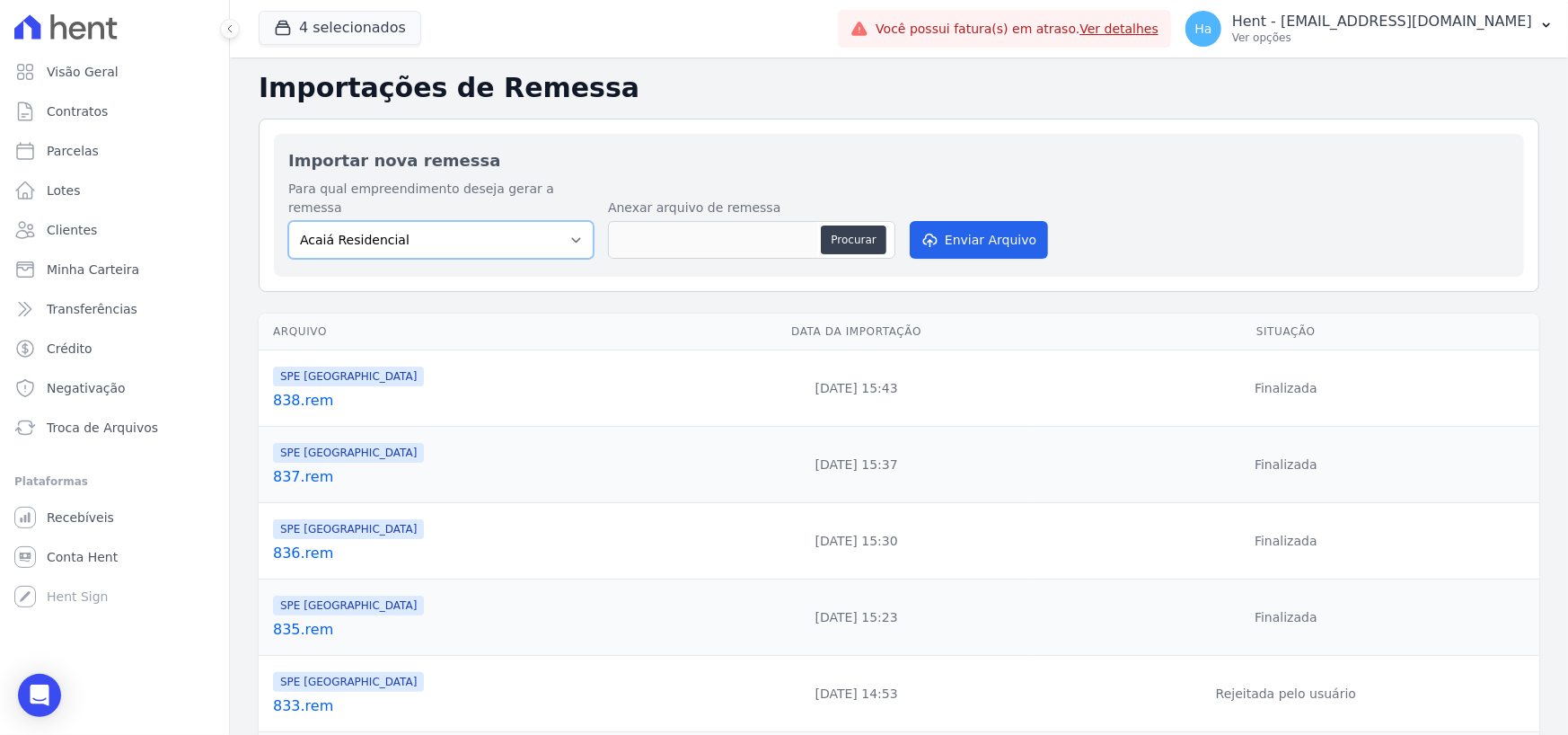
click at [559, 227] on select "Acaiá Residencial ACQUA 8 PELOTAS SPE LTDA II Administrativo AGILE ELOI MENDES …" at bounding box center [441, 240] width 306 height 38
click at [569, 221] on select "Acaiá Residencial ACQUA 8 PELOTAS SPE LTDA II Administrativo AGILE ELOI MENDES …" at bounding box center [441, 240] width 306 height 38
select select "168bdd06-a3dd-4988-b5a9-b0a7c7bf8968"
click at [289, 221] on select "Acaiá Residencial ACQUA 8 PELOTAS SPE LTDA II Administrativo AGILE ELOI MENDES …" at bounding box center [441, 240] width 306 height 38
click at [852, 225] on button "Procurar" at bounding box center [853, 240] width 65 height 29
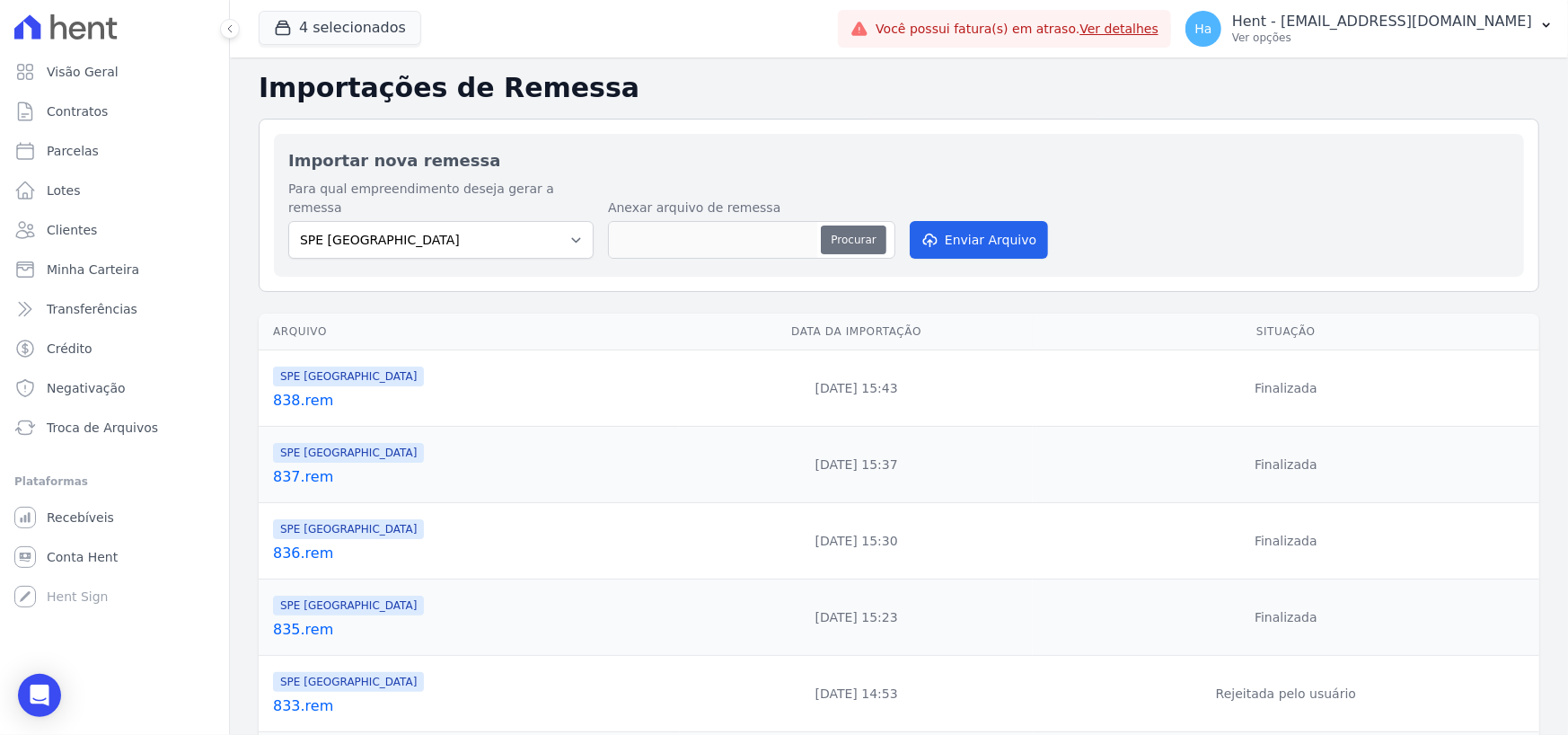
type input "833.Lais.txt"
click at [981, 222] on button "Enviar Arquivo" at bounding box center [978, 240] width 138 height 38
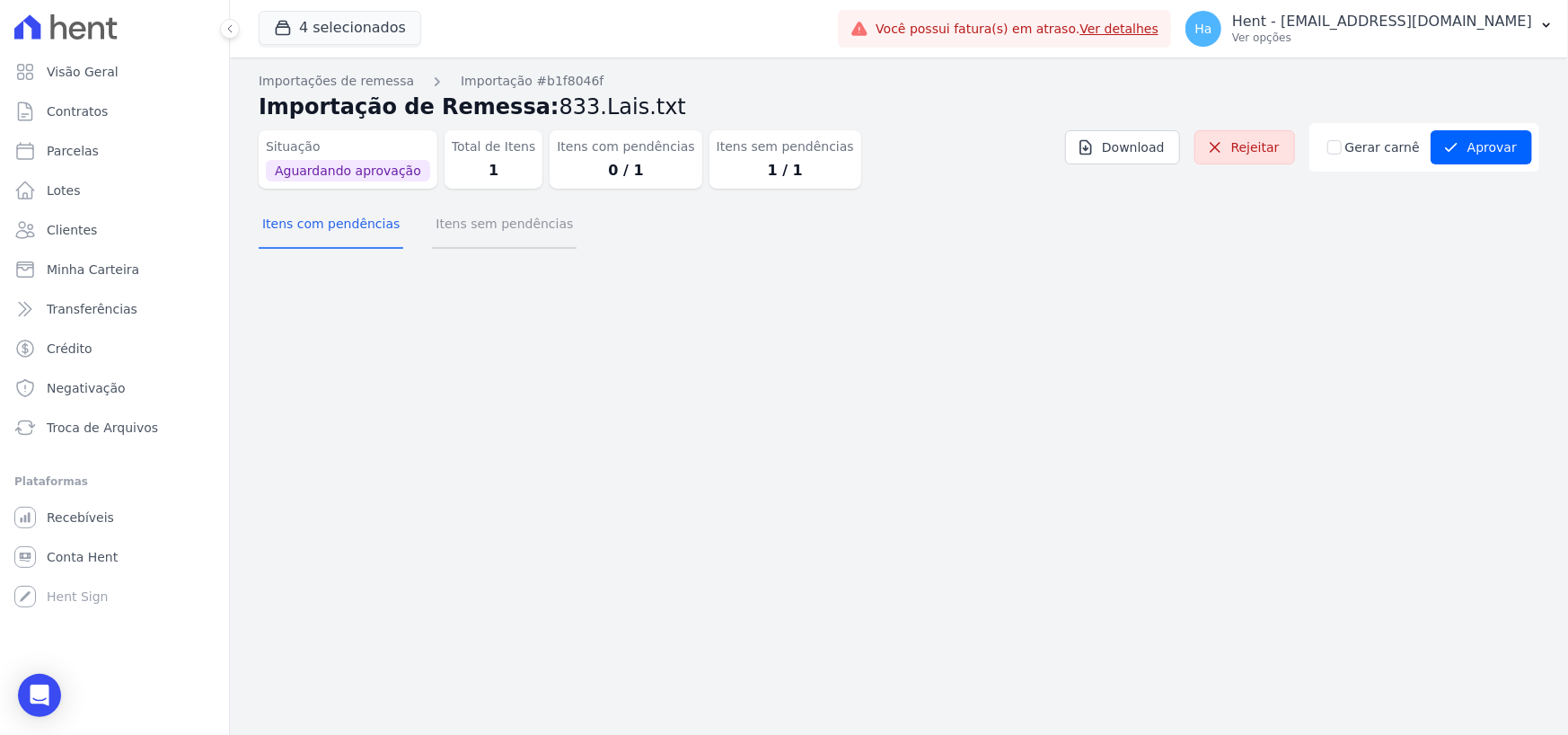
click at [485, 229] on button "Itens sem pendências" at bounding box center [504, 225] width 144 height 47
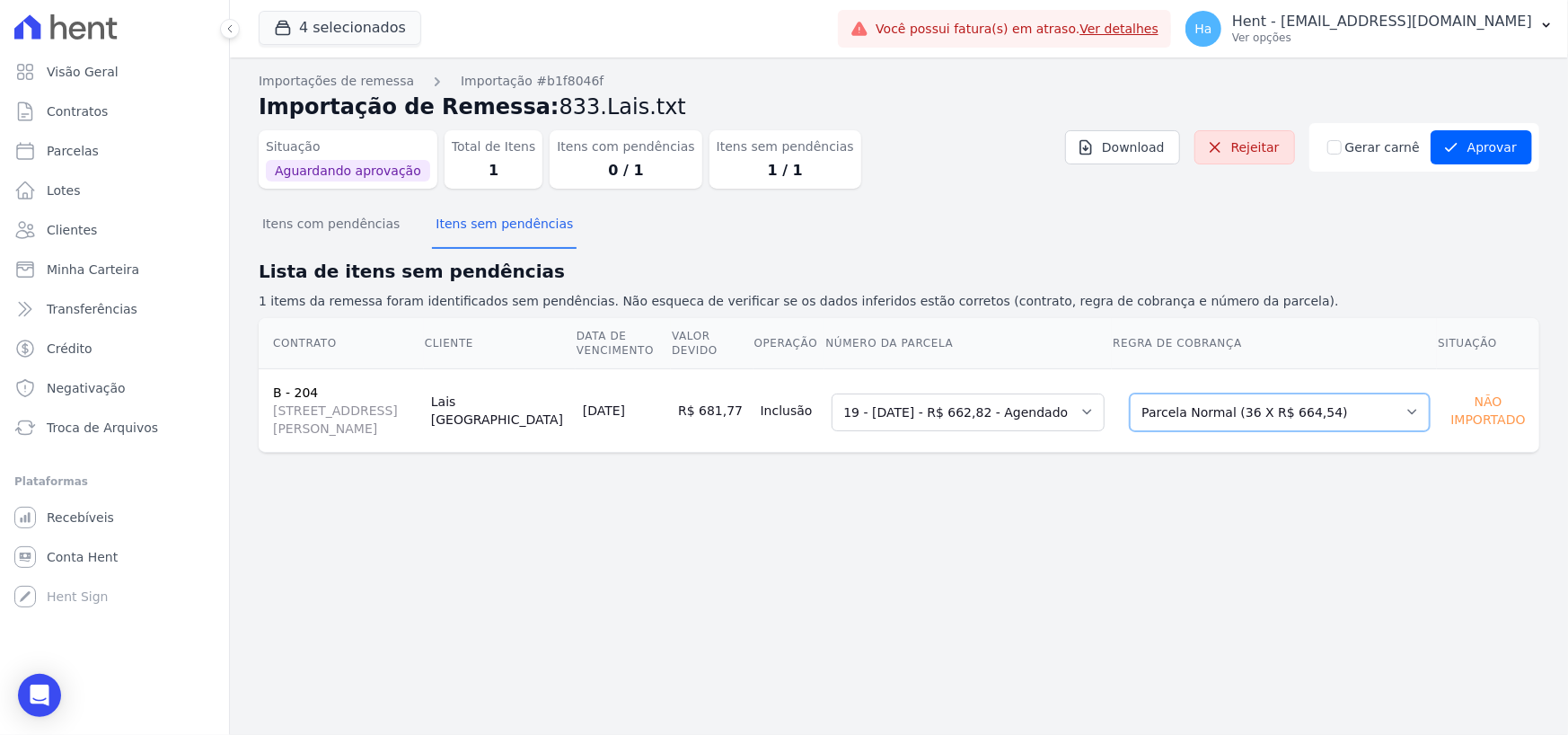
click at [1351, 414] on select "Selecione uma Nova Parcela Avulsa Parcela Avulsa Existente Outros (36 X R$ 7.31…" at bounding box center [1279, 412] width 300 height 38
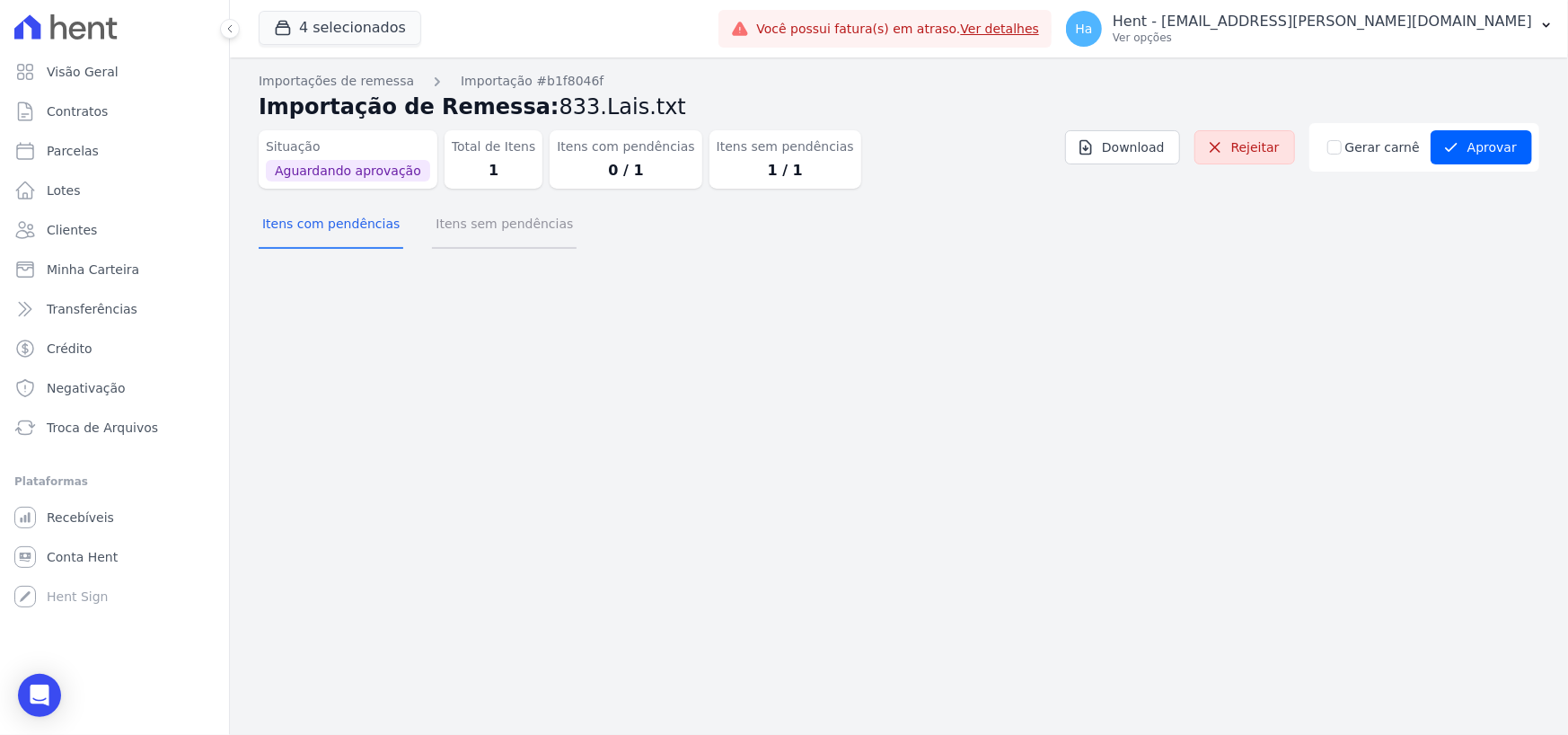
click at [496, 239] on button "Itens sem pendências" at bounding box center [504, 225] width 144 height 47
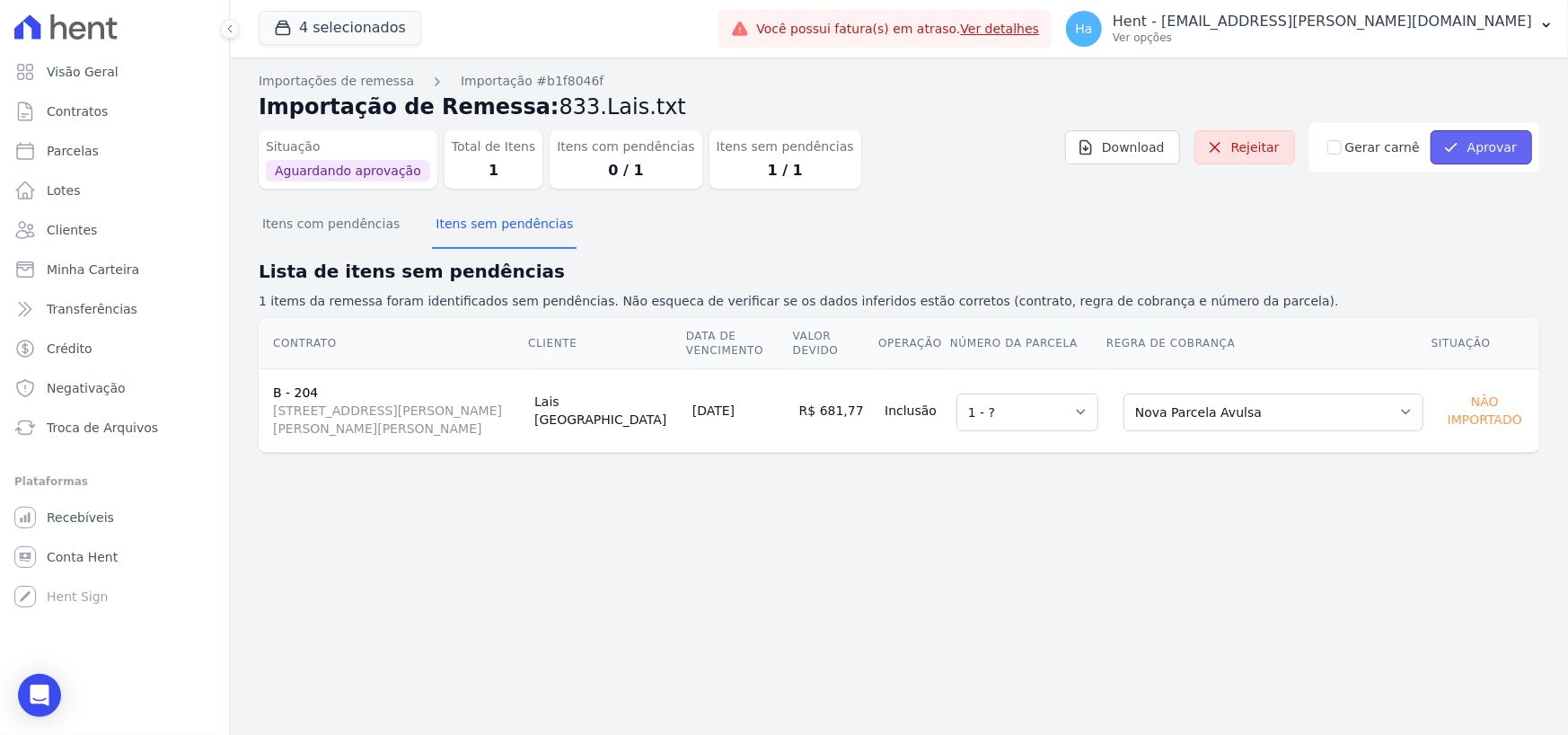
click at [1499, 145] on button "Aprovar" at bounding box center [1481, 147] width 102 height 34
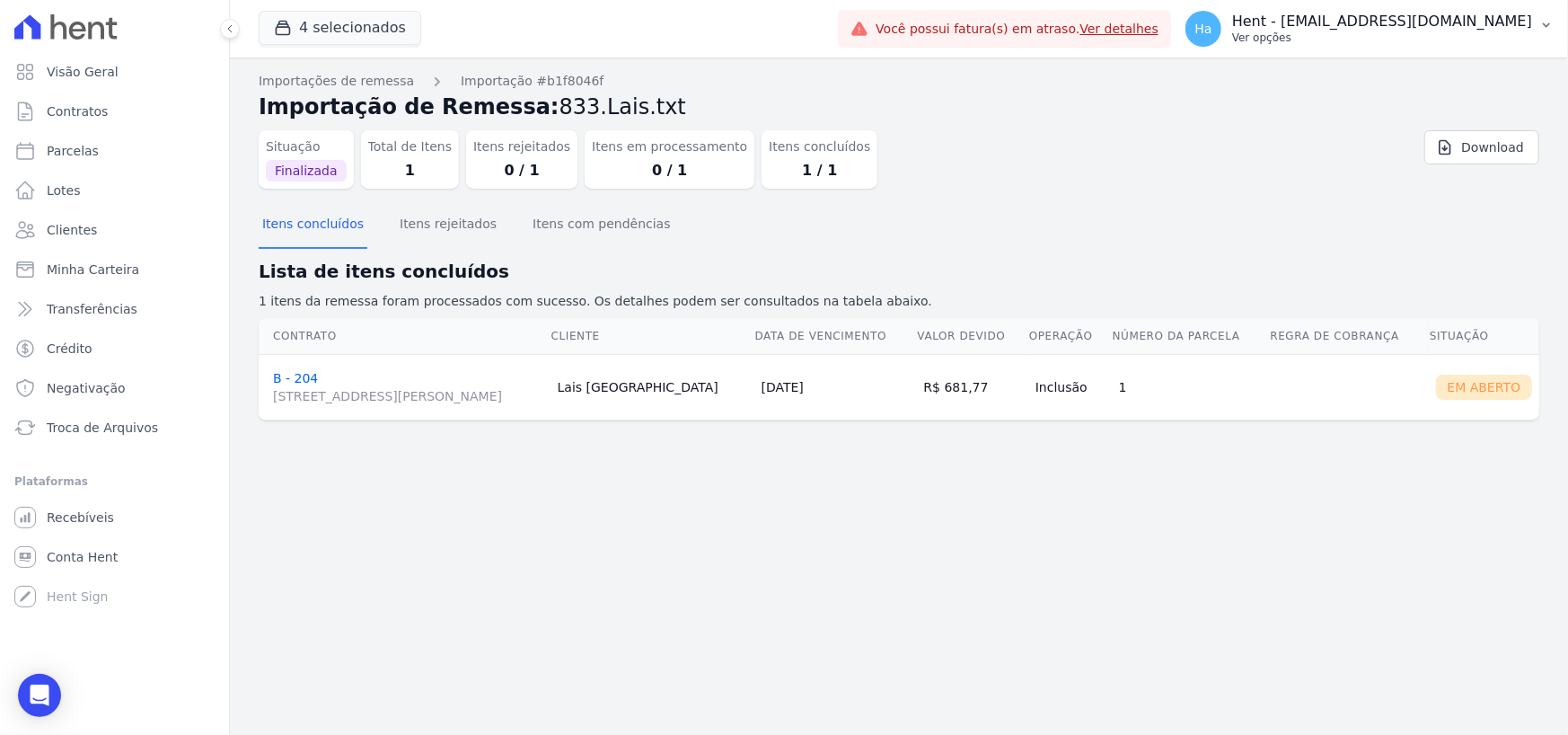
click at [1410, 25] on p "Hent - [EMAIL_ADDRESS][DOMAIN_NAME]" at bounding box center [1382, 22] width 300 height 18
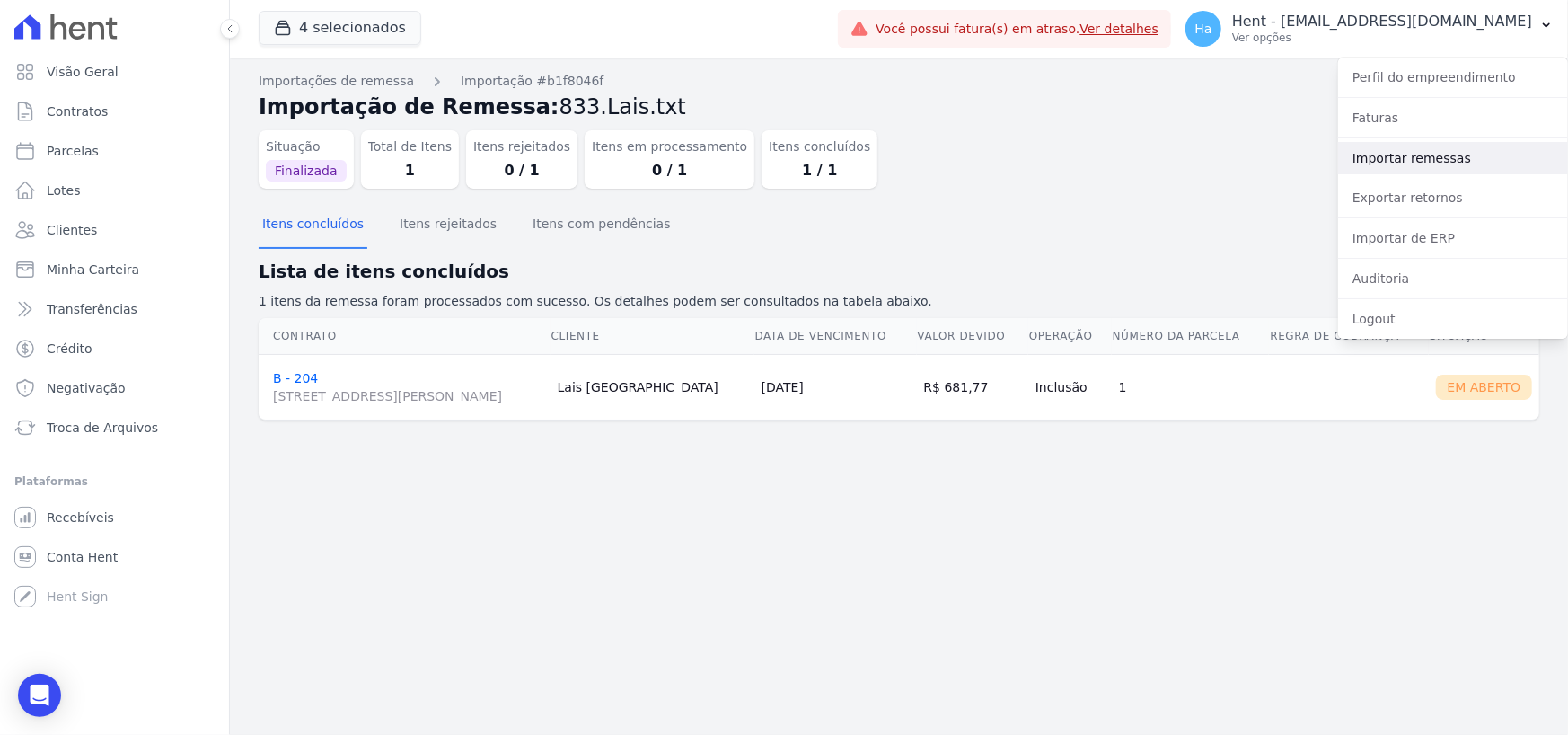
click at [1402, 166] on link "Importar remessas" at bounding box center [1453, 158] width 230 height 32
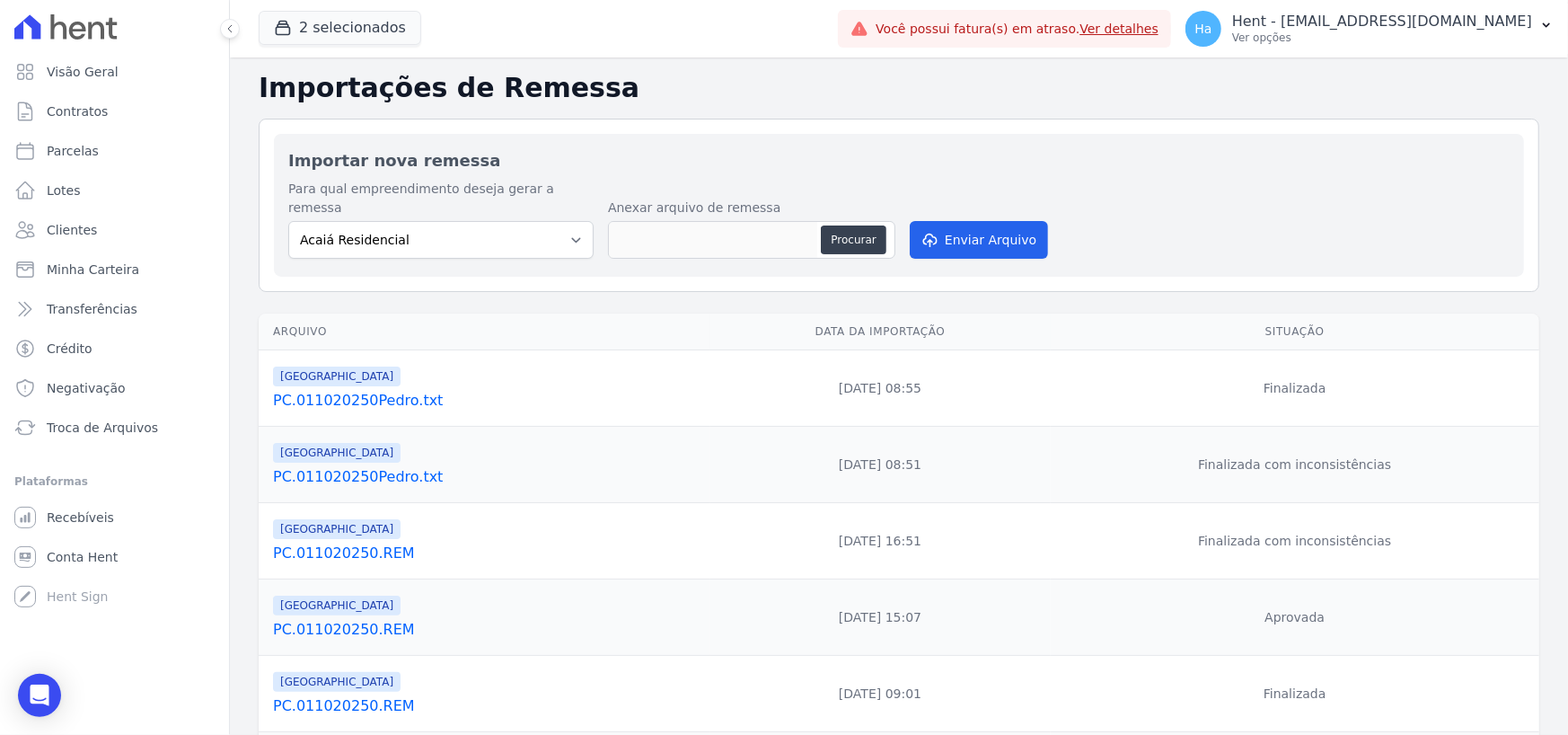
click at [377, 543] on link "PC.011020250.REM" at bounding box center [488, 554] width 430 height 22
click at [349, 620] on link "PC.011020250.REM" at bounding box center [488, 629] width 430 height 22
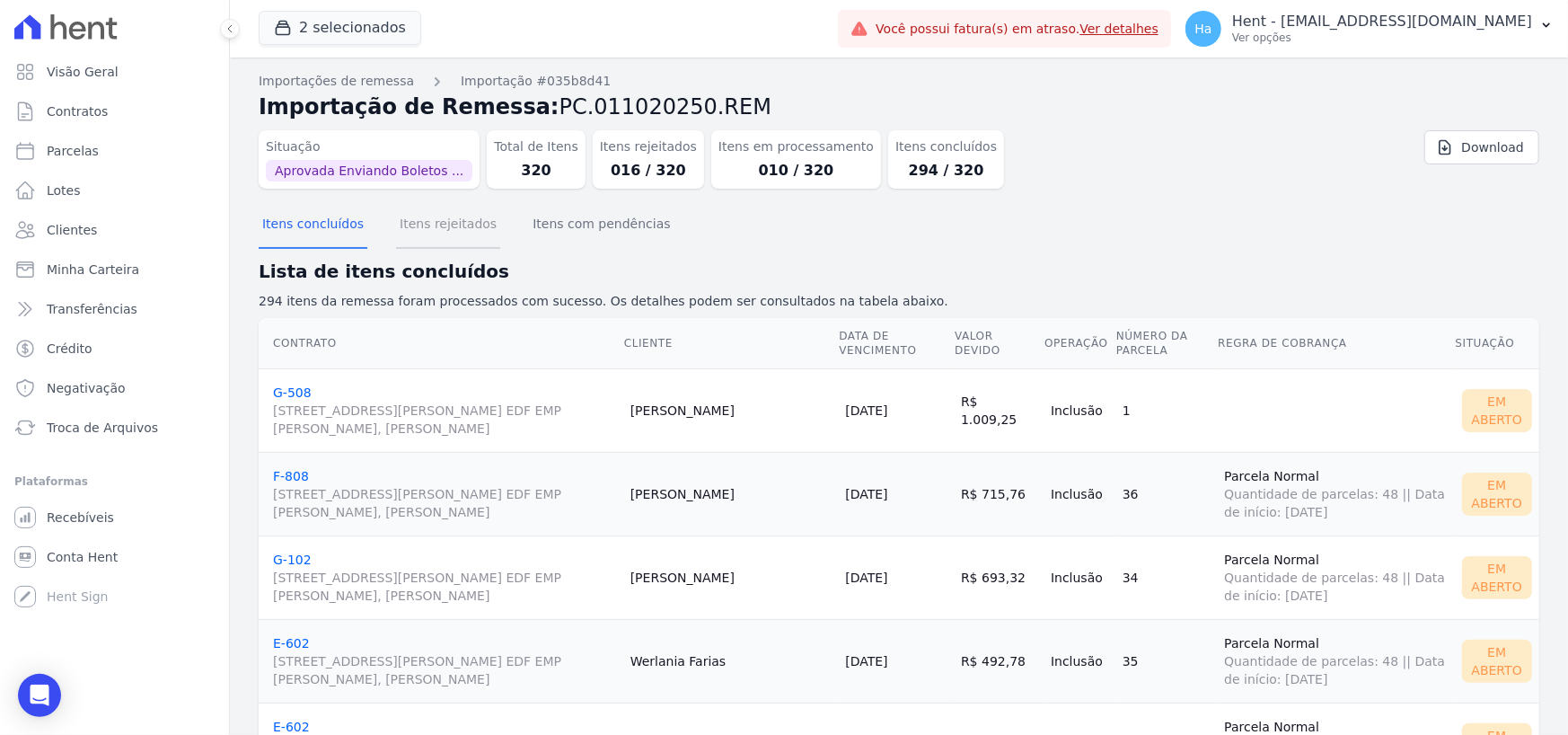
click at [423, 237] on button "Itens rejeitados" at bounding box center [448, 225] width 105 height 47
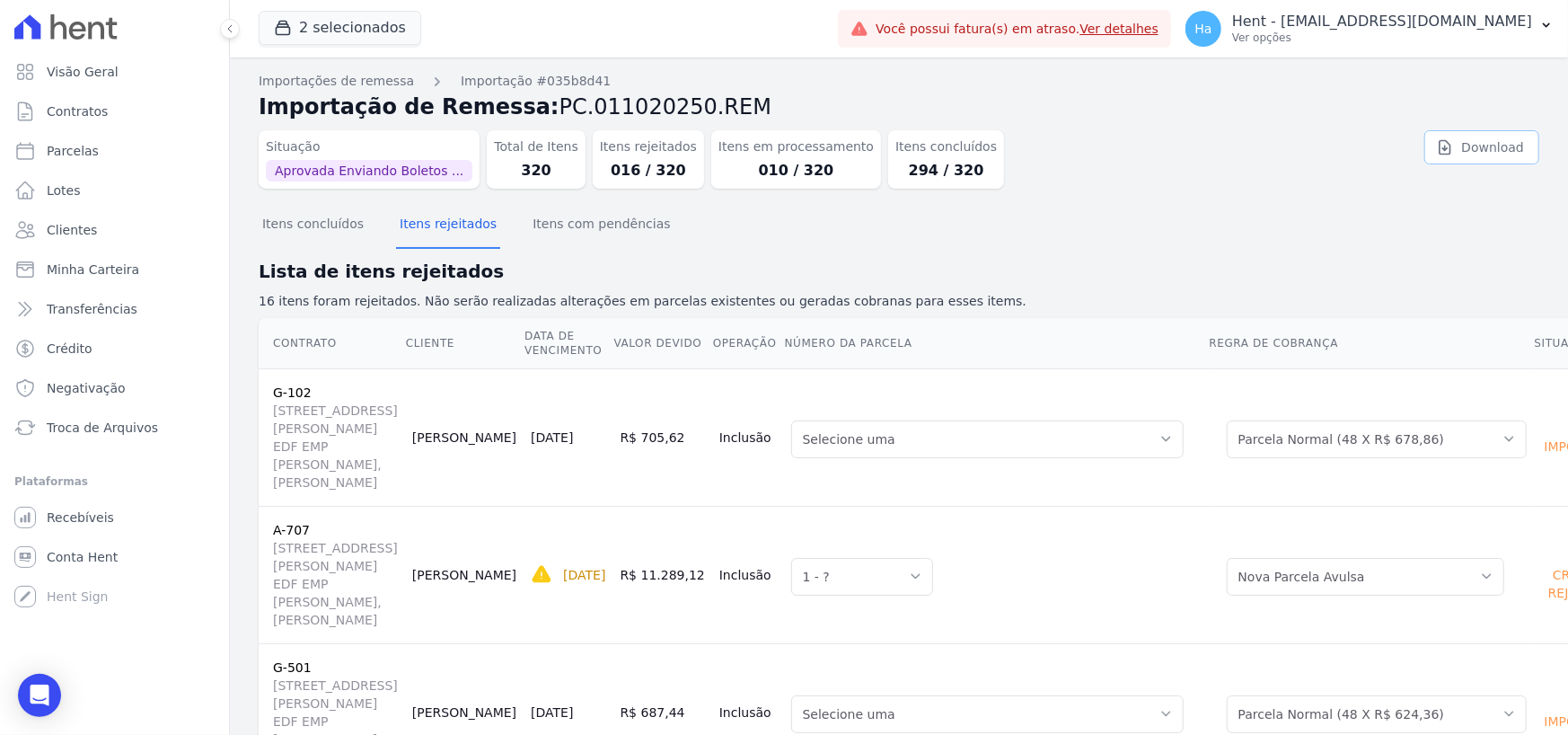
click at [1477, 152] on link "Download" at bounding box center [1482, 147] width 115 height 34
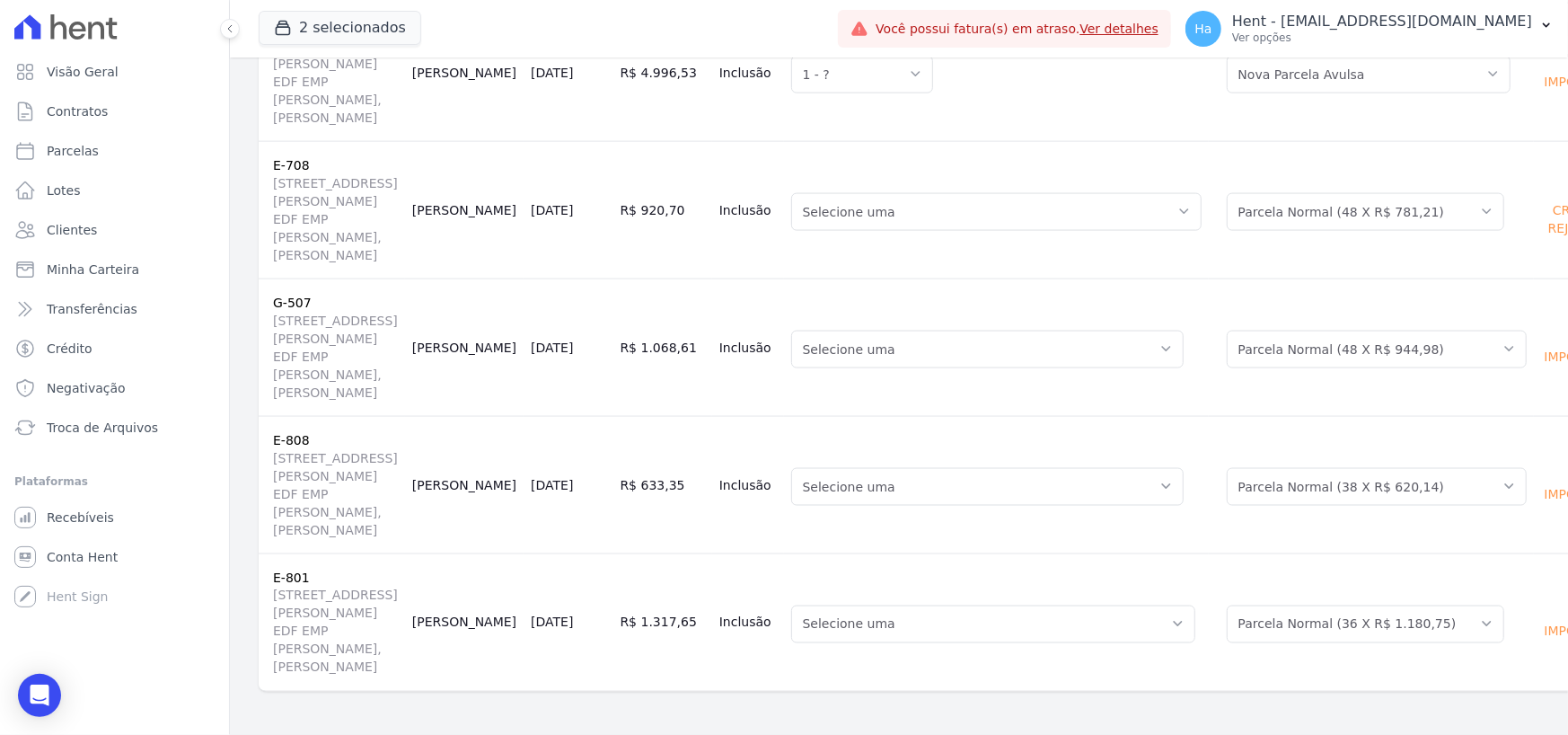
scroll to position [3024, 0]
click at [1396, 5] on button "Ha Hent - [EMAIL_ADDRESS][DOMAIN_NAME] Ver opções" at bounding box center [1370, 29] width 397 height 51
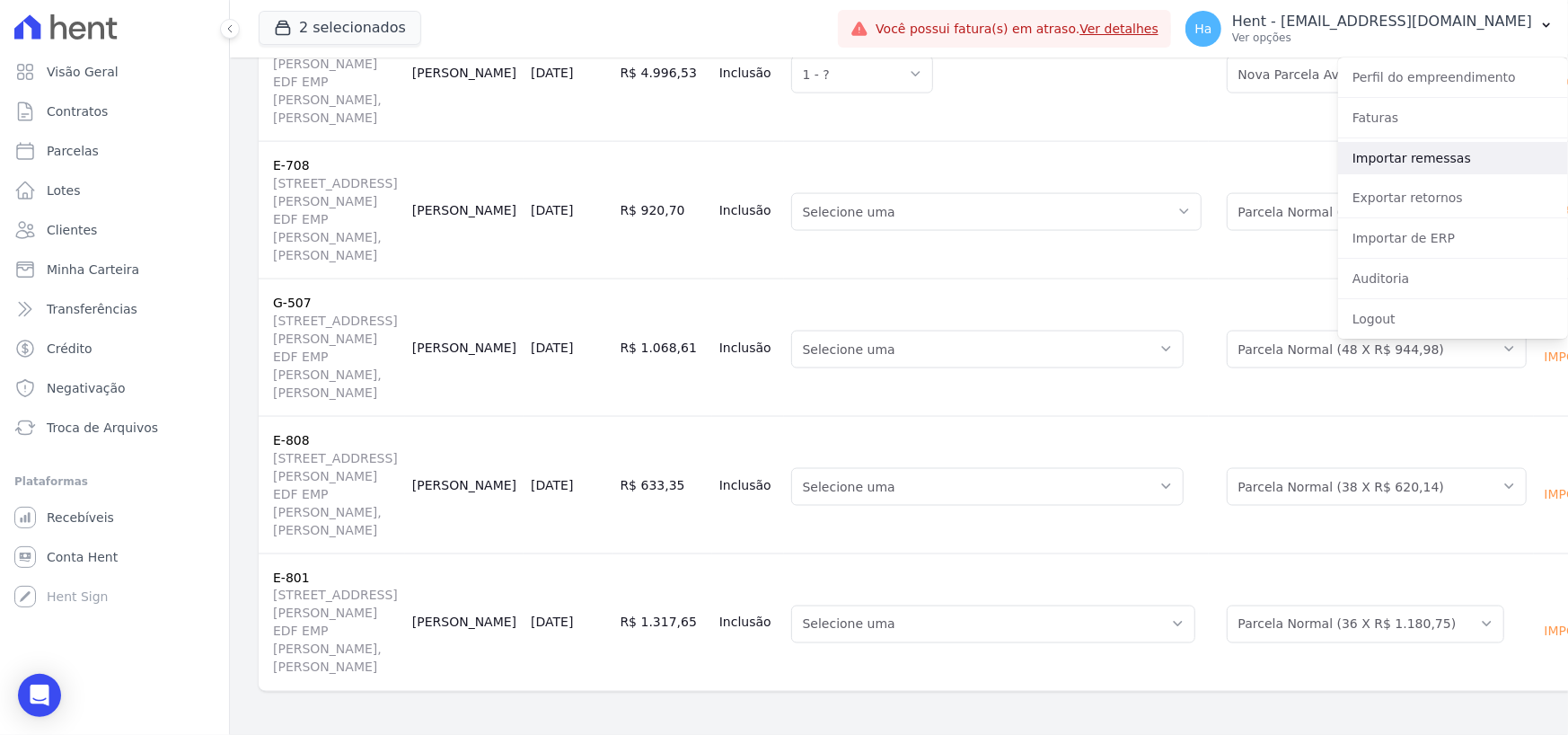
click at [1480, 170] on link "Importar remessas" at bounding box center [1453, 158] width 230 height 32
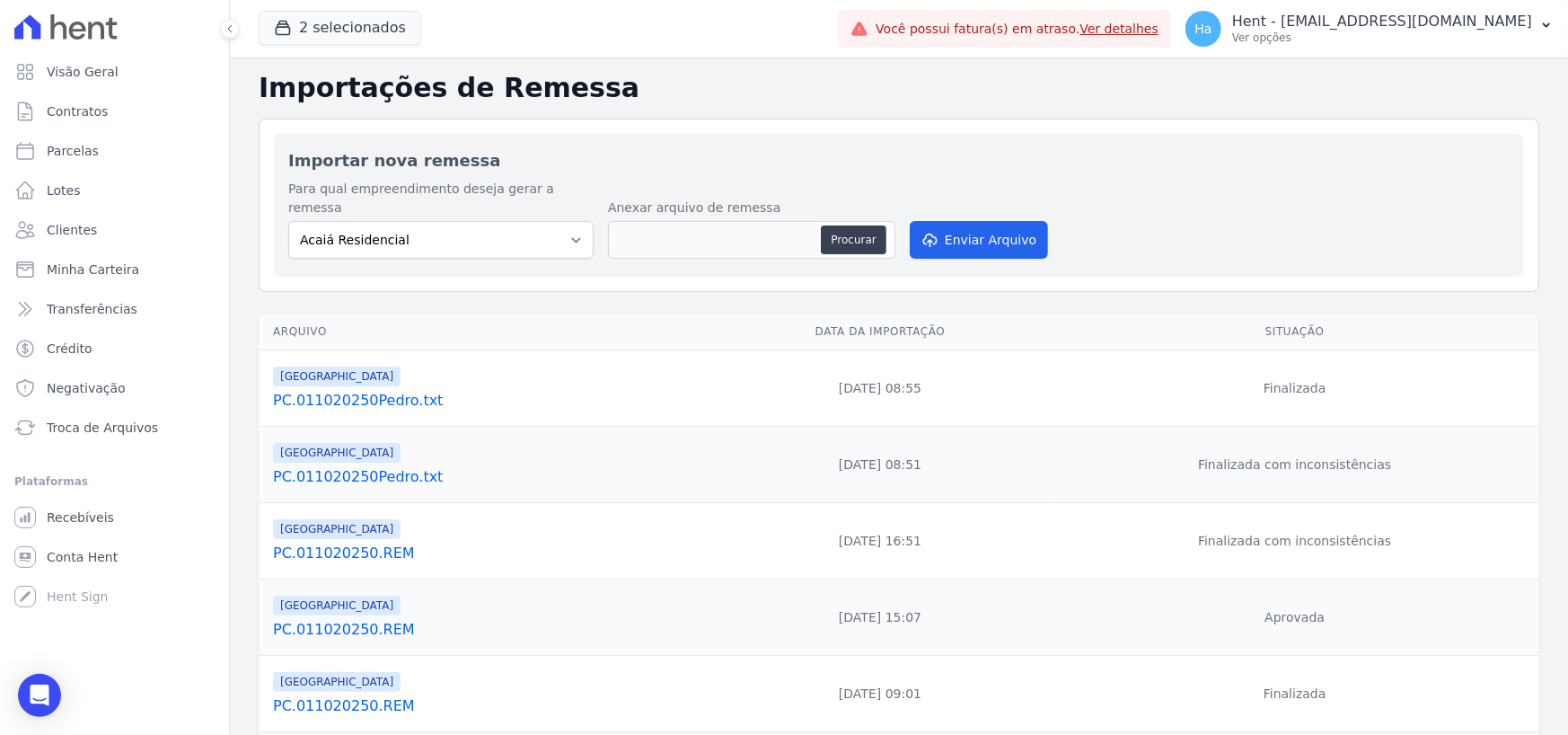
click at [590, 216] on div "Para qual empreendimento deseja gerar a remessa Acaiá Residencial ACQUA 8 PELOT…" at bounding box center [899, 221] width 1222 height 83
drag, startPoint x: 572, startPoint y: 220, endPoint x: 576, endPoint y: 208, distance: 12.6
click at [572, 221] on select "Acaiá Residencial ACQUA 8 PELOTAS SPE LTDA II Administrativo AGILE ELOI MENDES …" at bounding box center [441, 240] width 306 height 38
select select "986a0db6-a8ec-4145-84fa-14c71c5582ed"
click at [289, 221] on select "Acaiá Residencial ACQUA 8 PELOTAS SPE LTDA II Administrativo AGILE ELOI MENDES …" at bounding box center [441, 240] width 306 height 38
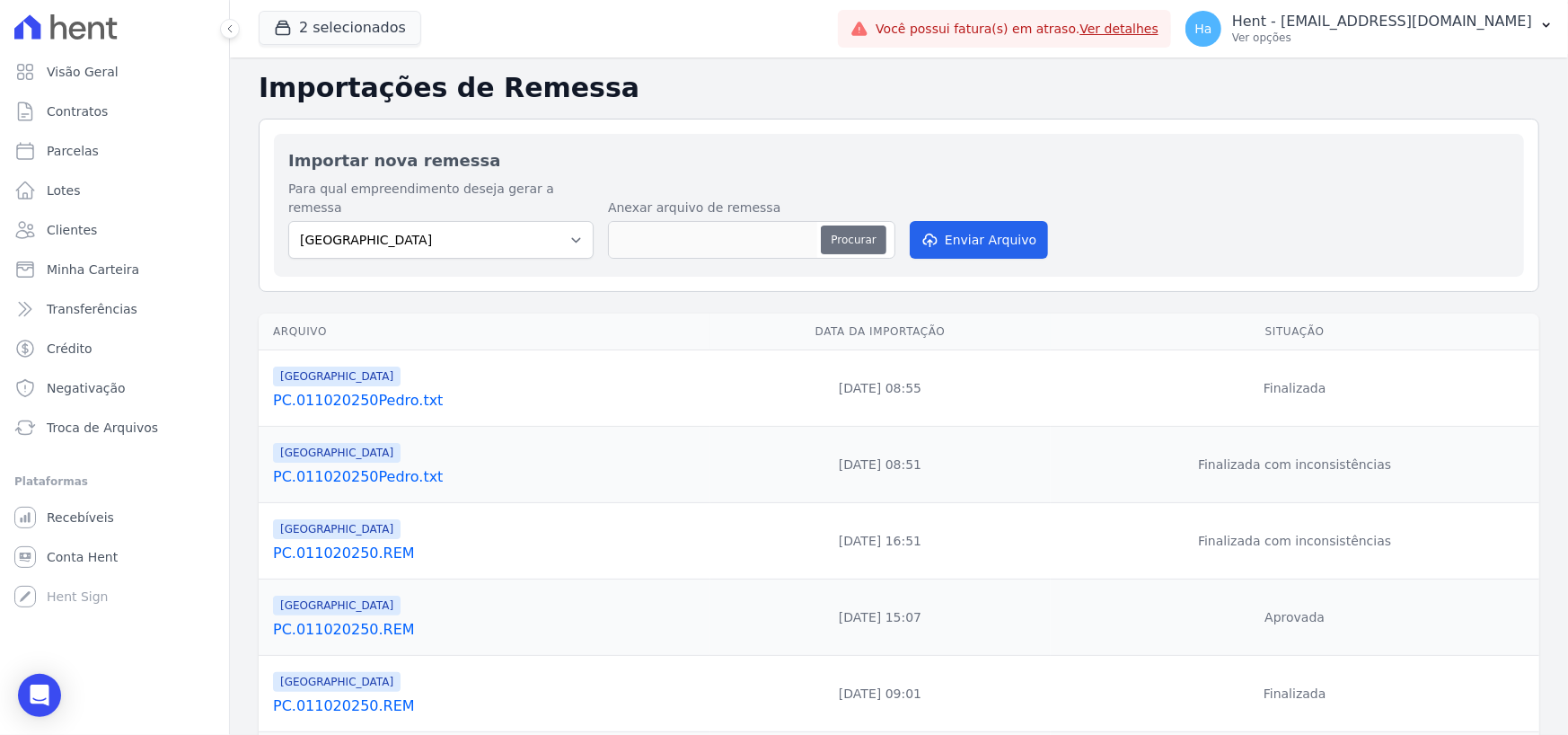
click at [844, 233] on button "Procurar" at bounding box center [853, 240] width 65 height 29
type input "Priori.V2.txt"
click at [987, 221] on button "Enviar Arquivo" at bounding box center [978, 240] width 138 height 38
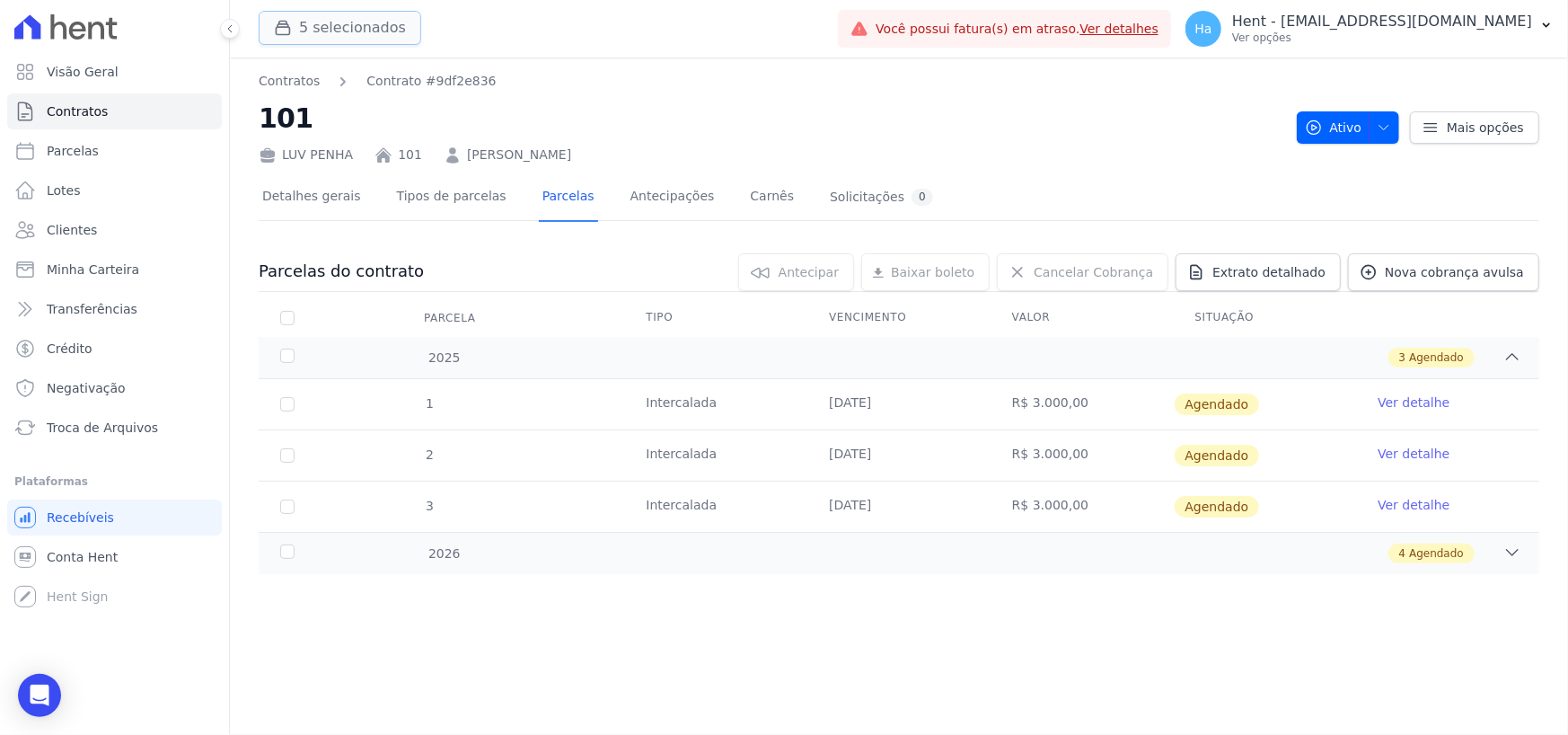
click at [343, 14] on button "5 selecionados" at bounding box center [340, 28] width 162 height 34
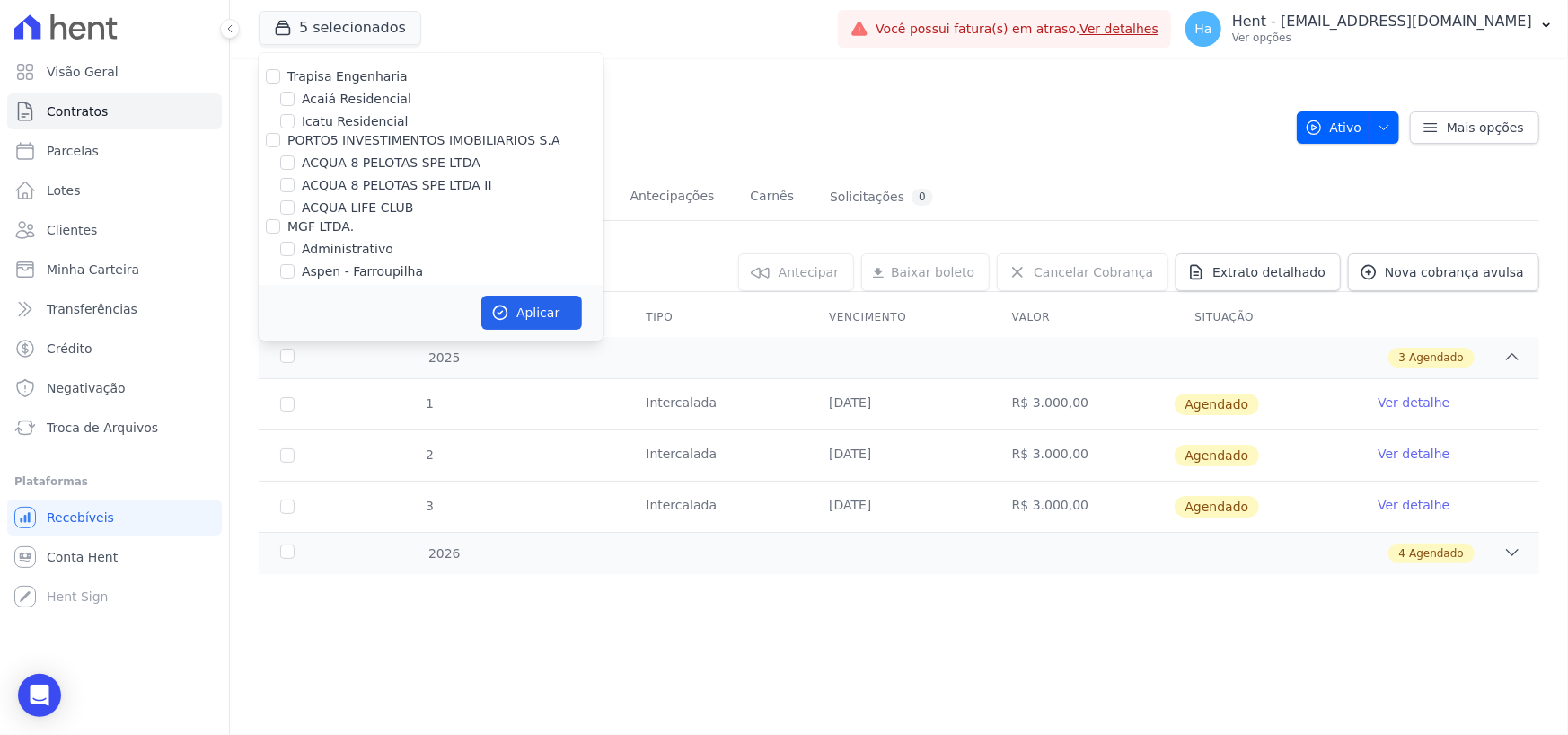
click at [745, 46] on div "5 selecionados Trapisa Engenharia Acaiá Residencial Icatu Residencial PORTO5 IN…" at bounding box center [545, 29] width 573 height 60
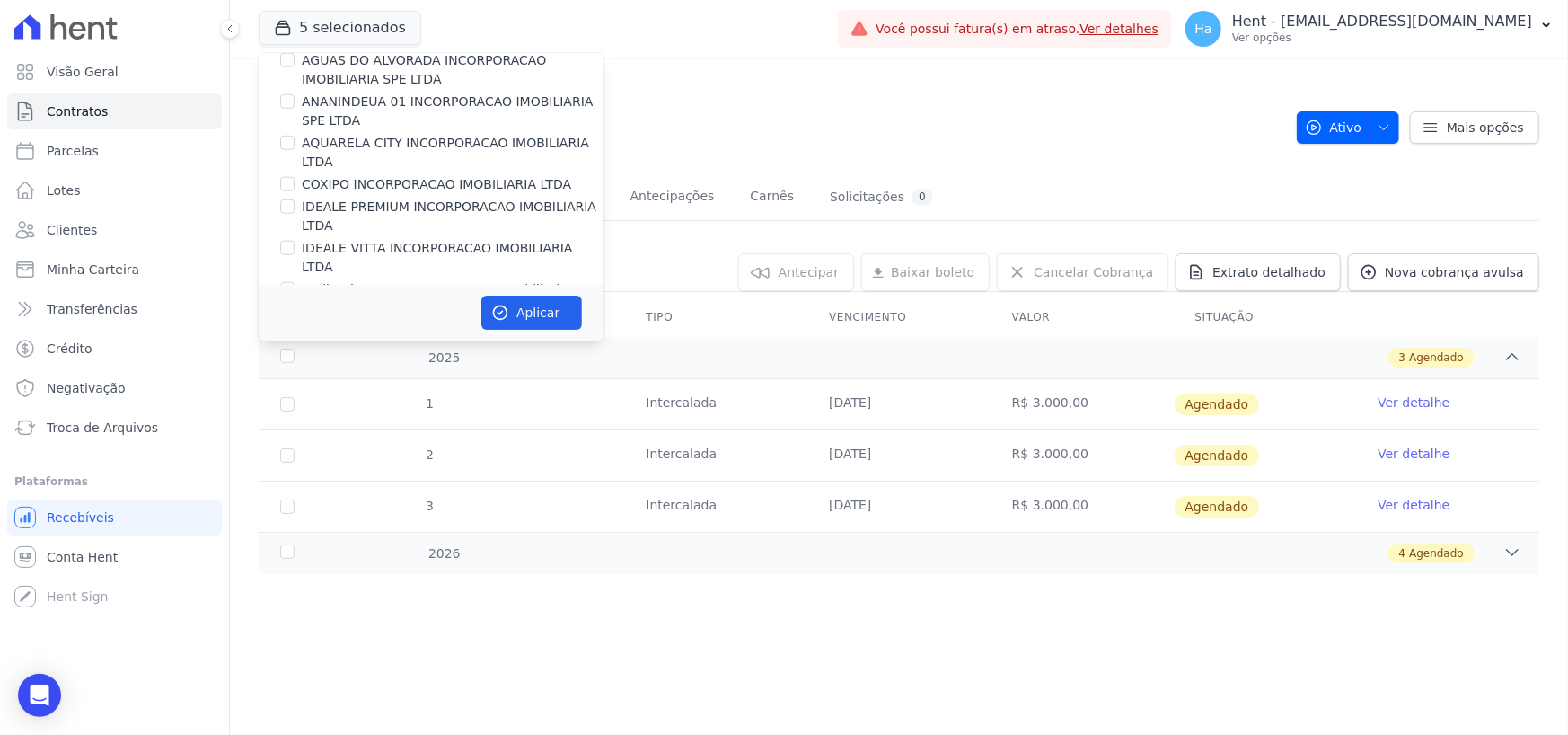
scroll to position [11843, 0]
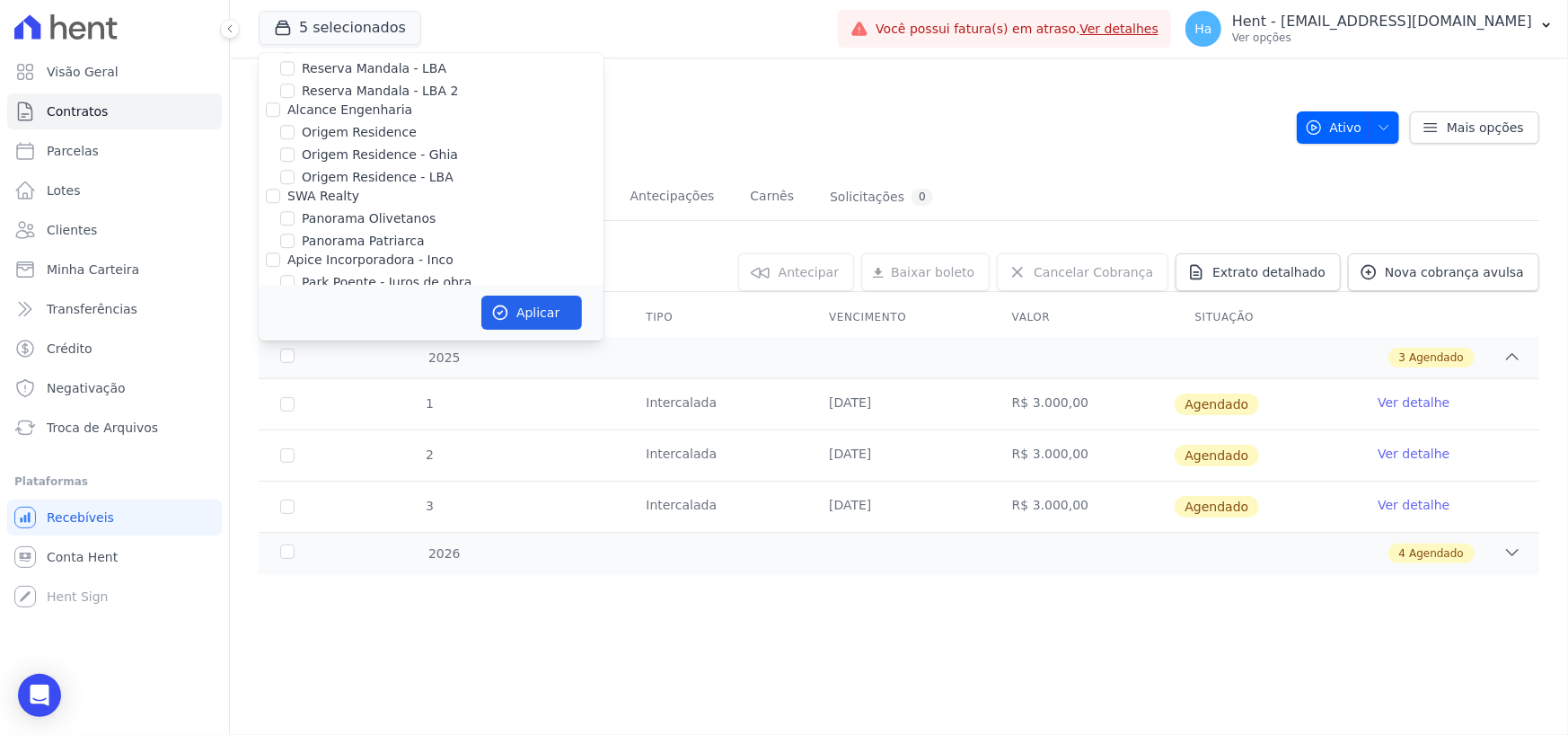
click at [271, 425] on input "Priori" at bounding box center [273, 432] width 14 height 14
checkbox input "true"
click at [530, 317] on button "Aplicar" at bounding box center [532, 313] width 101 height 34
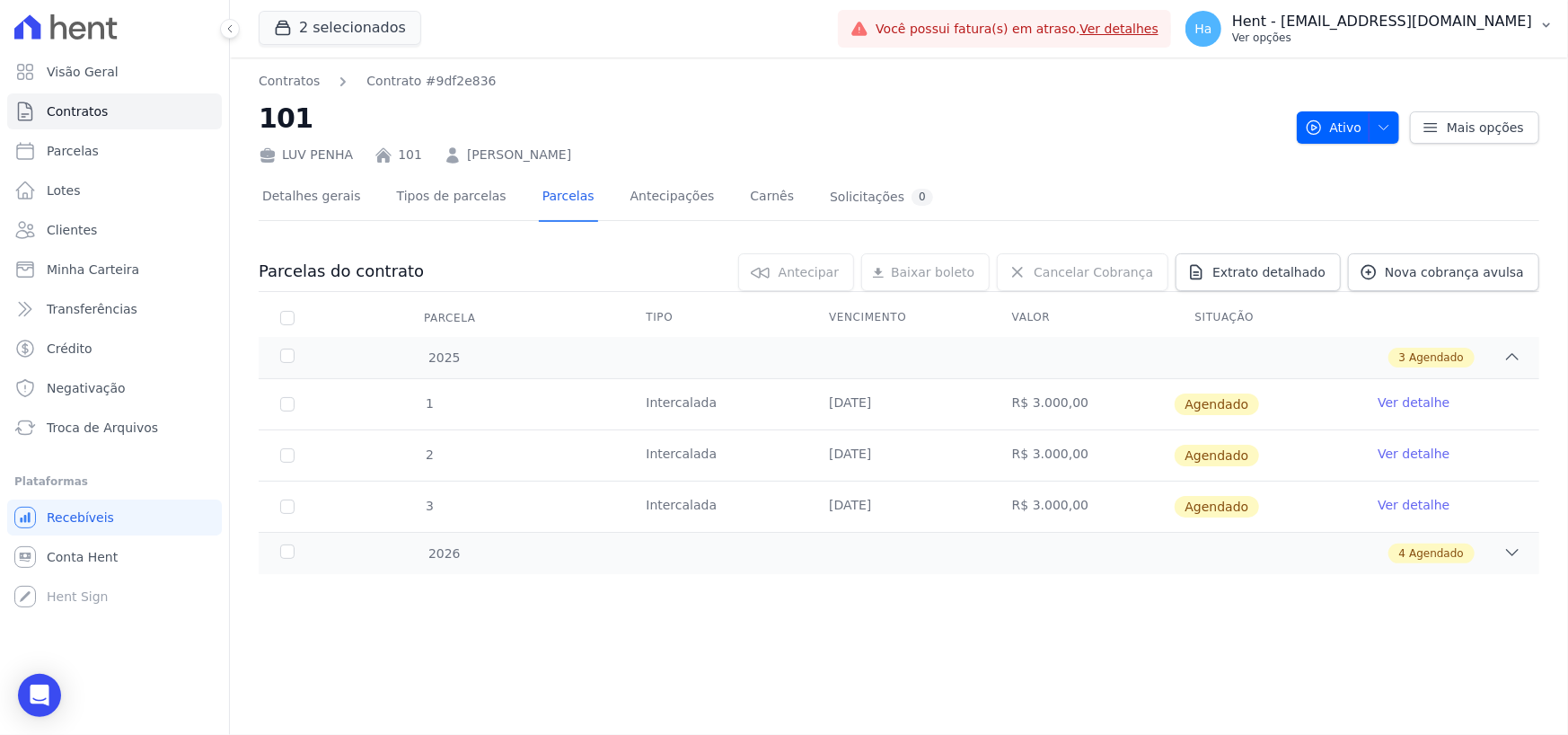
click at [1448, 21] on p "Hent - [EMAIL_ADDRESS][DOMAIN_NAME]" at bounding box center [1382, 22] width 300 height 18
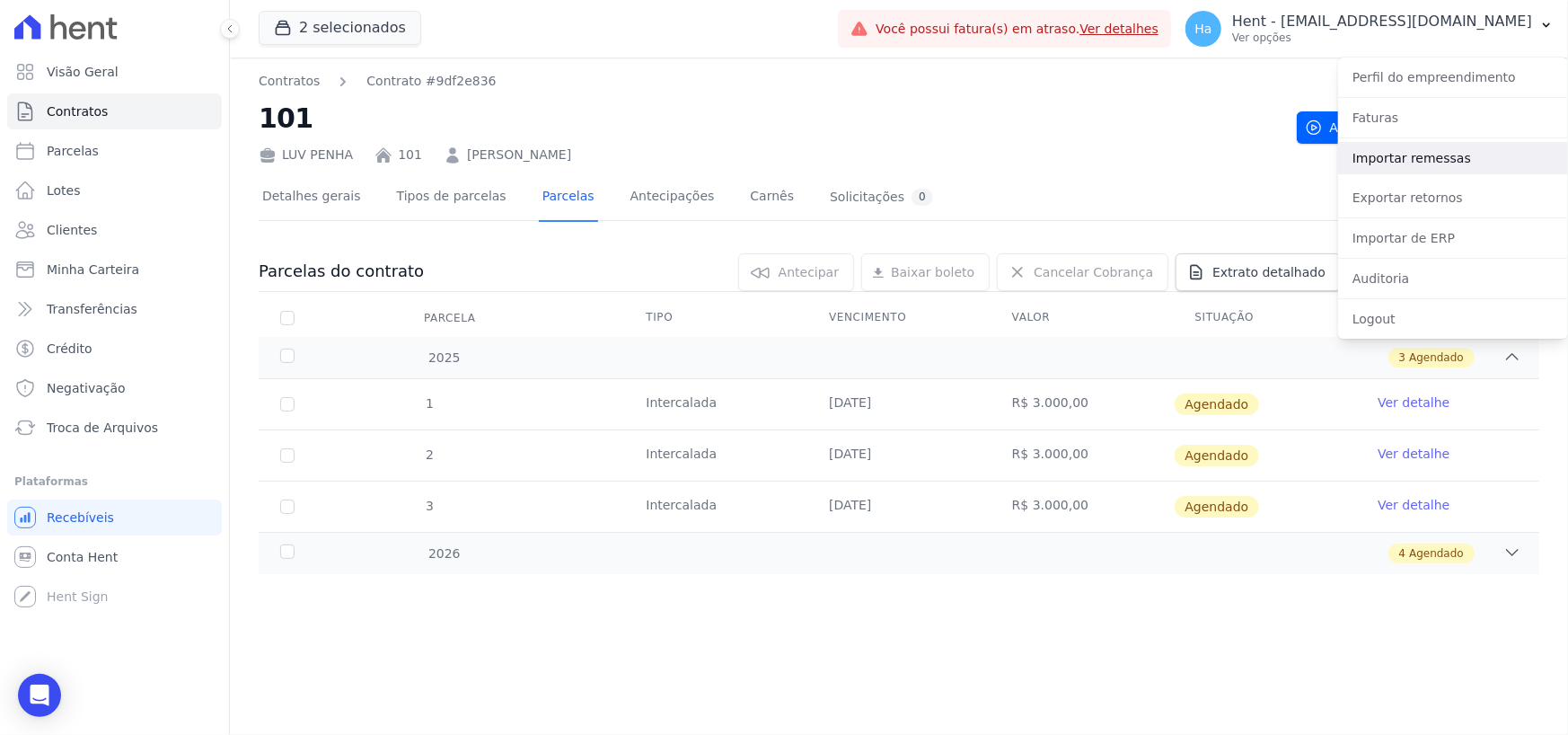
click at [1417, 157] on link "Importar remessas" at bounding box center [1453, 158] width 230 height 32
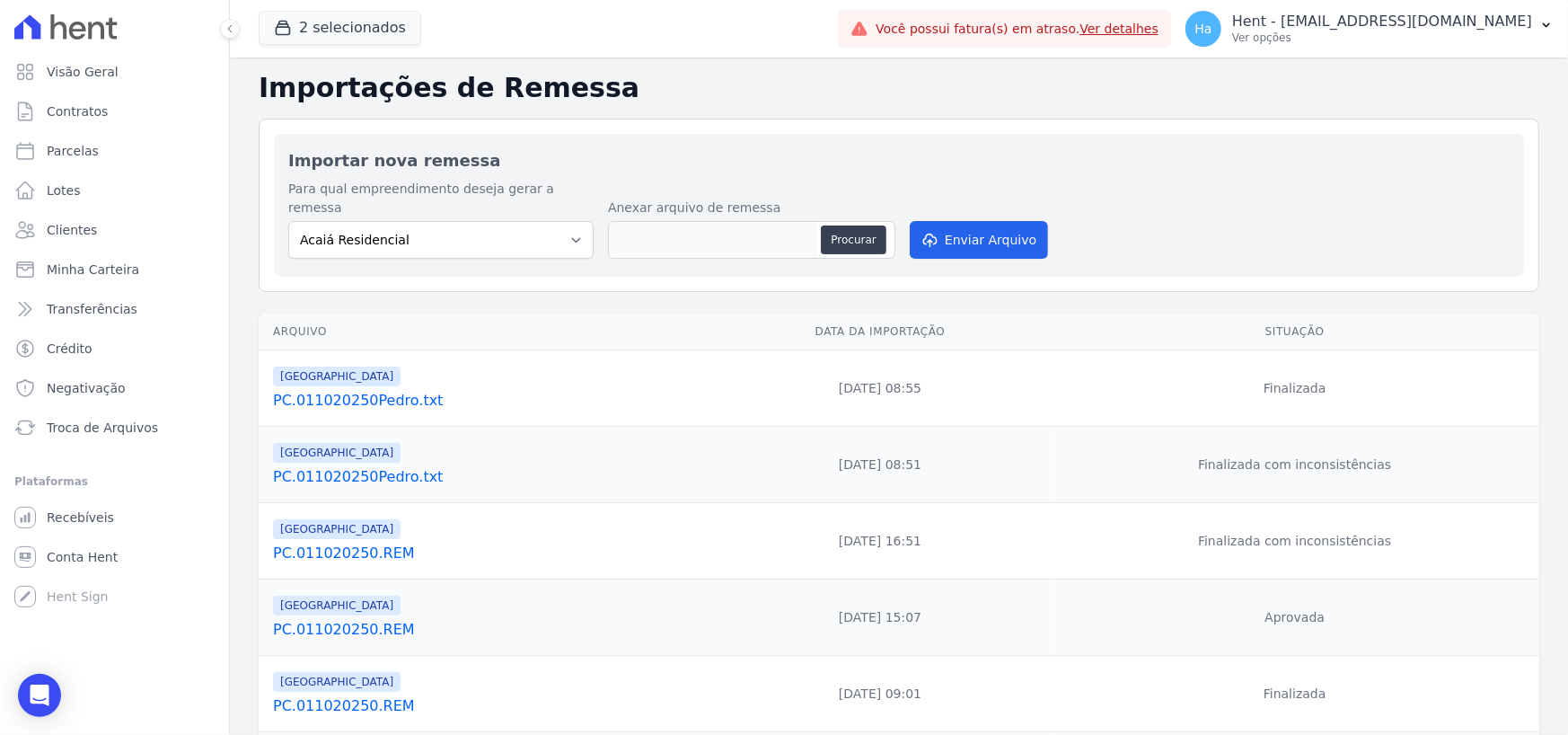
click at [346, 543] on link "PC.011020250.REM" at bounding box center [488, 554] width 430 height 22
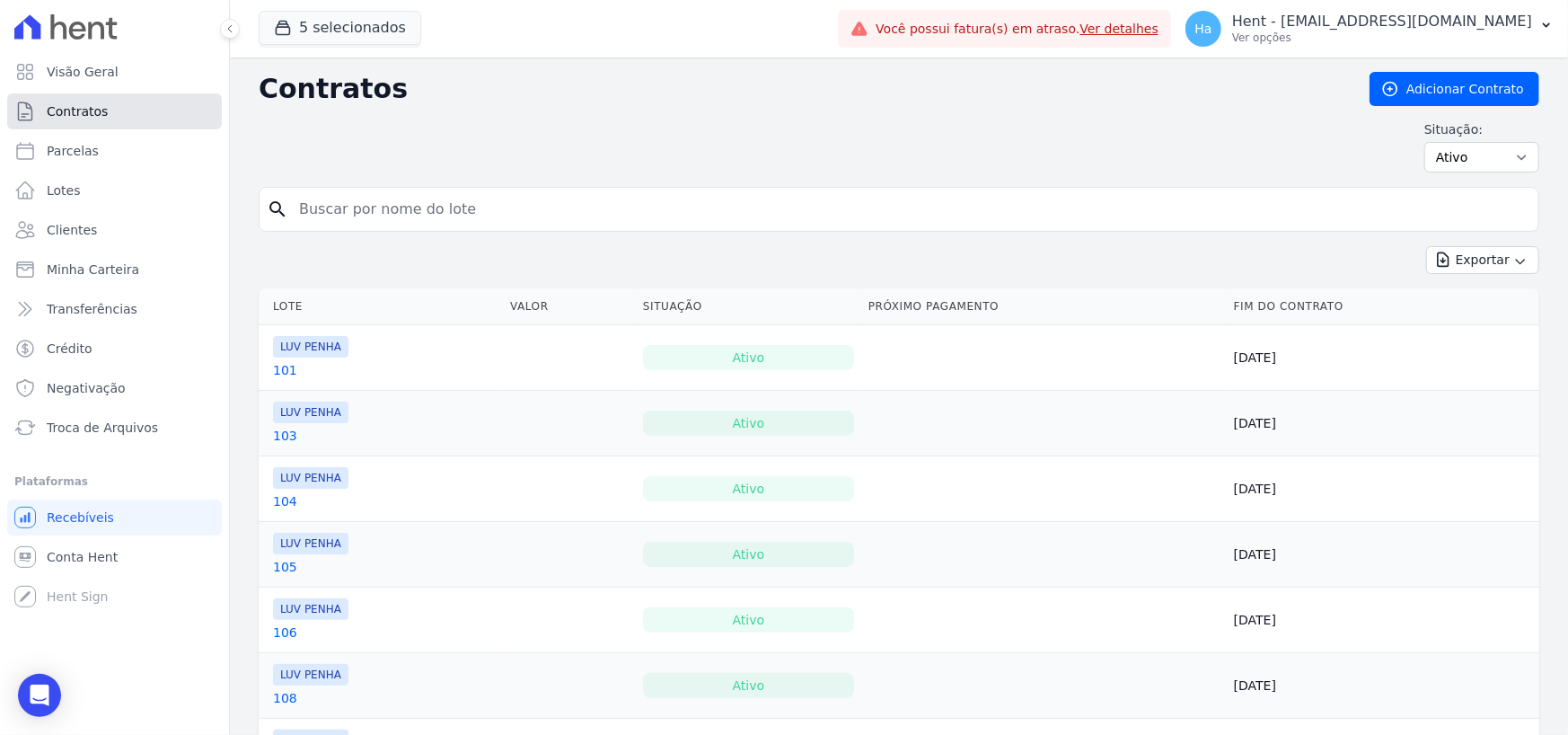
click at [64, 115] on span "Contratos" at bounding box center [78, 112] width 61 height 18
click at [710, 246] on div "Exportar Exportar PDF Exportar CSV Exportar Fichas" at bounding box center [899, 267] width 1280 height 42
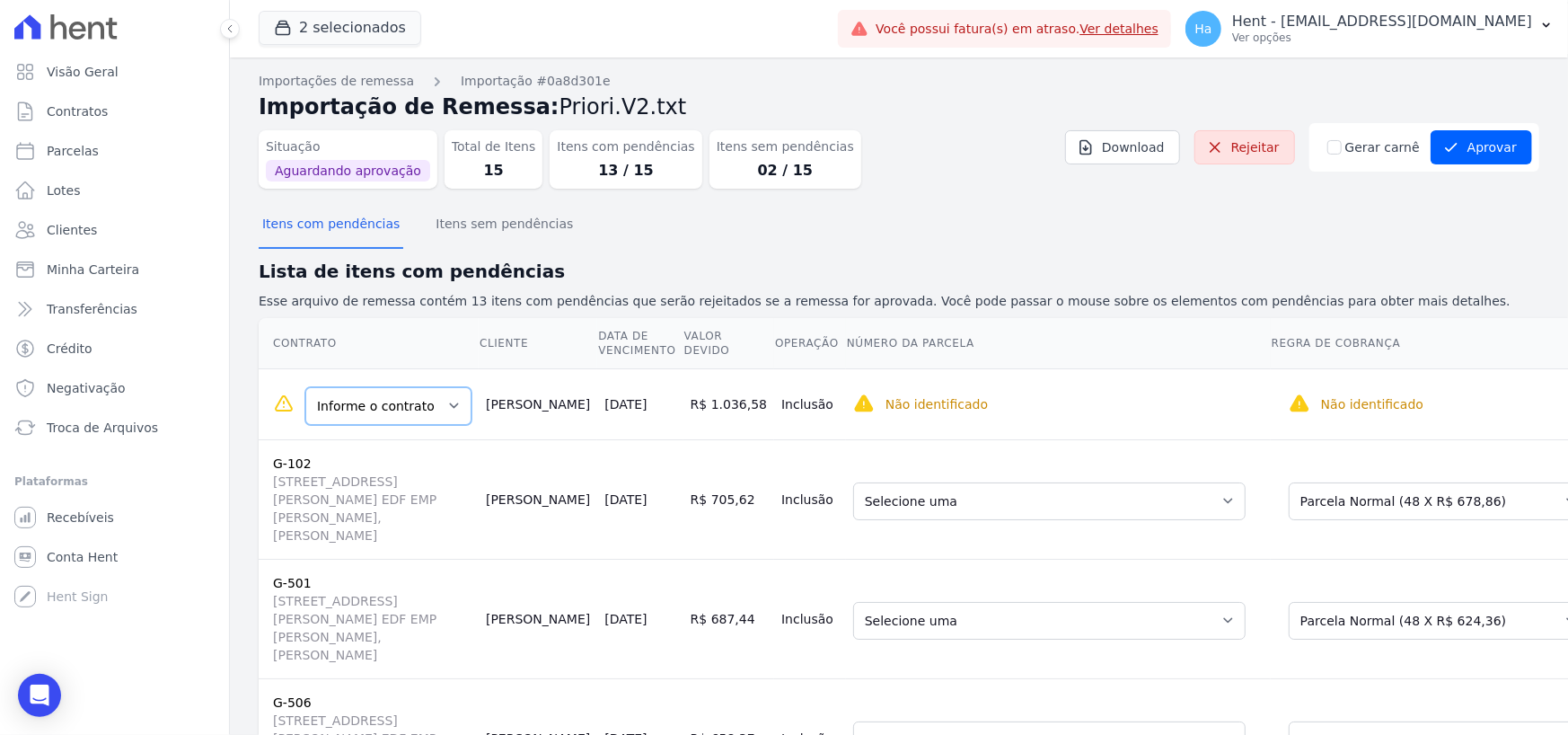
click at [399, 393] on select "Informe o contrato D-301 H-808" at bounding box center [389, 406] width 166 height 38
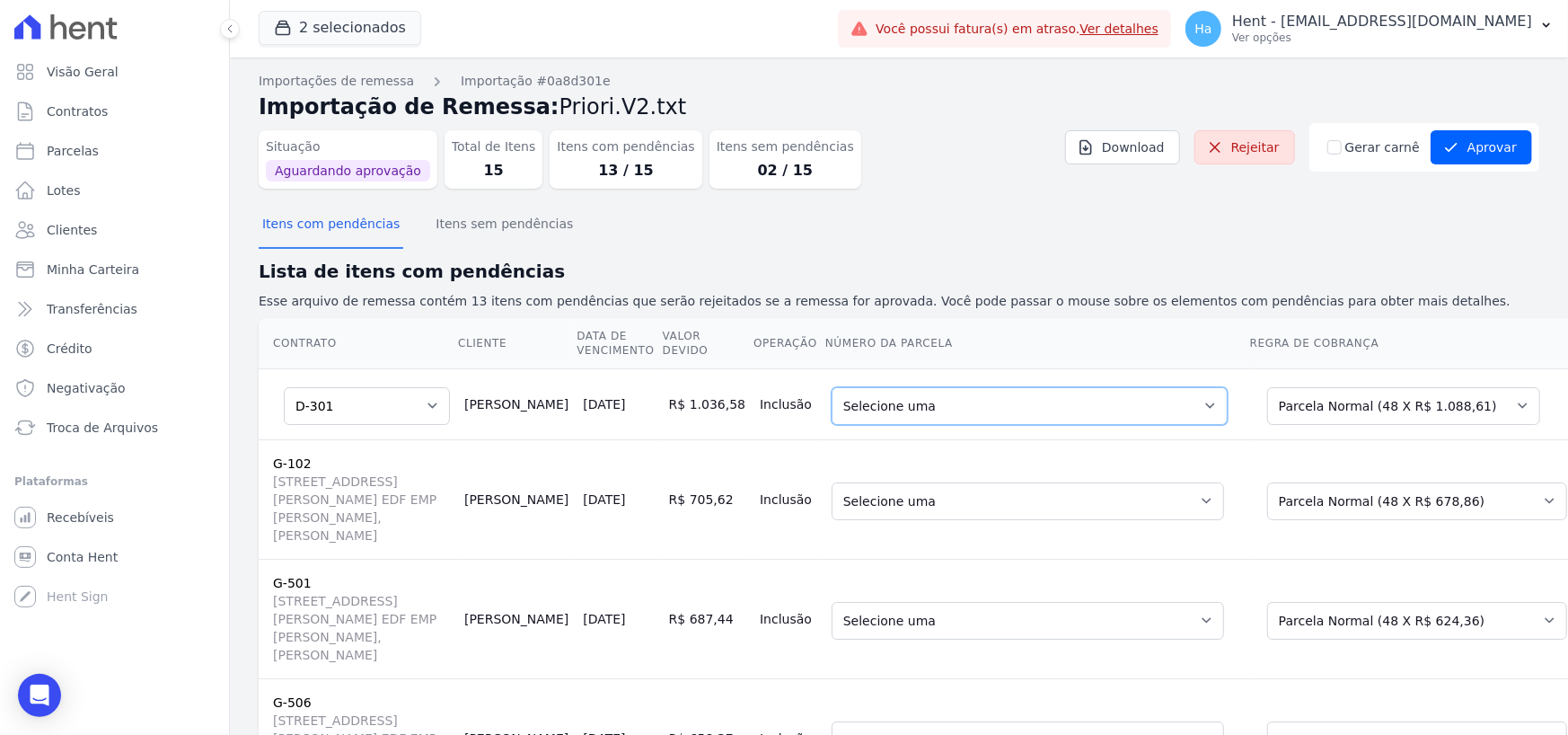
click at [1040, 402] on select "Selecione uma 3 - 30/05/2025 - R$ 1.076,80 - Agendado 4 - 30/05/2025 - R$ 1.076…" at bounding box center [1029, 406] width 396 height 38
click at [1268, 410] on select "Selecione uma Nova Parcela Avulsa Parcela Avulsa Existente Sinal (1 X R$ 5.380,…" at bounding box center [1404, 406] width 273 height 38
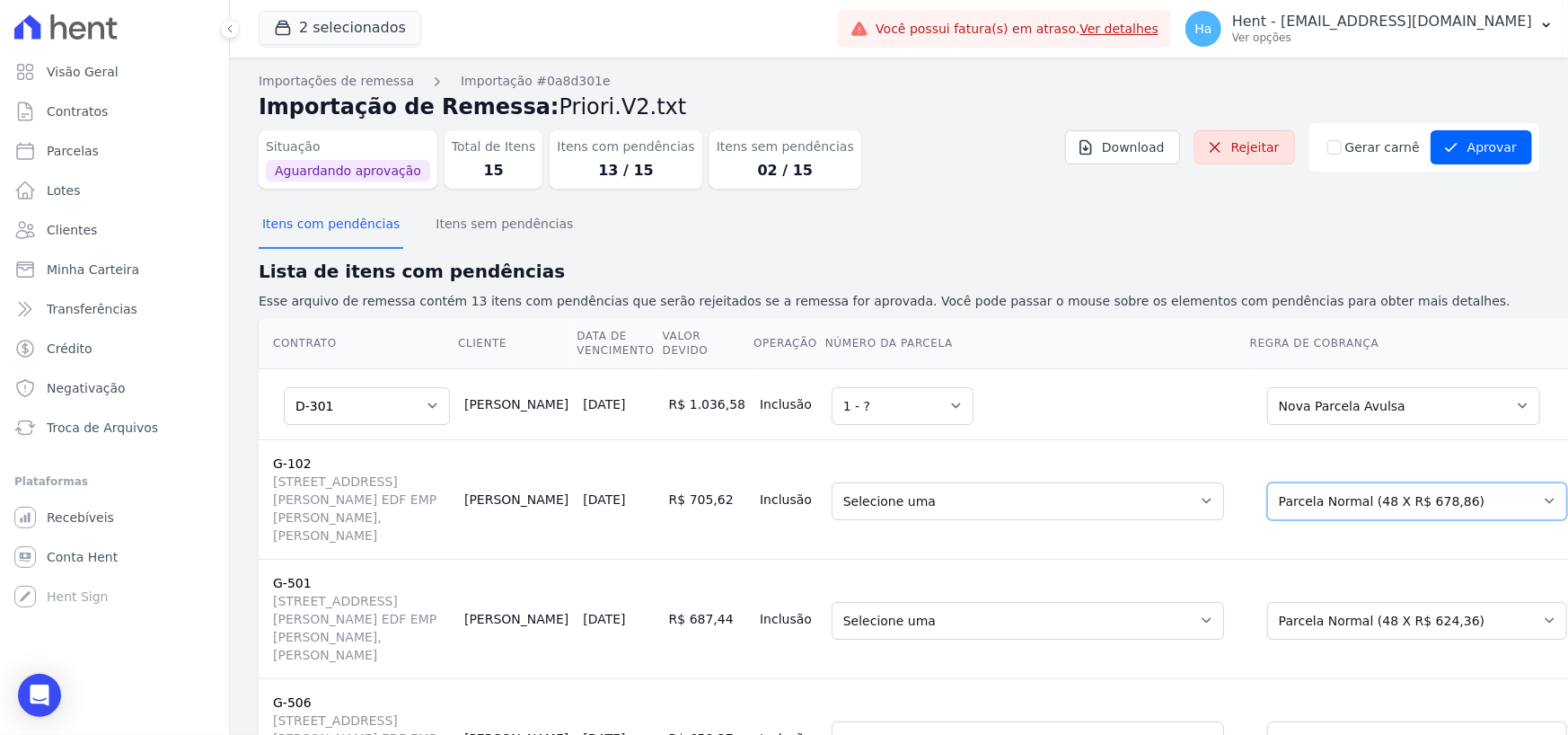
click at [1268, 516] on select "Selecione uma Nova Parcela Avulsa Parcela Avulsa Existente Parcela Normal (48 X…" at bounding box center [1417, 501] width 300 height 38
click at [1307, 639] on select "Selecione uma Nova Parcela Avulsa Parcela Avulsa Existente Intercalada (2 X R$ …" at bounding box center [1417, 620] width 300 height 38
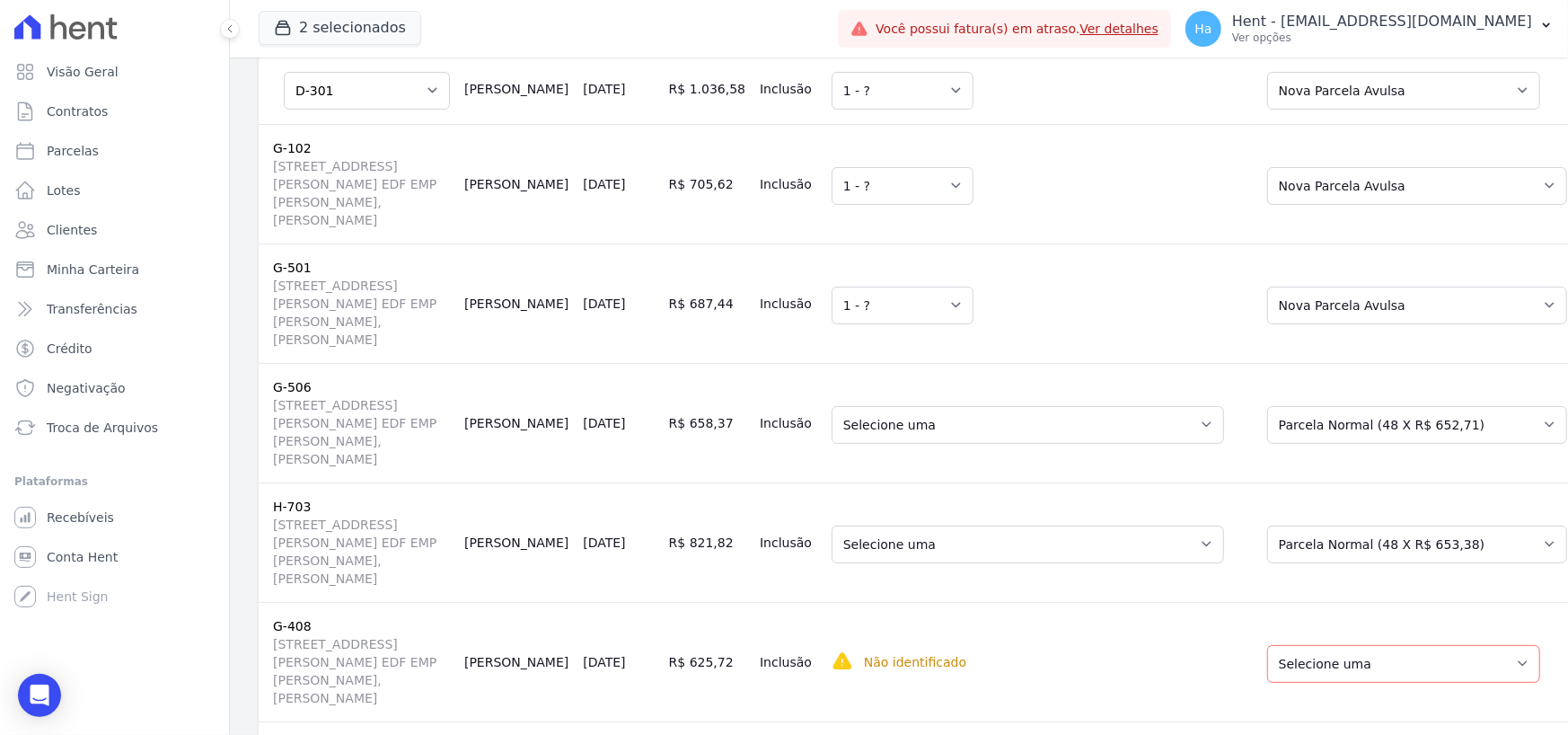
scroll to position [359, 0]
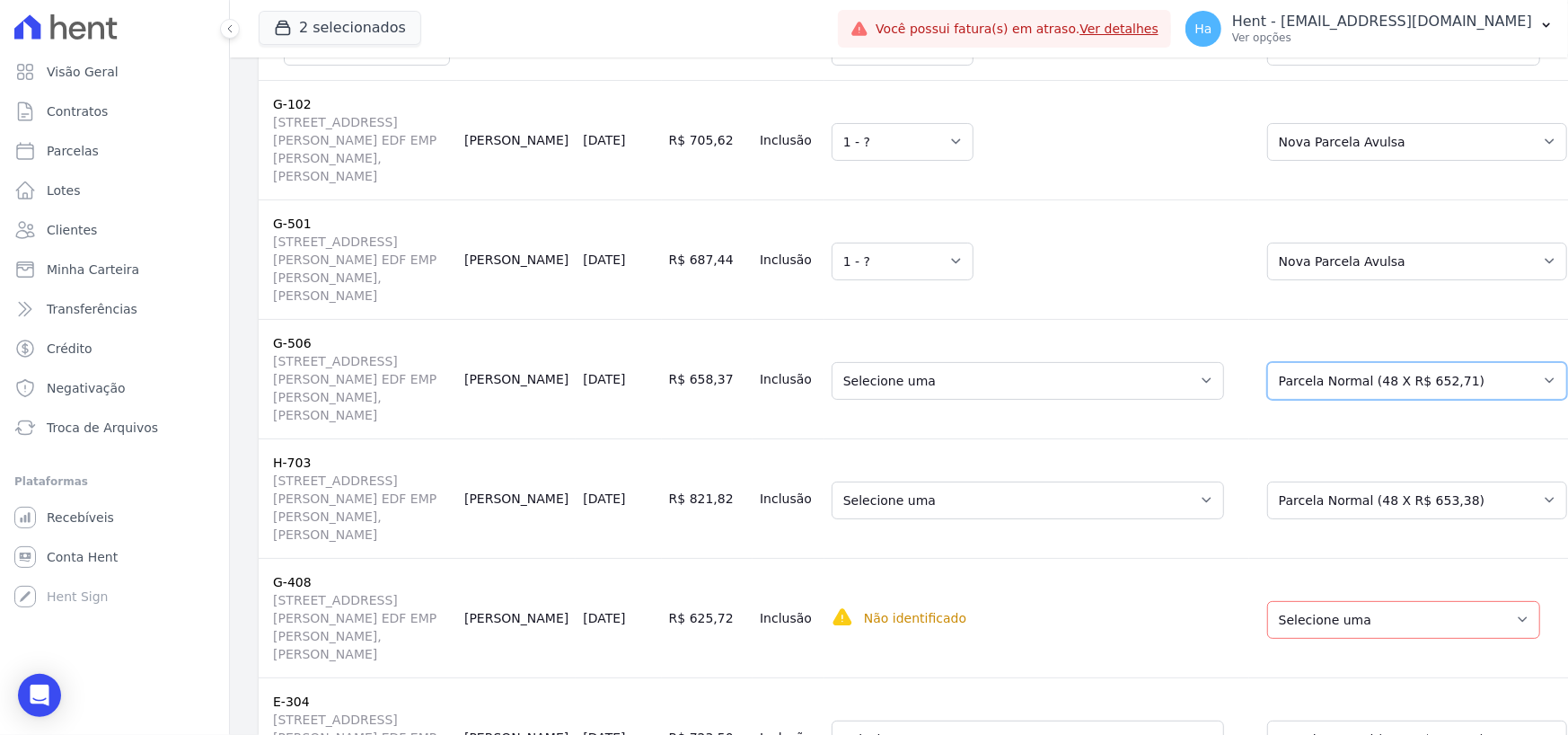
click at [1282, 400] on select "Selecione uma Nova Parcela Avulsa Parcela Avulsa Existente Financiamento CEF (1…" at bounding box center [1417, 381] width 300 height 38
click at [1268, 639] on select "Selecione uma Nova Parcela Avulsa Parcela Avulsa Existente Outros (1 X R$ 117.4…" at bounding box center [1404, 620] width 273 height 38
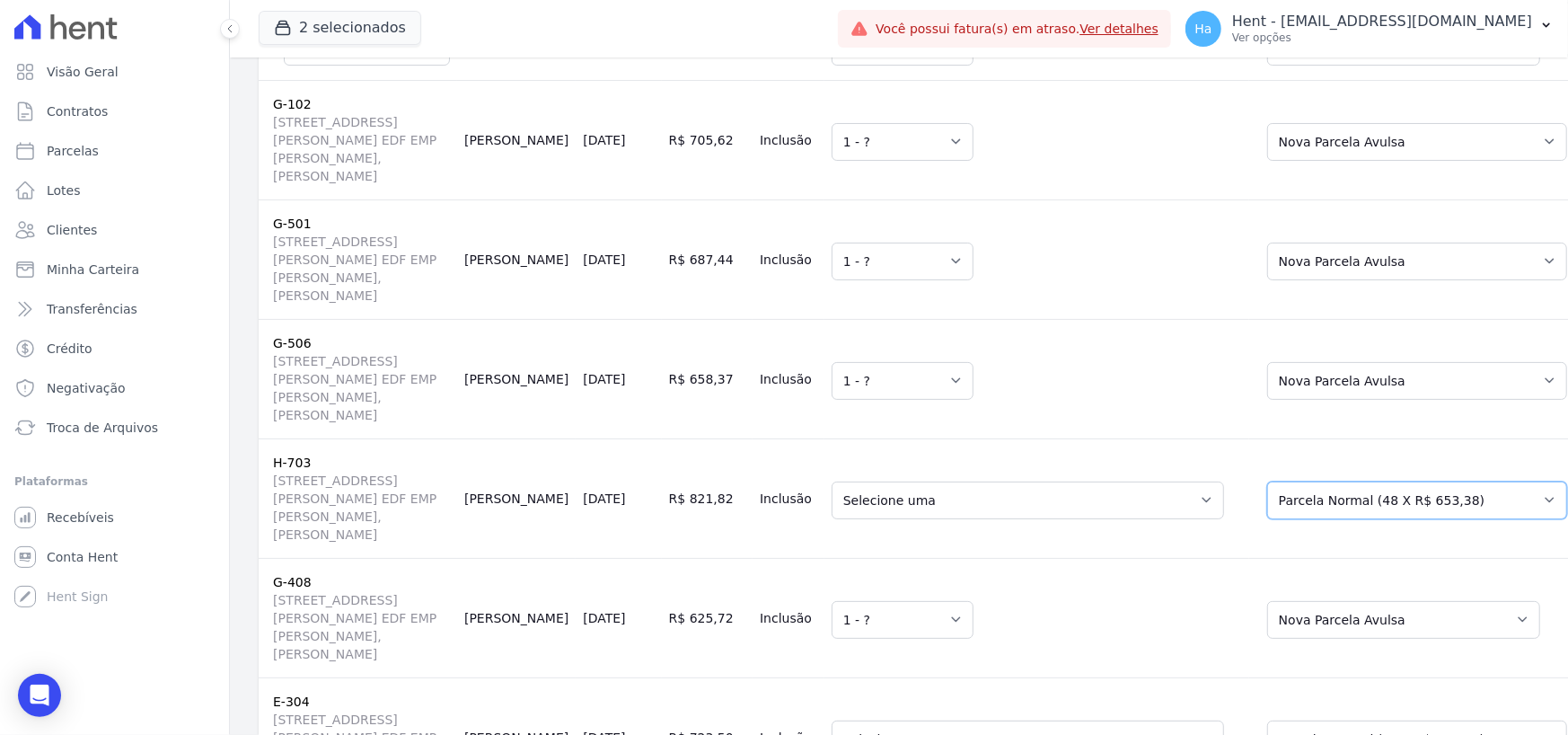
click at [1293, 519] on select "Selecione uma Nova Parcela Avulsa Parcela Avulsa Existente Parcela Normal (48 X…" at bounding box center [1417, 501] width 300 height 38
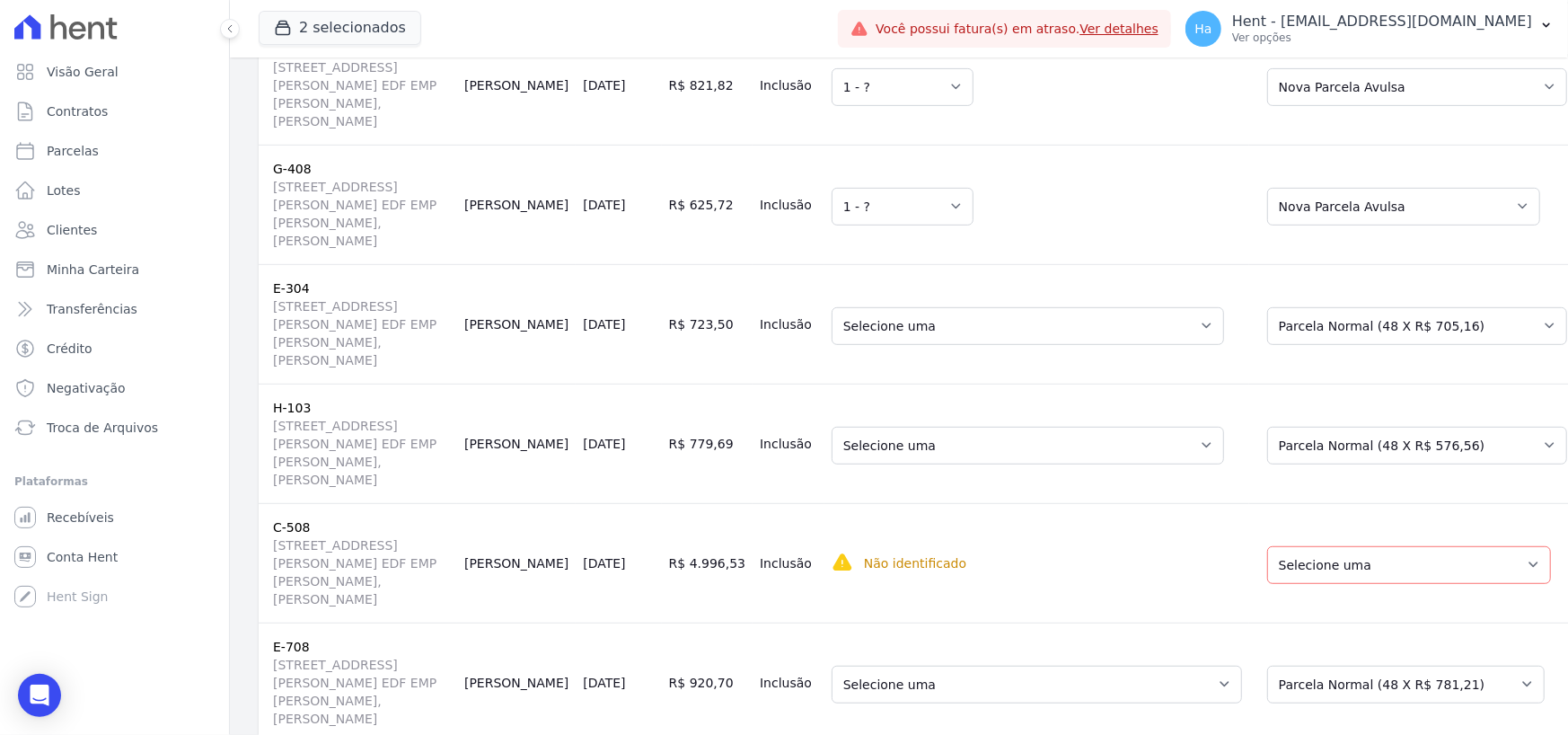
scroll to position [808, 0]
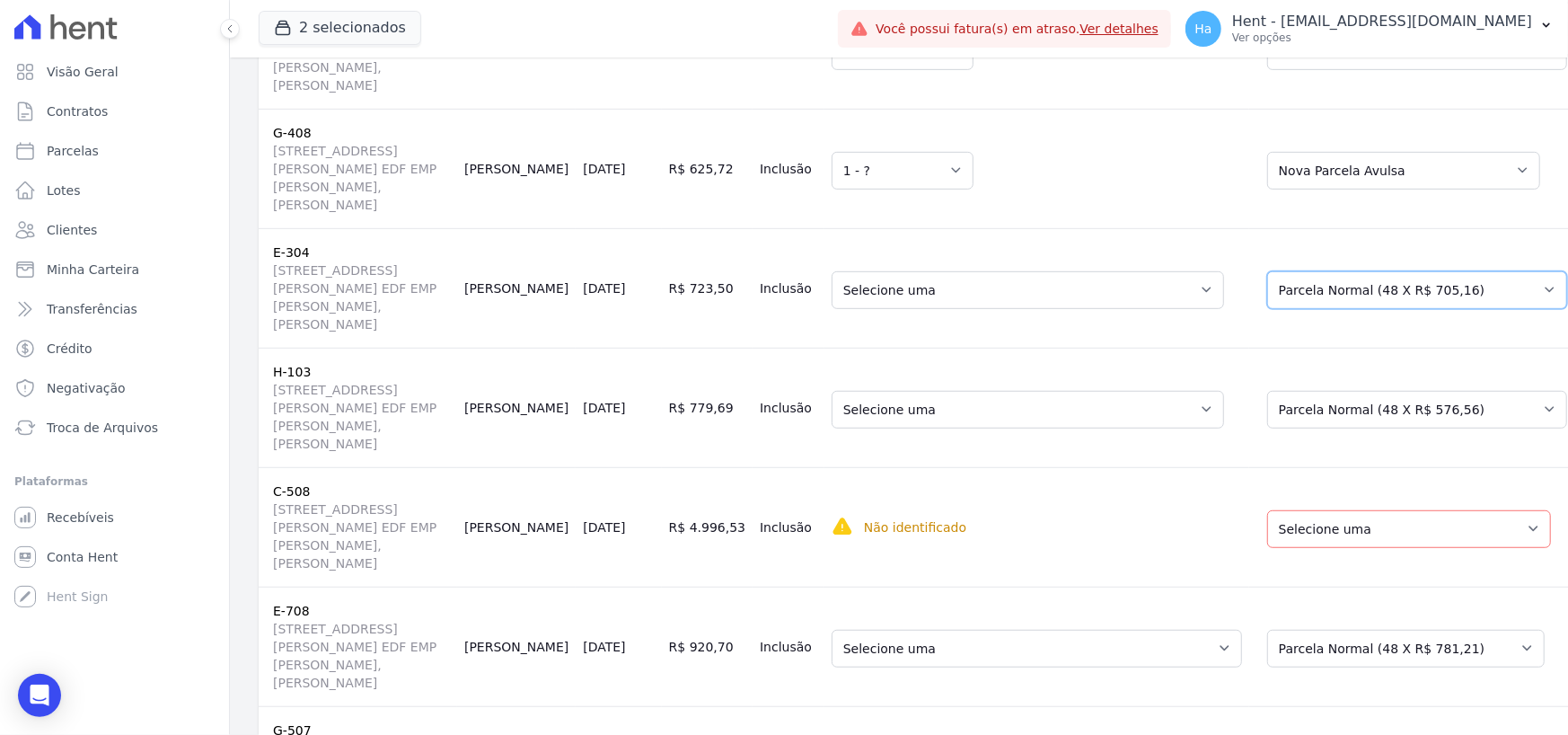
click at [1285, 309] on select "Selecione uma Nova Parcela Avulsa Parcela Avulsa Existente Financiamento CEF (1…" at bounding box center [1417, 290] width 300 height 38
click at [1268, 428] on select "Selecione uma Nova Parcela Avulsa Parcela Avulsa Existente Parcela Normal (48 X…" at bounding box center [1417, 409] width 300 height 38
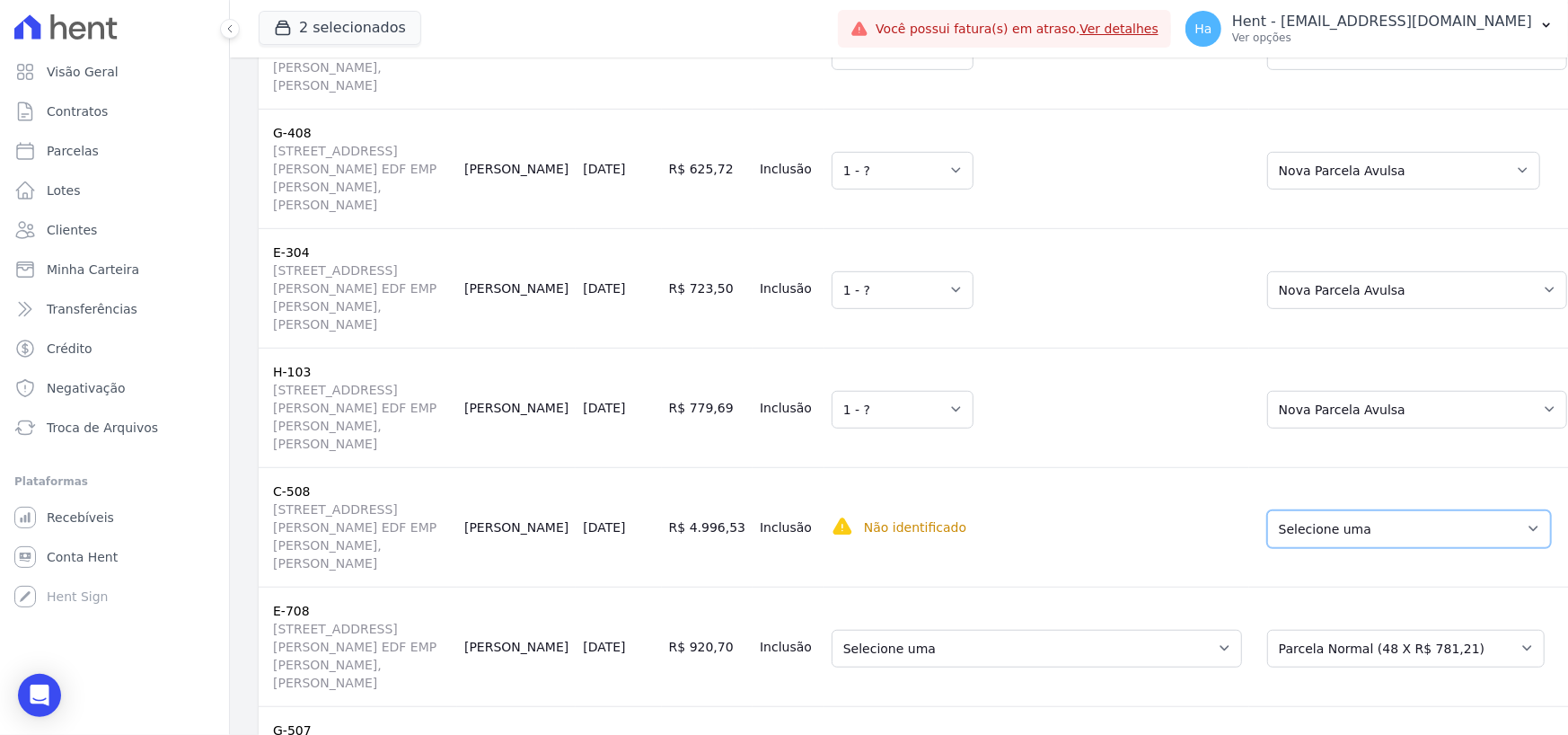
click at [1268, 548] on select "Selecione uma Nova Parcela Avulsa Parcela Avulsa Existente Financiamento CEF (2…" at bounding box center [1409, 529] width 284 height 38
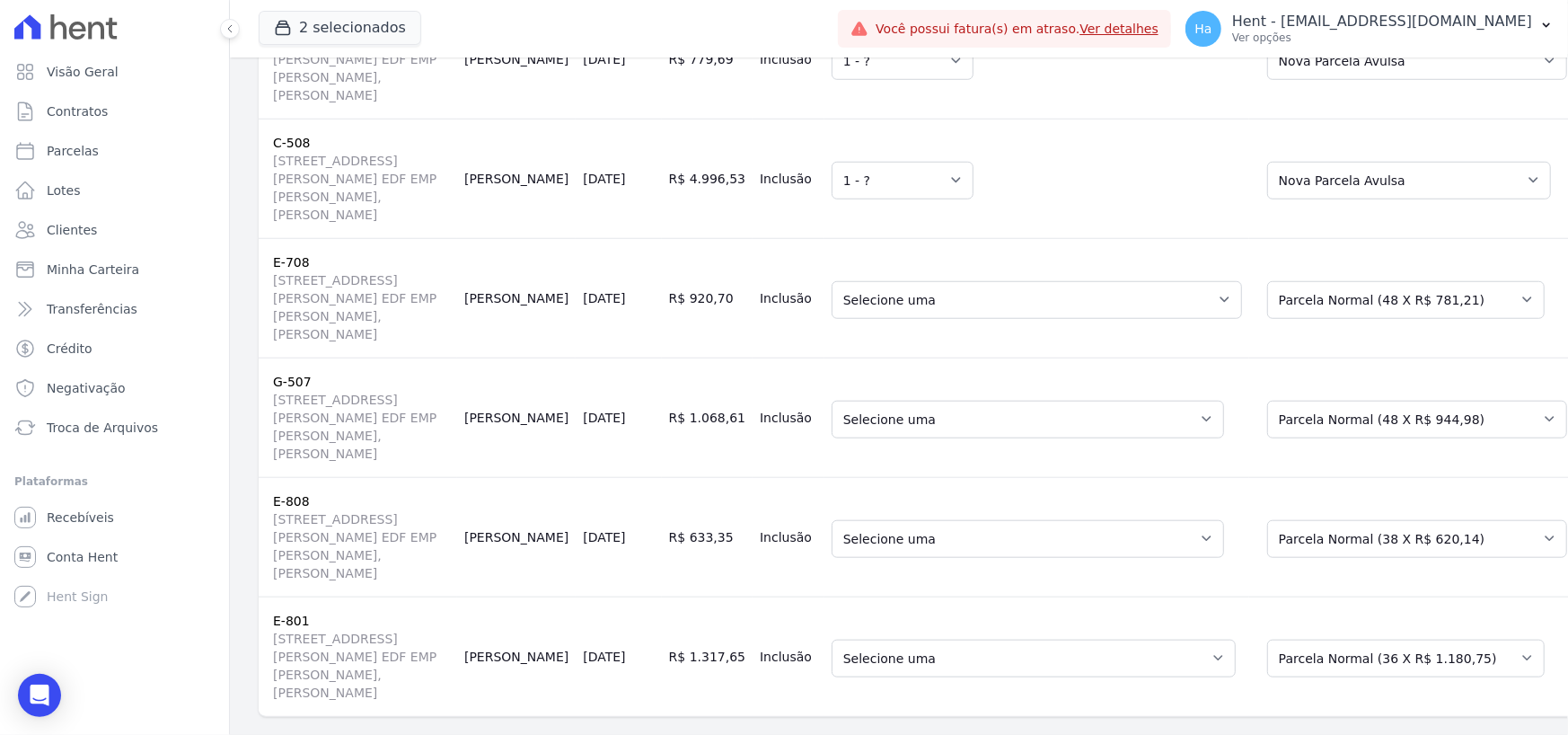
scroll to position [1168, 0]
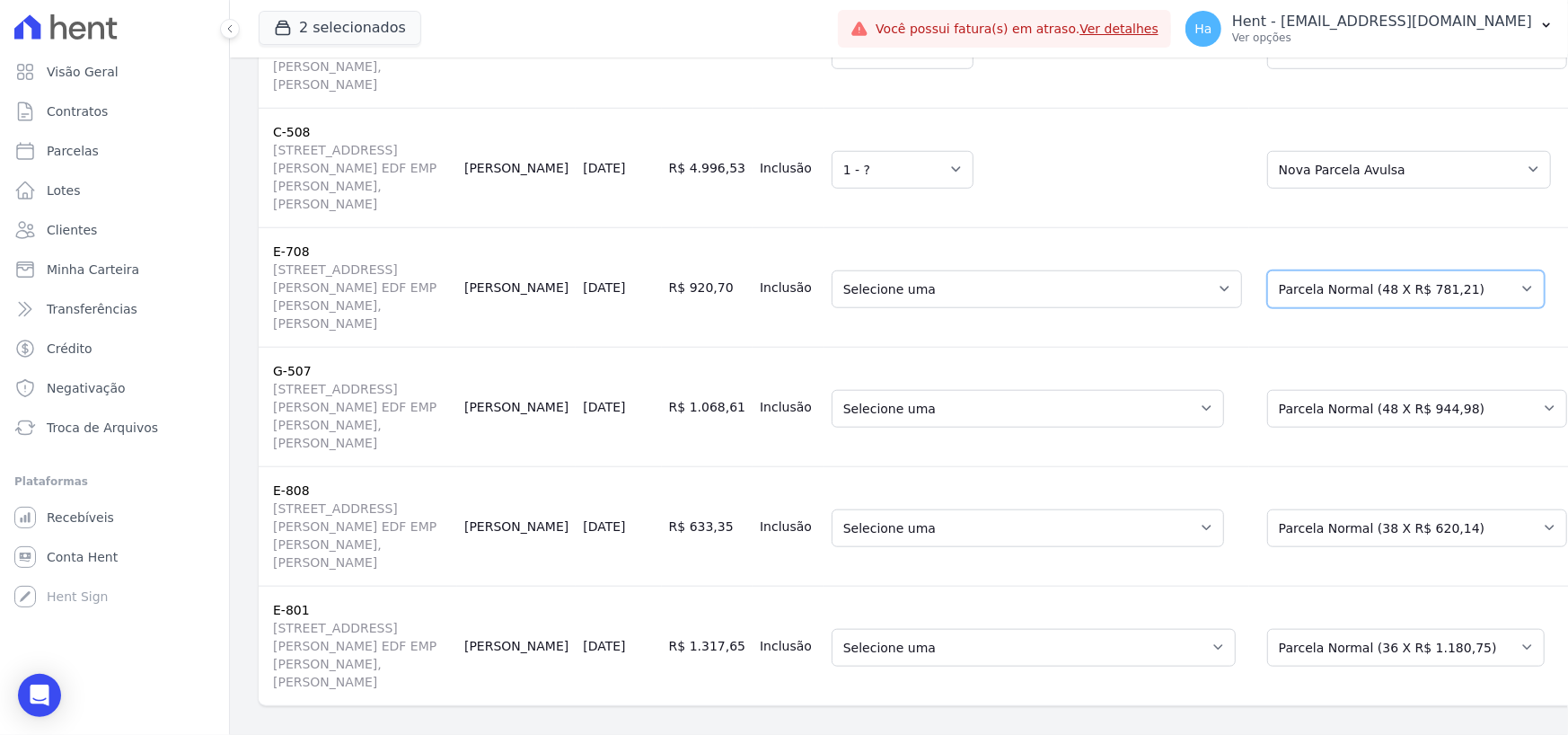
click at [1298, 308] on select "Selecione uma Nova Parcela Avulsa Parcela Avulsa Existente Parcela do Cliente (…" at bounding box center [1407, 289] width 278 height 38
click at [1261, 427] on select "Selecione uma Nova Parcela Avulsa Parcela Avulsa Existente Outros (1 X R$ 770,9…" at bounding box center [1411, 409] width 300 height 38
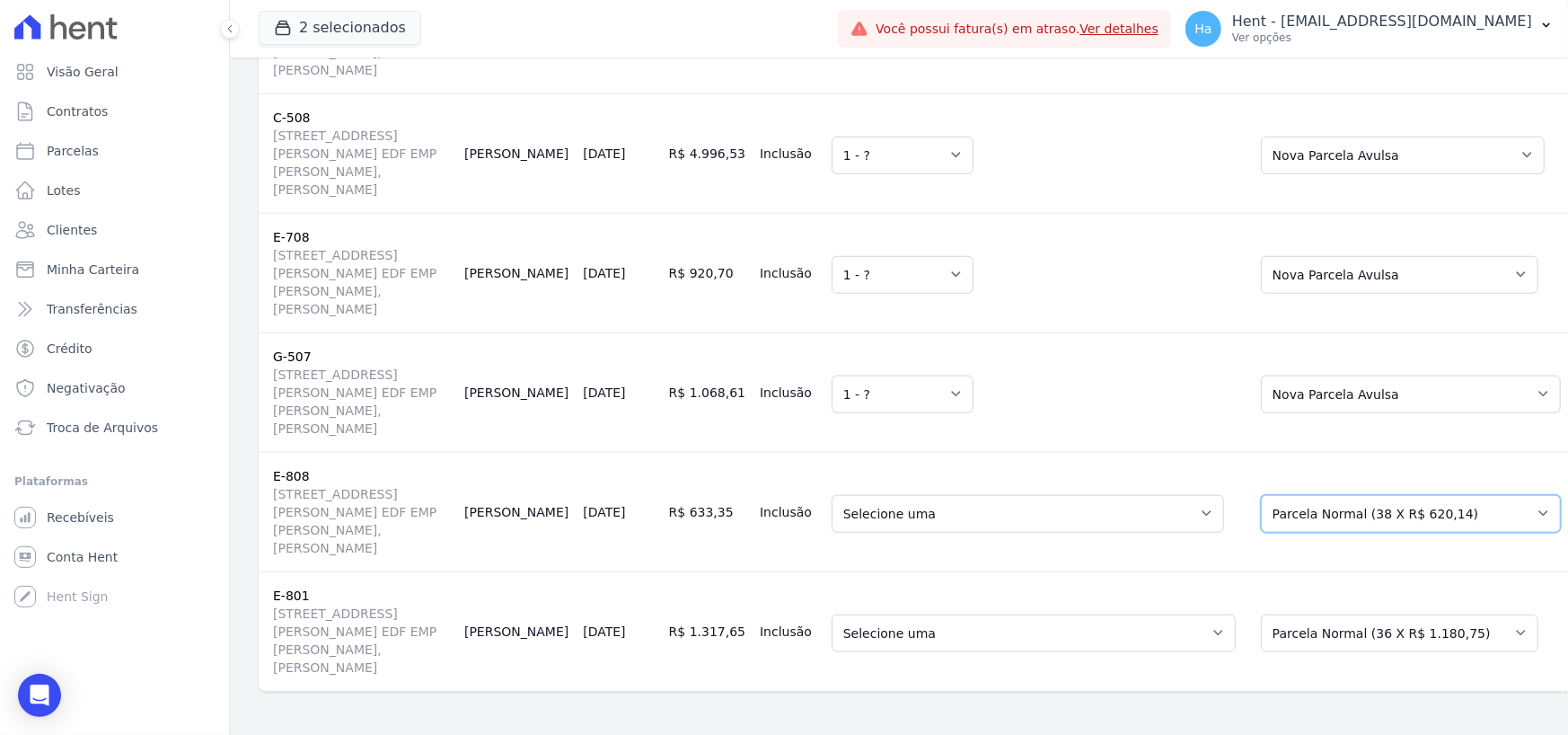
click at [1261, 495] on select "Selecione uma Nova Parcela Avulsa Parcela Avulsa Existente Sinal (1 X R$ 600,00…" at bounding box center [1411, 514] width 300 height 38
click at [1261, 614] on select "Selecione uma Nova Parcela Avulsa Parcela Avulsa Existente Outros (1 X R$ 154.4…" at bounding box center [1400, 633] width 278 height 38
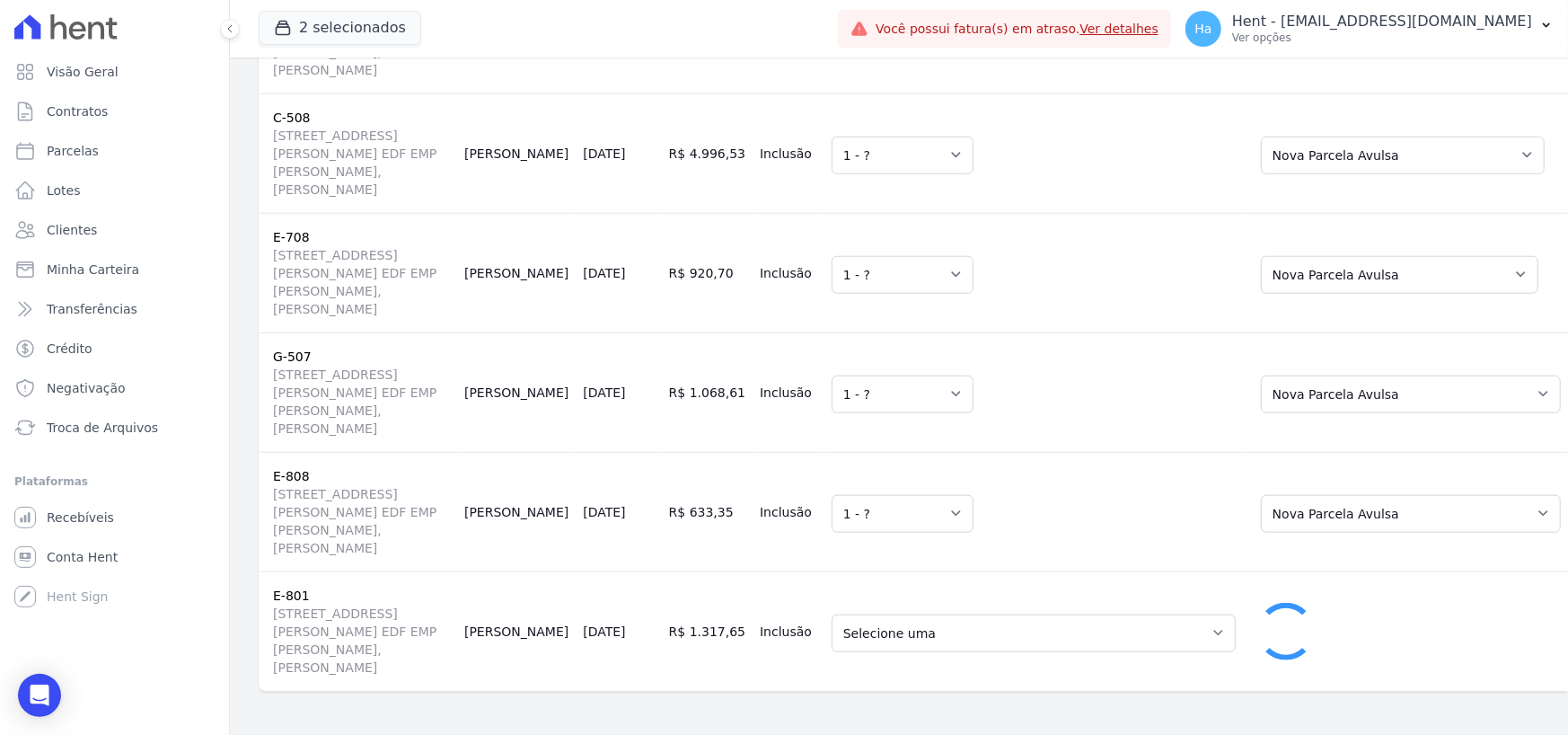
scroll to position [749, 0]
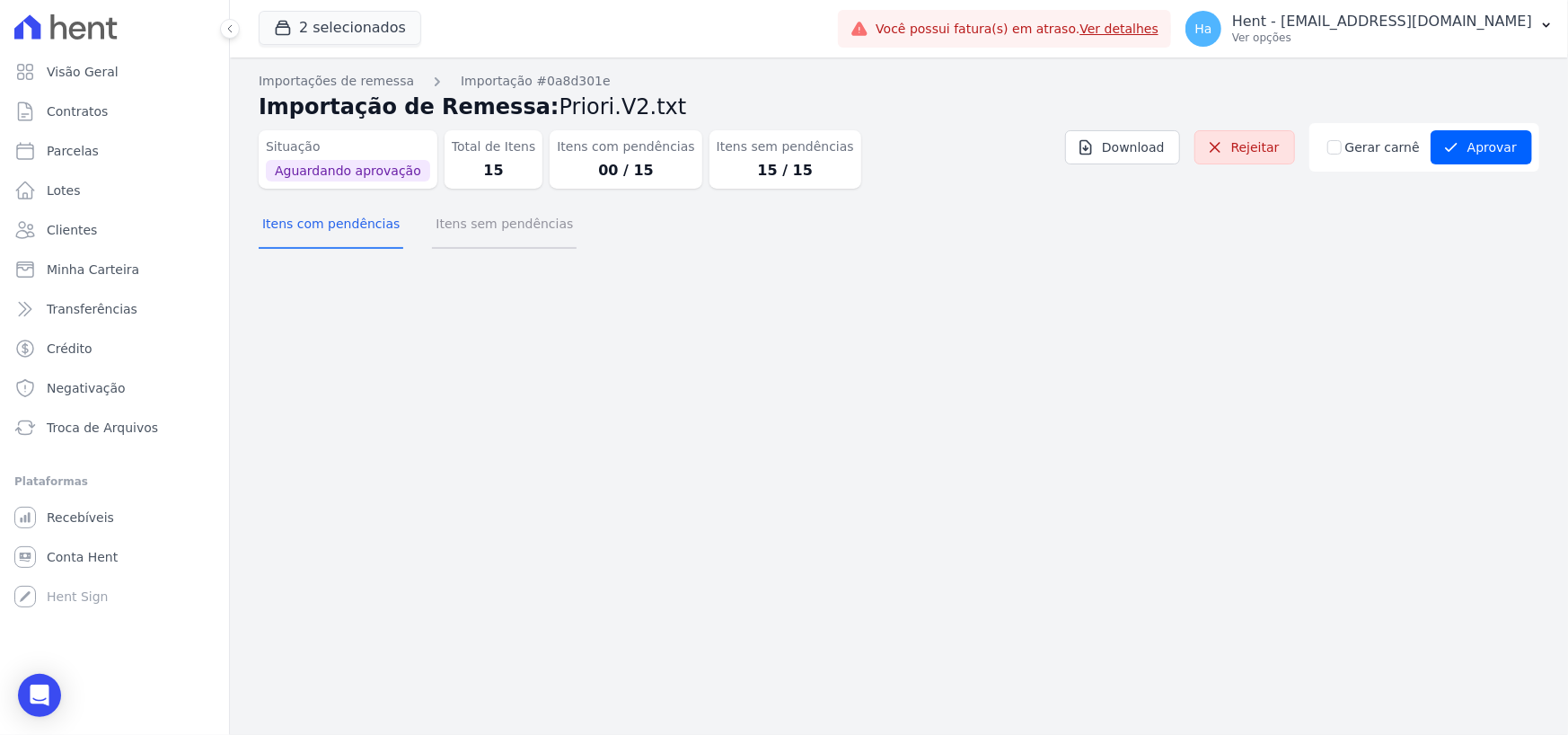
click at [473, 228] on button "Itens sem pendências" at bounding box center [504, 225] width 144 height 47
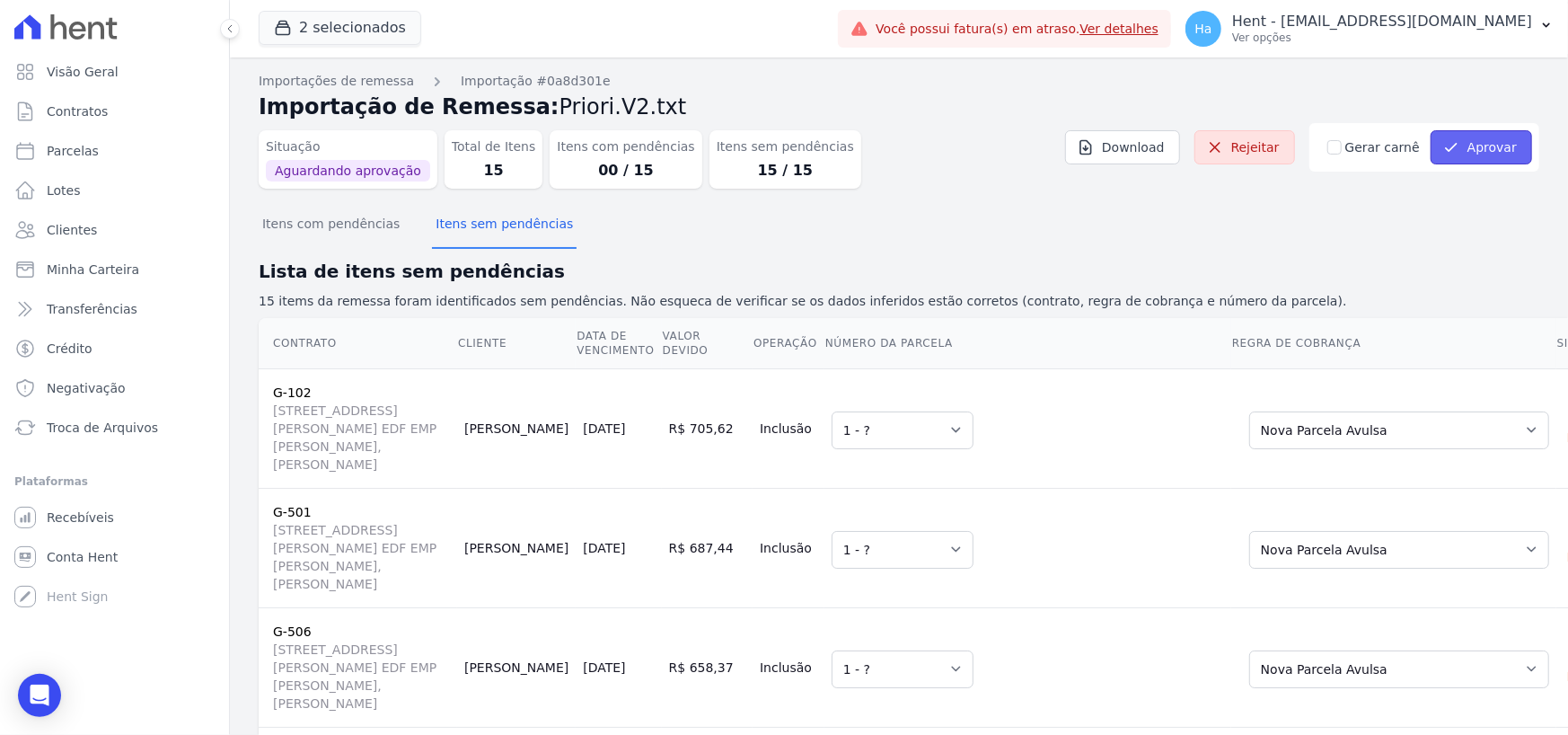
click at [1471, 146] on button "Aprovar" at bounding box center [1481, 147] width 102 height 34
